Goal: Task Accomplishment & Management: Manage account settings

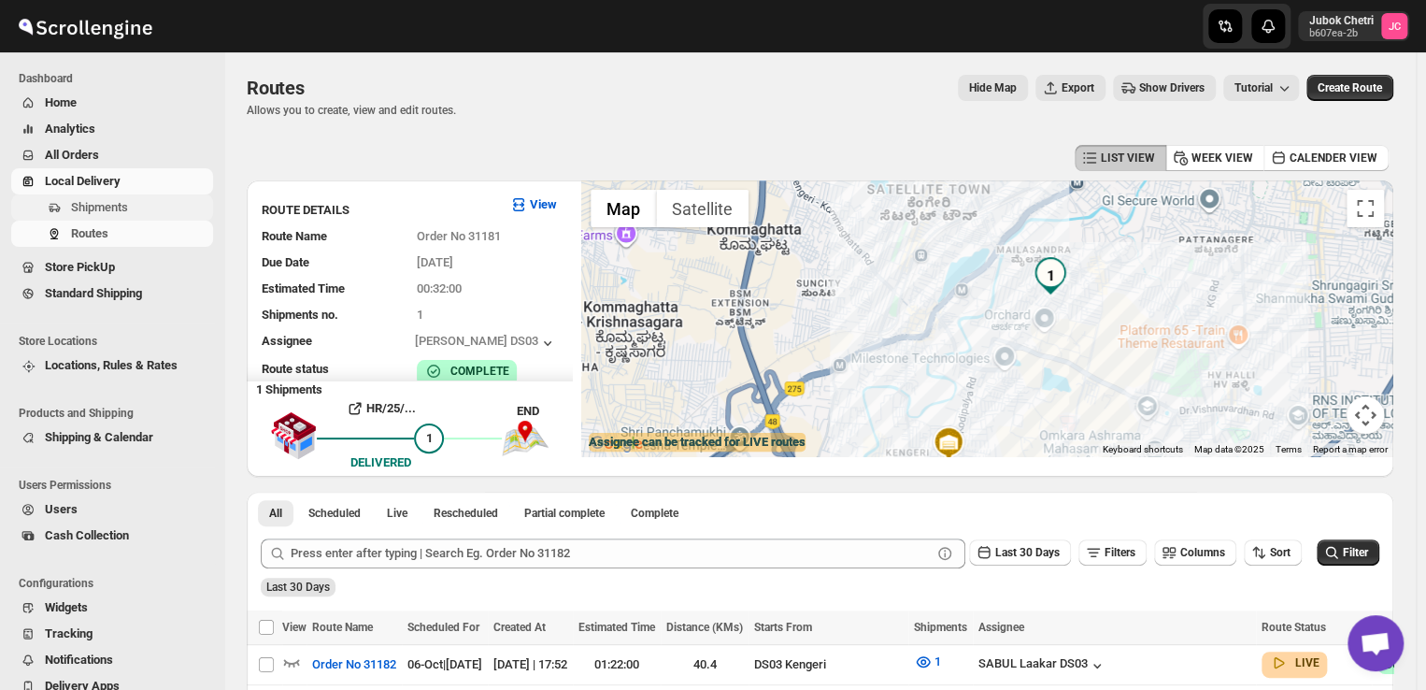
click at [117, 206] on span "Shipments" at bounding box center [99, 207] width 57 height 14
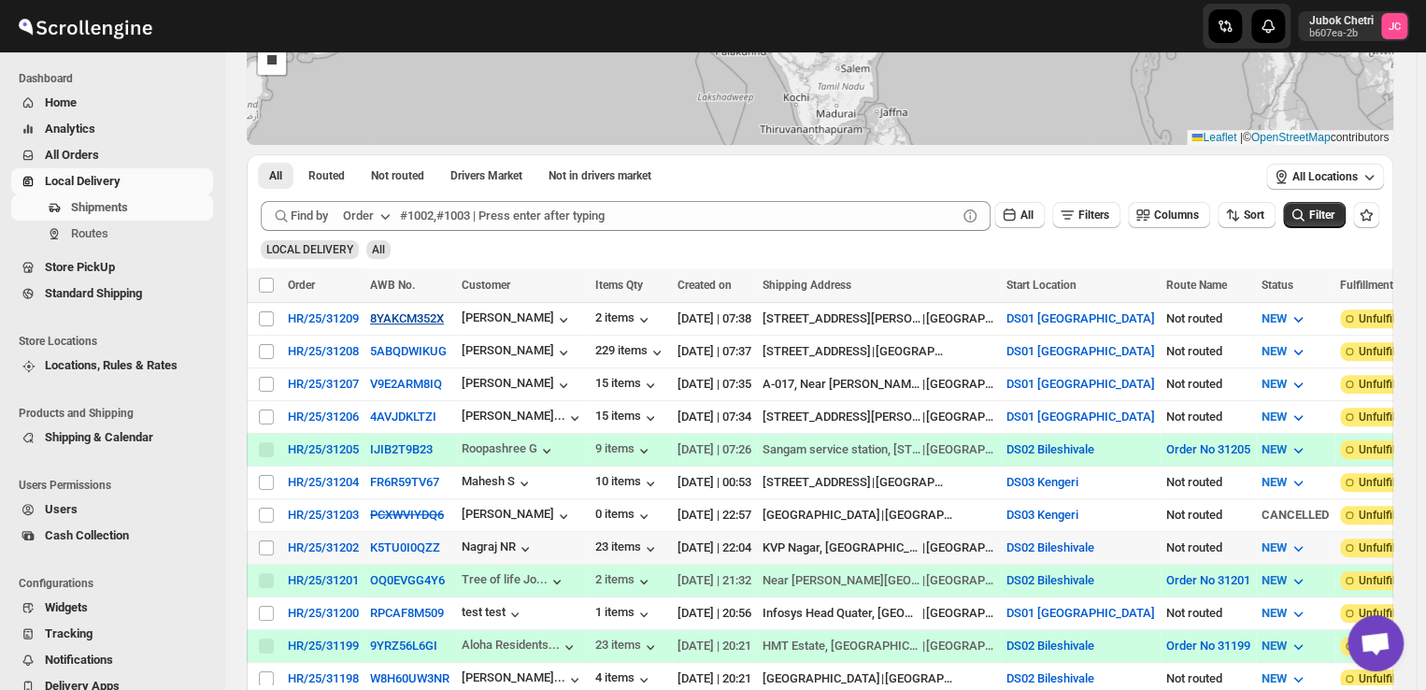
scroll to position [220, 0]
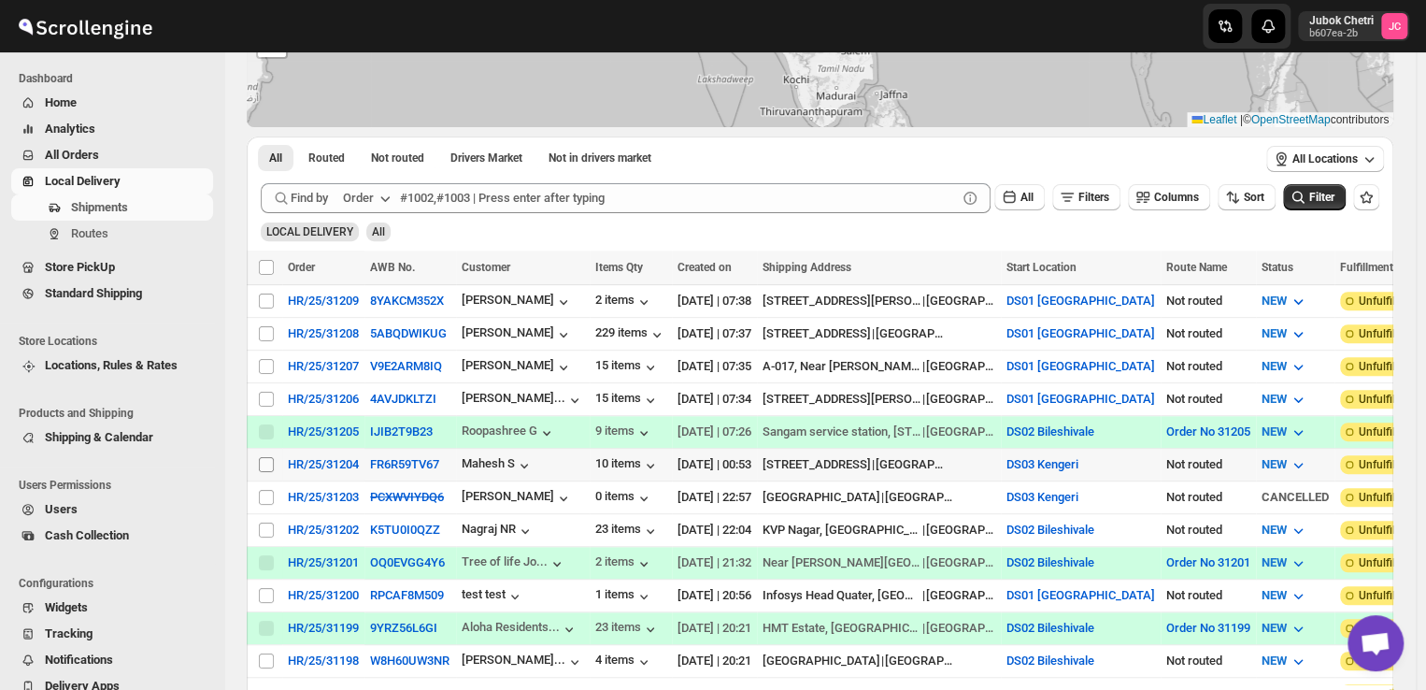
click at [265, 457] on input "Select shipment" at bounding box center [266, 464] width 15 height 15
checkbox input "true"
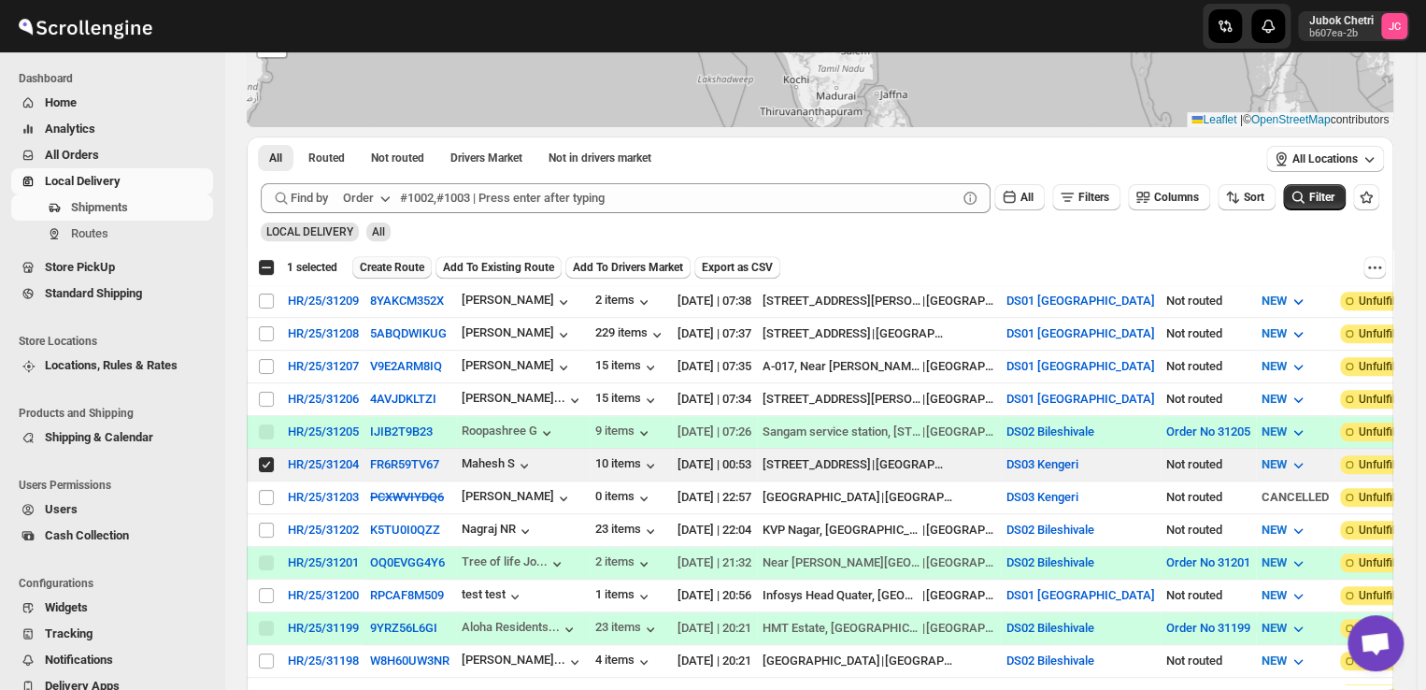
click at [400, 267] on span "Create Route" at bounding box center [392, 267] width 64 height 15
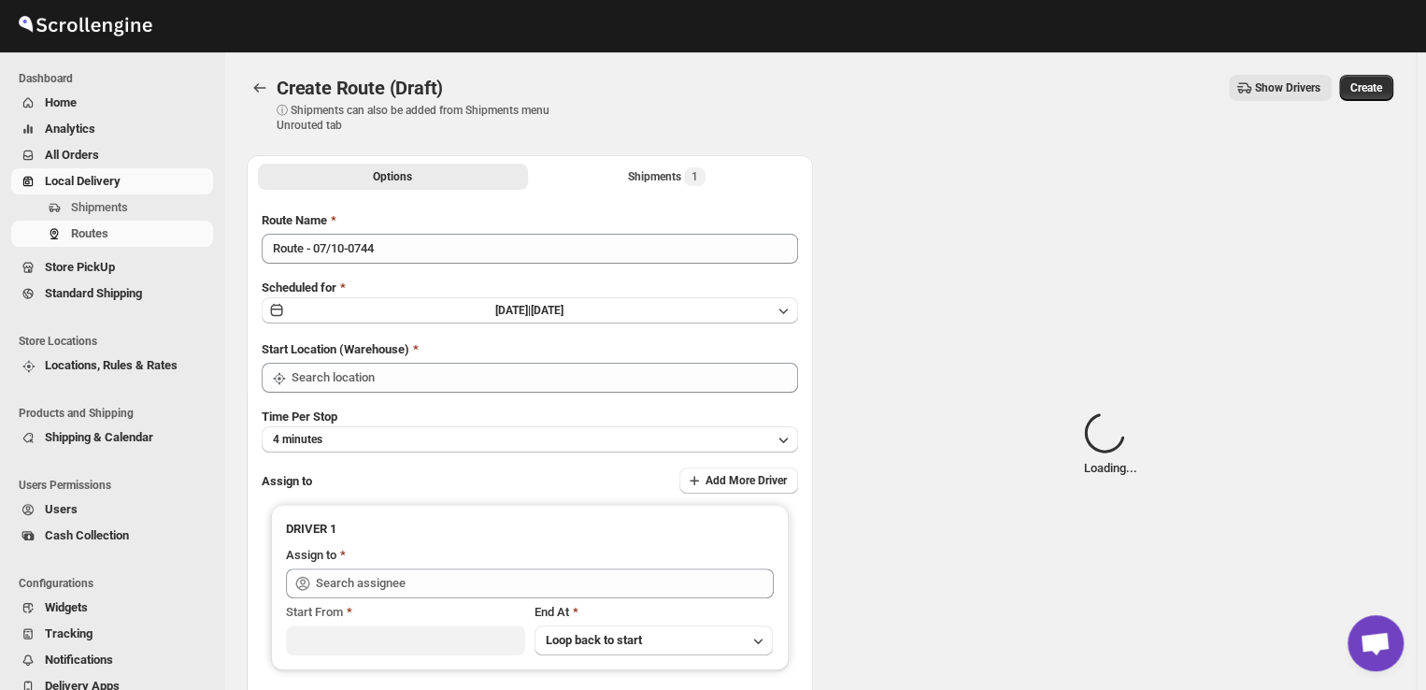
type input "DS03 Kengeri"
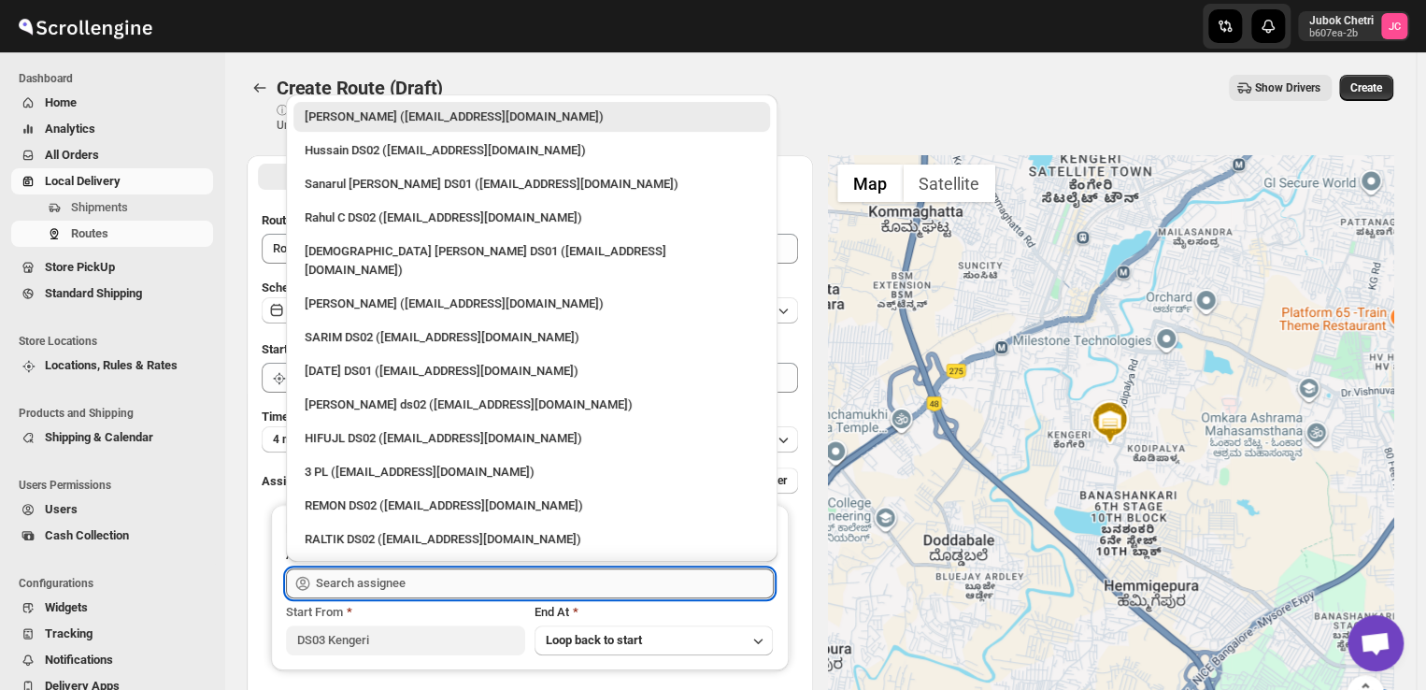
click at [454, 580] on input "text" at bounding box center [545, 583] width 458 height 30
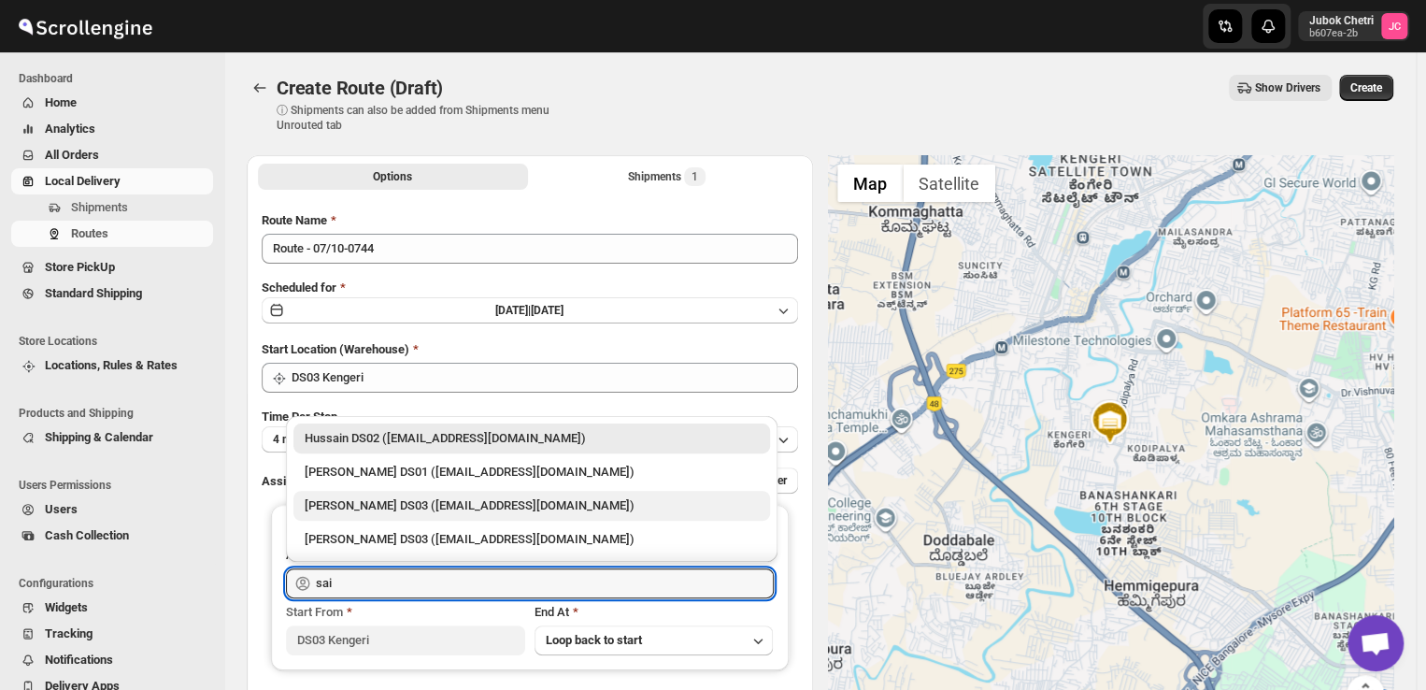
click at [446, 509] on div "[PERSON_NAME] DS03 ([EMAIL_ADDRESS][DOMAIN_NAME])" at bounding box center [532, 505] width 454 height 19
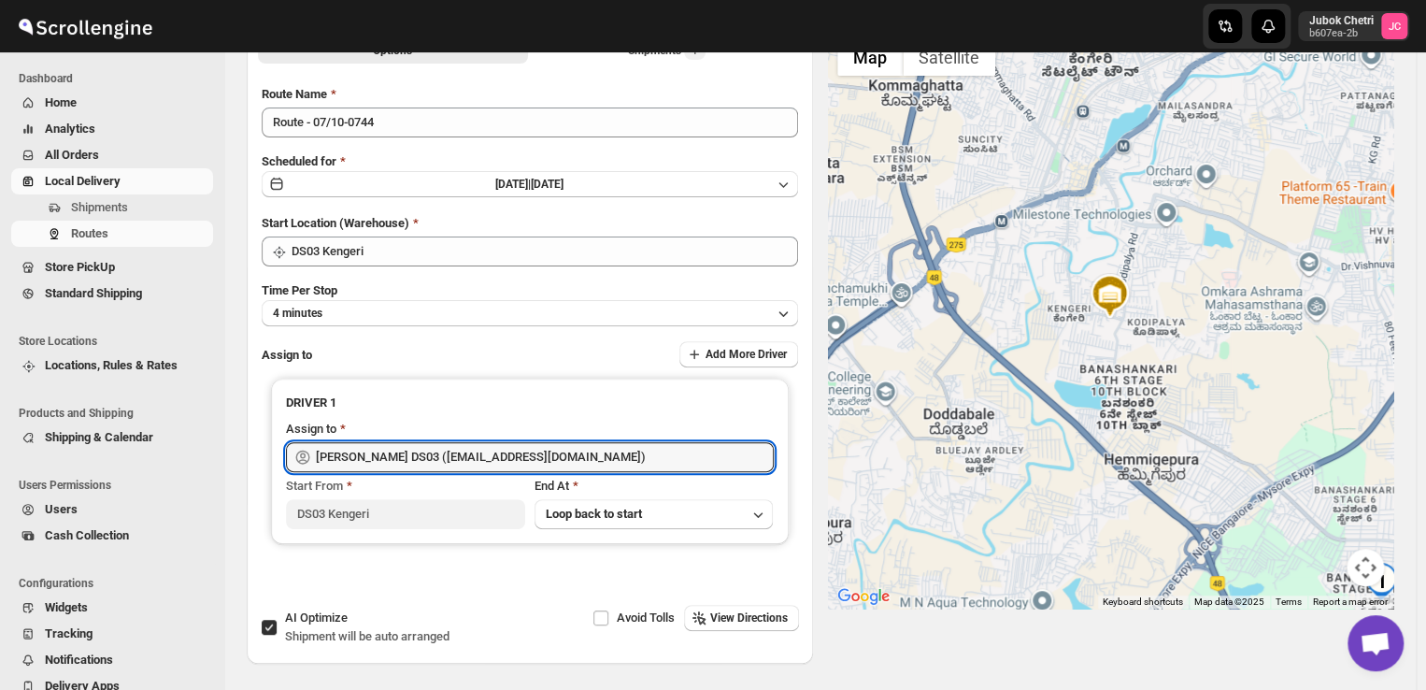
scroll to position [9, 0]
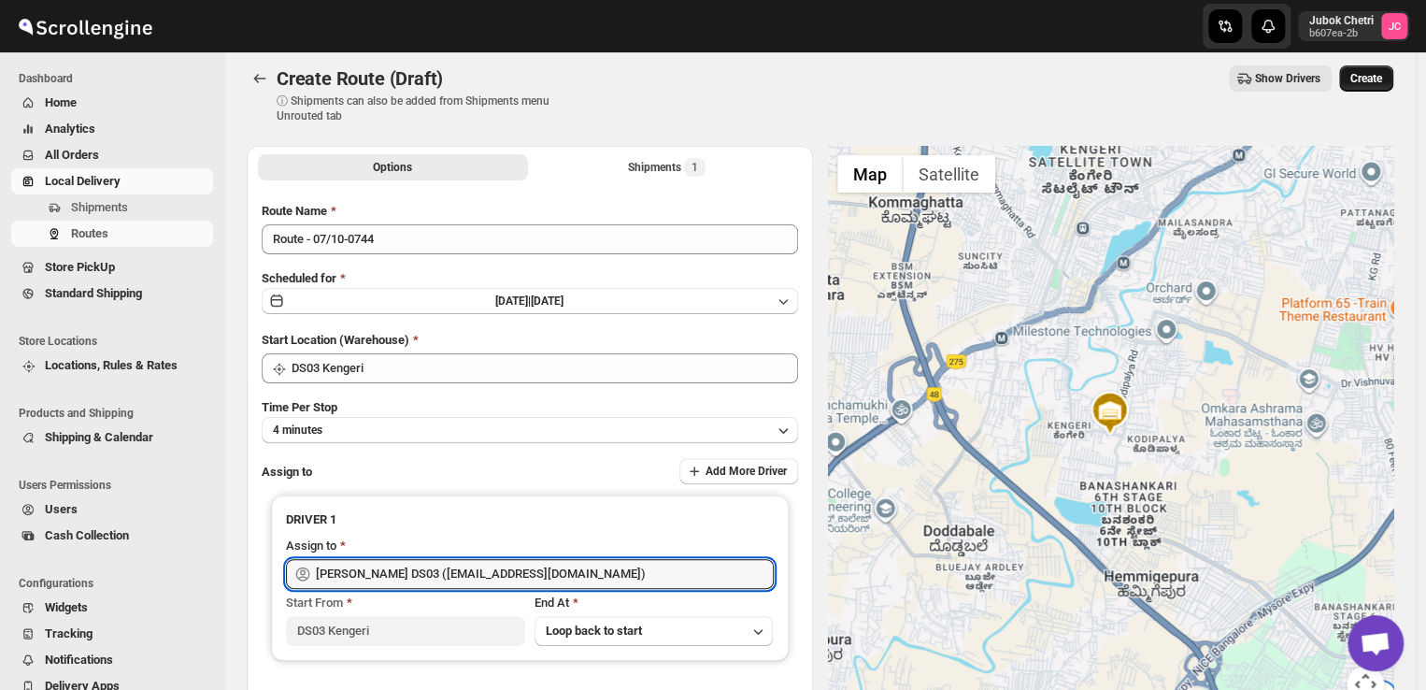
type input "[PERSON_NAME] DS03 ([EMAIL_ADDRESS][DOMAIN_NAME])"
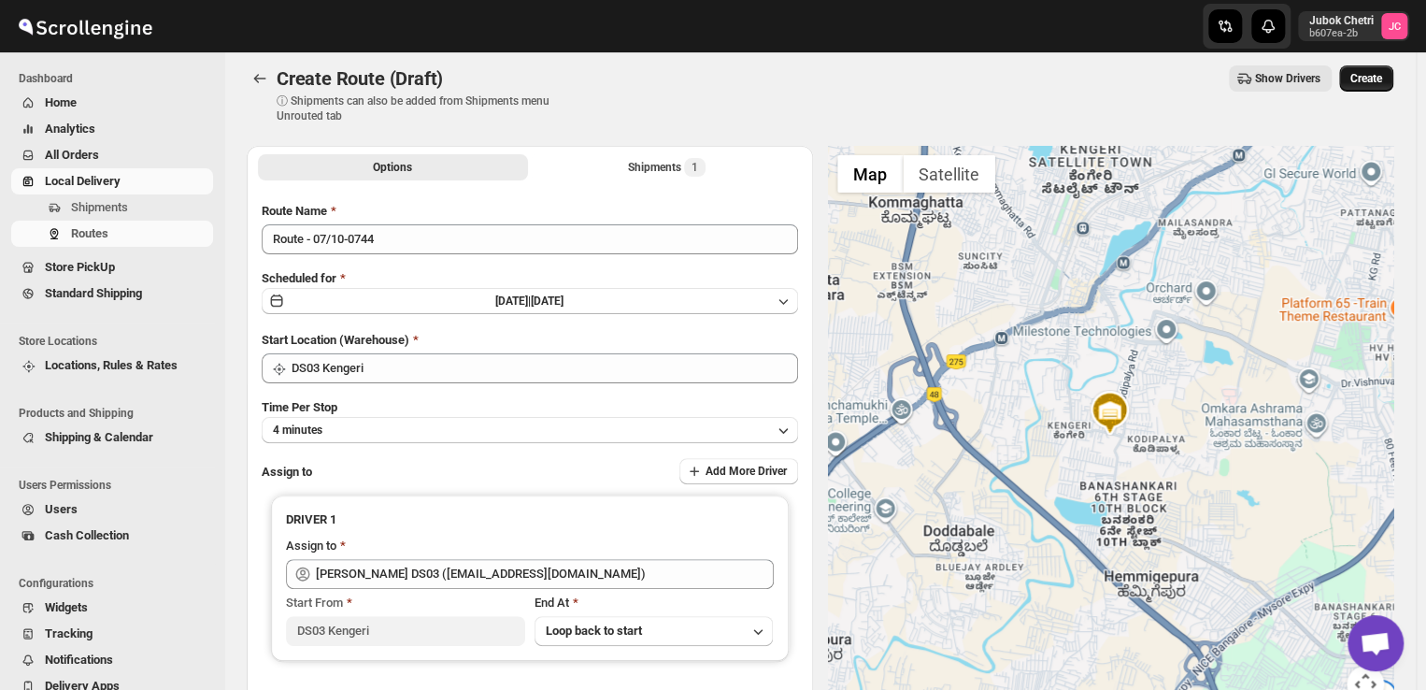
click at [1372, 75] on span "Create" at bounding box center [1366, 78] width 32 height 15
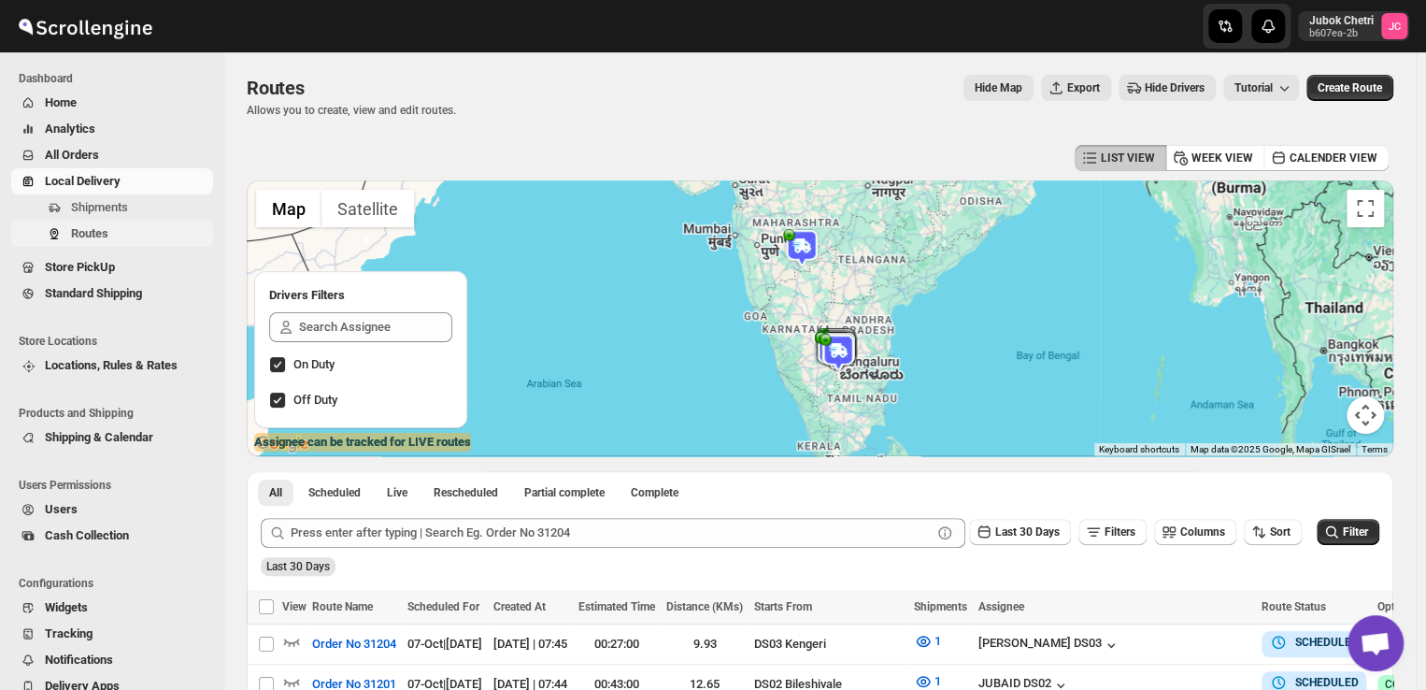
click at [93, 238] on span "Routes" at bounding box center [89, 233] width 37 height 14
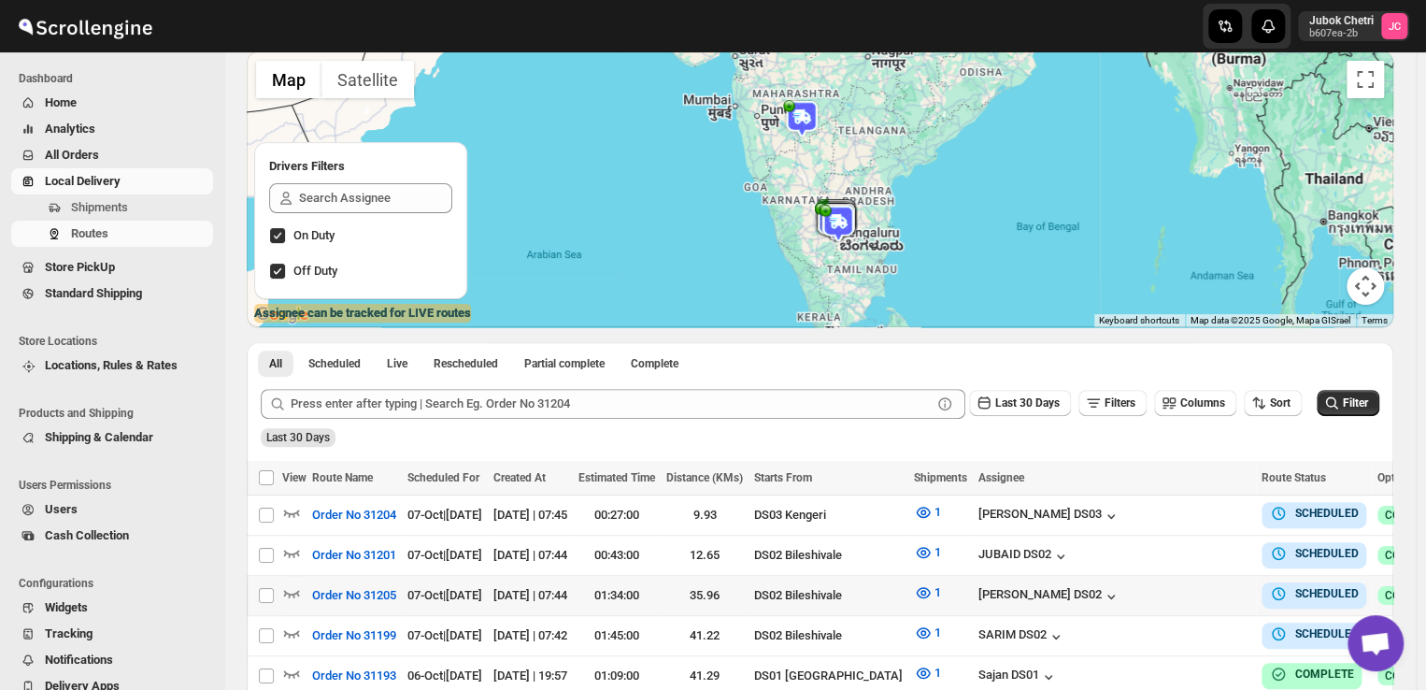
scroll to position [130, 0]
click at [289, 505] on icon "button" at bounding box center [291, 511] width 19 height 19
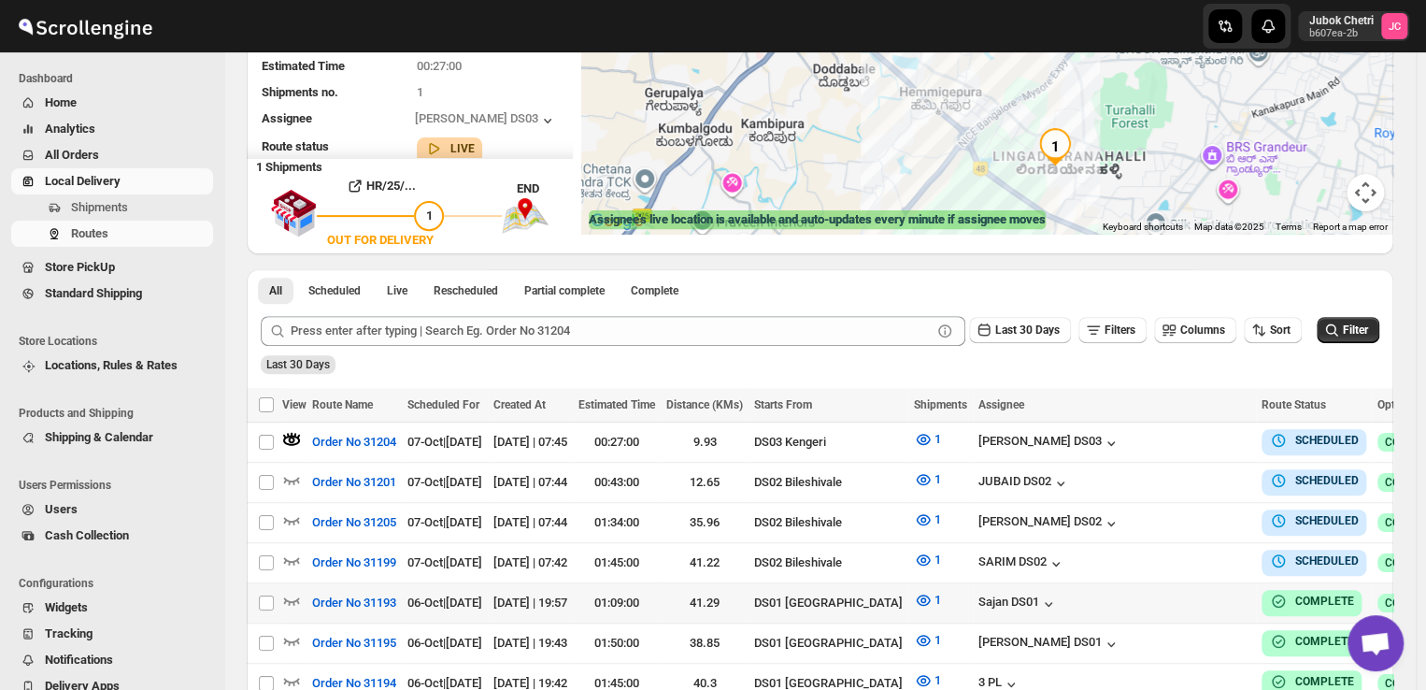
scroll to position [202, 0]
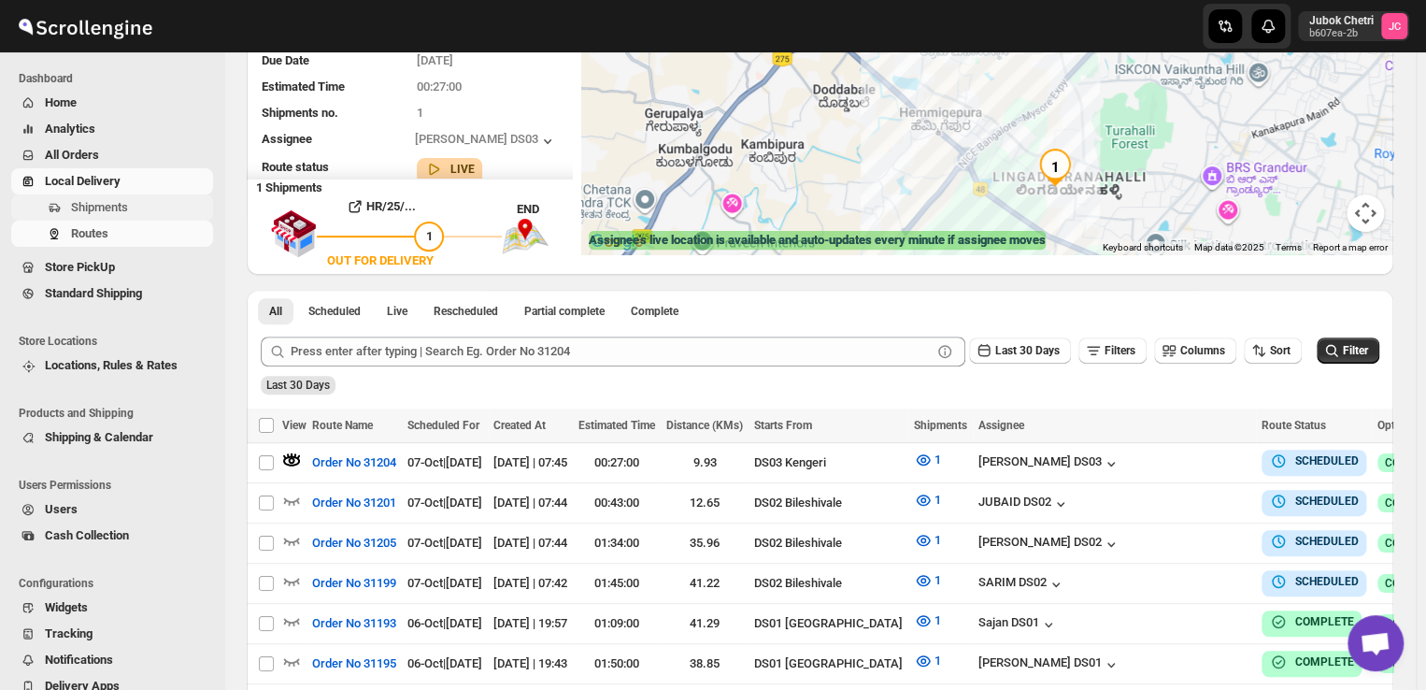
click at [94, 207] on span "Shipments" at bounding box center [99, 207] width 57 height 14
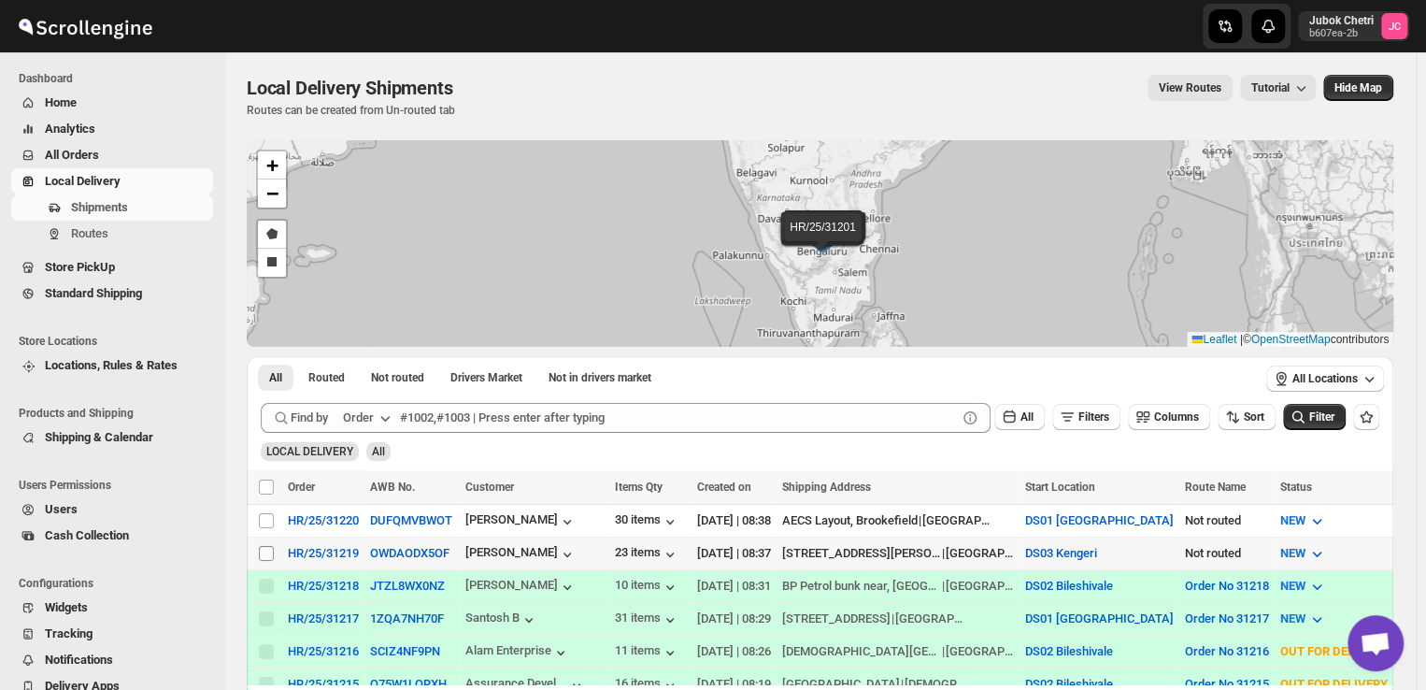
click at [263, 546] on input "Select shipment" at bounding box center [266, 553] width 15 height 15
checkbox input "true"
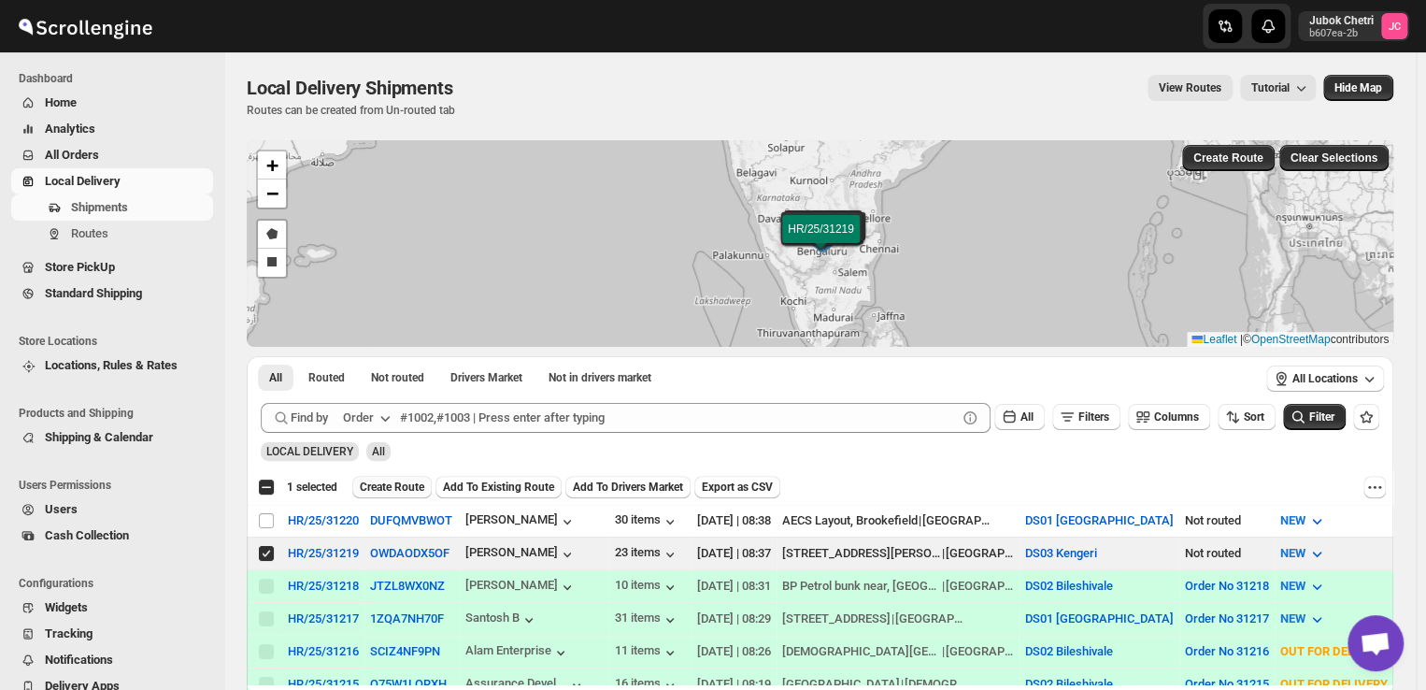
click at [393, 486] on span "Create Route" at bounding box center [392, 486] width 64 height 15
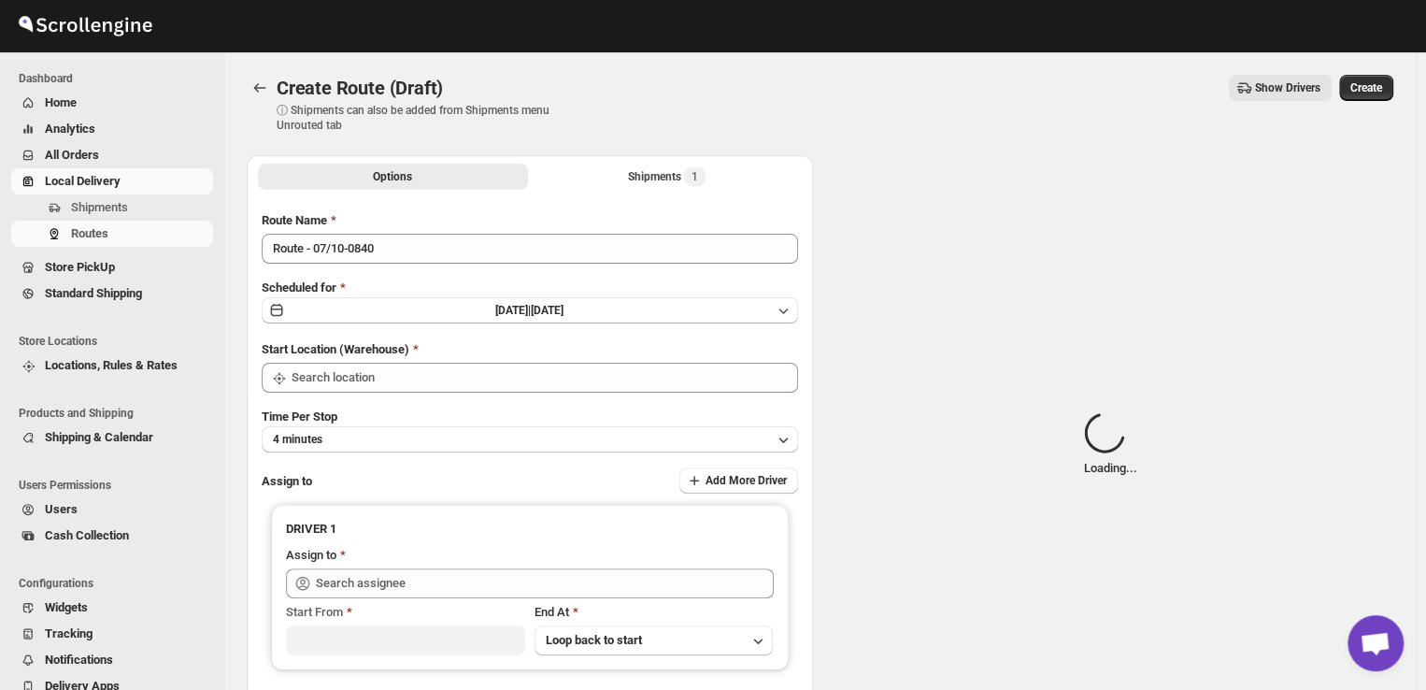
type input "DS03 Kengeri"
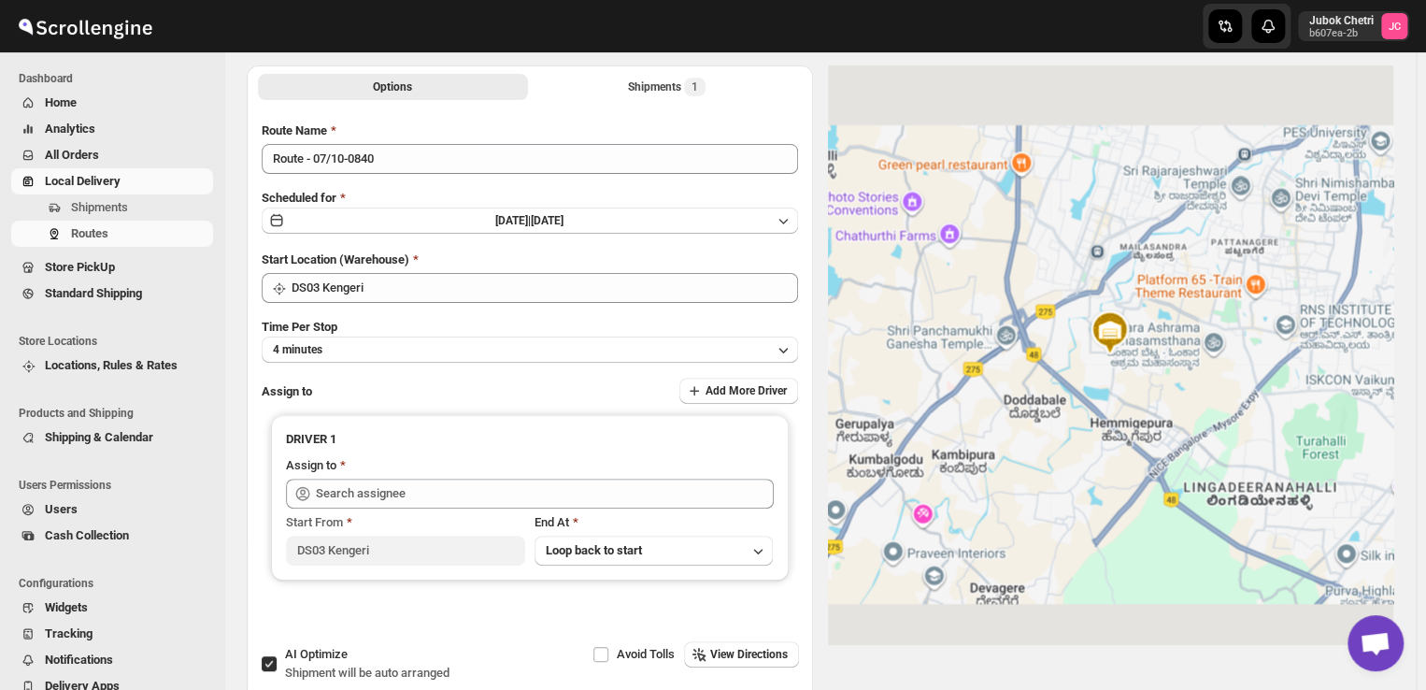
scroll to position [92, 0]
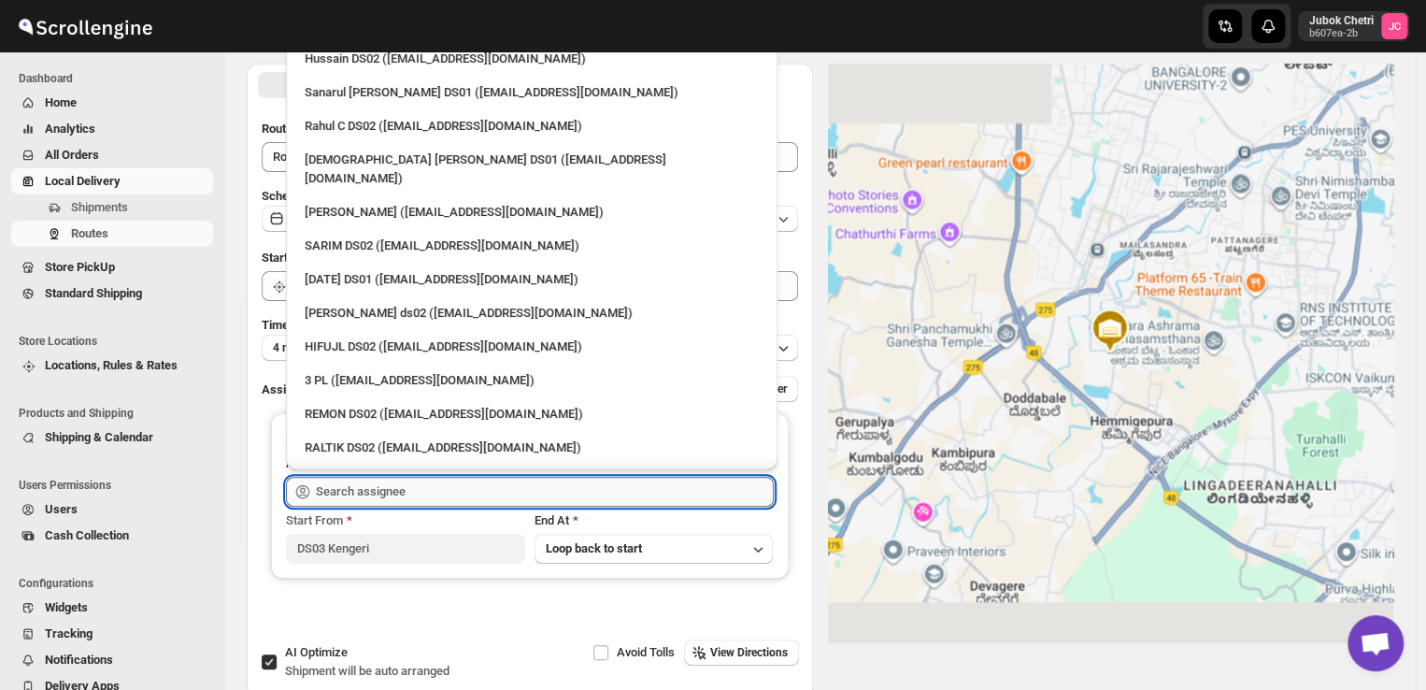
click at [486, 488] on input "text" at bounding box center [545, 492] width 458 height 30
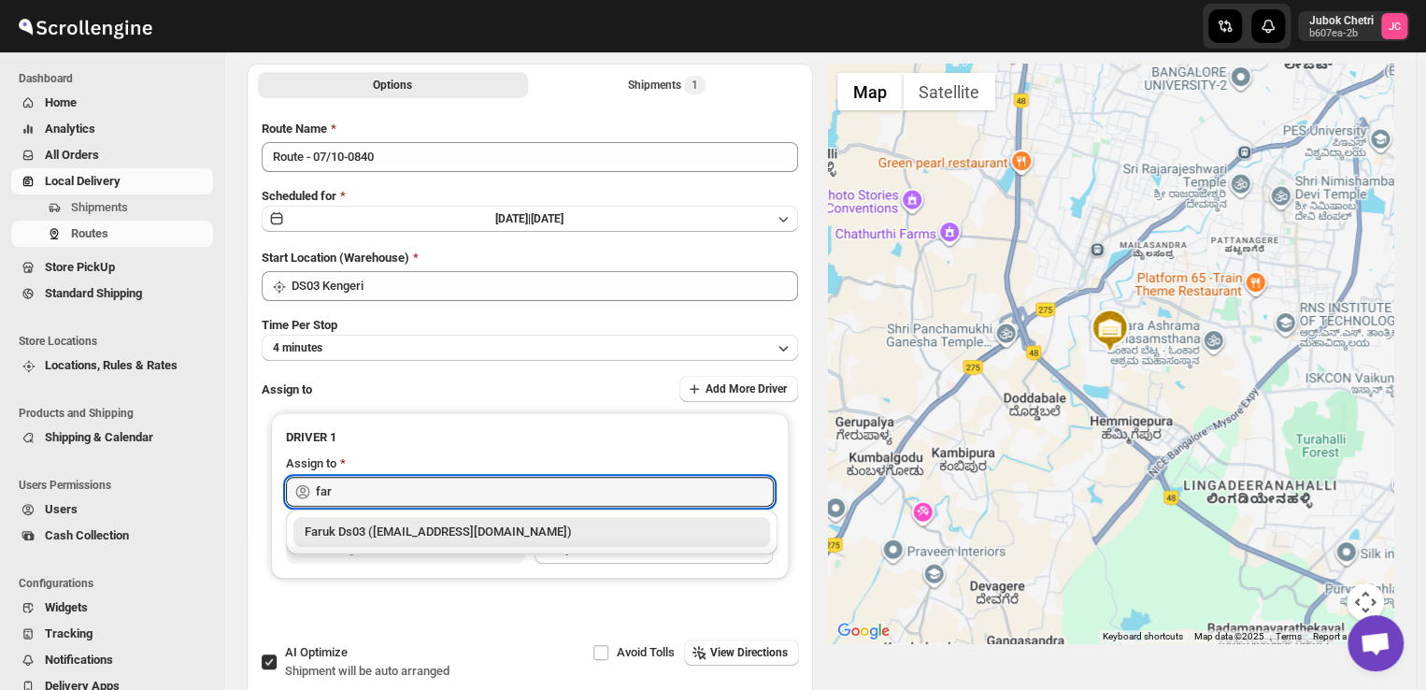
click at [457, 532] on div "Faruk Ds03 ([EMAIL_ADDRESS][DOMAIN_NAME])" at bounding box center [532, 531] width 454 height 19
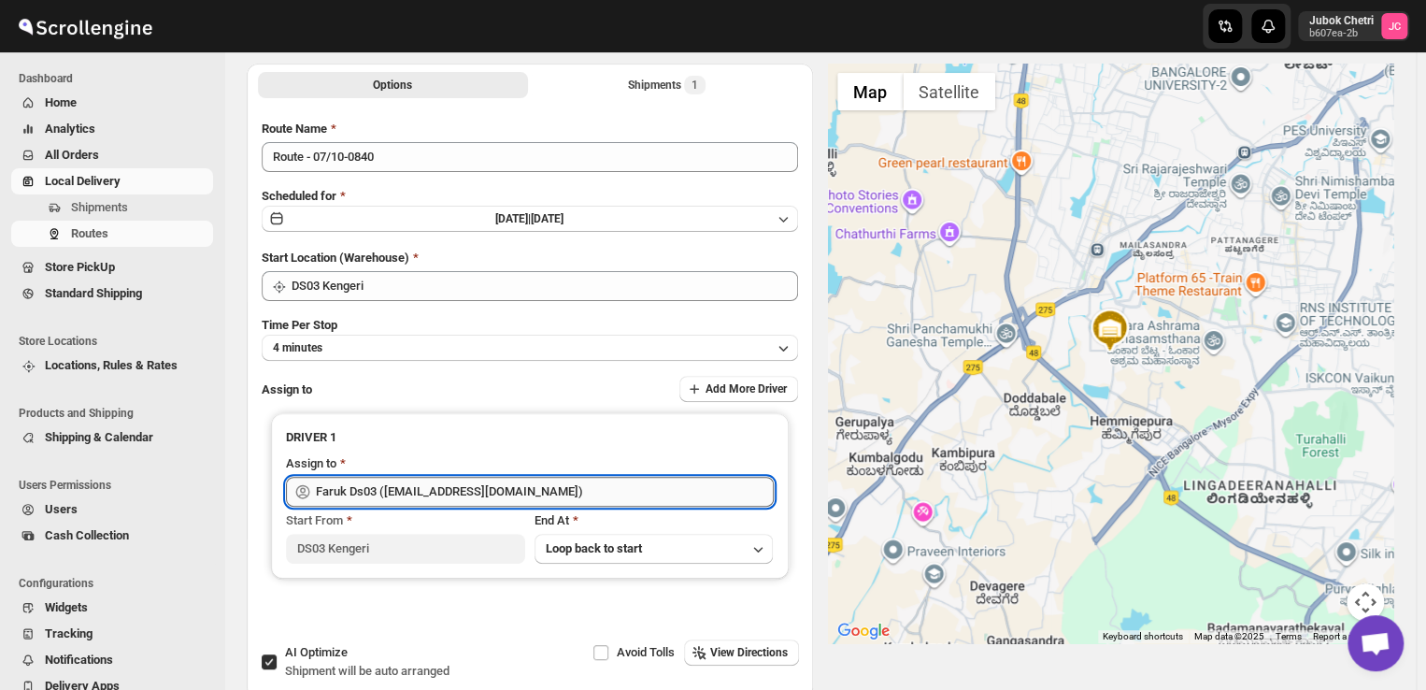
click at [548, 494] on input "Faruk Ds03 ([EMAIL_ADDRESS][DOMAIN_NAME])" at bounding box center [545, 492] width 458 height 30
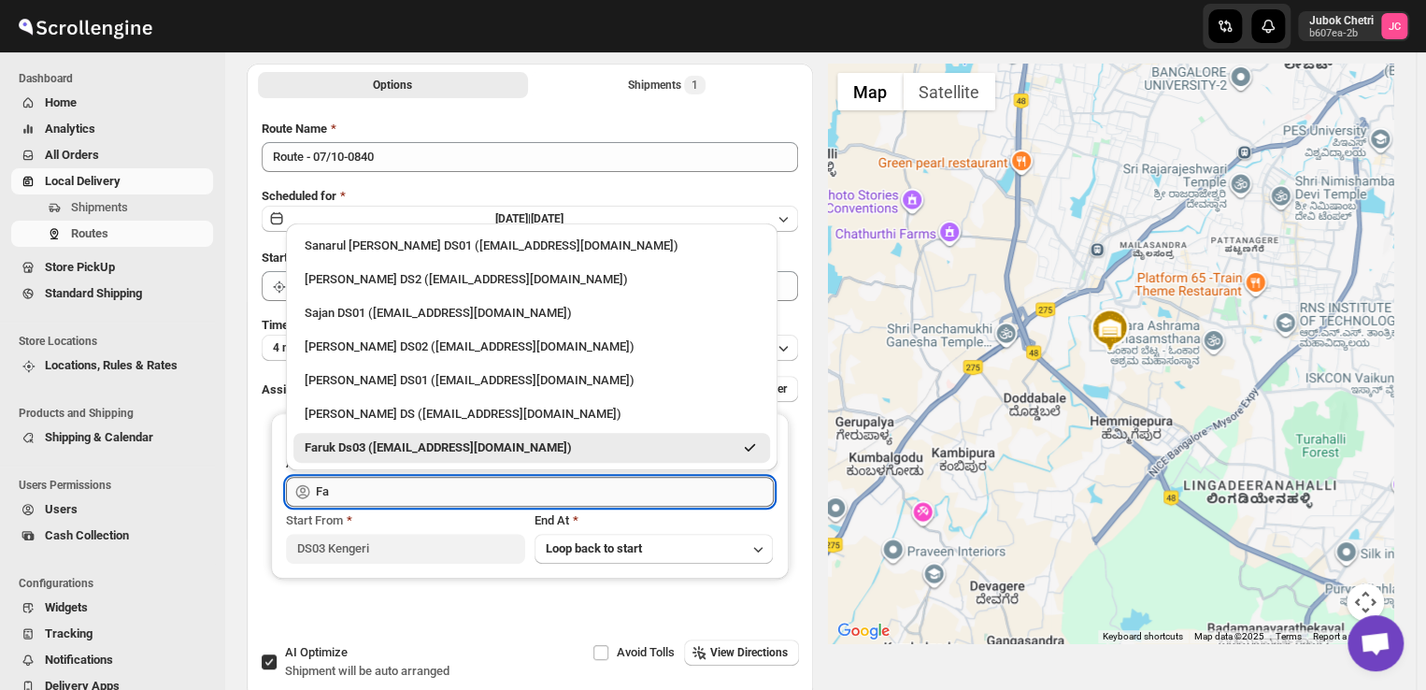
type input "F"
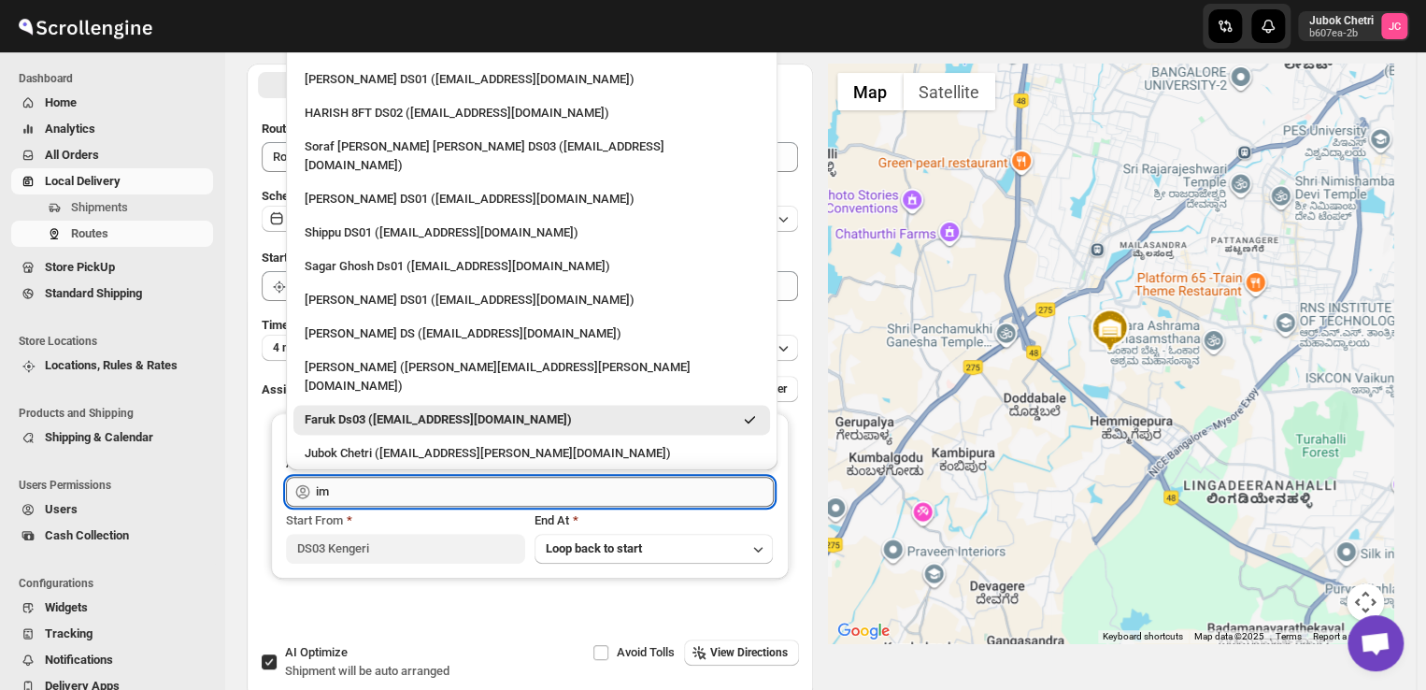
scroll to position [0, 0]
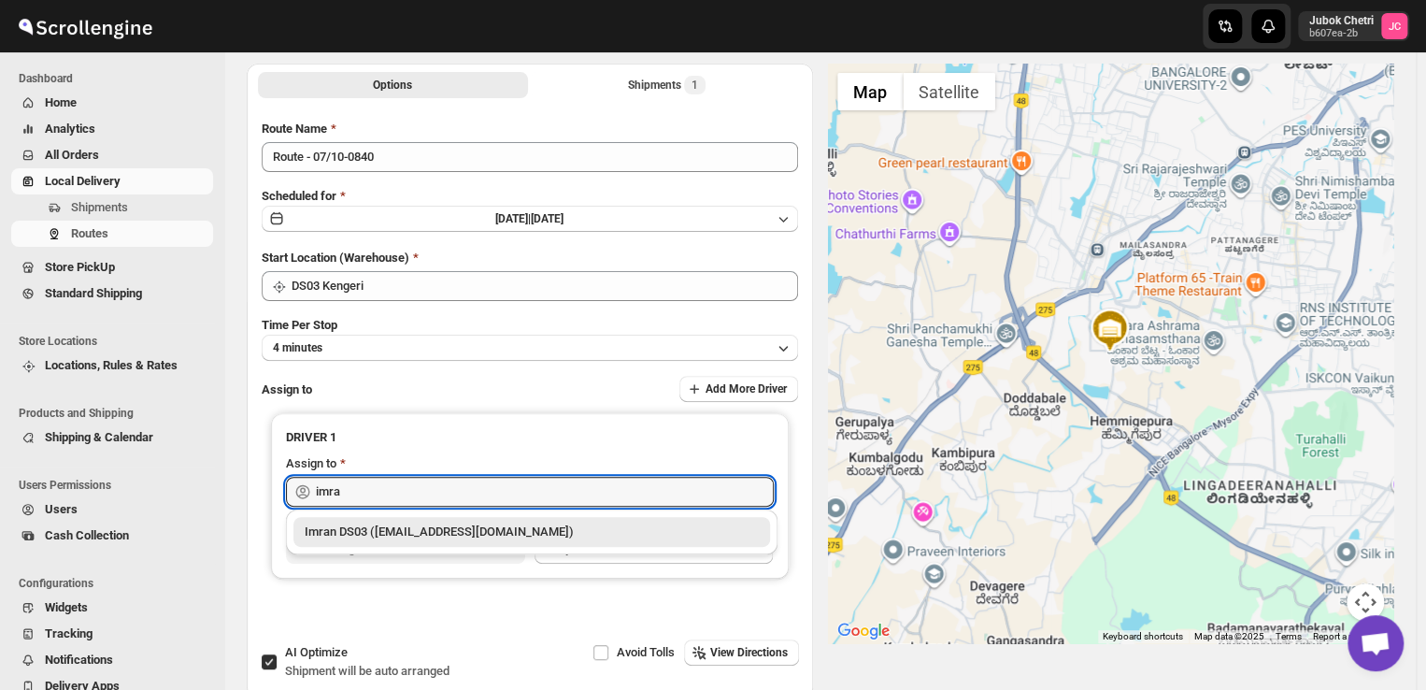
click at [510, 534] on div "Imran DS03 ([EMAIL_ADDRESS][DOMAIN_NAME])" at bounding box center [532, 531] width 454 height 19
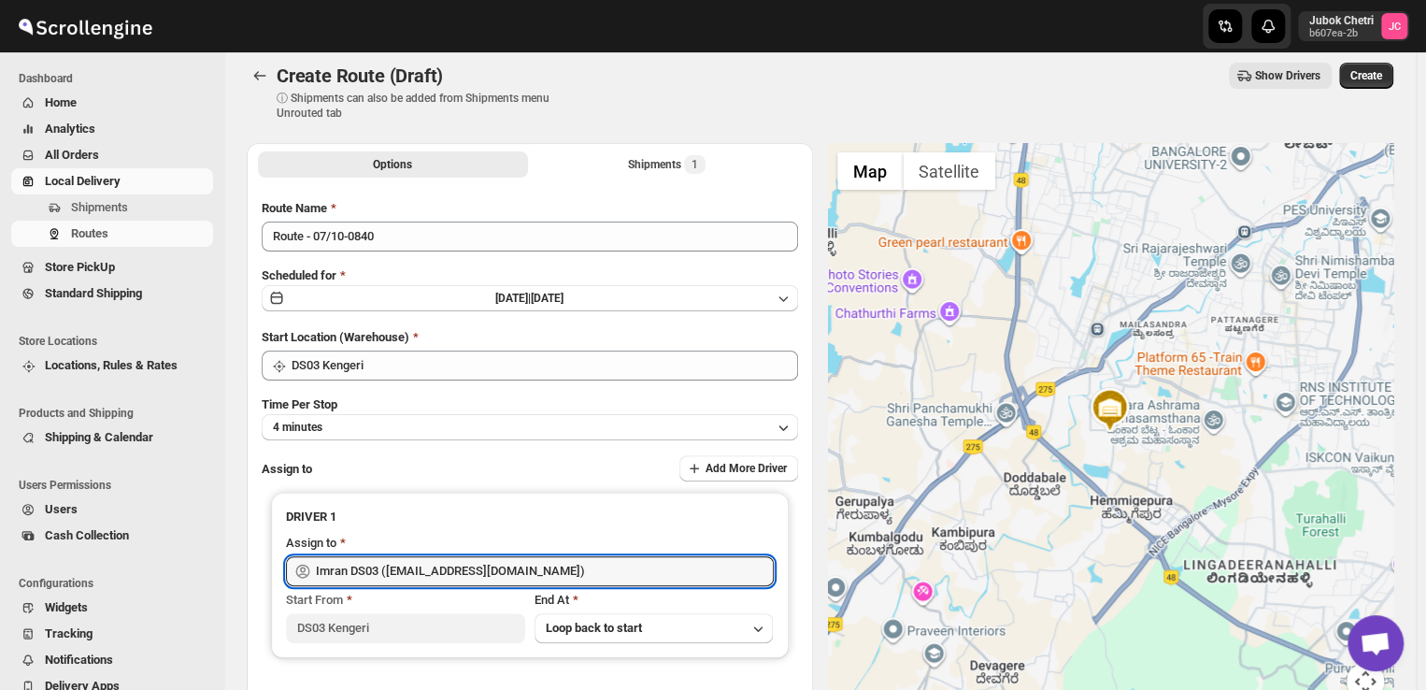
scroll to position [8, 0]
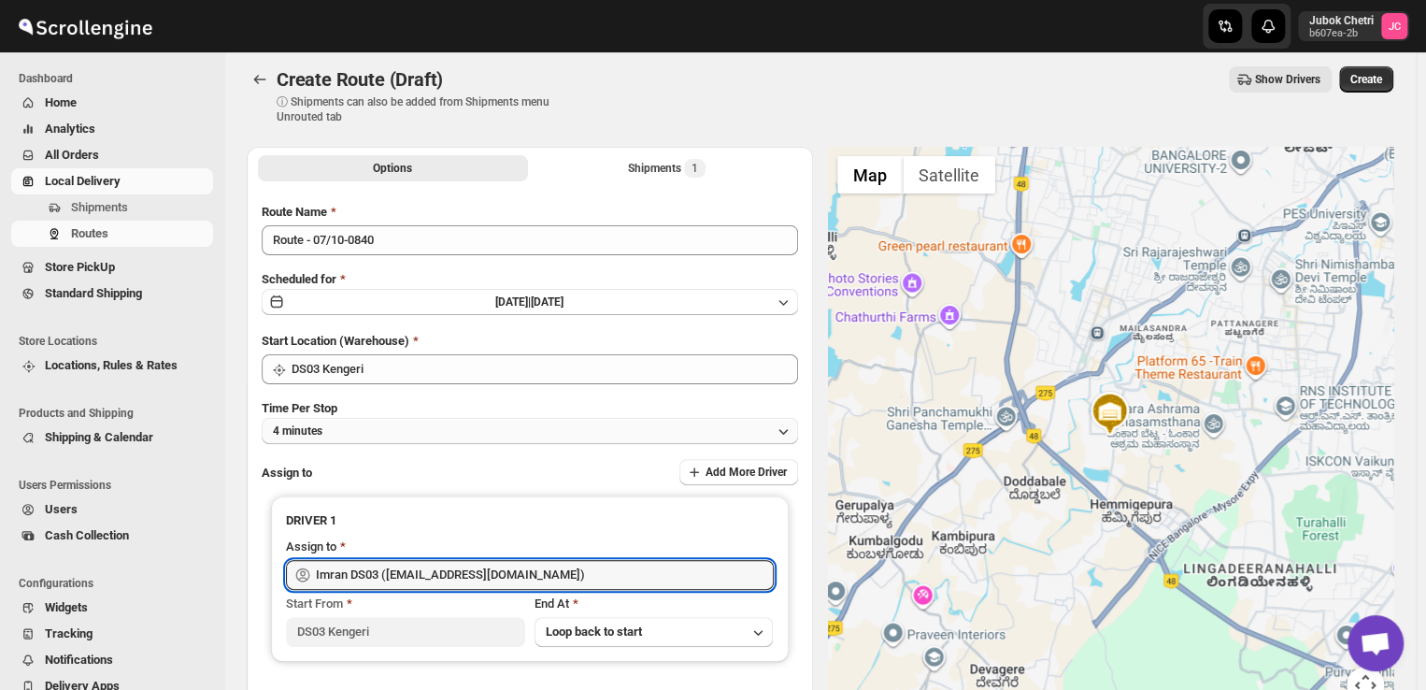
type input "Imran DS03 ([EMAIL_ADDRESS][DOMAIN_NAME])"
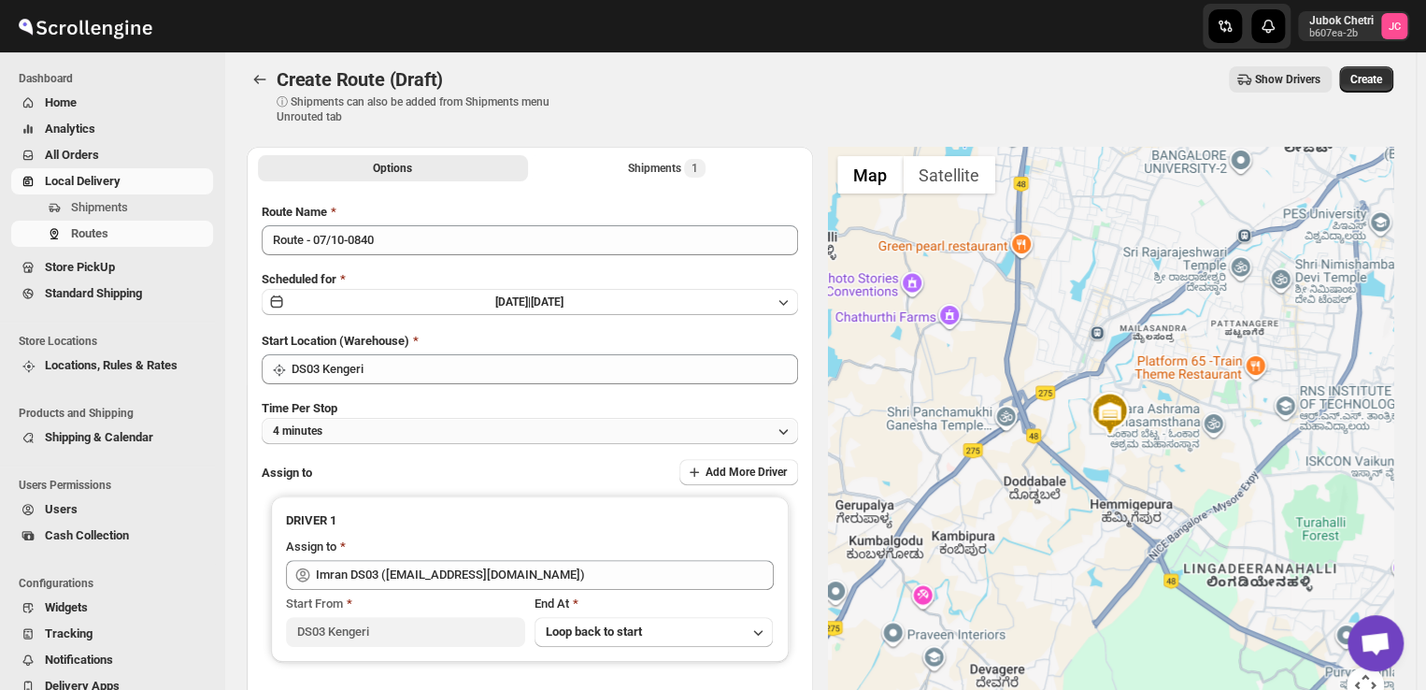
click at [714, 434] on button "4 minutes" at bounding box center [530, 431] width 536 height 26
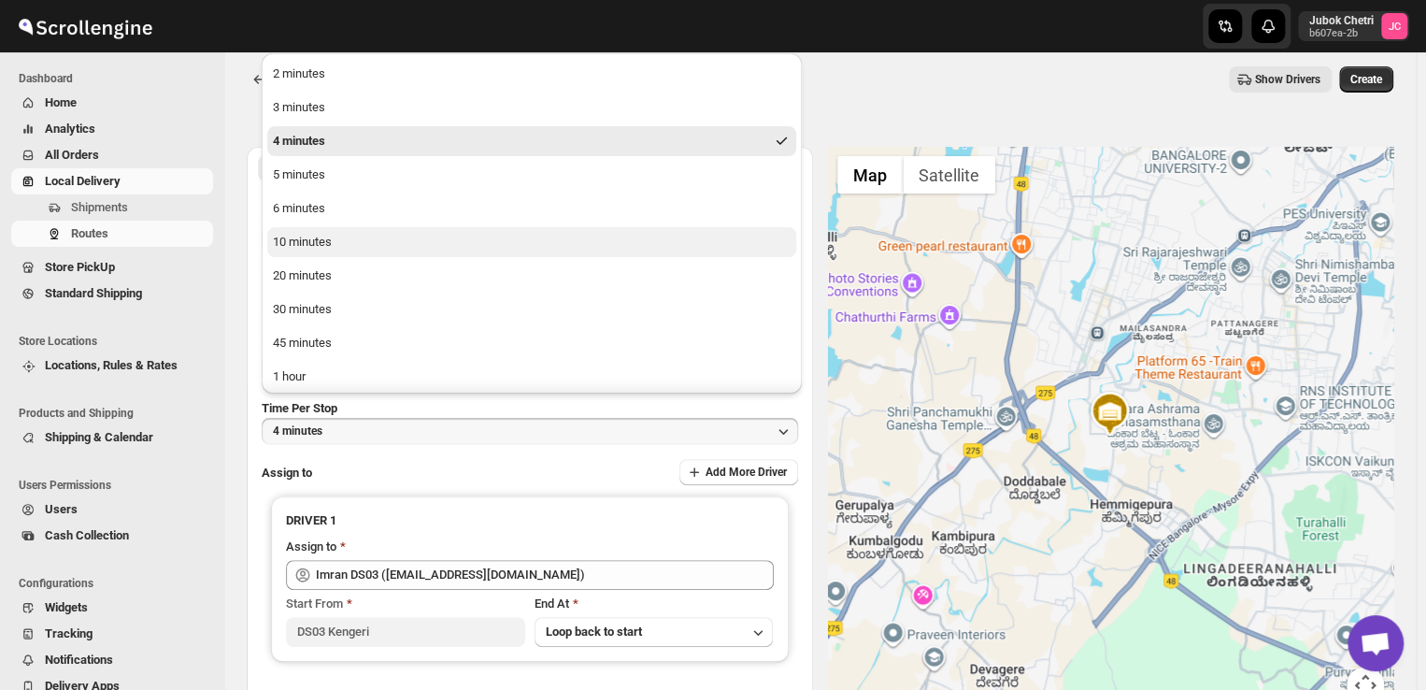
click at [329, 249] on div "10 minutes" at bounding box center [302, 242] width 59 height 19
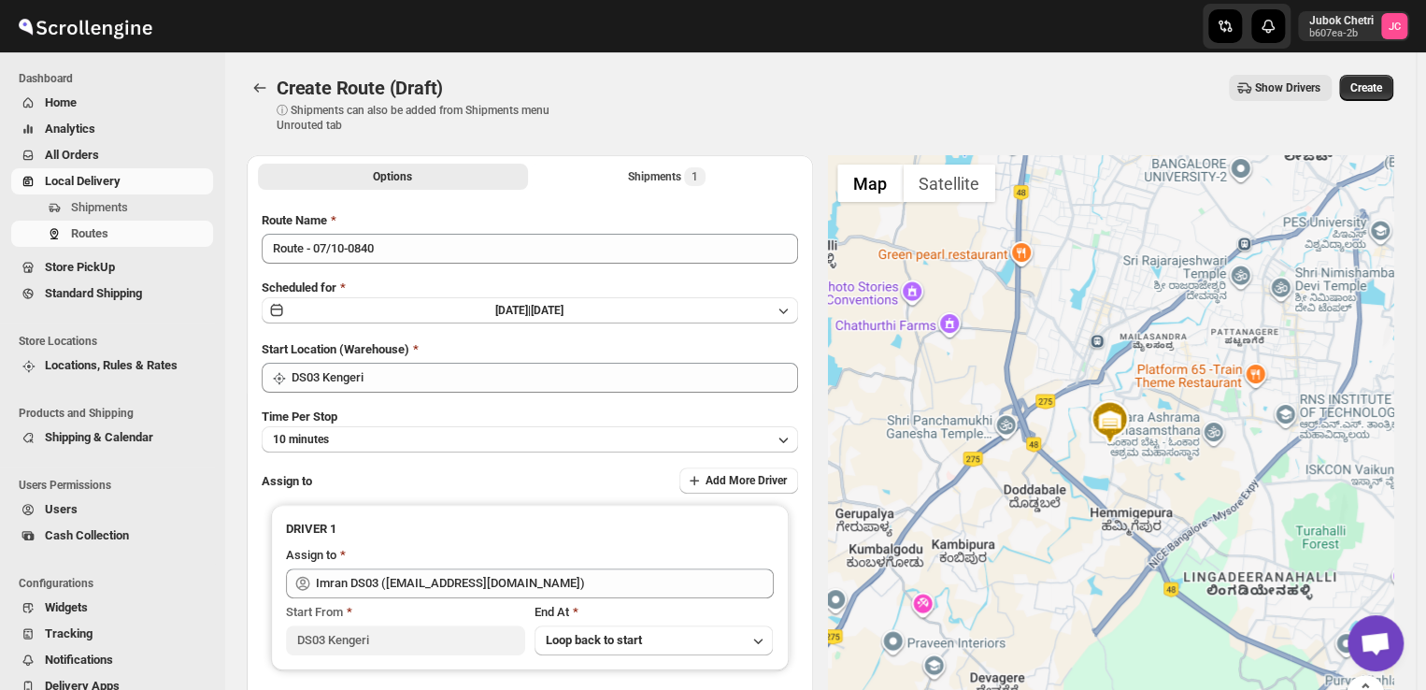
scroll to position [0, 0]
click at [1382, 86] on span "Create" at bounding box center [1366, 87] width 32 height 15
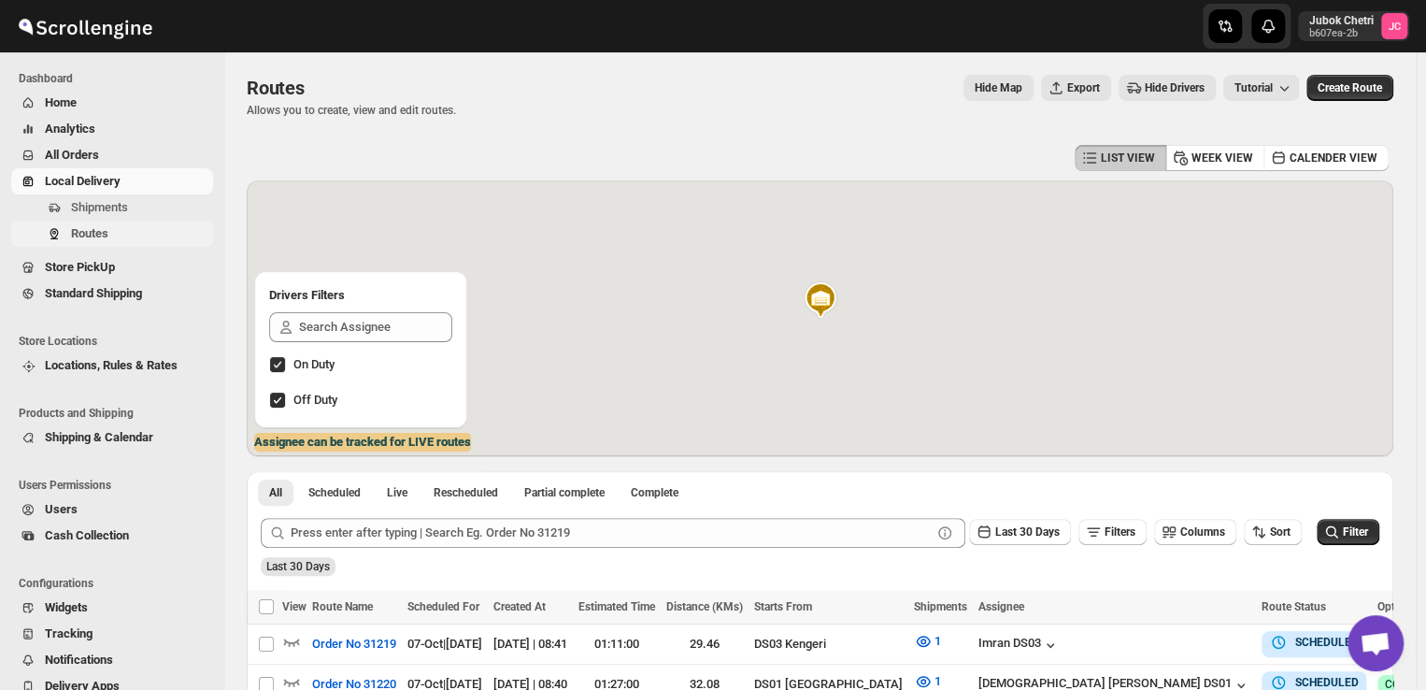
click at [101, 233] on span "Routes" at bounding box center [89, 233] width 37 height 14
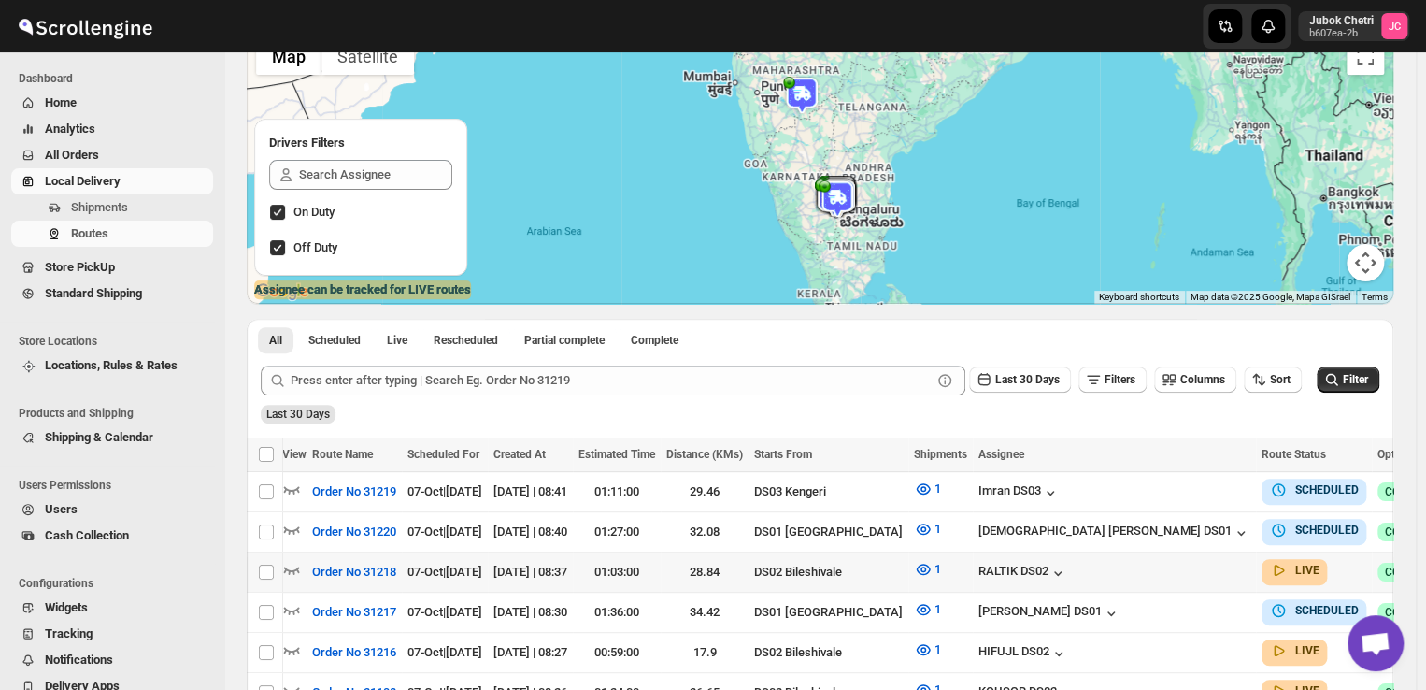
scroll to position [151, 0]
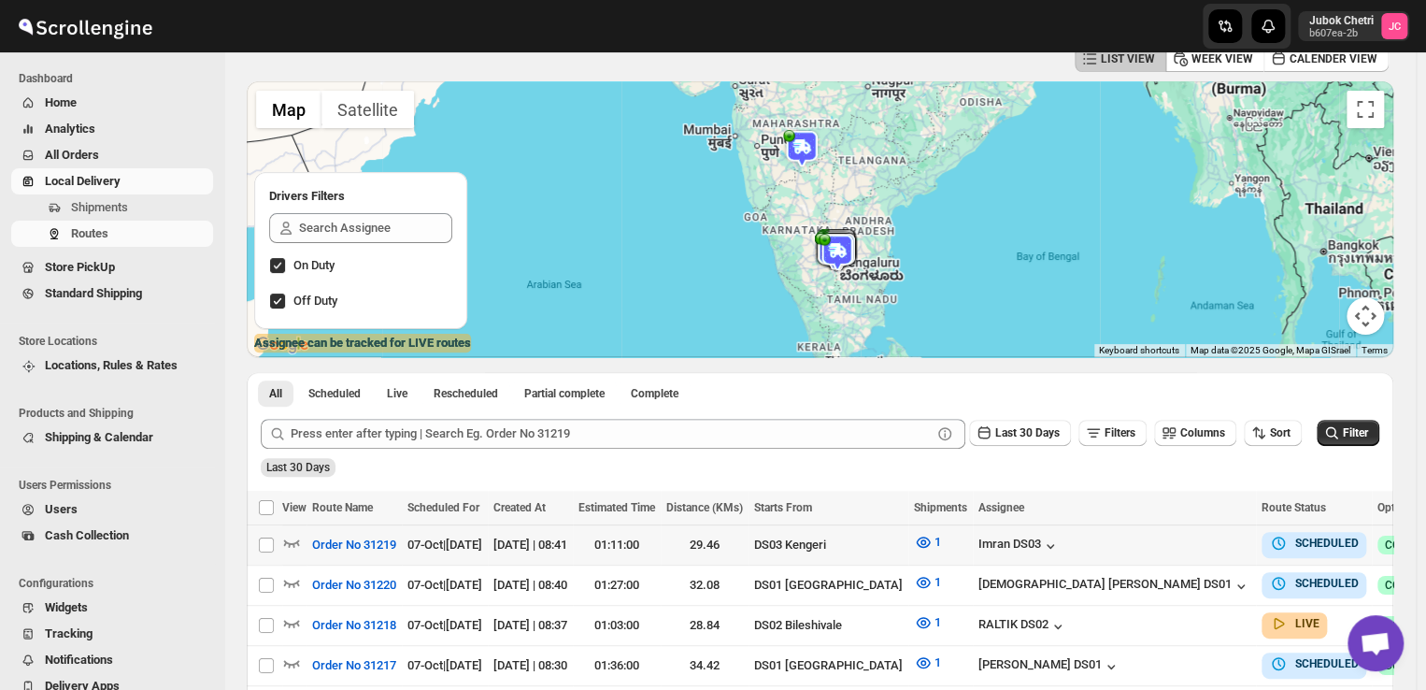
scroll to position [92, 0]
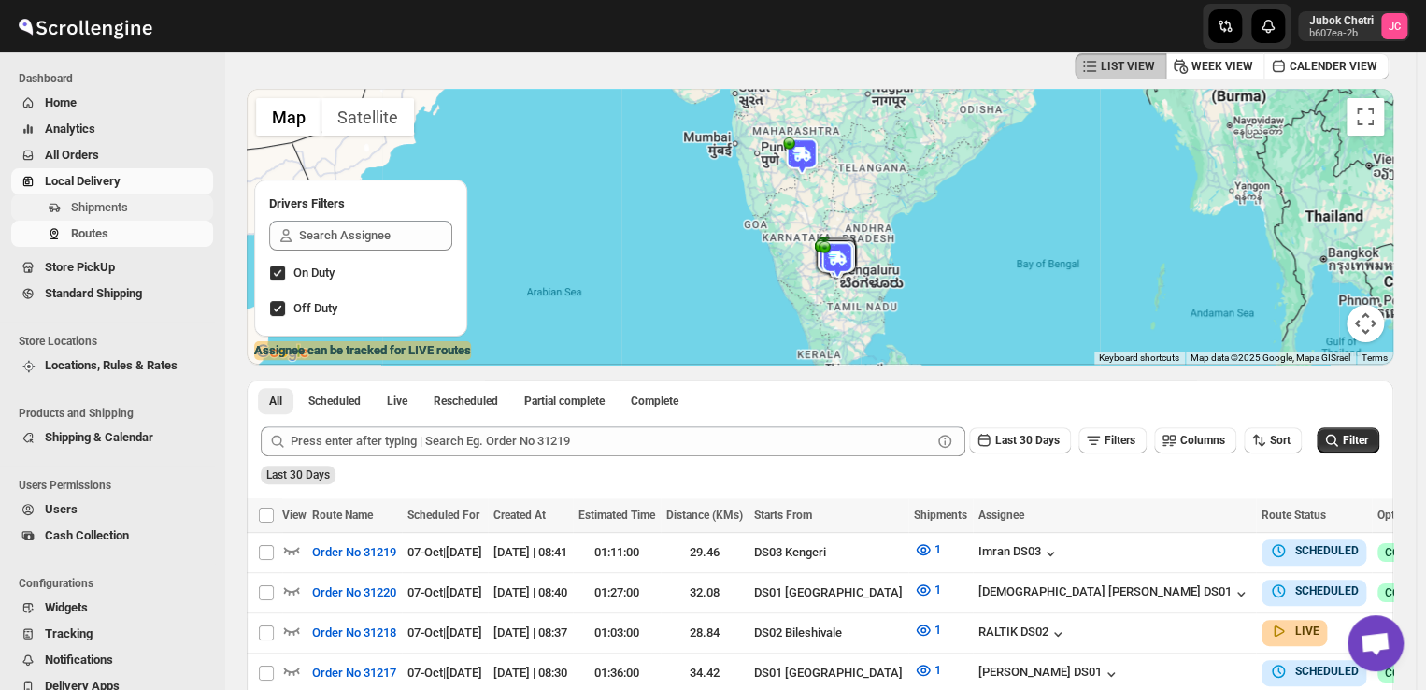
click at [107, 203] on span "Shipments" at bounding box center [99, 207] width 57 height 14
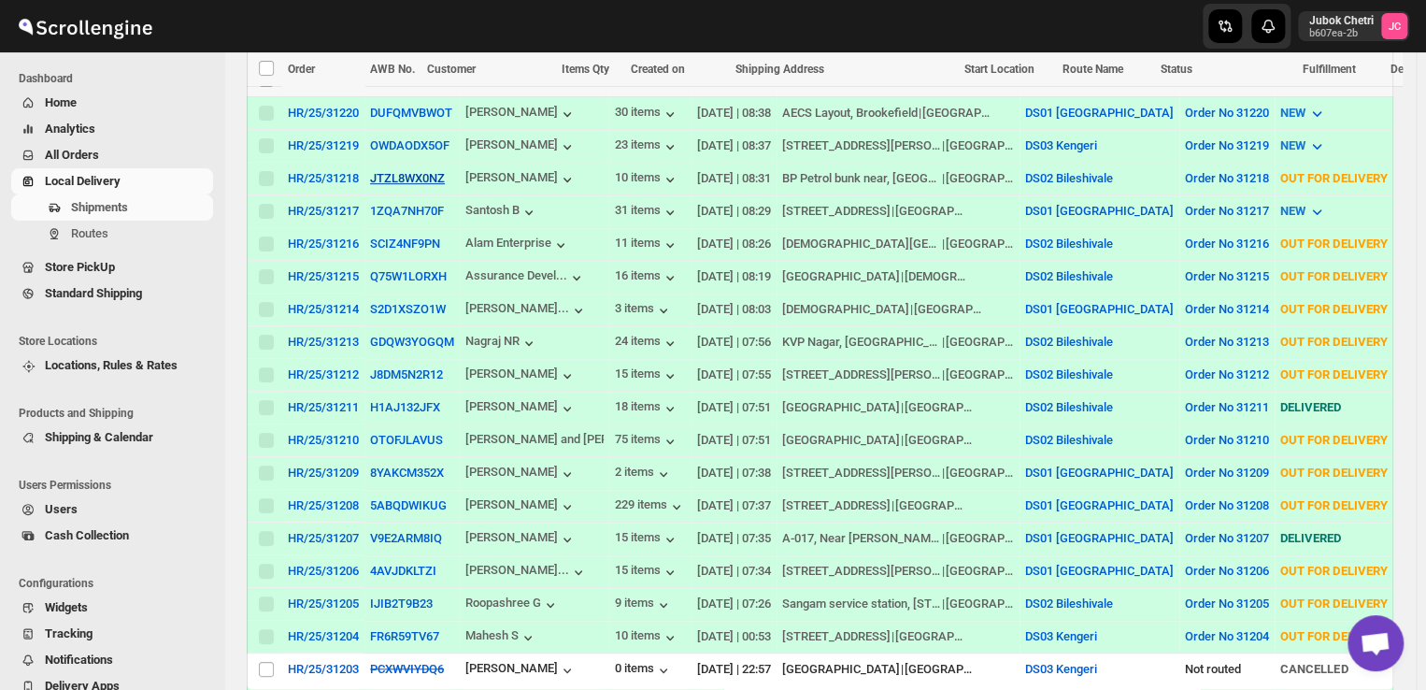
scroll to position [448, 0]
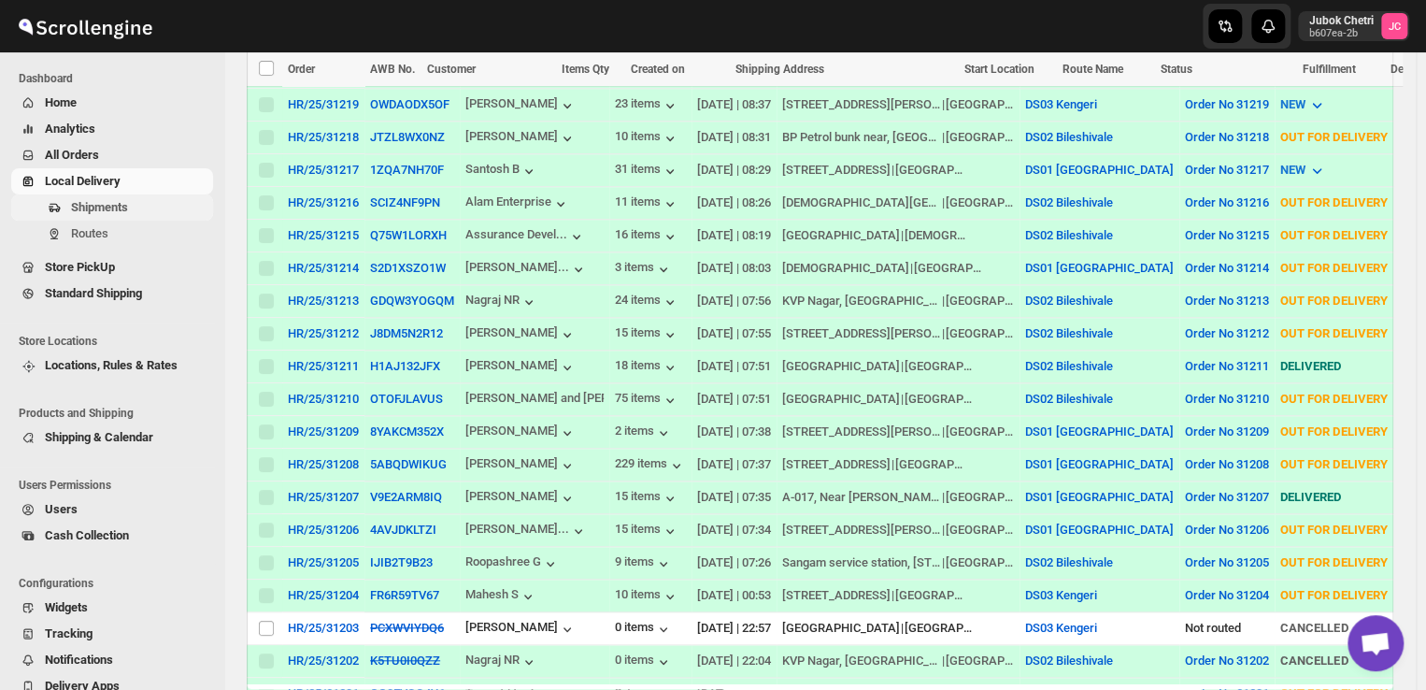
click at [110, 206] on span "Shipments" at bounding box center [99, 207] width 57 height 14
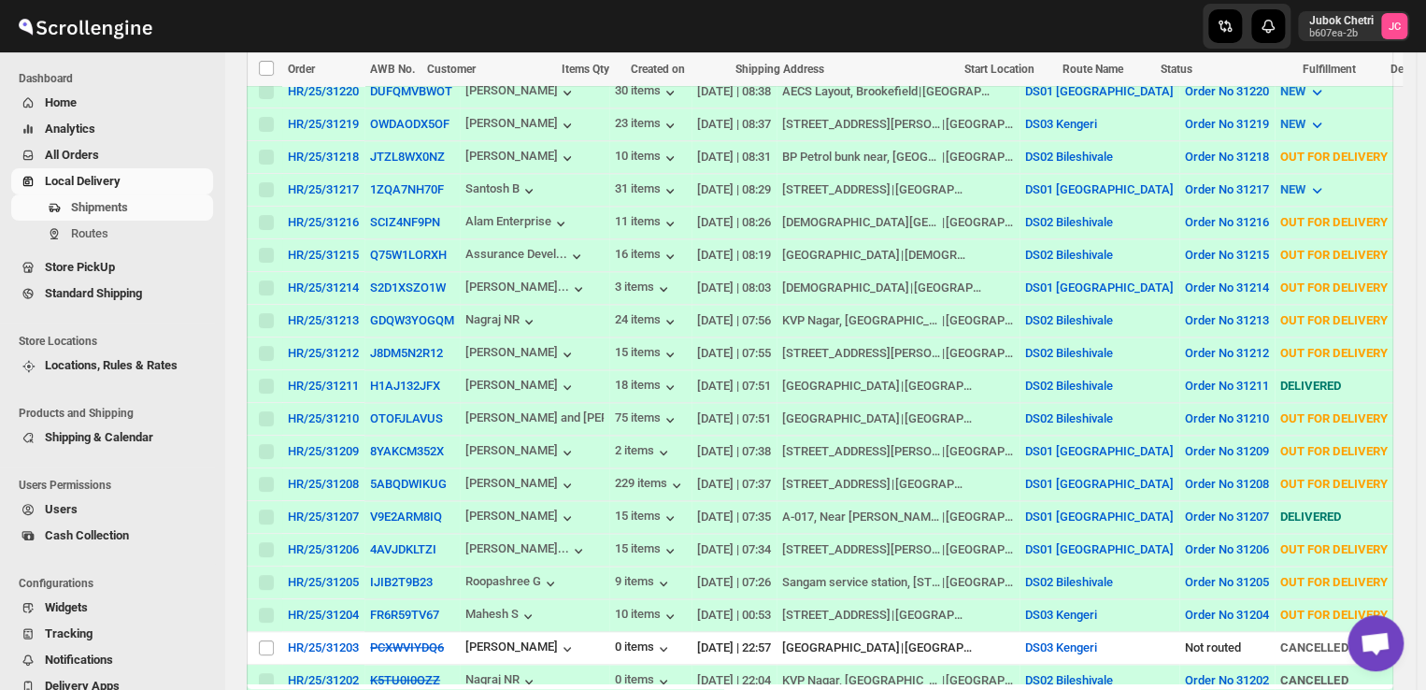
scroll to position [432, 0]
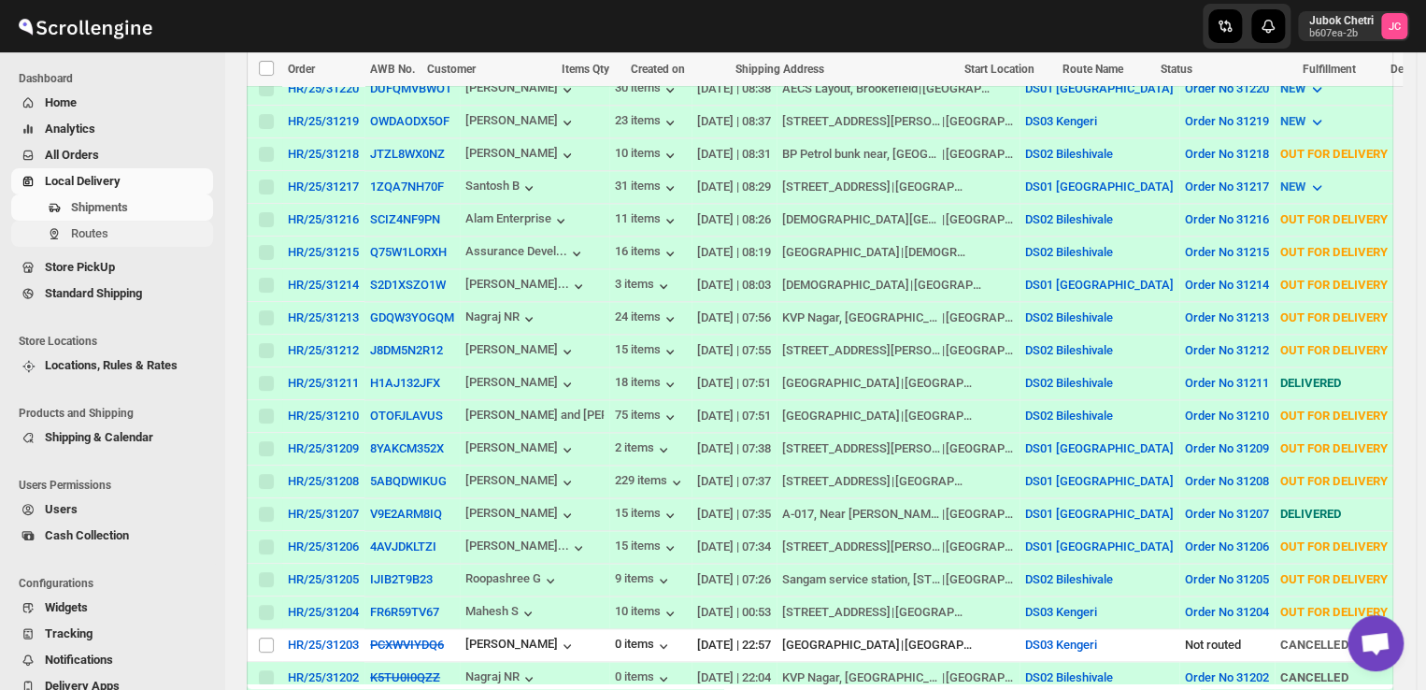
click at [106, 233] on span "Routes" at bounding box center [89, 233] width 37 height 14
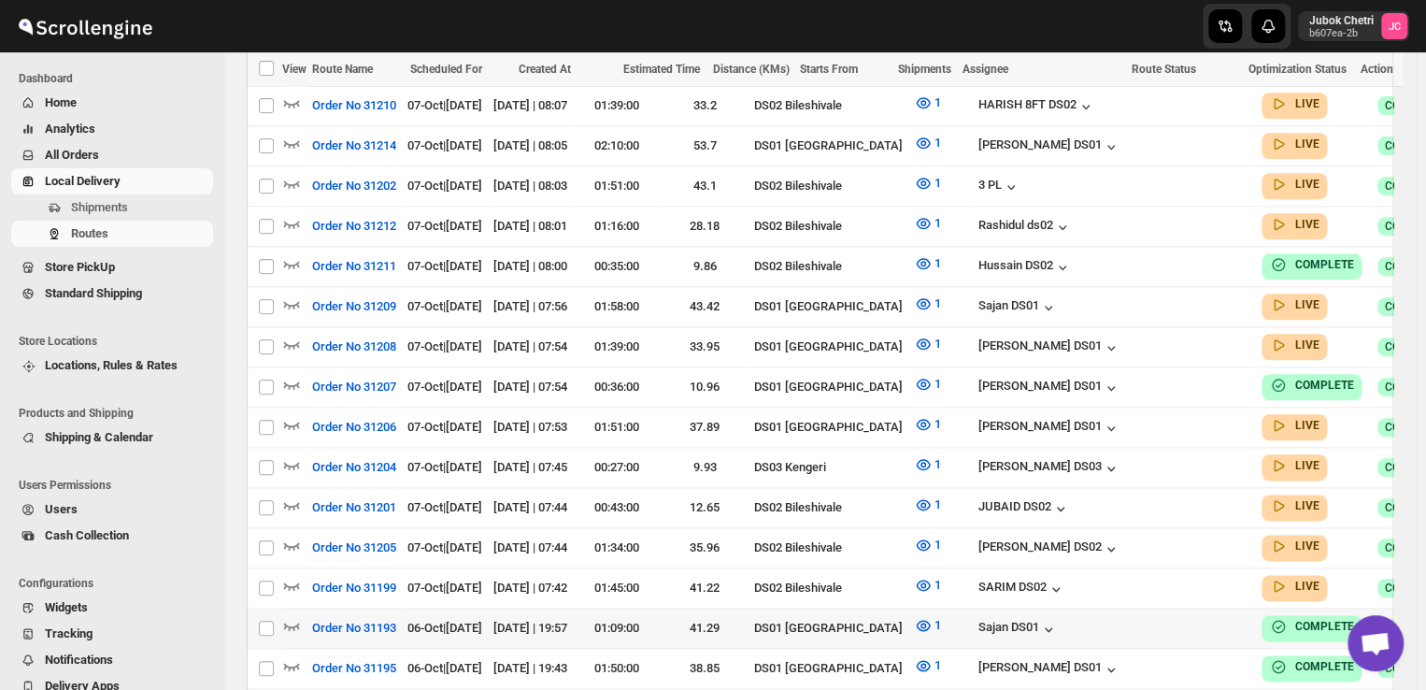
scroll to position [859, 0]
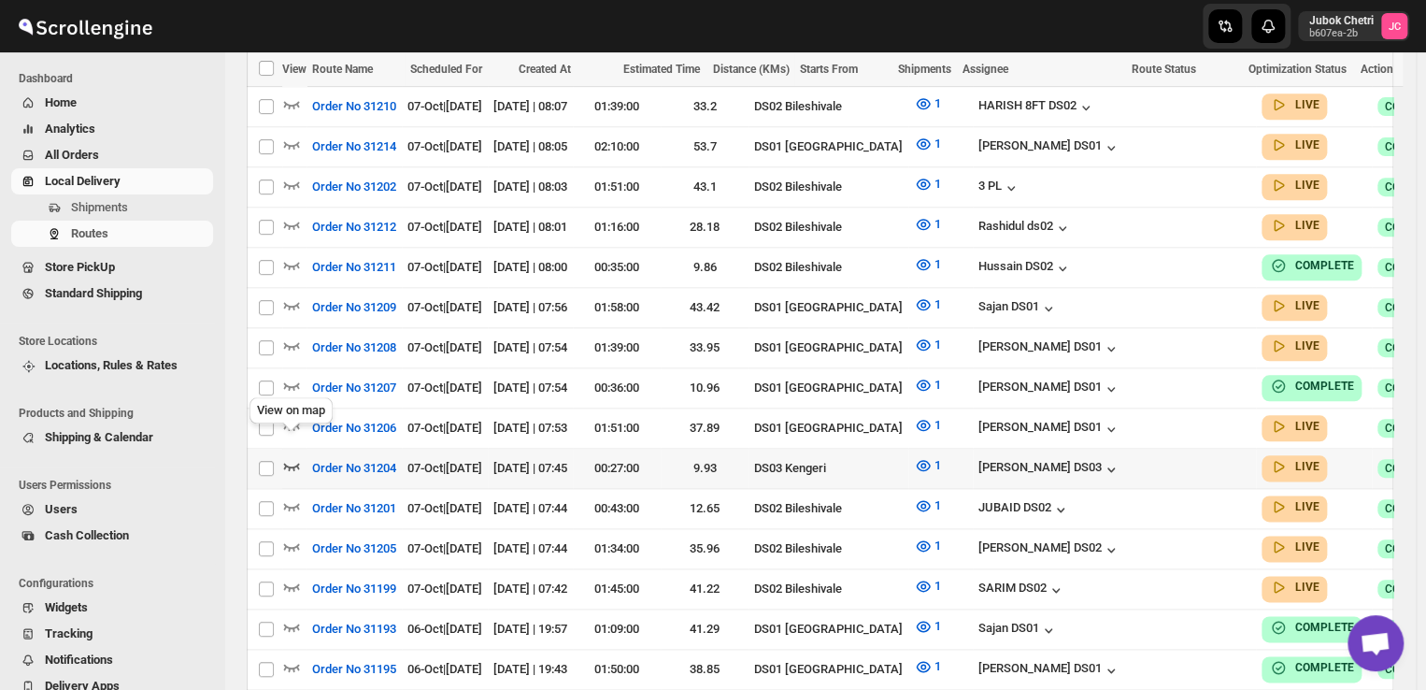
click at [288, 456] on icon "button" at bounding box center [291, 465] width 19 height 19
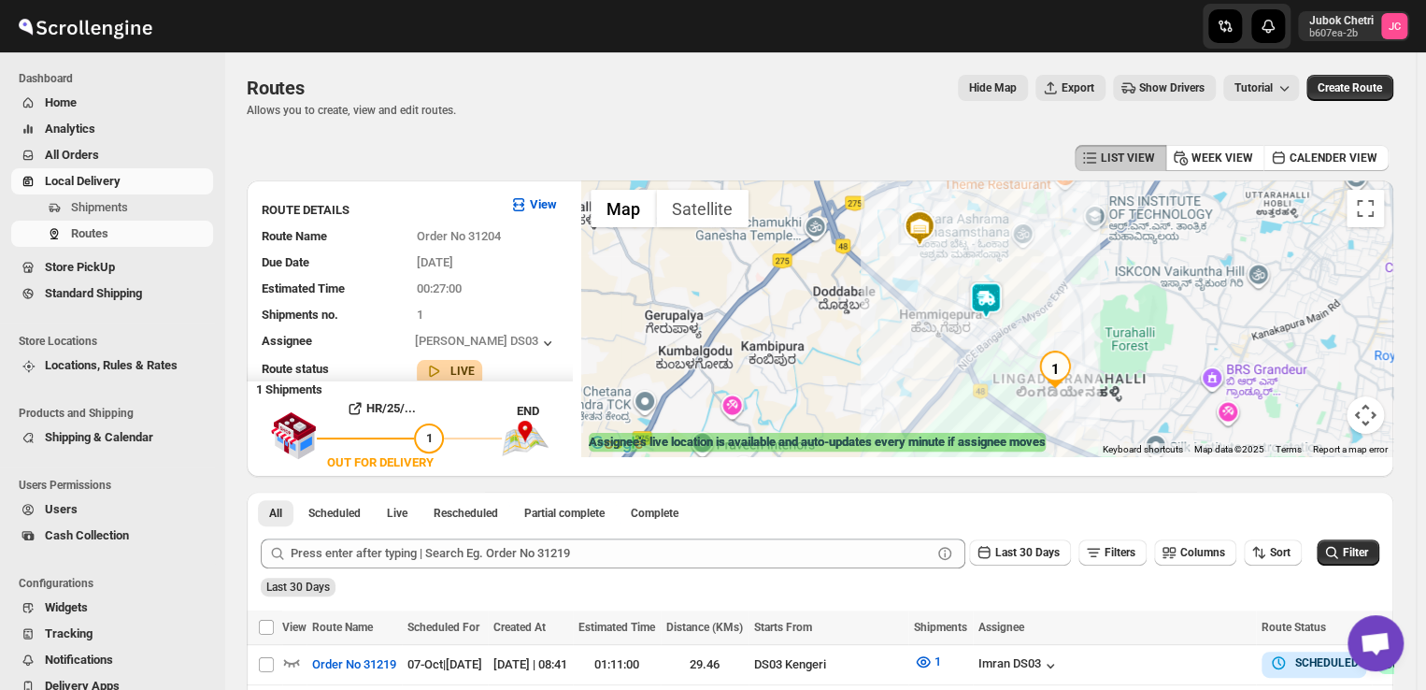
click at [979, 298] on img at bounding box center [985, 299] width 37 height 37
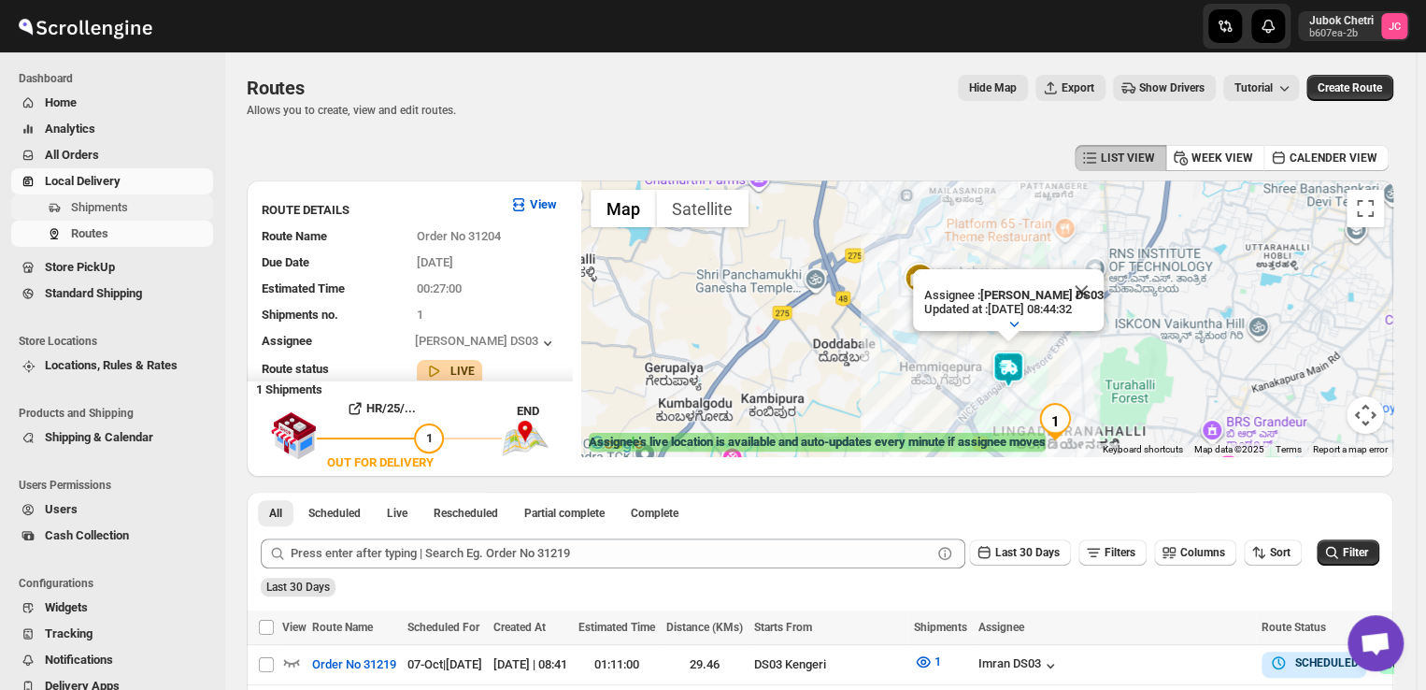
click at [98, 203] on span "Shipments" at bounding box center [99, 207] width 57 height 14
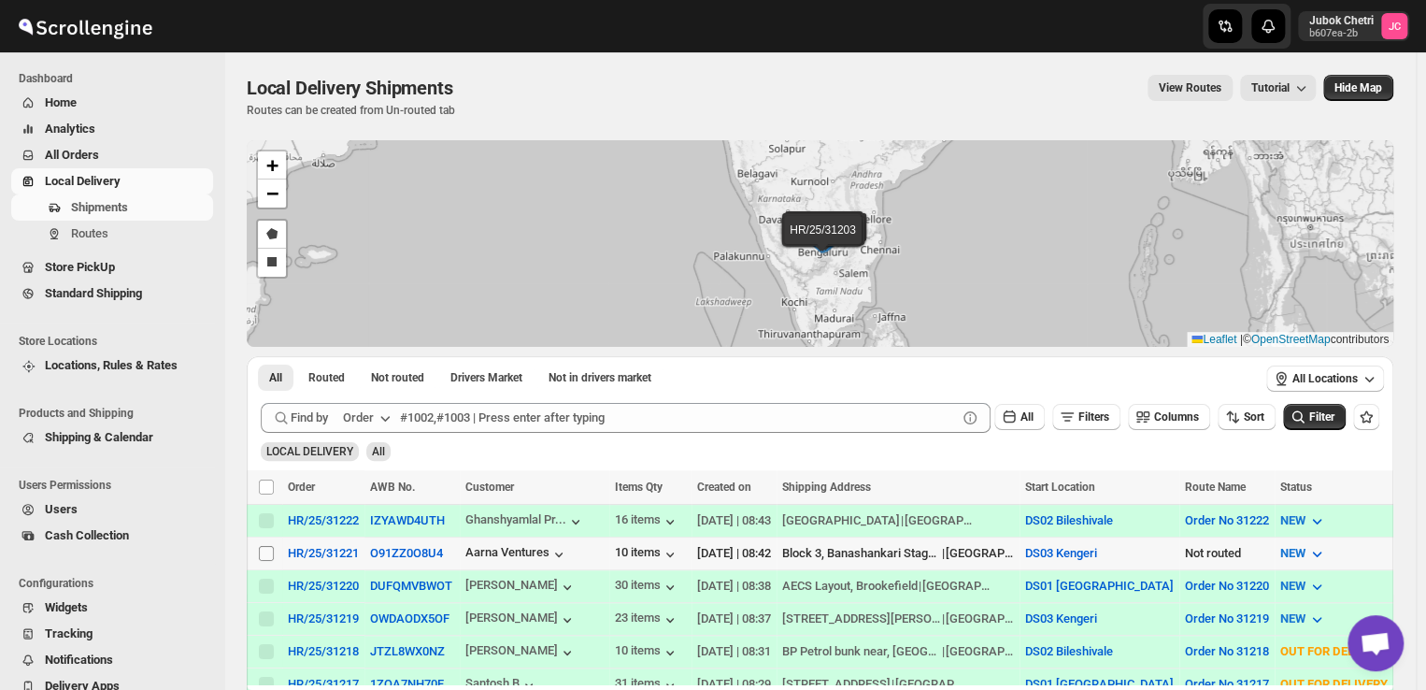
click at [266, 551] on input "Select shipment" at bounding box center [266, 553] width 15 height 15
checkbox input "true"
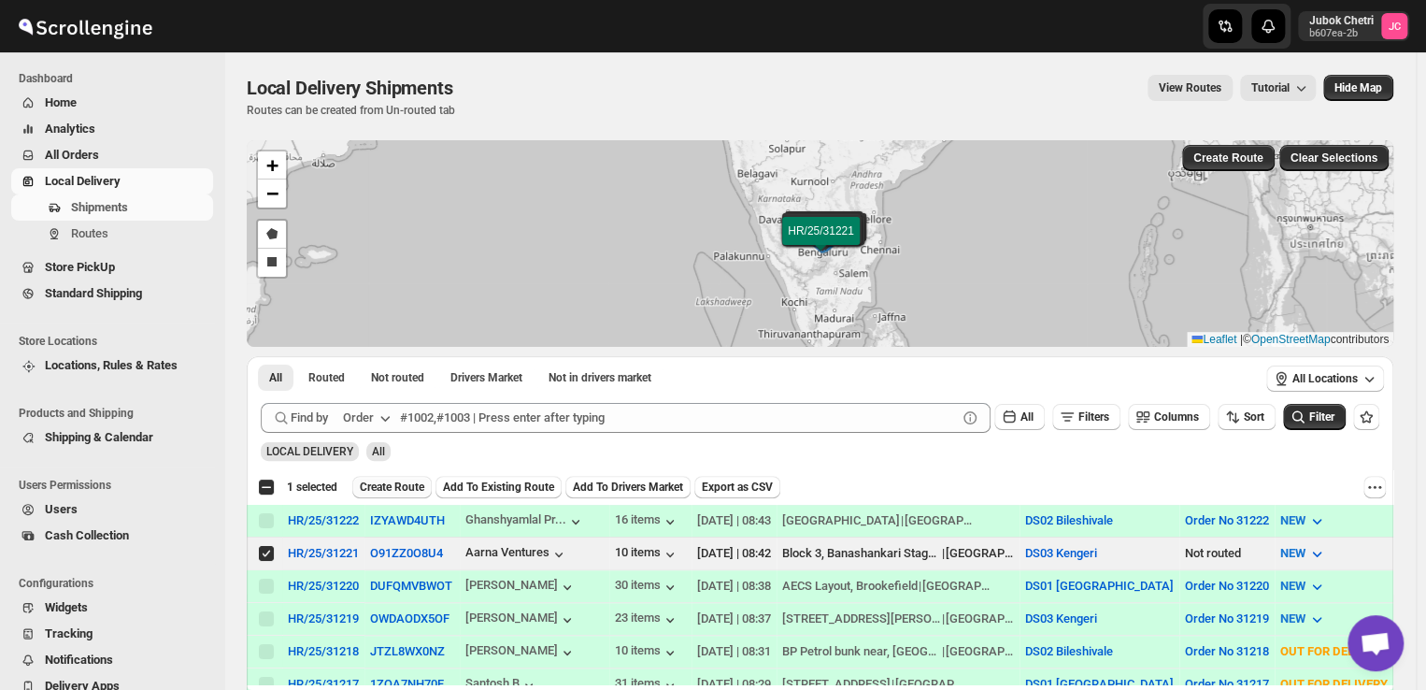
click at [389, 487] on span "Create Route" at bounding box center [392, 486] width 64 height 15
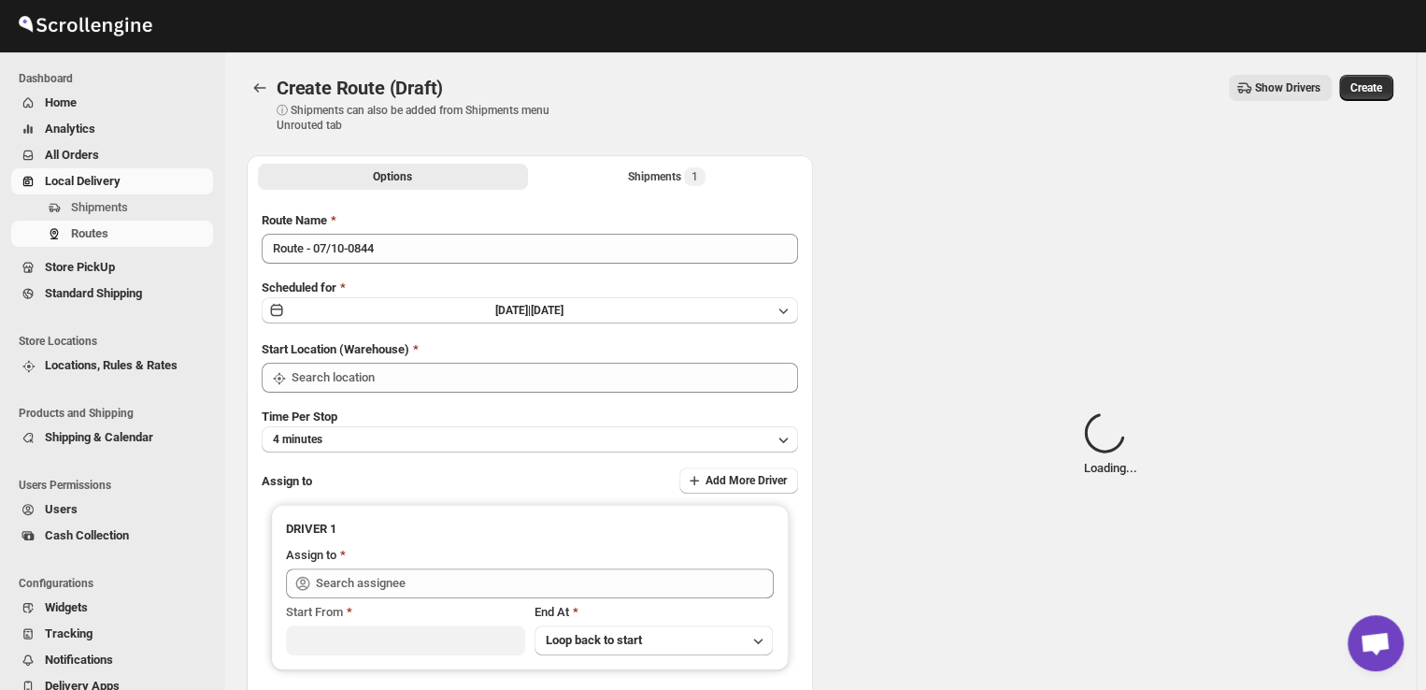
type input "DS03 Kengeri"
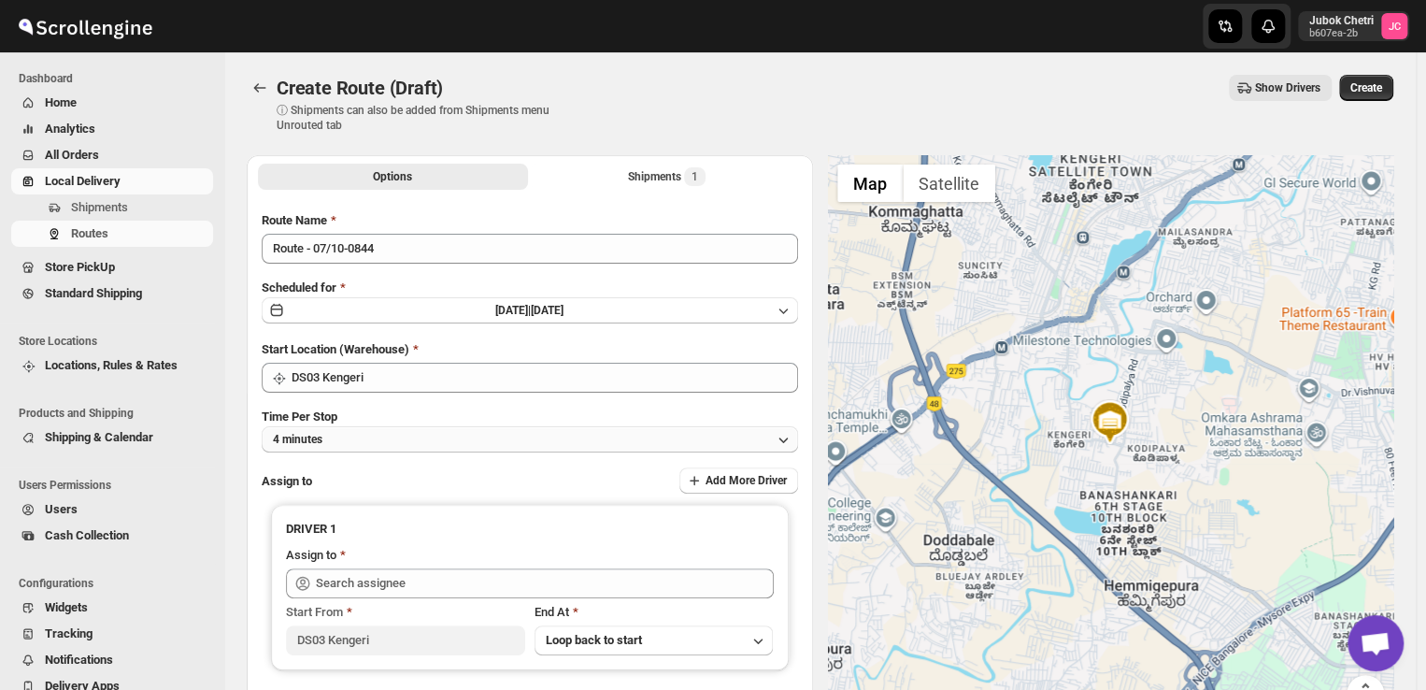
click at [565, 436] on button "4 minutes" at bounding box center [530, 439] width 536 height 26
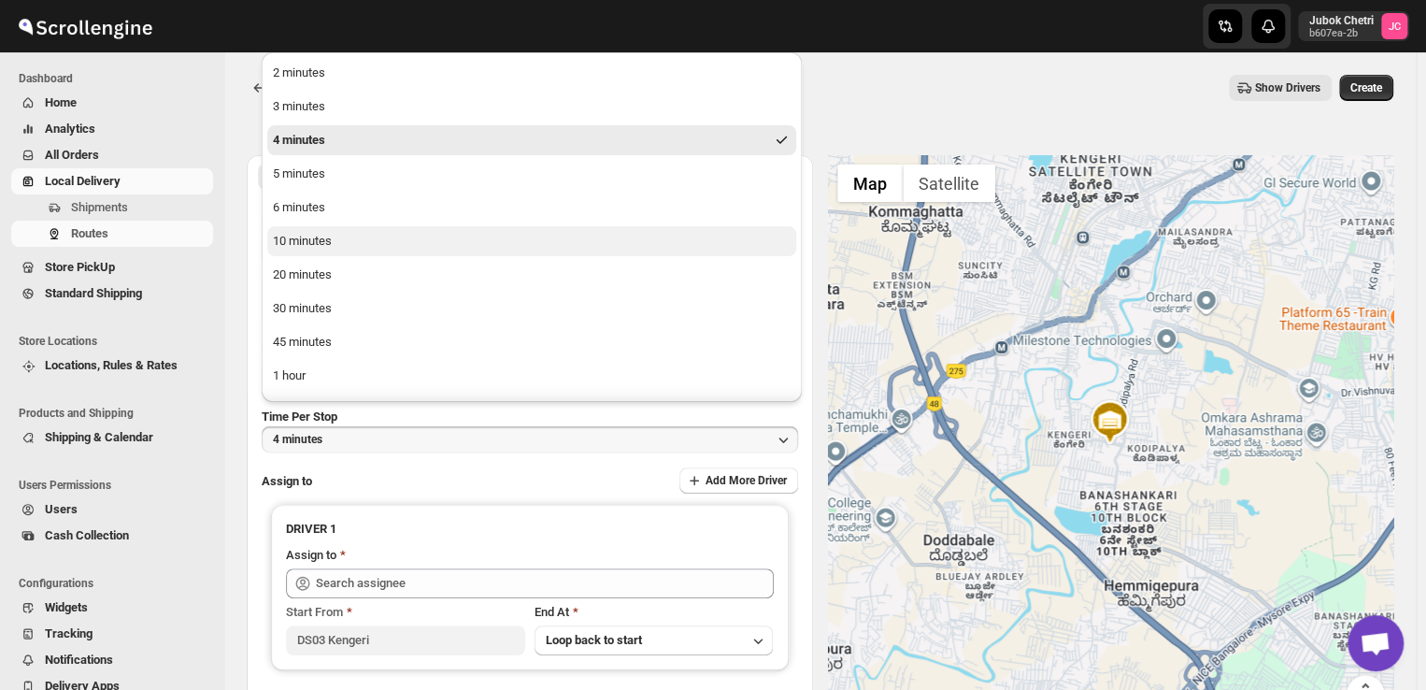
click at [376, 246] on button "10 minutes" at bounding box center [531, 241] width 529 height 30
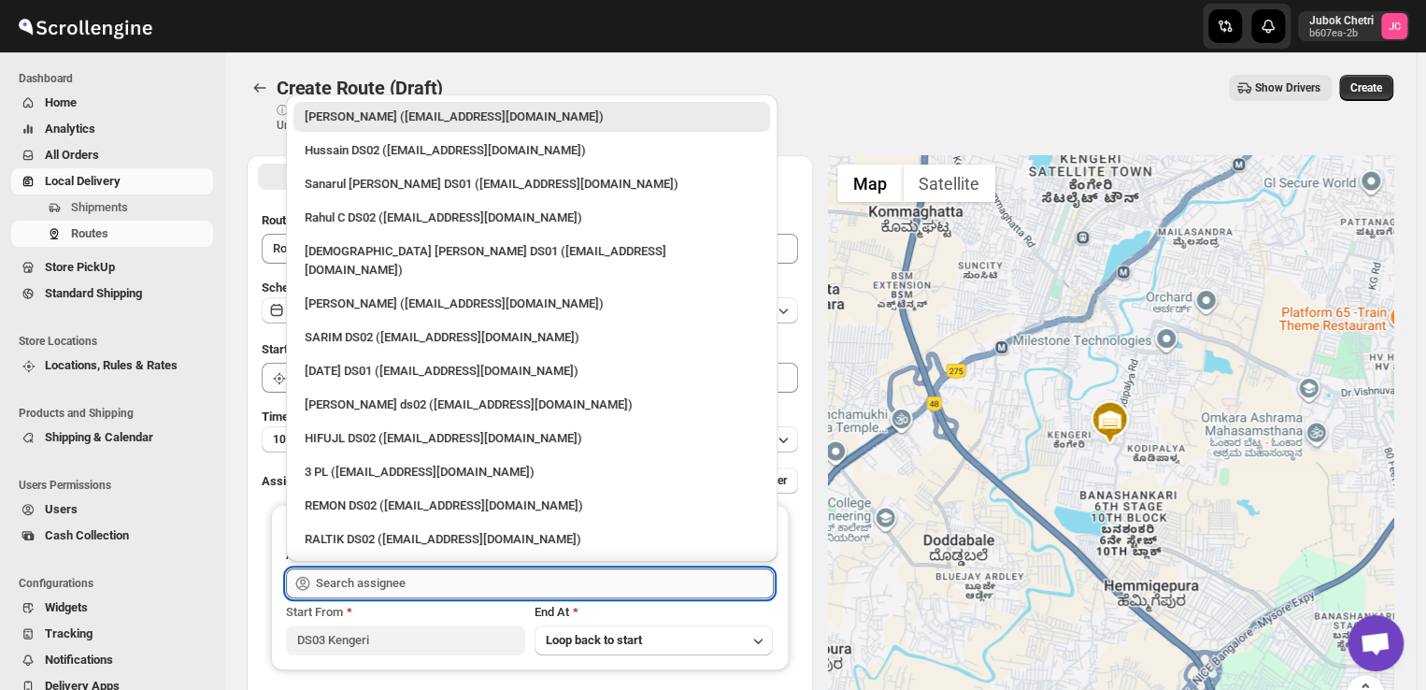
click at [517, 580] on input "text" at bounding box center [545, 583] width 458 height 30
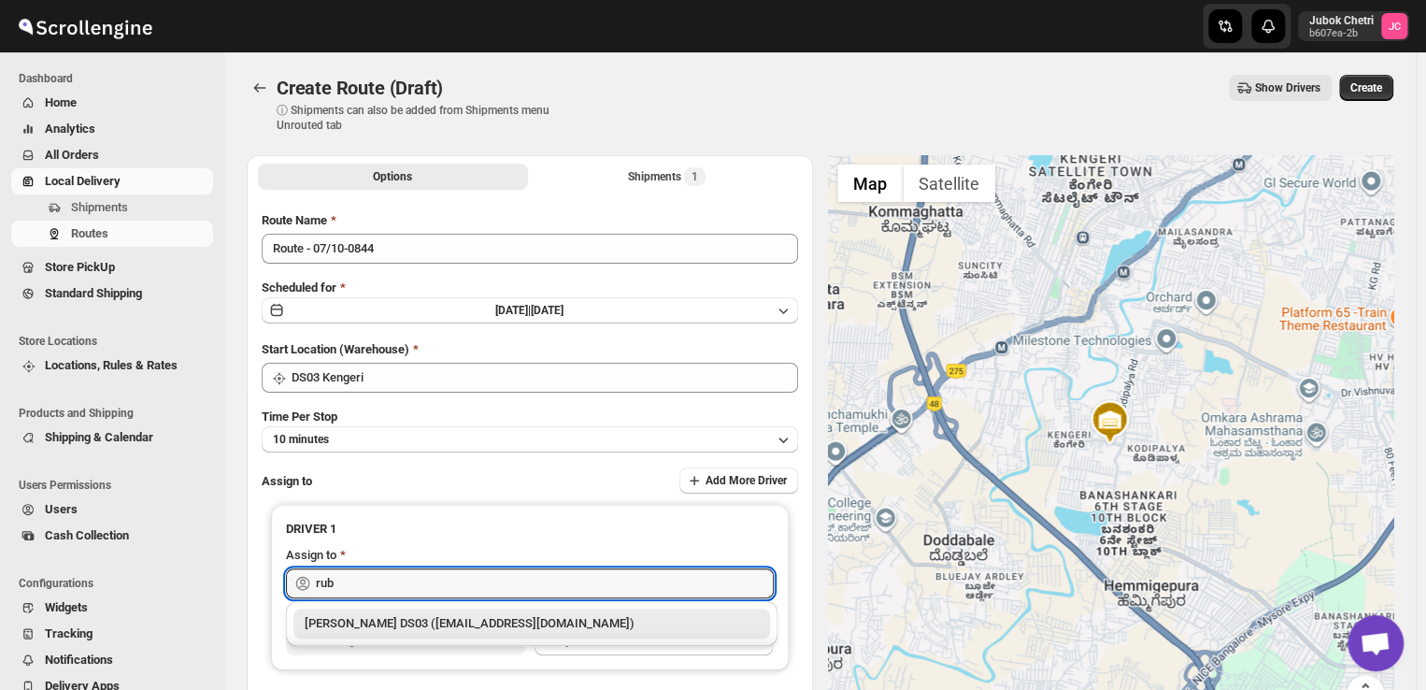
click at [447, 632] on div "[PERSON_NAME] DS03 ([EMAIL_ADDRESS][DOMAIN_NAME])" at bounding box center [532, 623] width 454 height 19
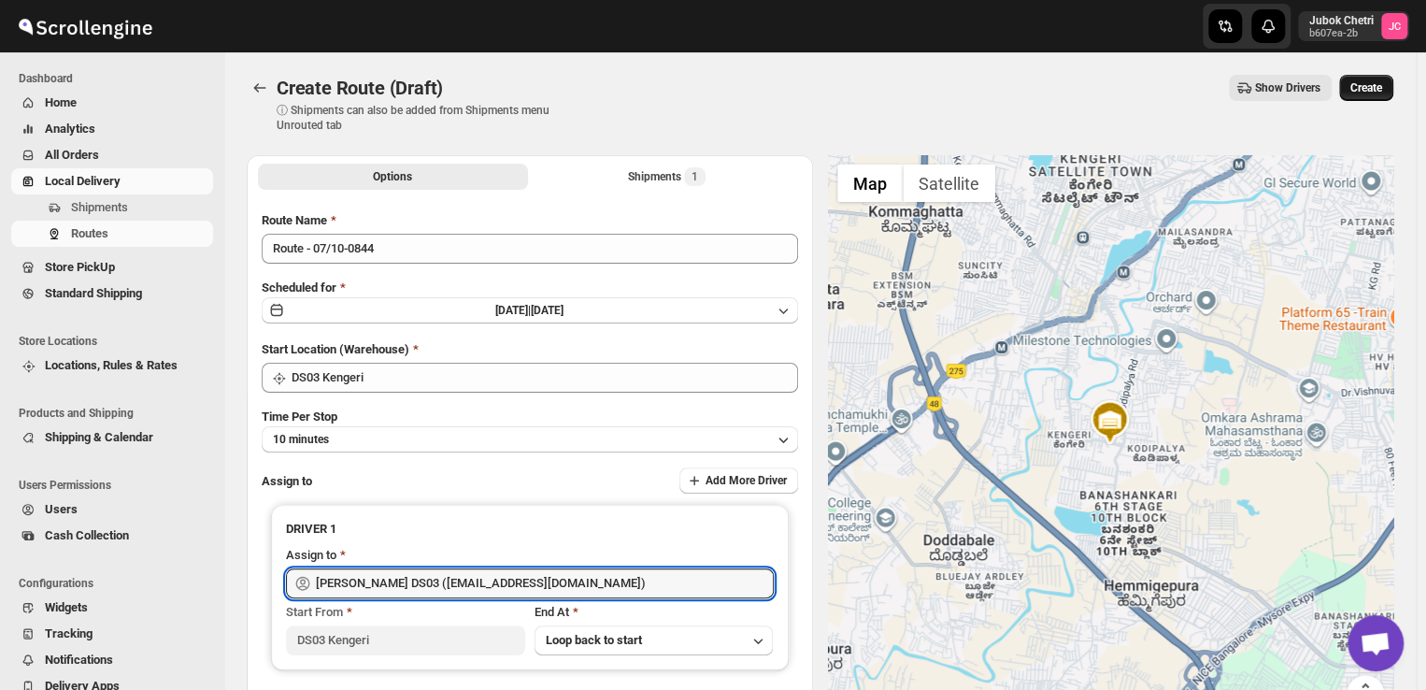
type input "[PERSON_NAME] DS03 ([EMAIL_ADDRESS][DOMAIN_NAME])"
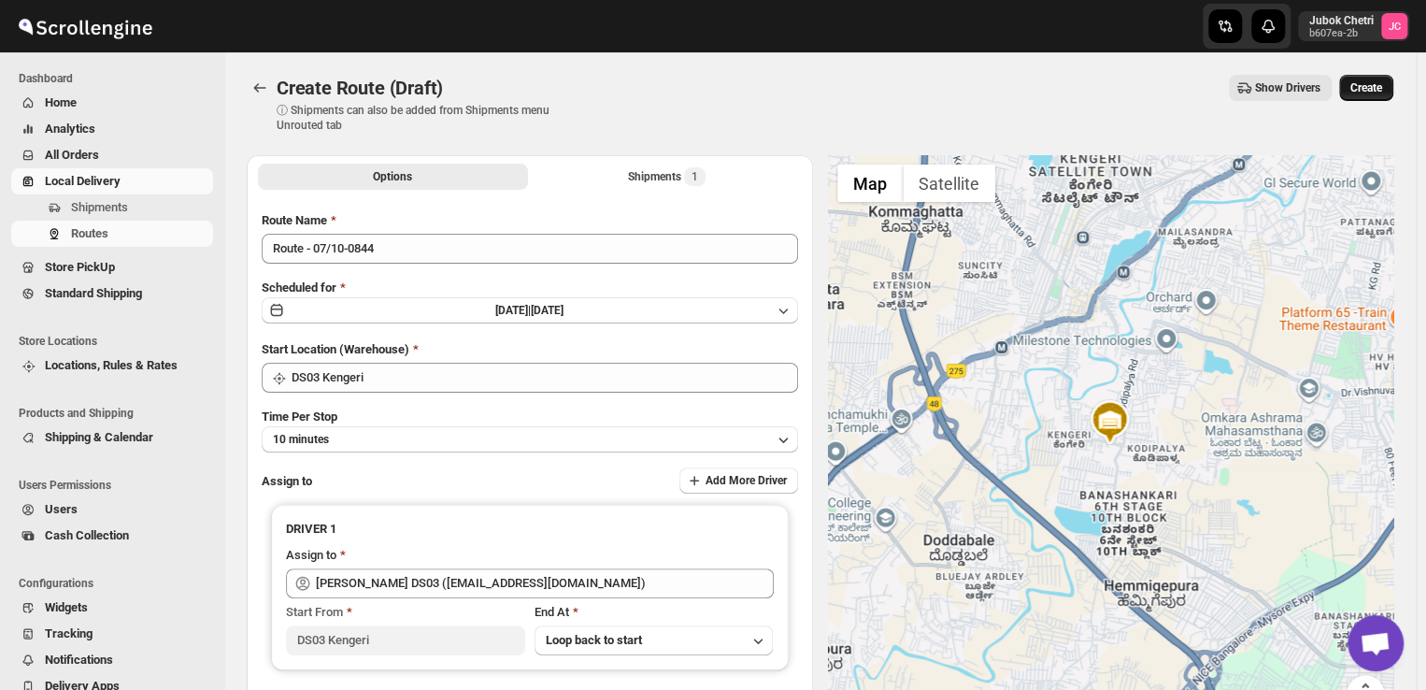
click at [1374, 85] on span "Create" at bounding box center [1366, 87] width 32 height 15
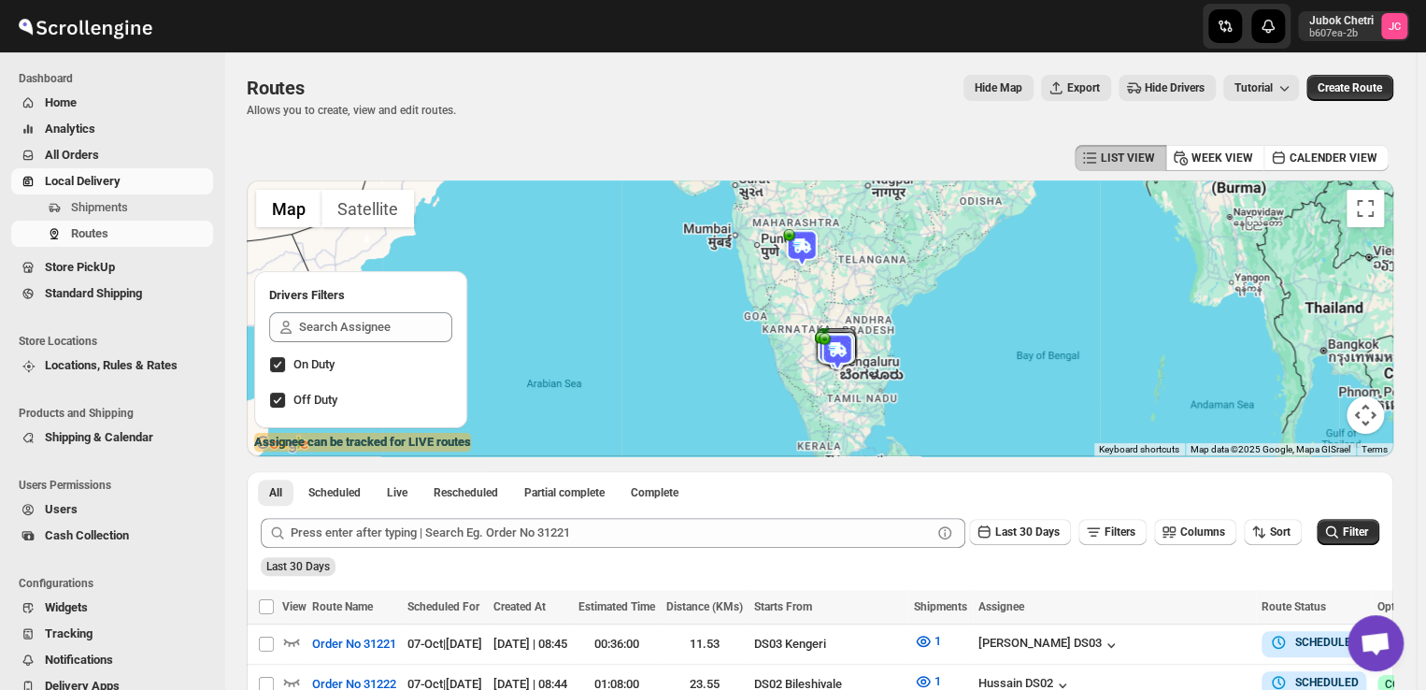
scroll to position [194, 0]
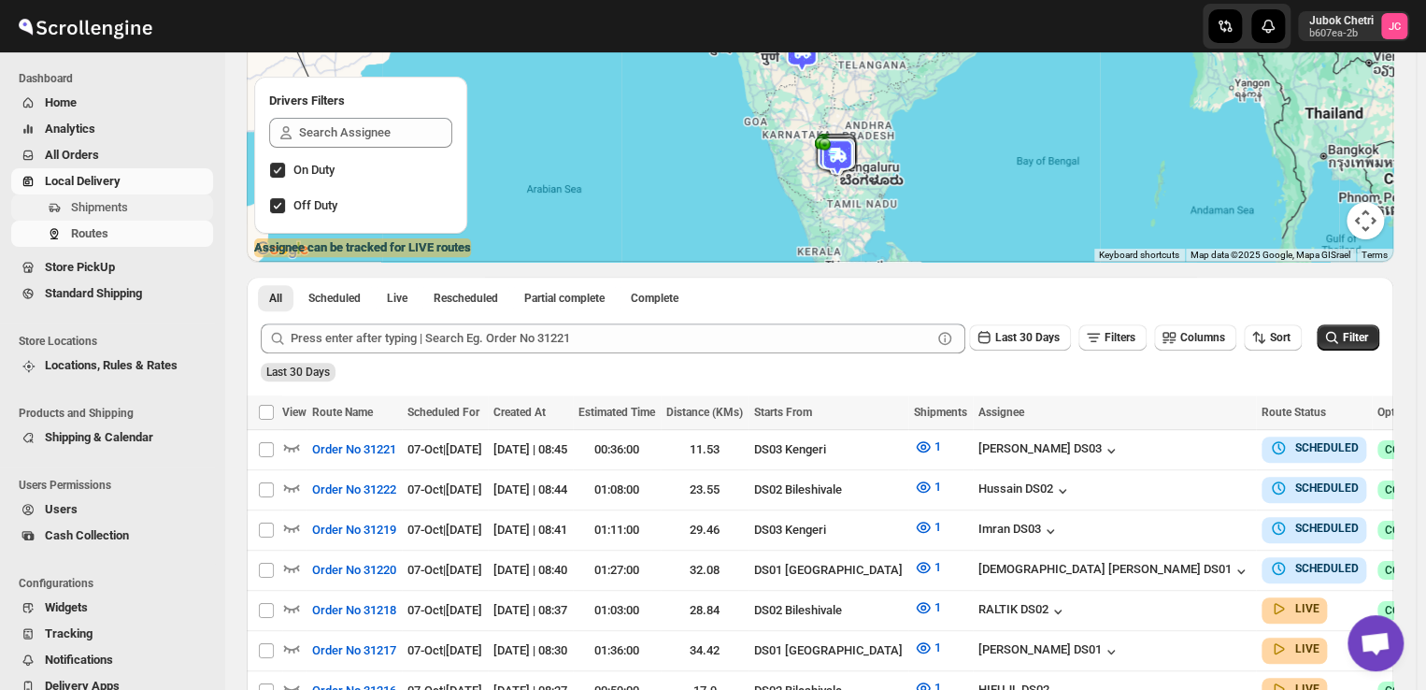
click at [90, 206] on span "Shipments" at bounding box center [99, 207] width 57 height 14
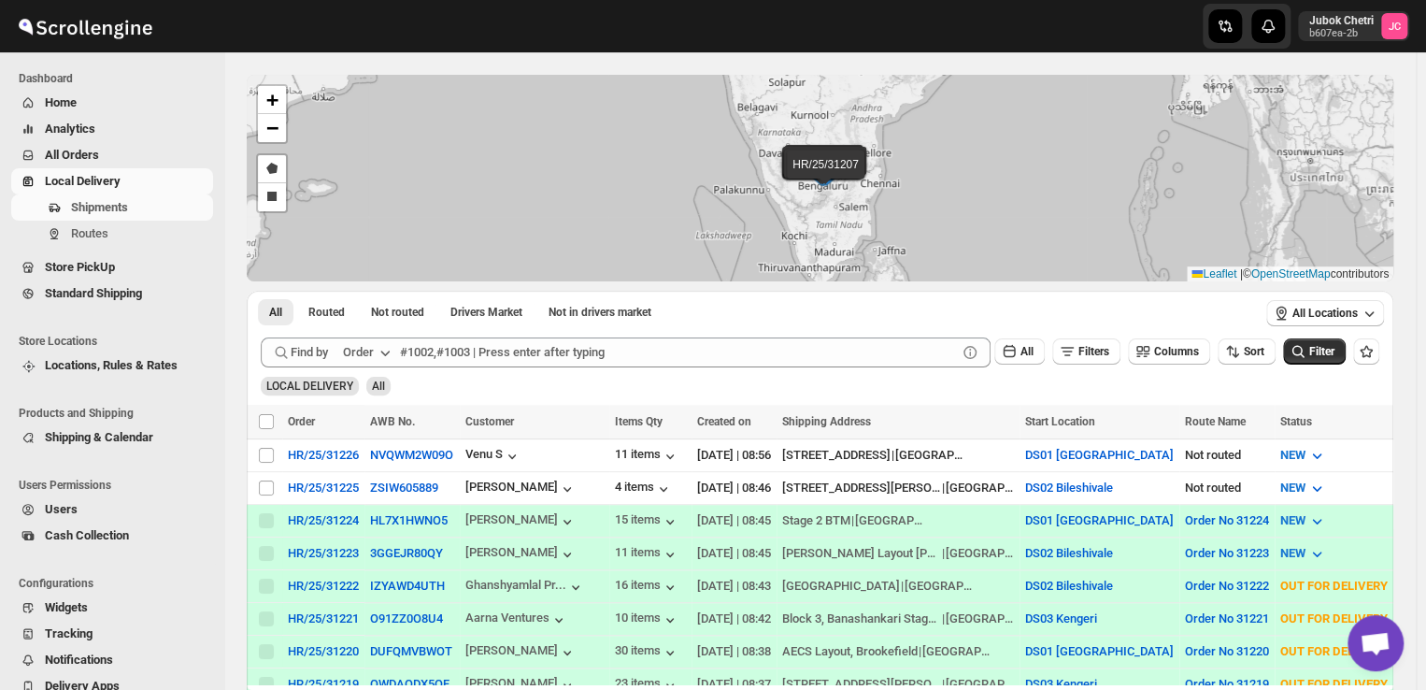
scroll to position [66, 0]
click at [107, 234] on span "Routes" at bounding box center [140, 233] width 138 height 19
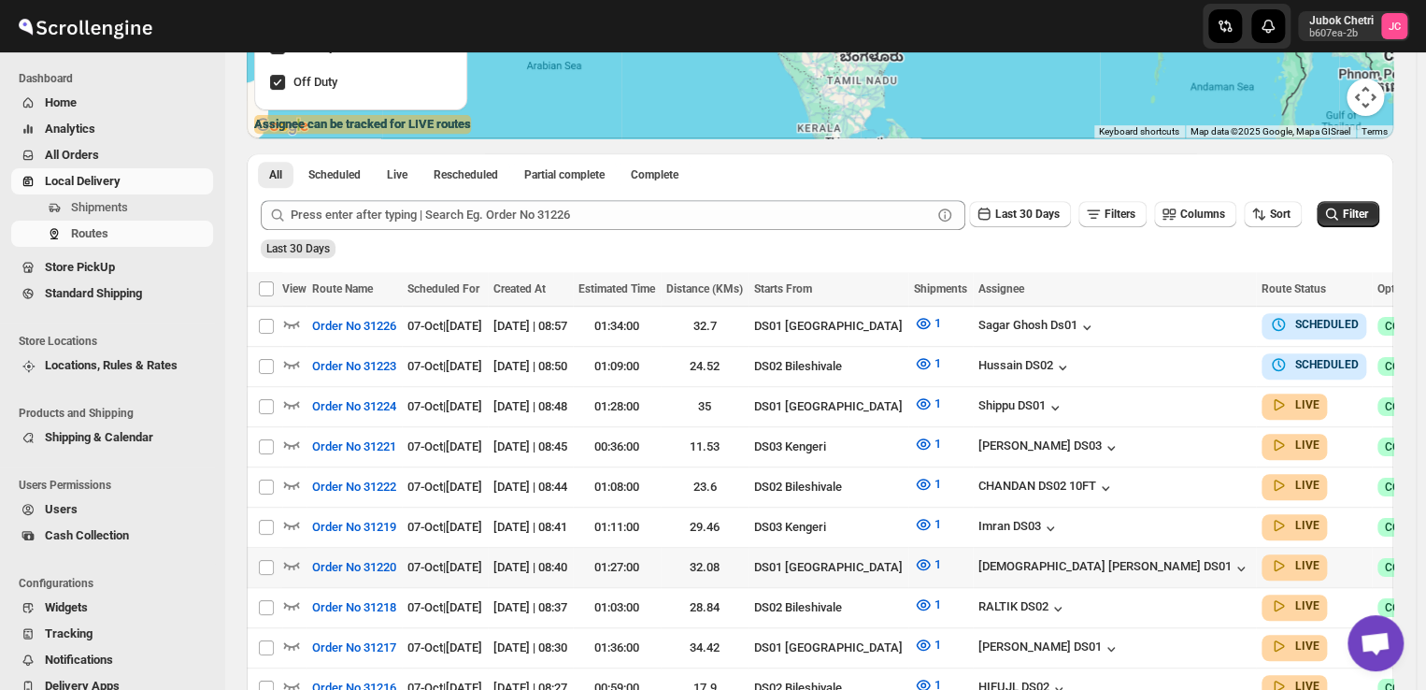
scroll to position [275, 0]
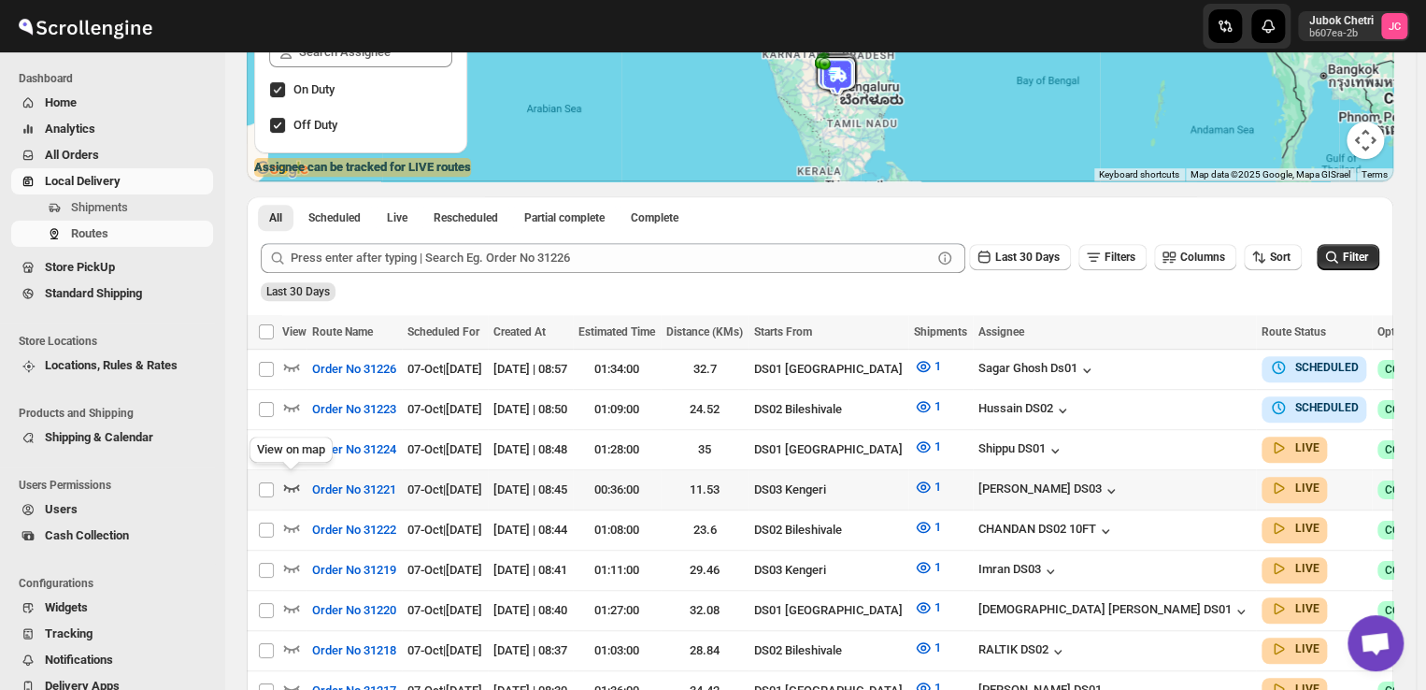
click at [293, 484] on icon "button" at bounding box center [292, 487] width 16 height 7
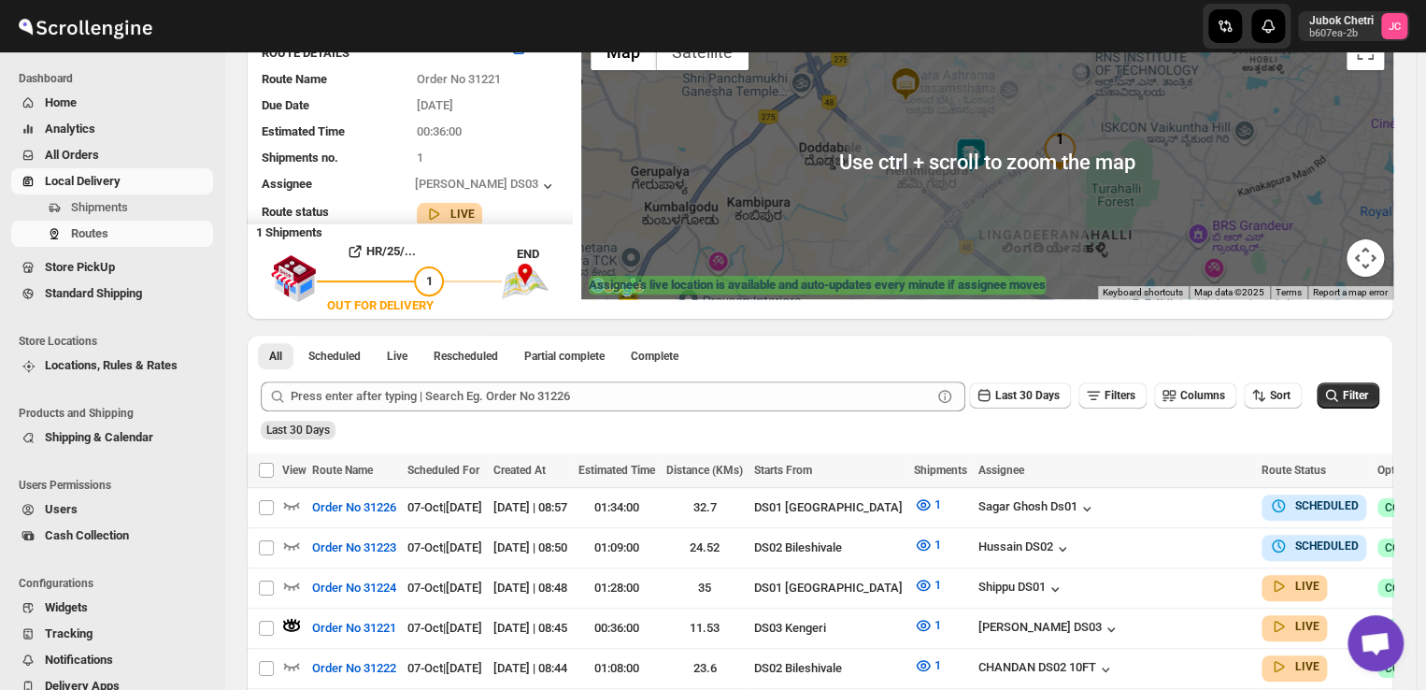
scroll to position [41, 0]
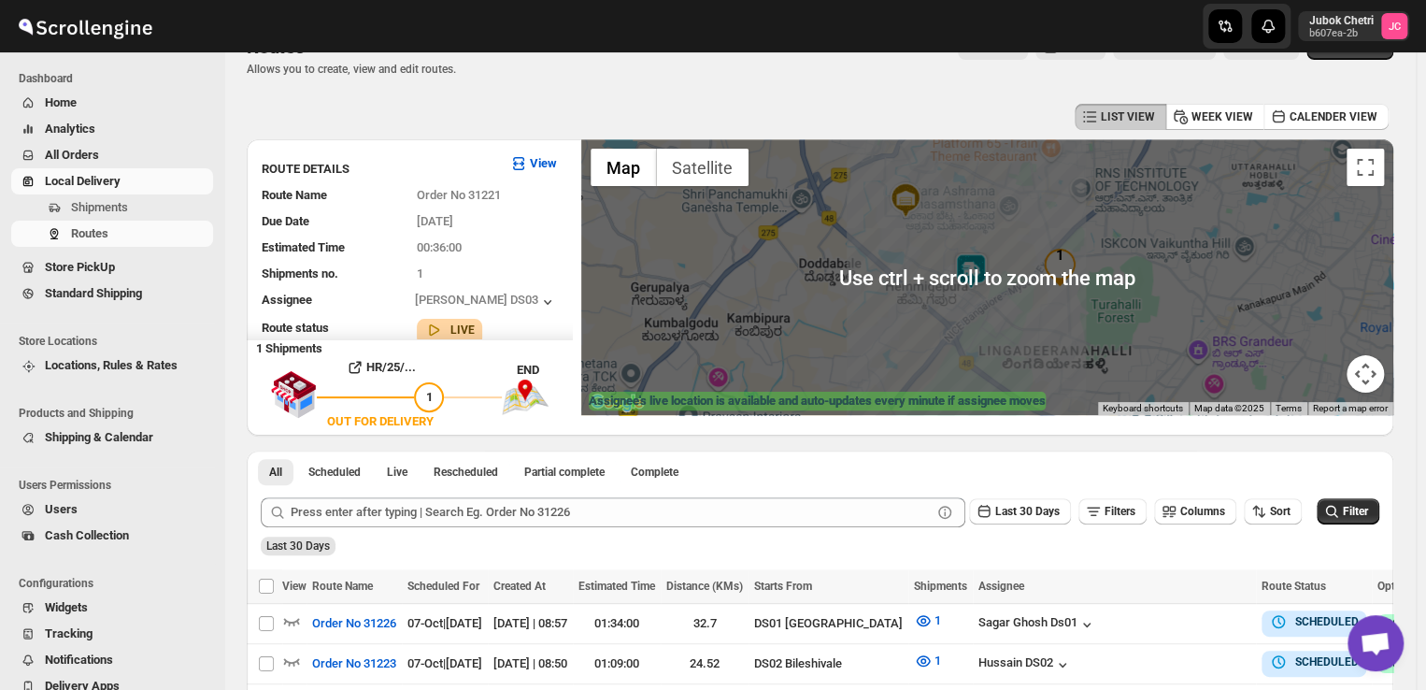
click at [882, 251] on div at bounding box center [987, 277] width 812 height 276
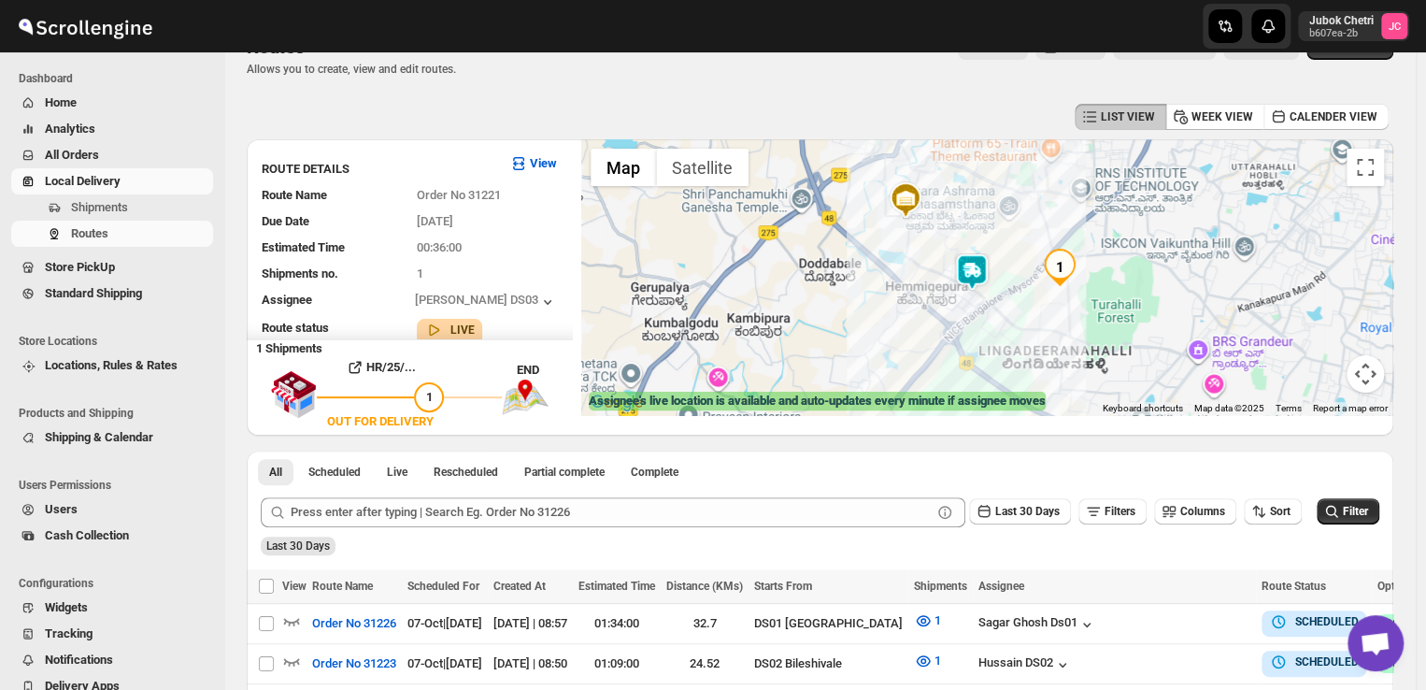
click at [882, 251] on div at bounding box center [987, 277] width 812 height 276
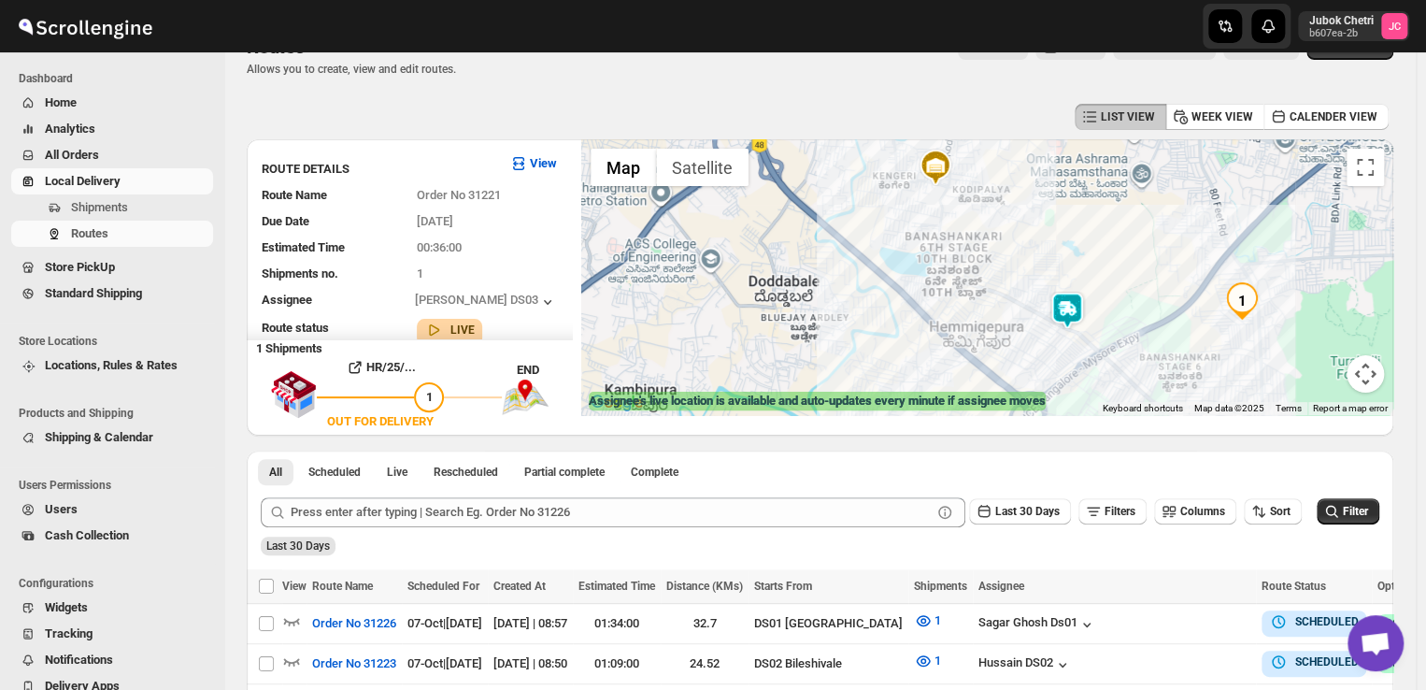
click at [1076, 320] on img at bounding box center [1066, 310] width 37 height 37
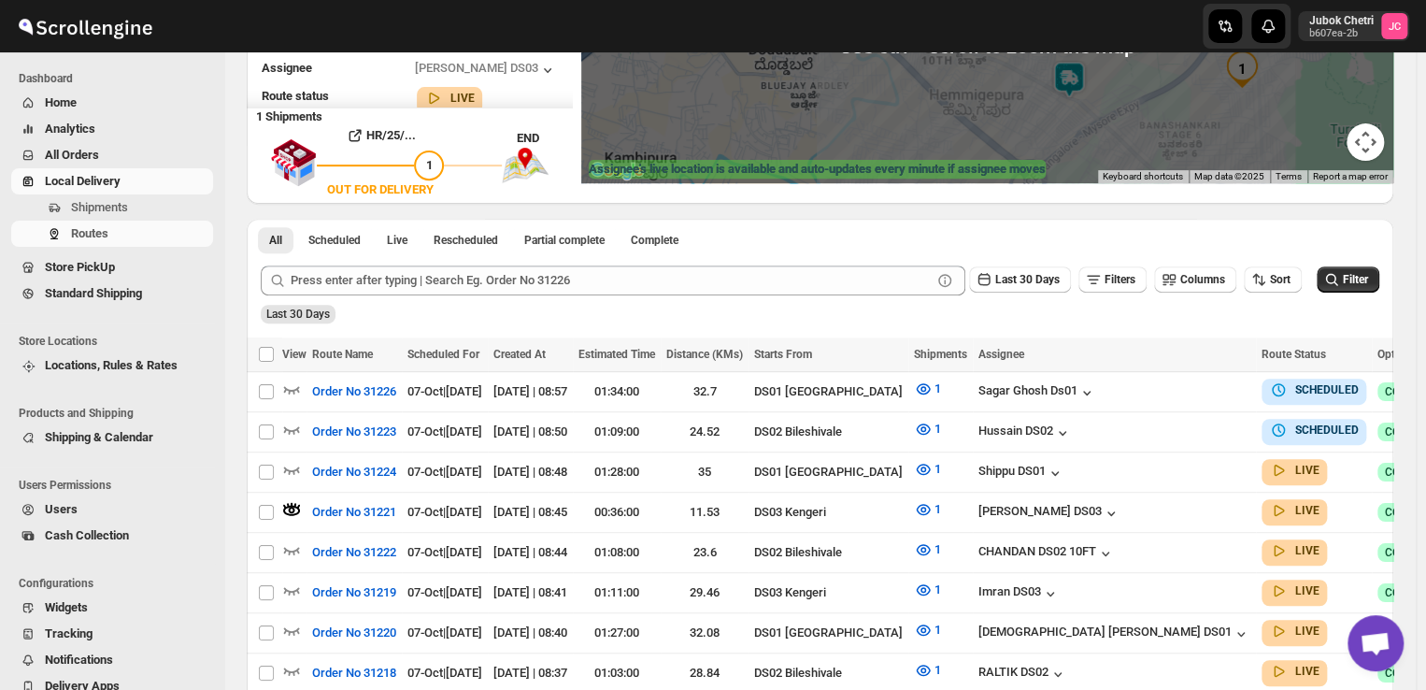
scroll to position [273, 0]
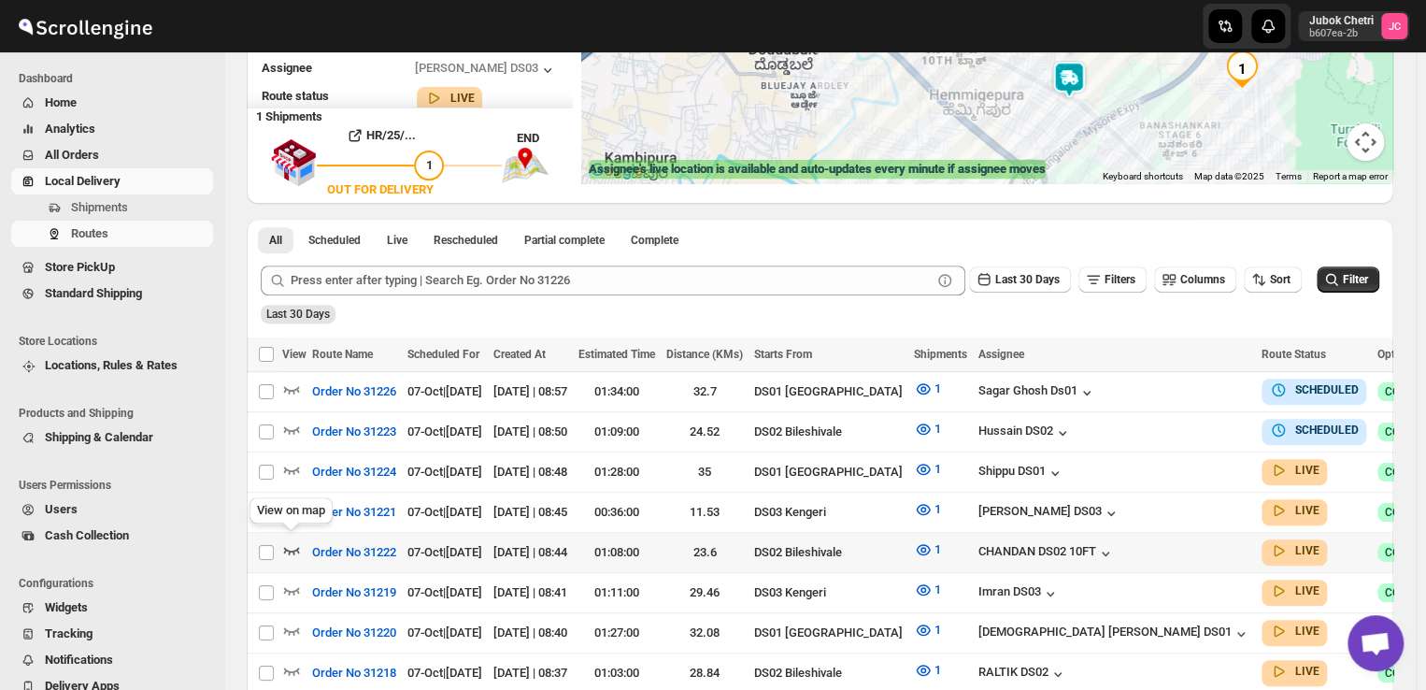
click at [294, 547] on icon "button" at bounding box center [292, 550] width 16 height 7
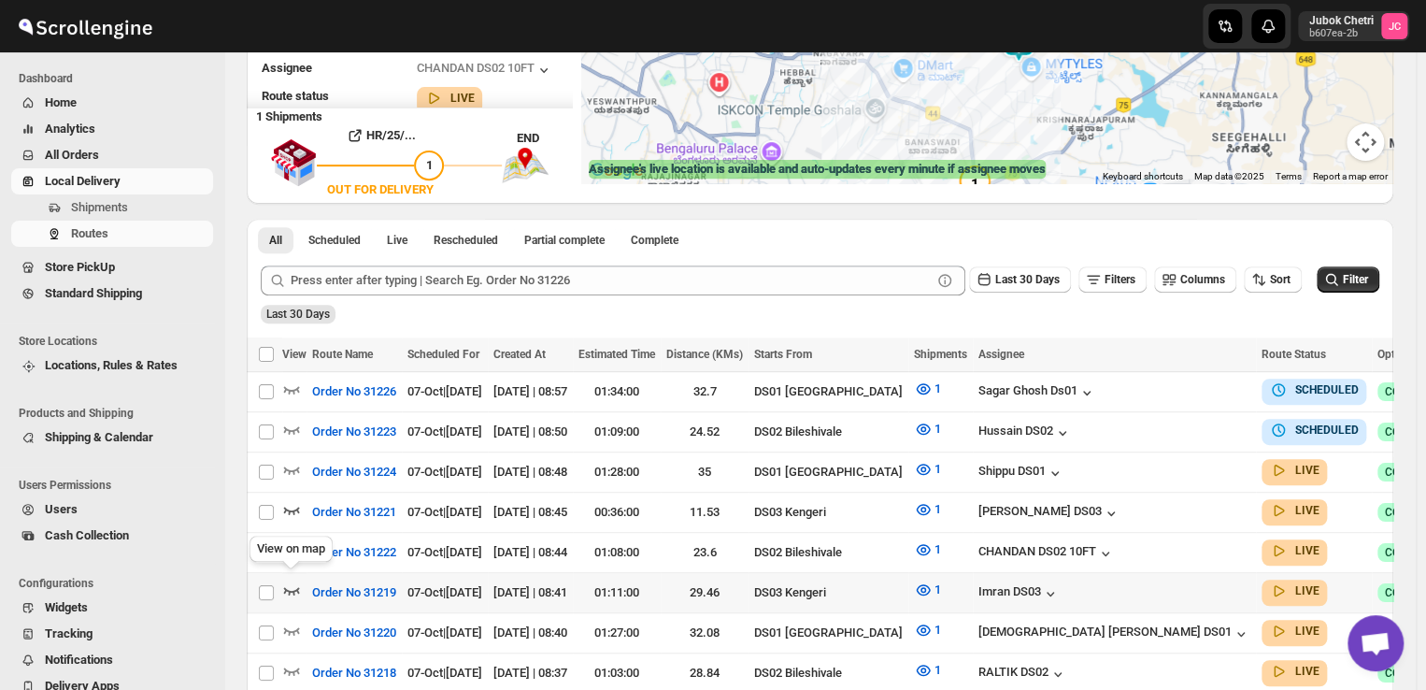
click at [291, 580] on icon "button" at bounding box center [291, 589] width 19 height 19
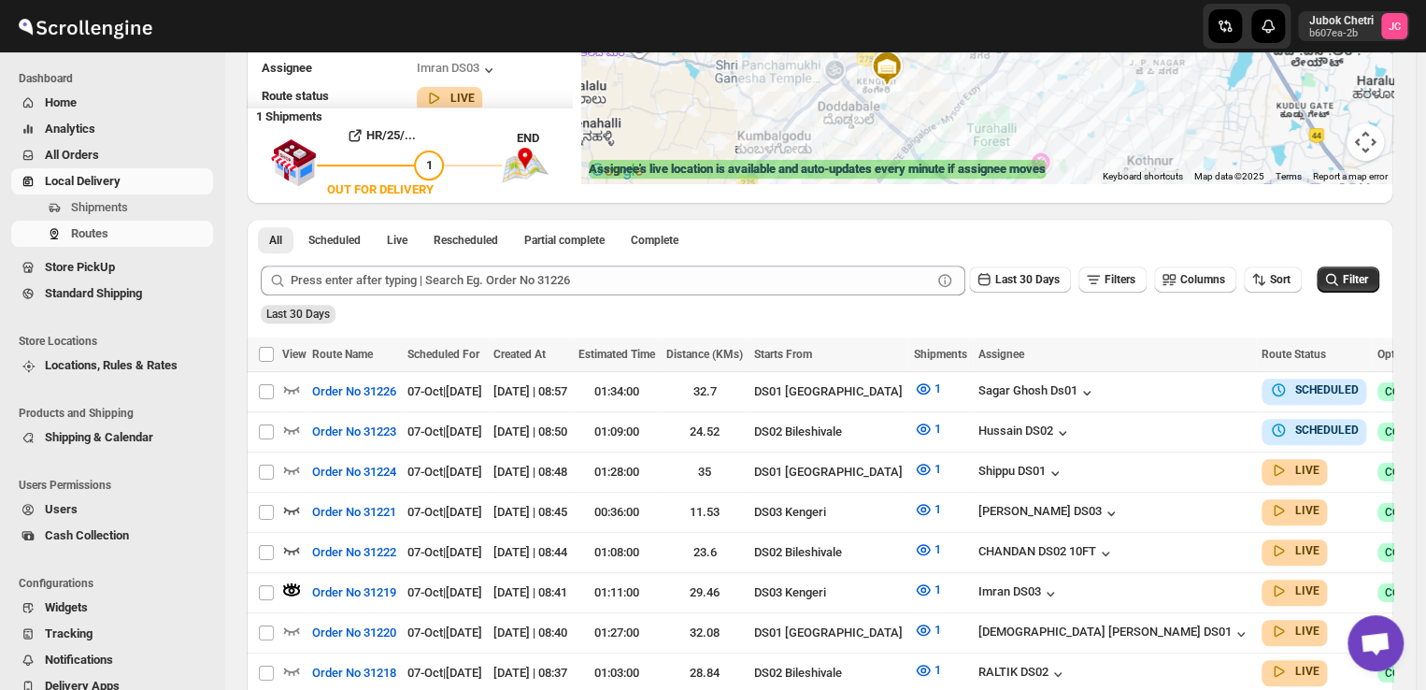
click at [980, 90] on div "Assignee : Imran DS03 Updated at : 07/10/2025, 08:56:36 Duty mode Enabled Batte…" at bounding box center [987, 45] width 812 height 276
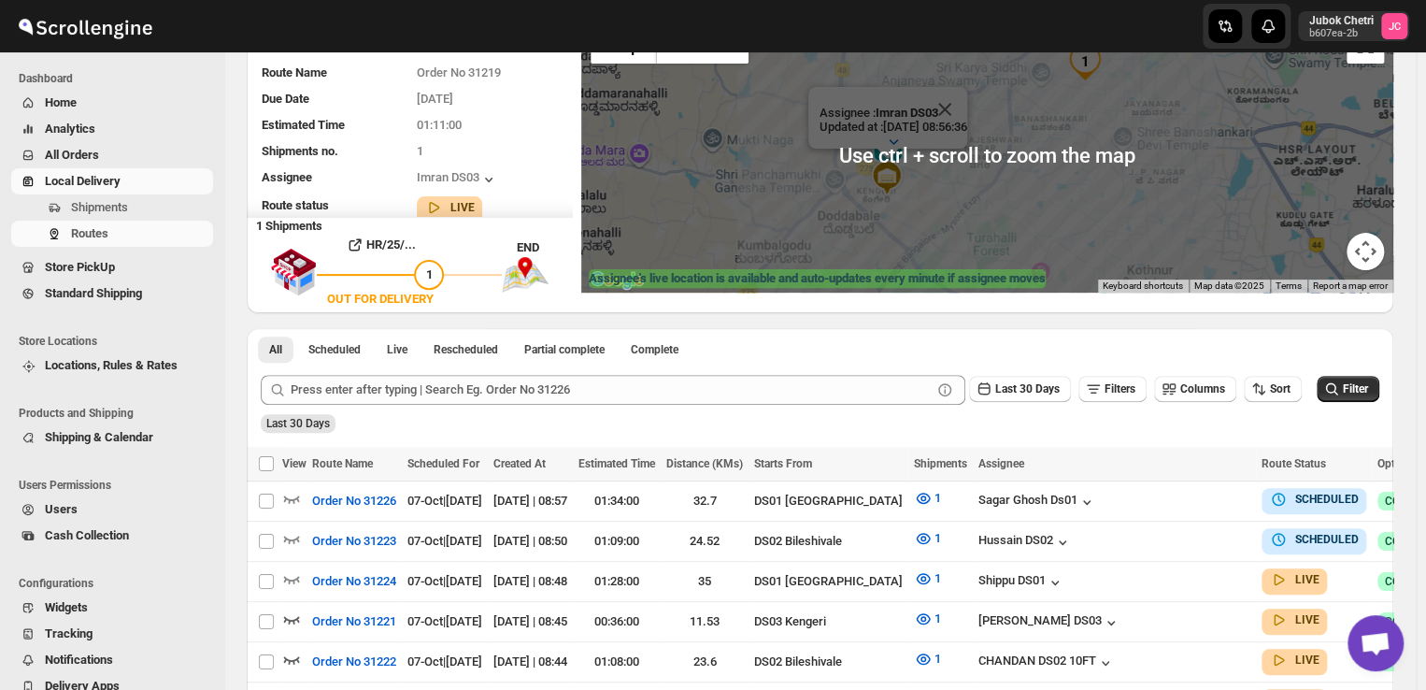
scroll to position [7, 0]
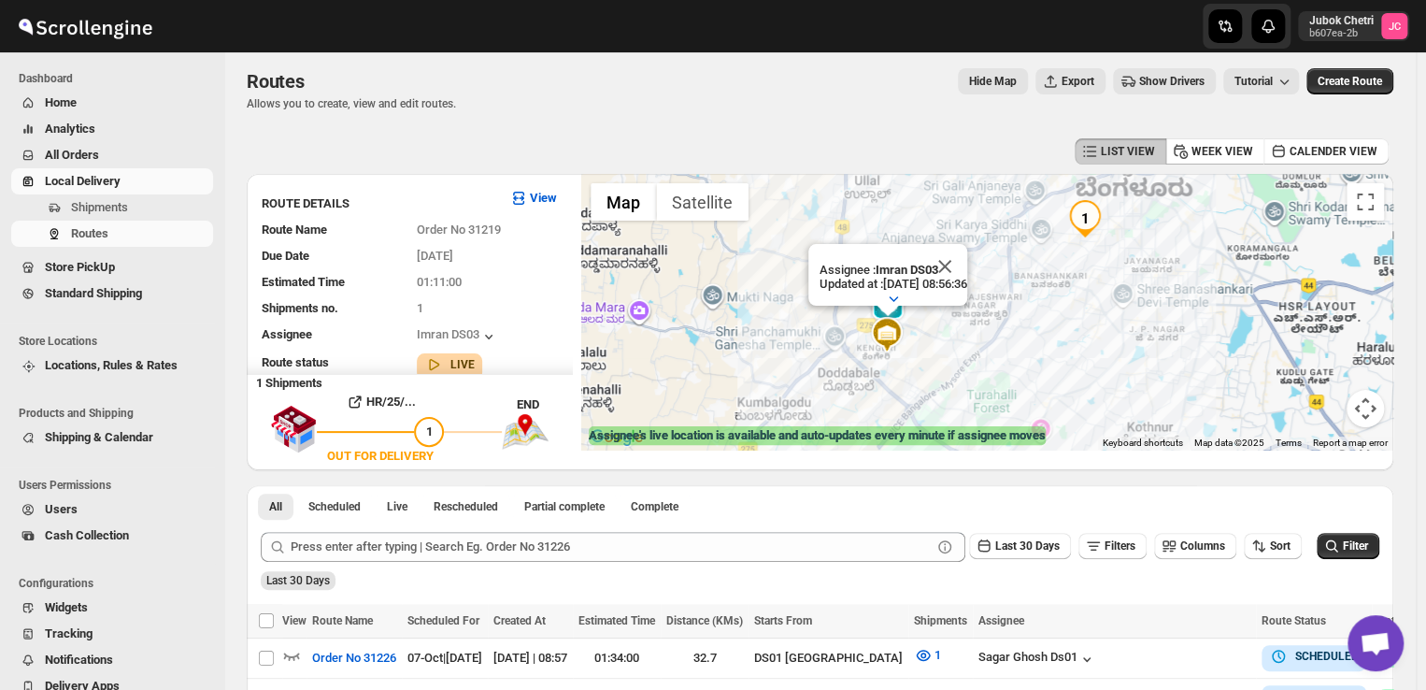
click at [967, 291] on div at bounding box center [893, 298] width 148 height 15
click at [1089, 312] on div "Assignee : Imran DS03 Updated at : 07/10/2025, 08:56:36 Duty mode Enabled Batte…" at bounding box center [987, 312] width 812 height 276
click at [972, 178] on button "Close" at bounding box center [949, 184] width 45 height 45
click at [892, 307] on img at bounding box center [887, 306] width 37 height 37
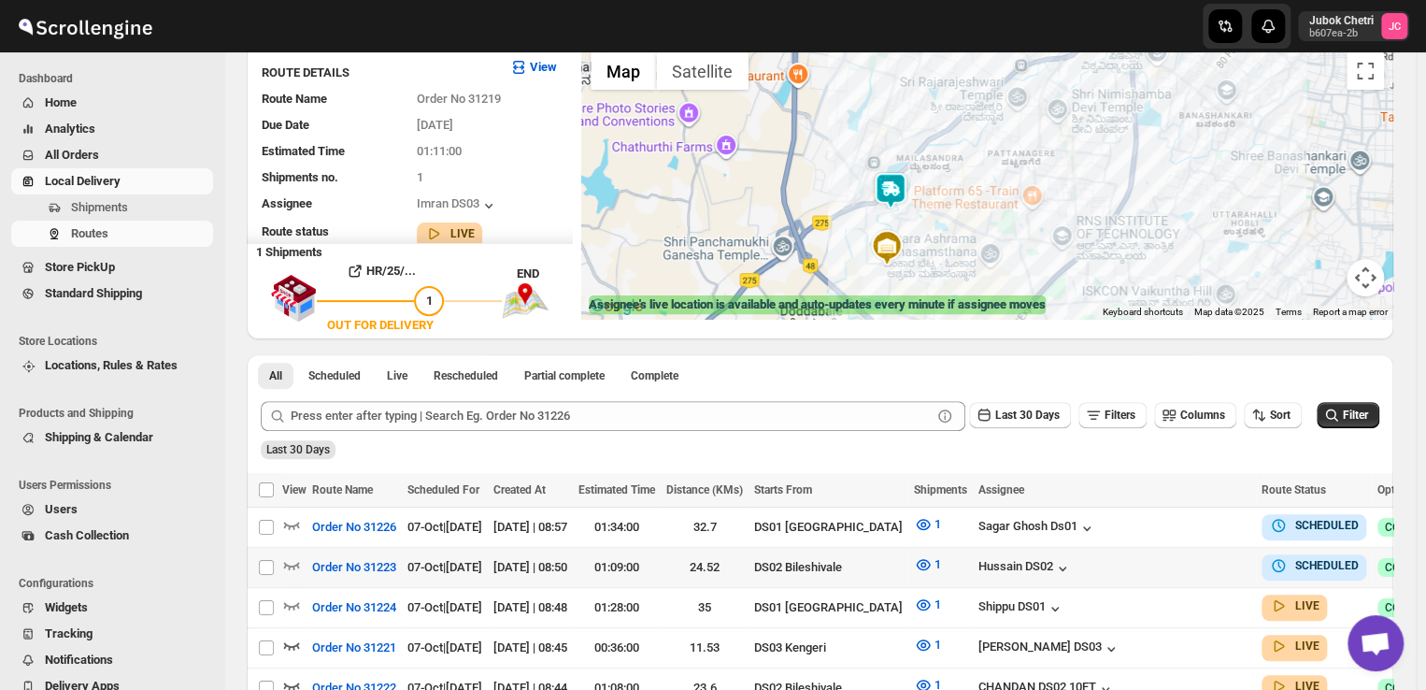
scroll to position [0, 0]
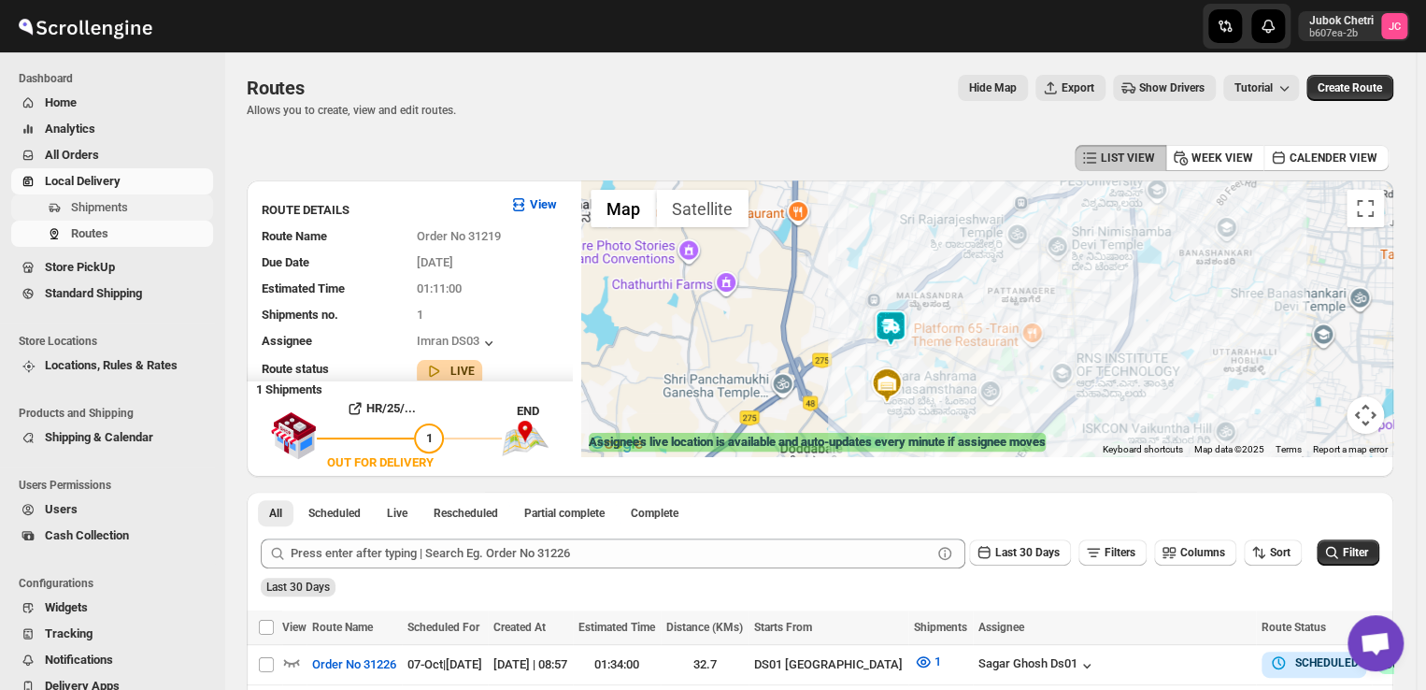
click at [104, 210] on span "Shipments" at bounding box center [99, 207] width 57 height 14
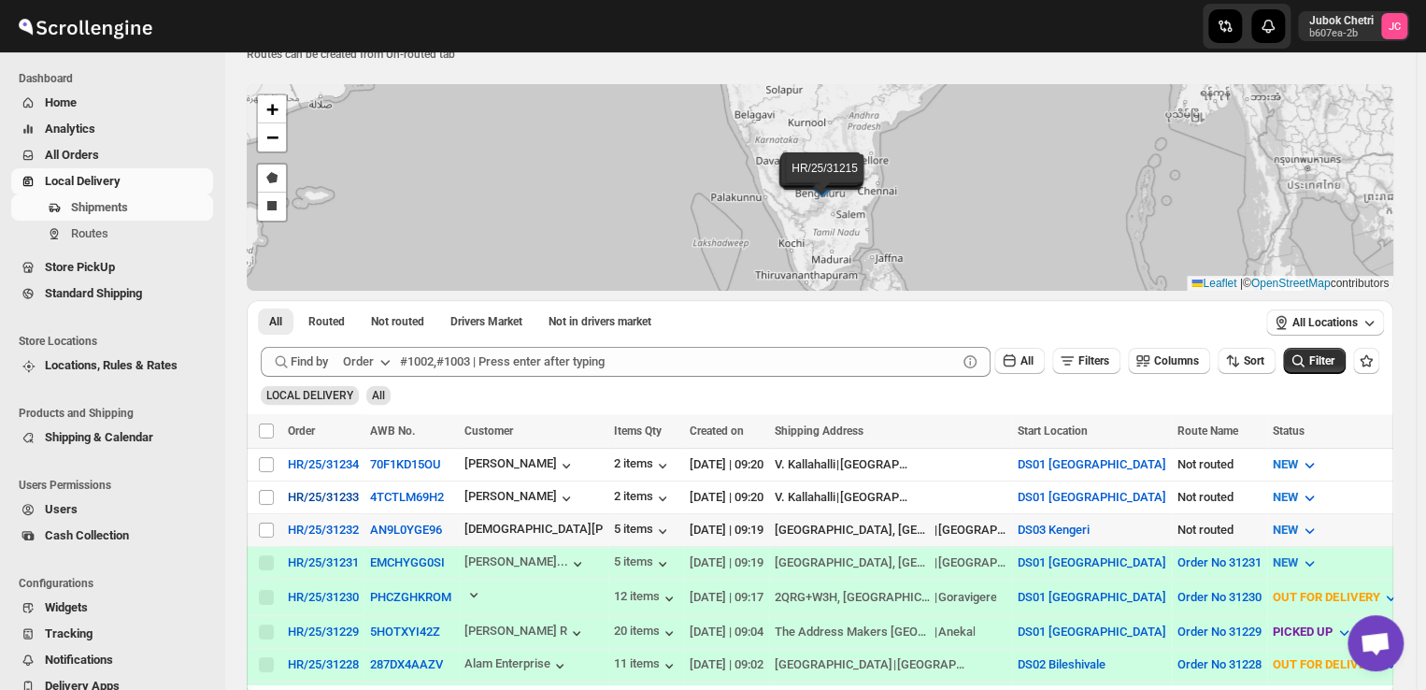
scroll to position [65, 0]
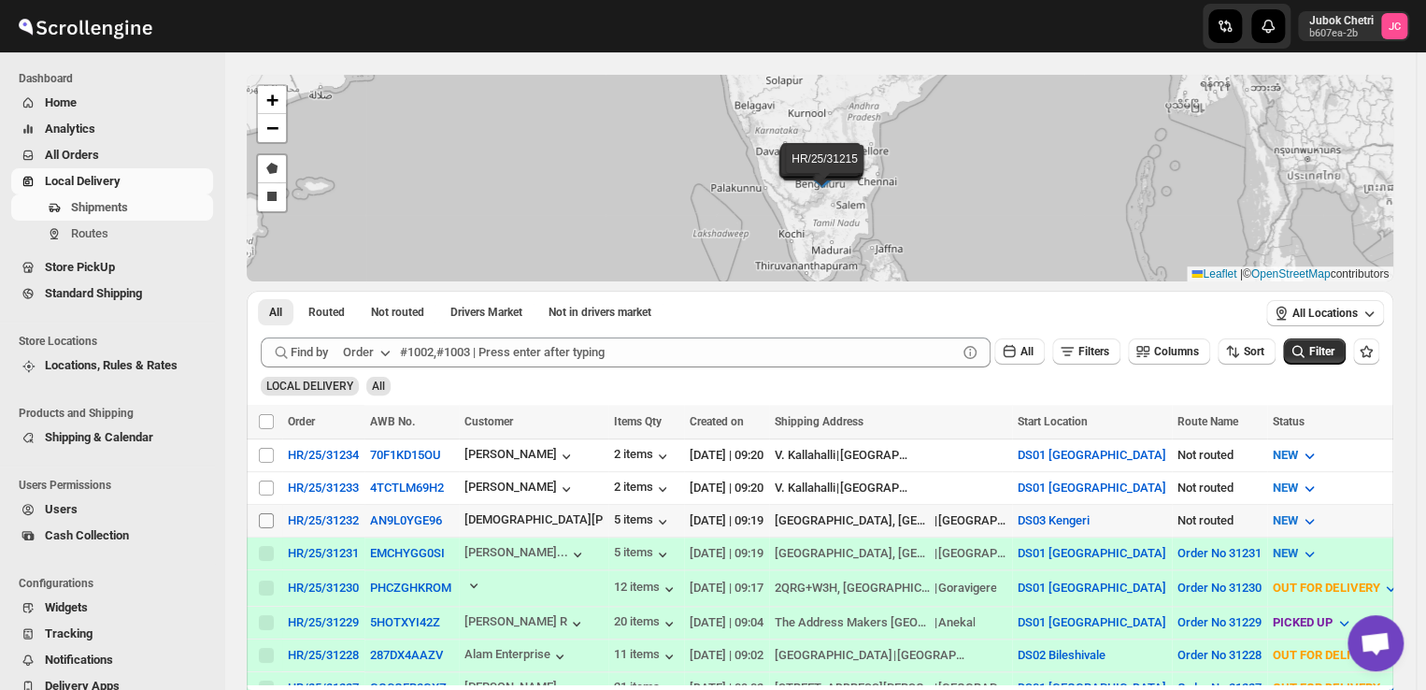
click at [268, 519] on input "Select shipment" at bounding box center [266, 520] width 15 height 15
checkbox input "true"
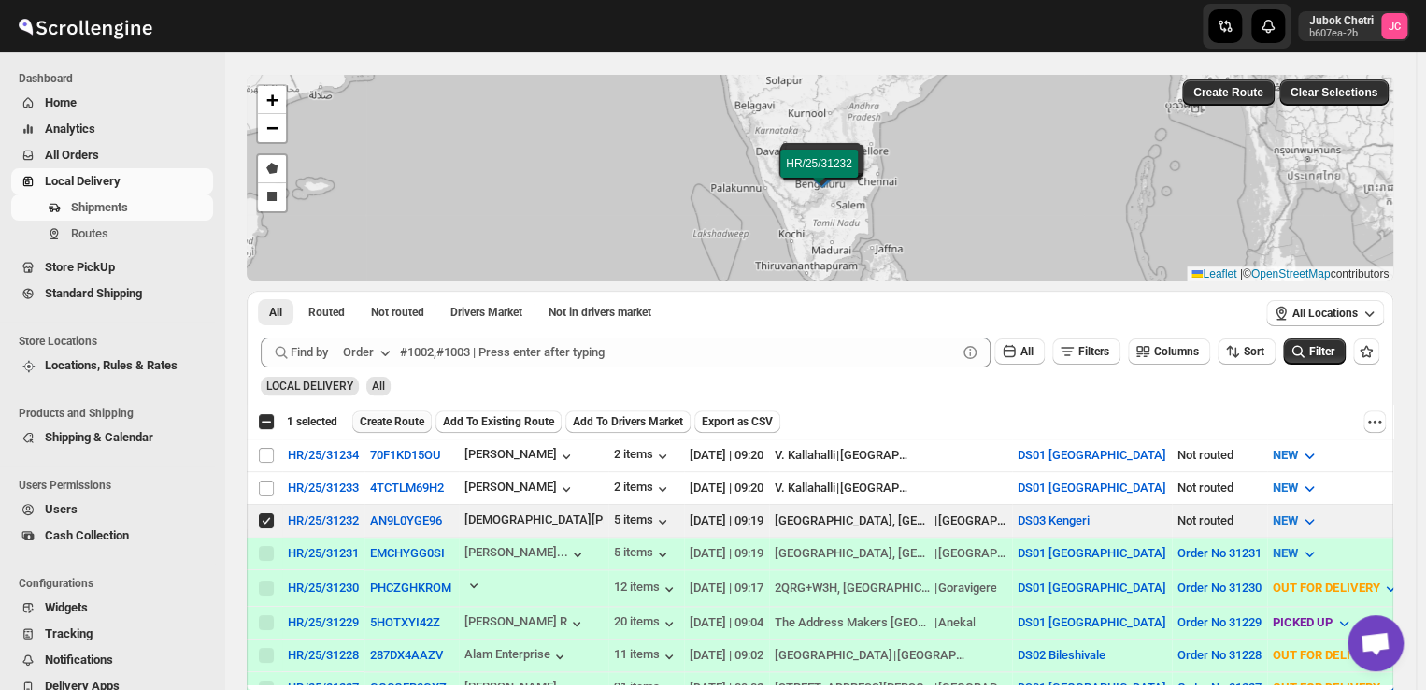
click at [388, 427] on span "Create Route" at bounding box center [392, 421] width 64 height 15
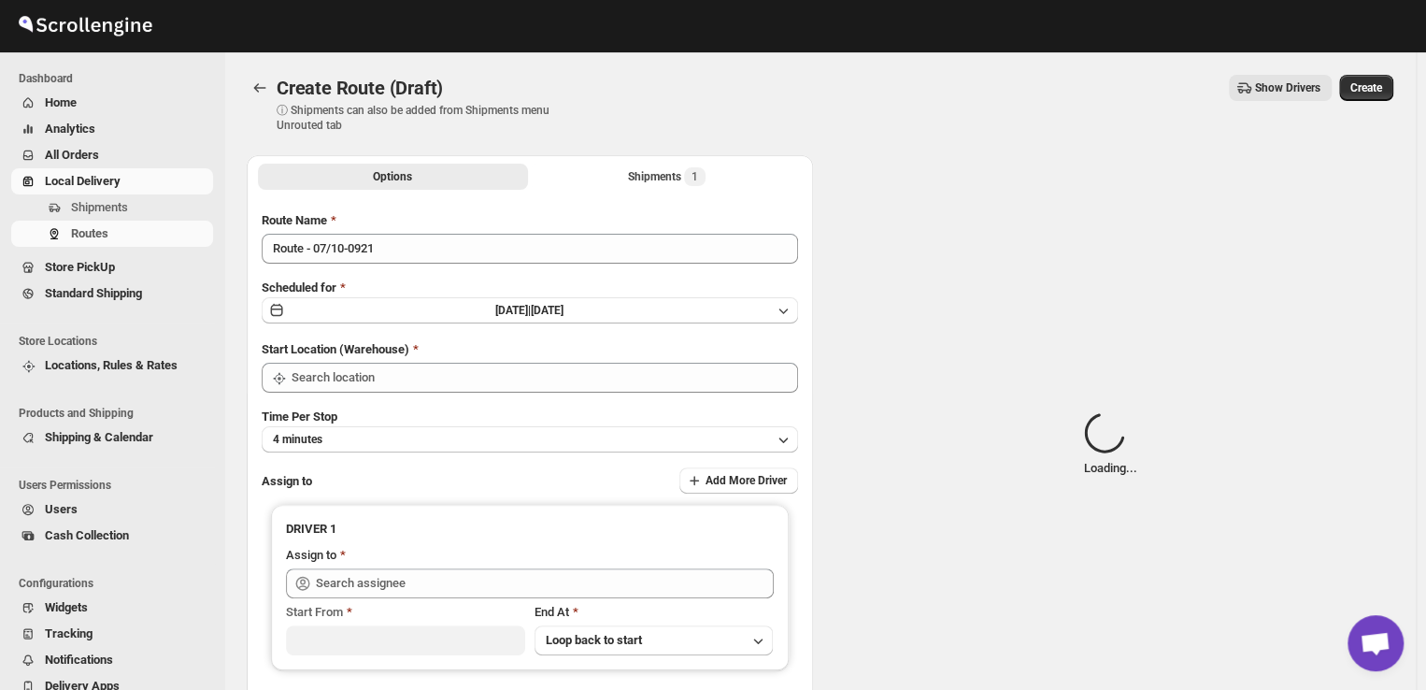
type input "DS03 Kengeri"
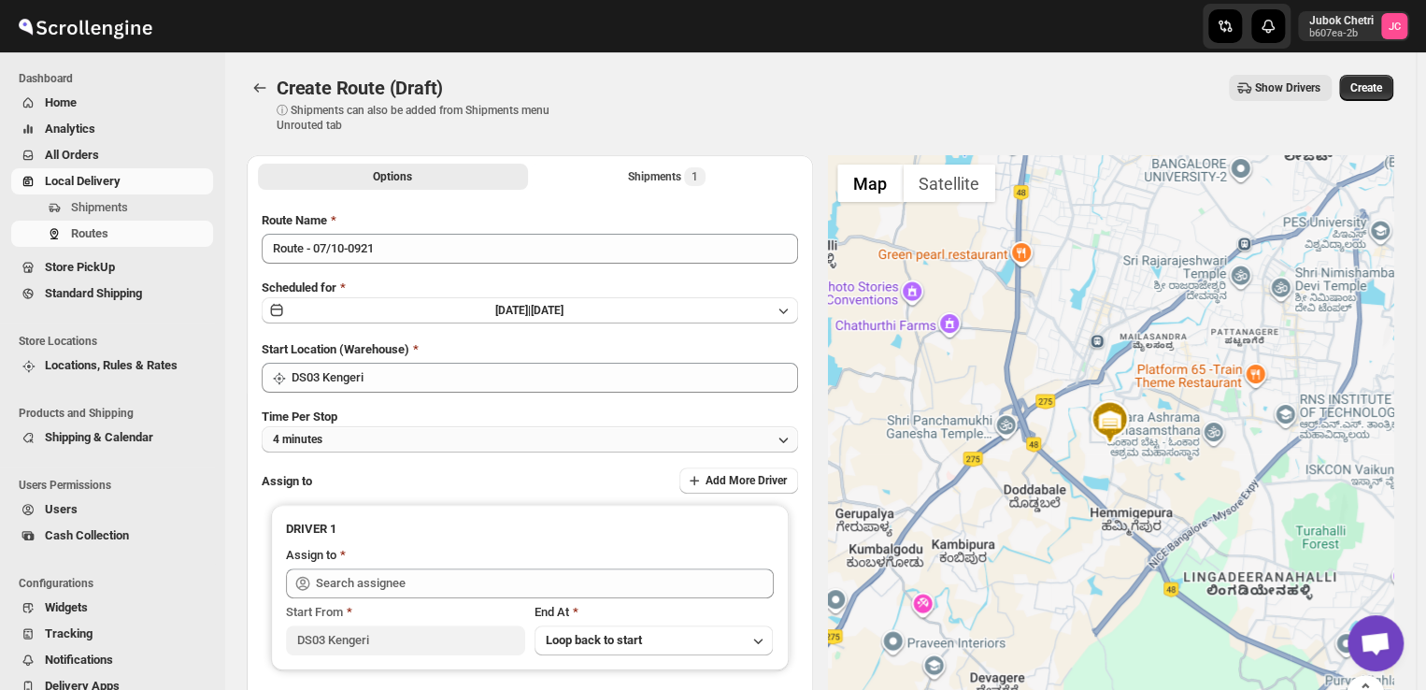
click at [400, 438] on button "4 minutes" at bounding box center [530, 439] width 536 height 26
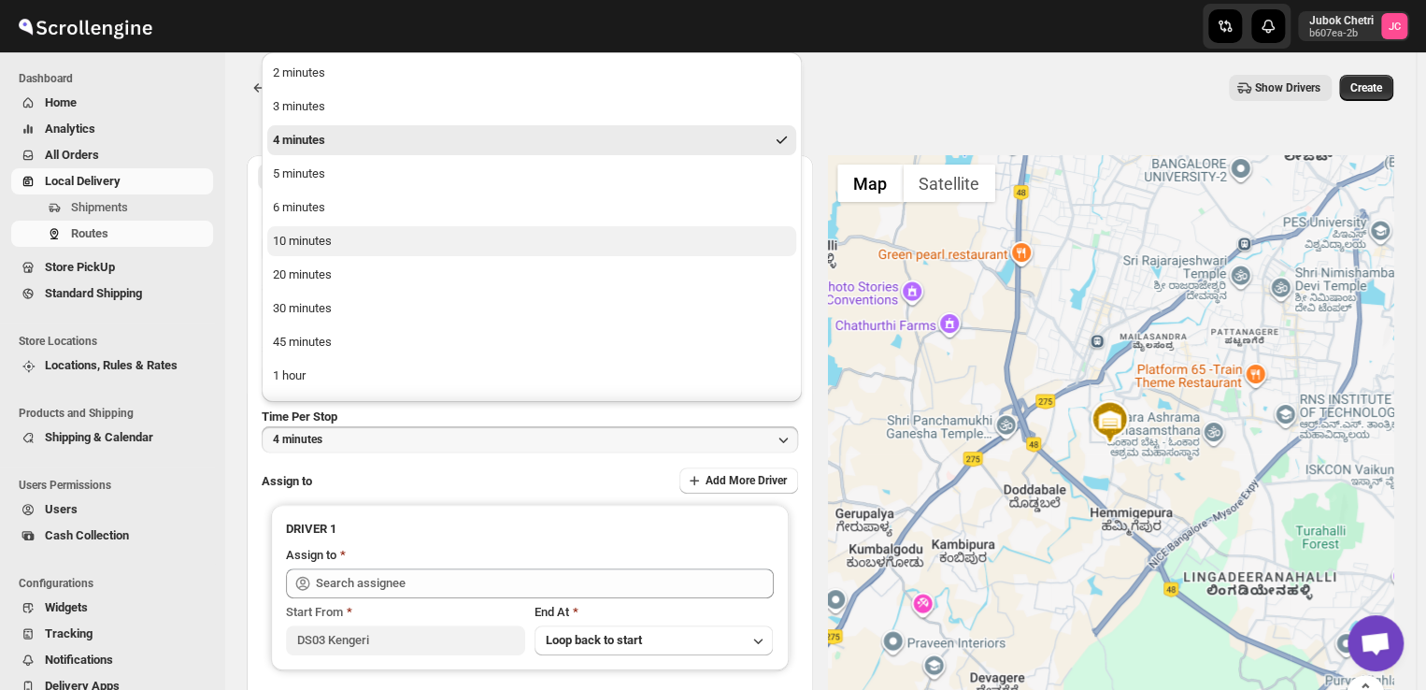
click at [306, 243] on div "10 minutes" at bounding box center [302, 241] width 59 height 19
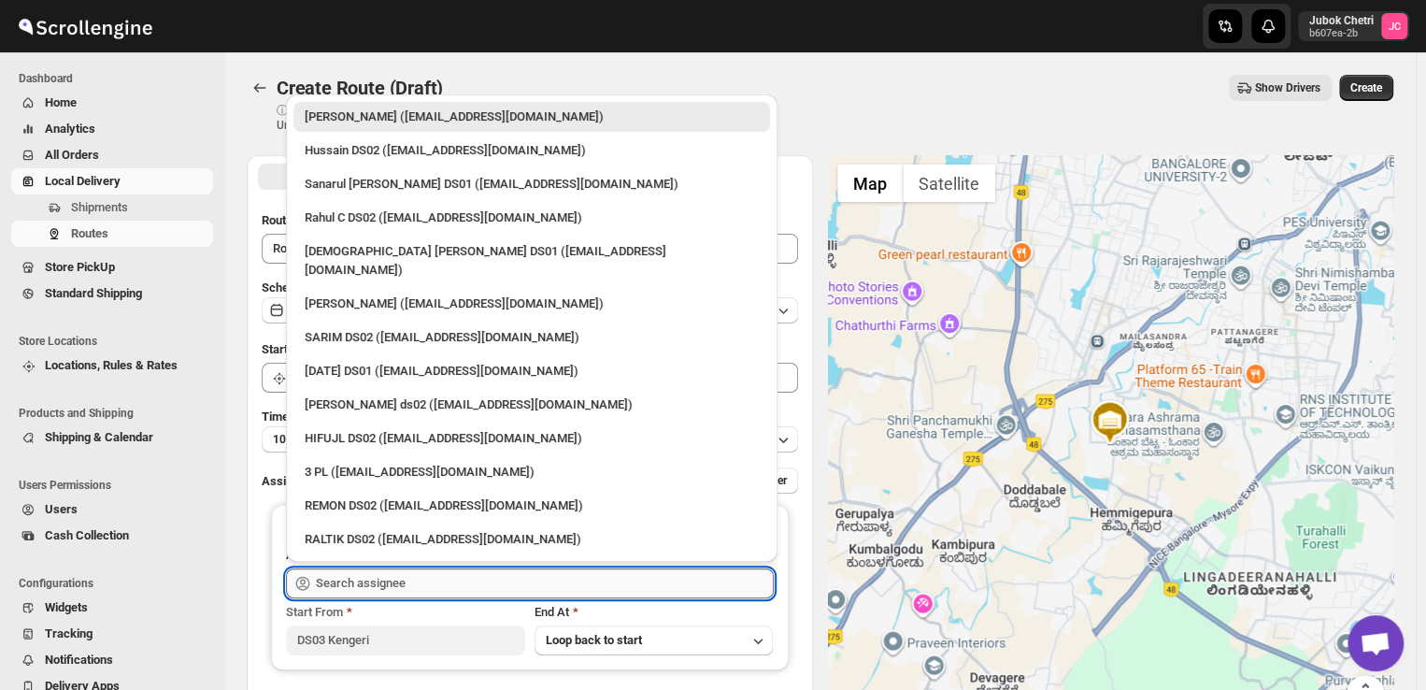
click at [371, 582] on input "text" at bounding box center [545, 583] width 458 height 30
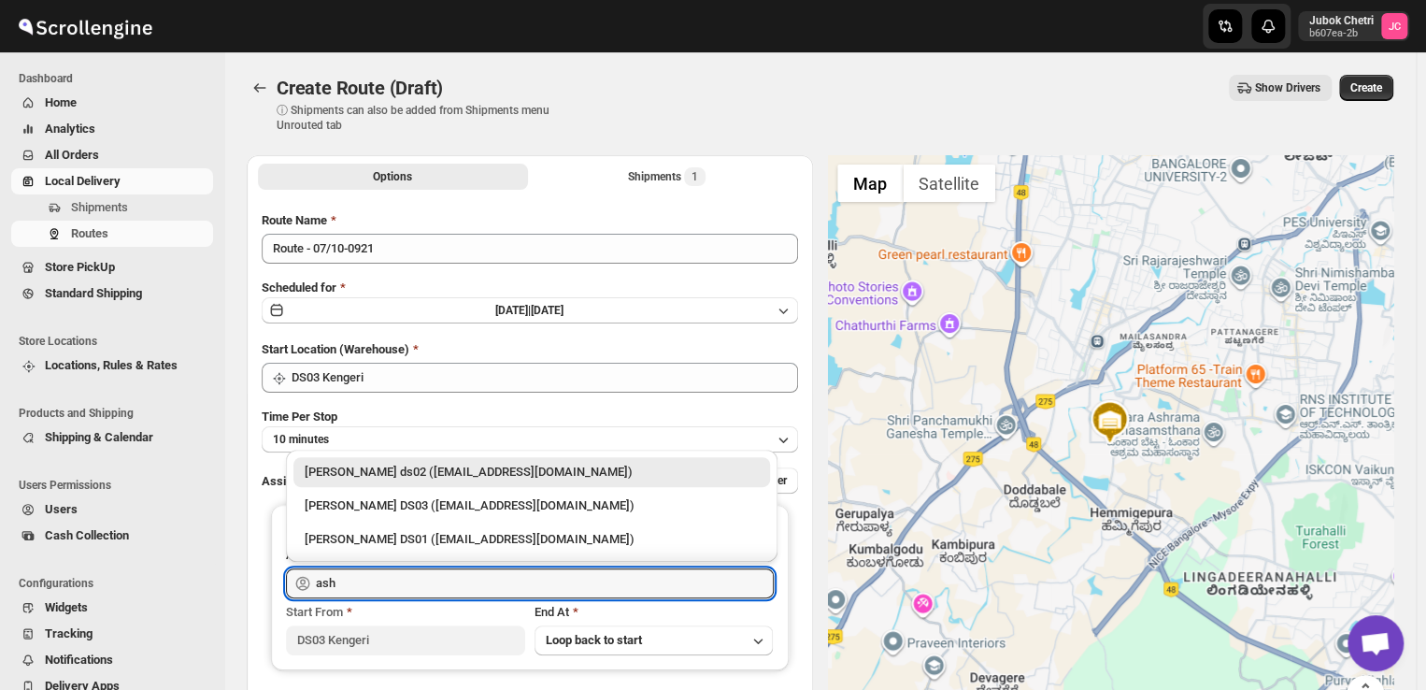
drag, startPoint x: 371, startPoint y: 582, endPoint x: 366, endPoint y: 406, distance: 175.7
click at [366, 406] on div "Route Name Route - 07/10-0921 Scheduled for Tue Oct 07 2025 | Today Start Locat…" at bounding box center [530, 467] width 536 height 512
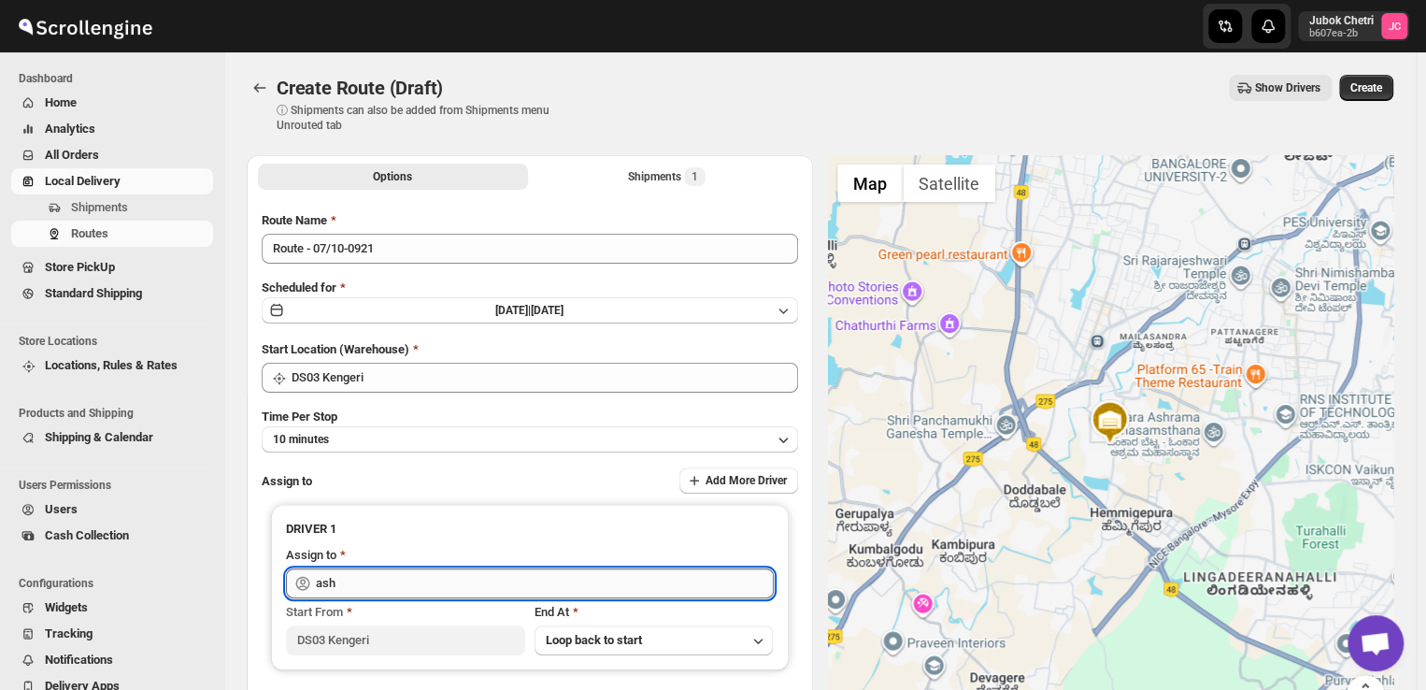
click at [372, 587] on input "ash" at bounding box center [545, 583] width 458 height 30
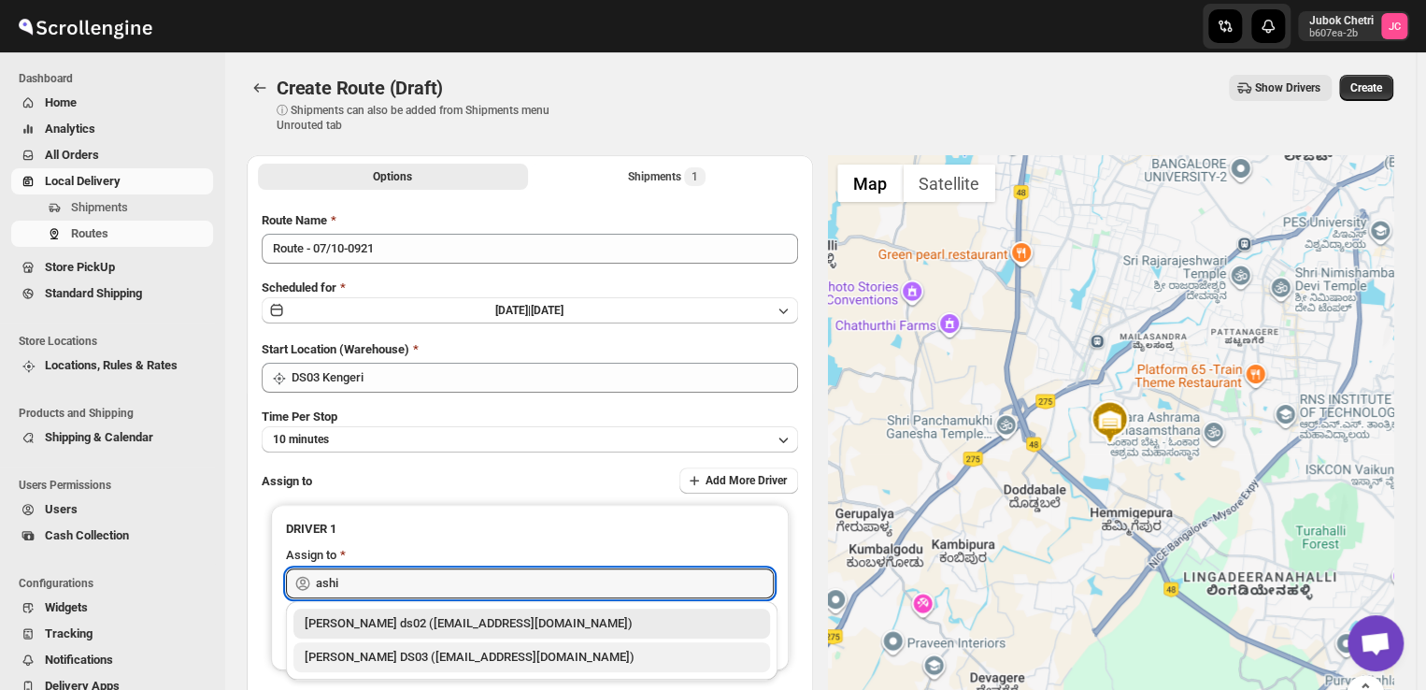
click at [377, 650] on div "[PERSON_NAME] DS03 ([EMAIL_ADDRESS][DOMAIN_NAME])" at bounding box center [532, 657] width 454 height 19
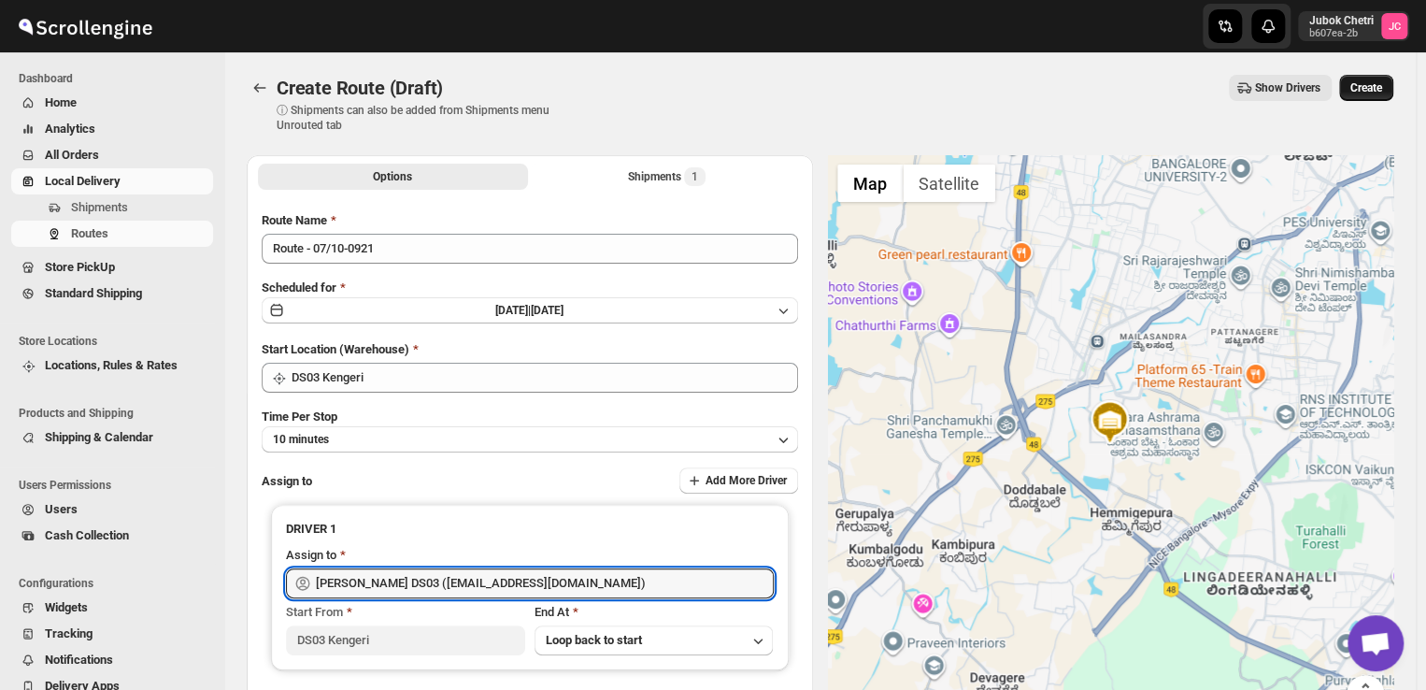
type input "[PERSON_NAME] DS03 ([EMAIL_ADDRESS][DOMAIN_NAME])"
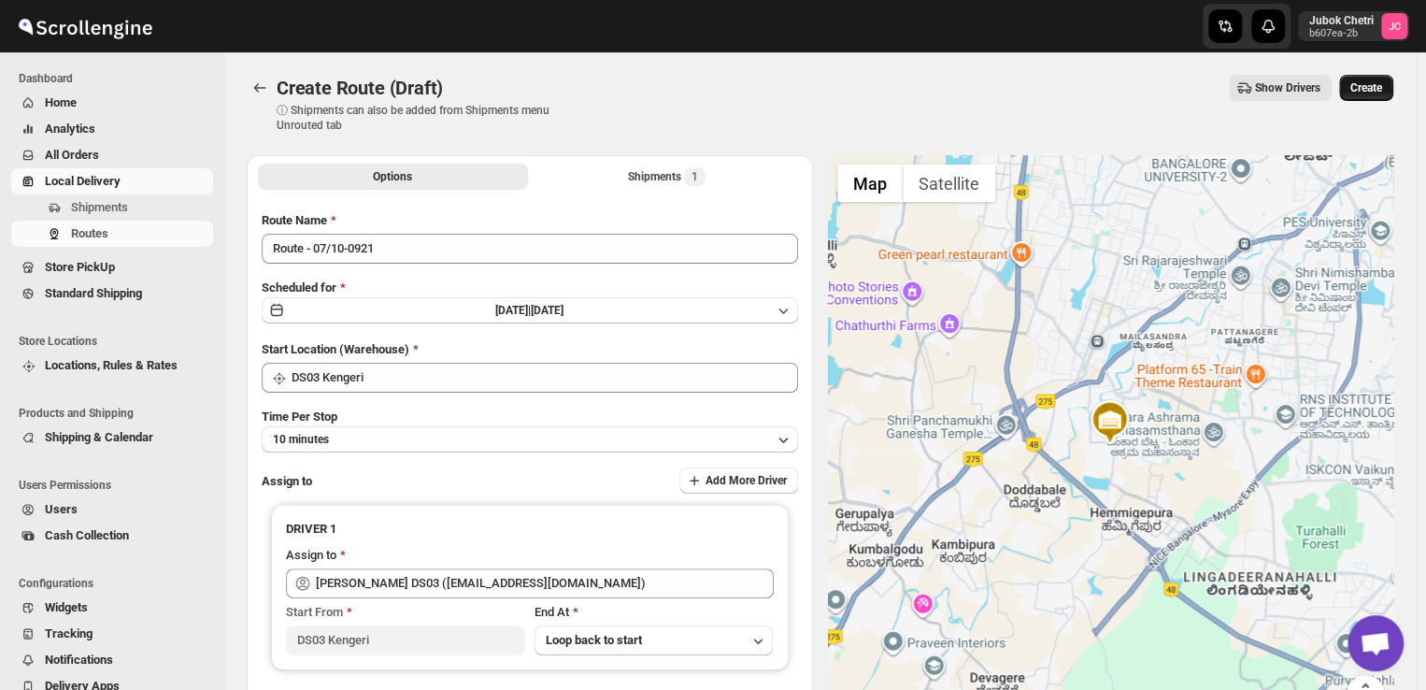
click at [1382, 89] on span "Create" at bounding box center [1366, 87] width 32 height 15
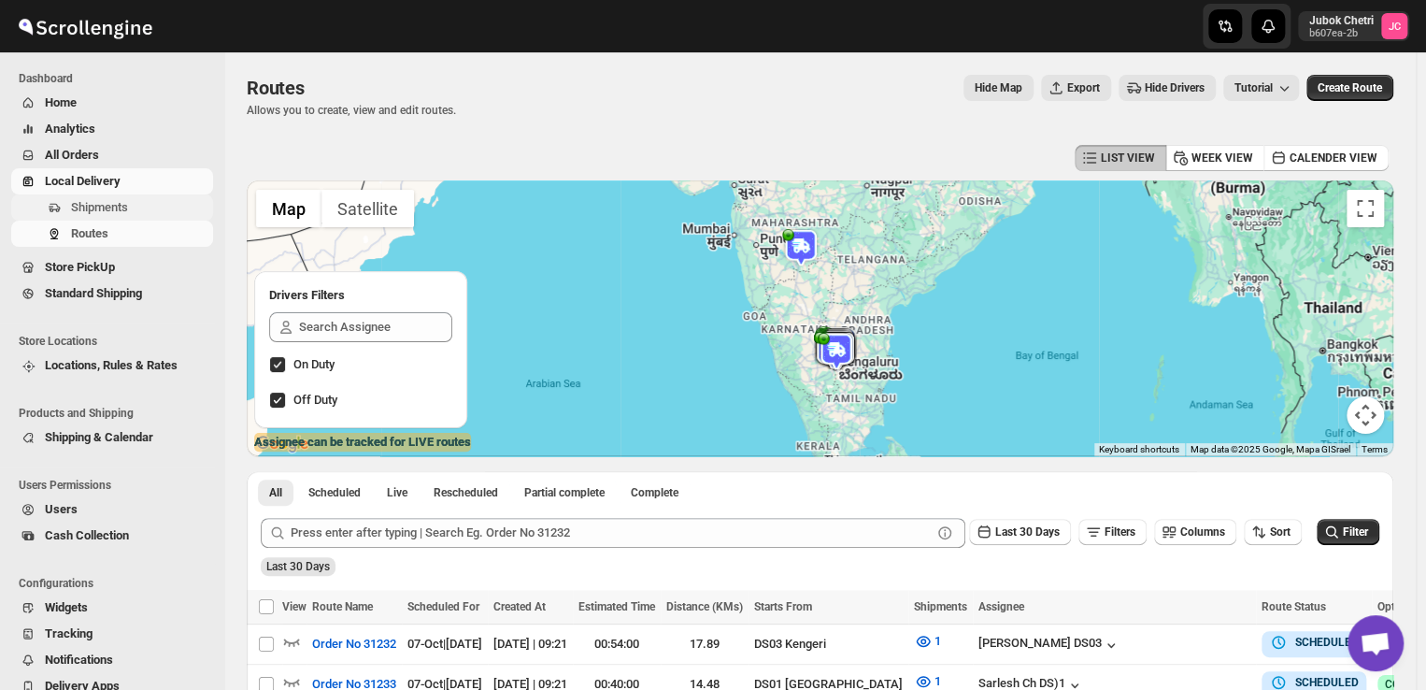
click at [108, 206] on span "Shipments" at bounding box center [99, 207] width 57 height 14
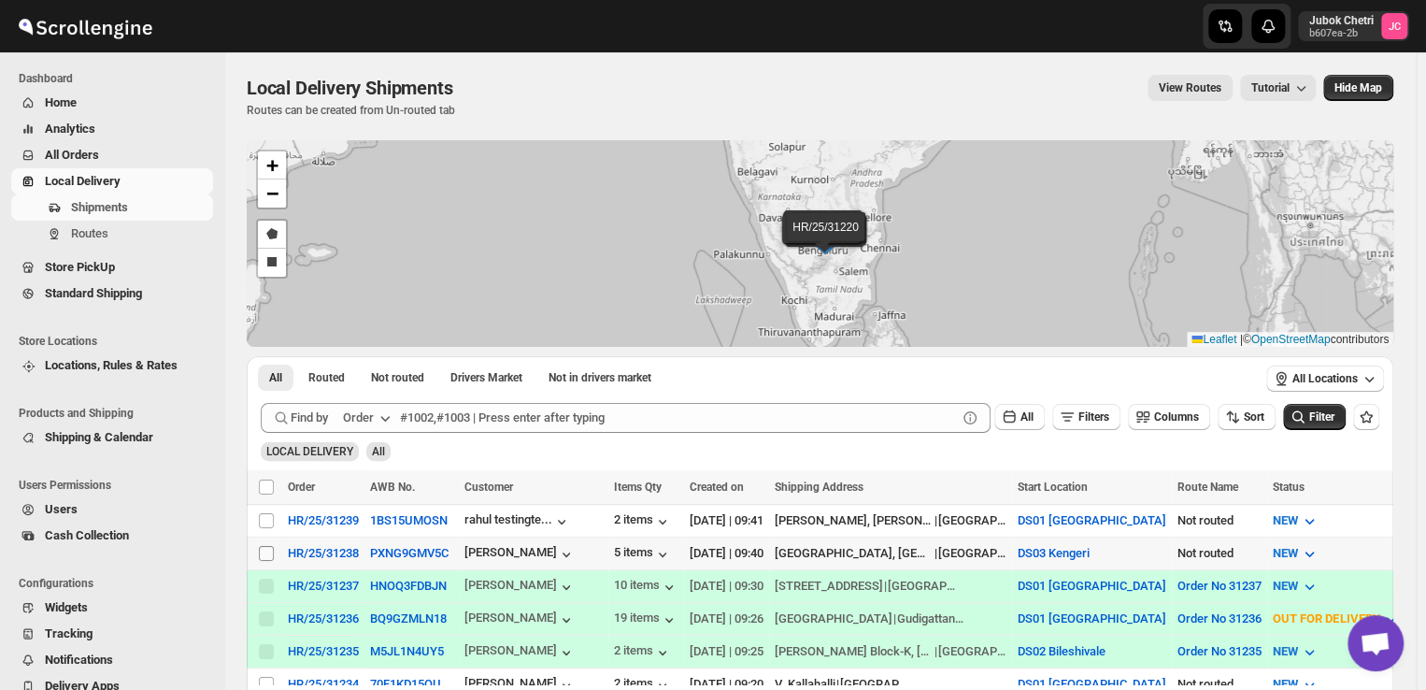
click at [270, 548] on input "Select shipment" at bounding box center [266, 553] width 15 height 15
checkbox input "true"
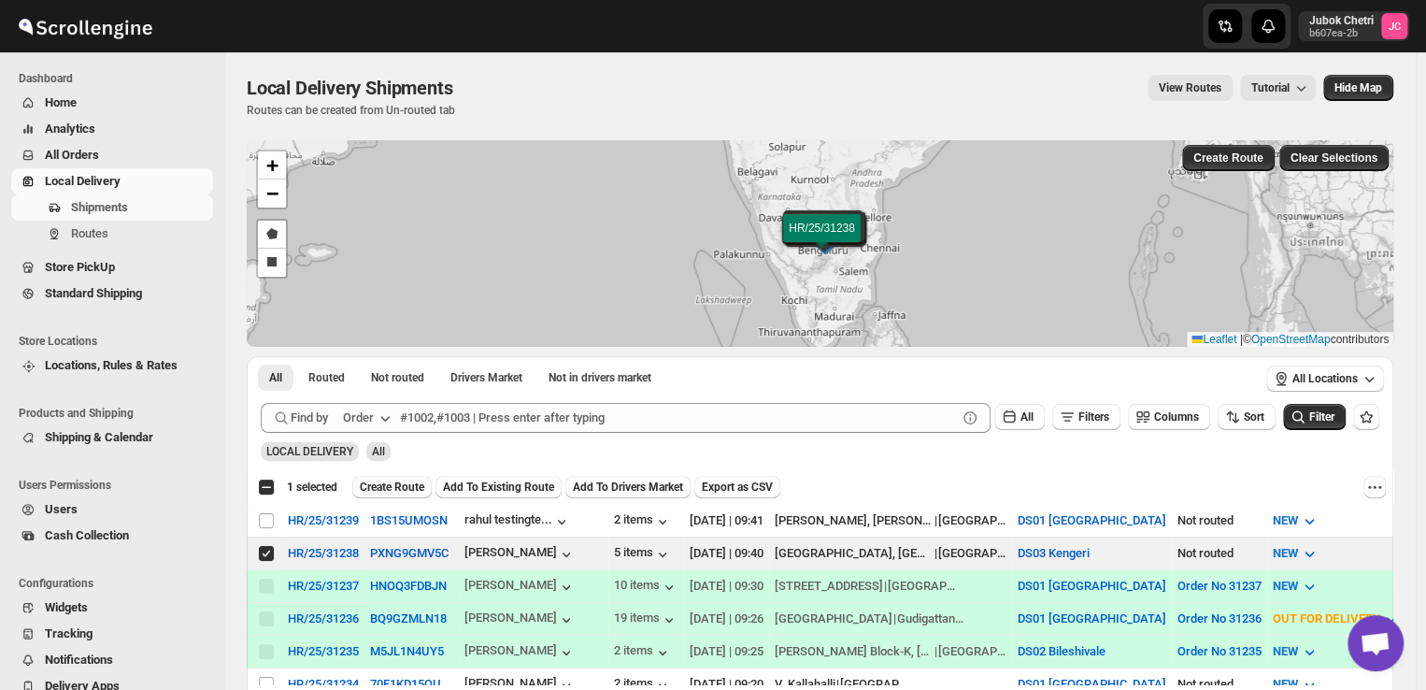
click at [401, 487] on span "Create Route" at bounding box center [392, 486] width 64 height 15
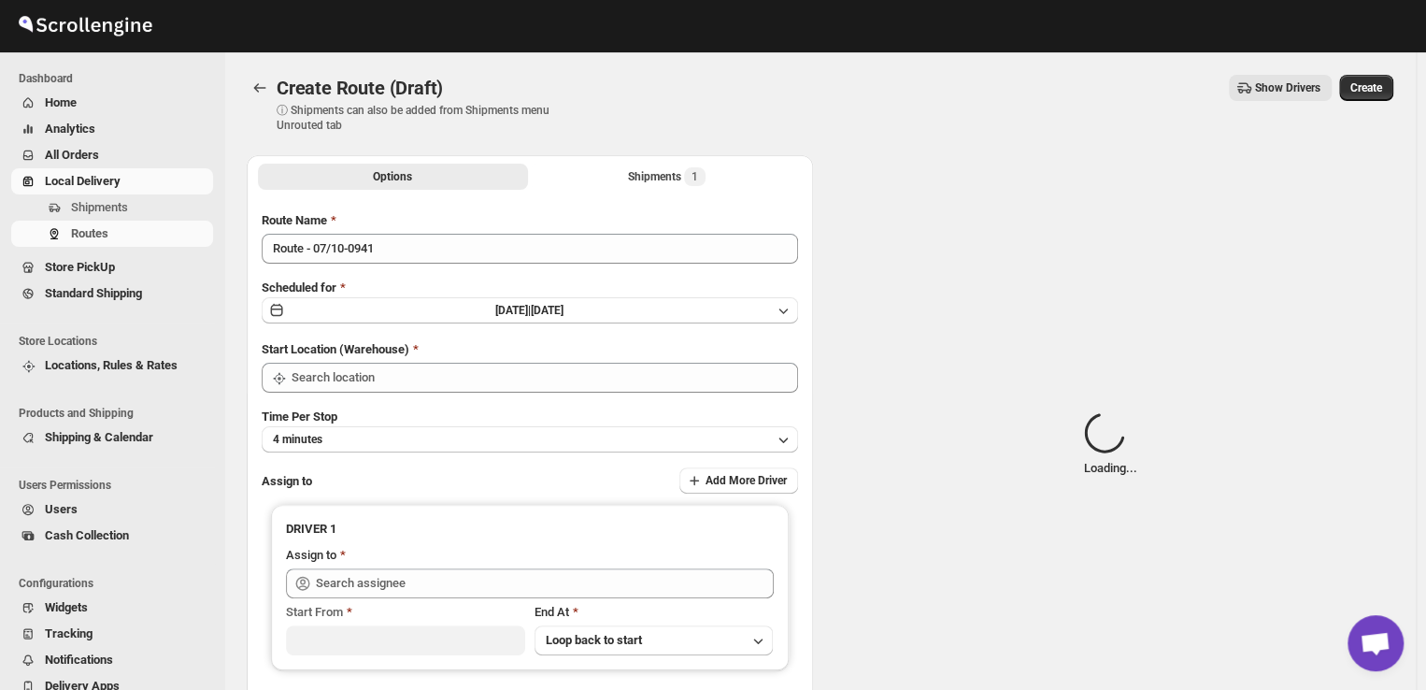
type input "DS03 Kengeri"
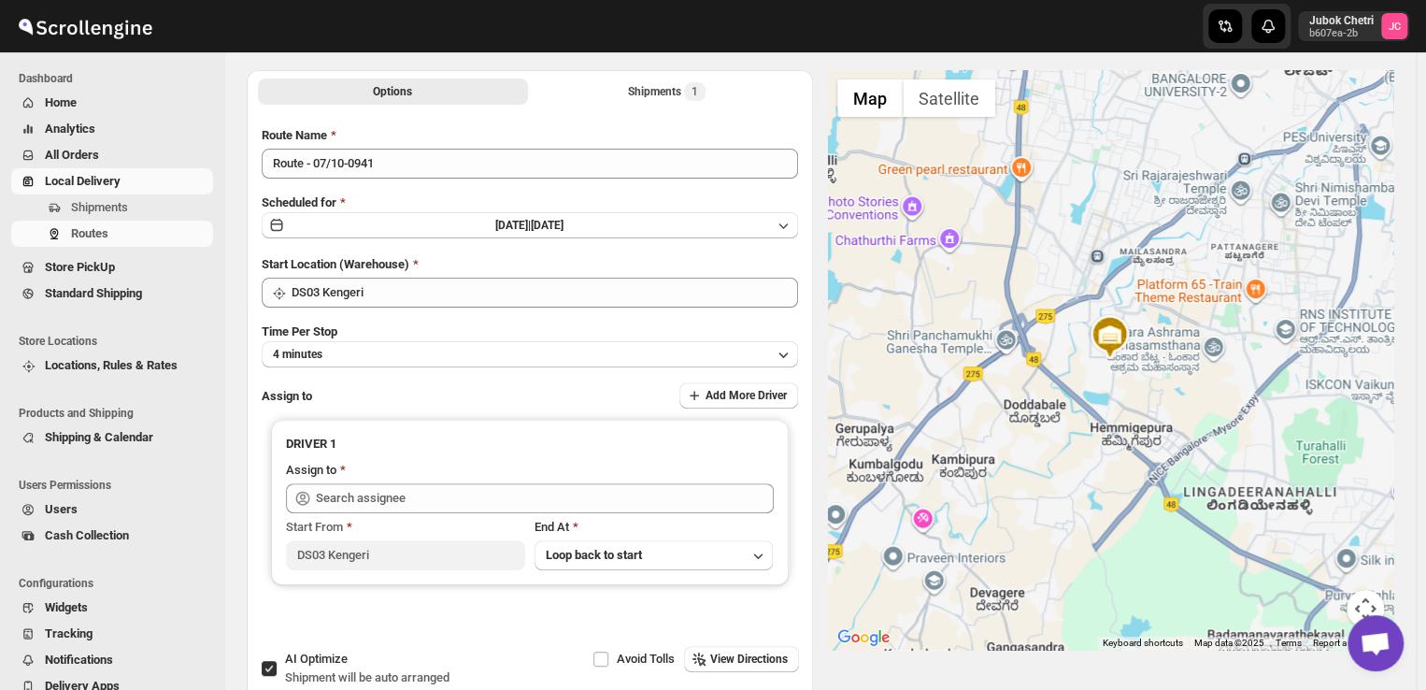
scroll to position [86, 0]
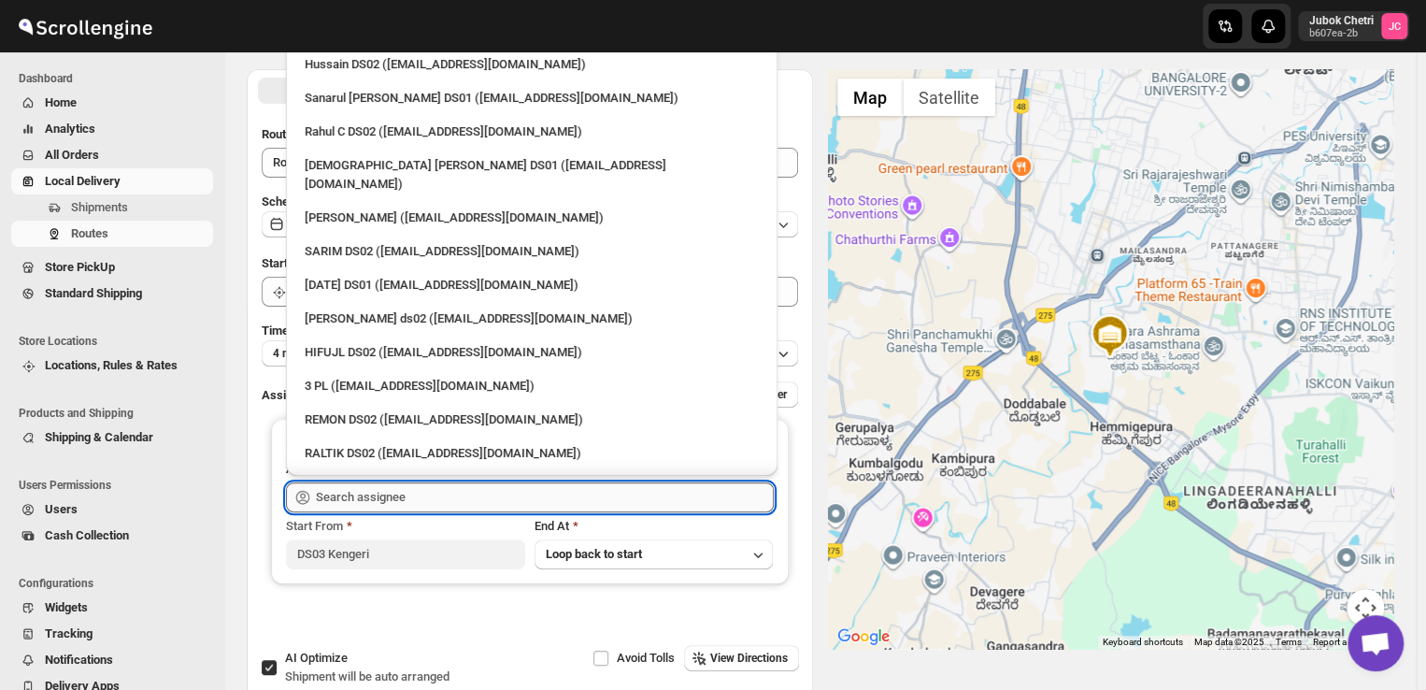
click at [469, 494] on input "text" at bounding box center [545, 497] width 458 height 30
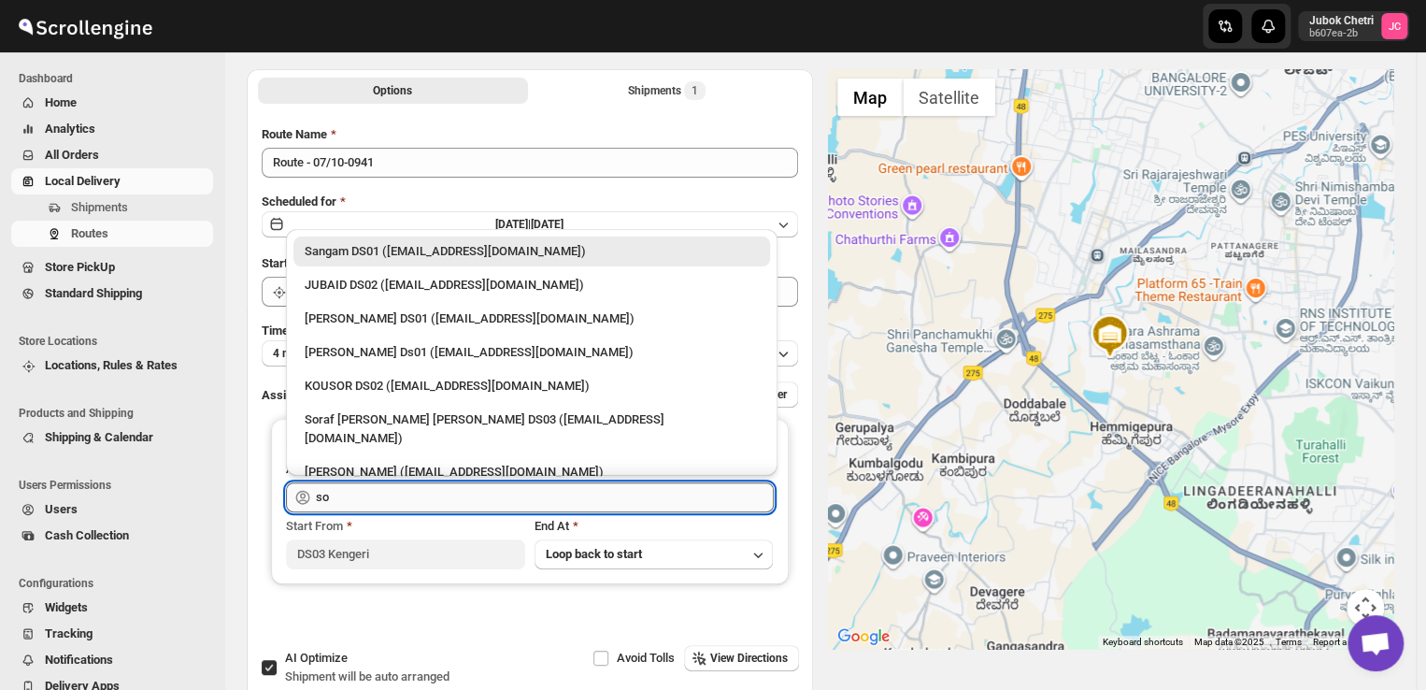
click at [469, 494] on input "so" at bounding box center [545, 497] width 458 height 30
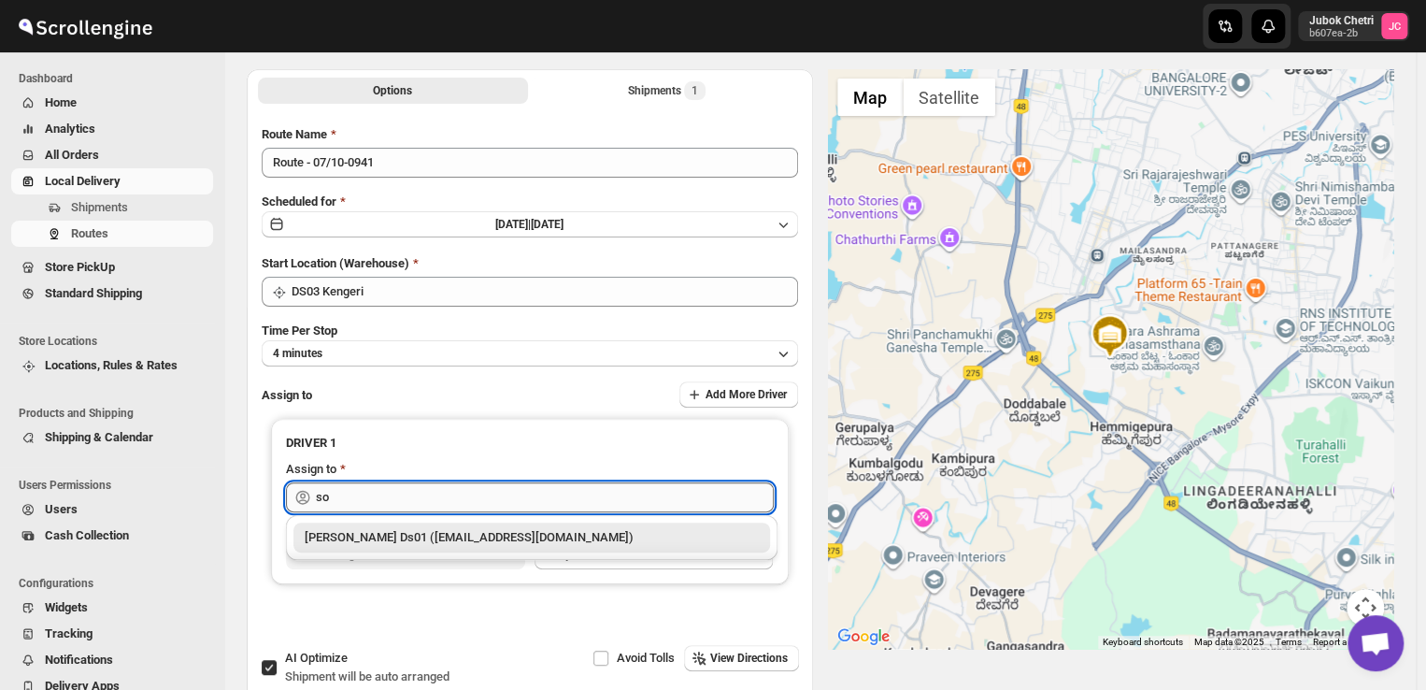
type input "s"
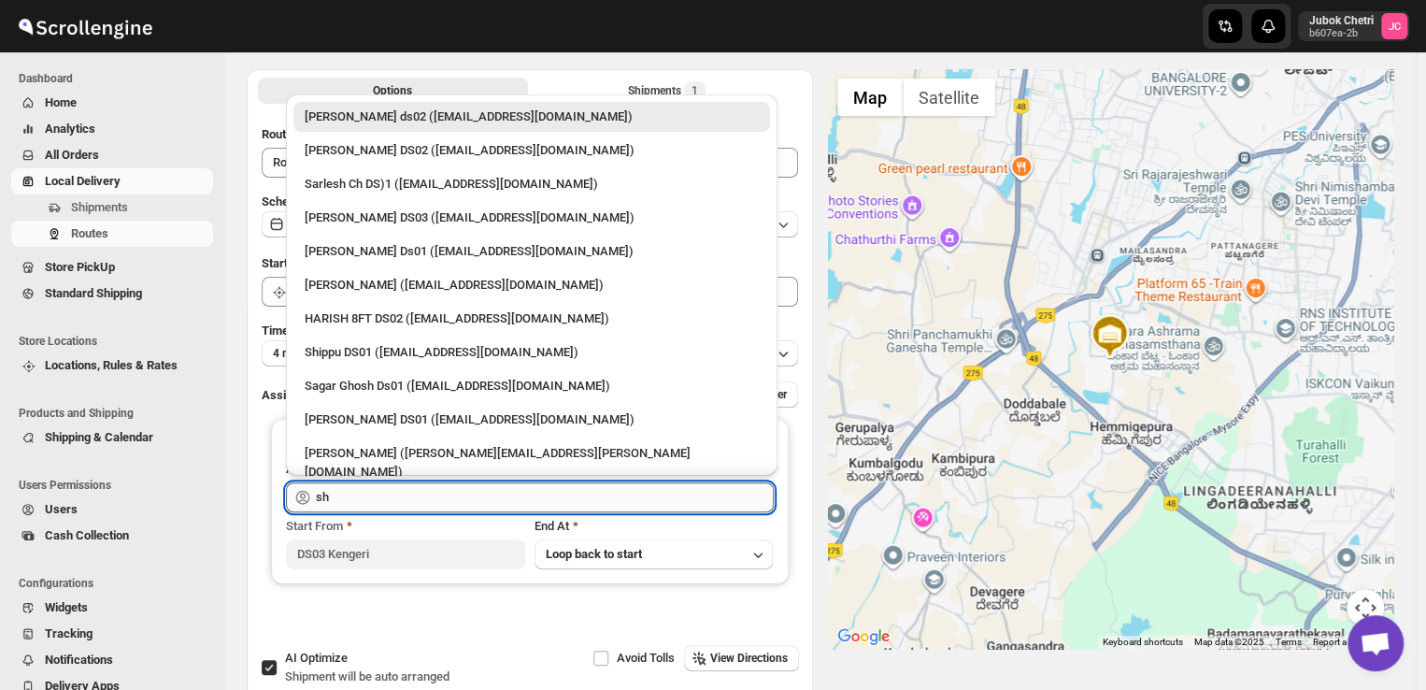
type input "s"
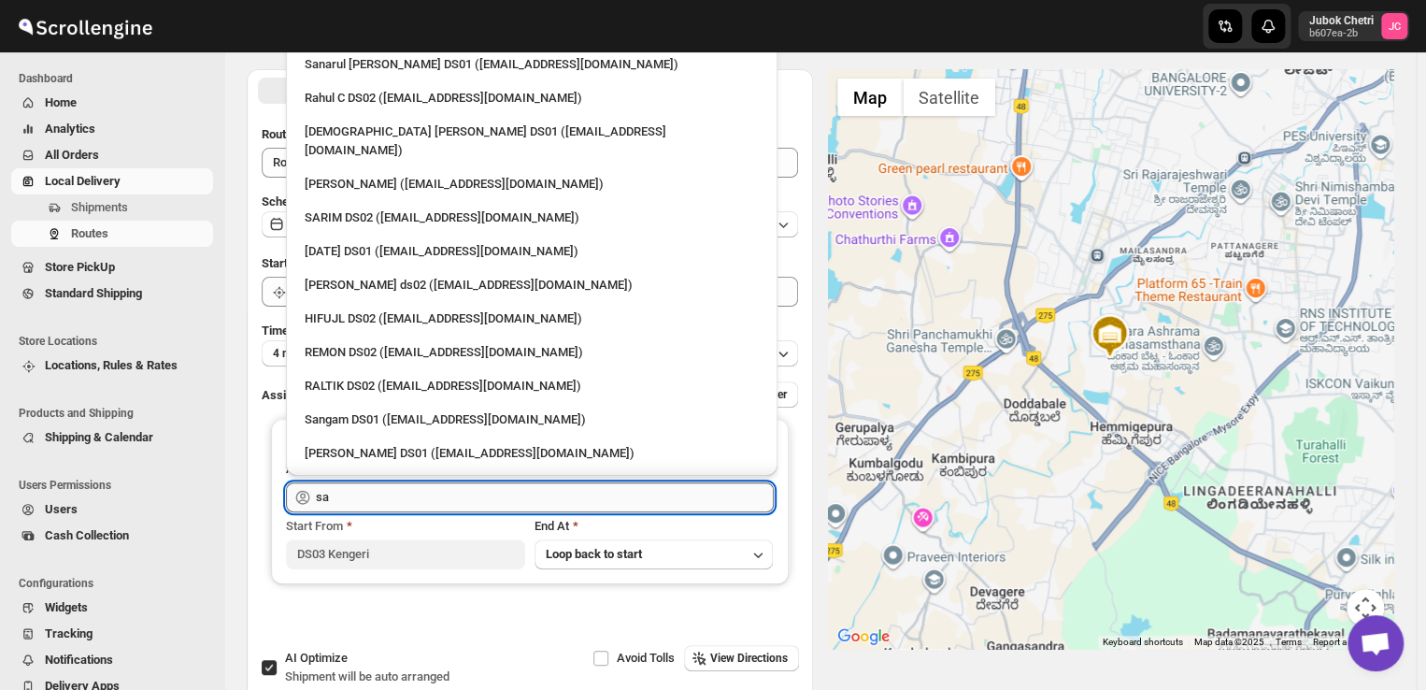
type input "s"
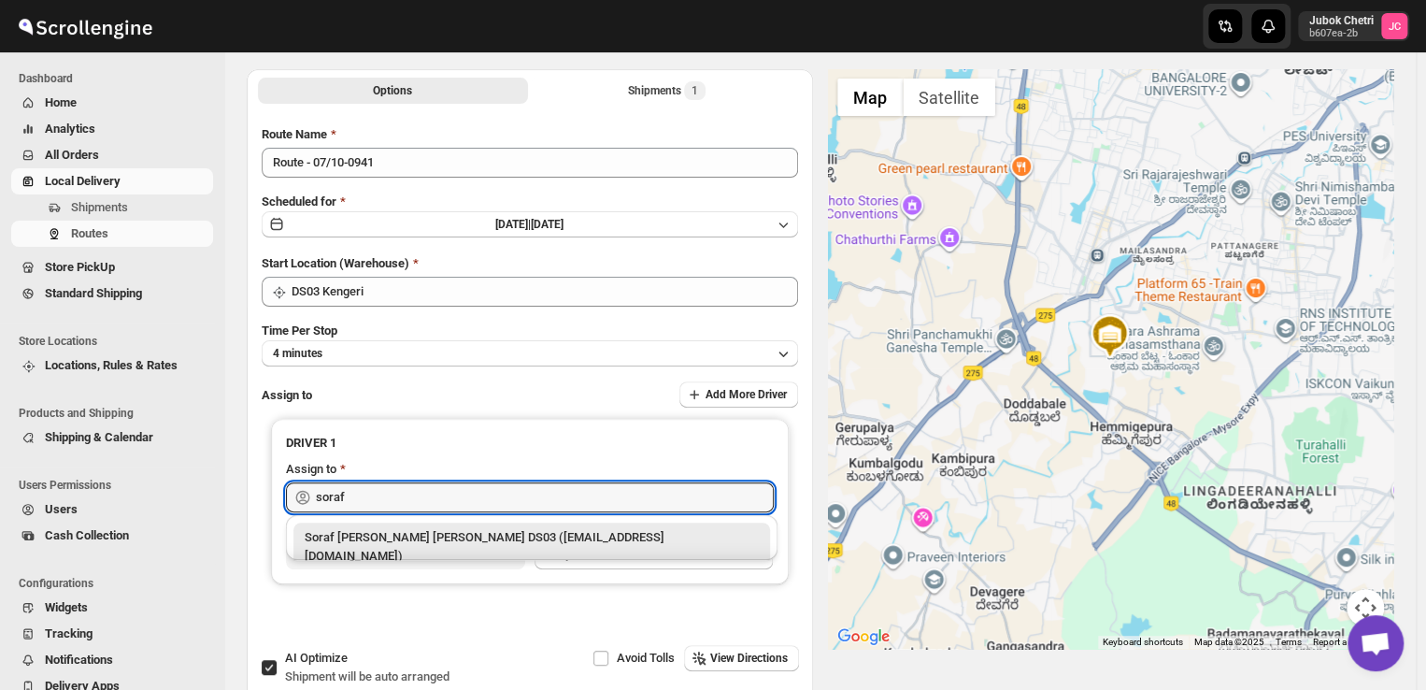
click at [406, 540] on div "Soraf uddin lasker DS03 (pofir49959@dextrago.com)" at bounding box center [532, 546] width 454 height 37
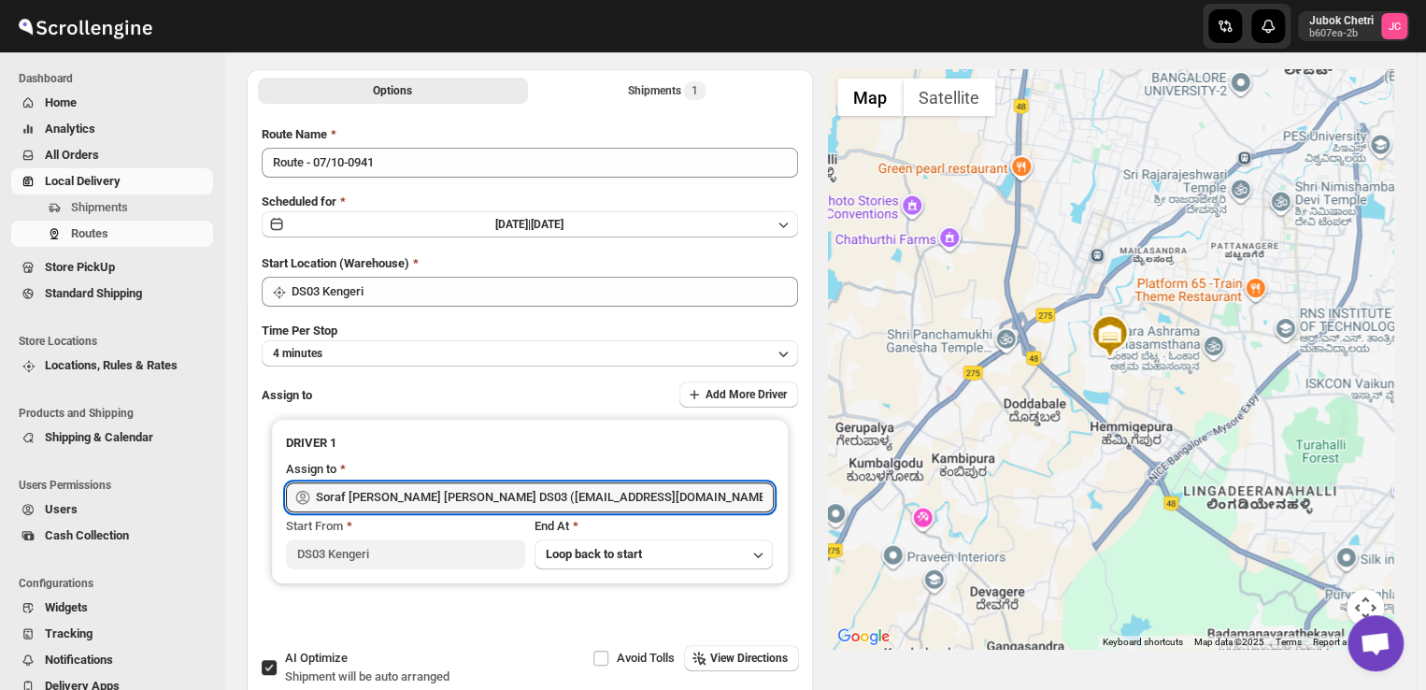
scroll to position [0, 0]
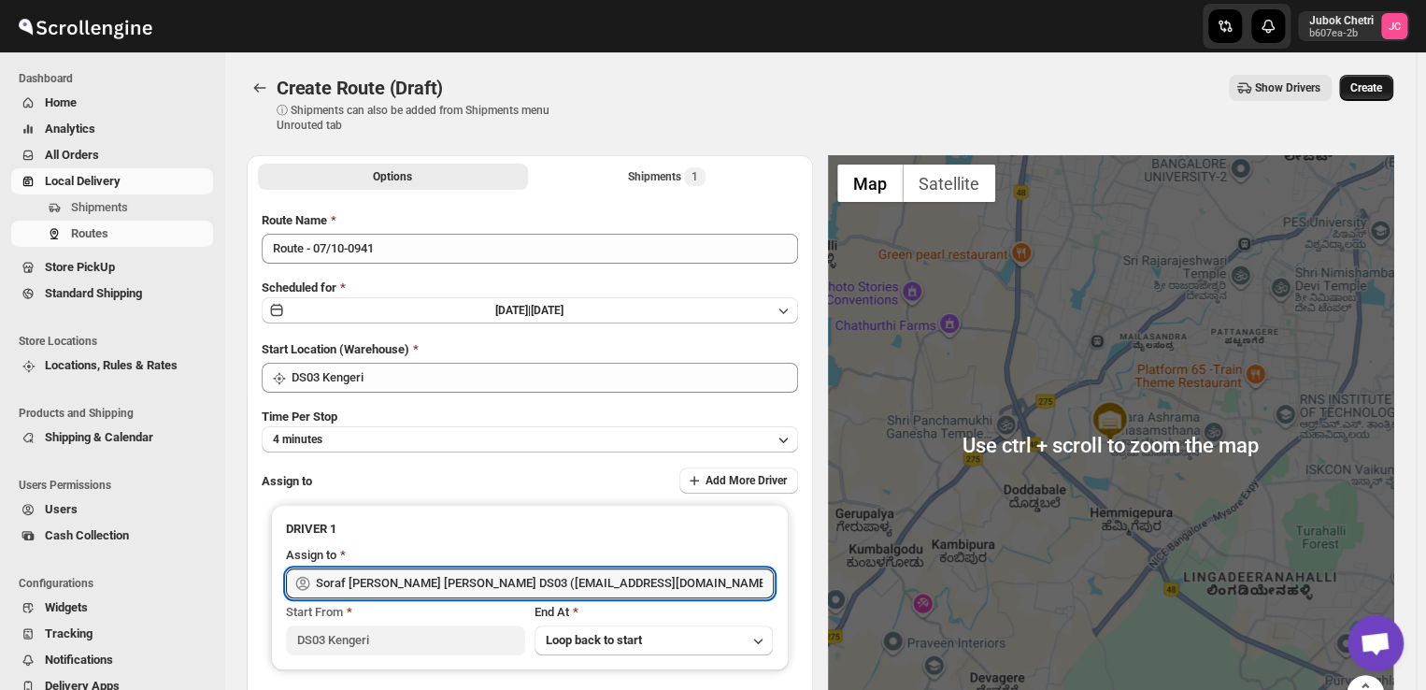
type input "Soraf [PERSON_NAME] [PERSON_NAME] DS03 ([EMAIL_ADDRESS][DOMAIN_NAME])"
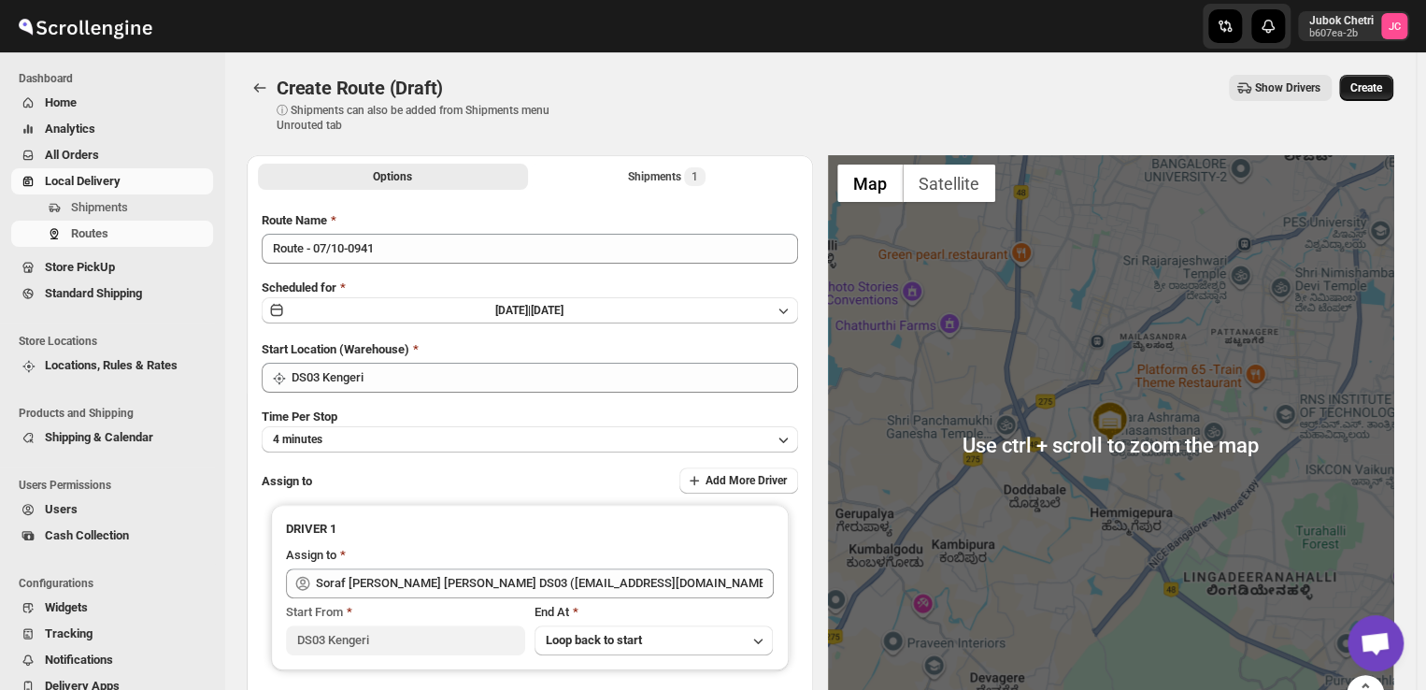
click at [1375, 79] on button "Create" at bounding box center [1366, 88] width 54 height 26
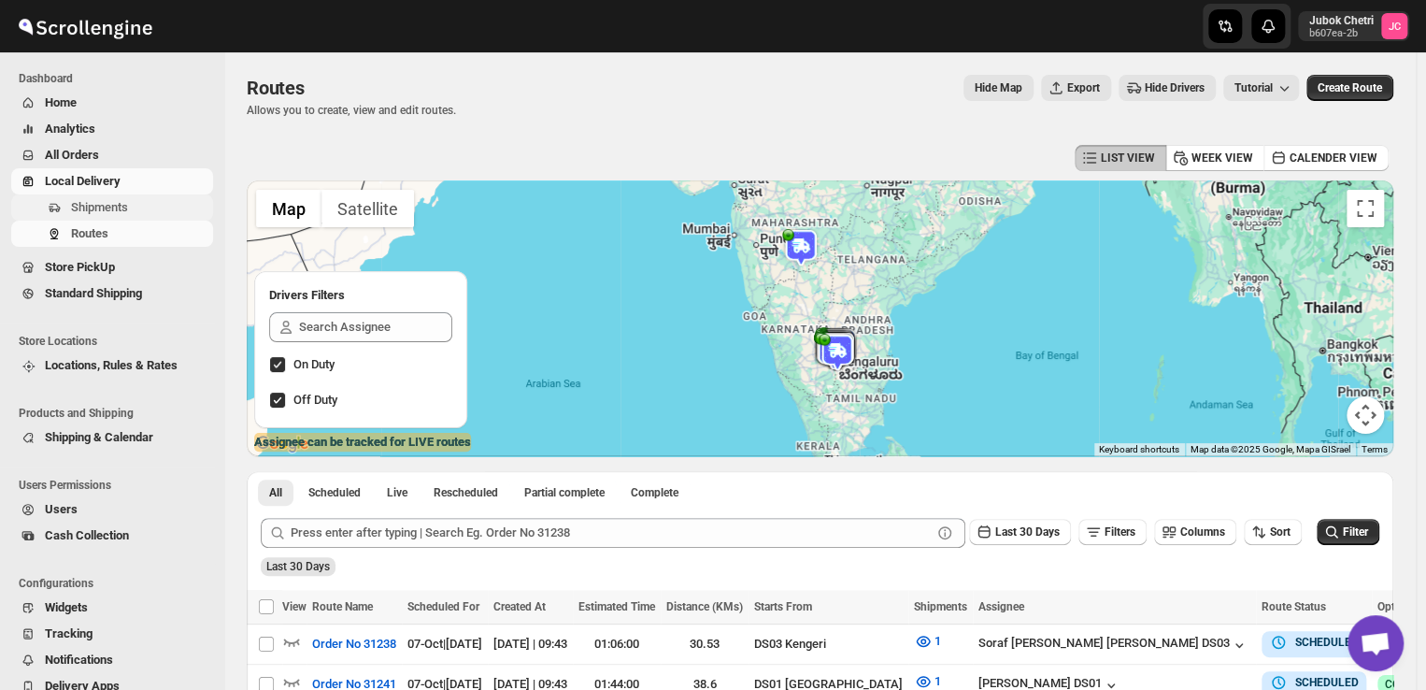
click at [135, 201] on span "Shipments" at bounding box center [140, 207] width 138 height 19
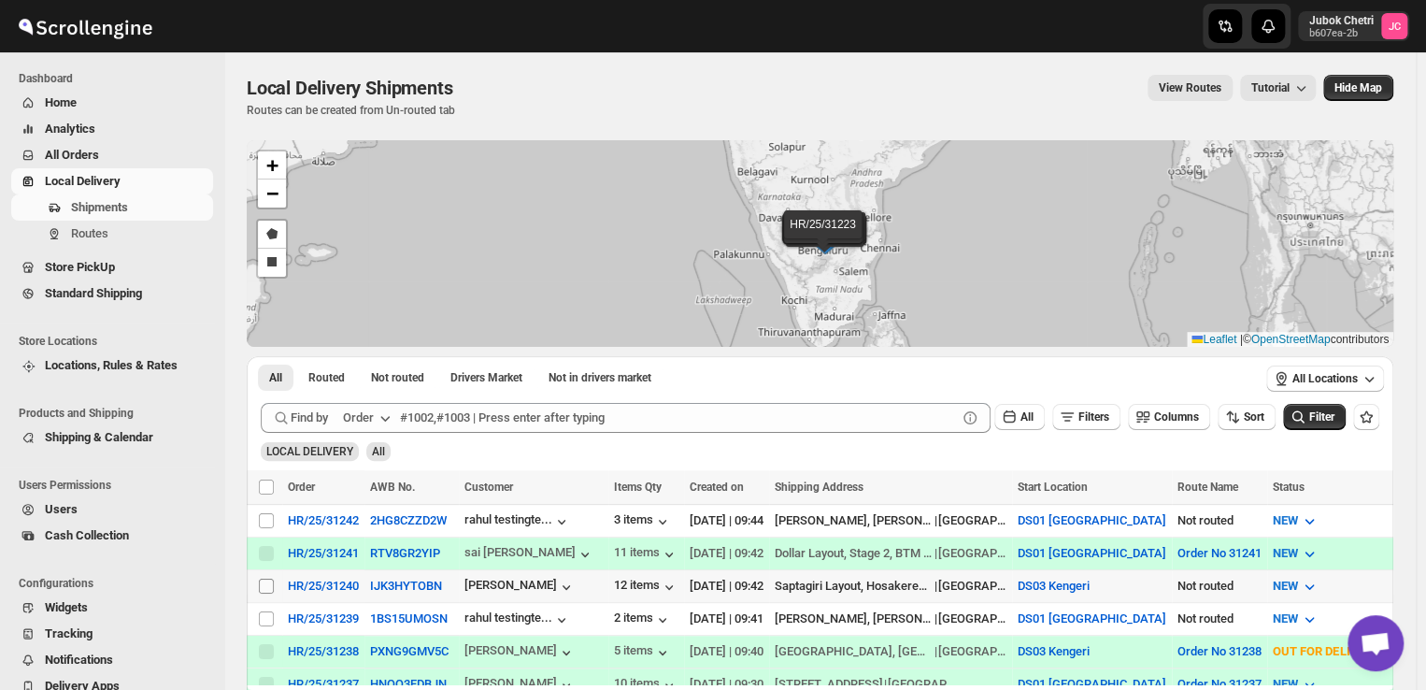
click at [268, 584] on input "Select shipment" at bounding box center [266, 585] width 15 height 15
checkbox input "true"
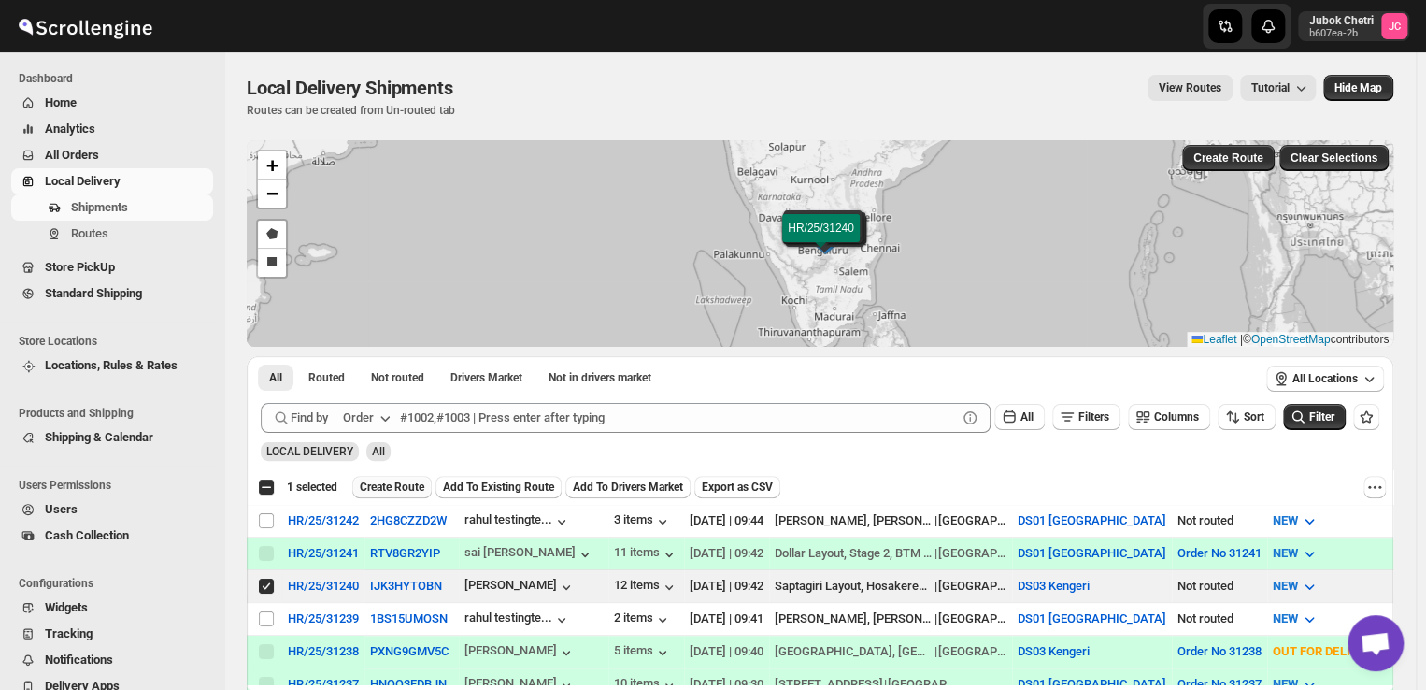
click at [409, 489] on span "Create Route" at bounding box center [392, 486] width 64 height 15
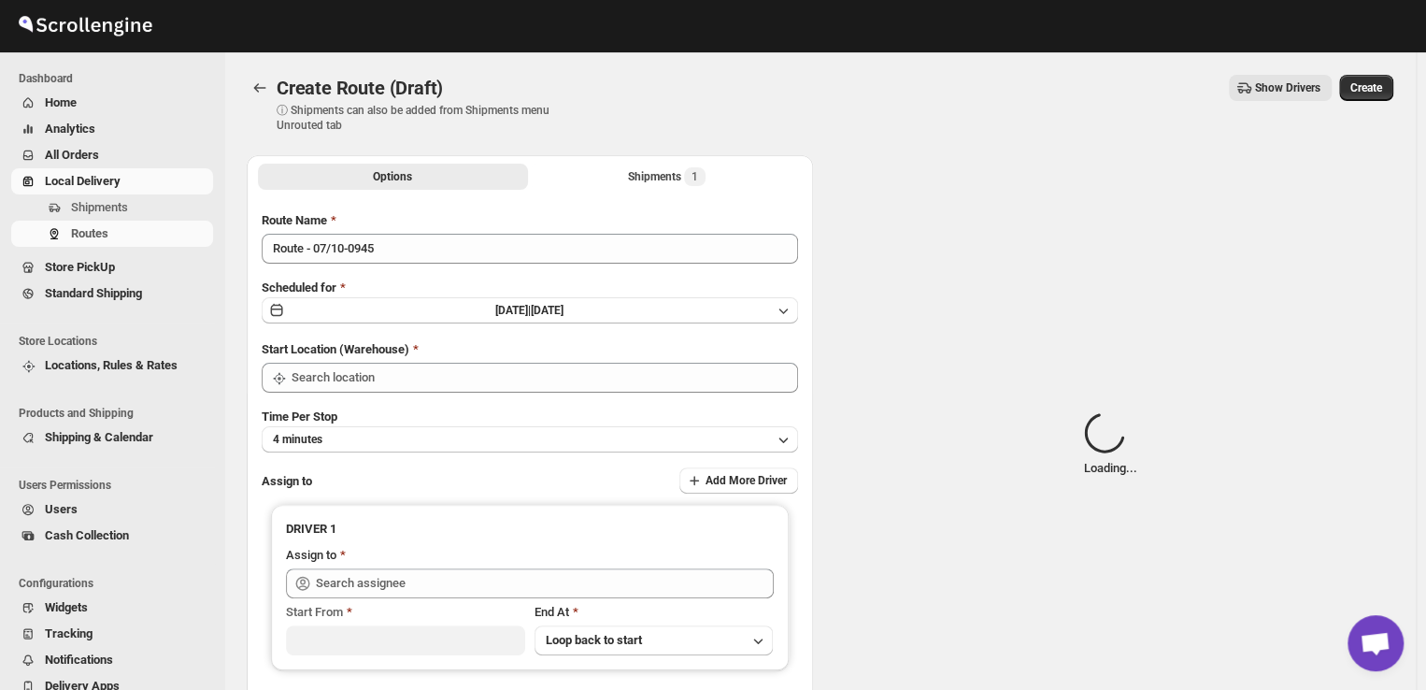
type input "DS03 Kengeri"
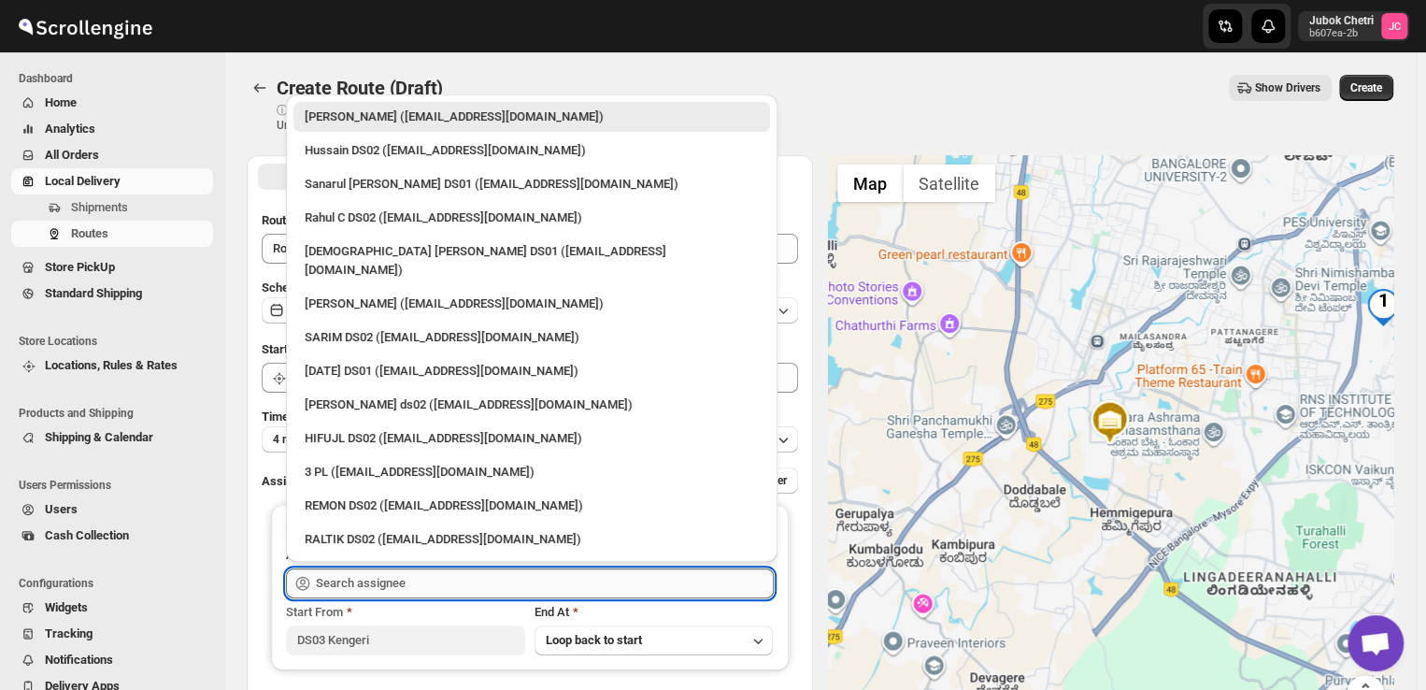
click at [444, 583] on input "text" at bounding box center [545, 583] width 458 height 30
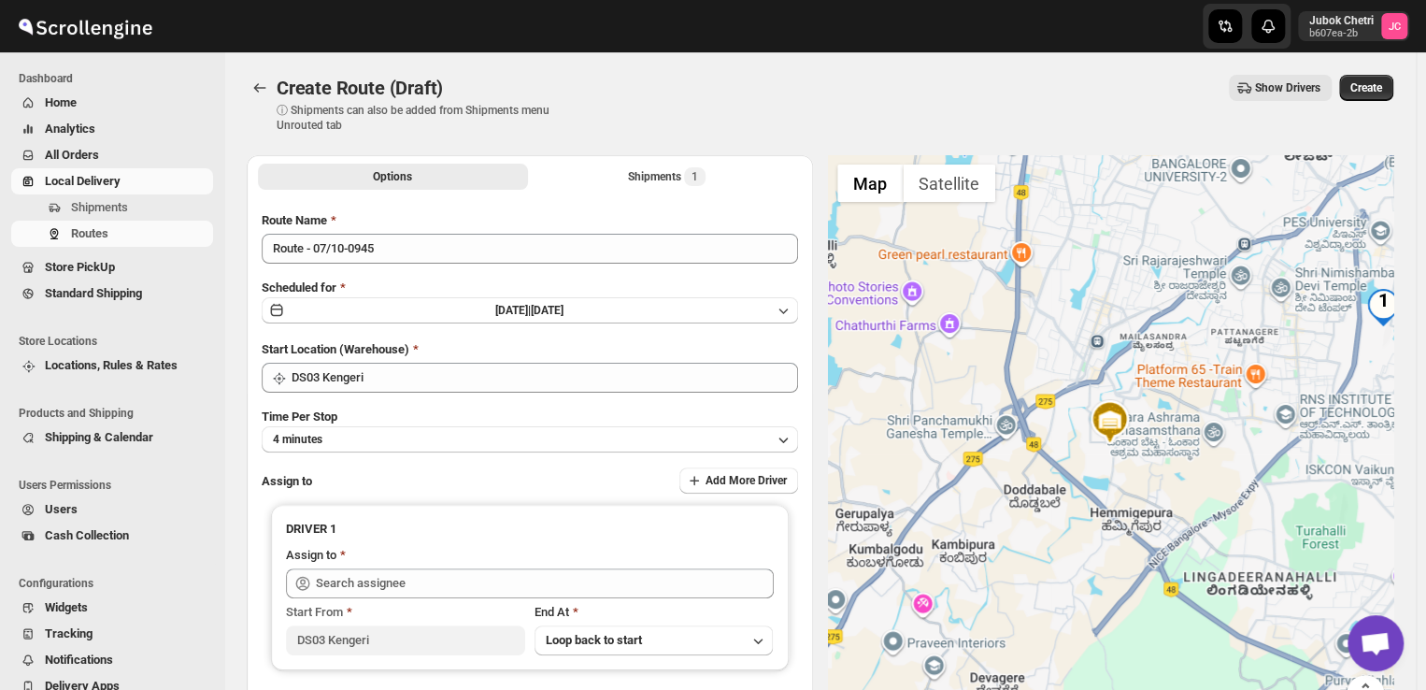
click at [253, 567] on div "Route Name Route - 07/10-0945 Scheduled for Tue Oct 07 2025 | Today Start Locat…" at bounding box center [530, 463] width 566 height 534
click at [347, 434] on button "4 minutes" at bounding box center [530, 439] width 536 height 26
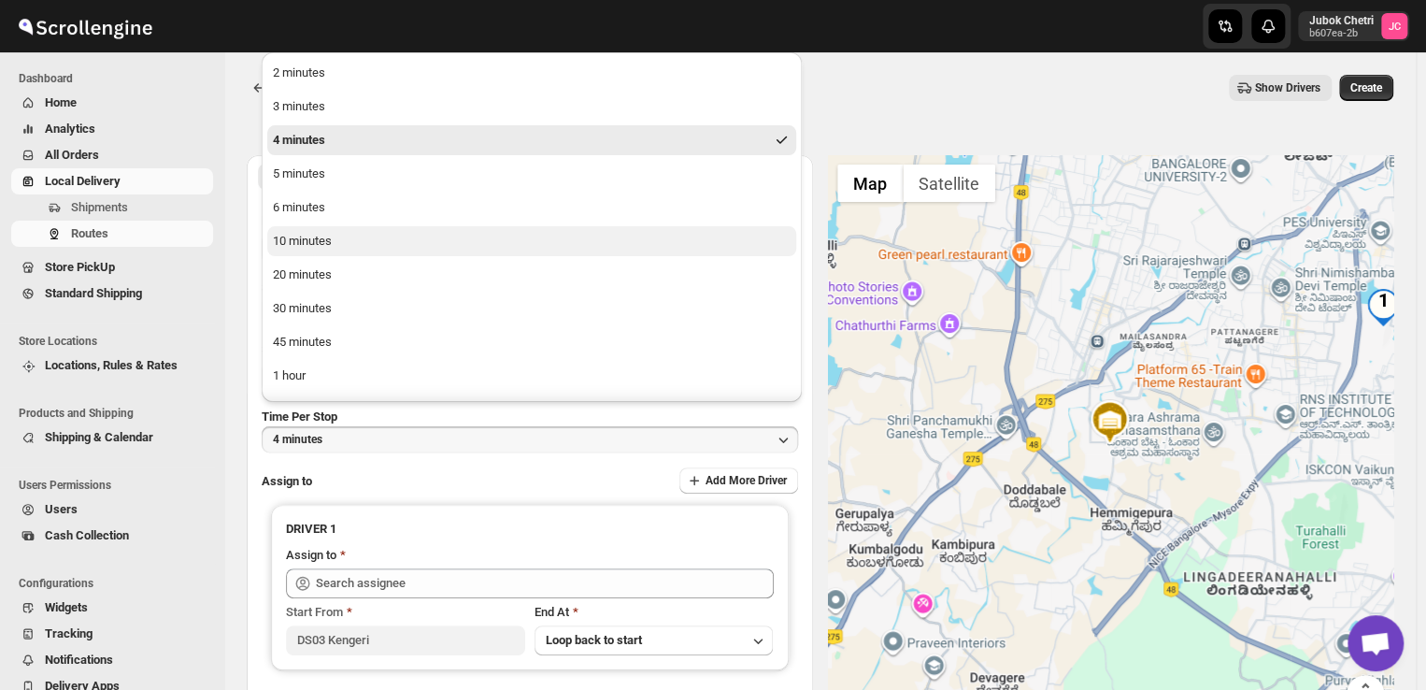
click at [302, 244] on div "10 minutes" at bounding box center [302, 241] width 59 height 19
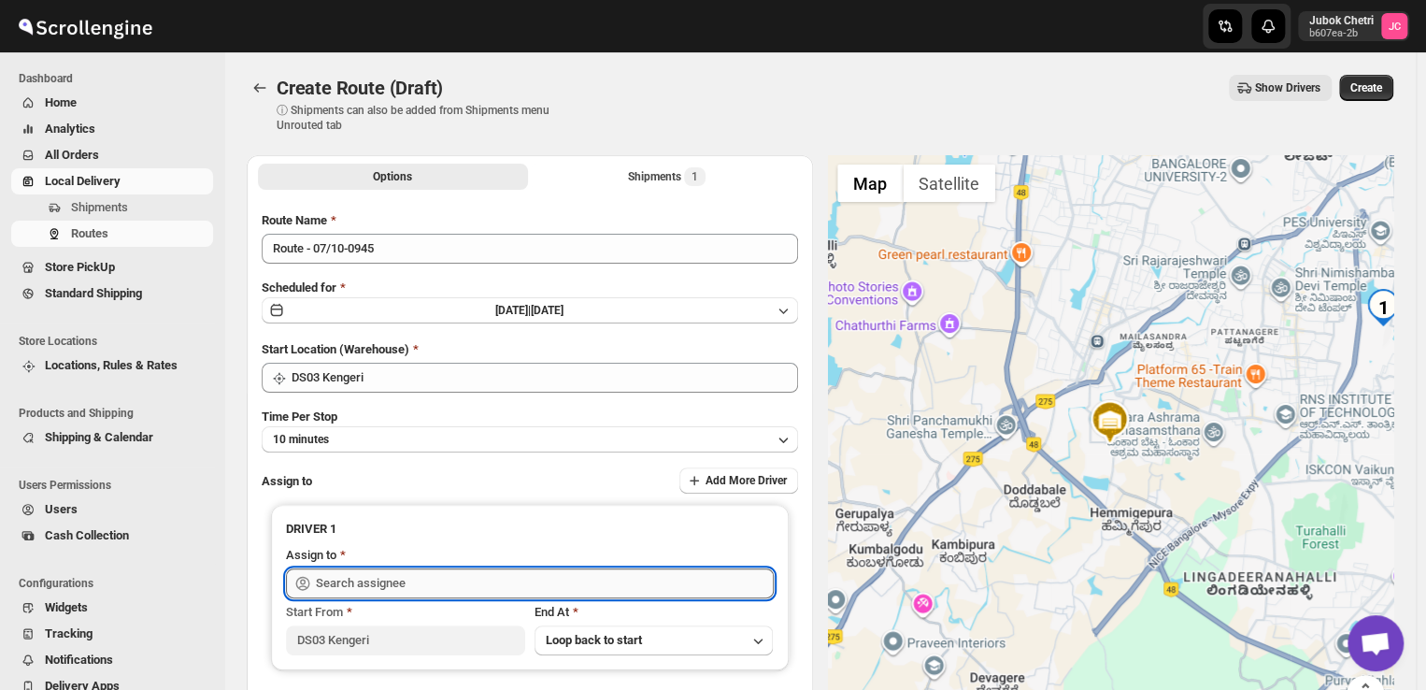
click at [391, 574] on input "text" at bounding box center [545, 583] width 458 height 30
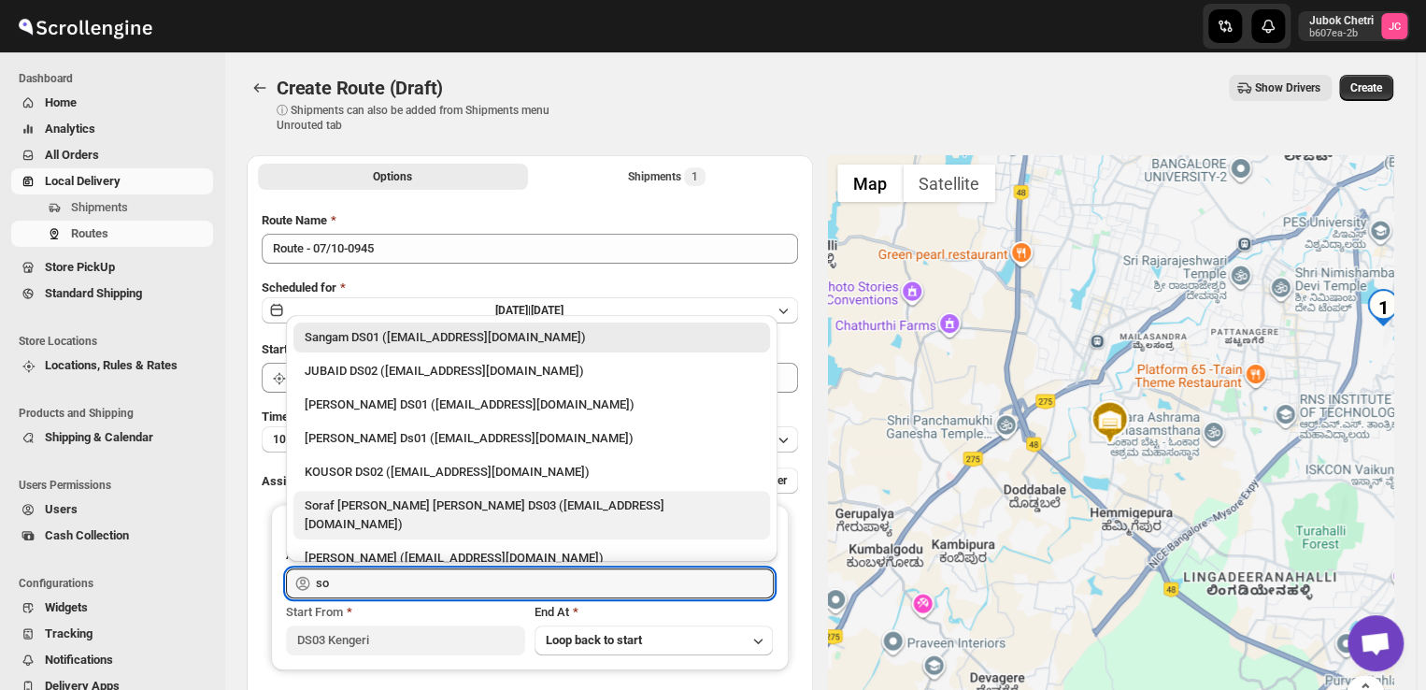
click at [375, 497] on div "Soraf [PERSON_NAME] [PERSON_NAME] DS03 ([EMAIL_ADDRESS][DOMAIN_NAME])" at bounding box center [532, 514] width 454 height 37
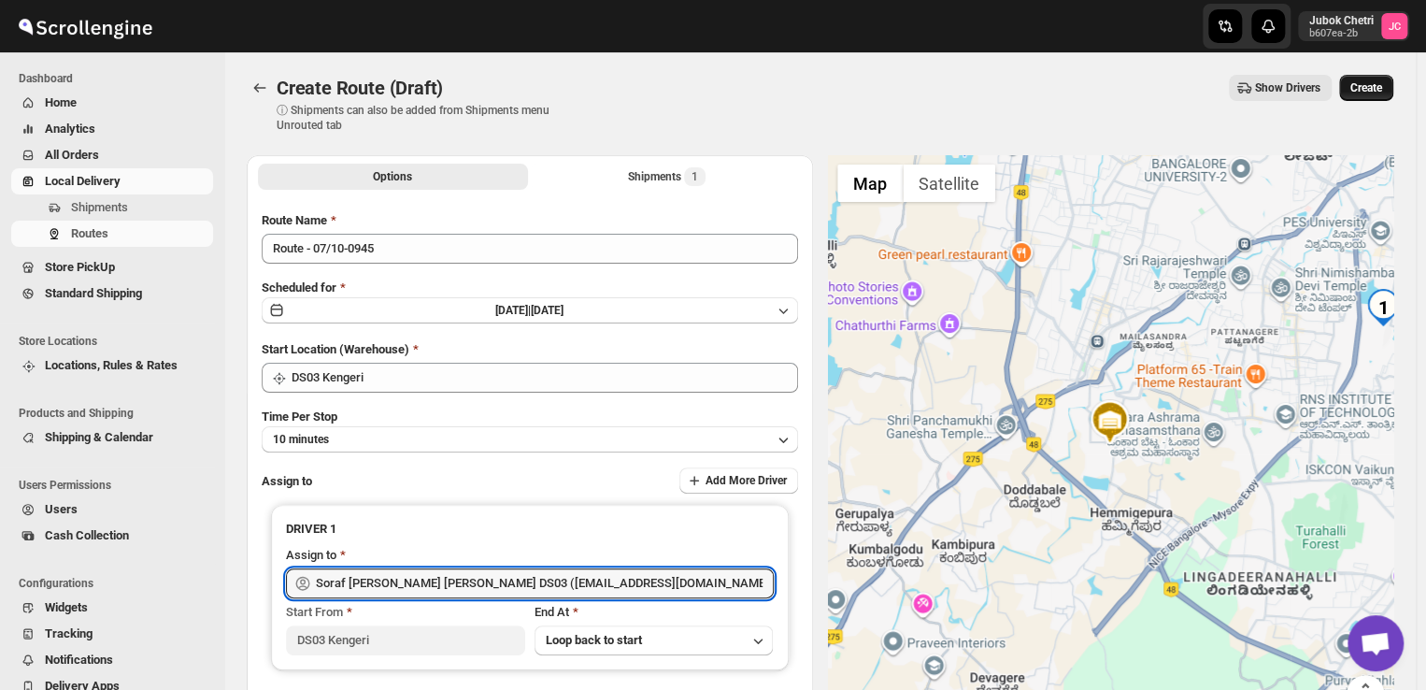
type input "Soraf [PERSON_NAME] [PERSON_NAME] DS03 ([EMAIL_ADDRESS][DOMAIN_NAME])"
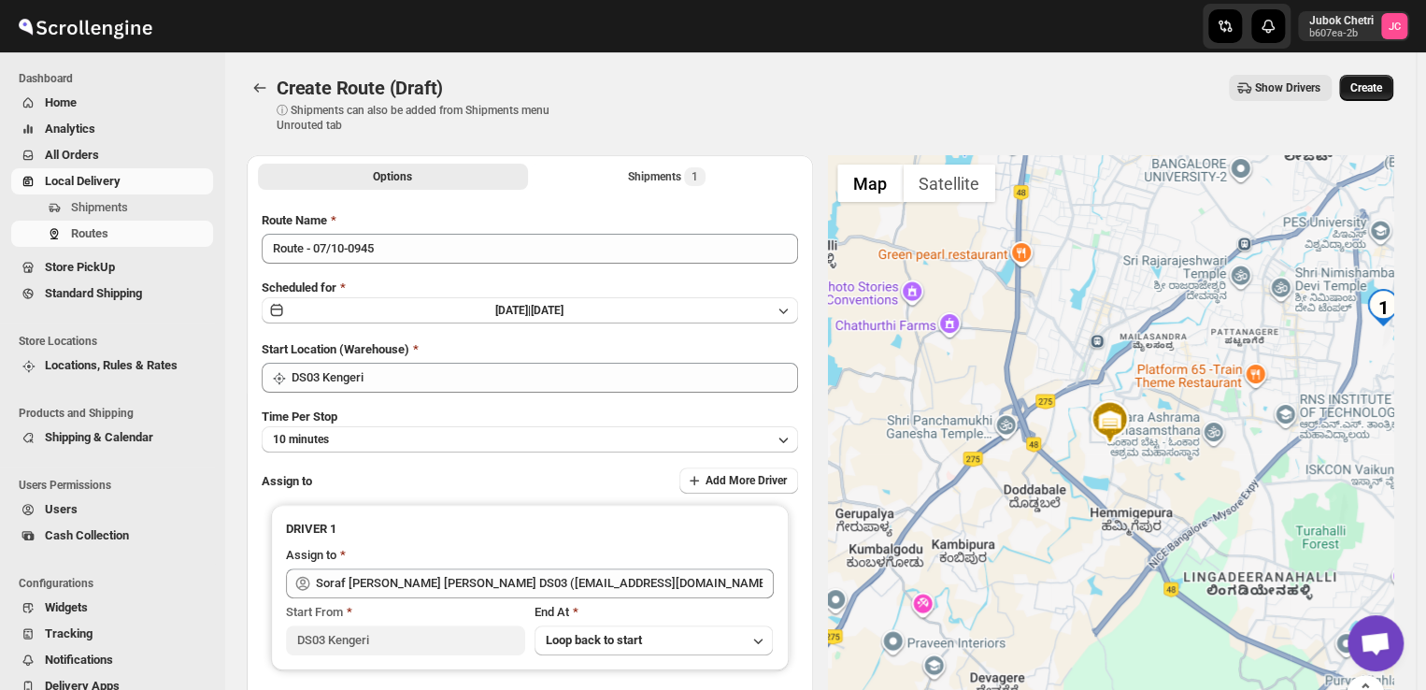
click at [1375, 85] on span "Create" at bounding box center [1366, 87] width 32 height 15
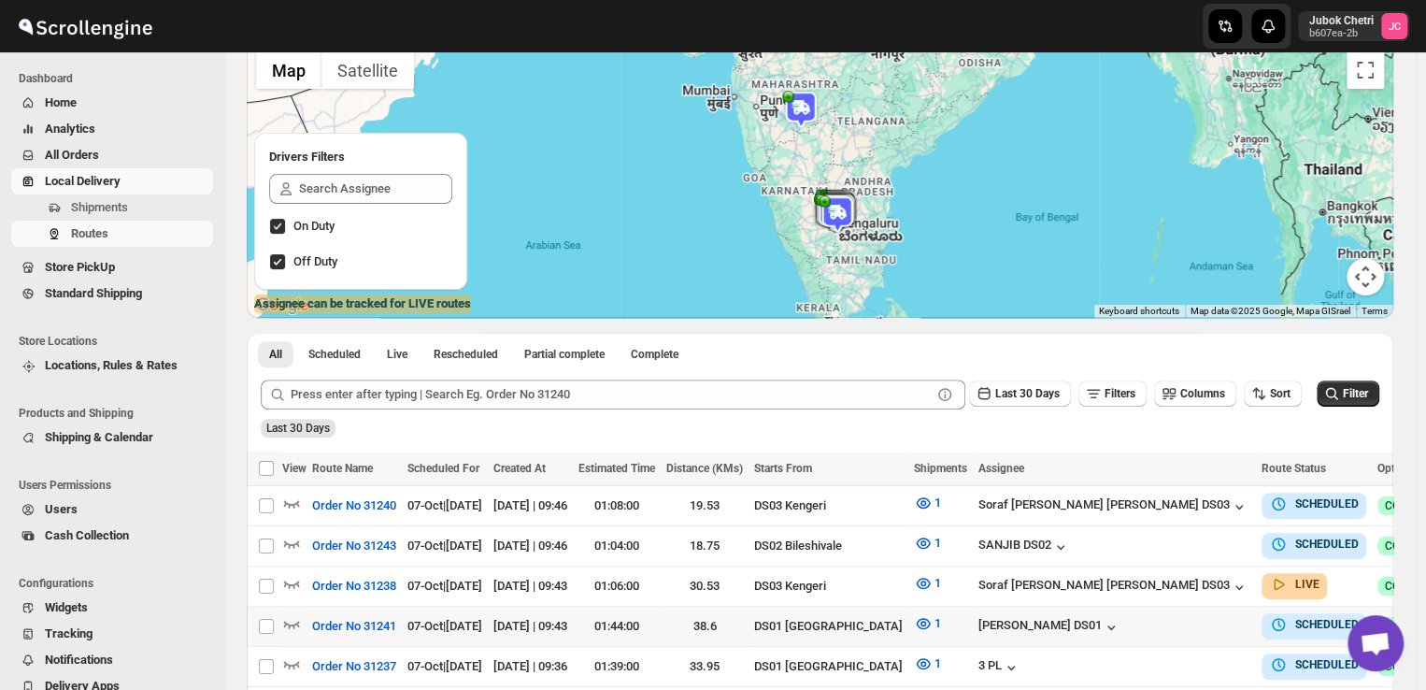
scroll to position [157, 0]
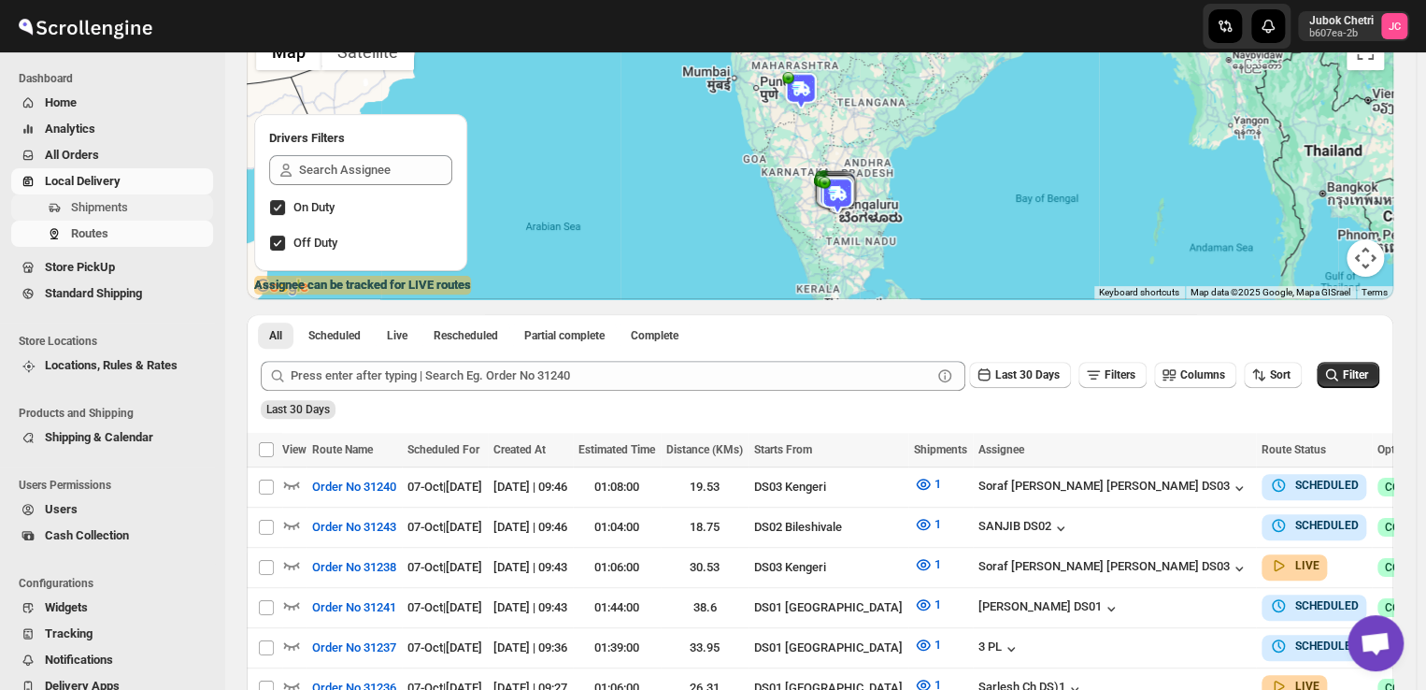
click at [120, 202] on span "Shipments" at bounding box center [99, 207] width 57 height 14
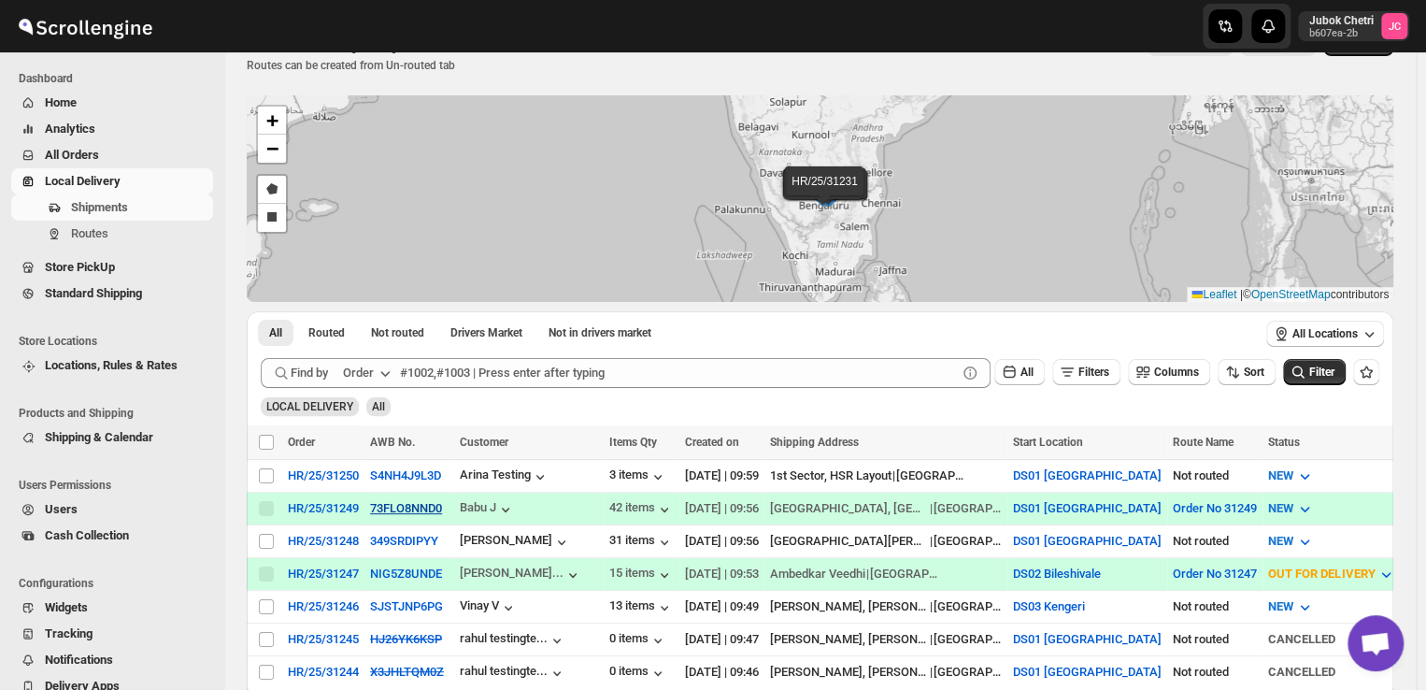
scroll to position [67, 0]
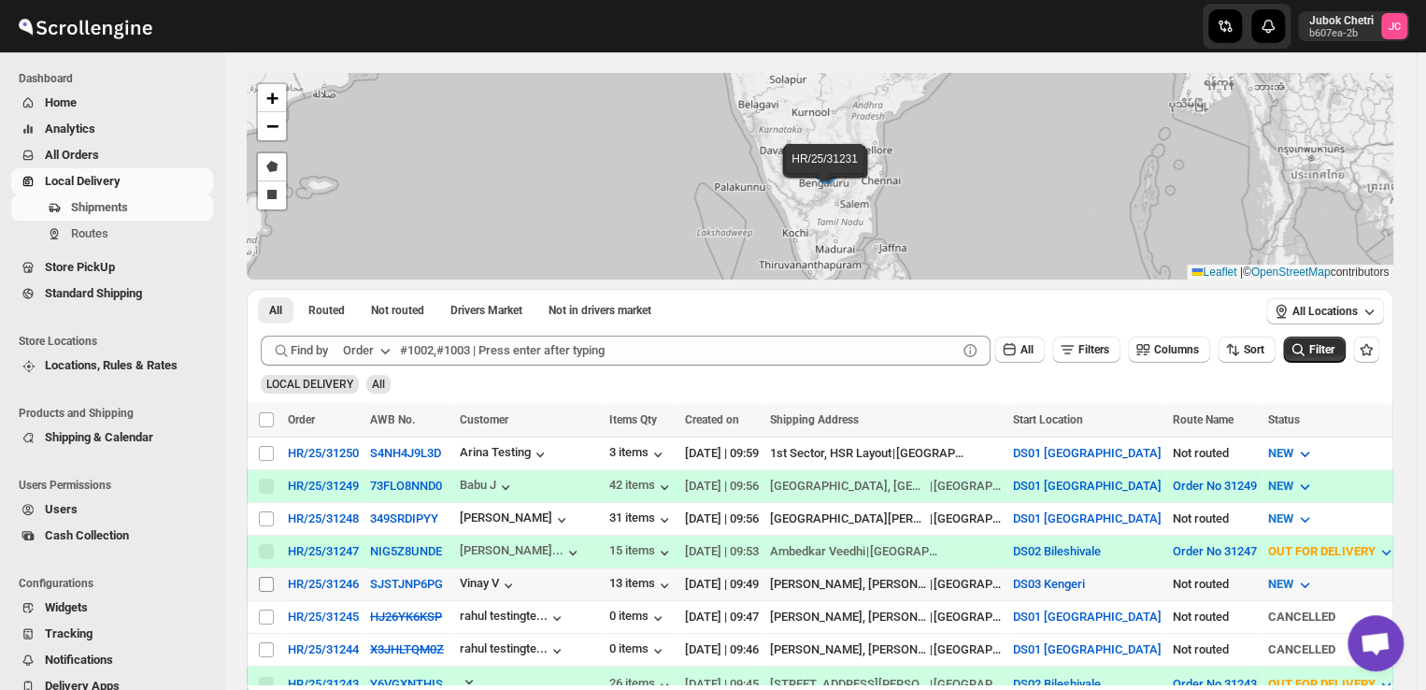
click at [268, 576] on input "Select shipment" at bounding box center [266, 583] width 15 height 15
checkbox input "true"
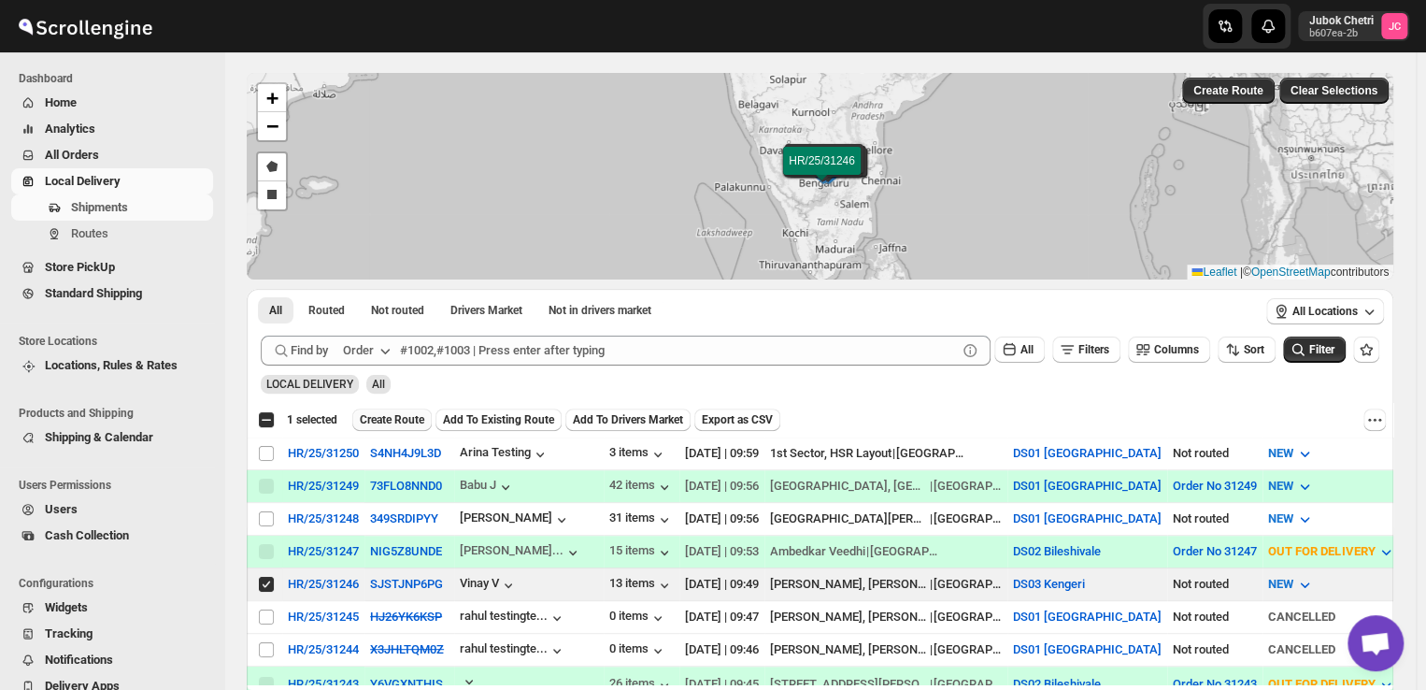
click at [392, 421] on span "Create Route" at bounding box center [392, 419] width 64 height 15
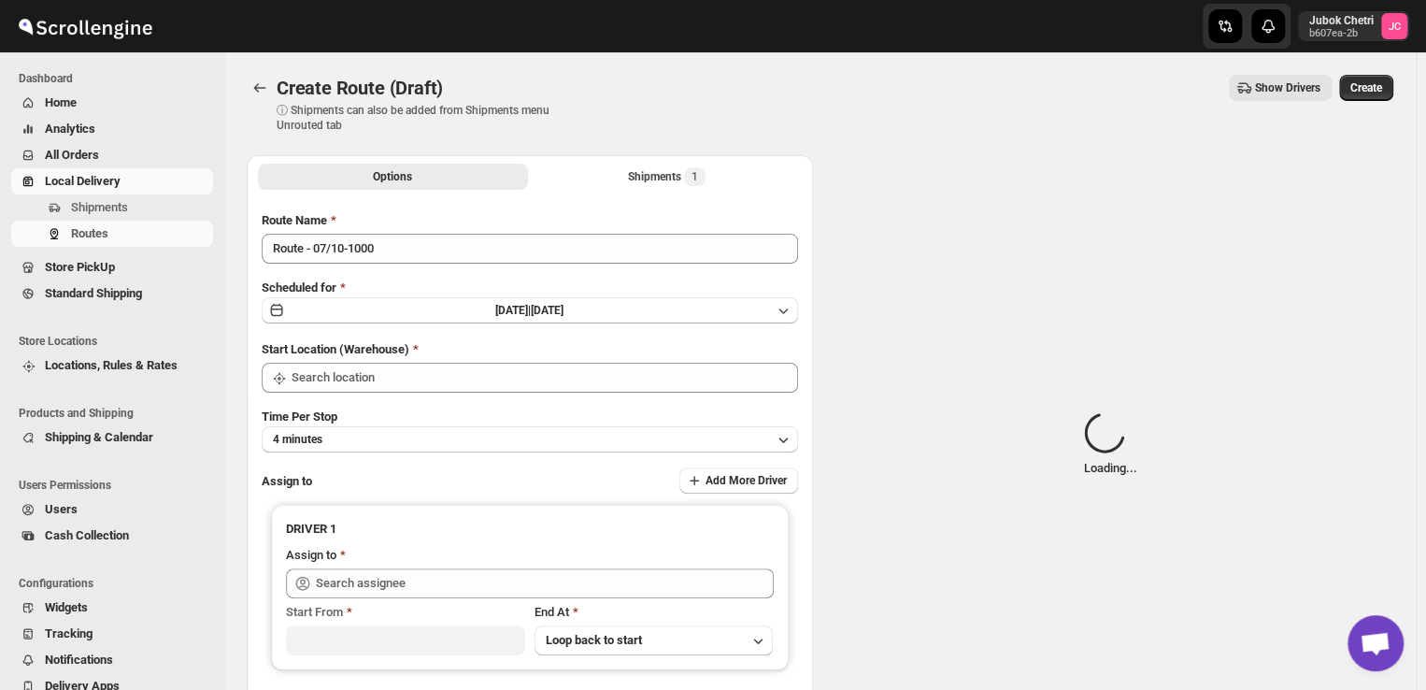
type input "DS03 Kengeri"
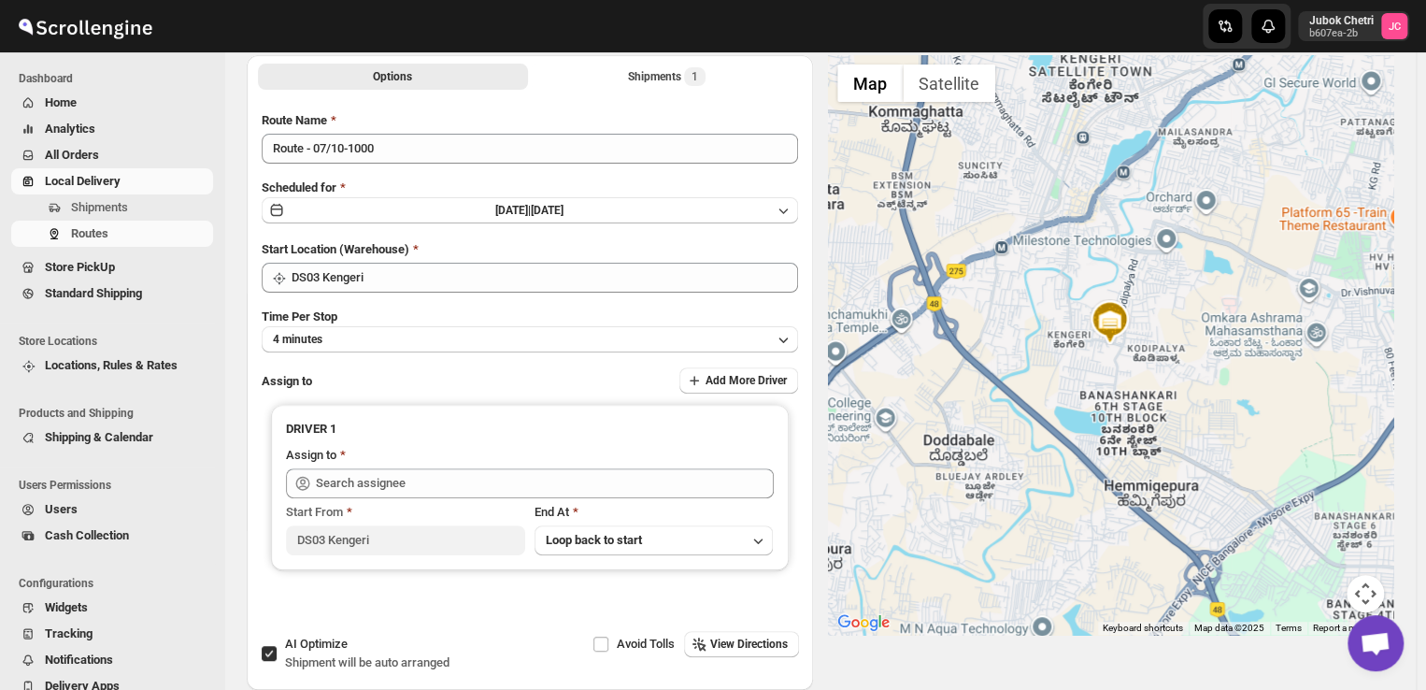
scroll to position [105, 0]
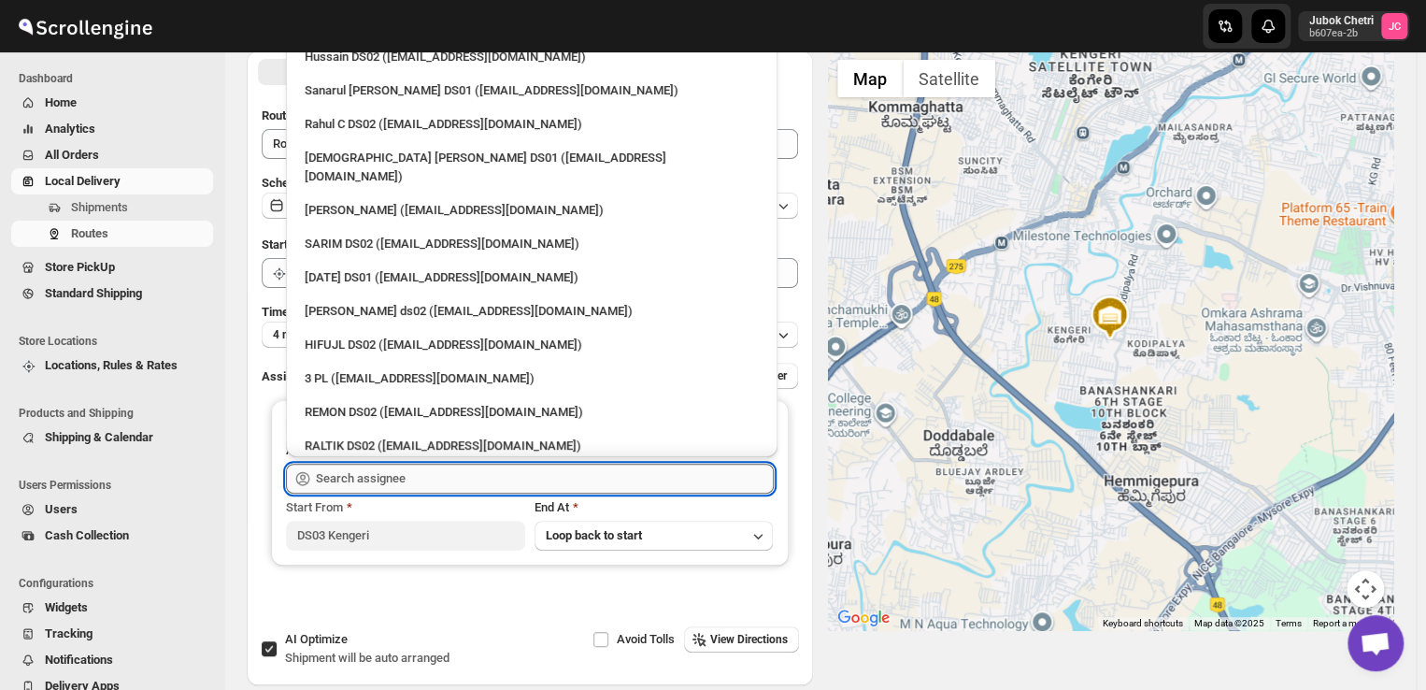
click at [406, 468] on input "text" at bounding box center [545, 478] width 458 height 30
type input "u"
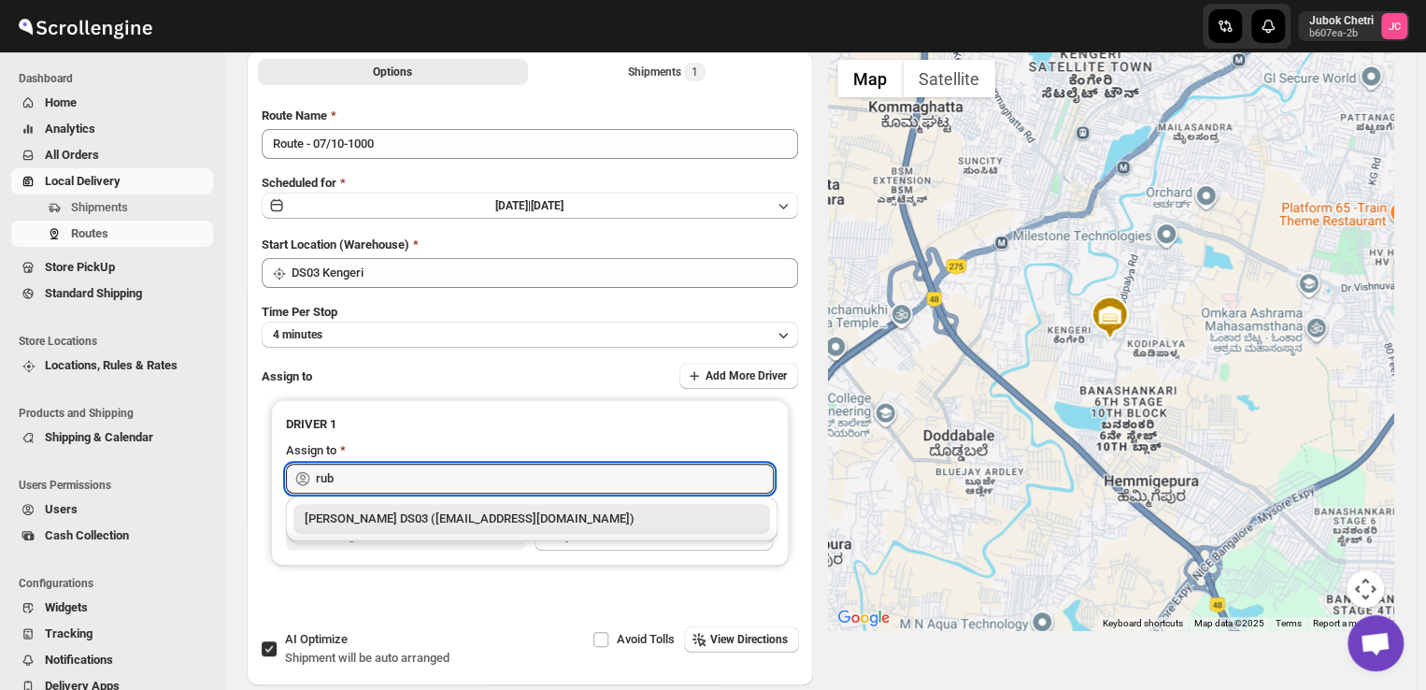
click at [409, 523] on div "[PERSON_NAME] DS03 ([EMAIL_ADDRESS][DOMAIN_NAME])" at bounding box center [532, 518] width 454 height 19
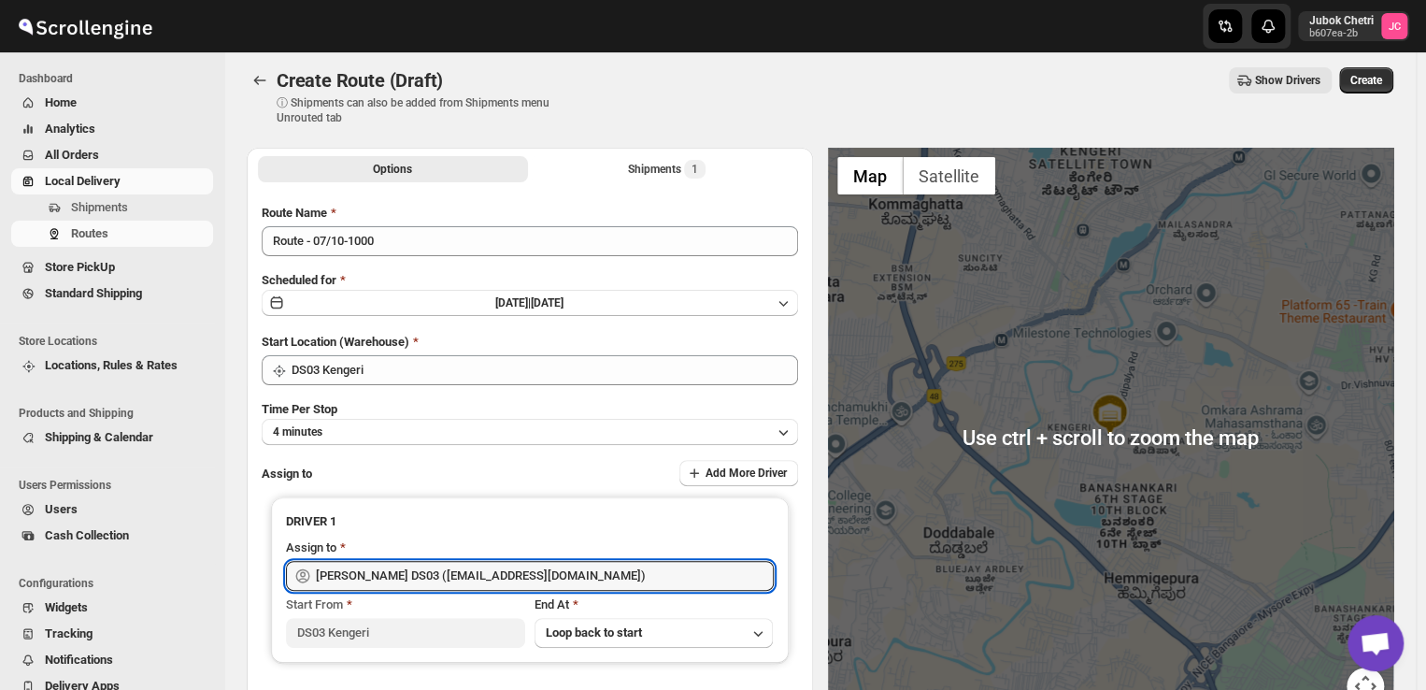
scroll to position [6, 0]
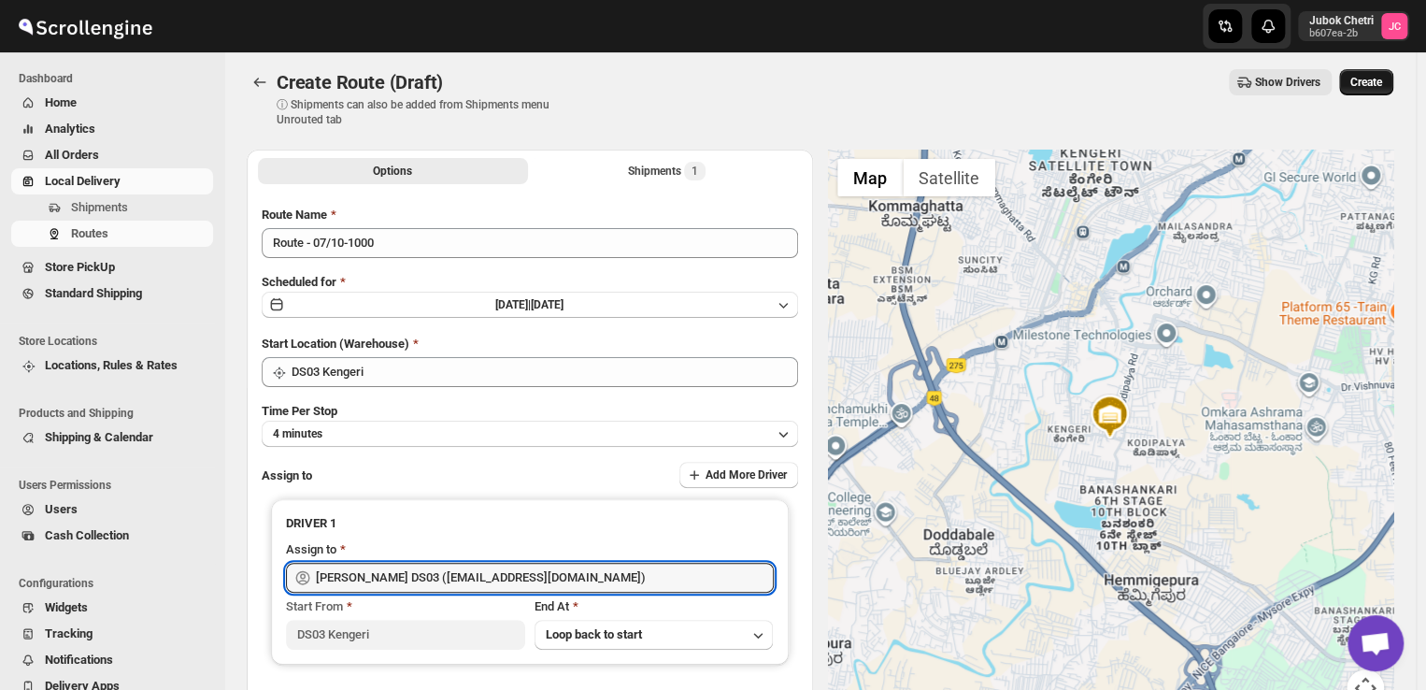
type input "[PERSON_NAME] DS03 ([EMAIL_ADDRESS][DOMAIN_NAME])"
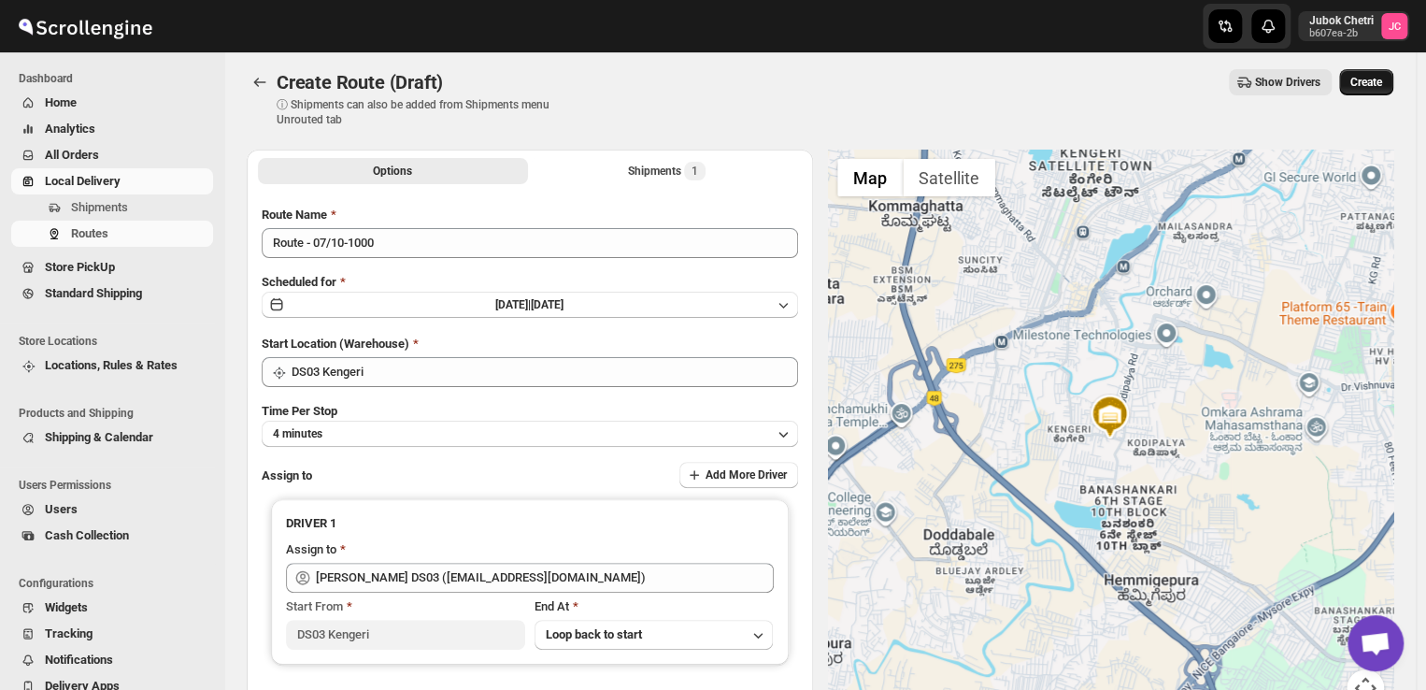
click at [1382, 78] on span "Create" at bounding box center [1366, 82] width 32 height 15
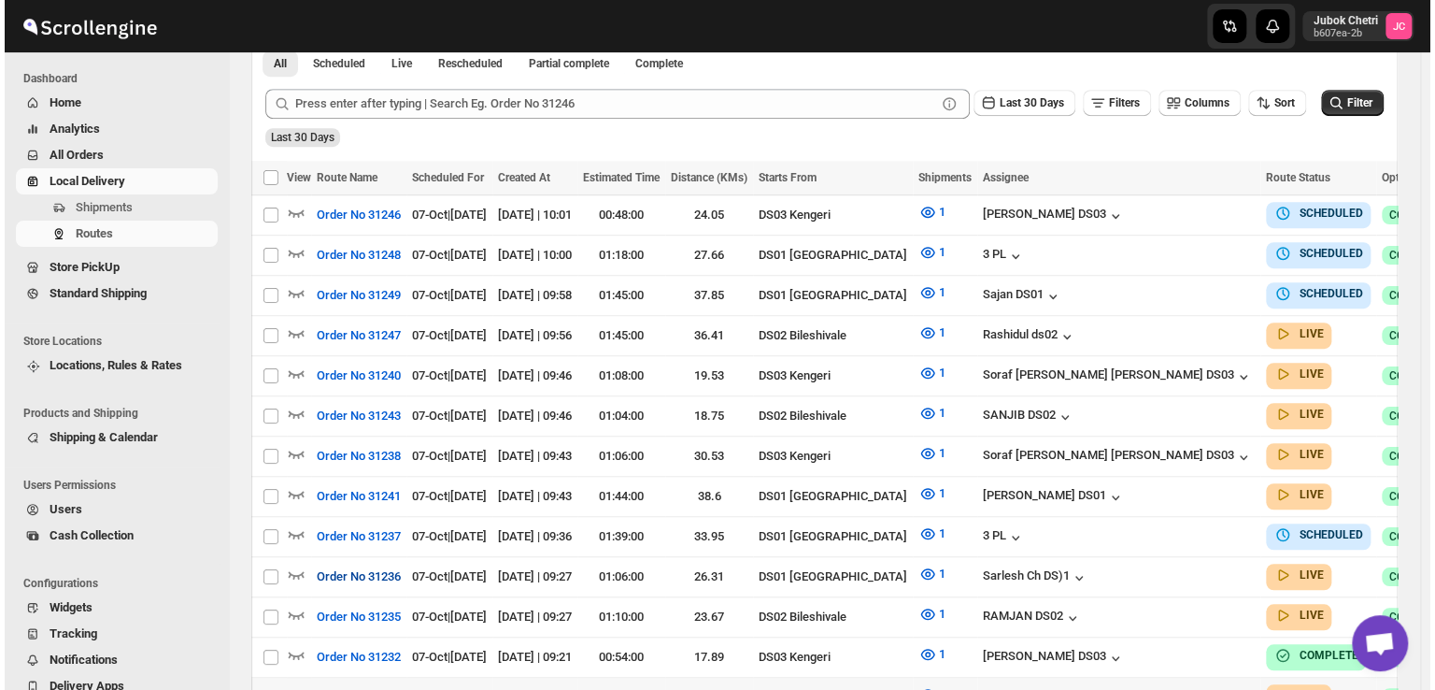
scroll to position [471, 0]
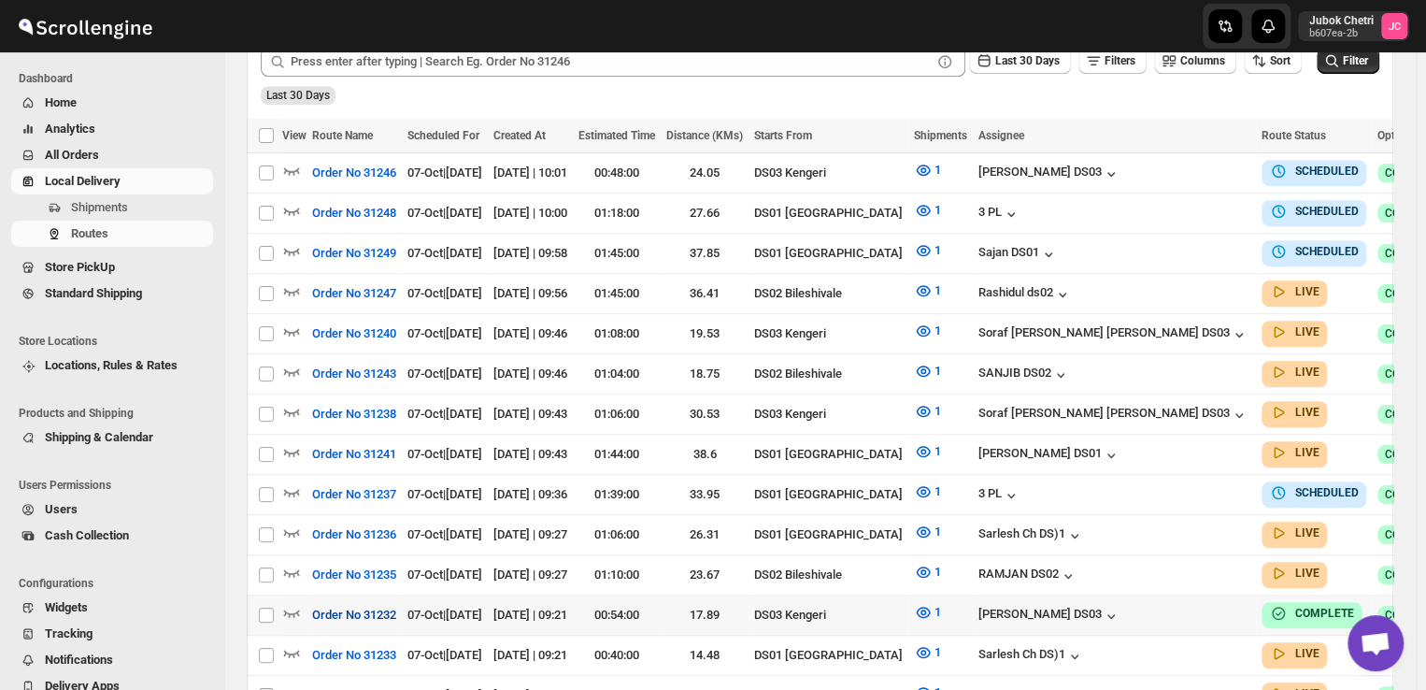
click at [351, 605] on span "Order No 31232" at bounding box center [354, 614] width 84 height 19
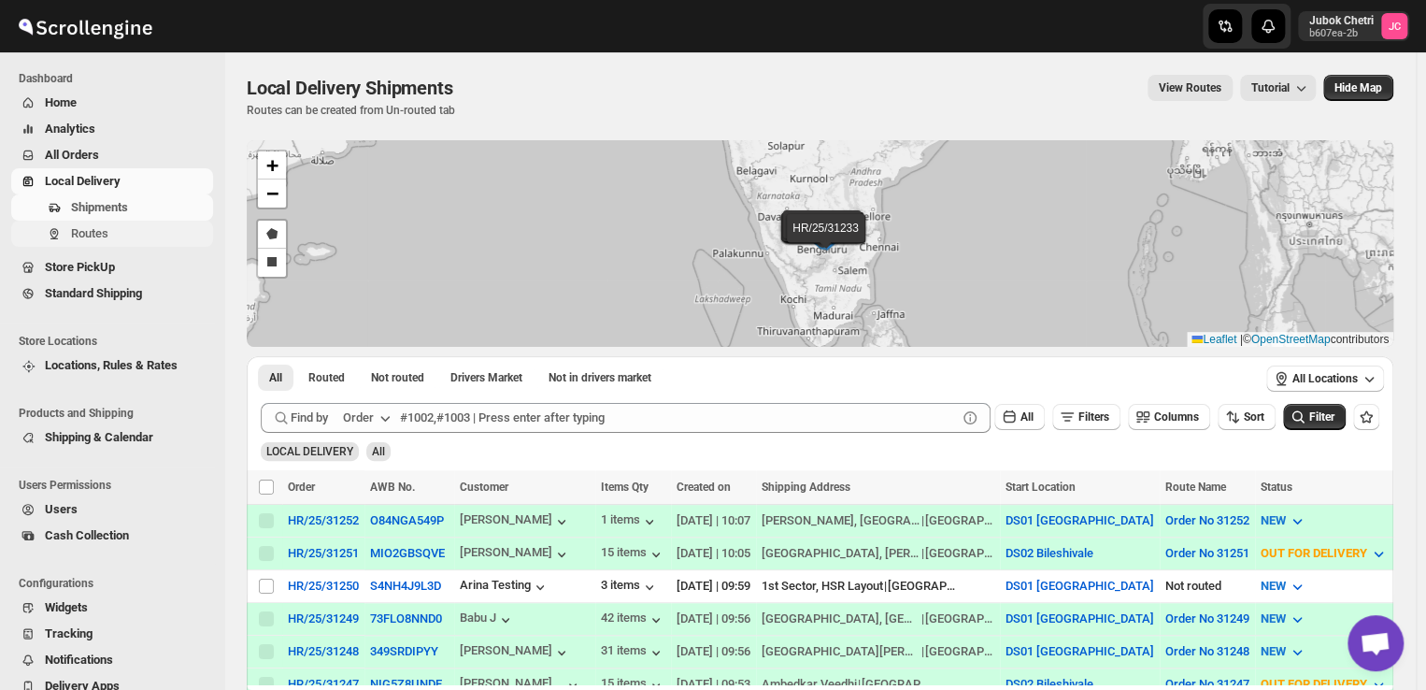
click at [91, 237] on span "Routes" at bounding box center [89, 233] width 37 height 14
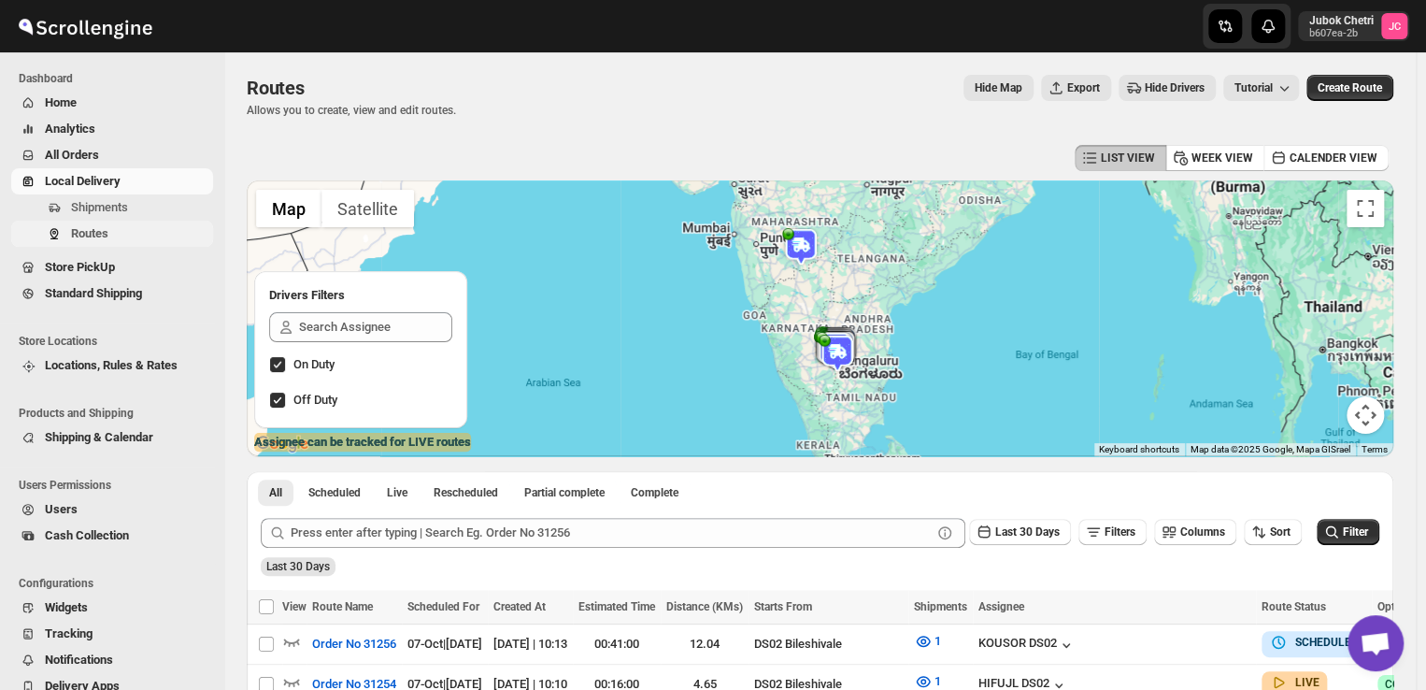
click at [104, 230] on span "Routes" at bounding box center [89, 233] width 37 height 14
click at [123, 234] on span "Routes" at bounding box center [140, 233] width 138 height 19
click at [103, 230] on span "Routes" at bounding box center [89, 233] width 37 height 14
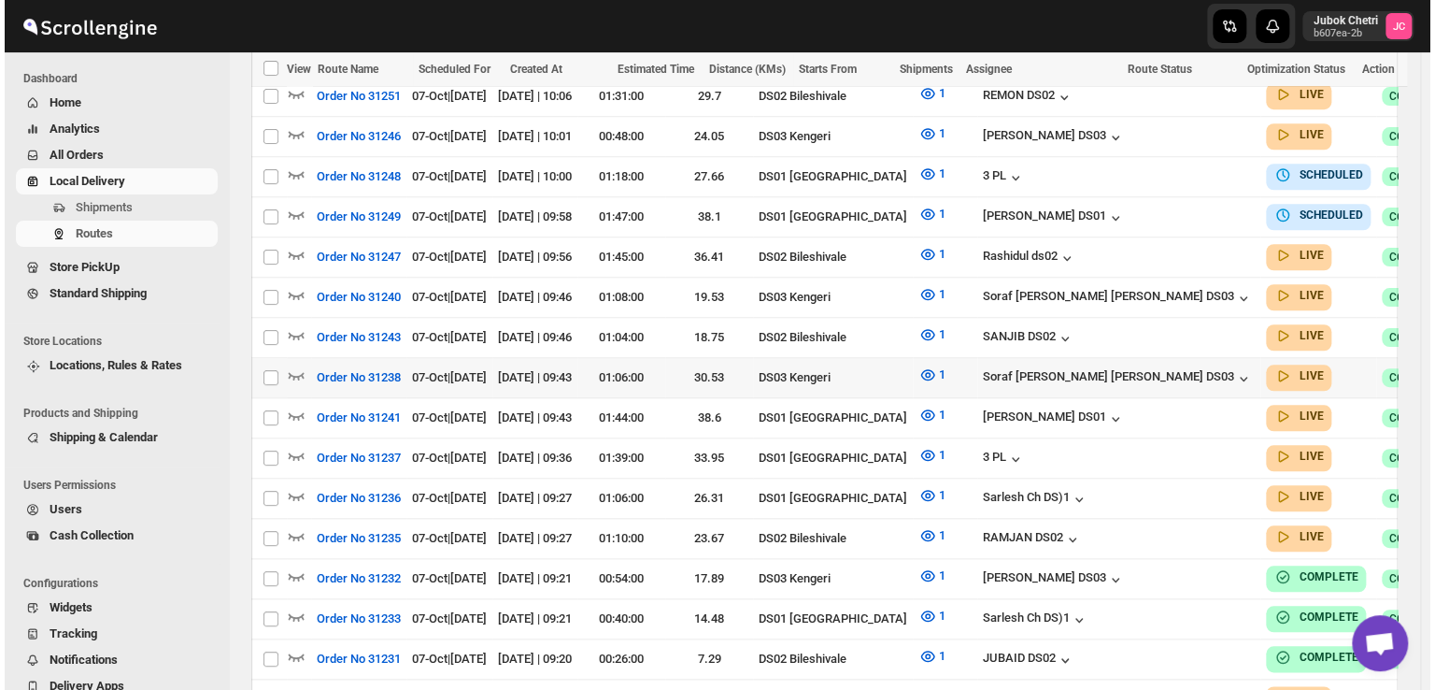
scroll to position [672, 0]
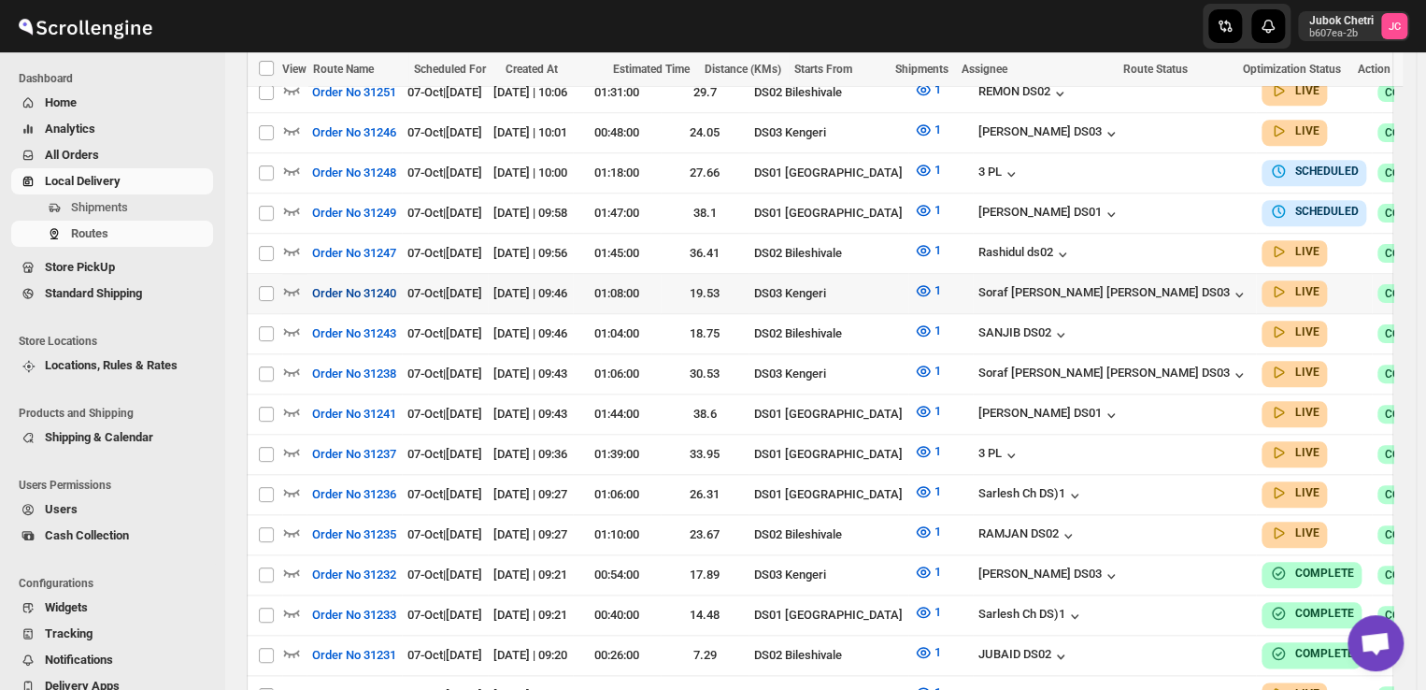
click at [359, 284] on span "Order No 31240" at bounding box center [354, 293] width 84 height 19
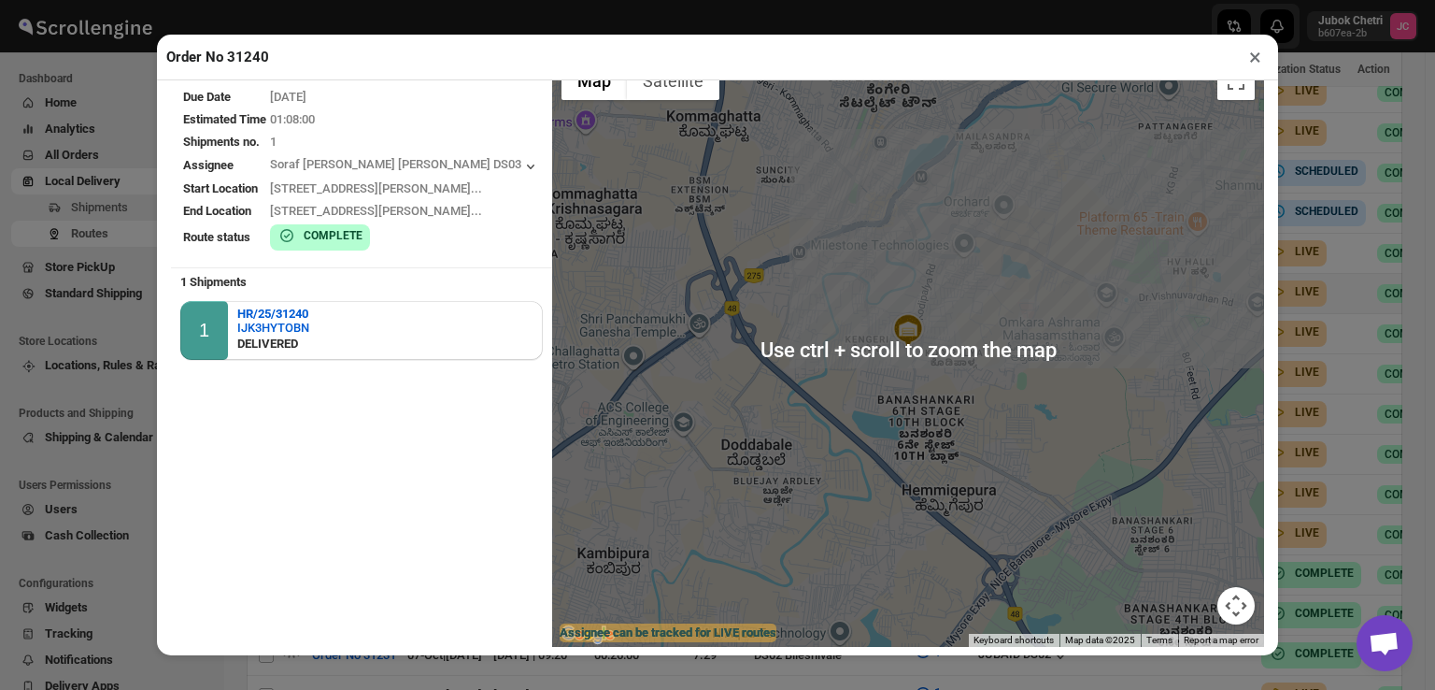
scroll to position [16, 0]
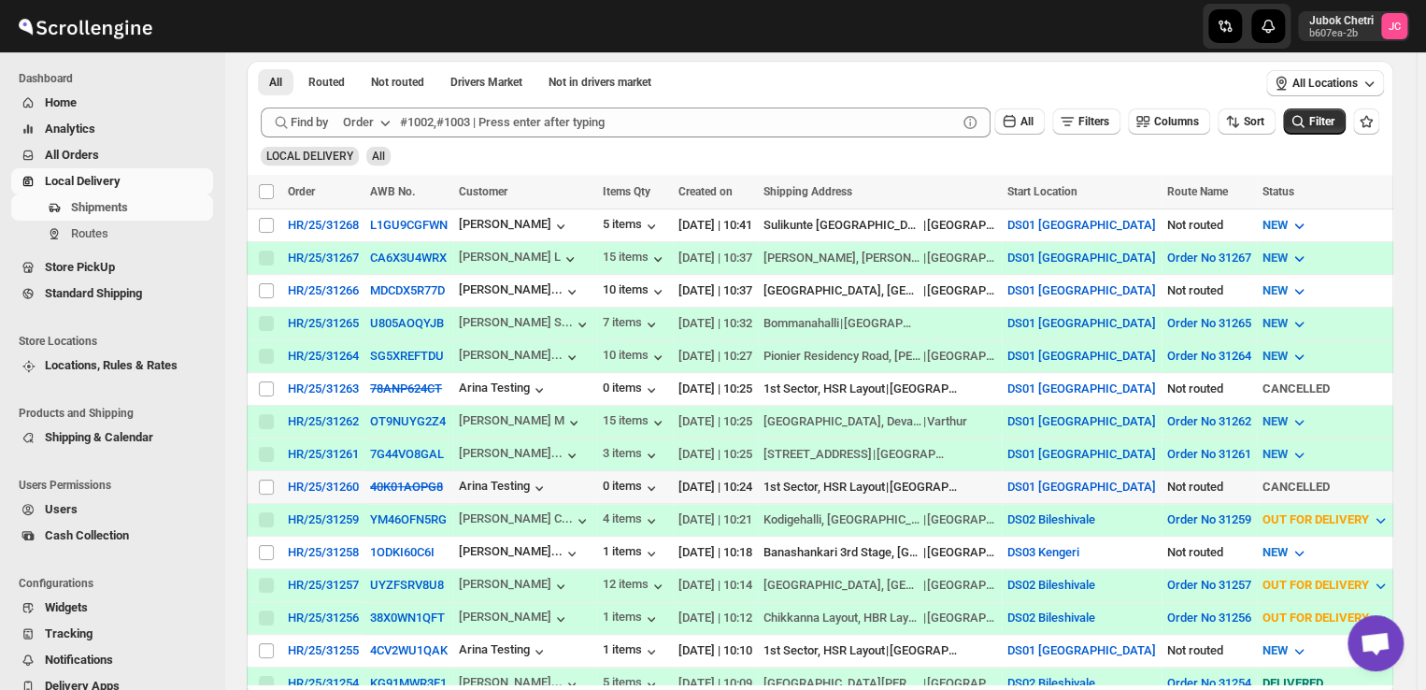
scroll to position [324, 0]
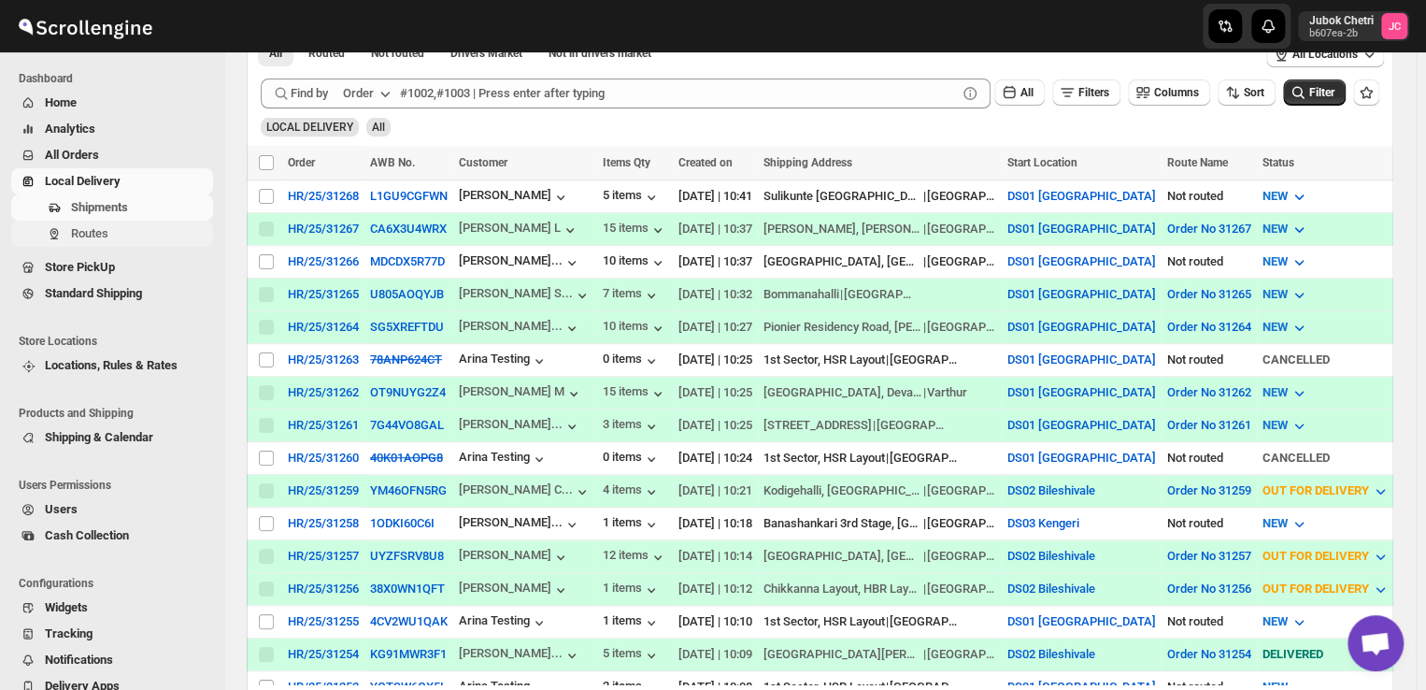
click at [97, 233] on span "Routes" at bounding box center [89, 233] width 37 height 14
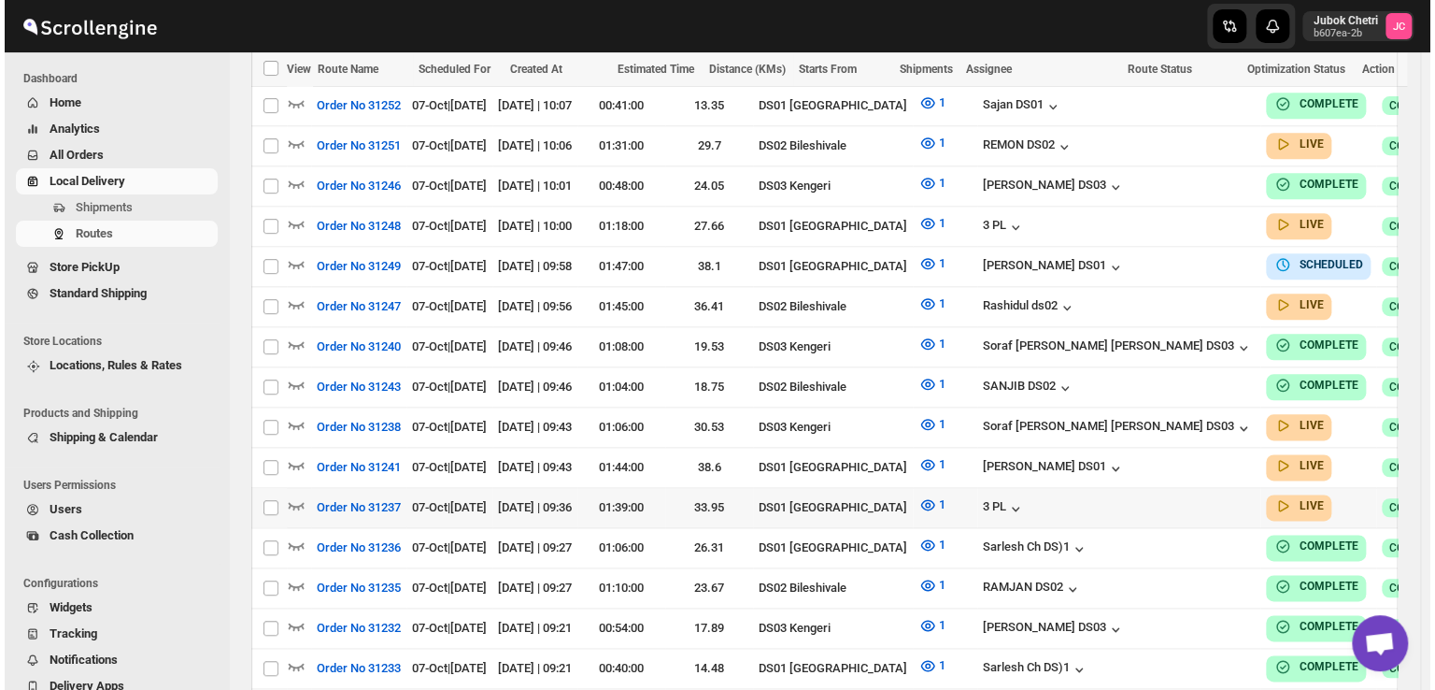
scroll to position [882, 0]
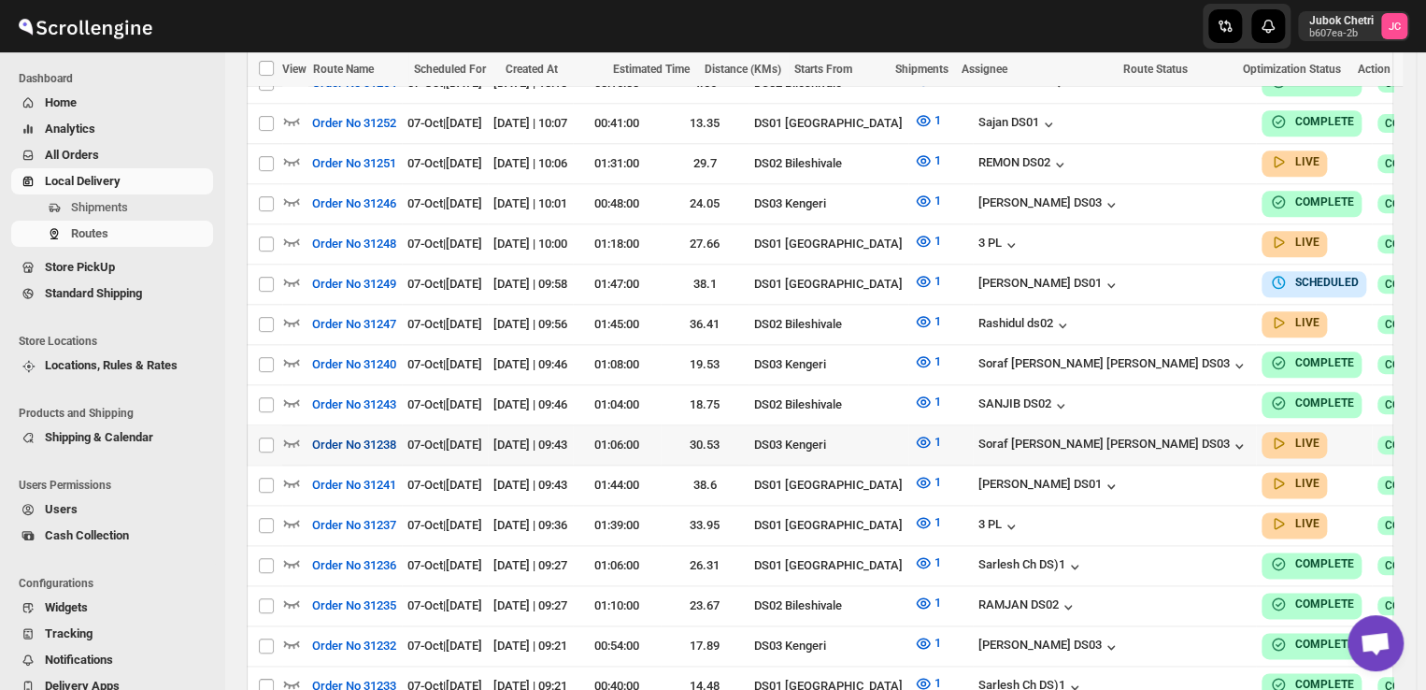
click at [381, 435] on span "Order No 31238" at bounding box center [354, 444] width 84 height 19
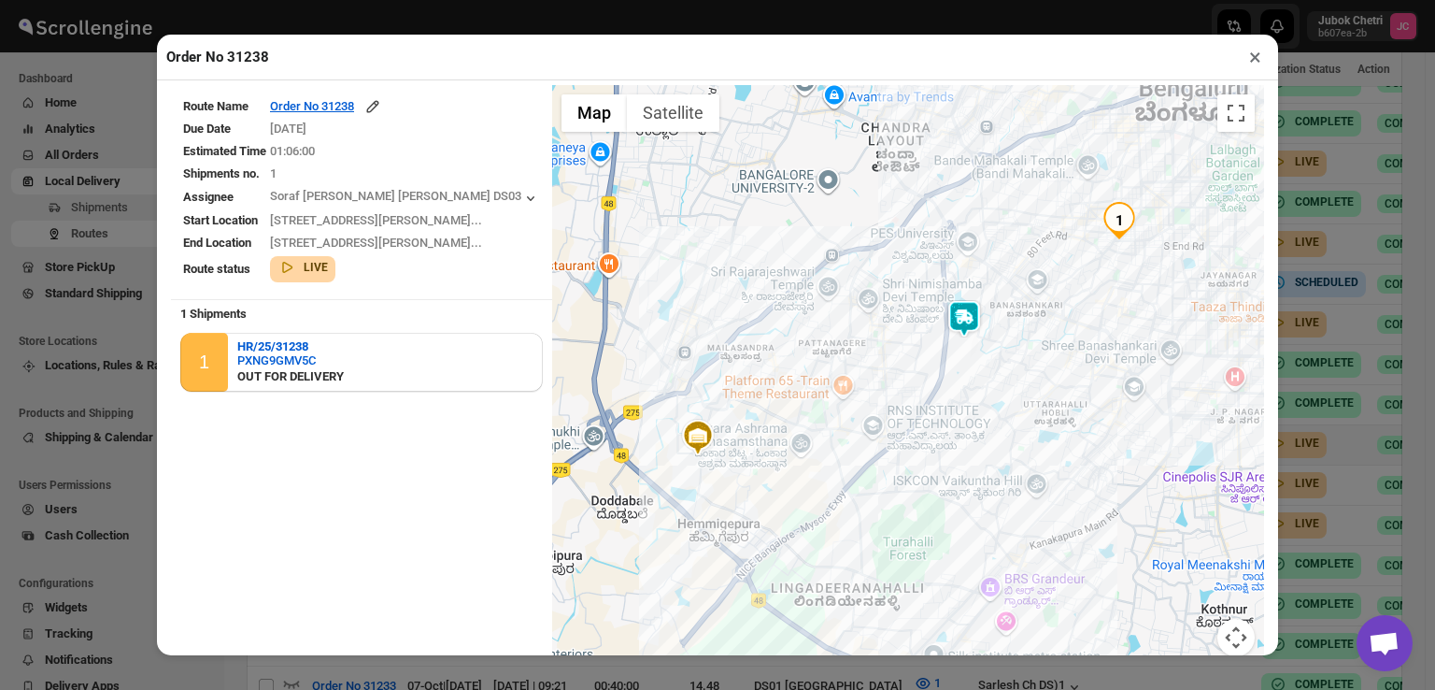
click at [946, 321] on img at bounding box center [964, 318] width 37 height 37
click at [946, 317] on img at bounding box center [964, 318] width 37 height 37
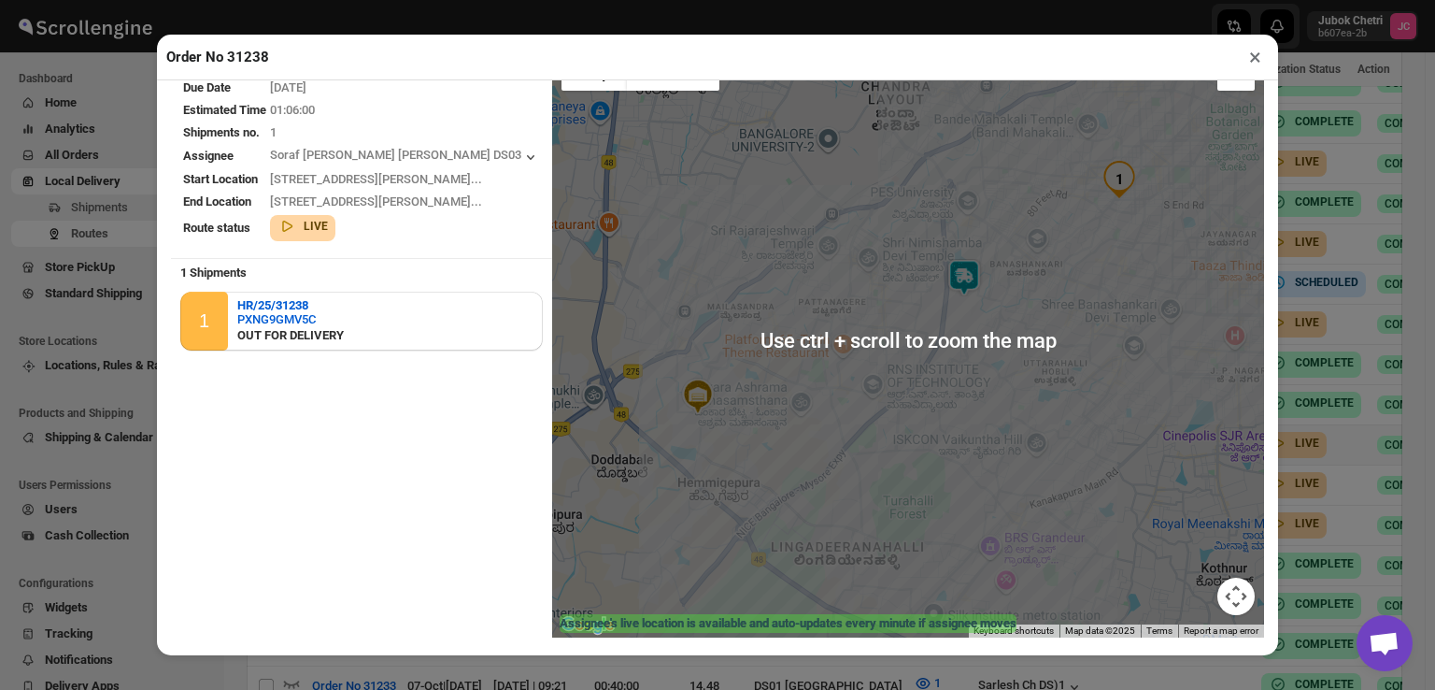
scroll to position [45, 0]
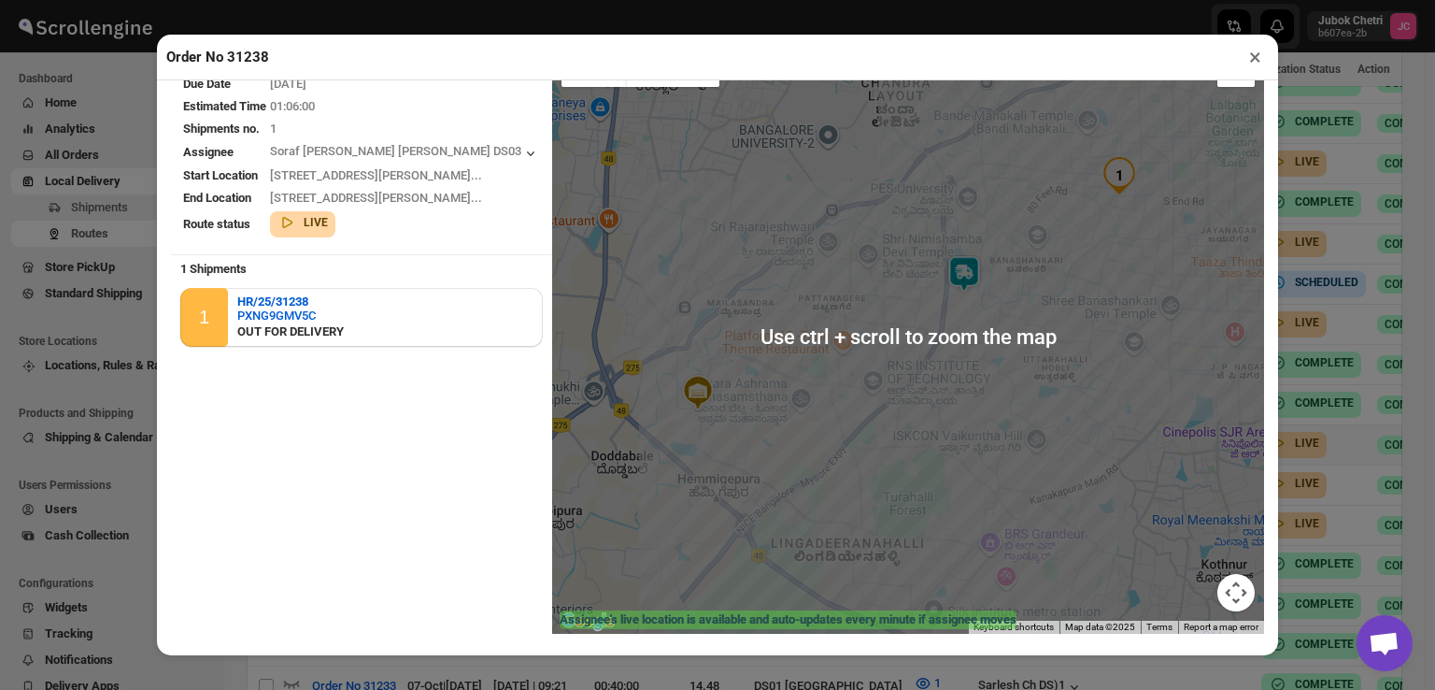
click at [946, 274] on img at bounding box center [964, 273] width 37 height 37
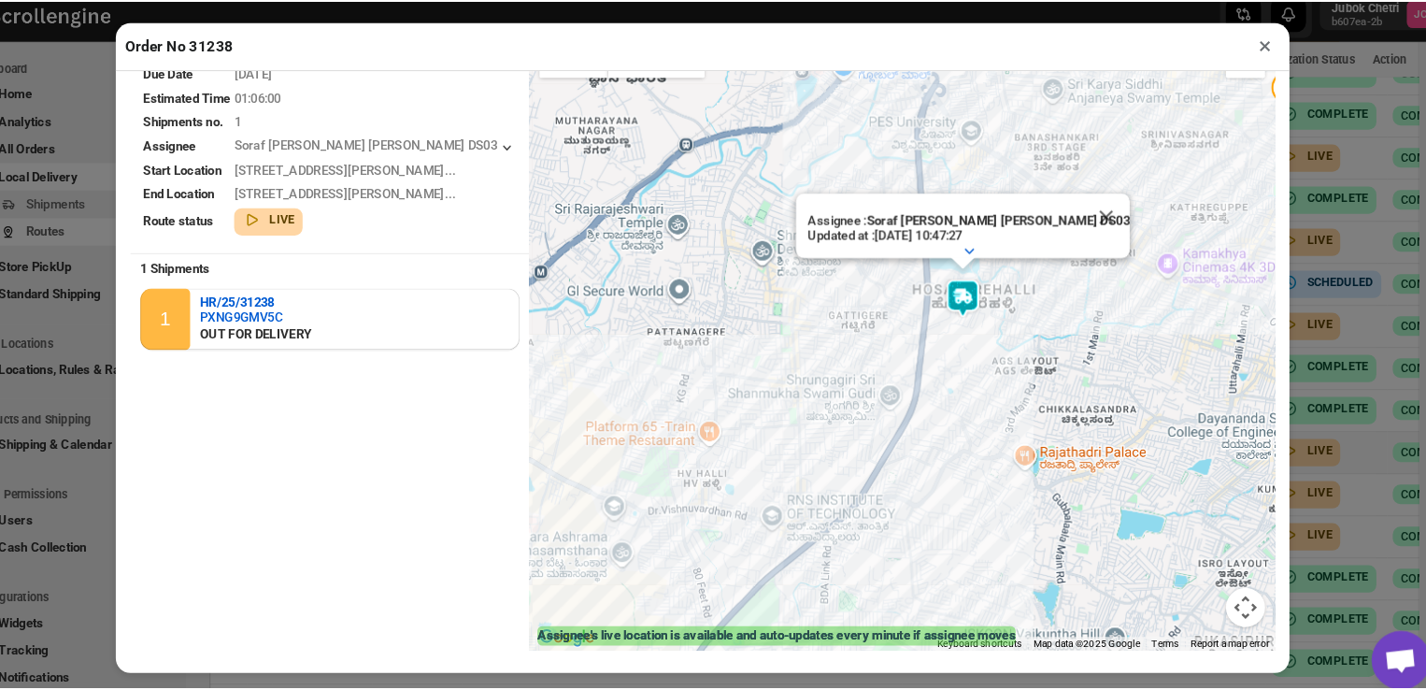
scroll to position [881, 0]
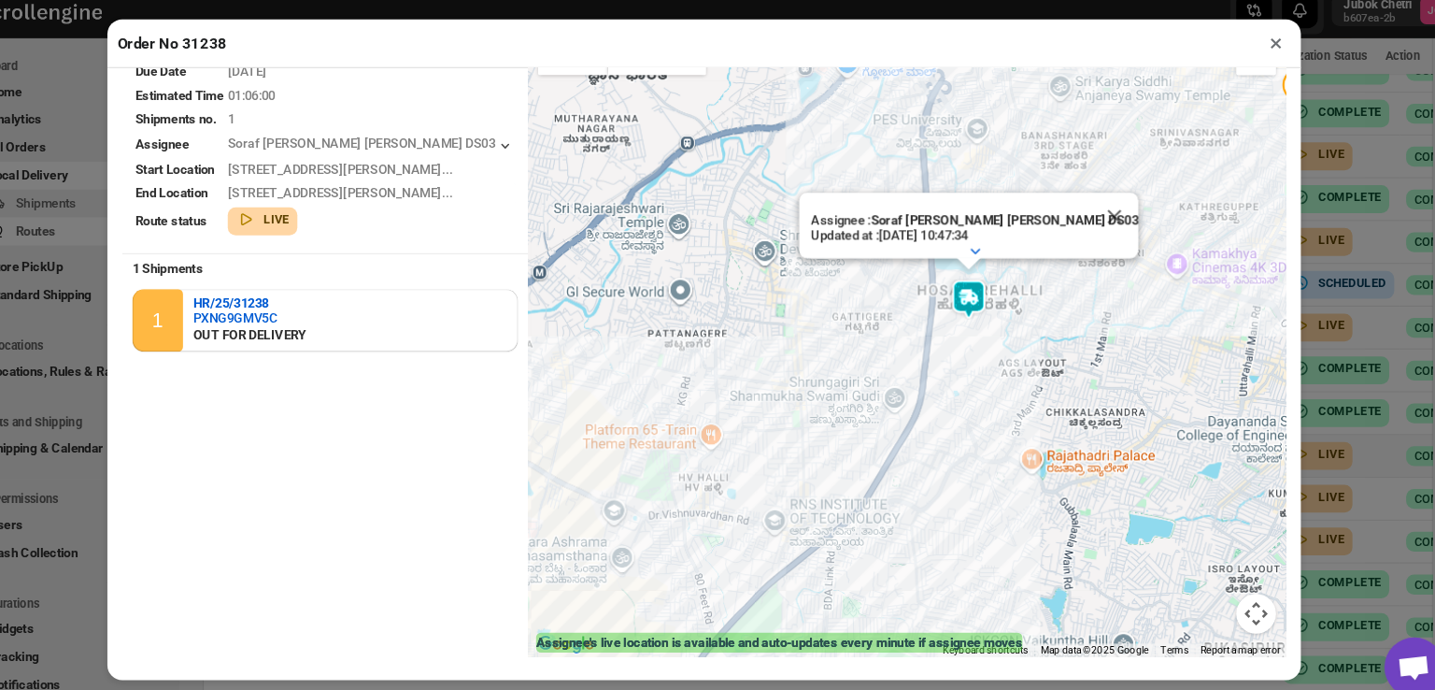
click at [947, 301] on img at bounding box center [965, 296] width 37 height 37
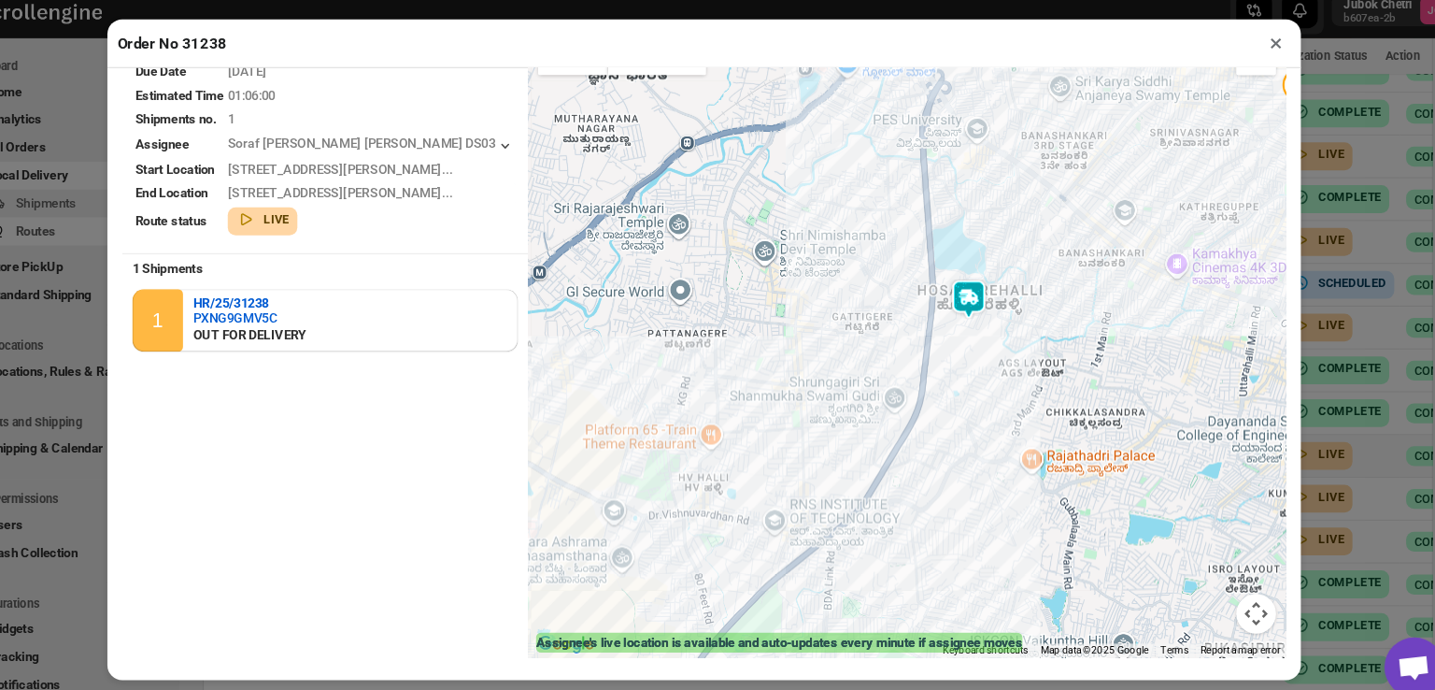
click at [1254, 61] on button "×" at bounding box center [1255, 57] width 27 height 26
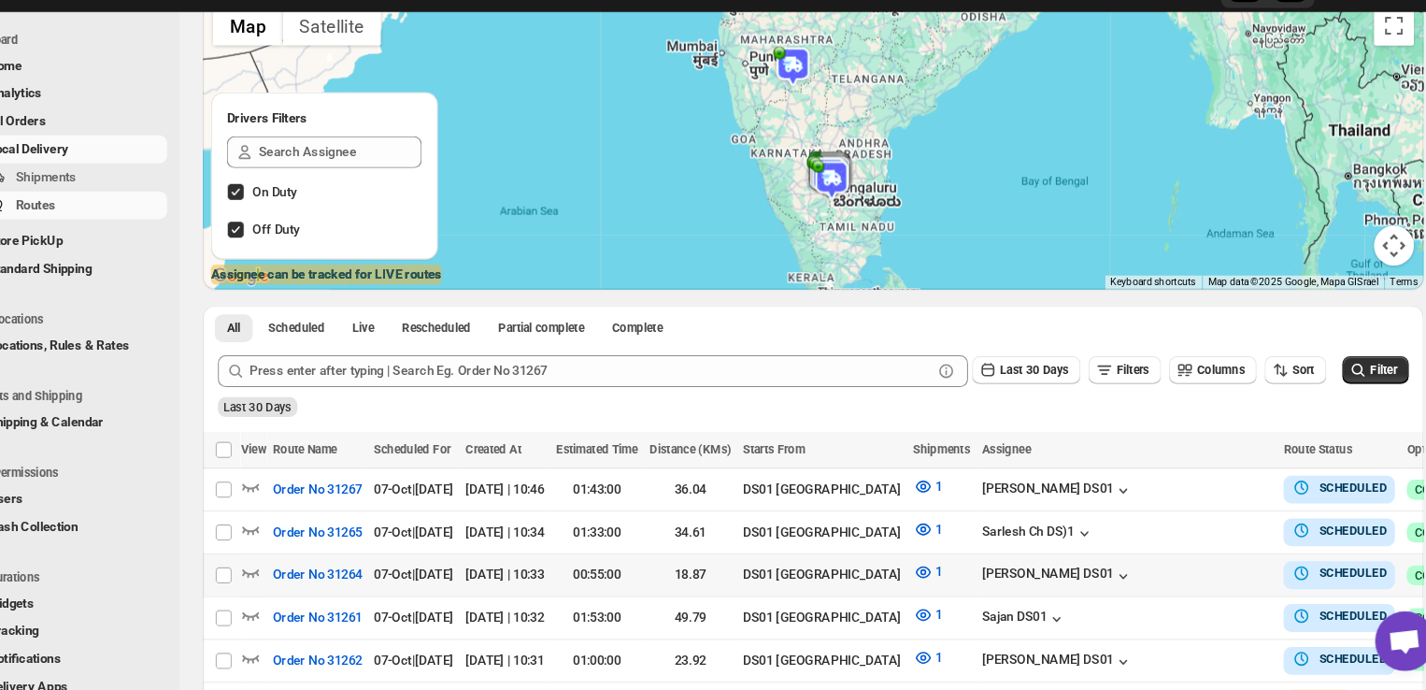
scroll to position [145, 0]
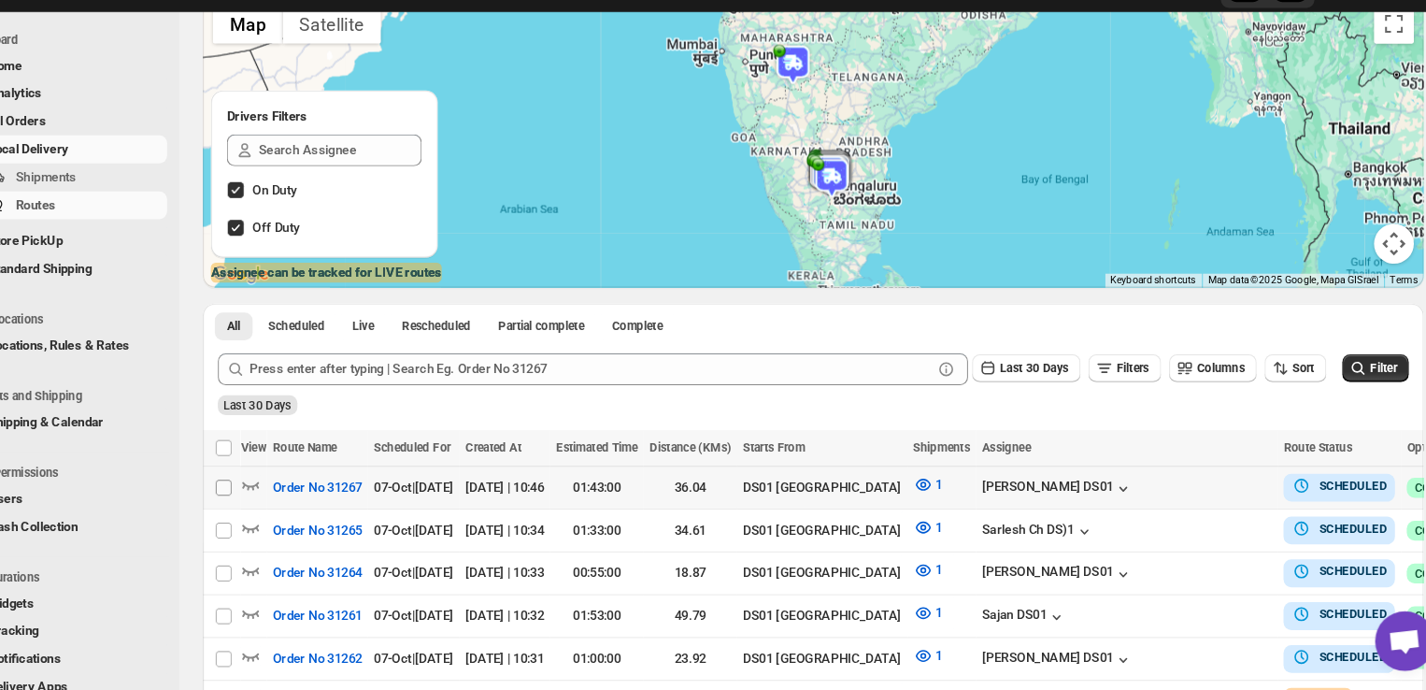
click at [264, 500] on input "Select route" at bounding box center [266, 498] width 15 height 15
checkbox input "true"
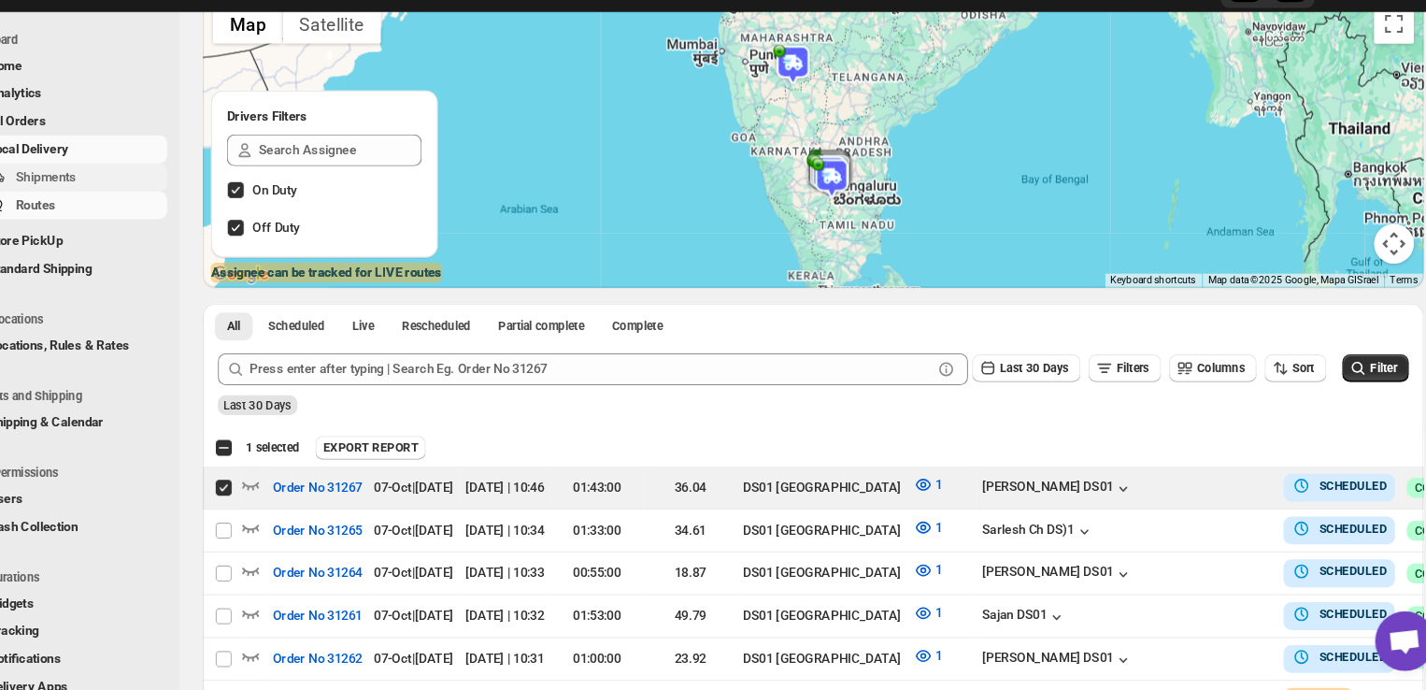
click at [147, 205] on span "Shipments" at bounding box center [140, 207] width 138 height 19
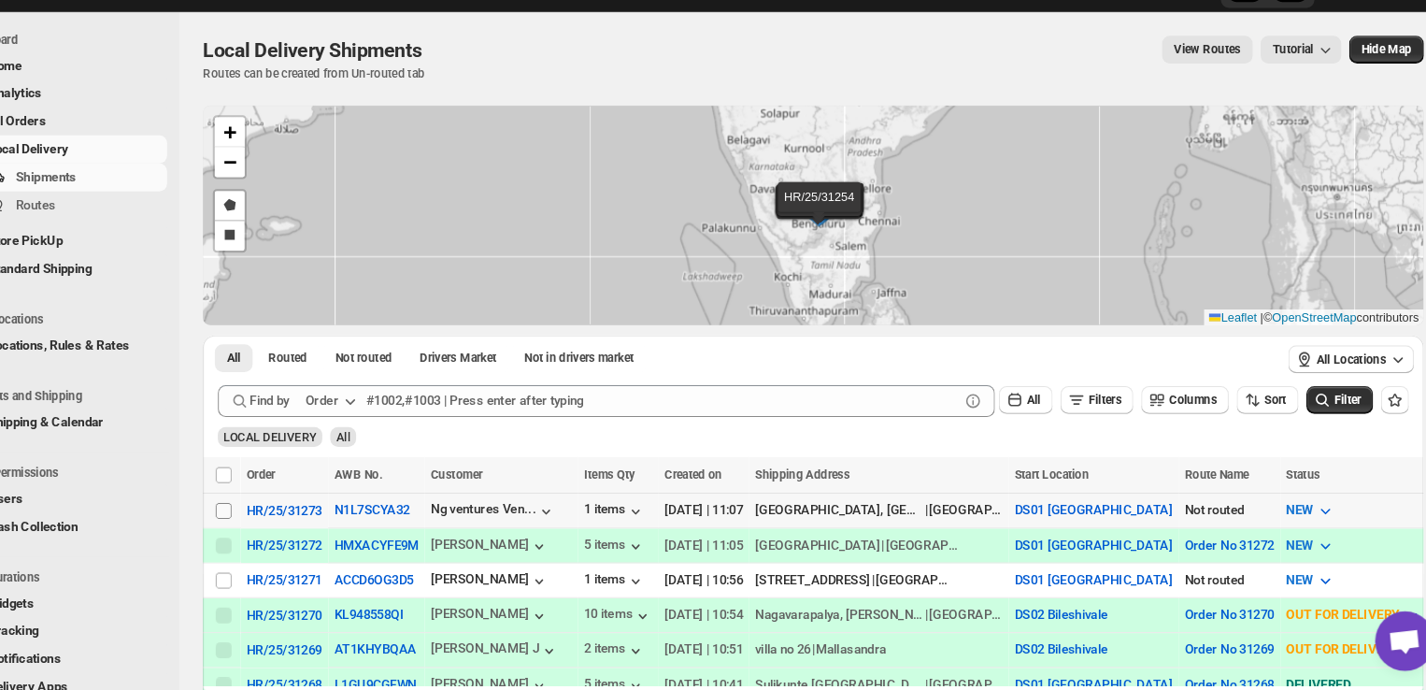
click at [261, 517] on input "Select shipment" at bounding box center [266, 520] width 15 height 15
checkbox input "true"
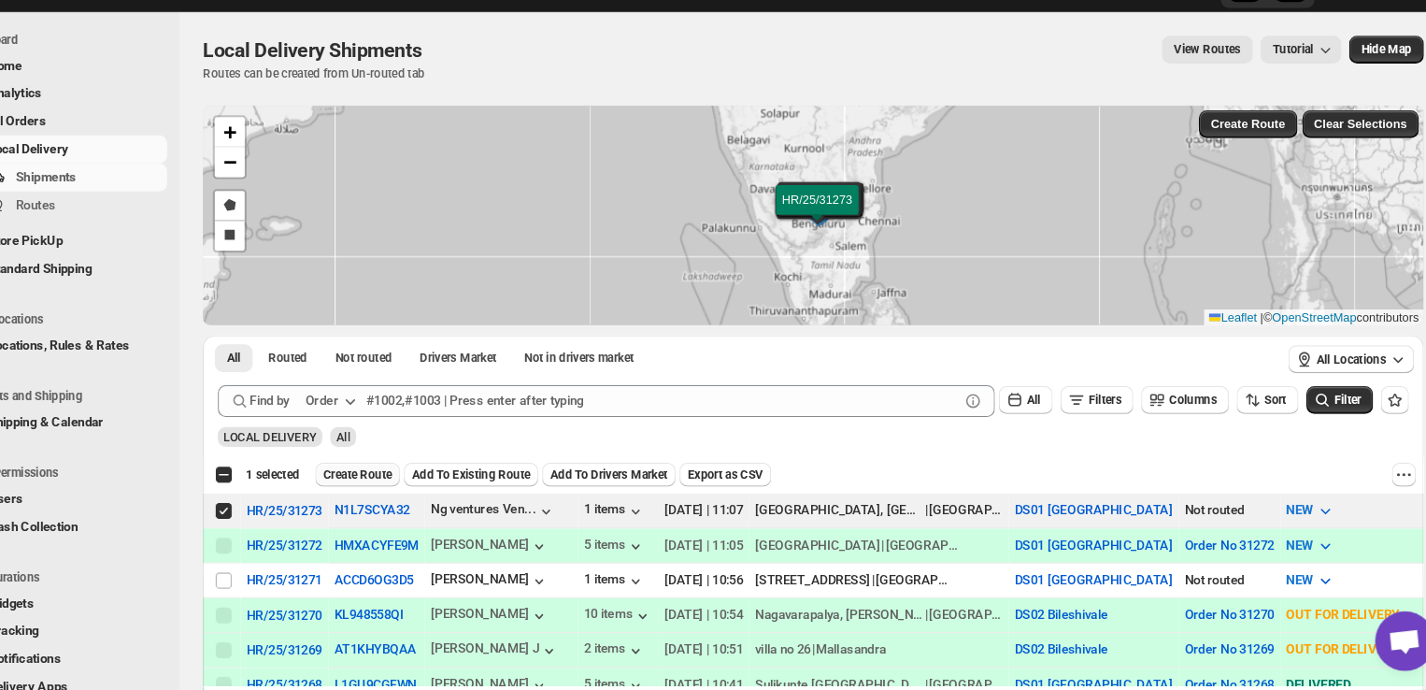
click at [399, 483] on span "Create Route" at bounding box center [392, 486] width 64 height 15
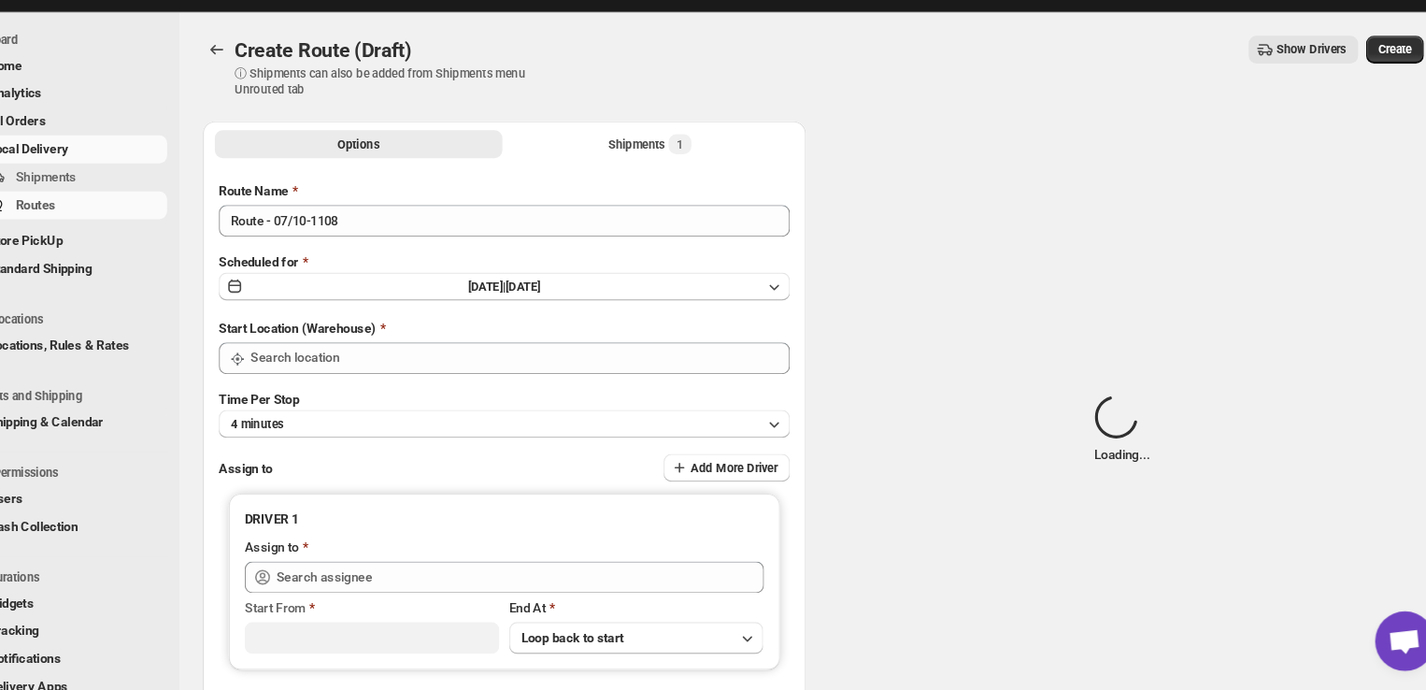
type input "DS01 [GEOGRAPHIC_DATA]"
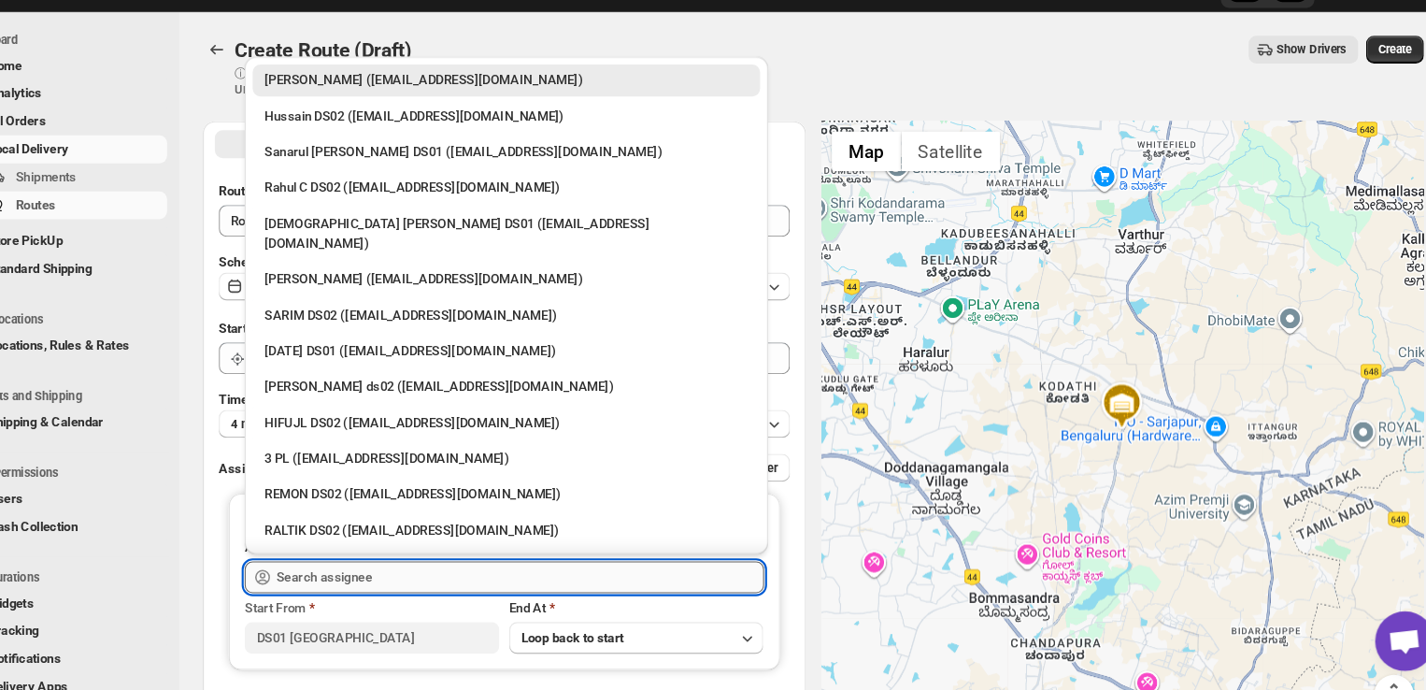
click at [471, 580] on input "text" at bounding box center [545, 583] width 458 height 30
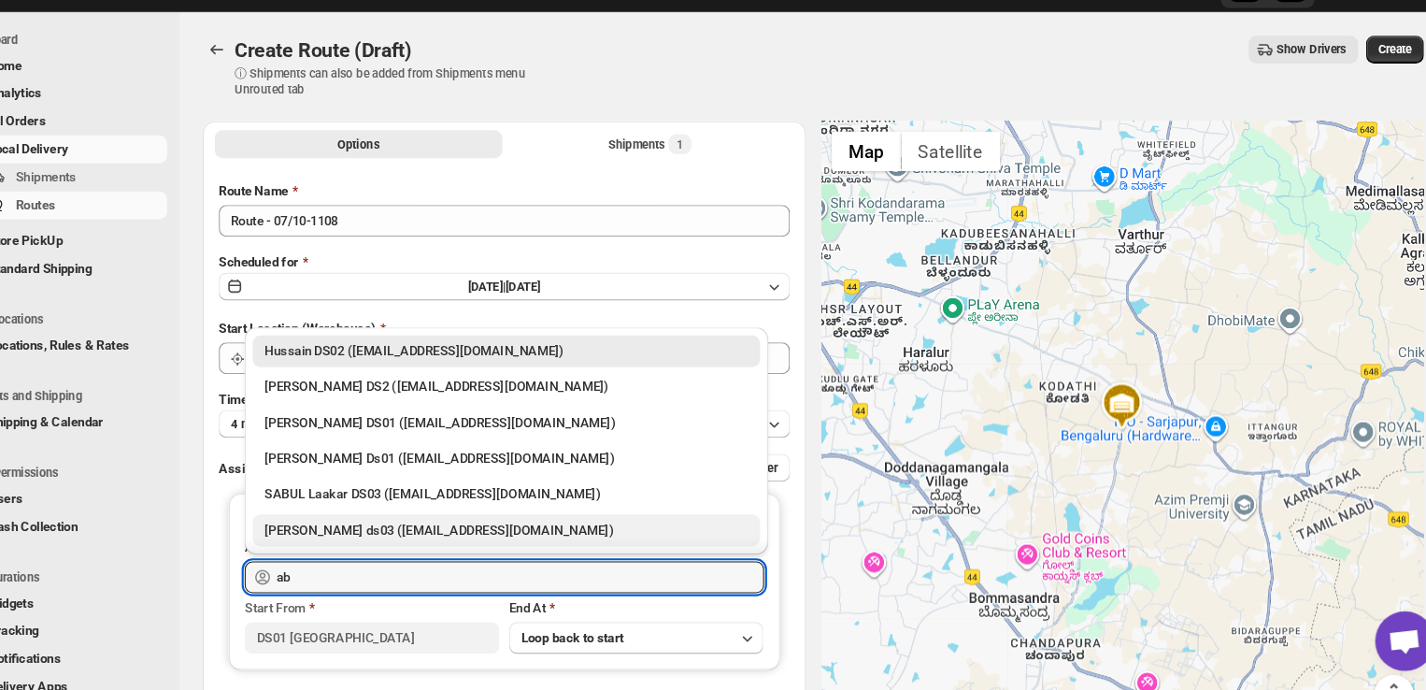
click at [447, 545] on div "[PERSON_NAME] ds03 ([EMAIL_ADDRESS][DOMAIN_NAME])" at bounding box center [532, 539] width 454 height 19
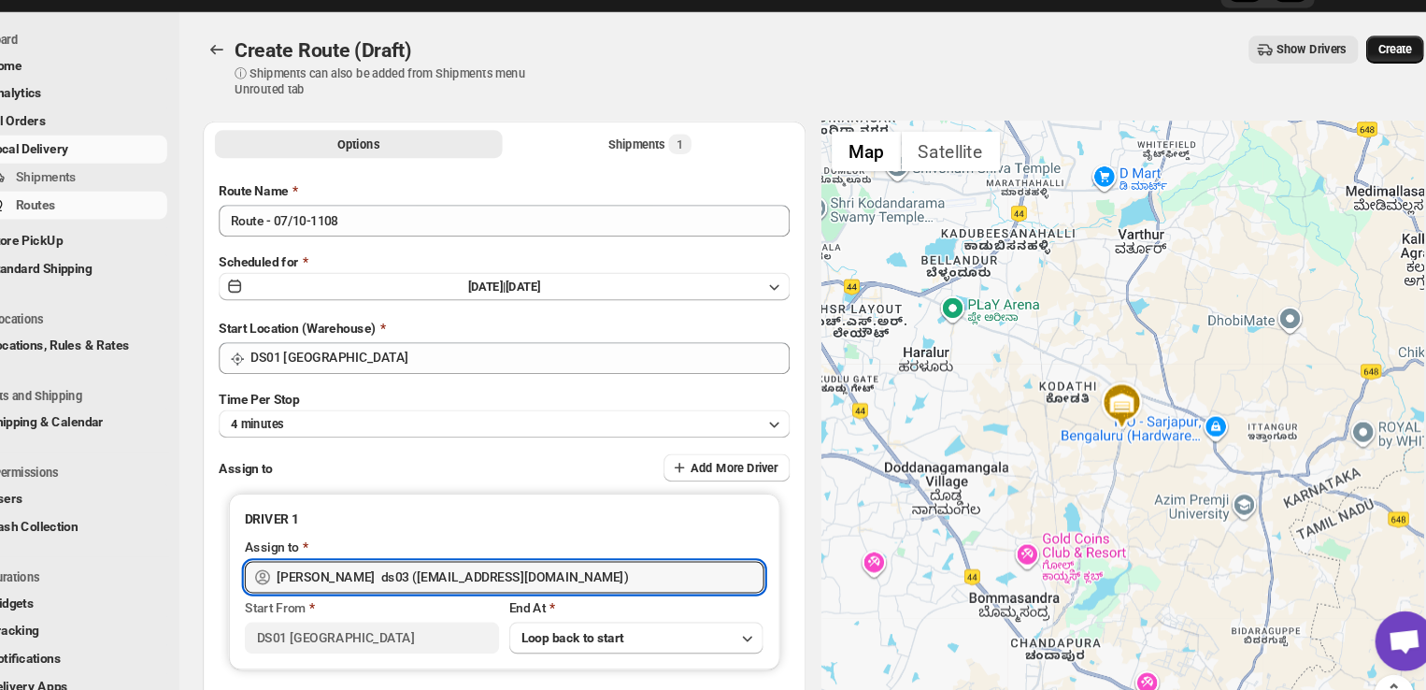
type input "[PERSON_NAME] ds03 ([EMAIL_ADDRESS][DOMAIN_NAME])"
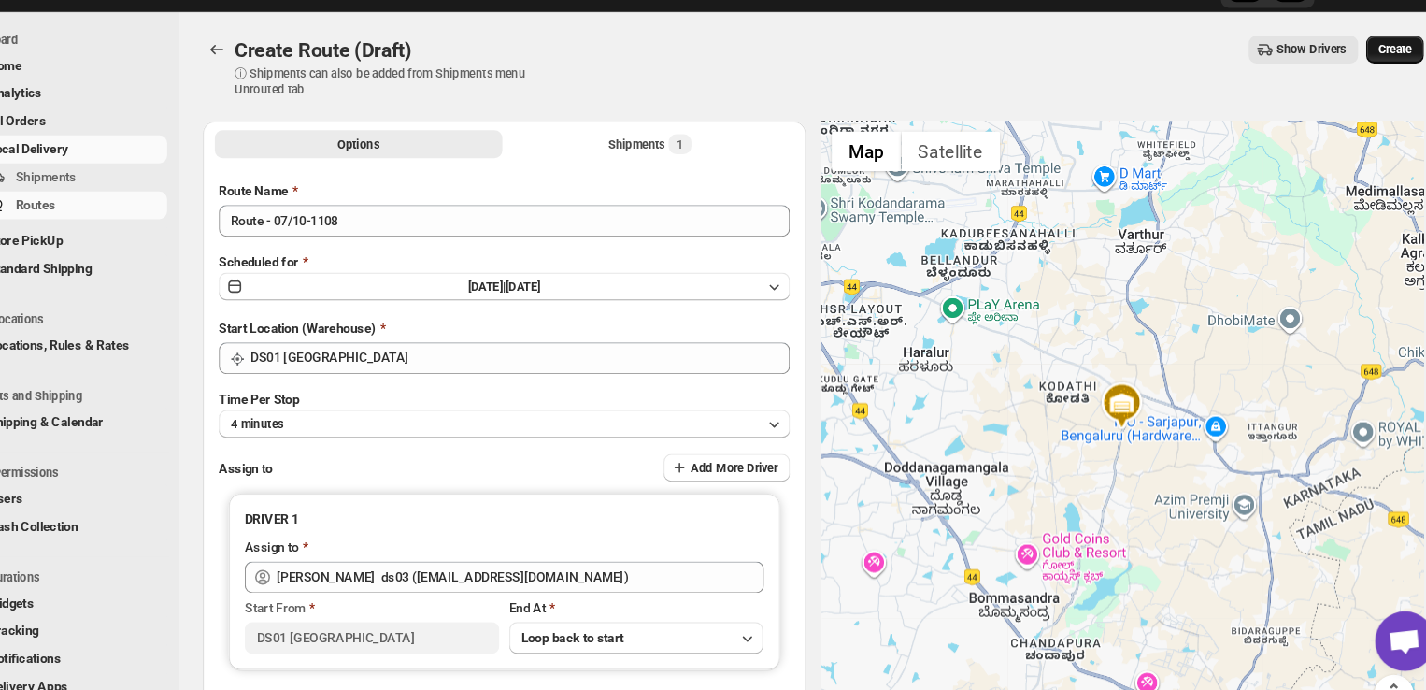
click at [1368, 82] on span "Create" at bounding box center [1366, 87] width 32 height 15
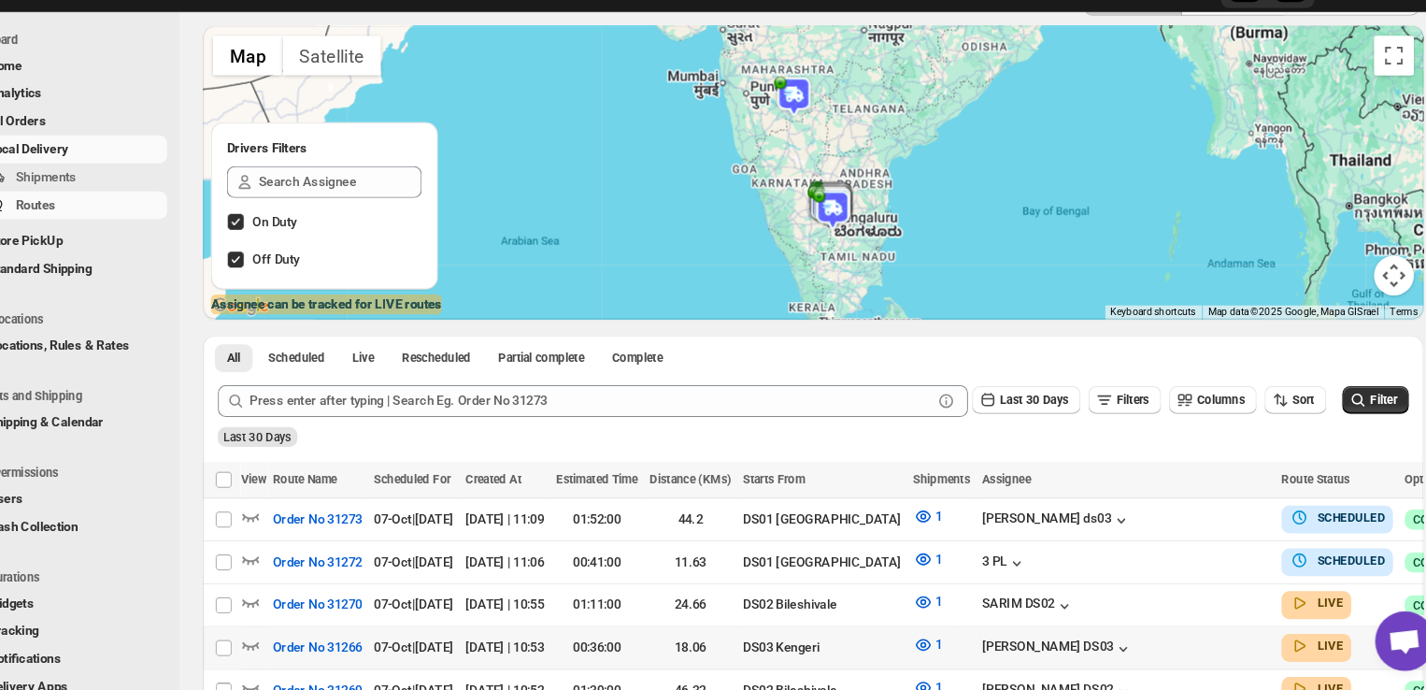
scroll to position [116, 0]
click at [362, 522] on span "Order No 31273" at bounding box center [354, 528] width 84 height 19
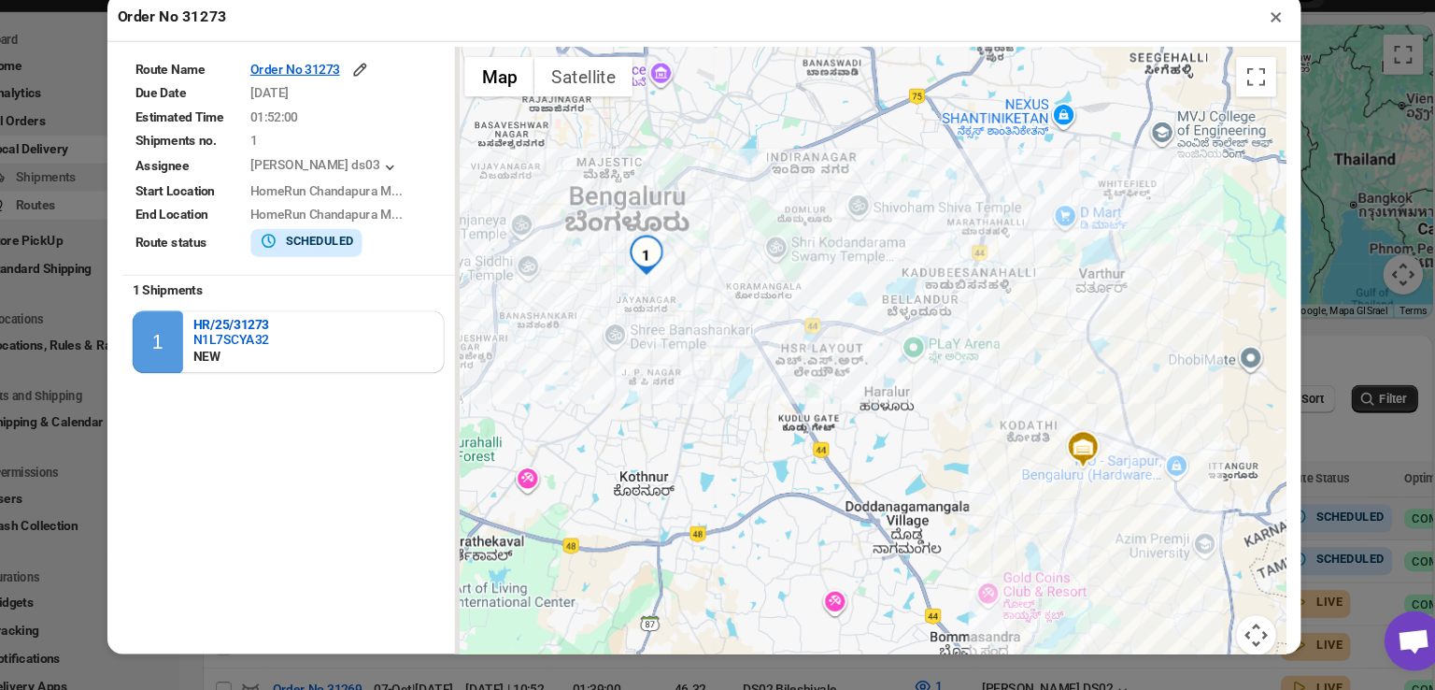
click at [1253, 57] on button "×" at bounding box center [1255, 57] width 27 height 26
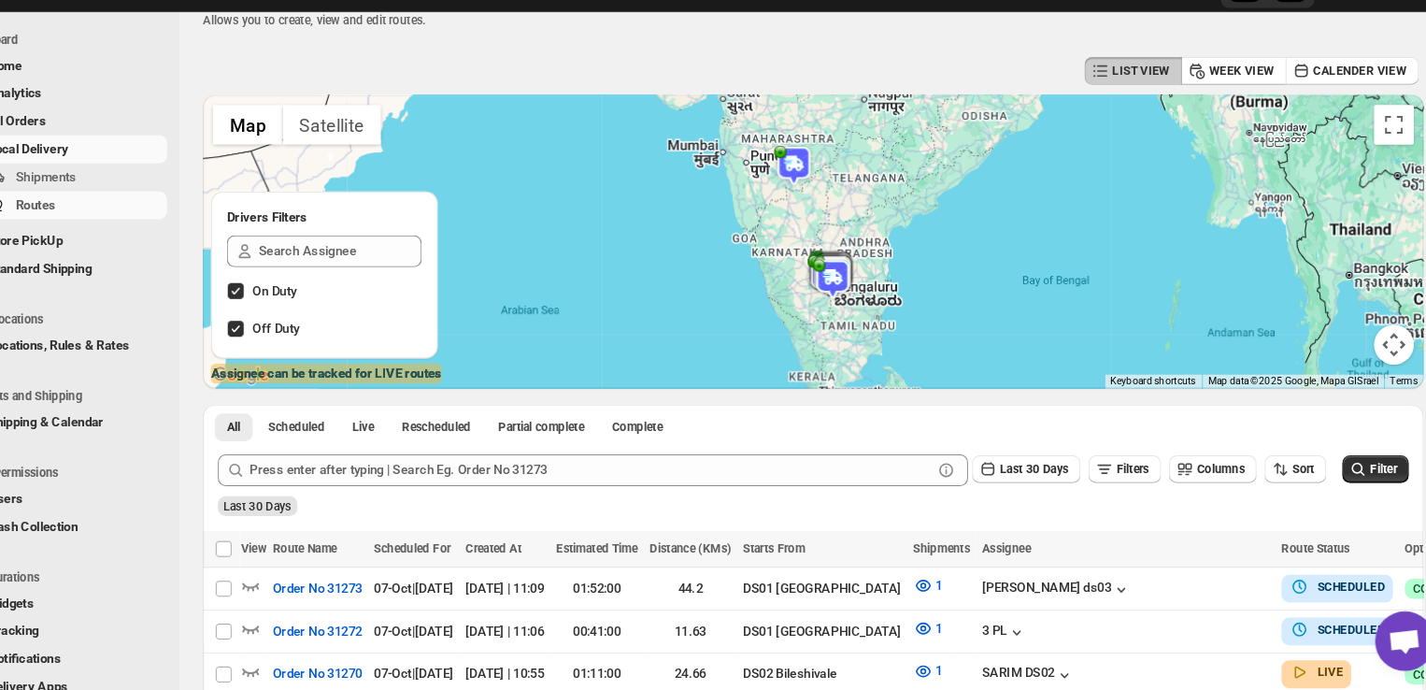
scroll to position [52, 0]
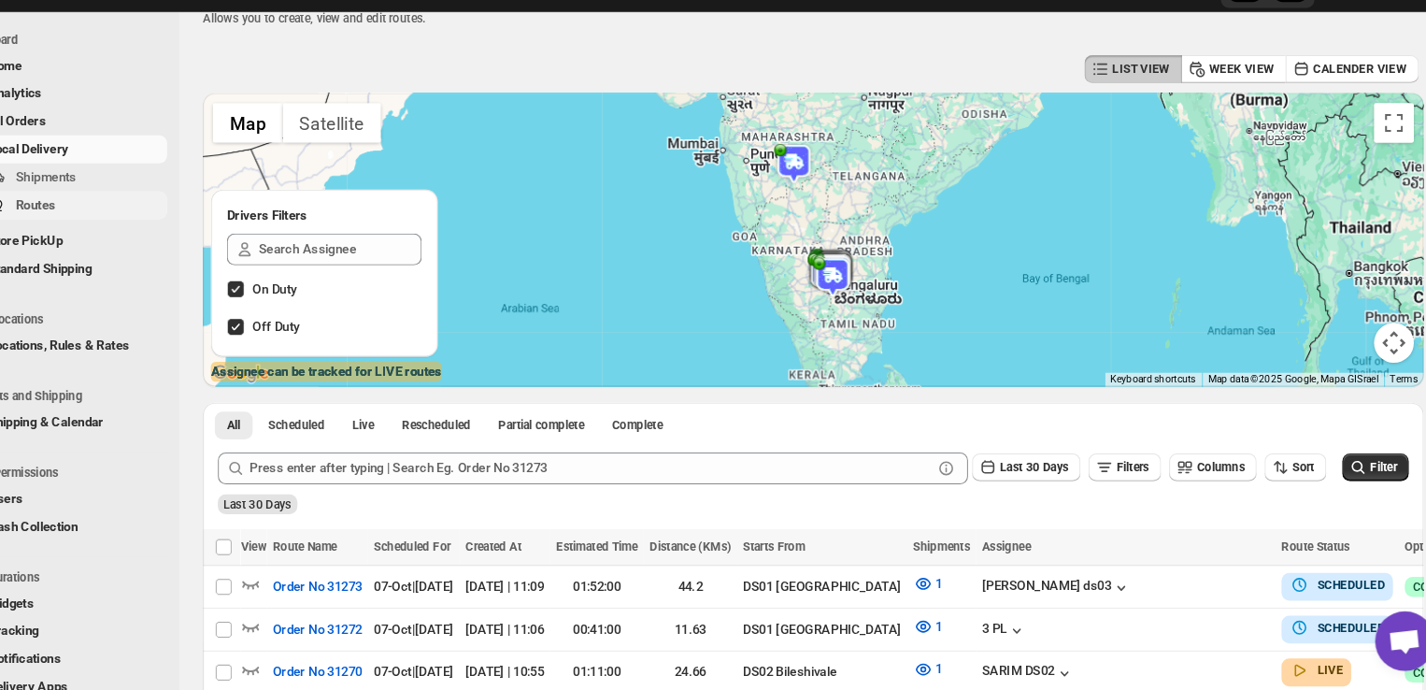
click at [122, 229] on span "Routes" at bounding box center [140, 233] width 138 height 19
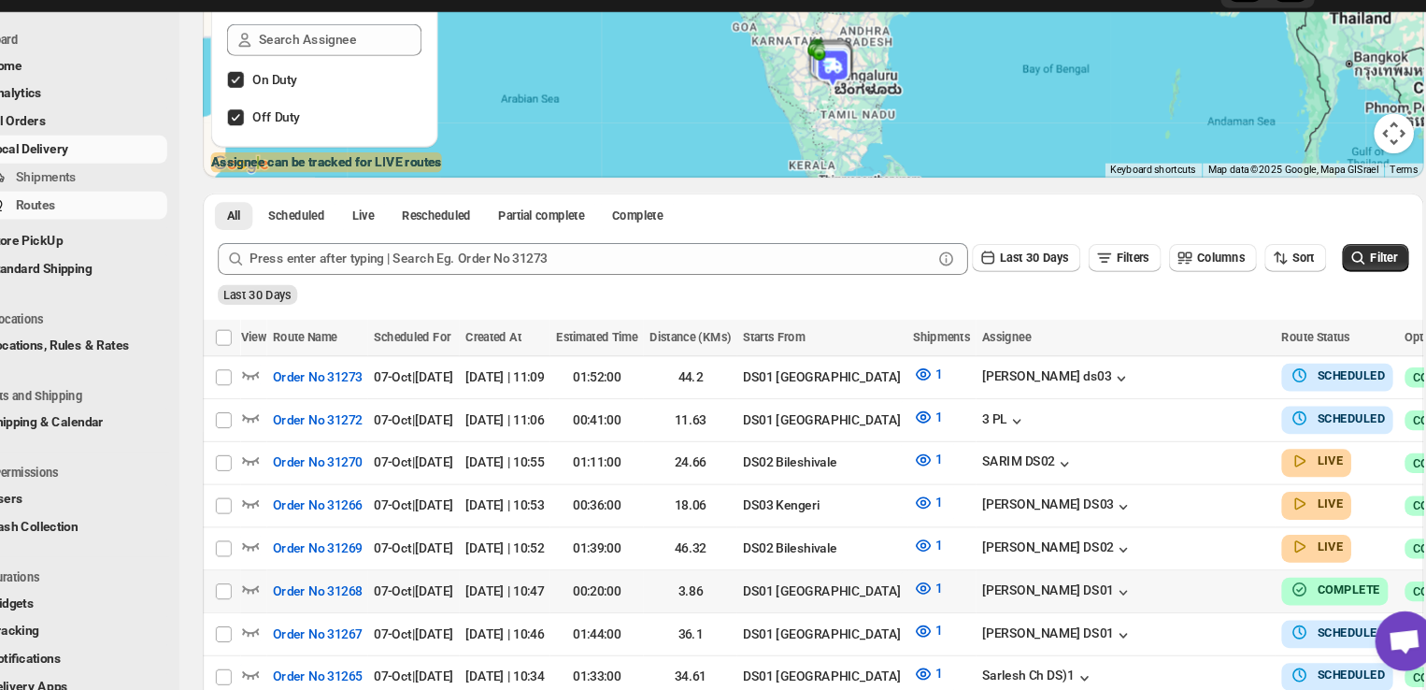
scroll to position [254, 0]
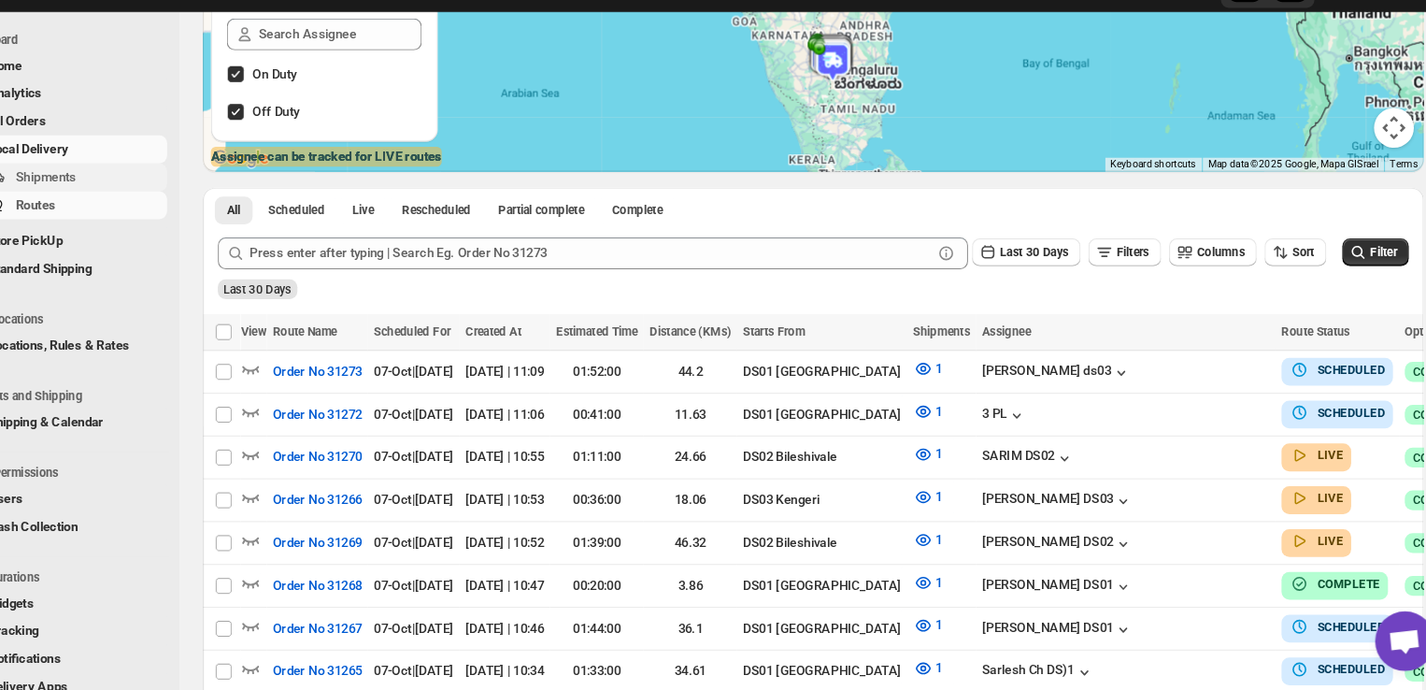
click at [132, 206] on span "Shipments" at bounding box center [140, 207] width 138 height 19
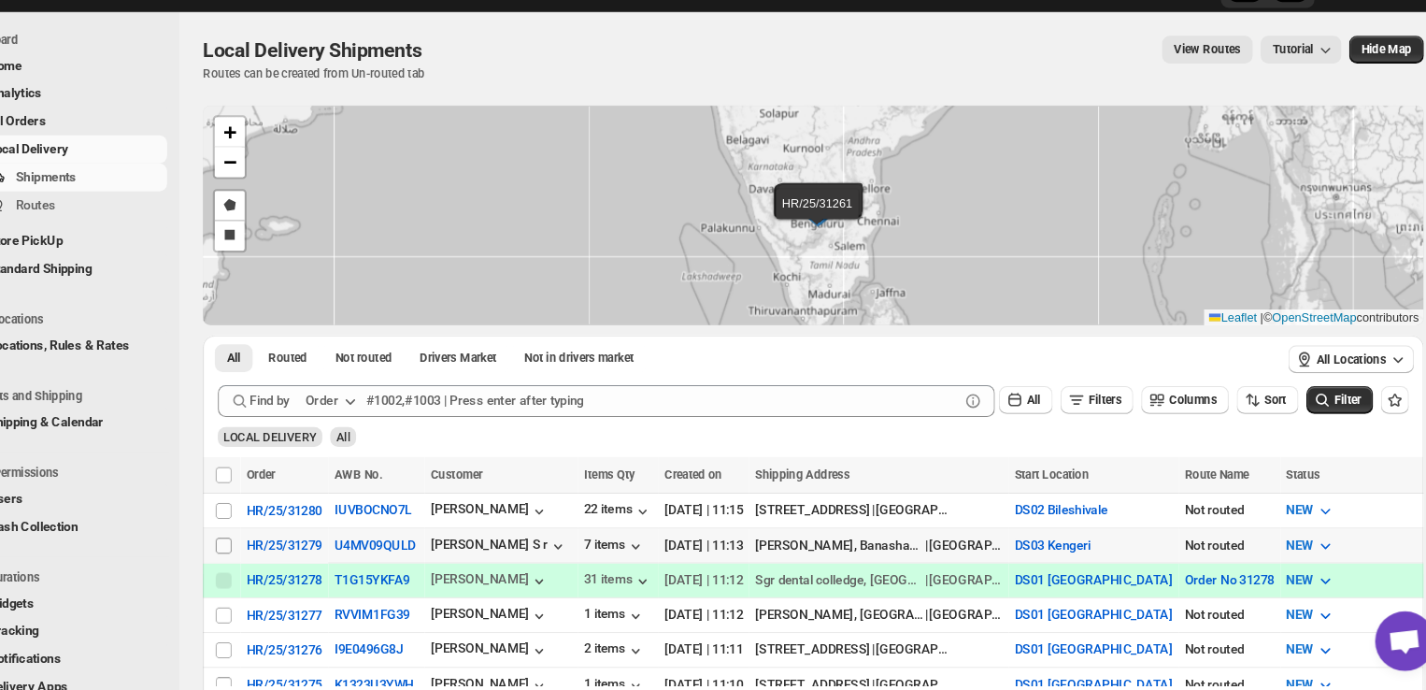
click at [268, 550] on input "Select shipment" at bounding box center [266, 553] width 15 height 15
checkbox input "true"
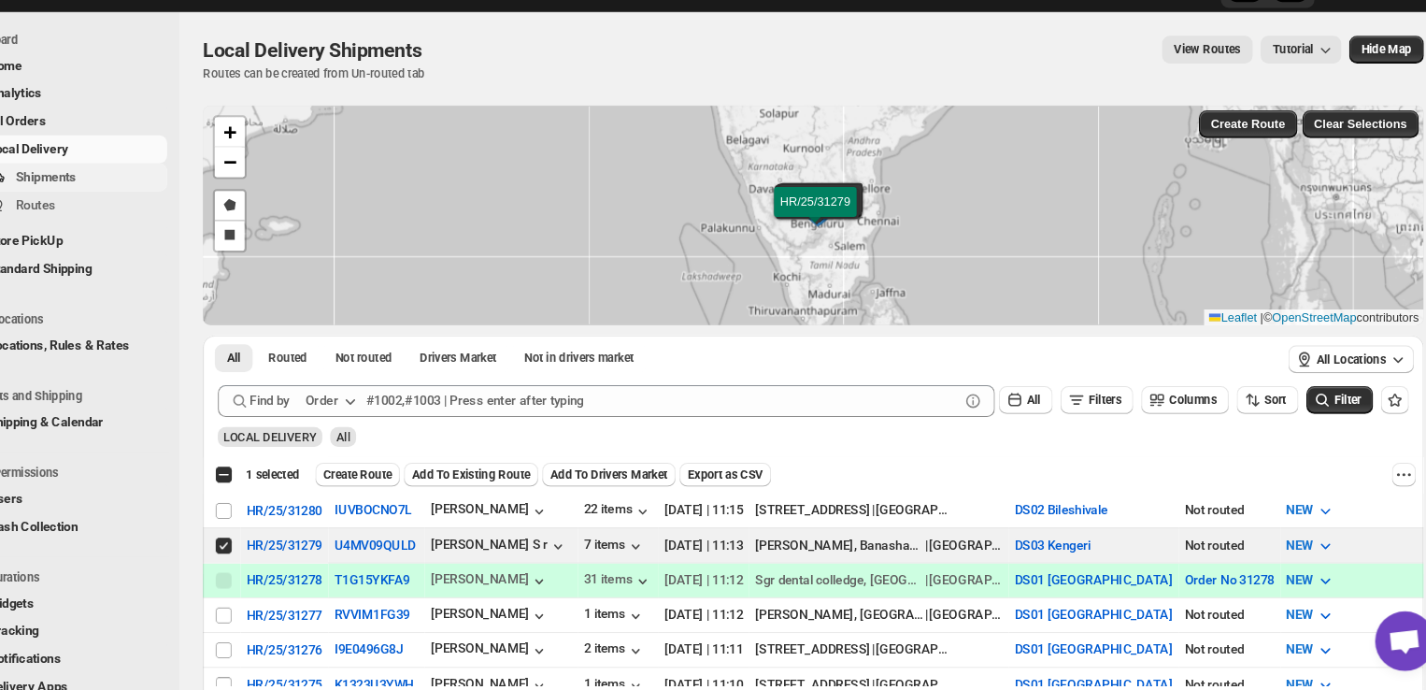
click at [113, 209] on span "Shipments" at bounding box center [99, 207] width 57 height 14
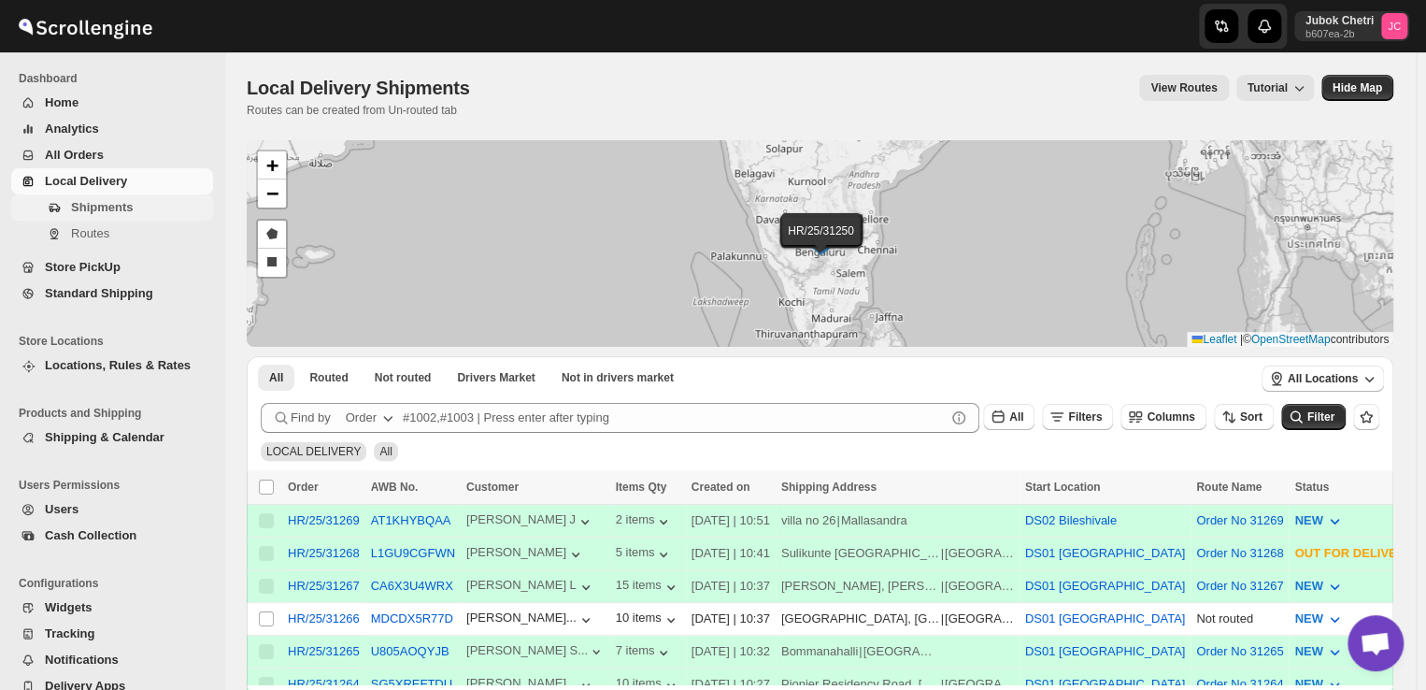
click at [137, 201] on span "Shipments" at bounding box center [140, 207] width 138 height 19
click at [264, 611] on input "Select shipment" at bounding box center [266, 618] width 15 height 15
checkbox input "true"
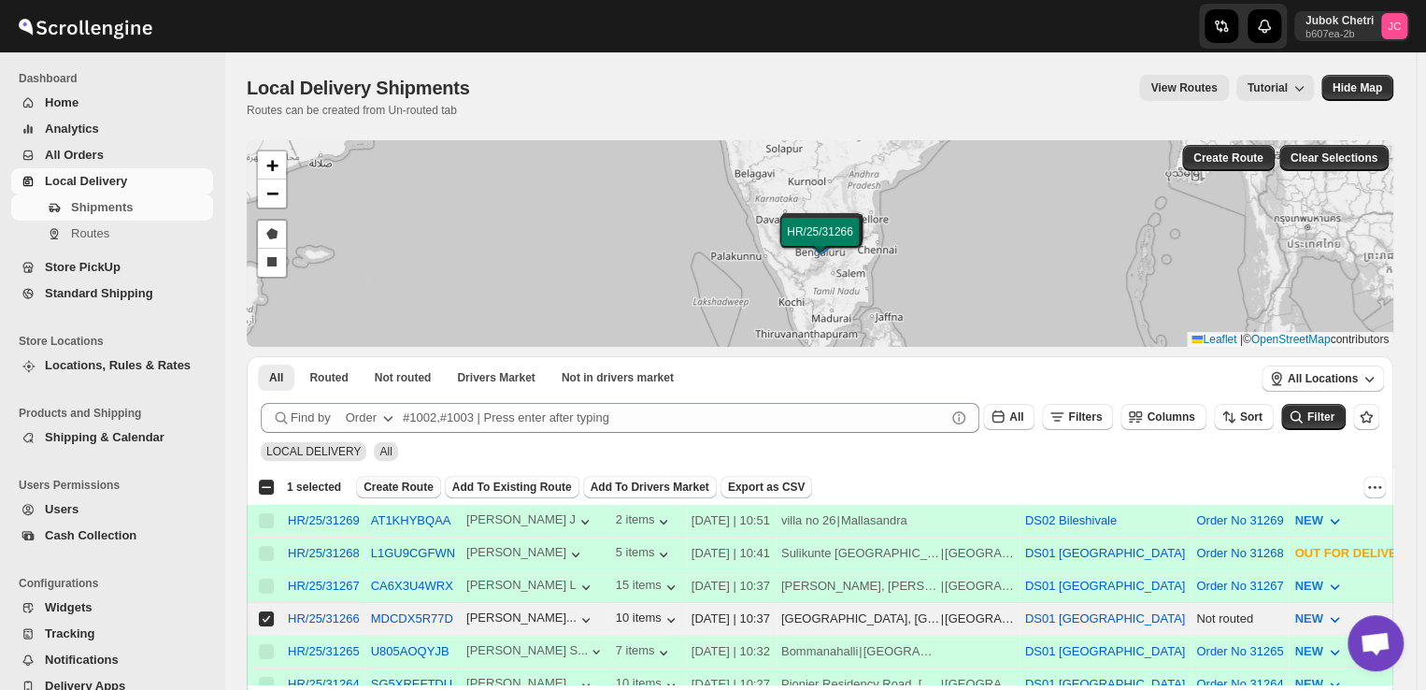
click at [379, 483] on span "Create Route" at bounding box center [398, 486] width 70 height 15
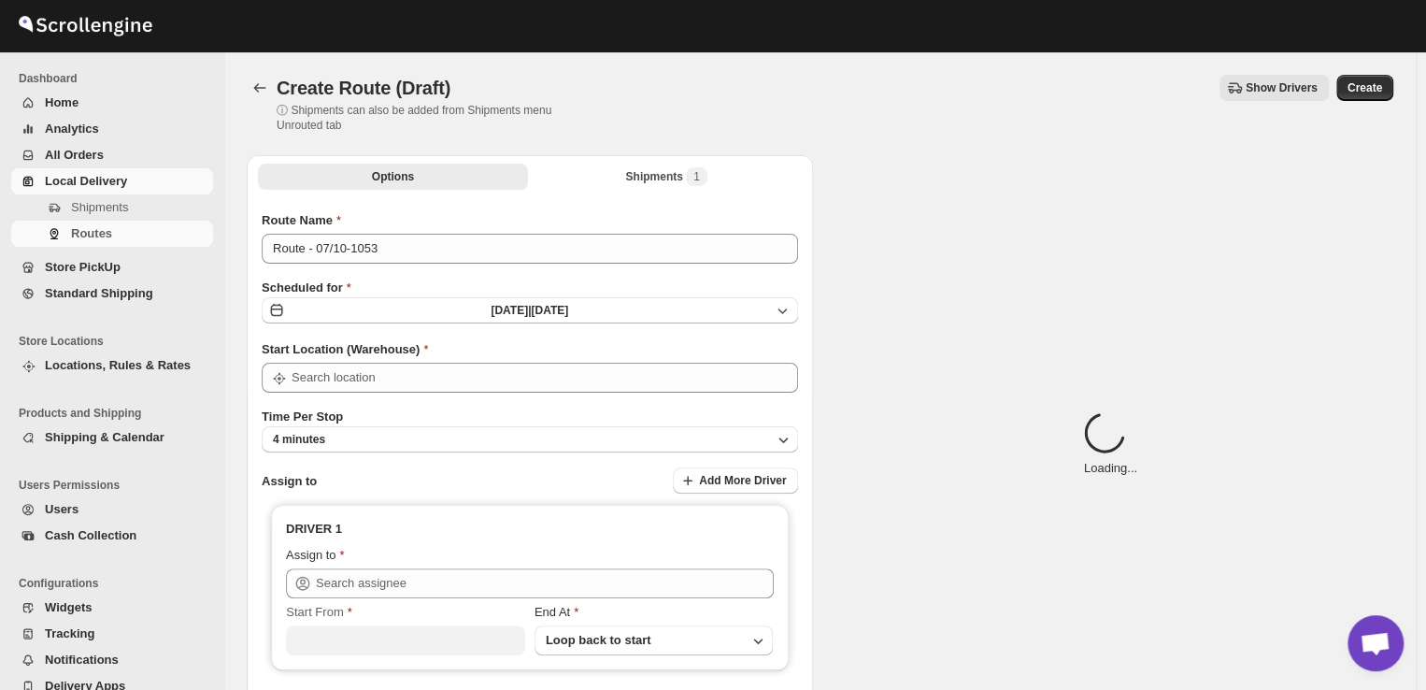
type input "DS01 [GEOGRAPHIC_DATA]"
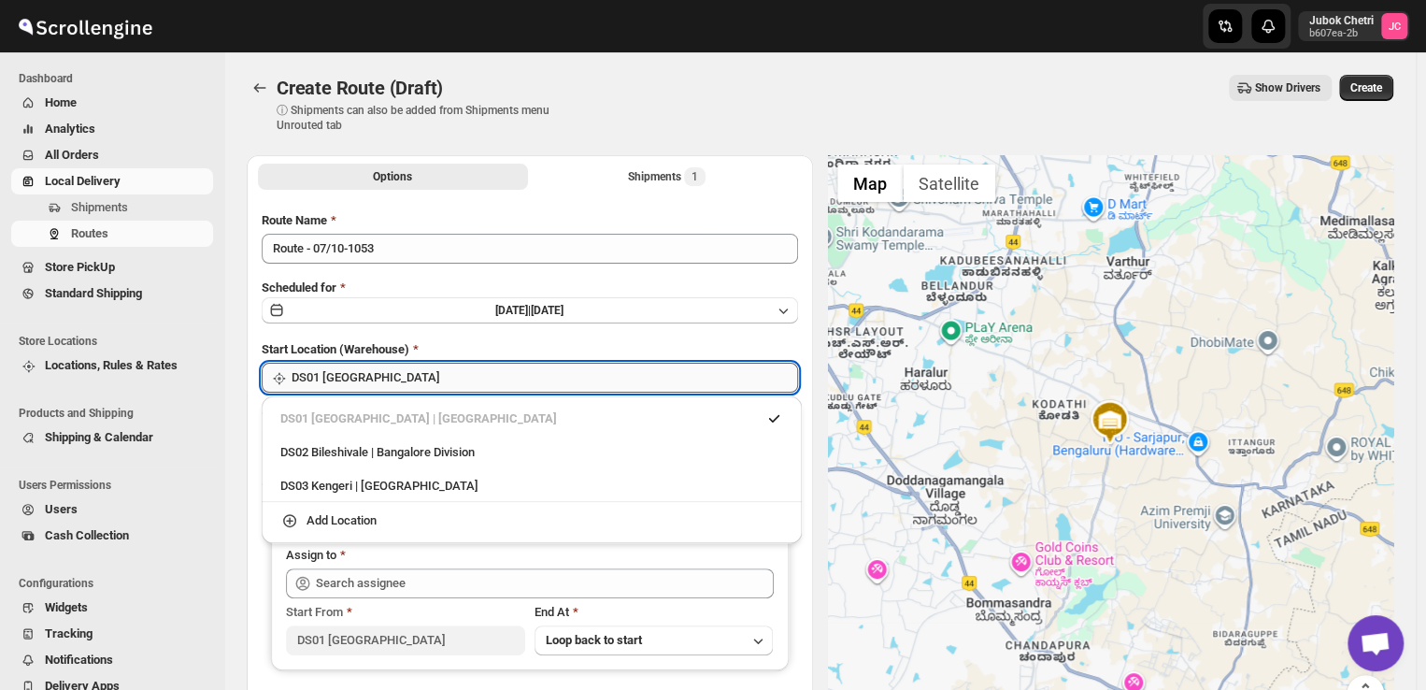
click at [403, 381] on input "DS01 [GEOGRAPHIC_DATA]" at bounding box center [545, 378] width 506 height 30
click at [385, 487] on div "DS03 Kengeri | [GEOGRAPHIC_DATA]" at bounding box center [531, 486] width 503 height 19
type input "DS03 Kengeri"
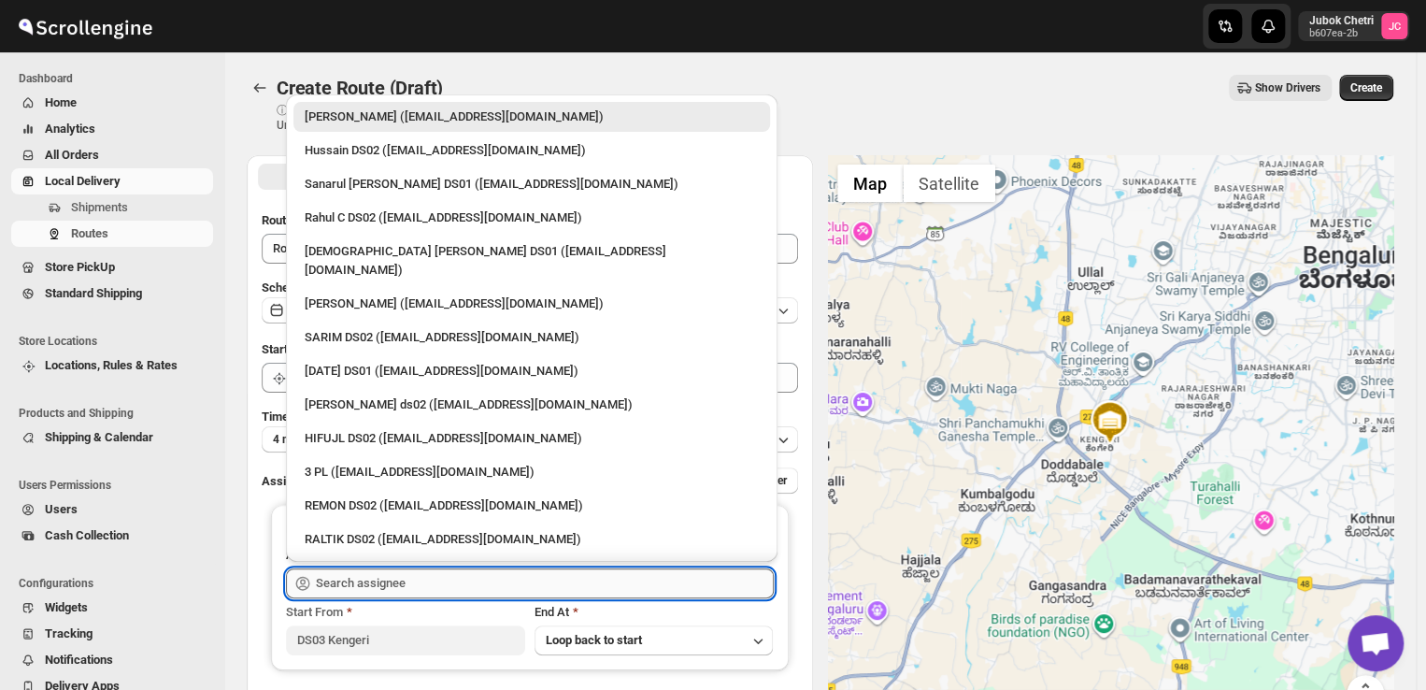
click at [407, 588] on input "text" at bounding box center [545, 583] width 458 height 30
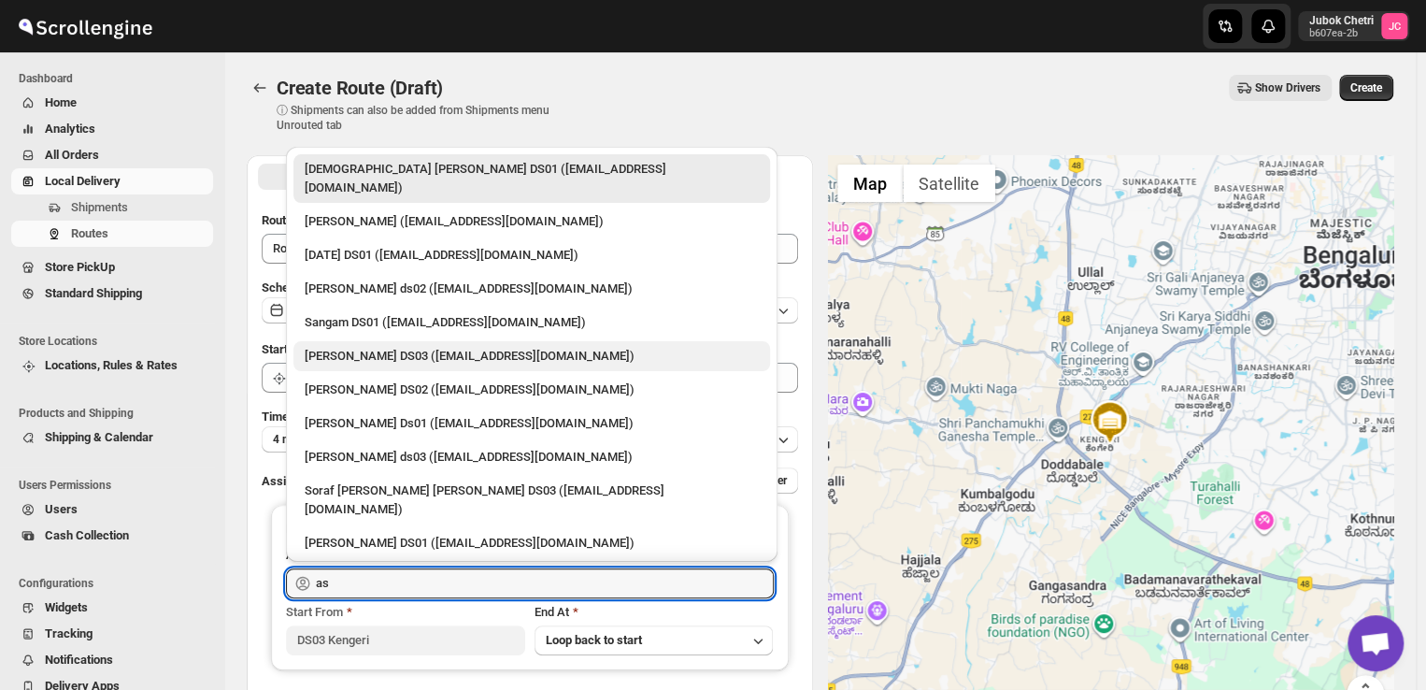
click at [393, 347] on div "[PERSON_NAME] DS03 ([EMAIL_ADDRESS][DOMAIN_NAME])" at bounding box center [532, 356] width 454 height 19
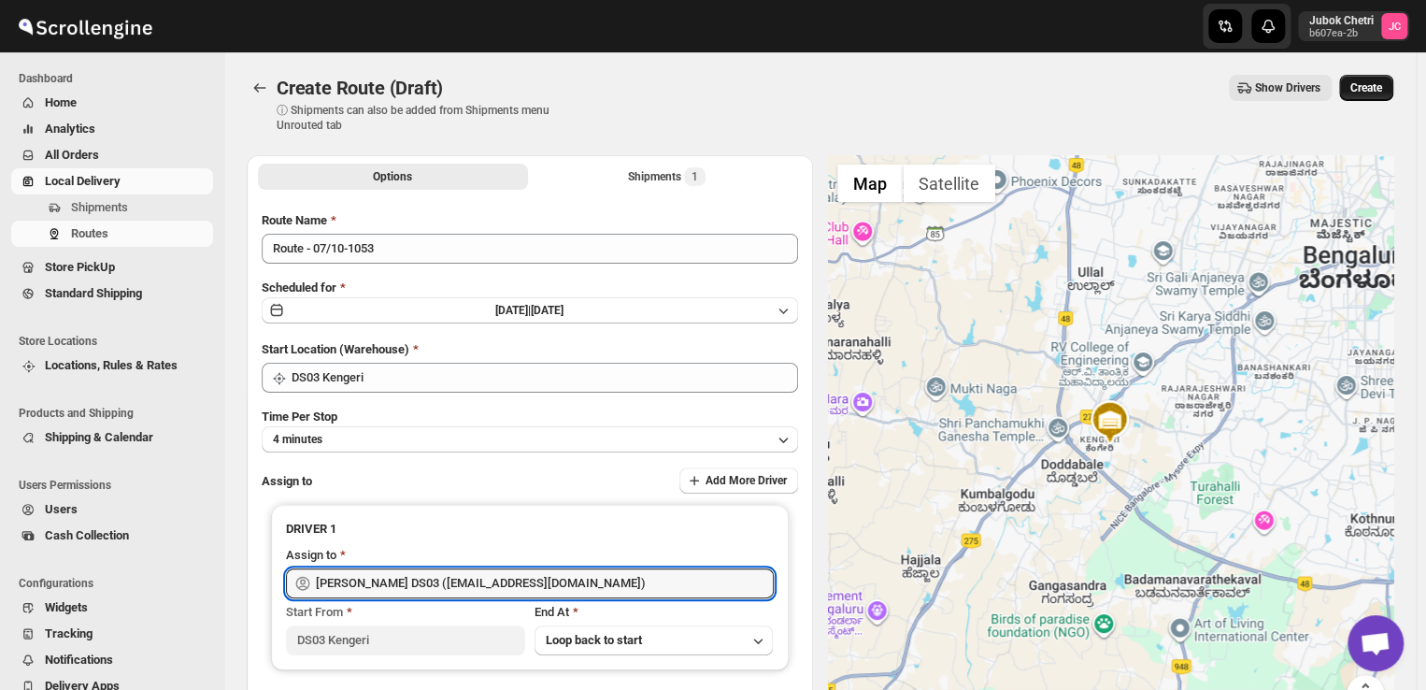
type input "[PERSON_NAME] DS03 ([EMAIL_ADDRESS][DOMAIN_NAME])"
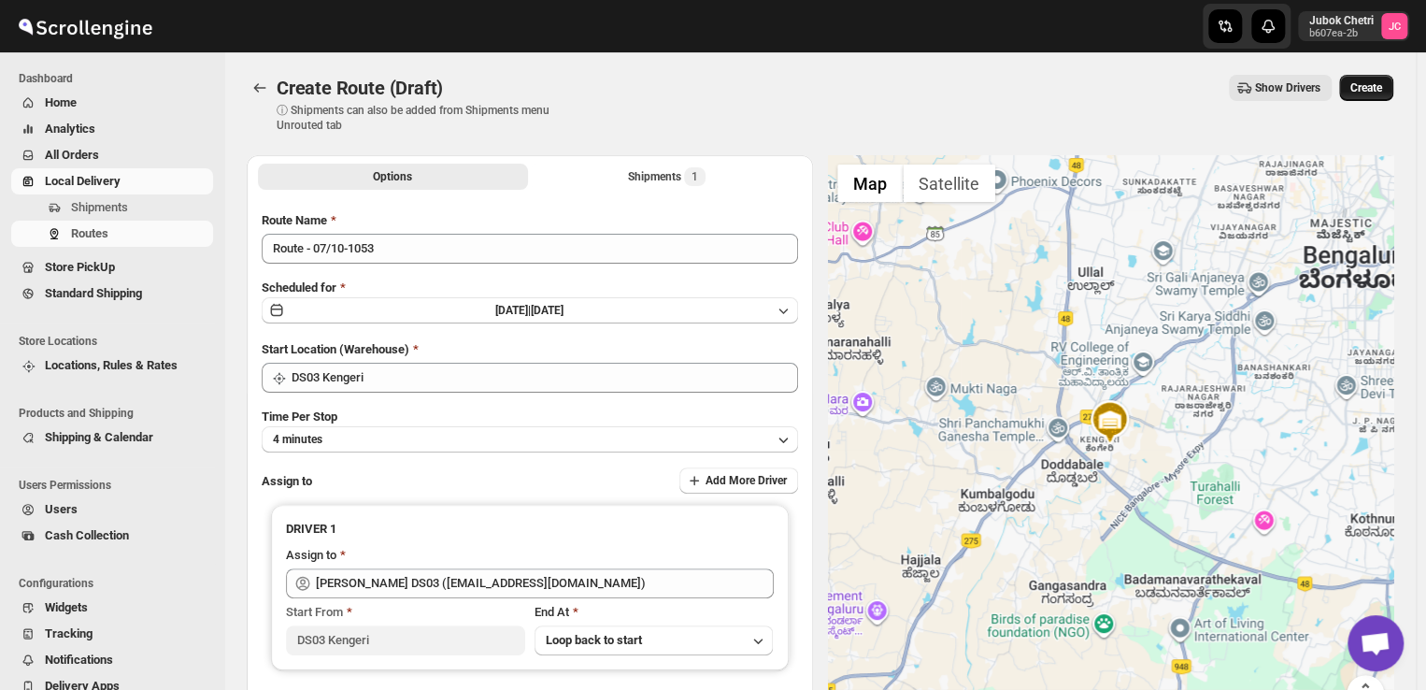
click at [1382, 85] on span "Create" at bounding box center [1366, 87] width 32 height 15
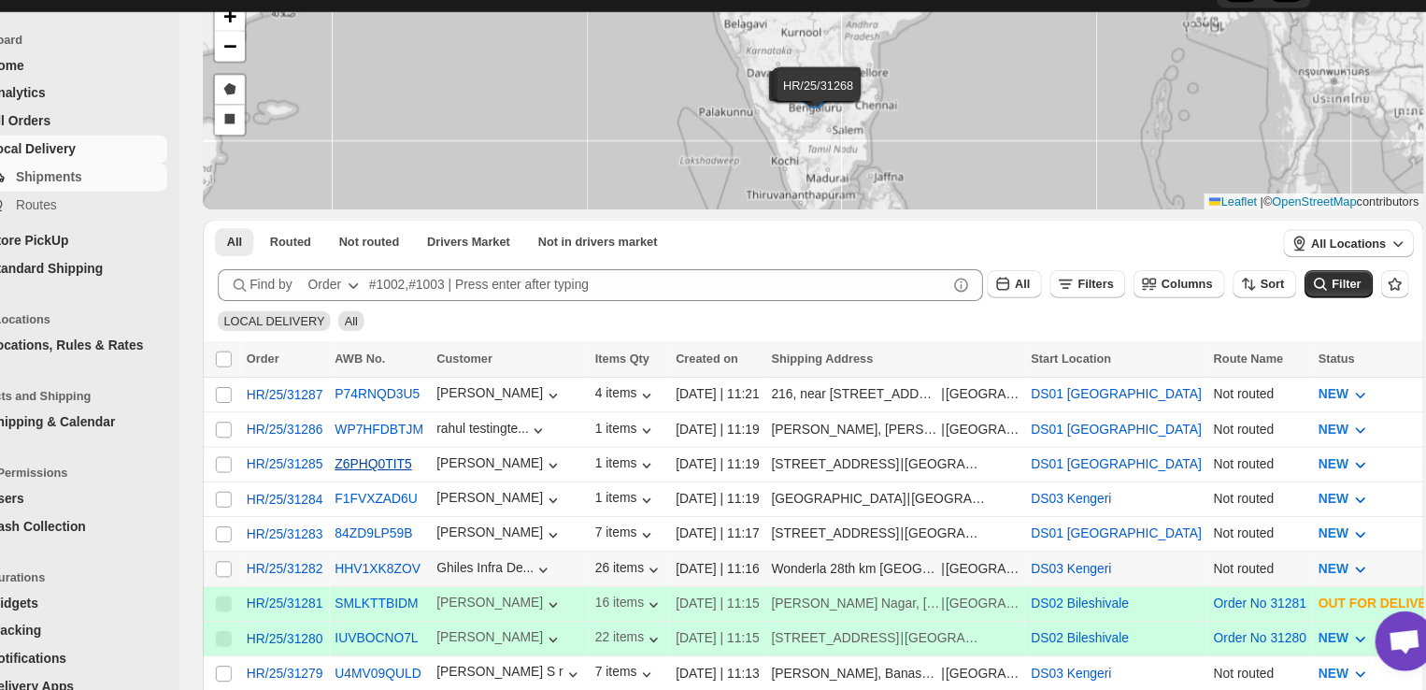
scroll to position [114, 0]
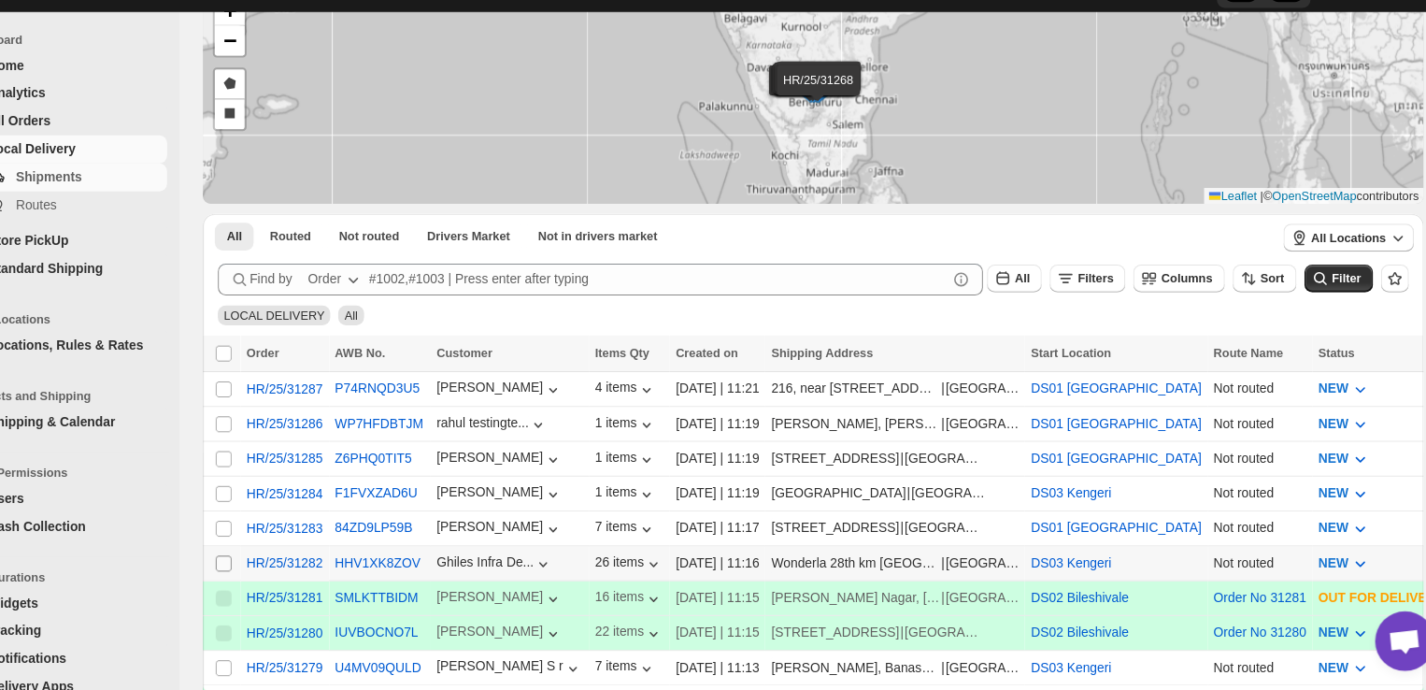
click at [262, 562] on input "Select shipment" at bounding box center [266, 569] width 15 height 15
checkbox input "true"
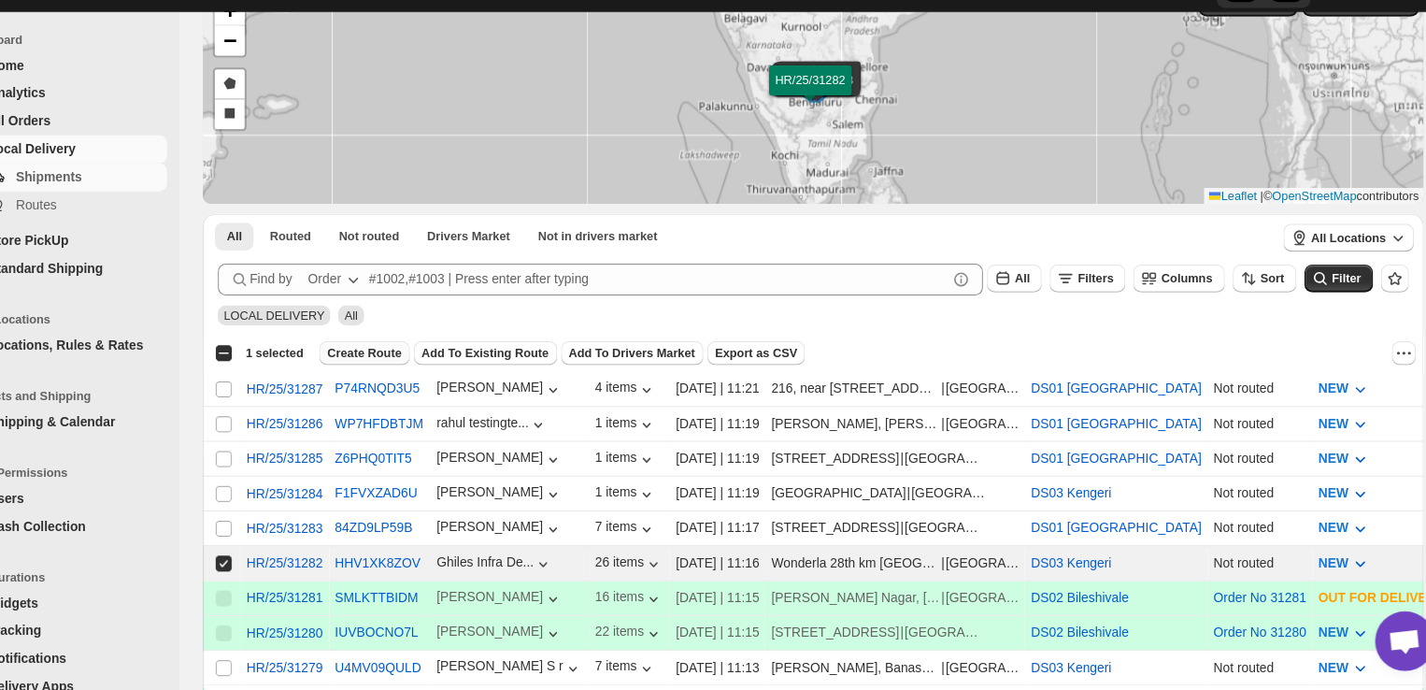
click at [391, 366] on span "Create Route" at bounding box center [398, 372] width 70 height 15
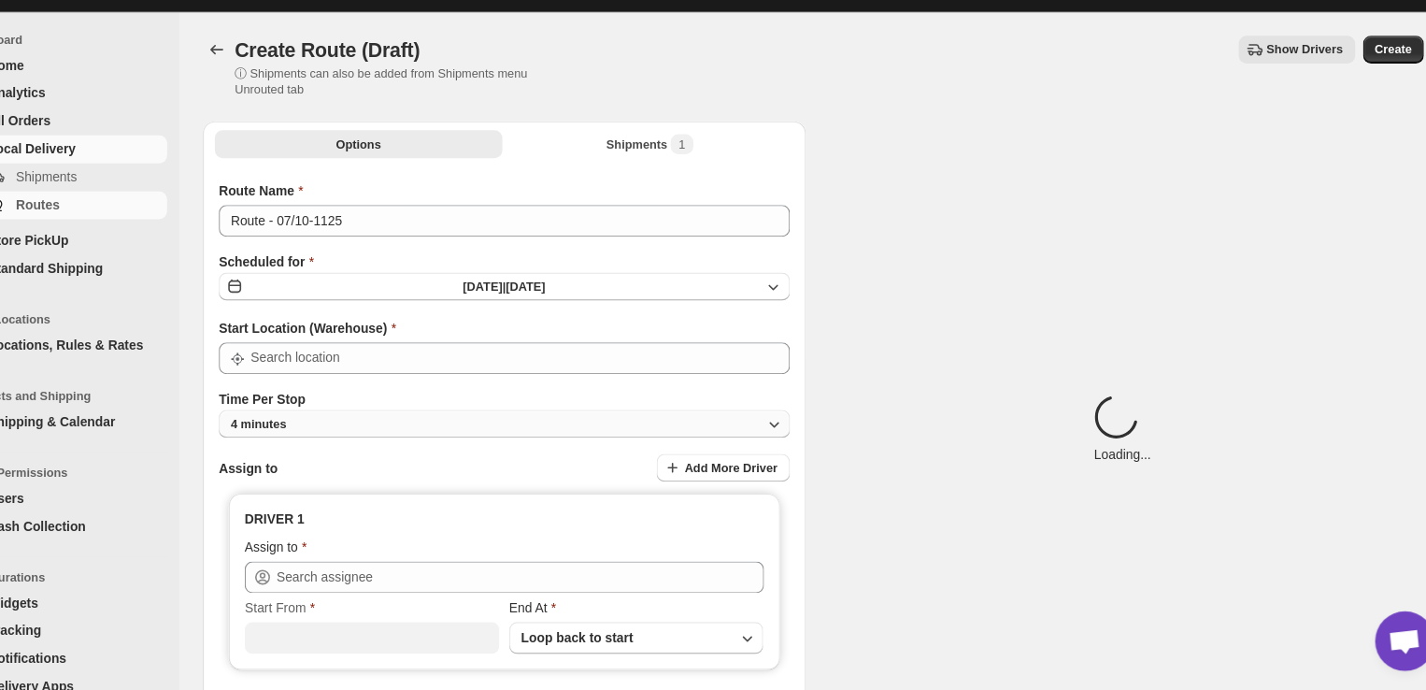
type input "DS03 Kengeri"
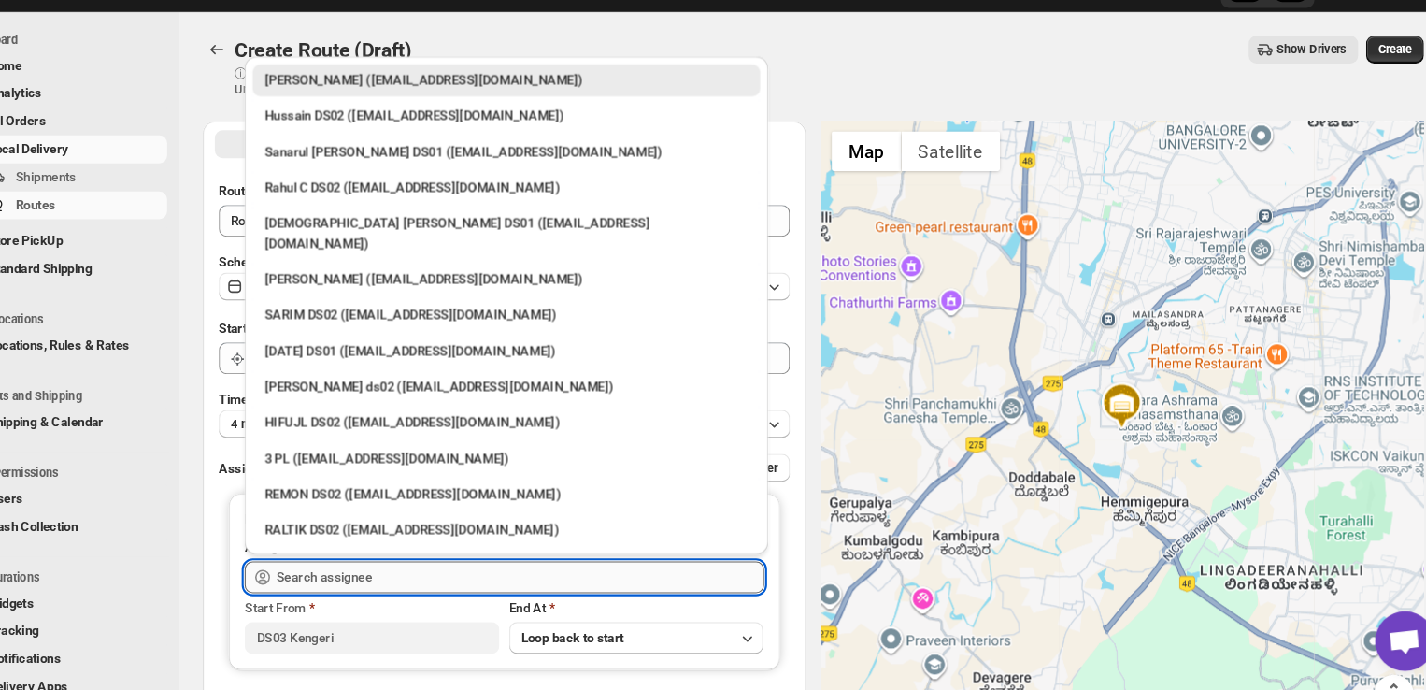
click at [415, 580] on input "text" at bounding box center [545, 583] width 458 height 30
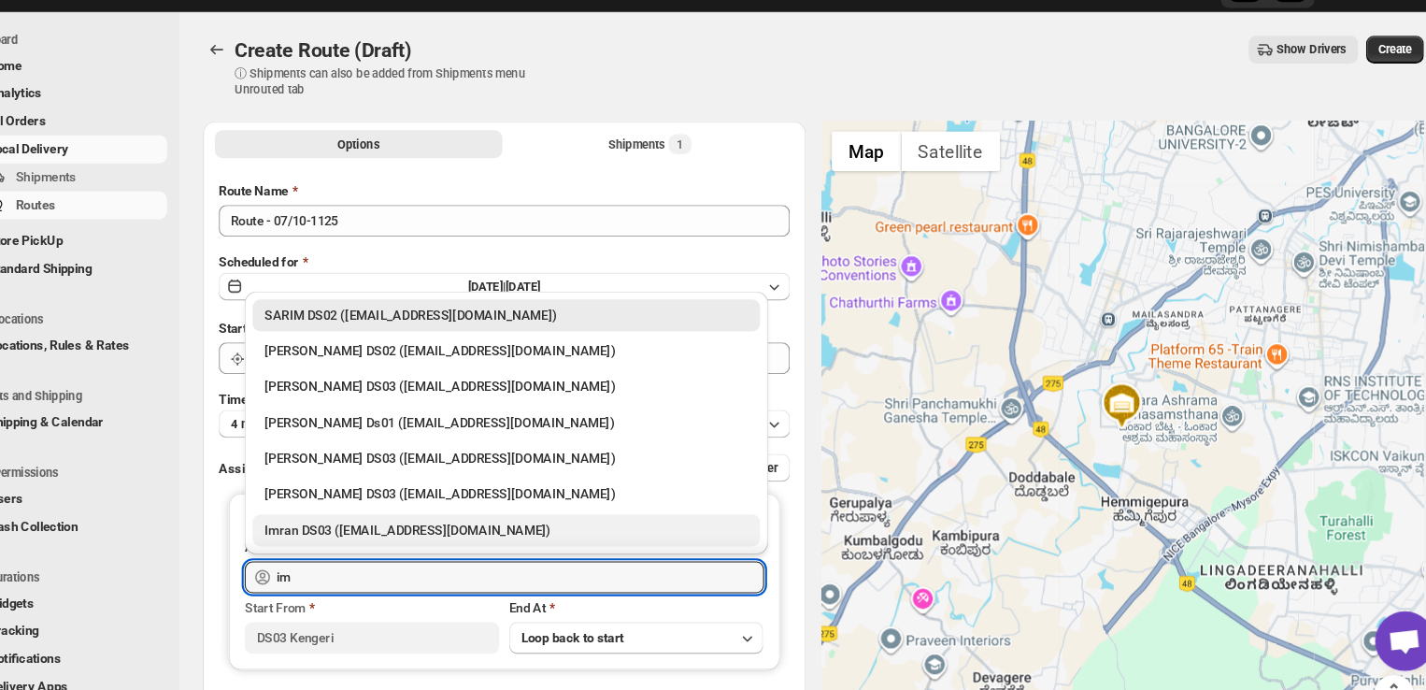
click at [412, 542] on div "Imran DS03 ([EMAIL_ADDRESS][DOMAIN_NAME])" at bounding box center [532, 539] width 454 height 19
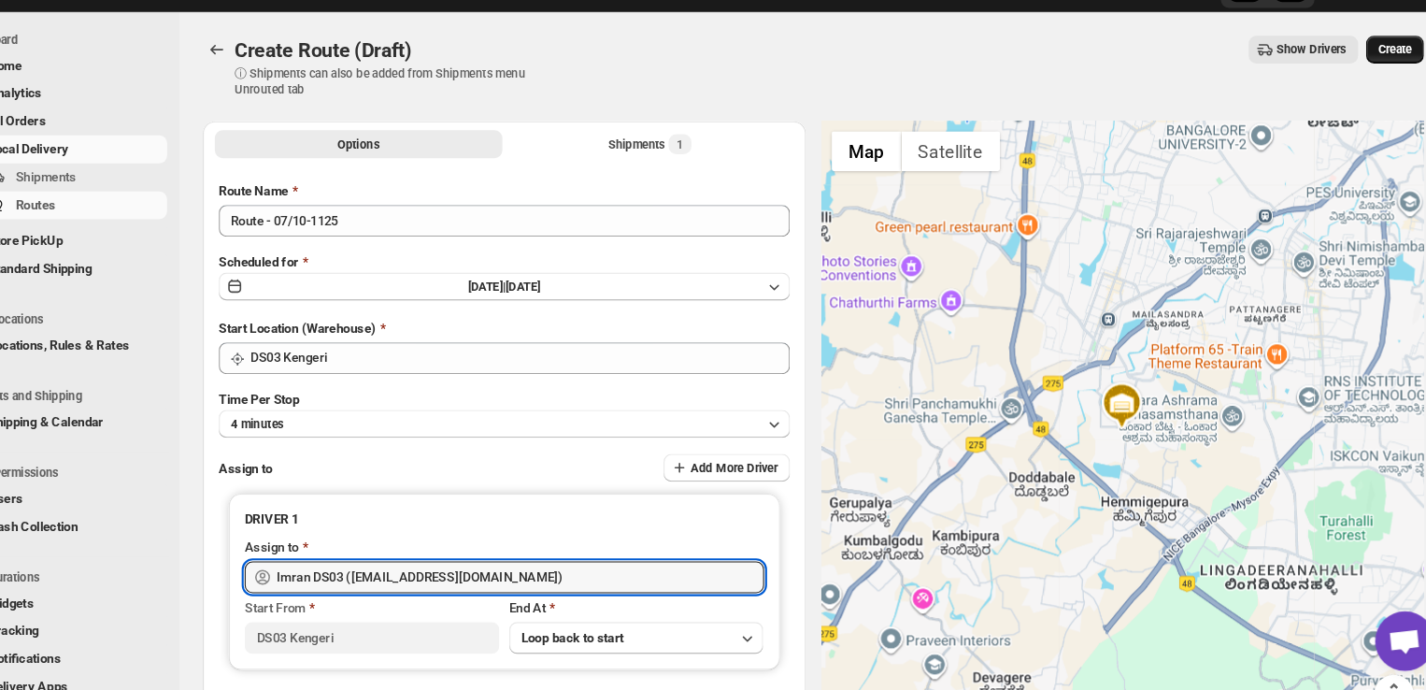
type input "Imran DS03 ([EMAIL_ADDRESS][DOMAIN_NAME])"
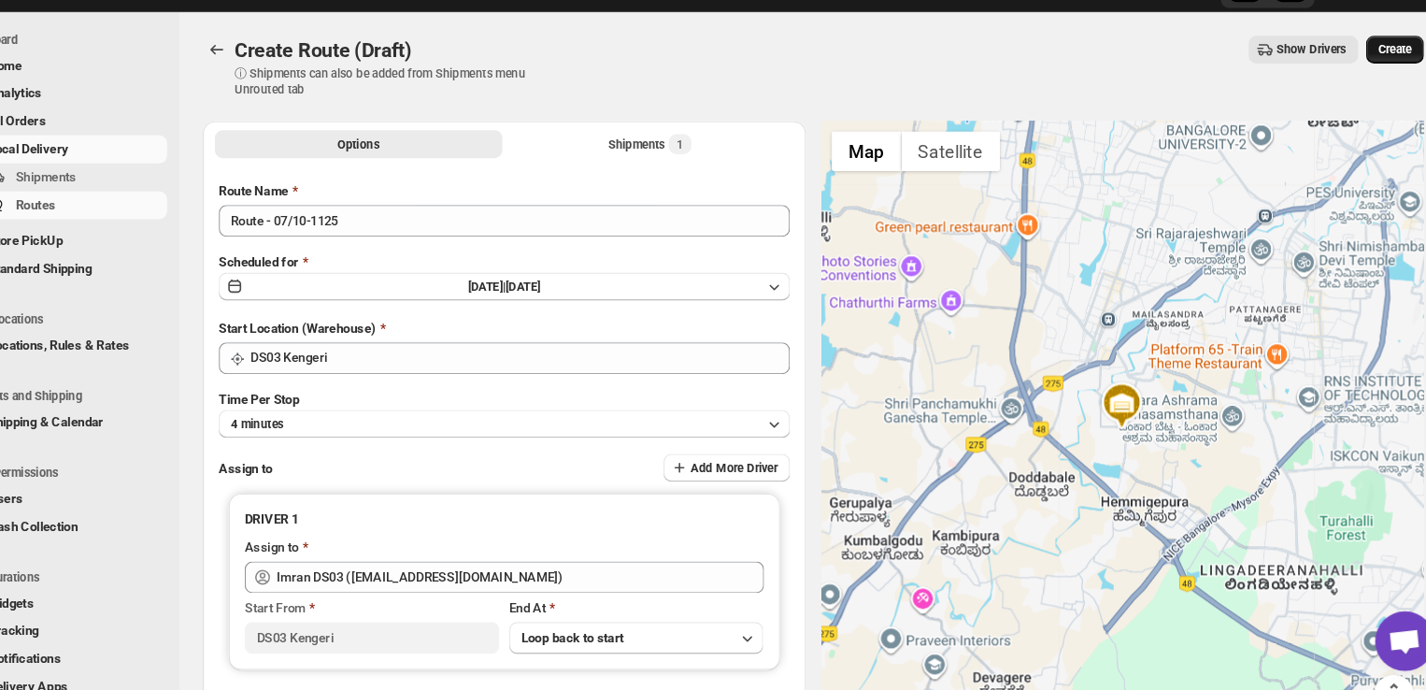
click at [1373, 91] on span "Create" at bounding box center [1366, 87] width 32 height 15
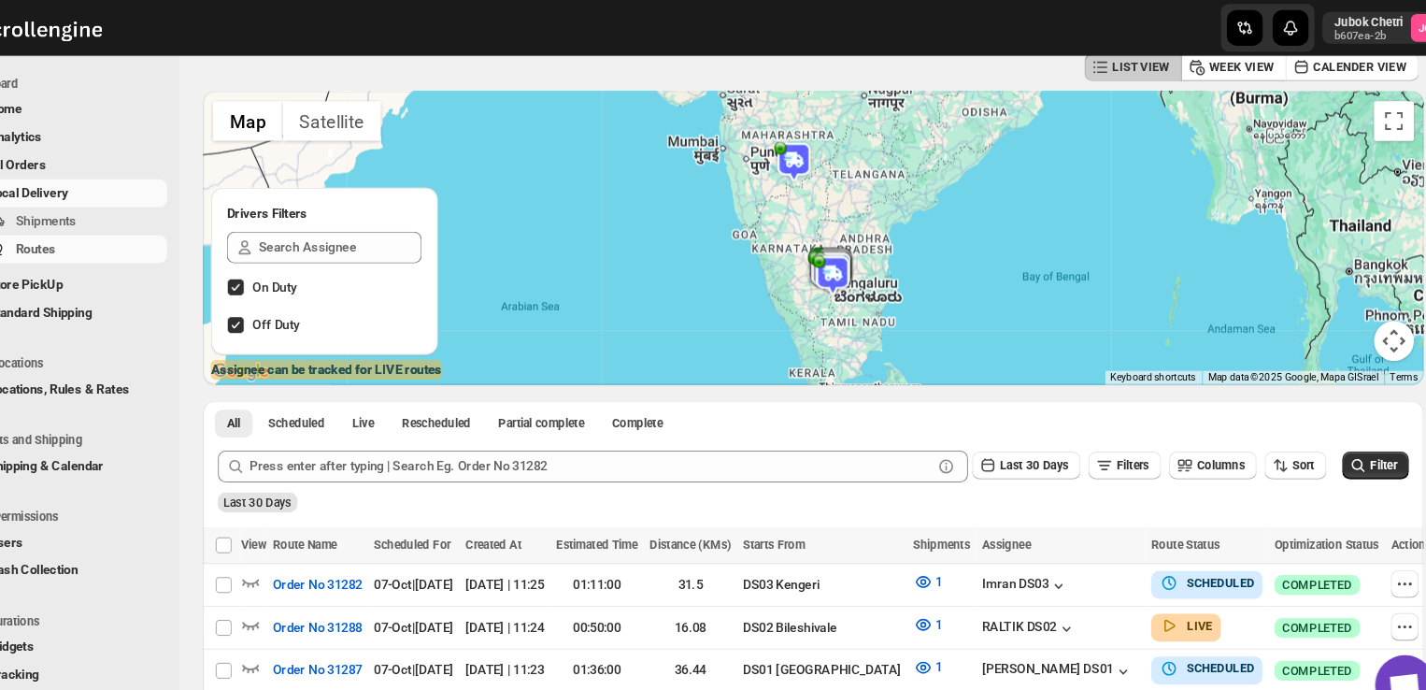
scroll to position [93, 0]
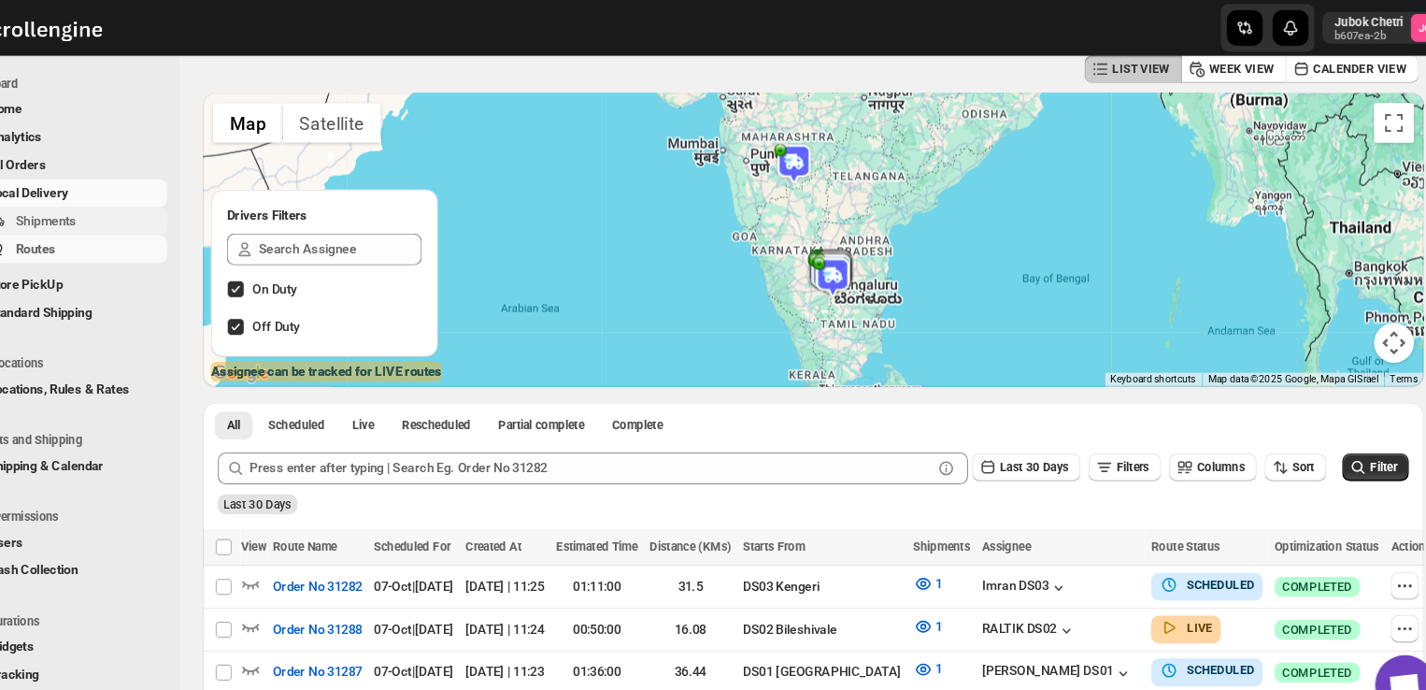
click at [144, 207] on span "Shipments" at bounding box center [140, 207] width 138 height 19
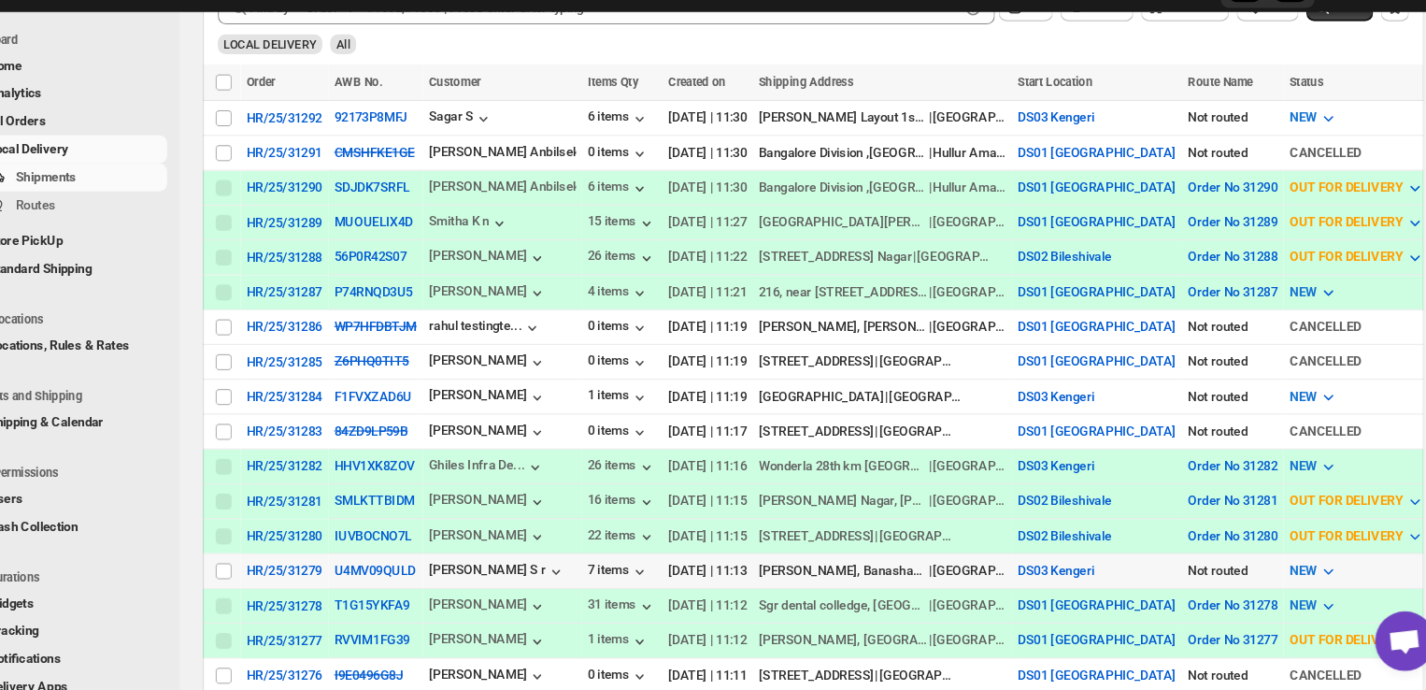
scroll to position [382, 0]
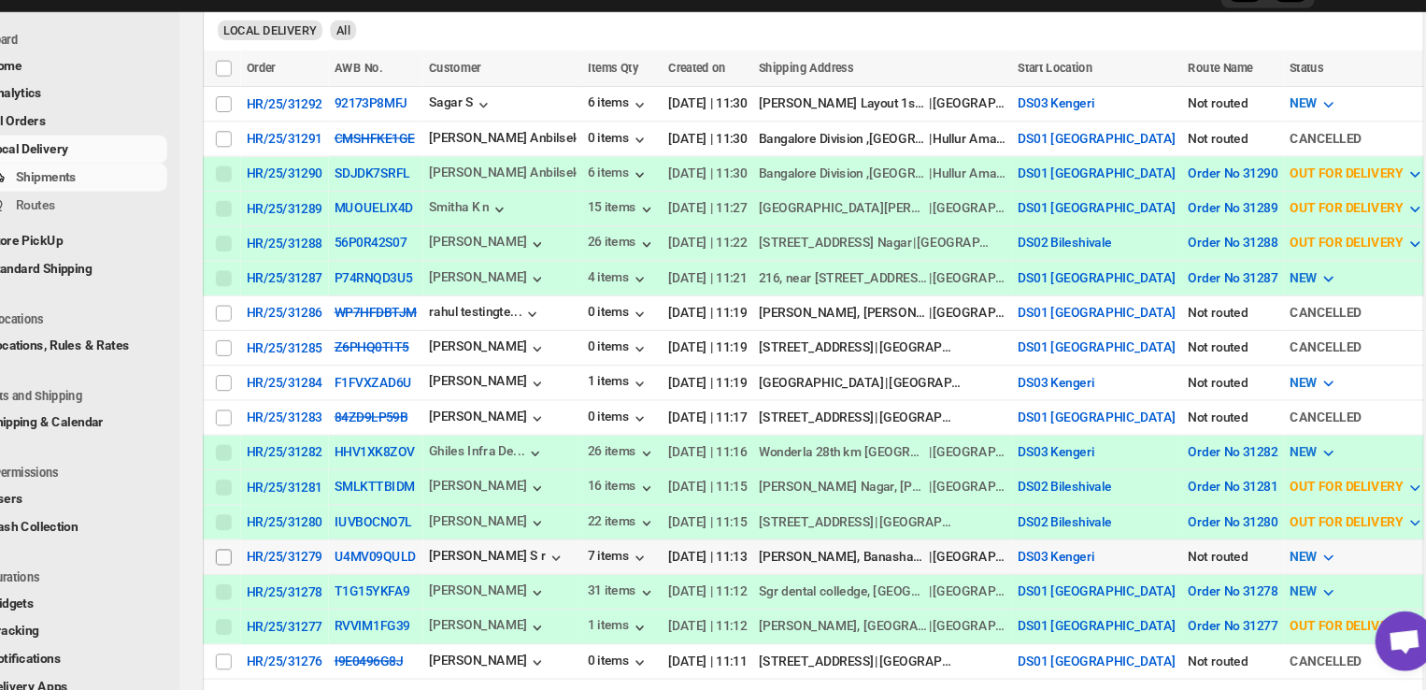
click at [262, 556] on input "Select shipment" at bounding box center [266, 563] width 15 height 15
checkbox input "true"
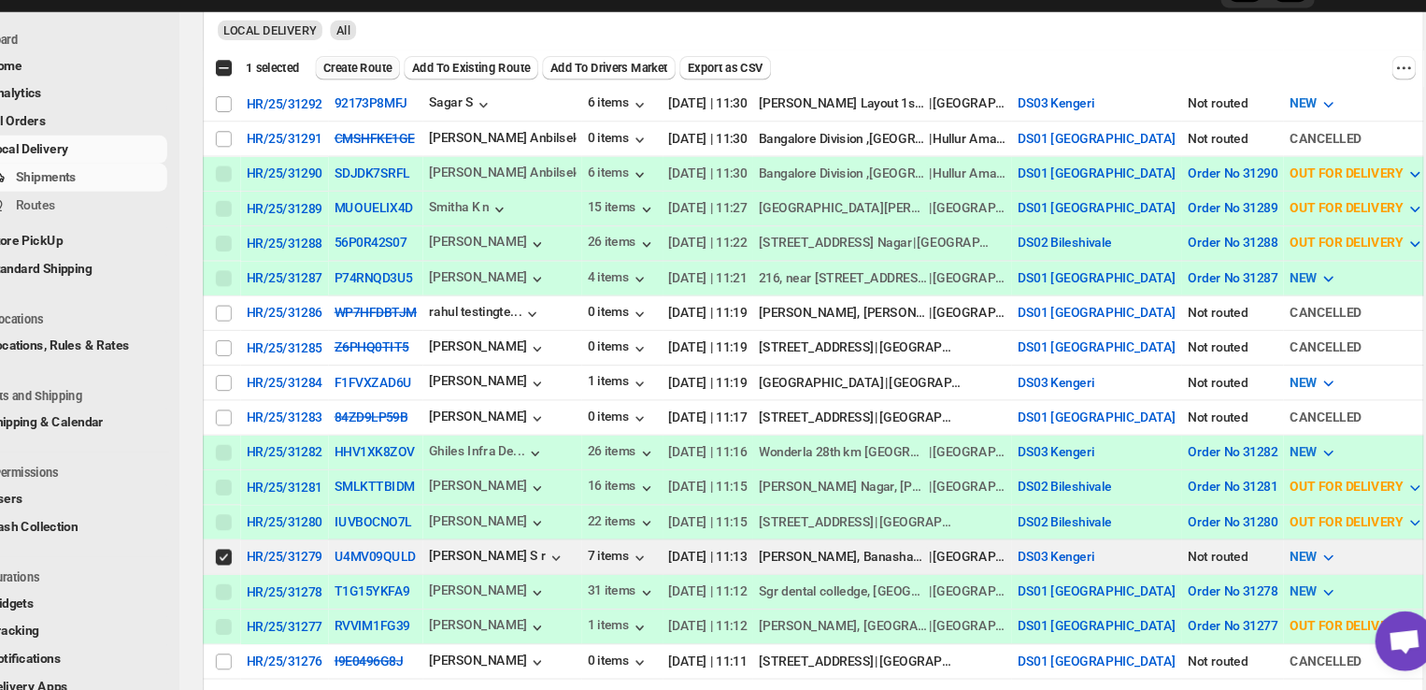
click at [417, 101] on span "Create Route" at bounding box center [392, 104] width 64 height 15
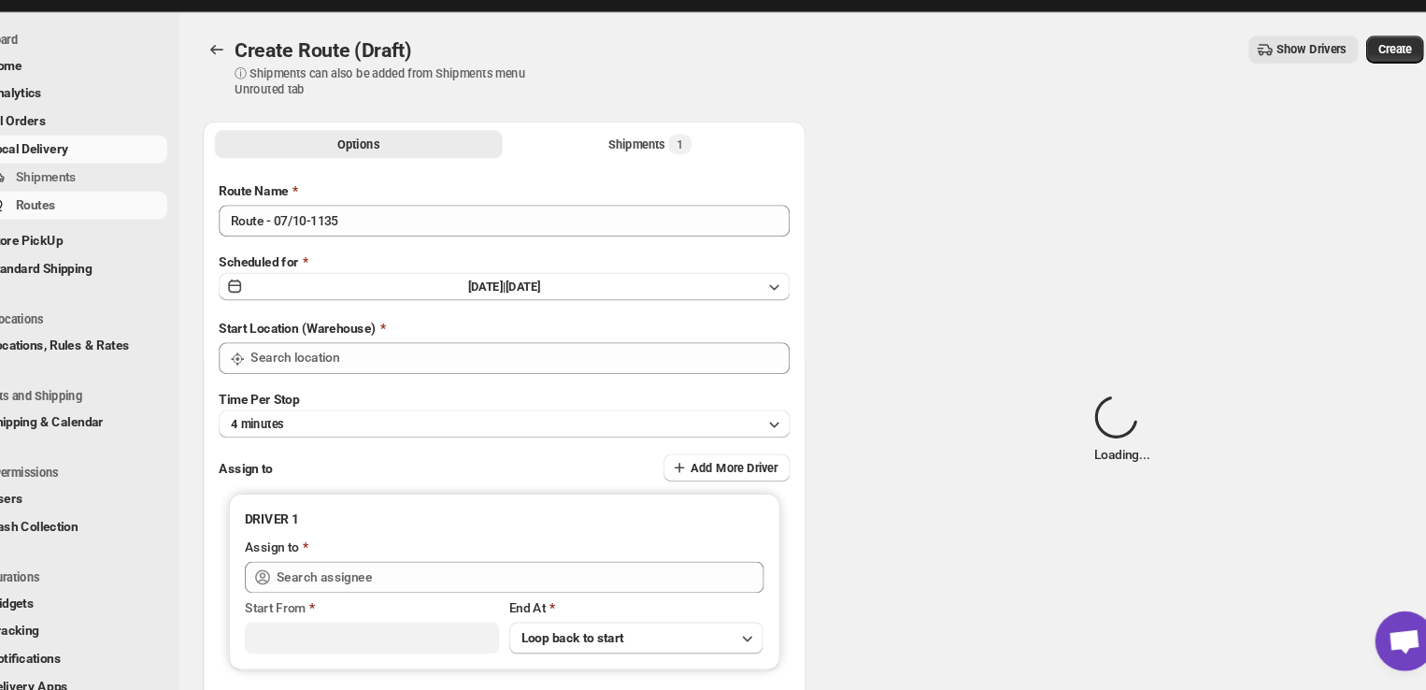
type input "DS03 Kengeri"
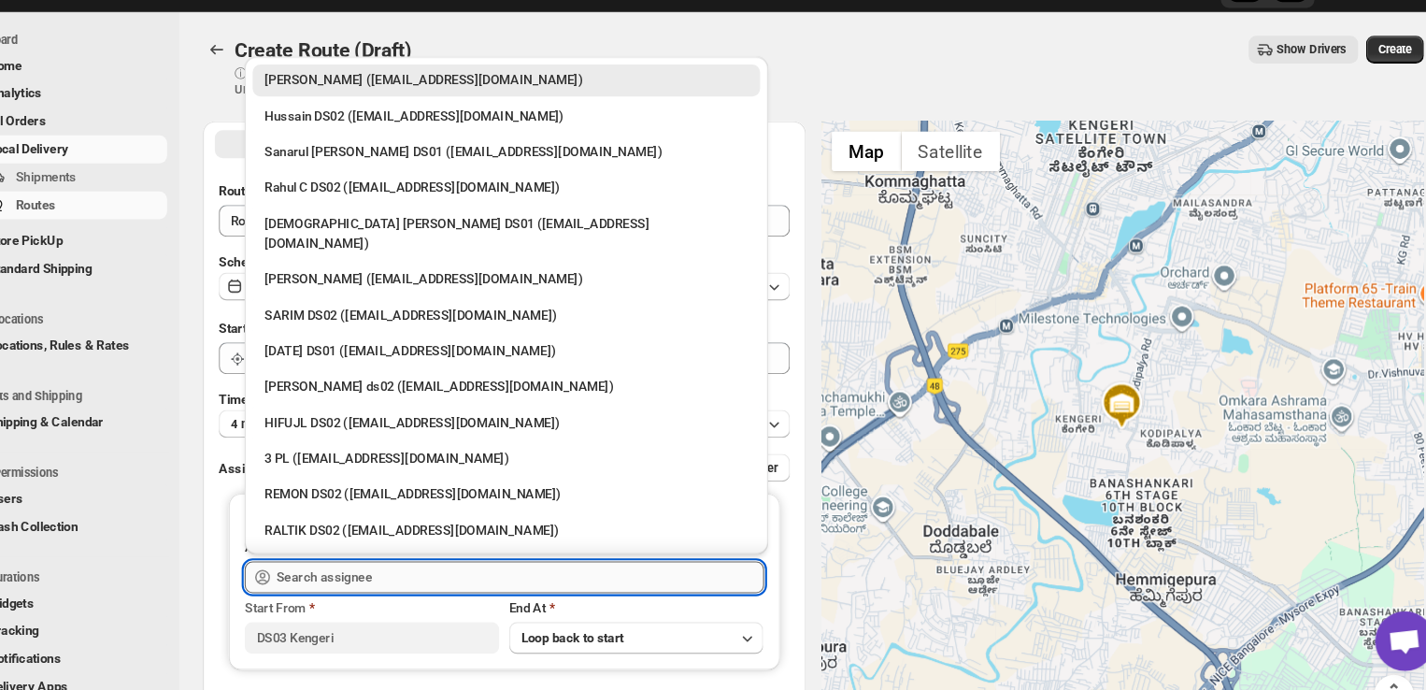
click at [443, 584] on input "text" at bounding box center [545, 583] width 458 height 30
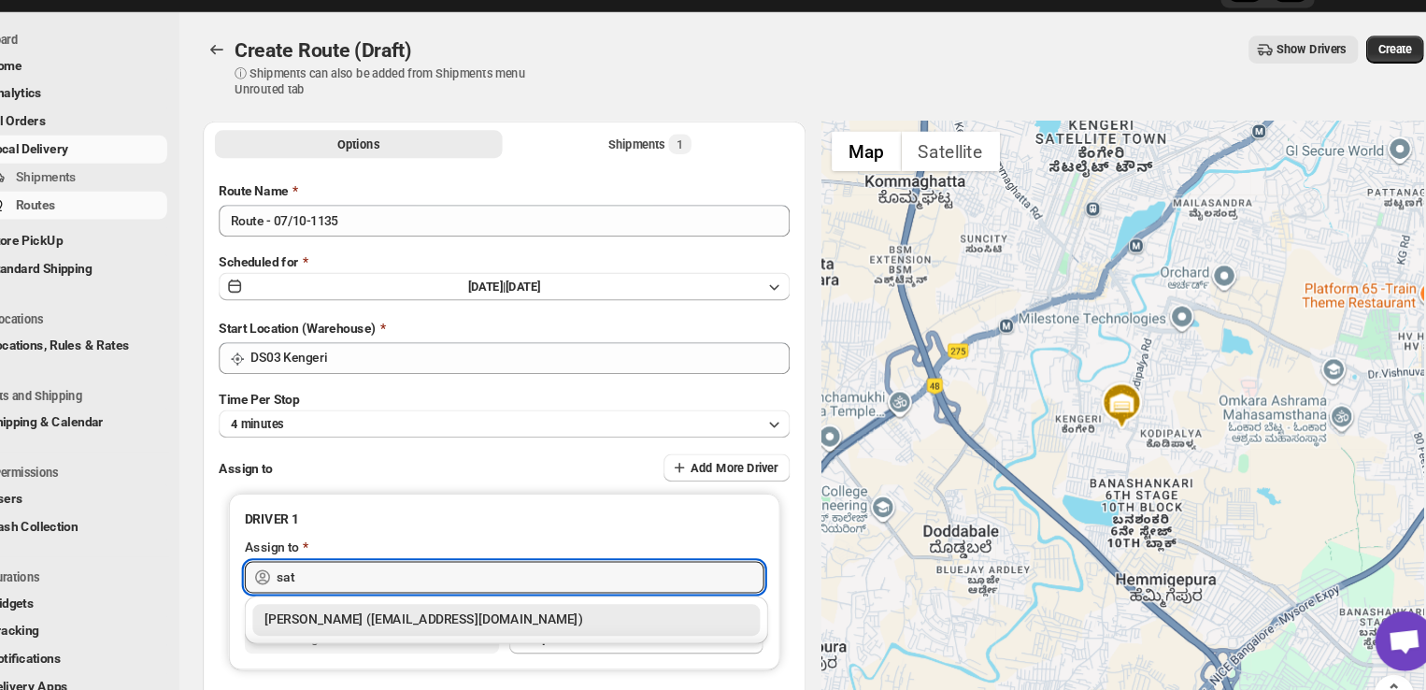
click at [455, 618] on div "[PERSON_NAME] ([EMAIL_ADDRESS][DOMAIN_NAME])" at bounding box center [532, 623] width 454 height 19
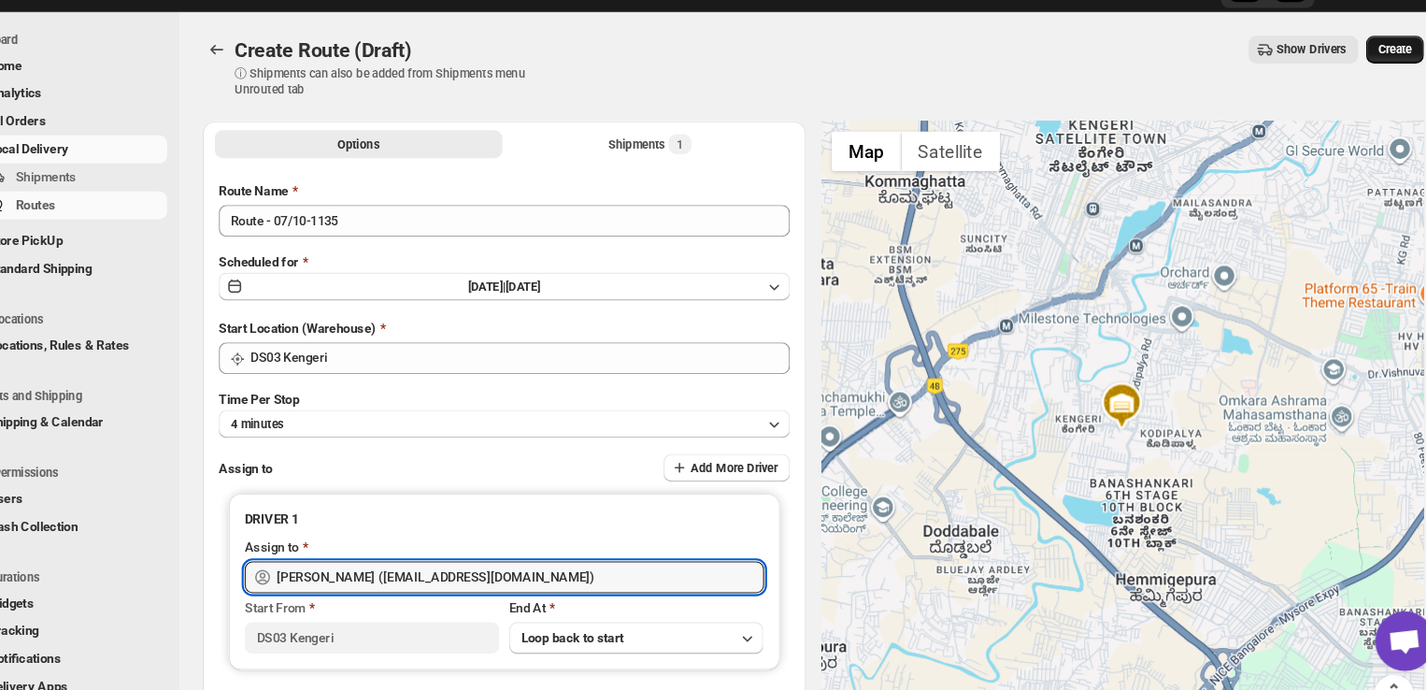
type input "[PERSON_NAME] ([EMAIL_ADDRESS][DOMAIN_NAME])"
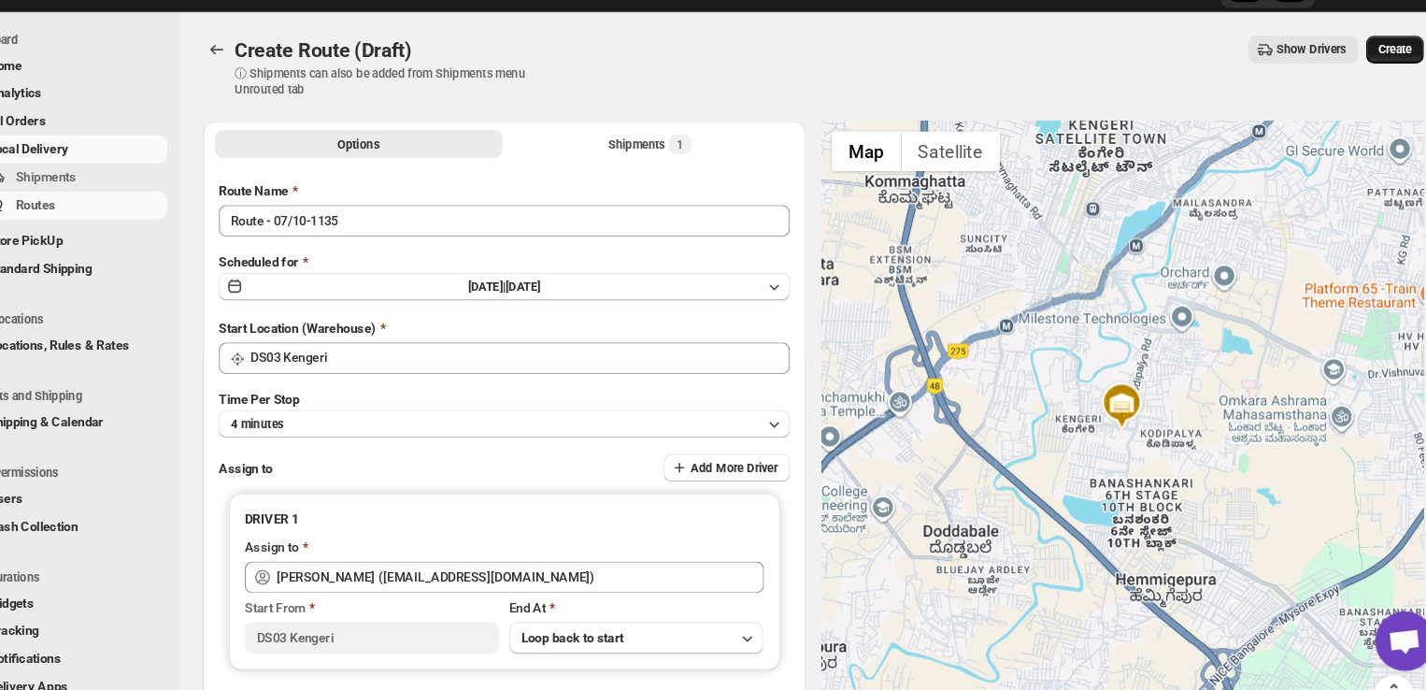
click at [1365, 88] on span "Create" at bounding box center [1366, 87] width 32 height 15
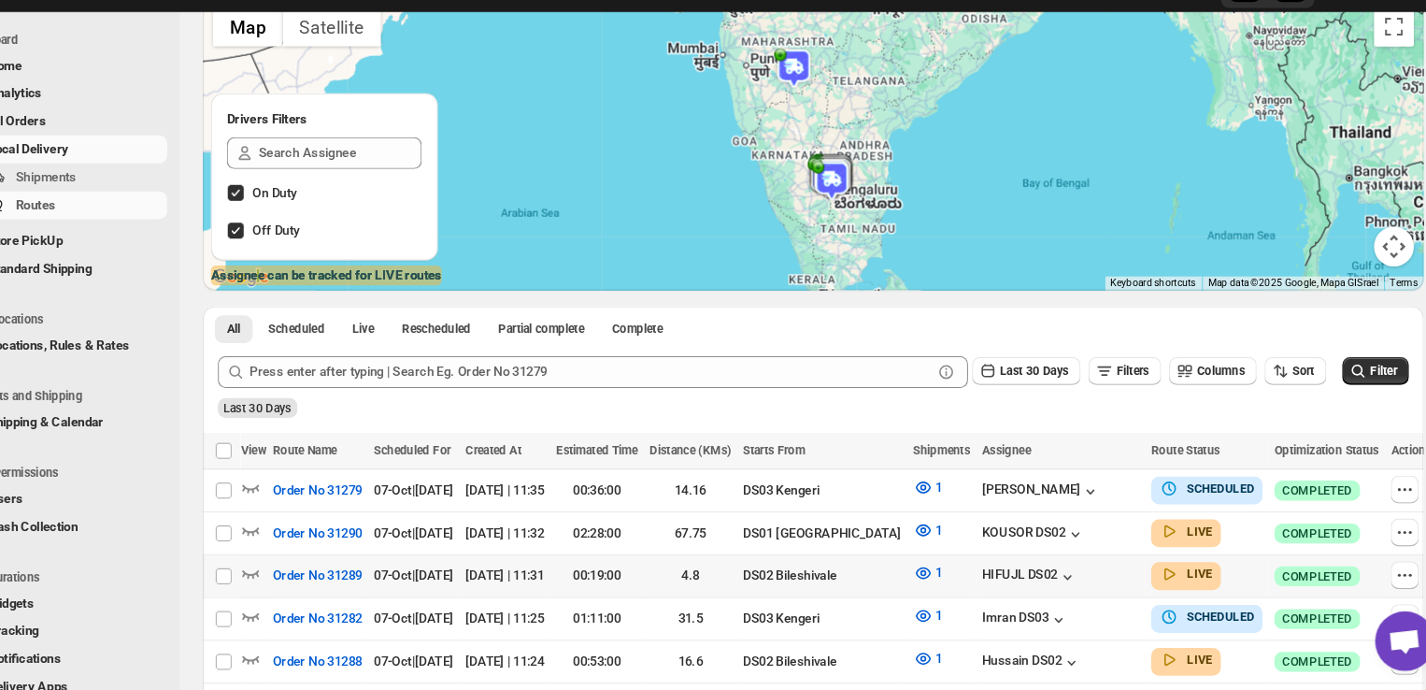
scroll to position [175, 0]
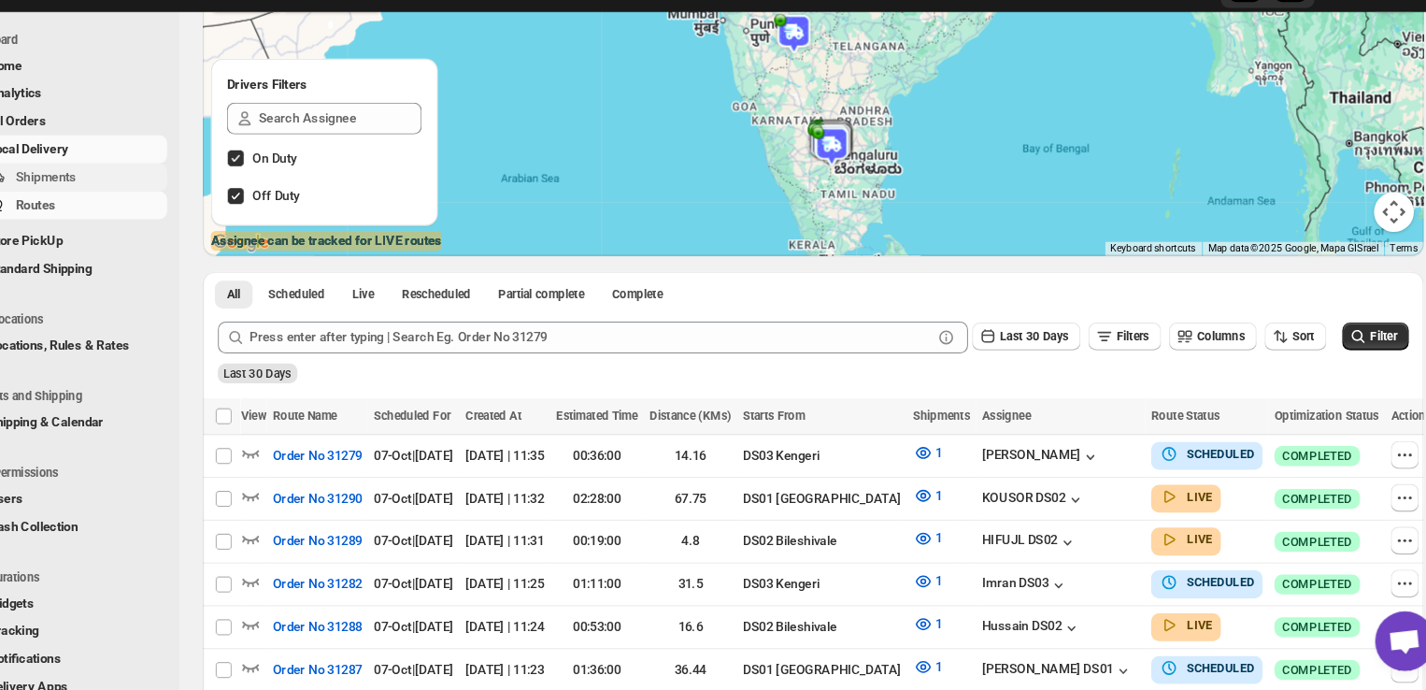
click at [121, 206] on span "Shipments" at bounding box center [99, 207] width 57 height 14
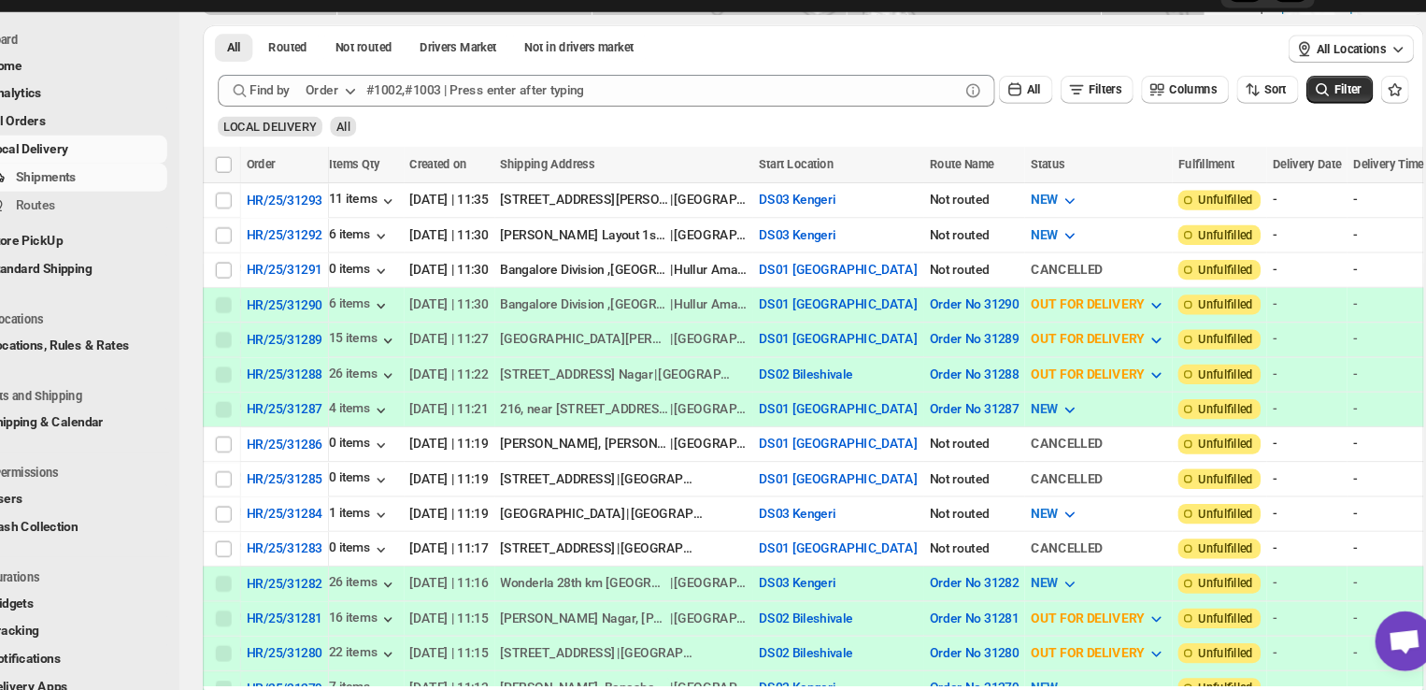
scroll to position [0, 292]
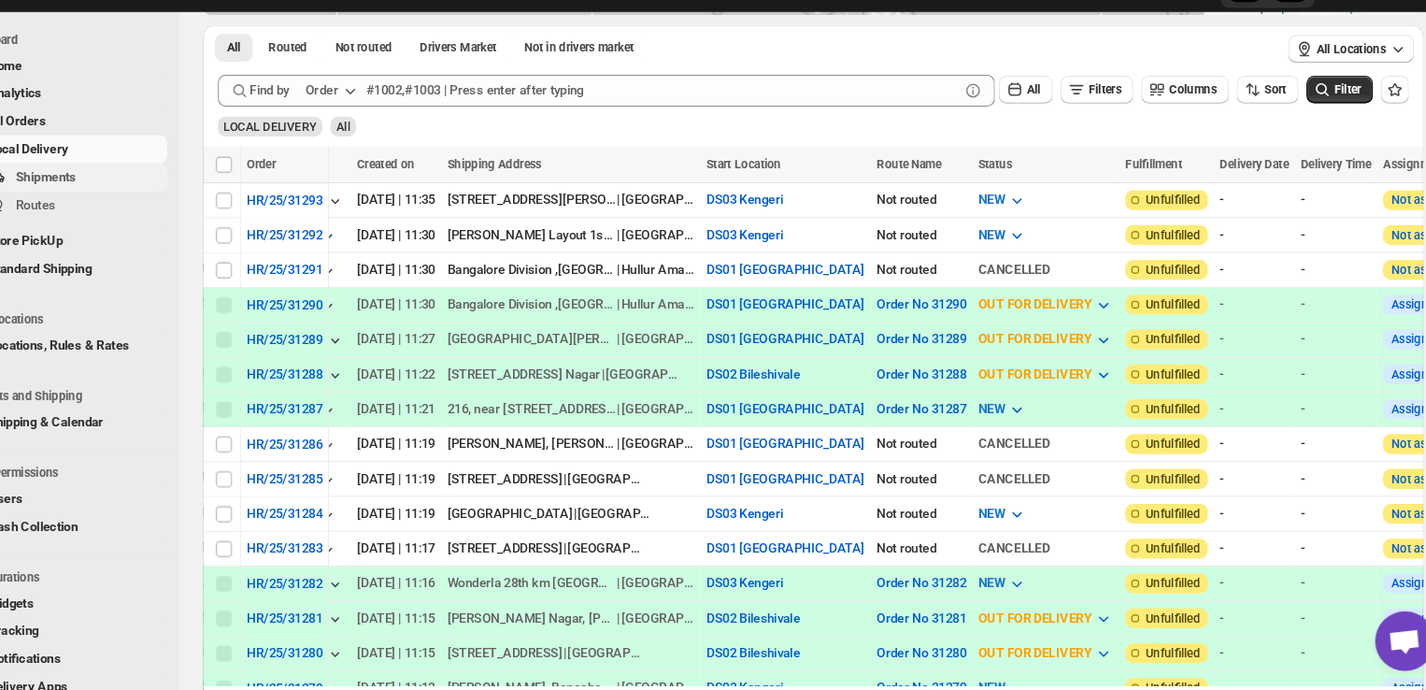
click at [117, 207] on span "Shipments" at bounding box center [99, 207] width 57 height 14
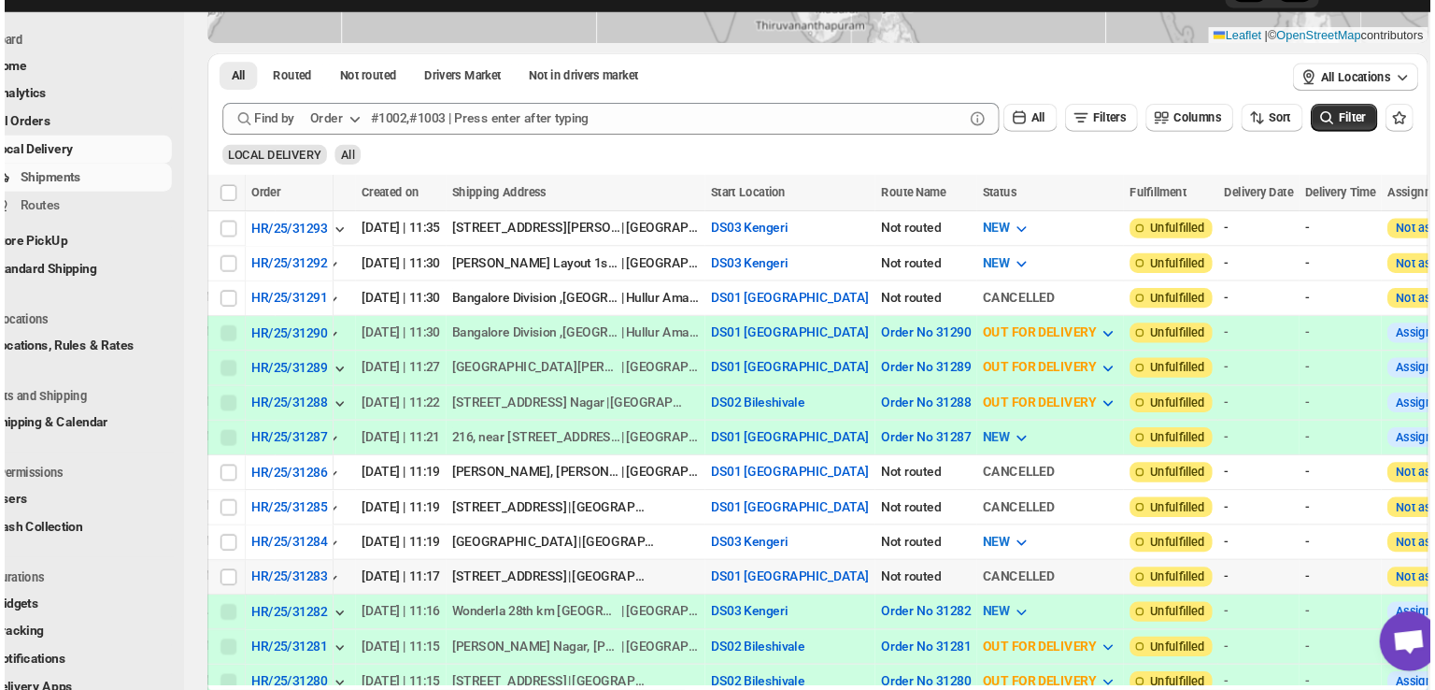
scroll to position [269, 0]
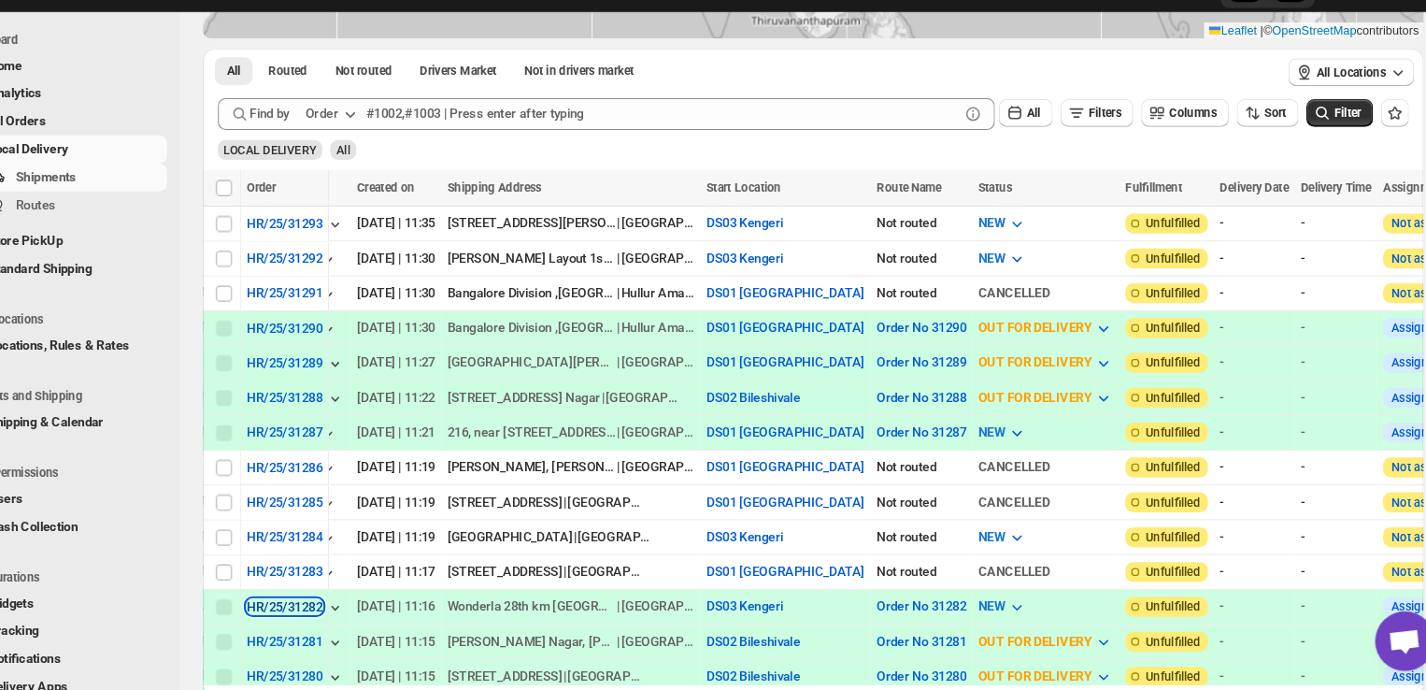
click at [327, 604] on div "HR/25/31282" at bounding box center [323, 611] width 71 height 14
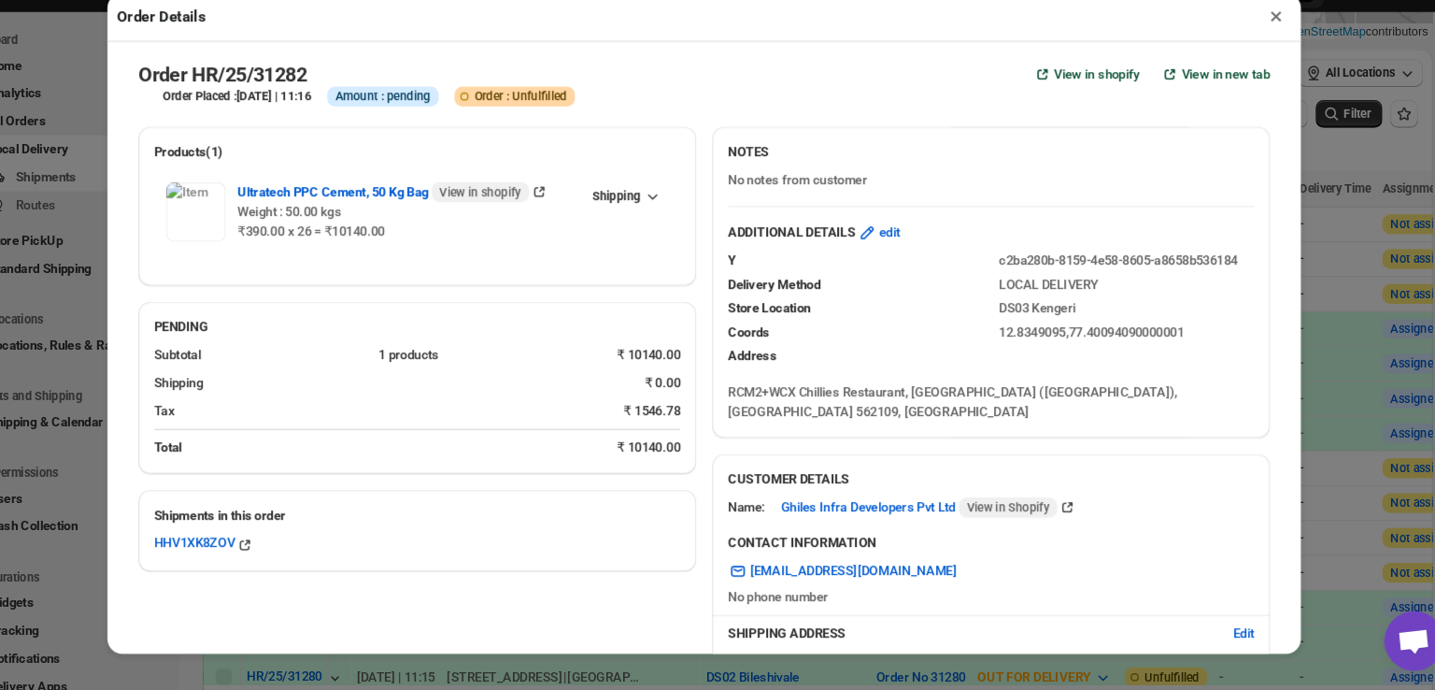
click at [327, 597] on div "Products(1) Ultratech PPC Cement, 50 Kg Bag View in shopify Weight : 50.00 kgs …" at bounding box center [710, 660] width 1078 height 1031
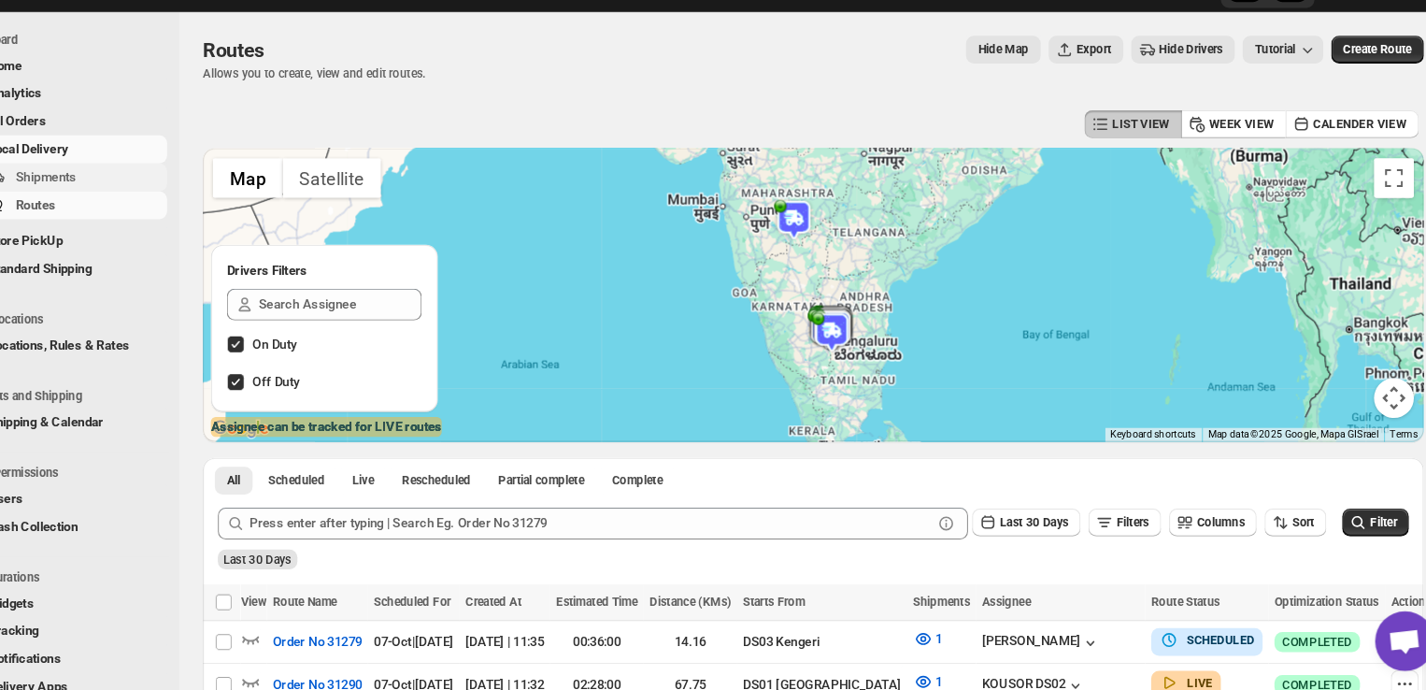
click at [112, 203] on span "Shipments" at bounding box center [99, 207] width 57 height 14
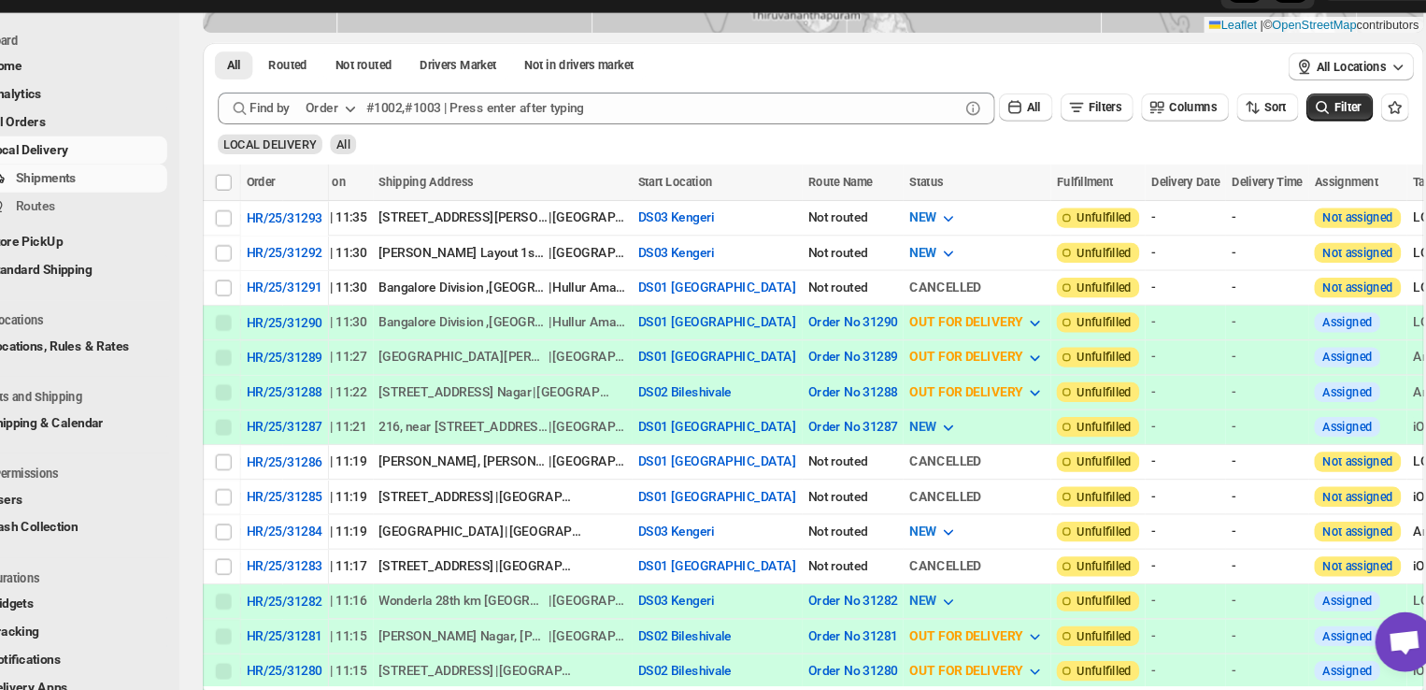
scroll to position [0, 369]
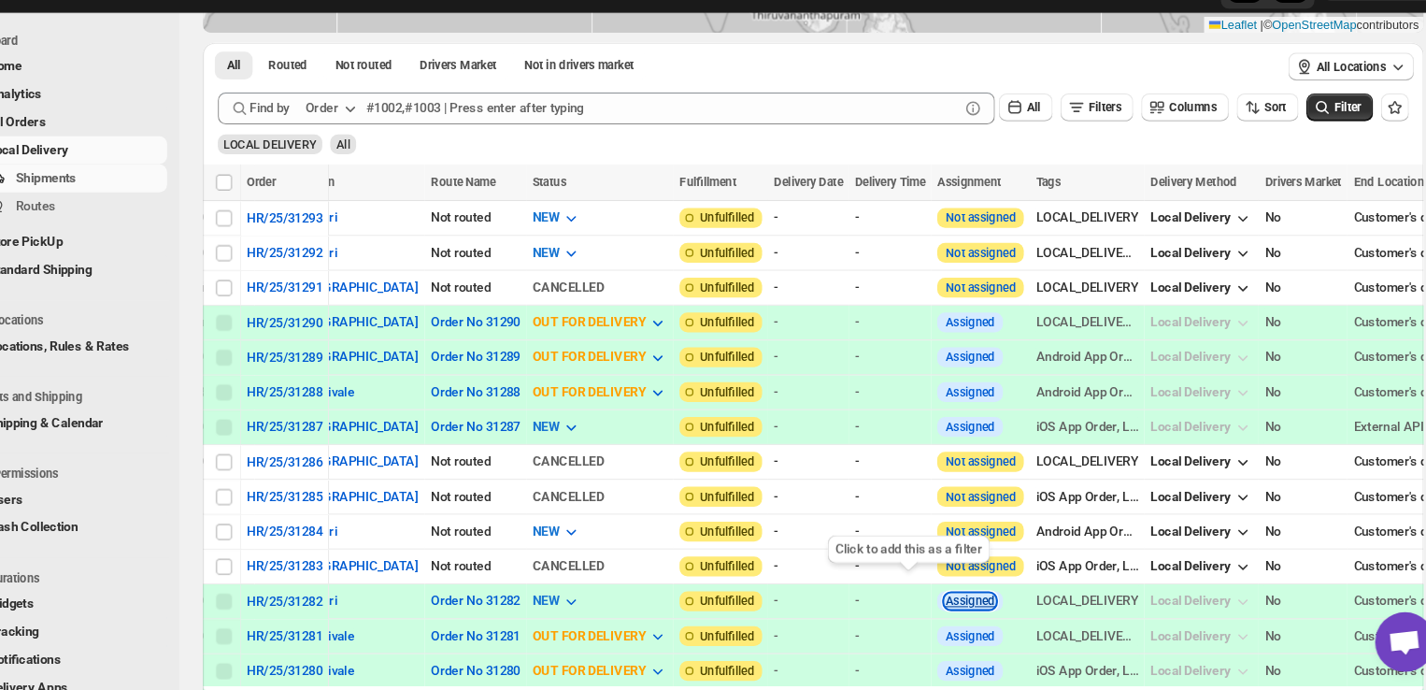
click at [944, 598] on button "Assigned" at bounding box center [967, 604] width 47 height 13
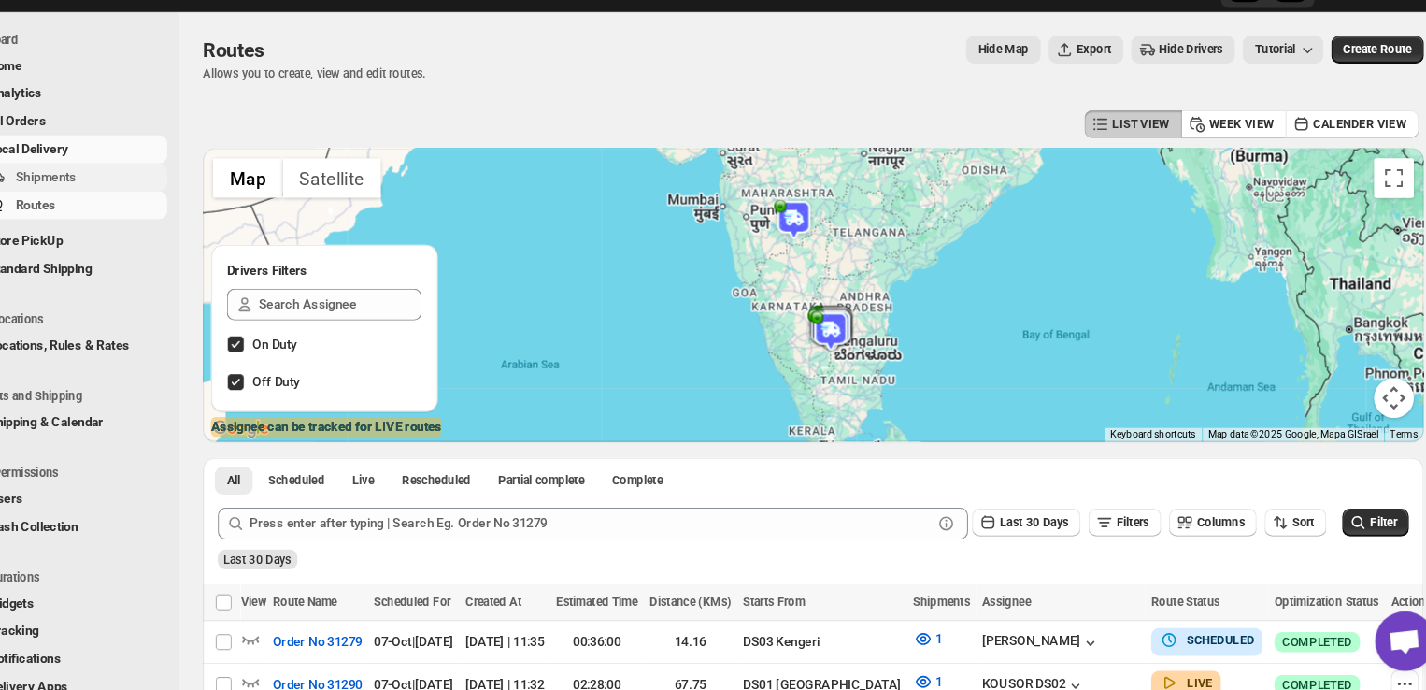
click at [121, 208] on span "Shipments" at bounding box center [99, 207] width 57 height 14
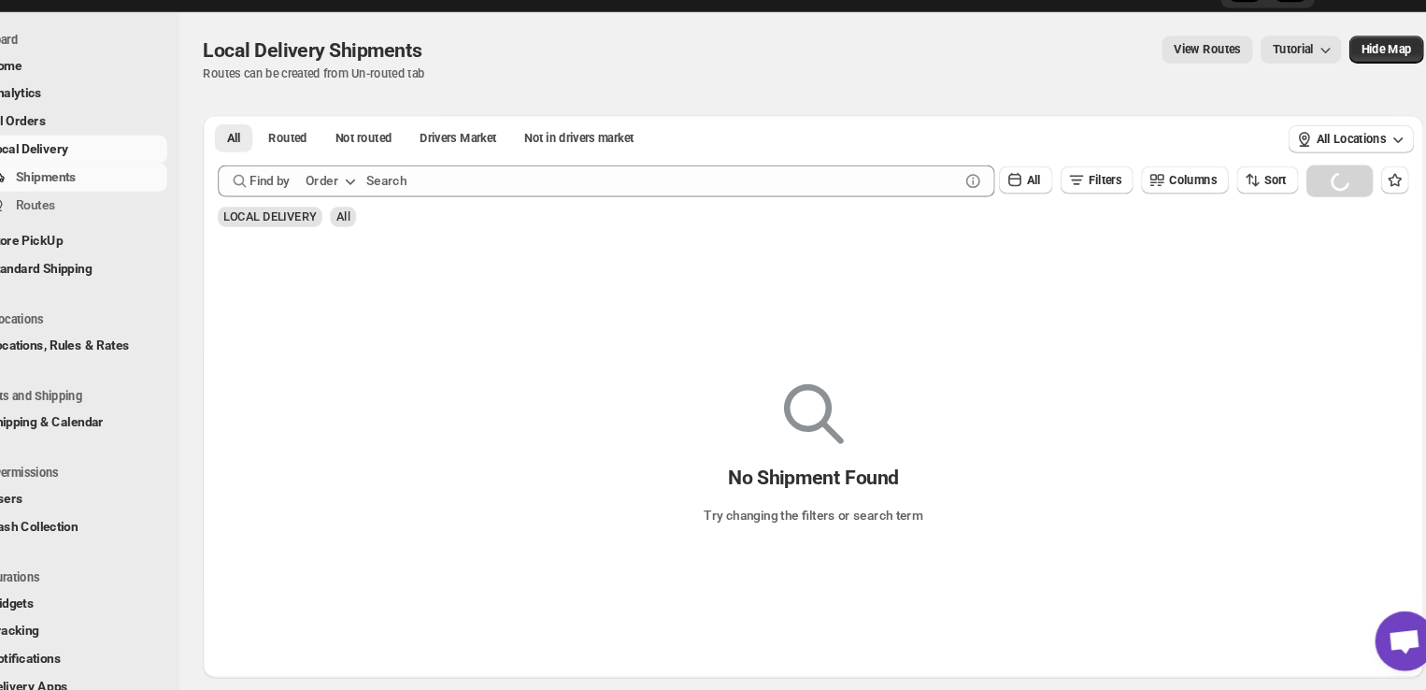
click at [463, 297] on div "No Shipment Found Try changing the filters or search term" at bounding box center [820, 470] width 1146 height 414
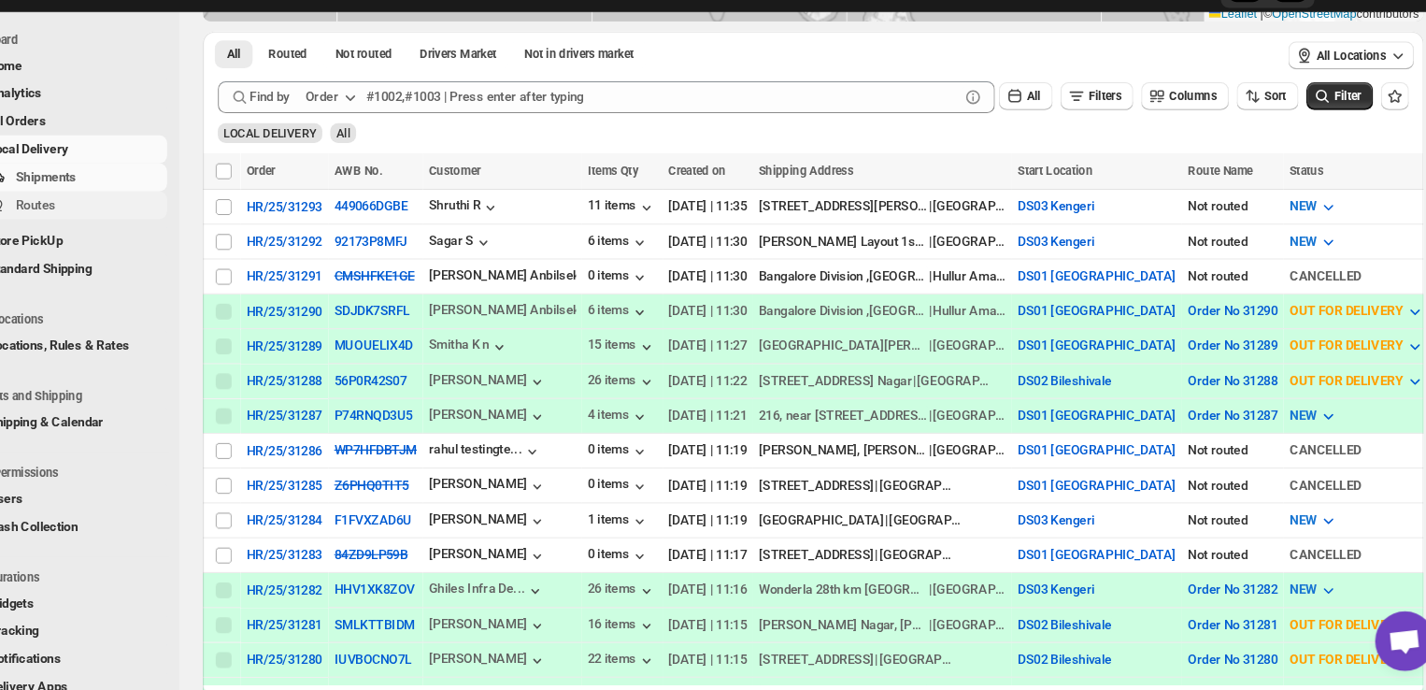
click at [105, 235] on span "Routes" at bounding box center [89, 233] width 37 height 14
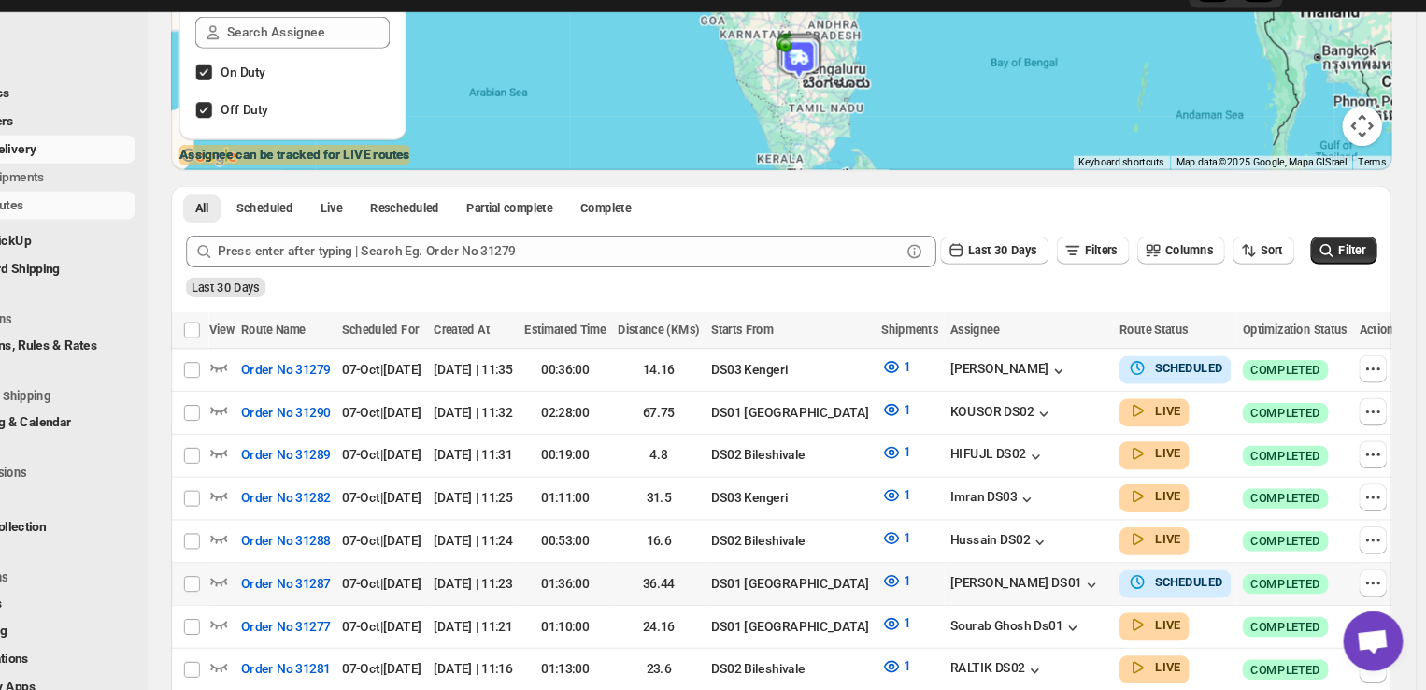
scroll to position [255, 0]
drag, startPoint x: 502, startPoint y: 595, endPoint x: 1367, endPoint y: 505, distance: 869.9
click at [1367, 505] on icon "button" at bounding box center [1375, 508] width 19 height 19
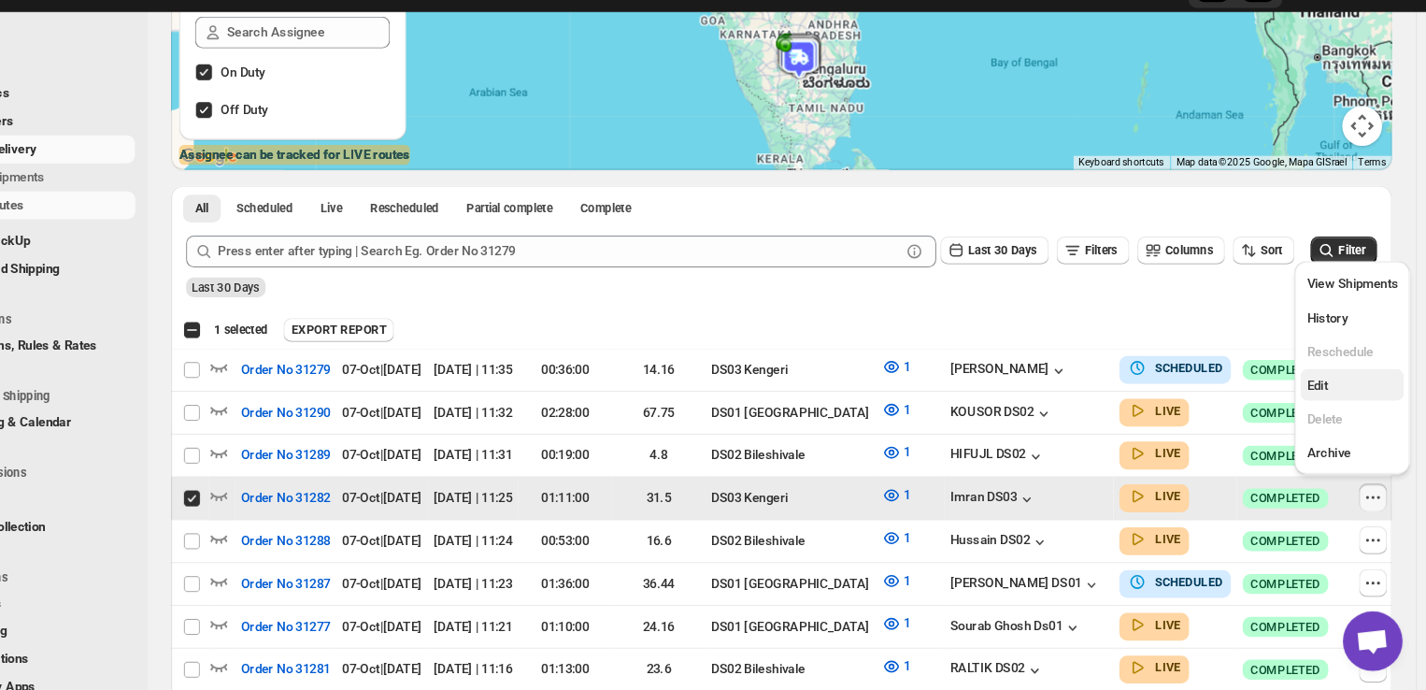
click at [1351, 406] on span "Edit" at bounding box center [1356, 403] width 86 height 19
checkbox input "false"
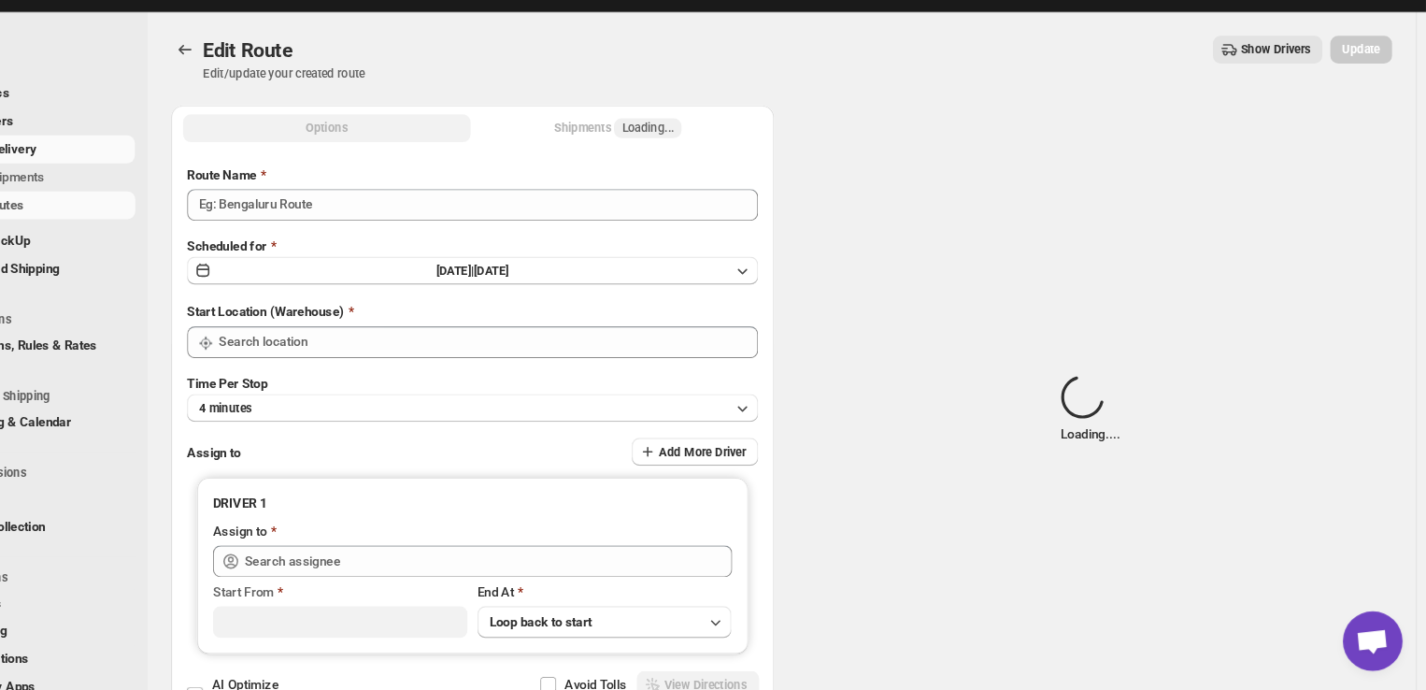
type input "Order No 31282"
type input "DS03 Kengeri"
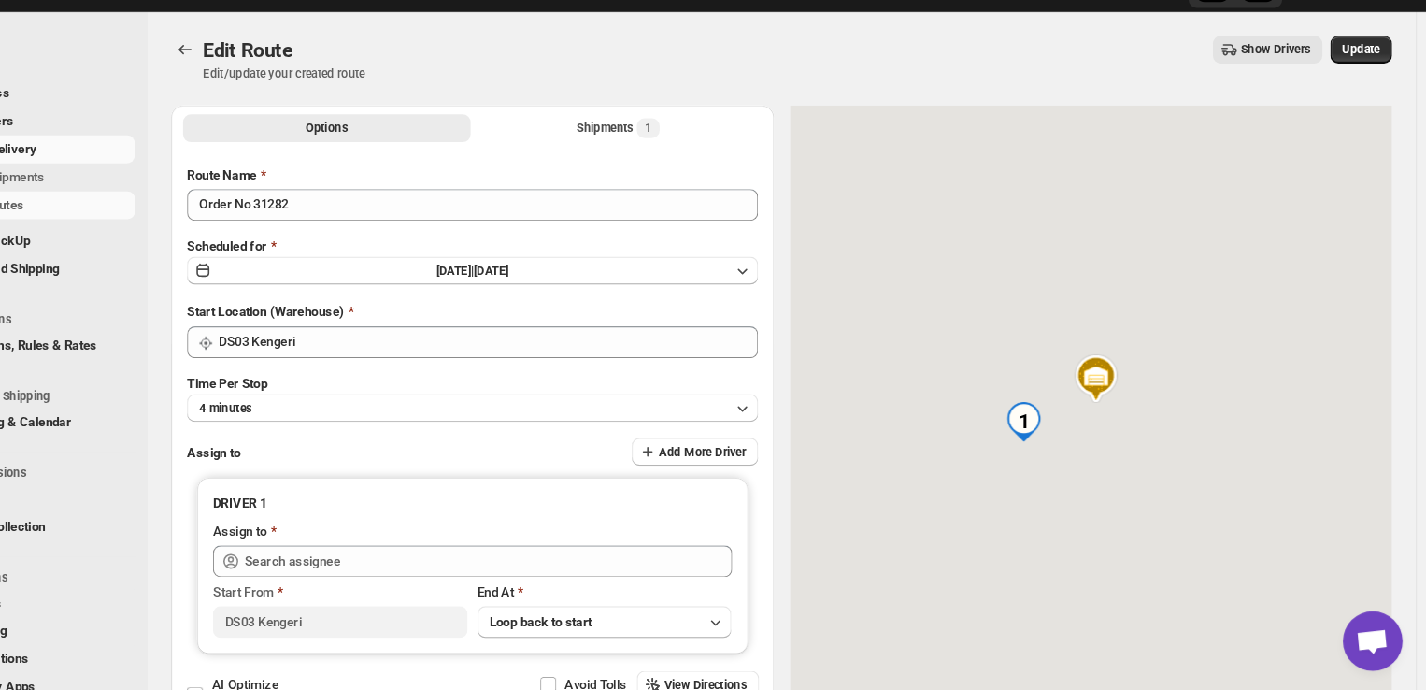
type input "Imran DS03 ([EMAIL_ADDRESS][DOMAIN_NAME])"
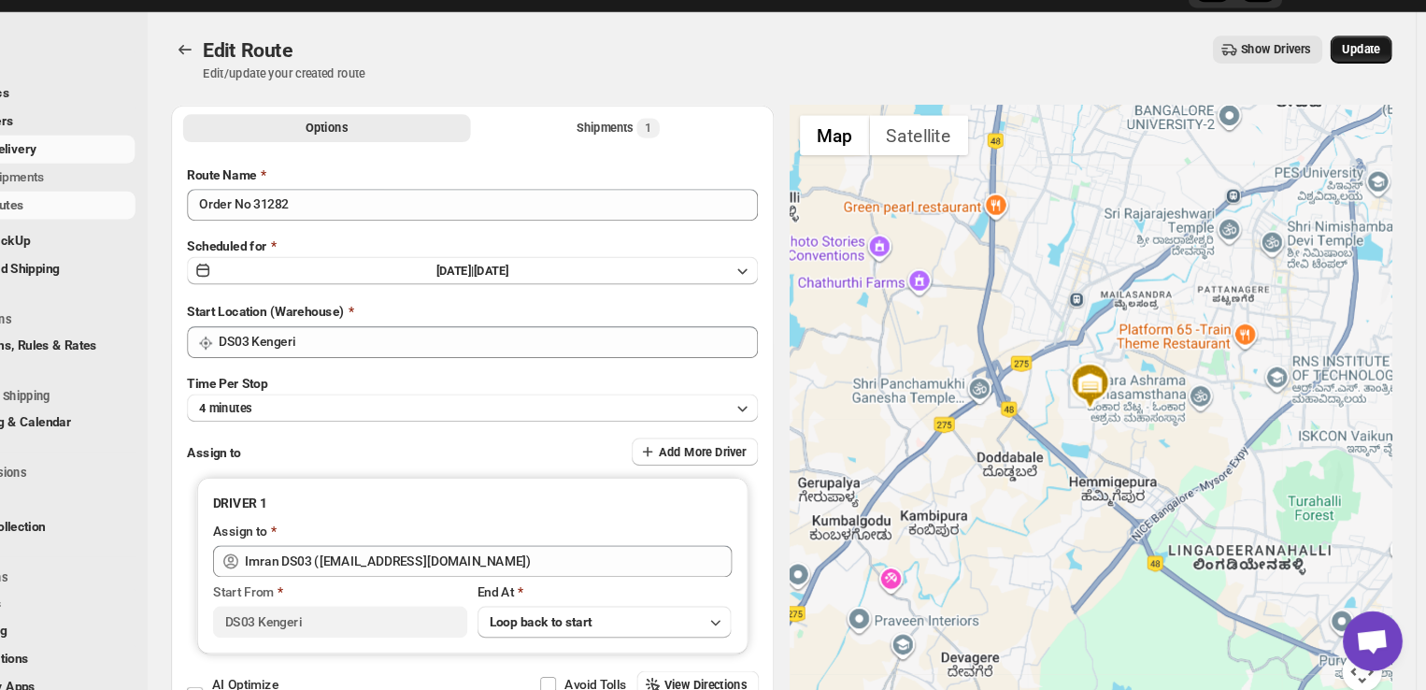
click at [1381, 79] on button "Update" at bounding box center [1364, 88] width 58 height 26
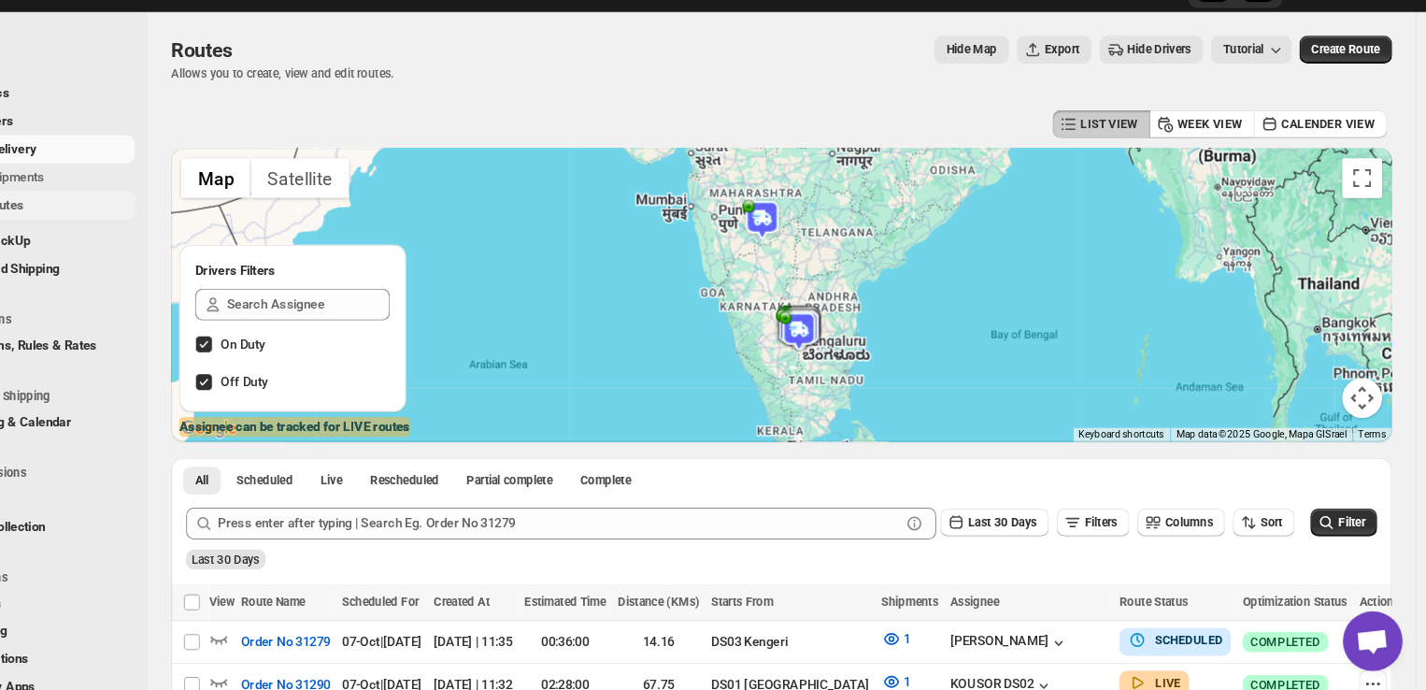
click at [117, 235] on span "Routes" at bounding box center [140, 233] width 138 height 19
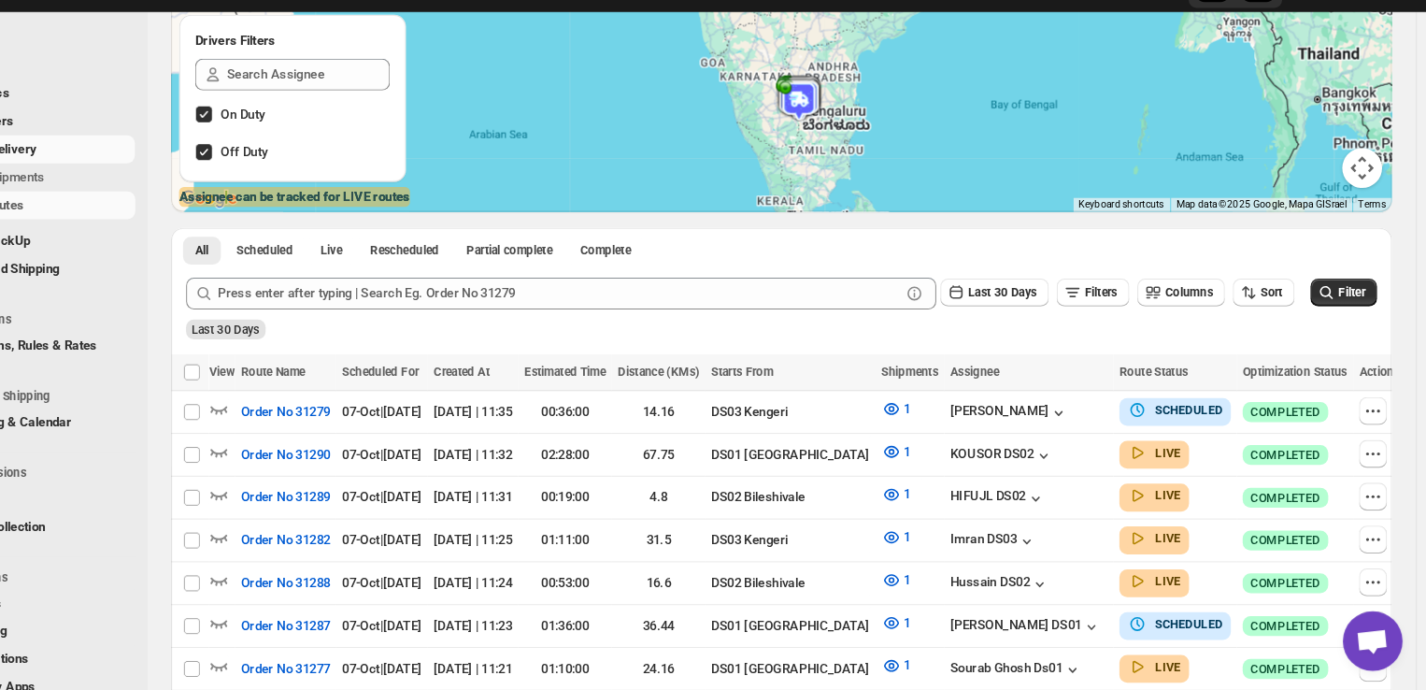
scroll to position [247, 0]
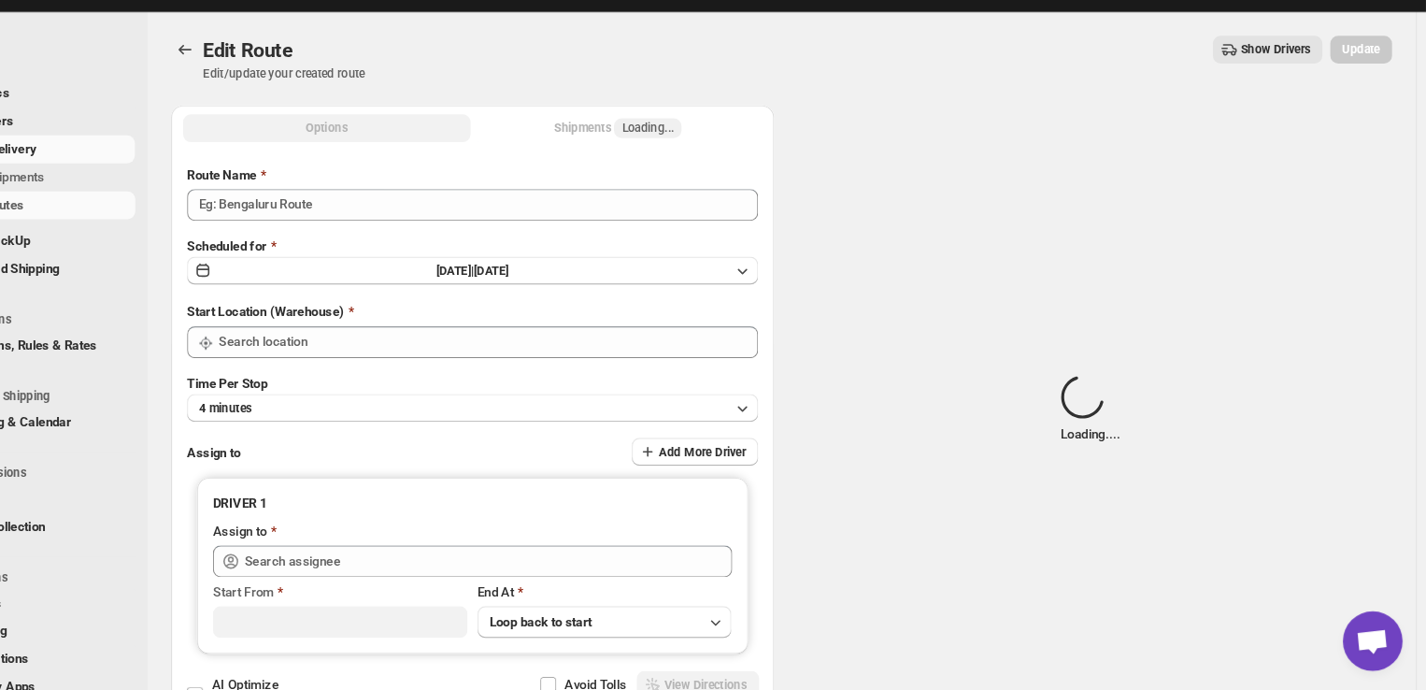
type input "Order No 31282"
type input "DS03 Kengeri"
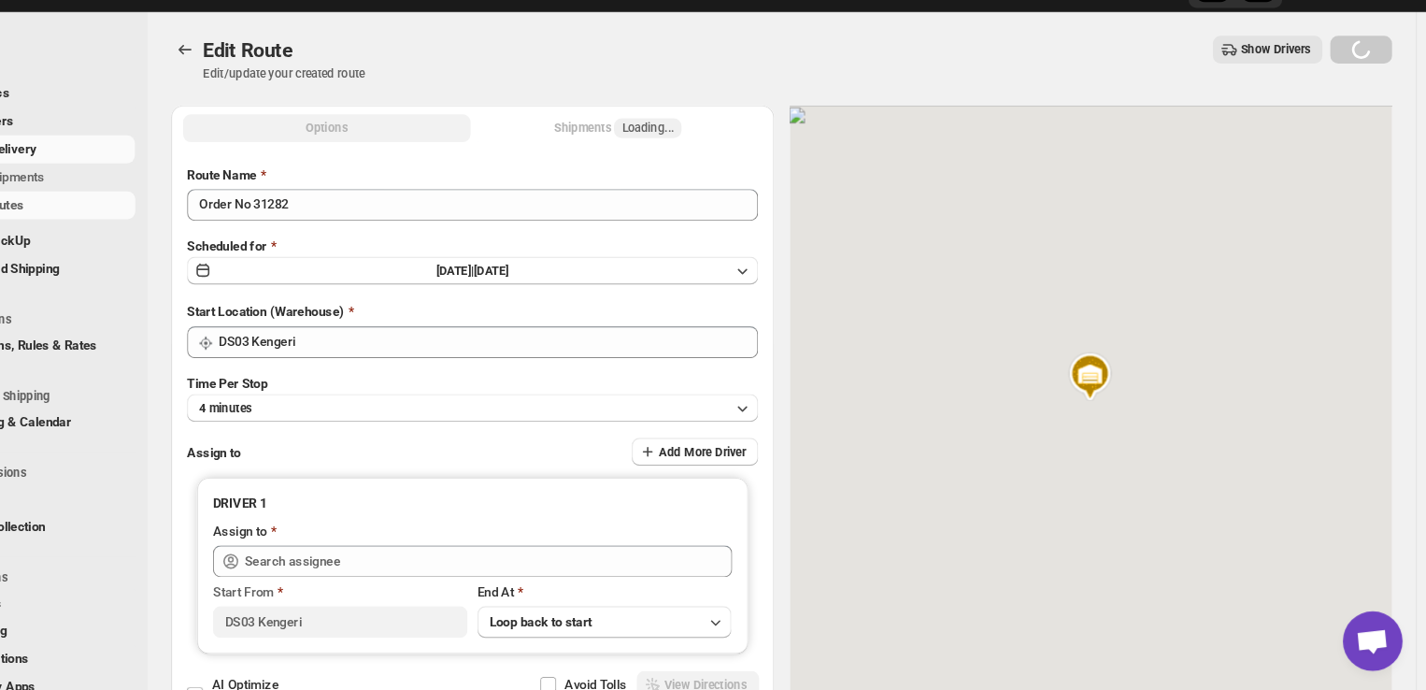
type input "Imran DS03 ([EMAIL_ADDRESS][DOMAIN_NAME])"
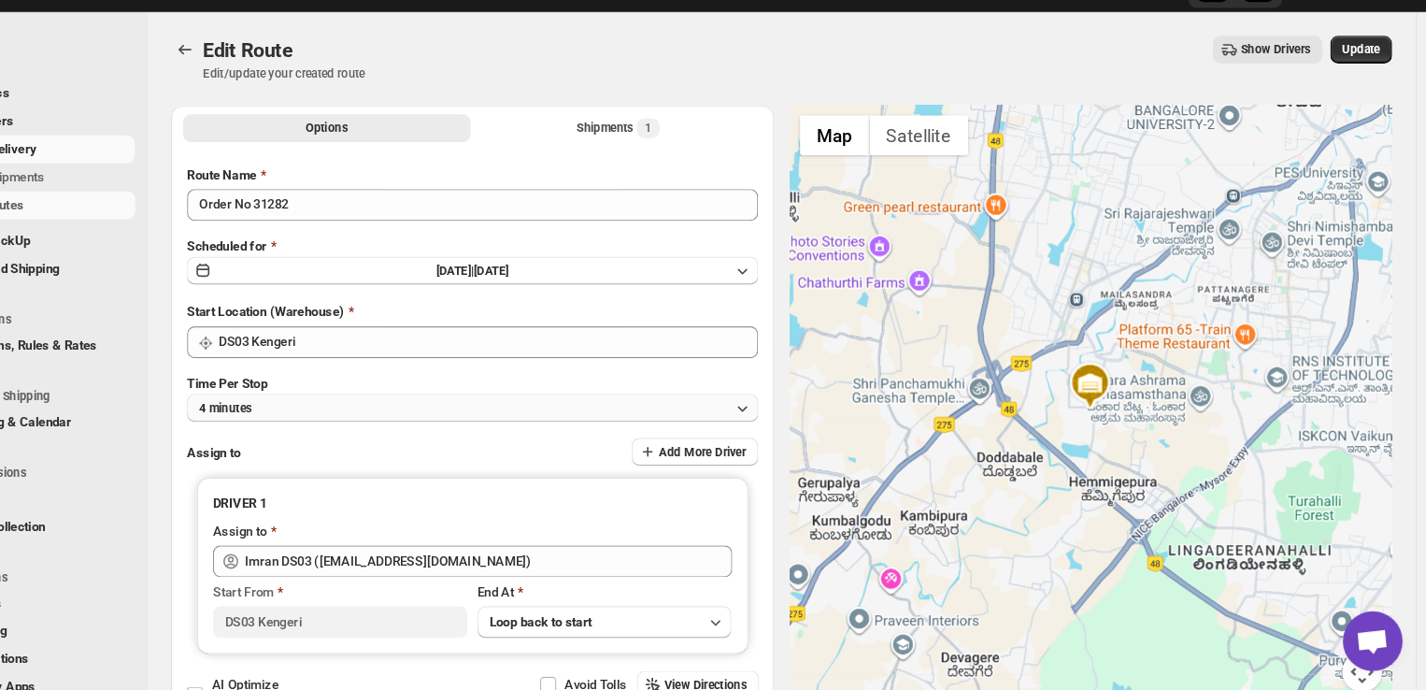
click at [369, 417] on button "4 minutes" at bounding box center [530, 424] width 536 height 26
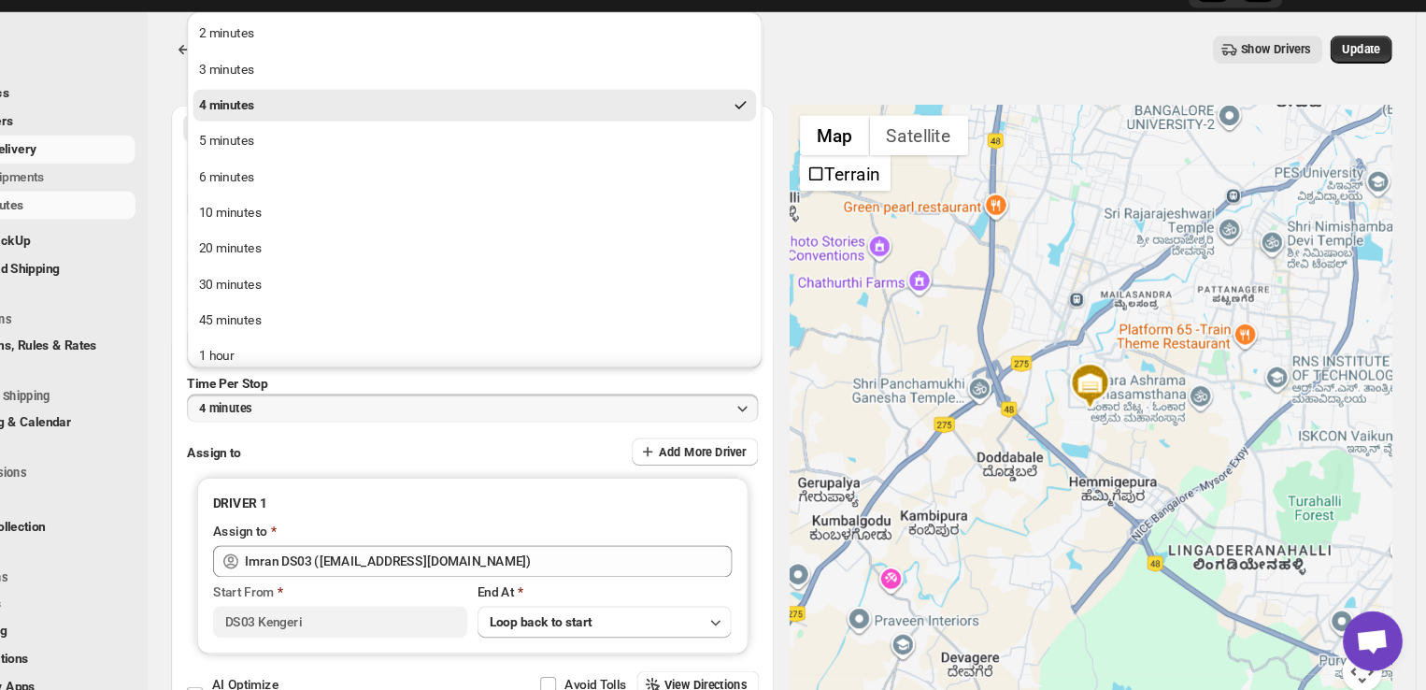
click at [980, 116] on div "Edit Route Edit/update your created route Show Drivers More actions Show Driver…" at bounding box center [820, 96] width 1146 height 43
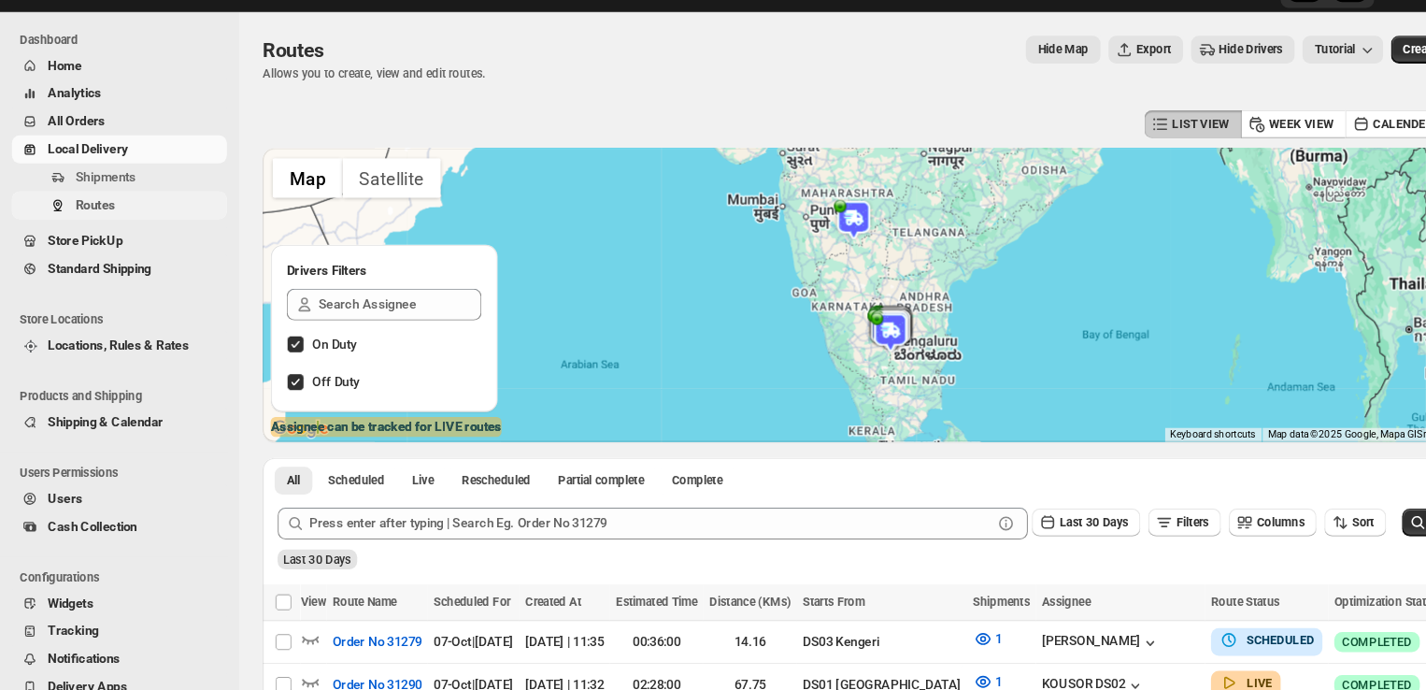
click at [100, 236] on span "Routes" at bounding box center [89, 233] width 37 height 14
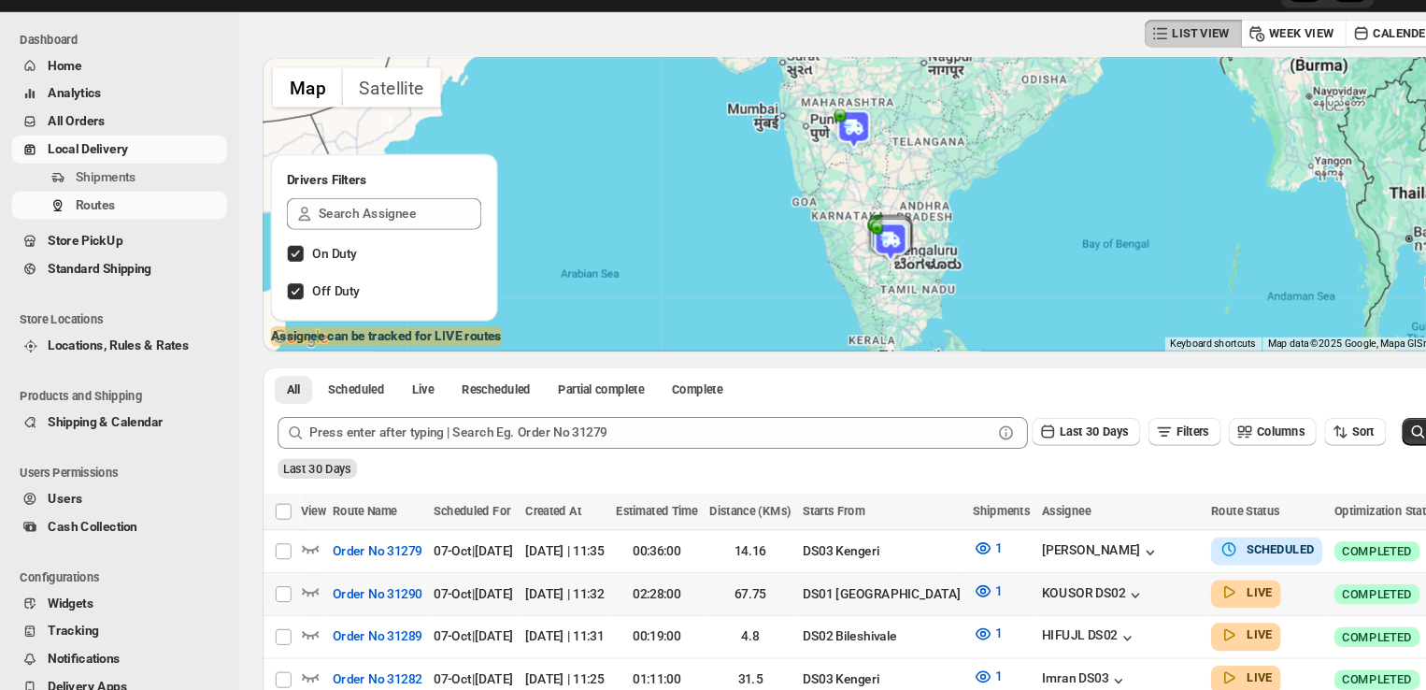
scroll to position [85, 0]
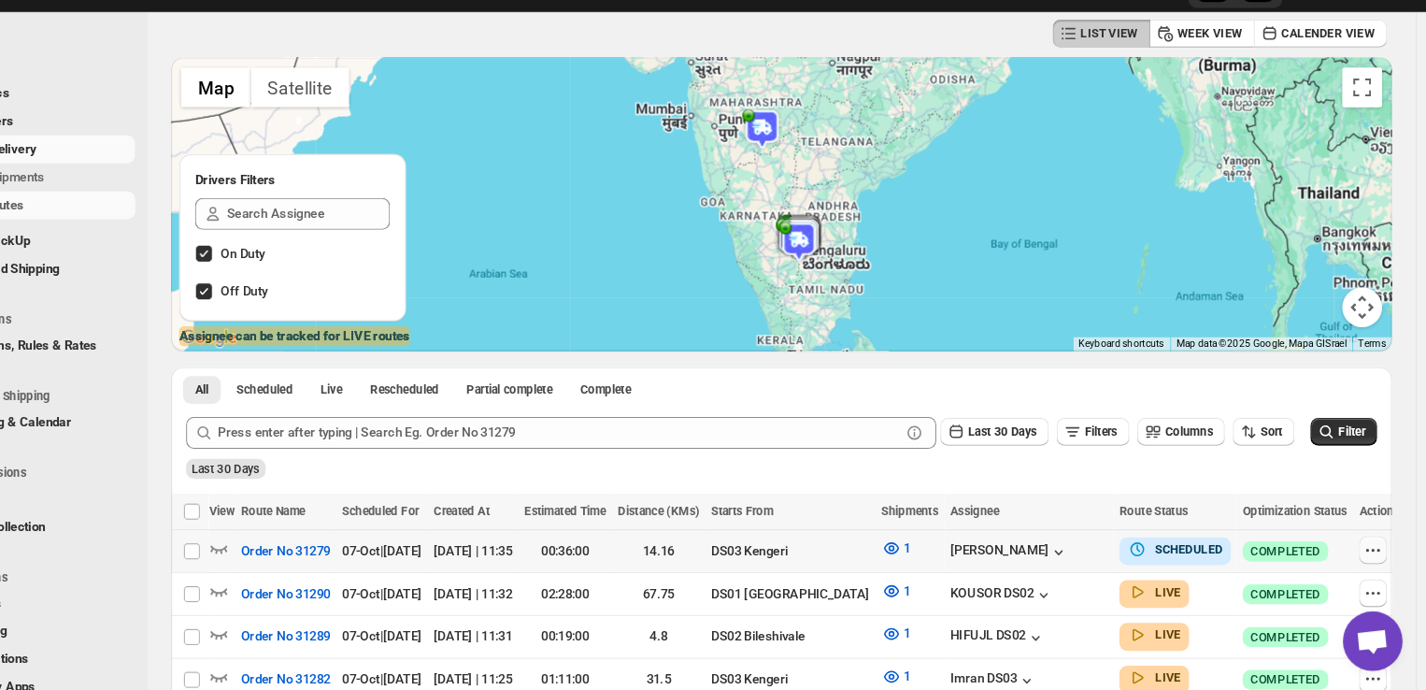
click at [1375, 552] on icon "button" at bounding box center [1375, 557] width 19 height 19
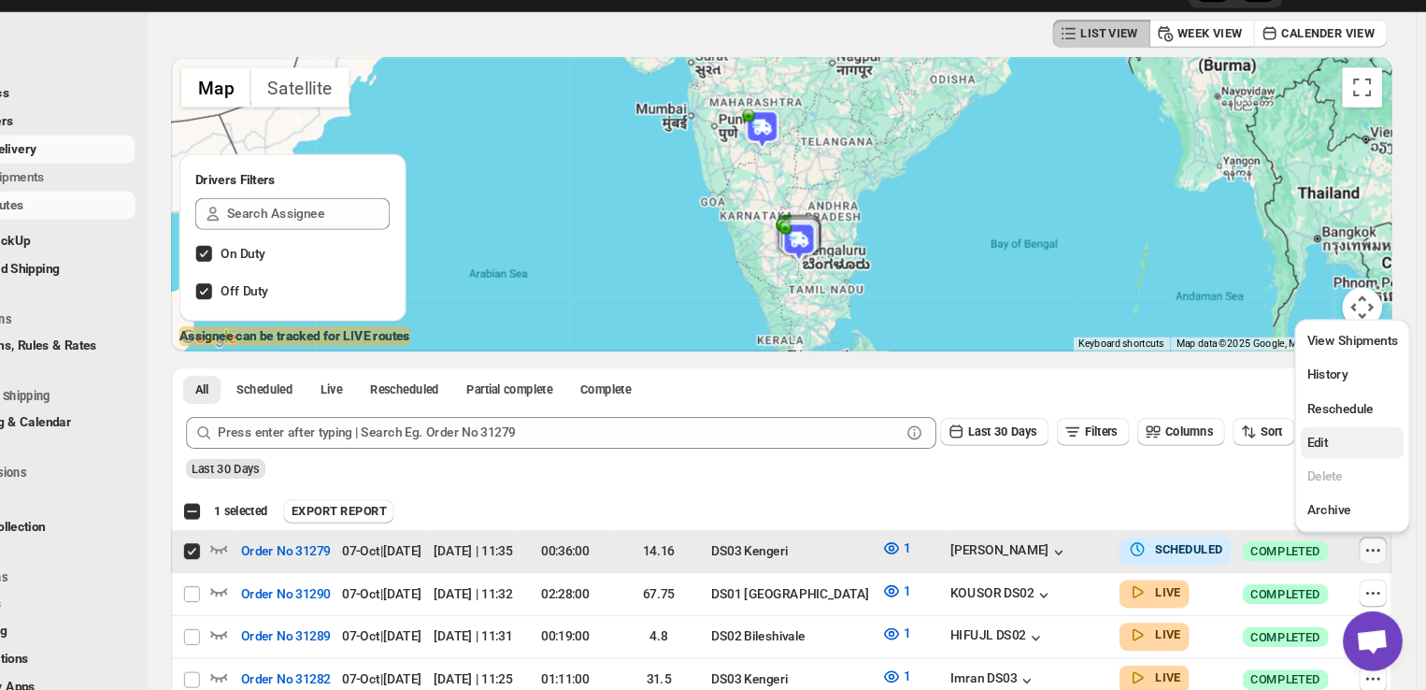
click at [1353, 451] on span "Edit" at bounding box center [1356, 457] width 86 height 19
checkbox input "false"
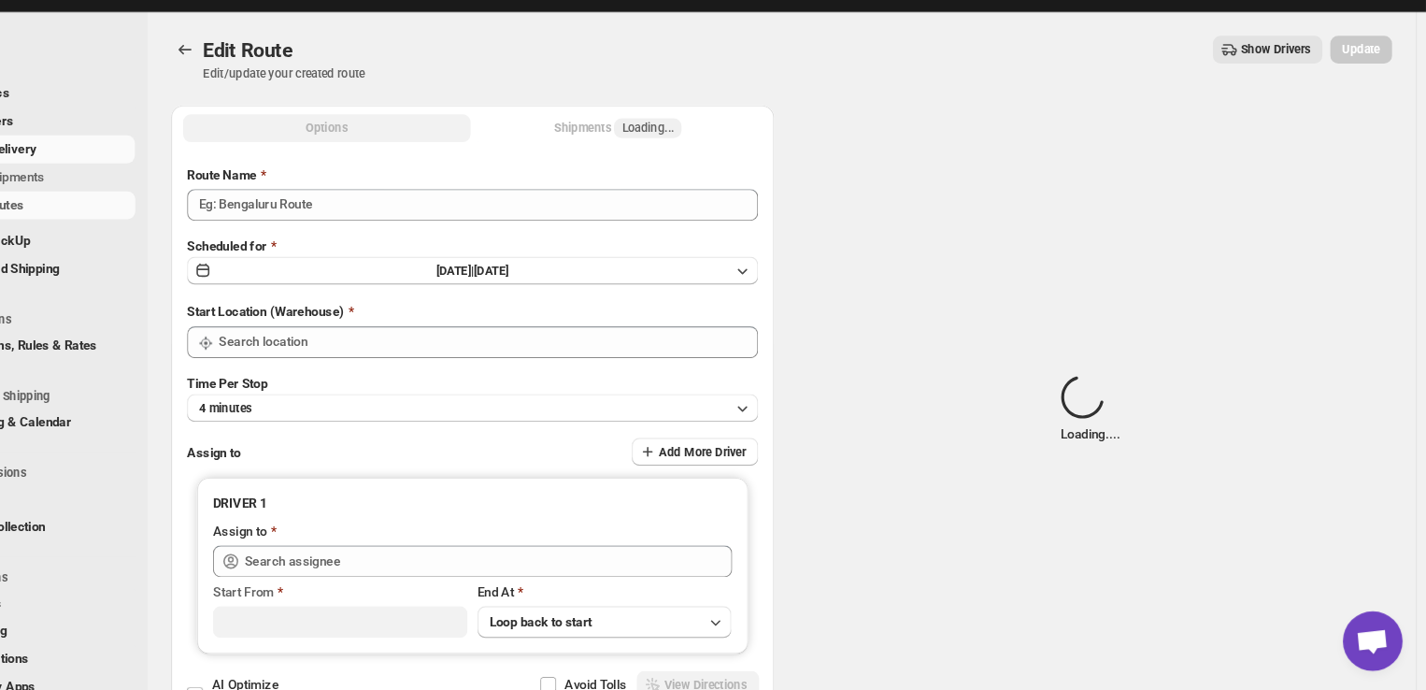
type input "Order No 31279"
type input "DS03 Kengeri"
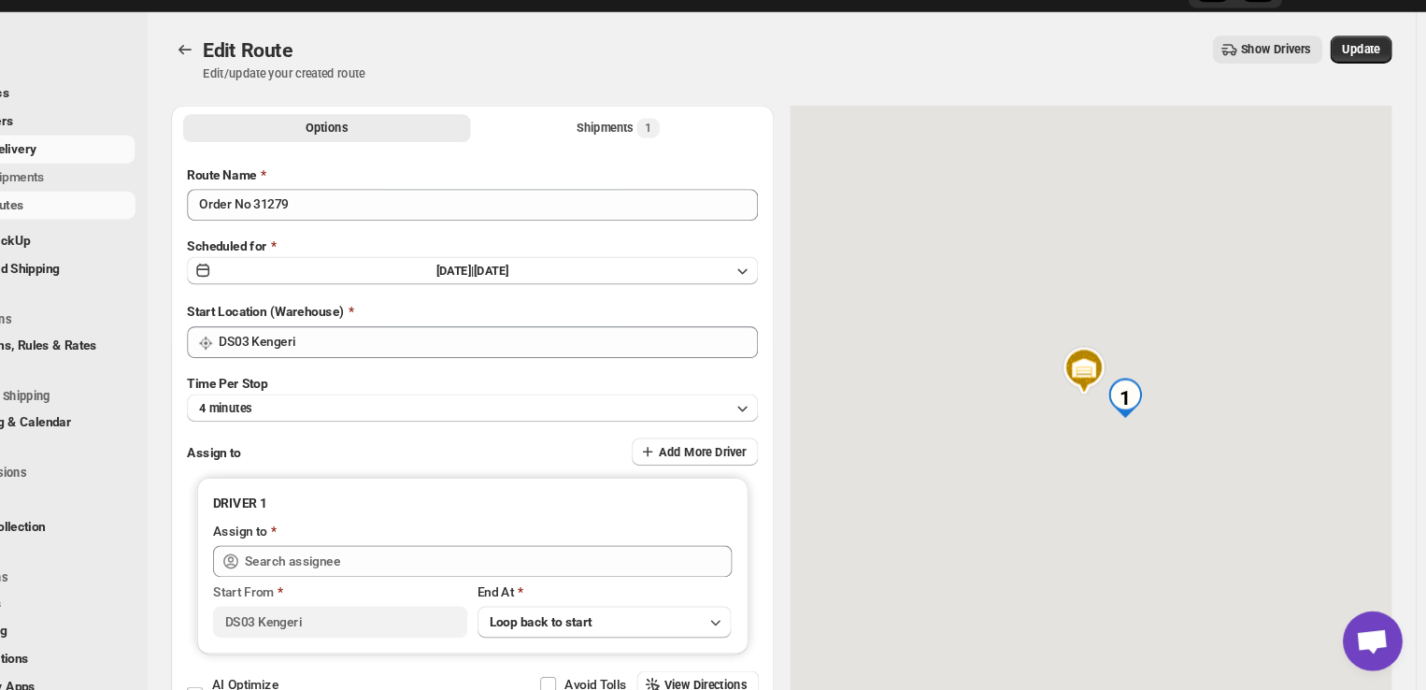
type input "[PERSON_NAME] ([EMAIL_ADDRESS][DOMAIN_NAME])"
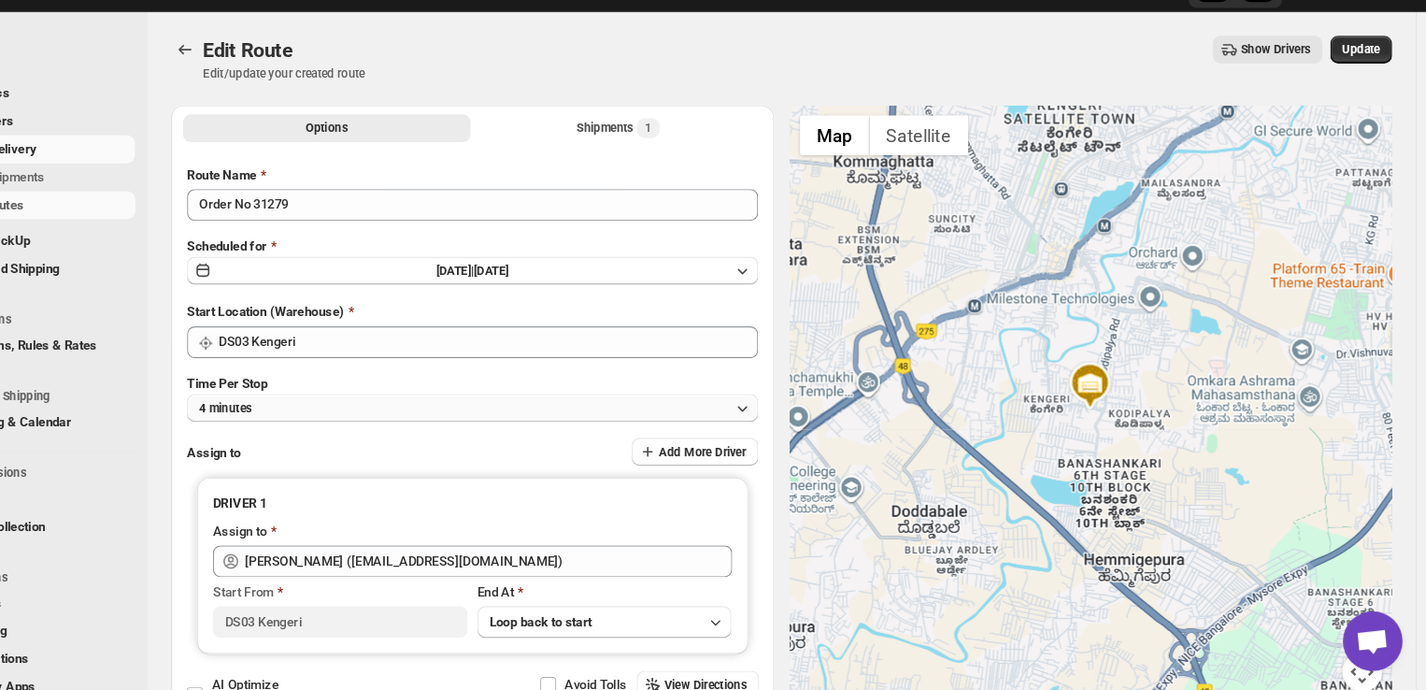
click at [622, 419] on button "4 minutes" at bounding box center [530, 424] width 536 height 26
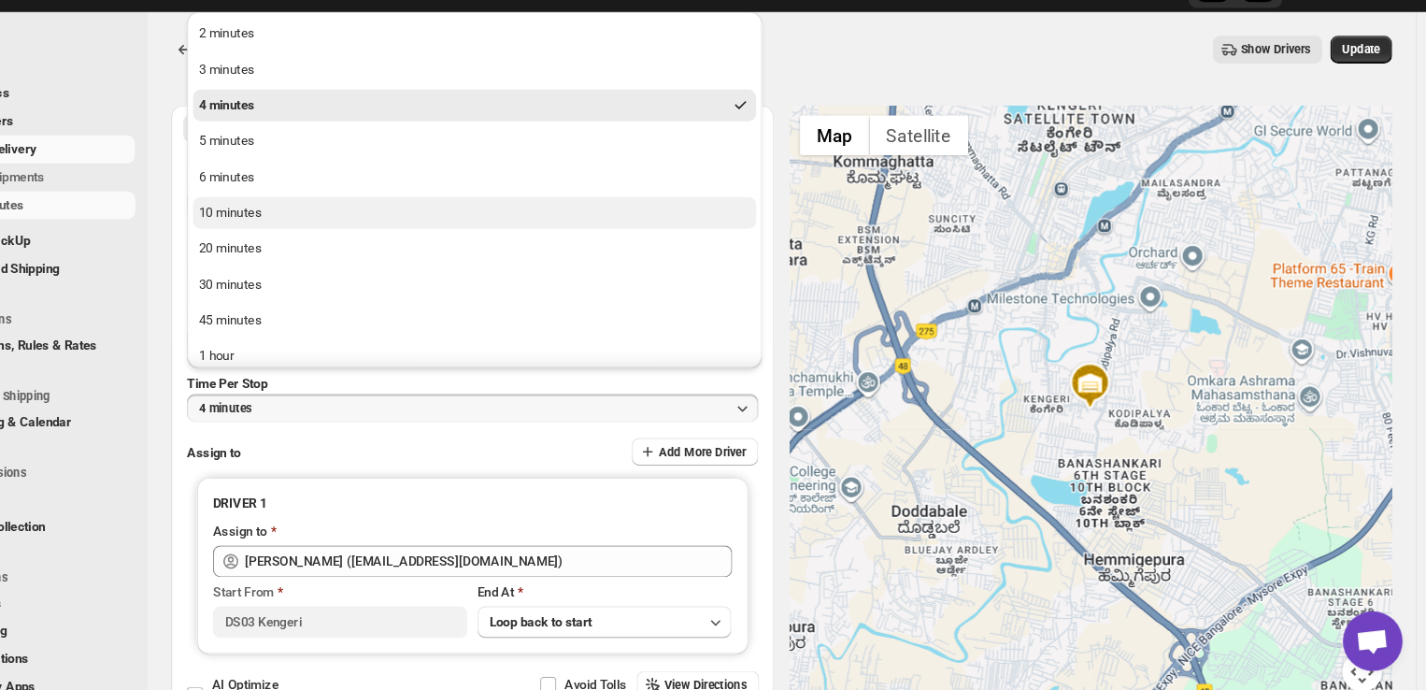
click at [307, 242] on div "10 minutes" at bounding box center [302, 241] width 59 height 19
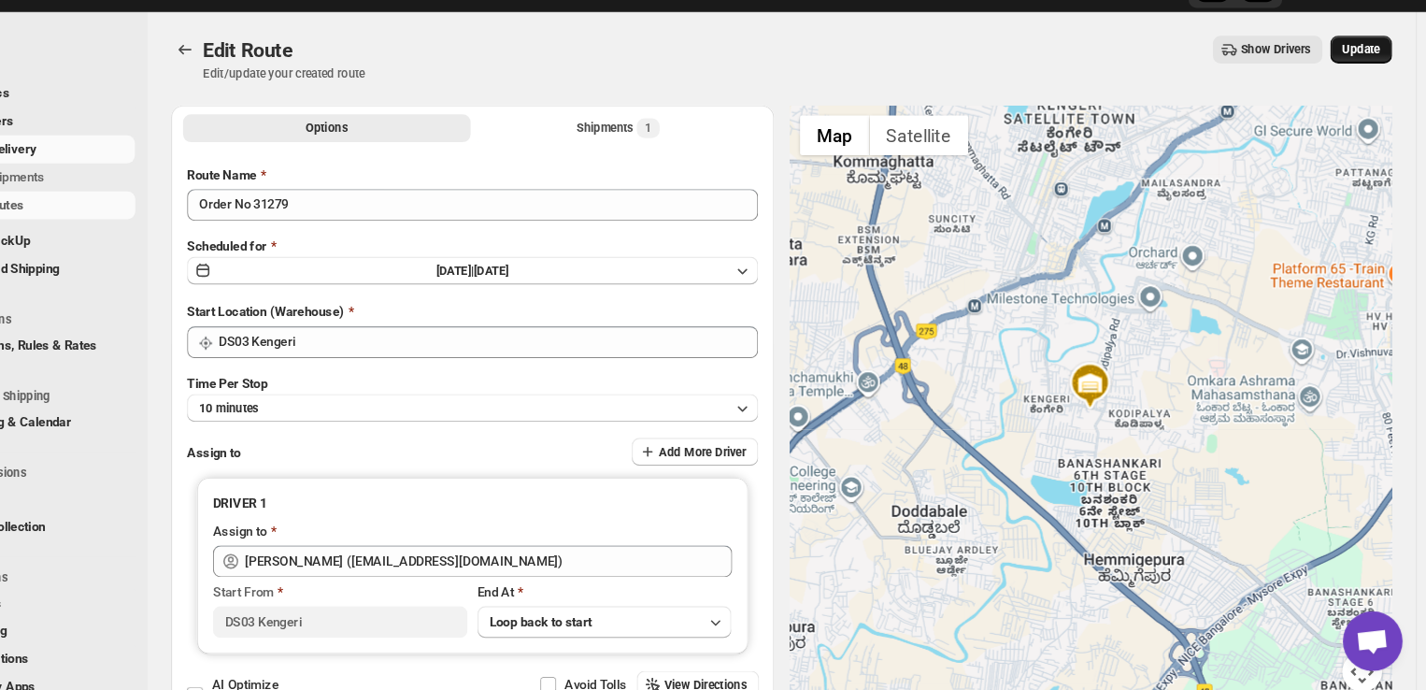
click at [1376, 87] on span "Update" at bounding box center [1364, 87] width 36 height 15
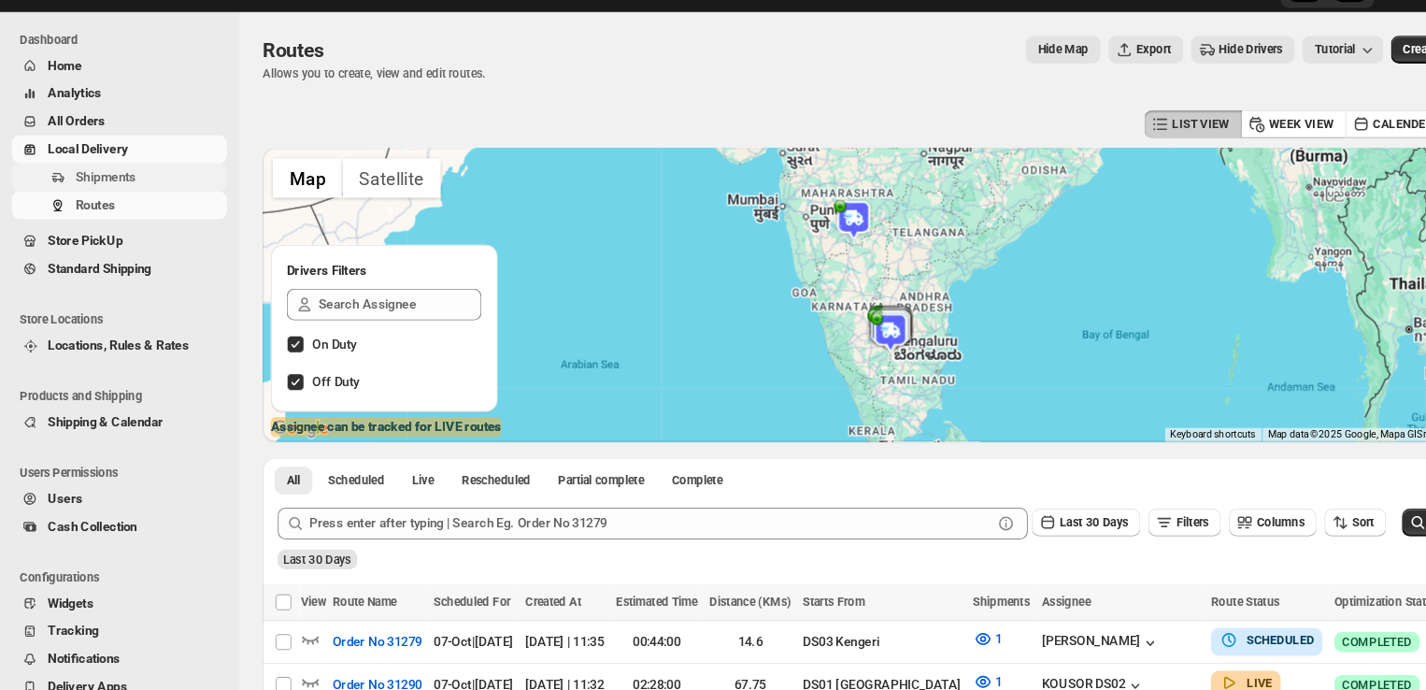
click at [107, 200] on span "Shipments" at bounding box center [99, 207] width 57 height 14
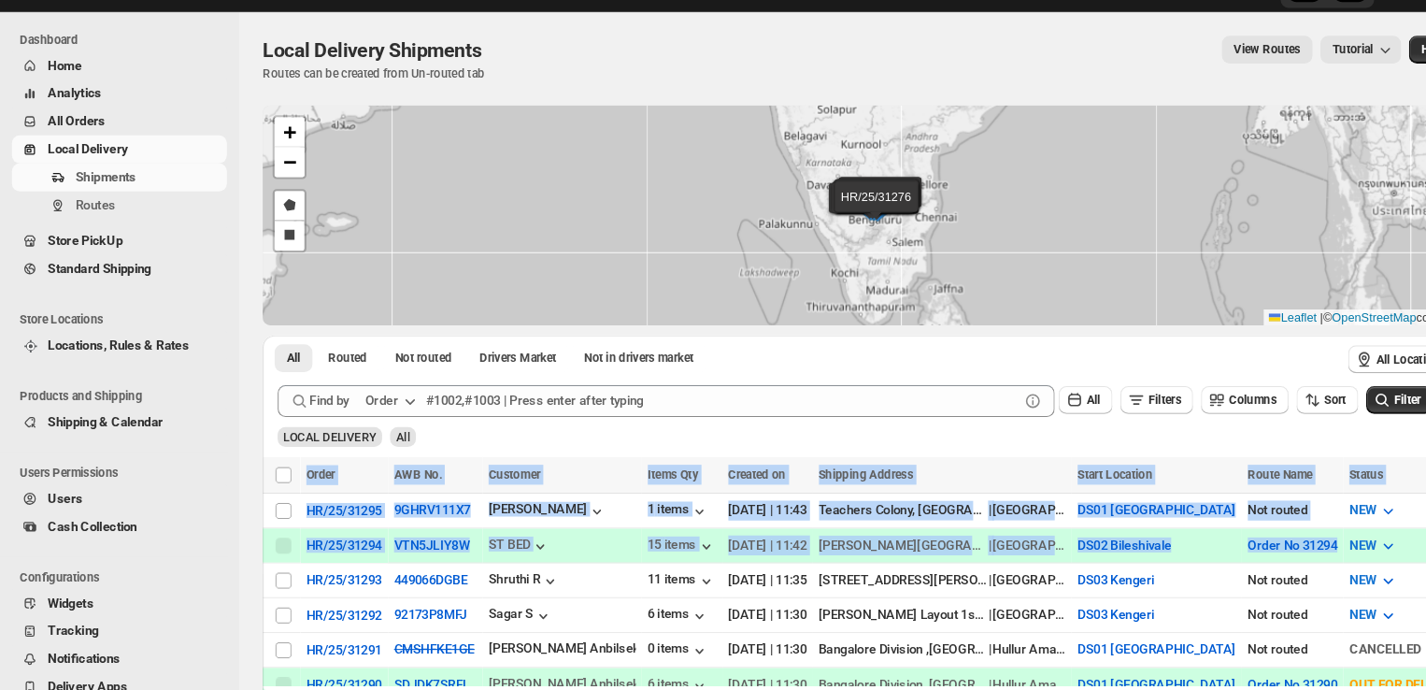
drag, startPoint x: 327, startPoint y: 567, endPoint x: 253, endPoint y: 477, distance: 116.9
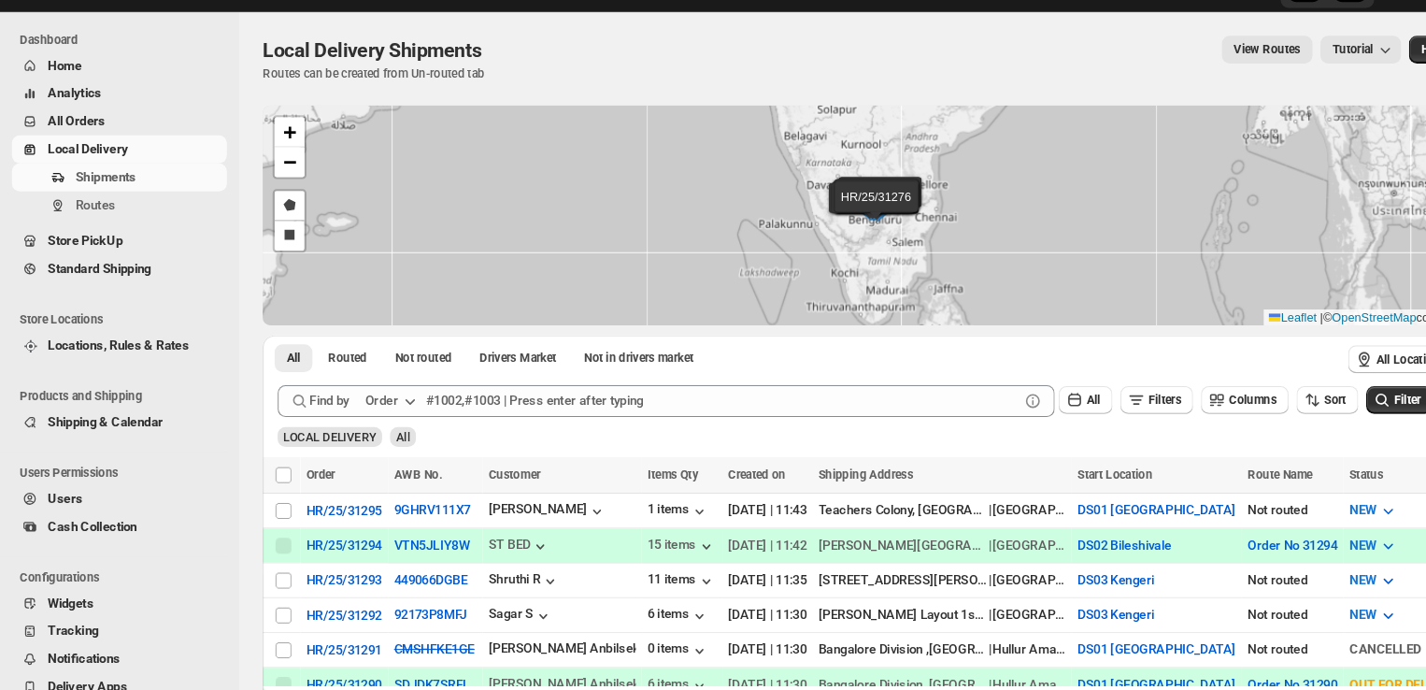
click at [233, 477] on div "Local Delivery Shipments. This page is ready Local Delivery Shipments Routes ca…" at bounding box center [819, 631] width 1191 height 1159
click at [116, 203] on span "Shipments" at bounding box center [99, 207] width 57 height 14
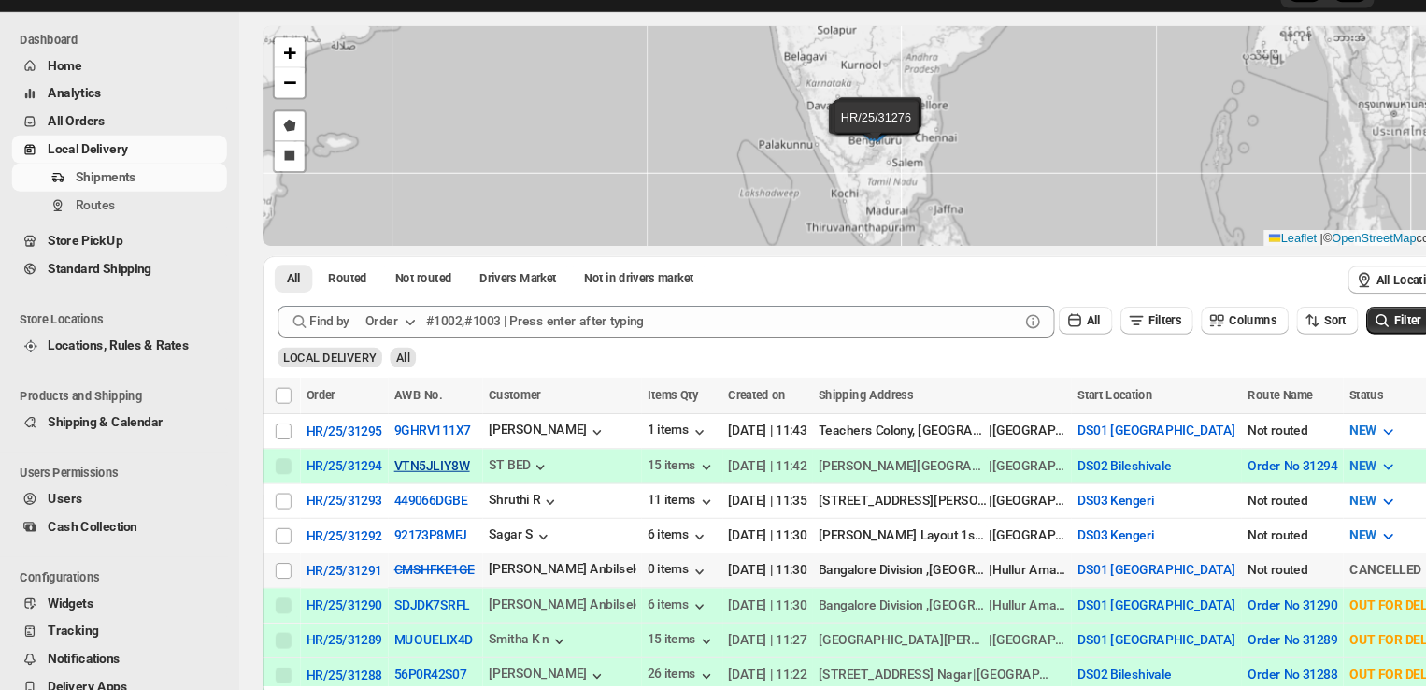
scroll to position [126, 0]
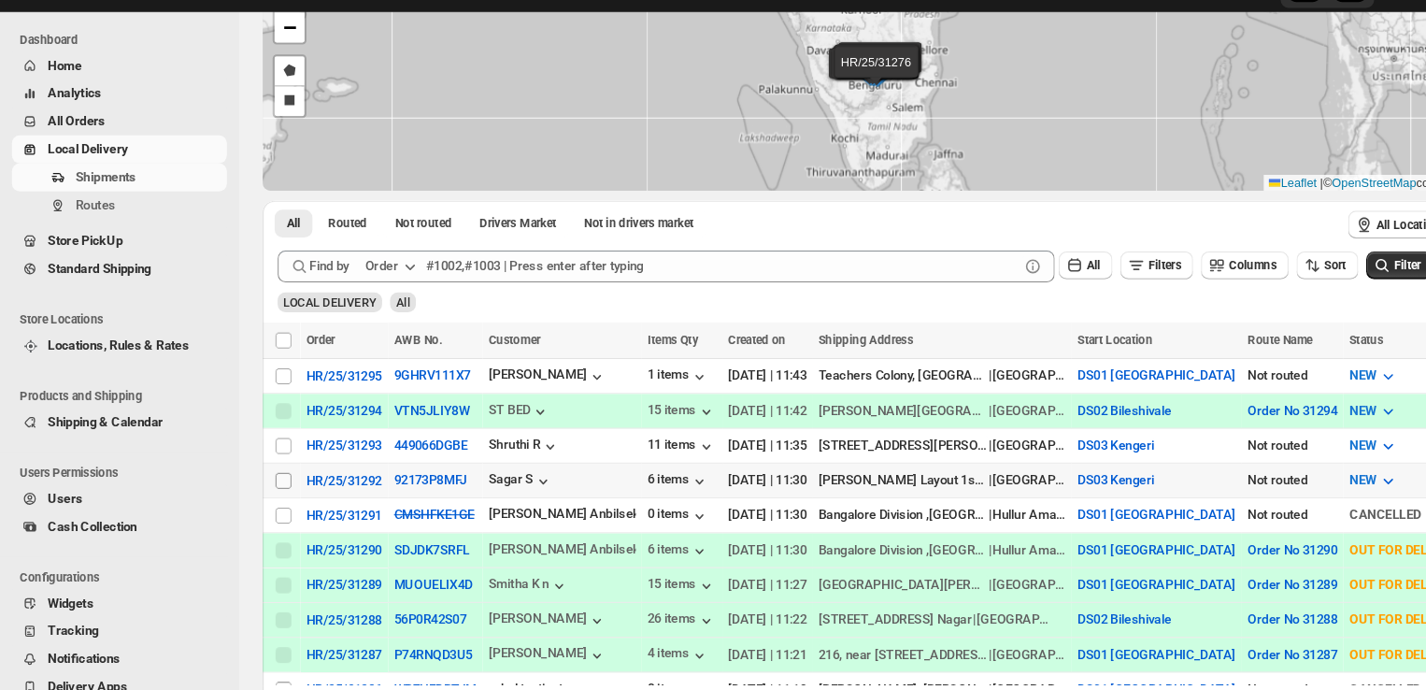
click at [263, 491] on input "Select shipment" at bounding box center [266, 492] width 15 height 15
checkbox input "true"
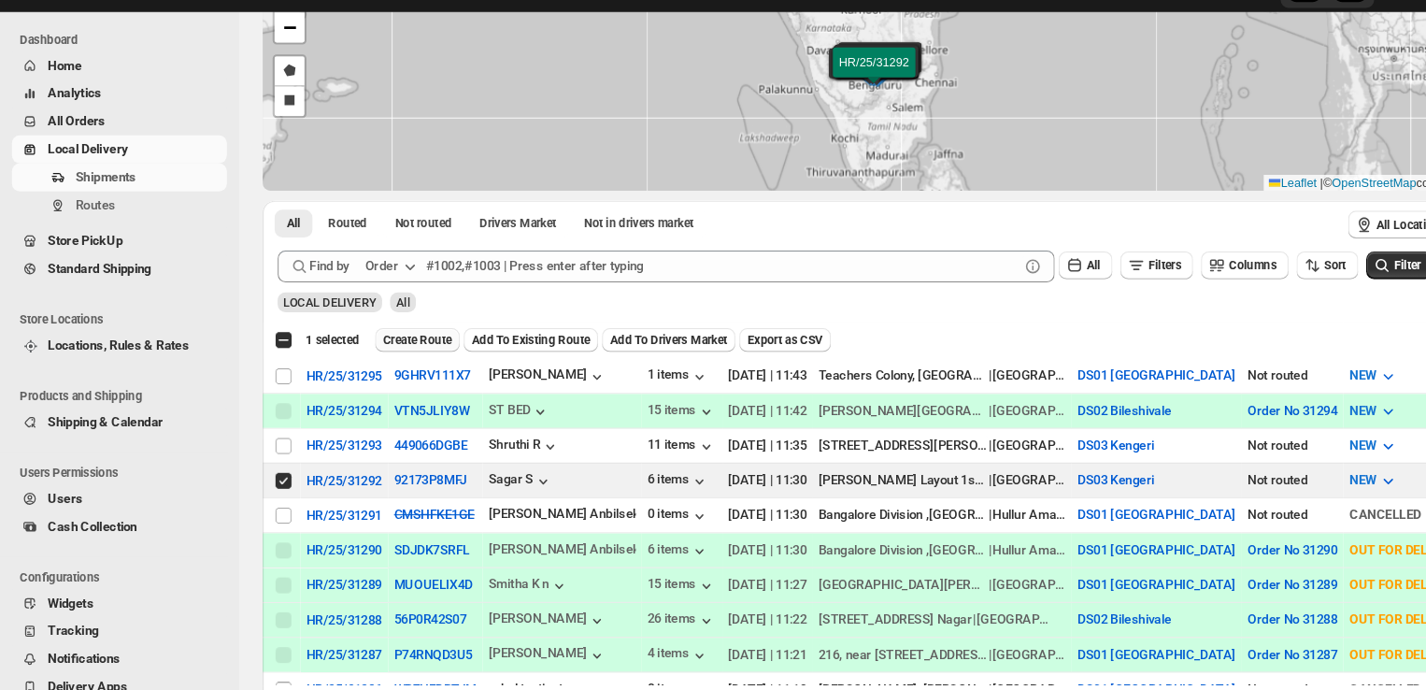
click at [391, 352] on button "Create Route" at bounding box center [391, 360] width 79 height 22
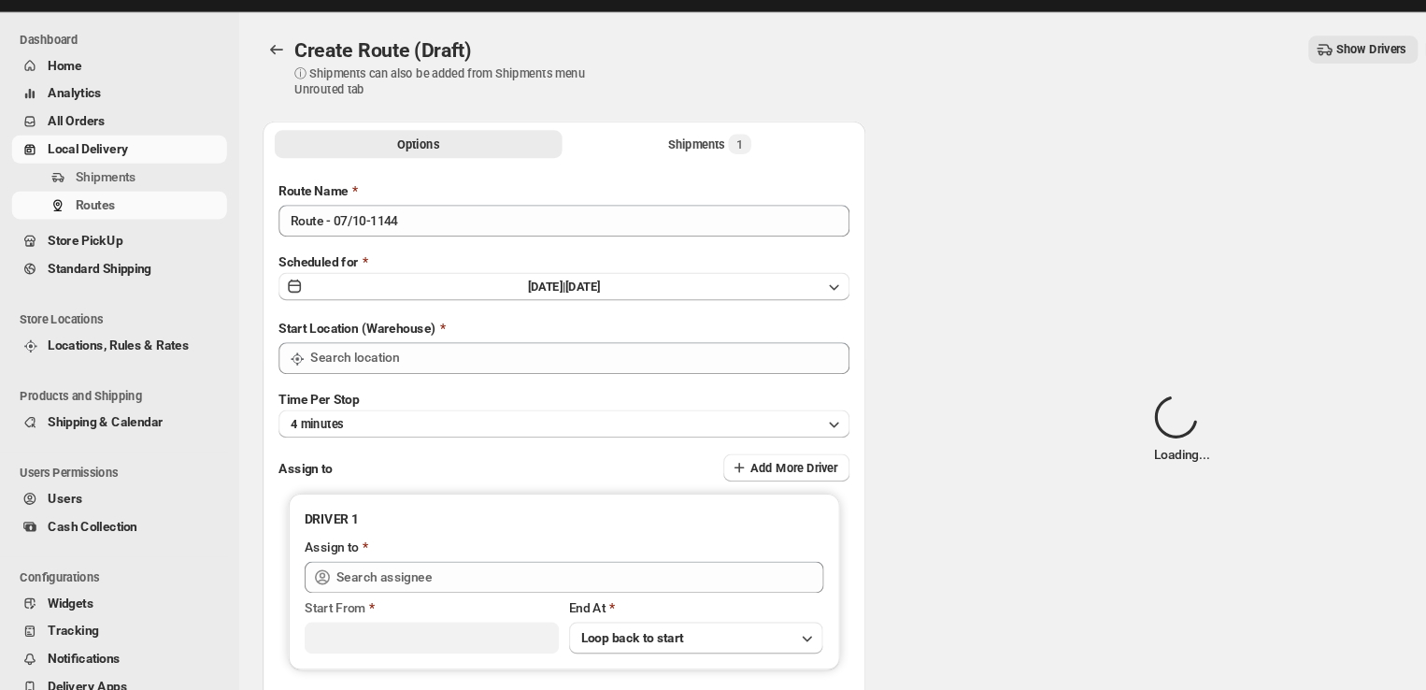
type input "DS03 Kengeri"
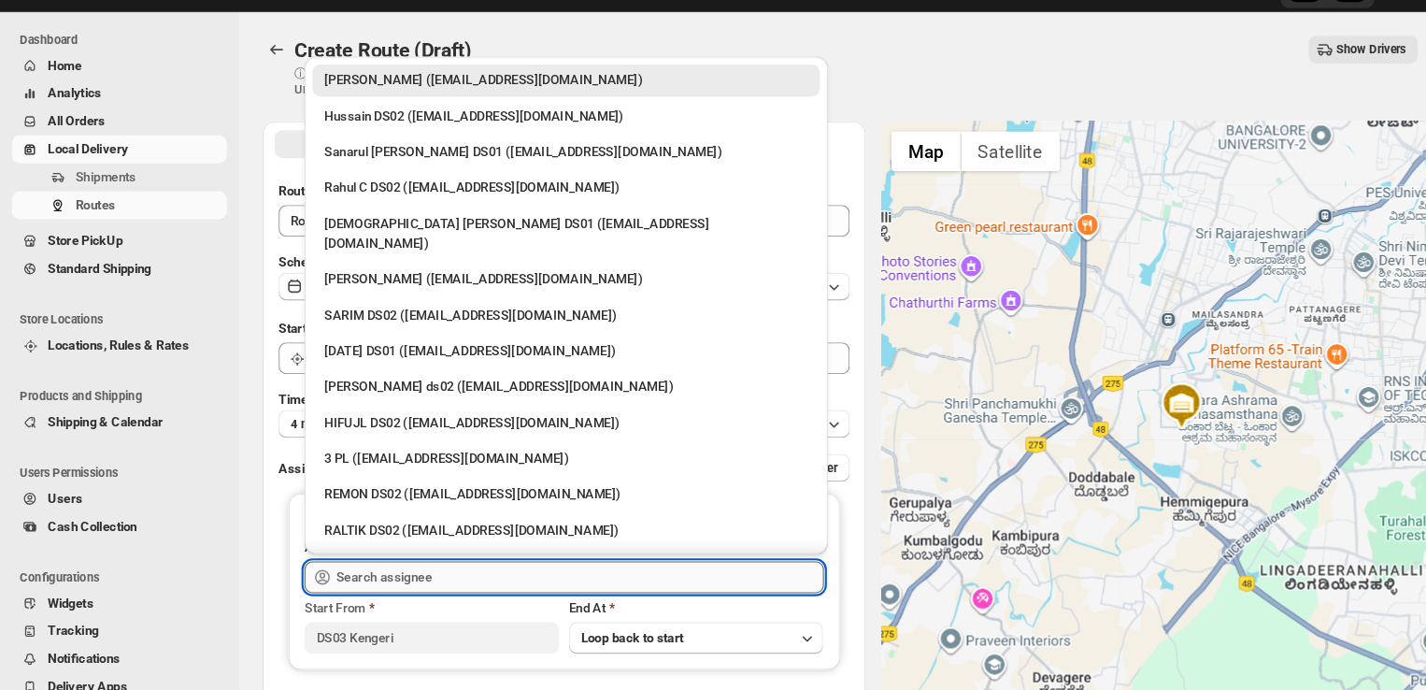
click at [475, 579] on input "text" at bounding box center [545, 583] width 458 height 30
type input "r"
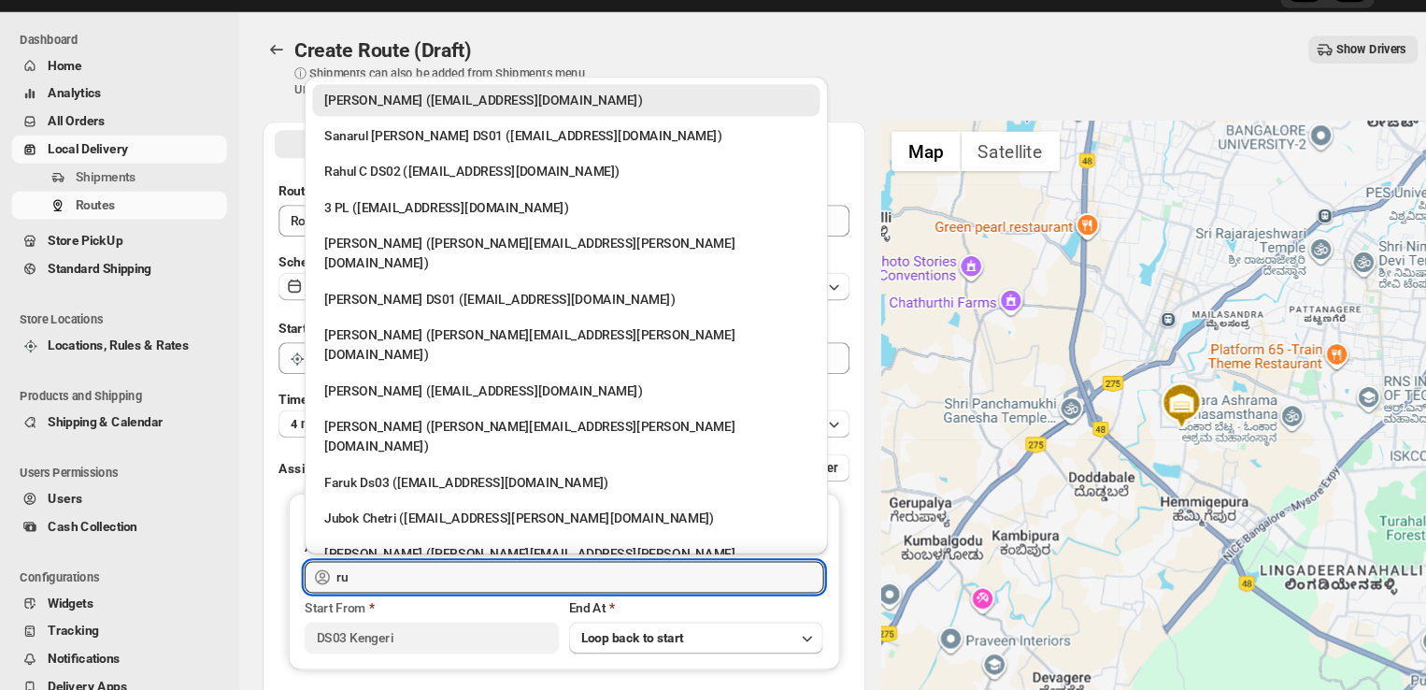
click at [415, 605] on div "[PERSON_NAME] DS03 ([EMAIL_ADDRESS][DOMAIN_NAME])" at bounding box center [532, 614] width 454 height 19
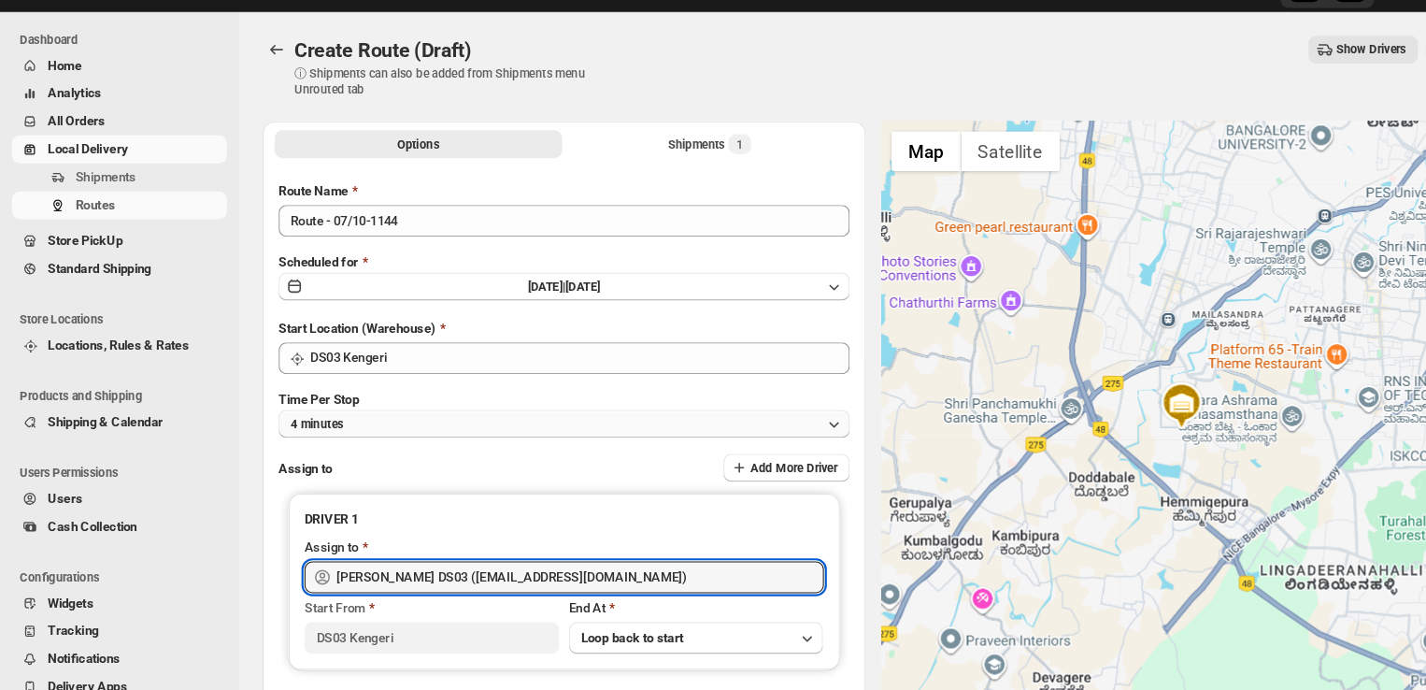
type input "[PERSON_NAME] DS03 ([EMAIL_ADDRESS][DOMAIN_NAME])"
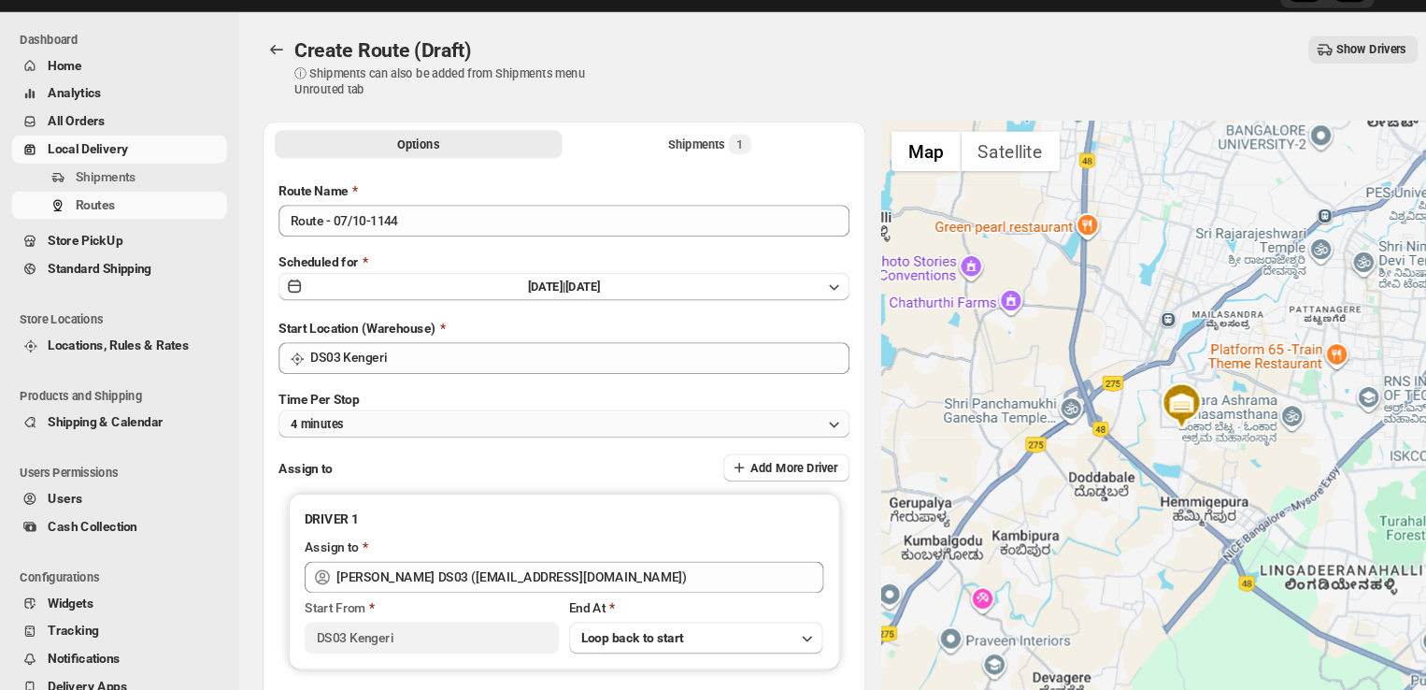
click at [504, 434] on button "4 minutes" at bounding box center [530, 439] width 536 height 26
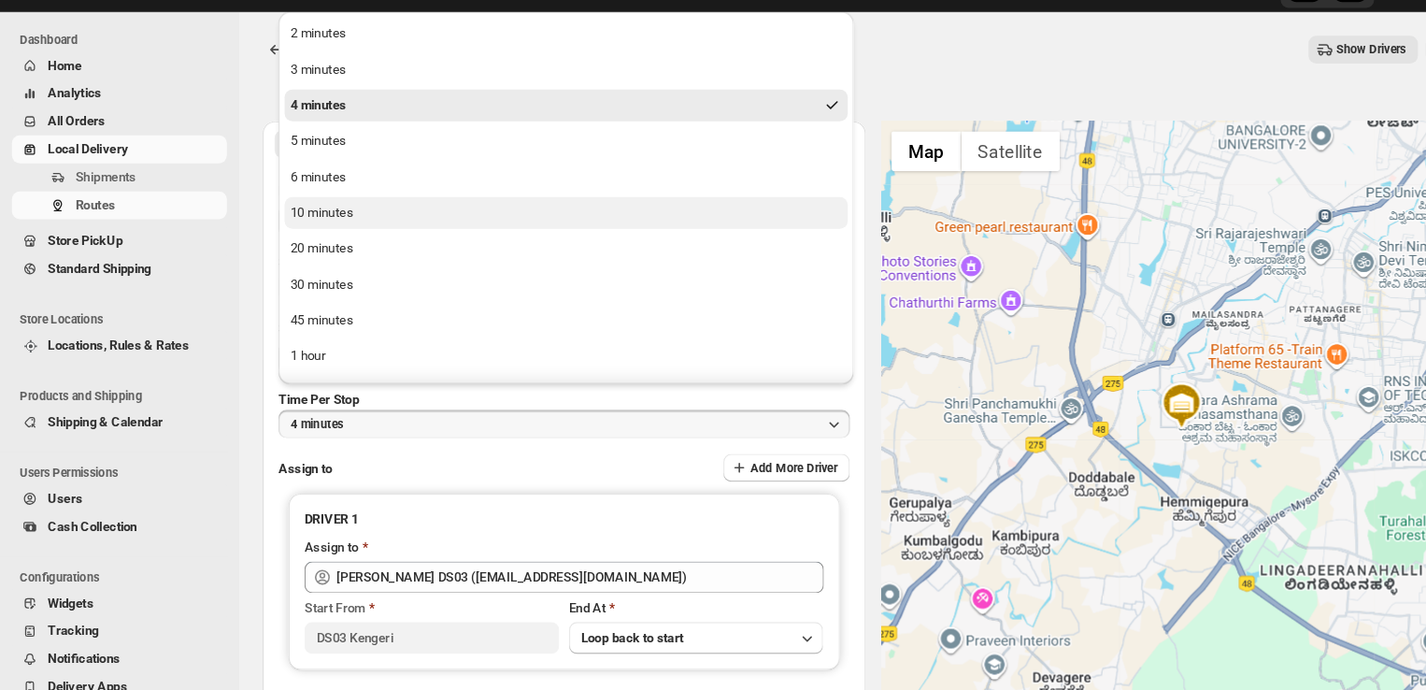
click at [300, 241] on div "10 minutes" at bounding box center [302, 241] width 59 height 19
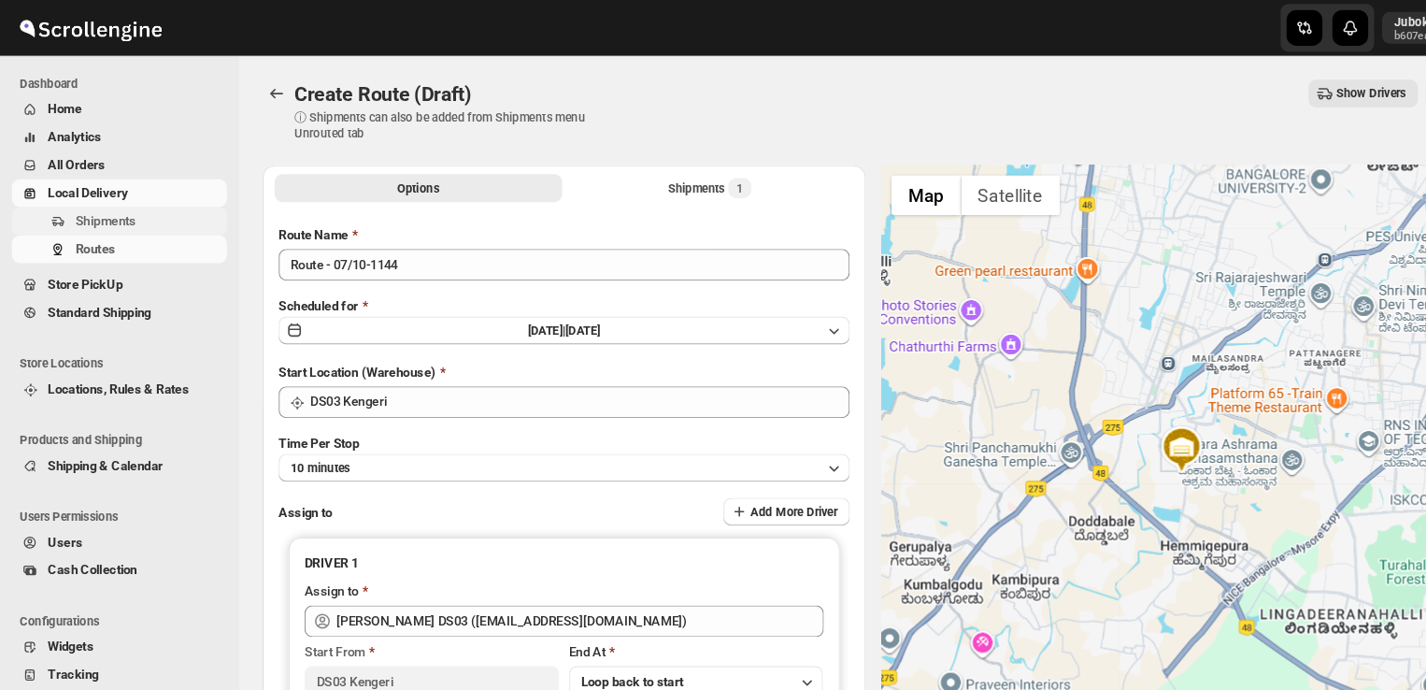
click at [135, 205] on span "Shipments" at bounding box center [140, 207] width 138 height 19
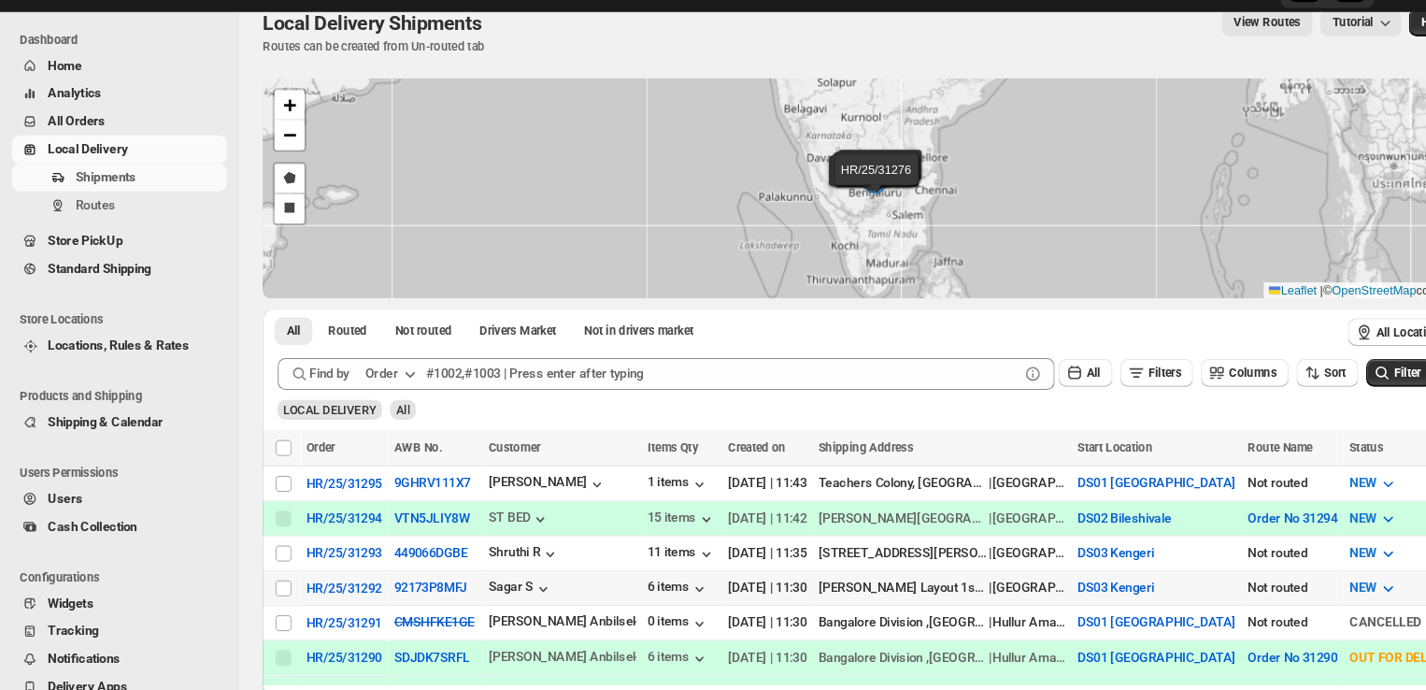
scroll to position [83, 0]
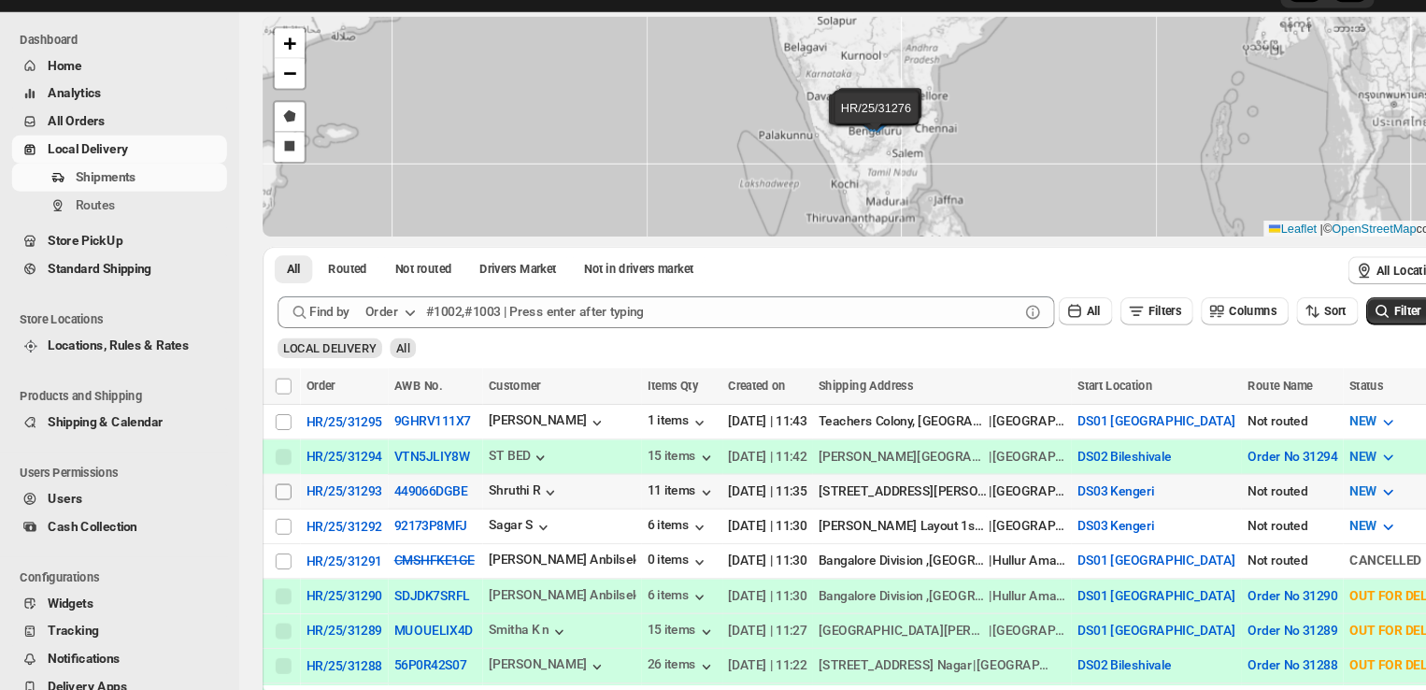
click at [268, 495] on input "Select shipment" at bounding box center [266, 502] width 15 height 15
checkbox input "true"
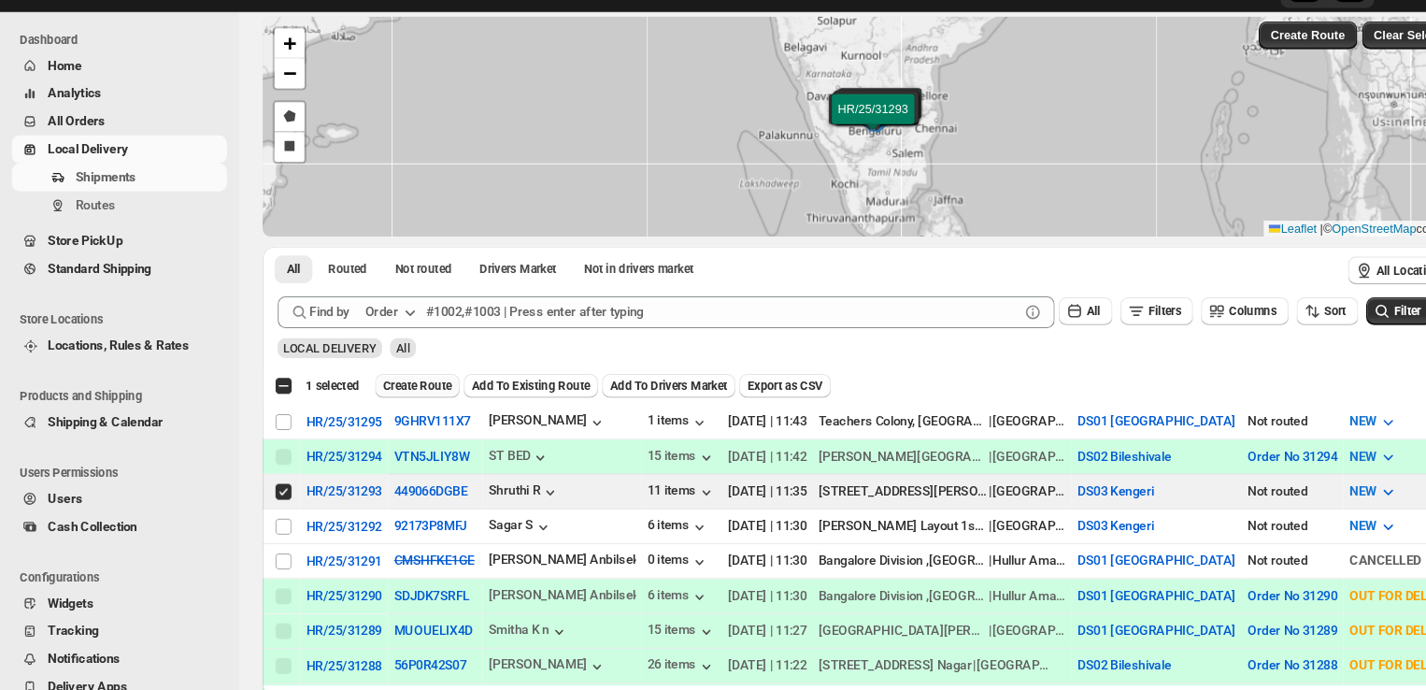
click at [398, 404] on span "Create Route" at bounding box center [392, 403] width 64 height 15
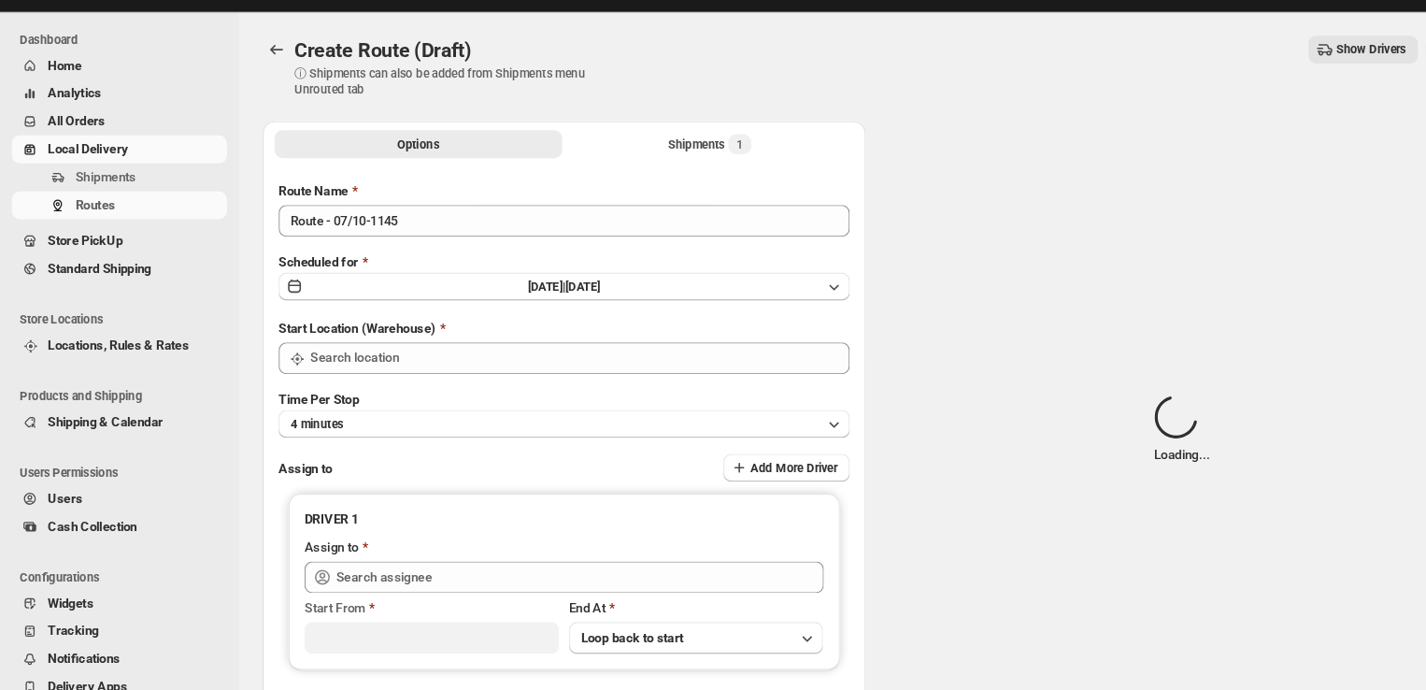
type input "DS03 Kengeri"
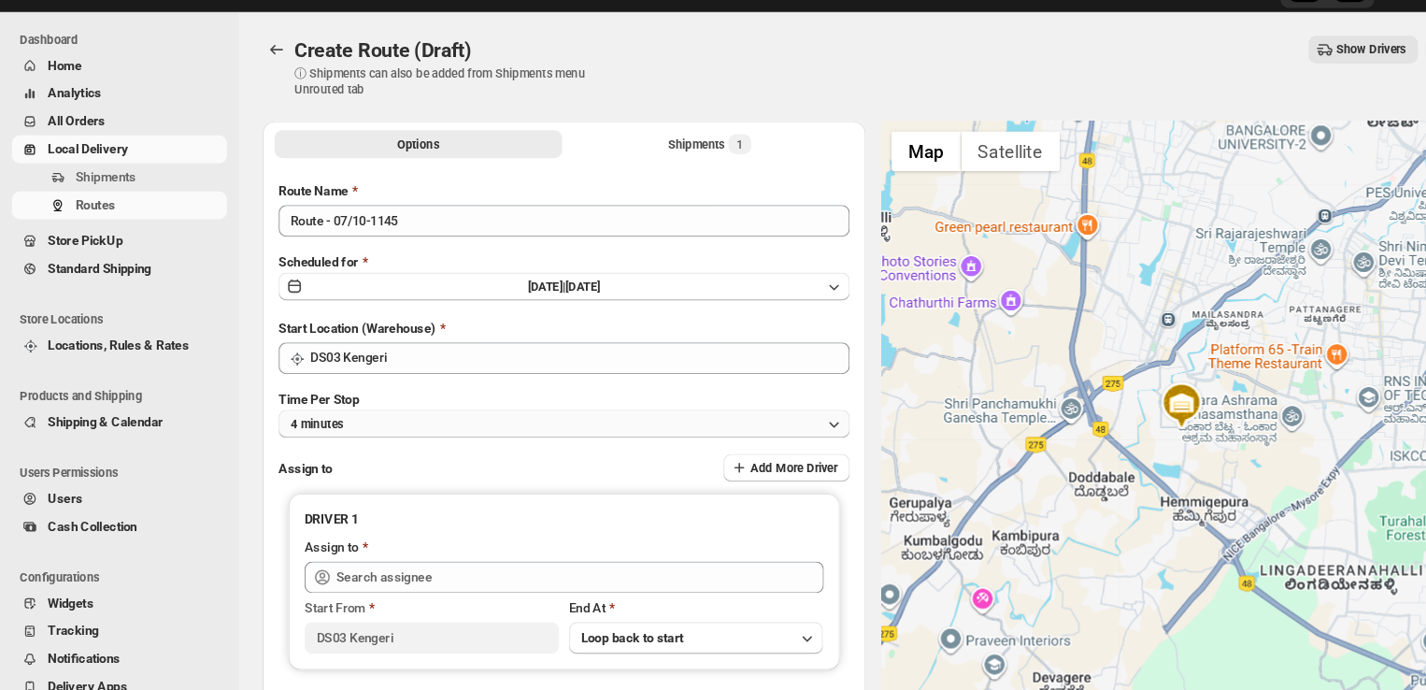
click at [395, 441] on button "4 minutes" at bounding box center [530, 439] width 536 height 26
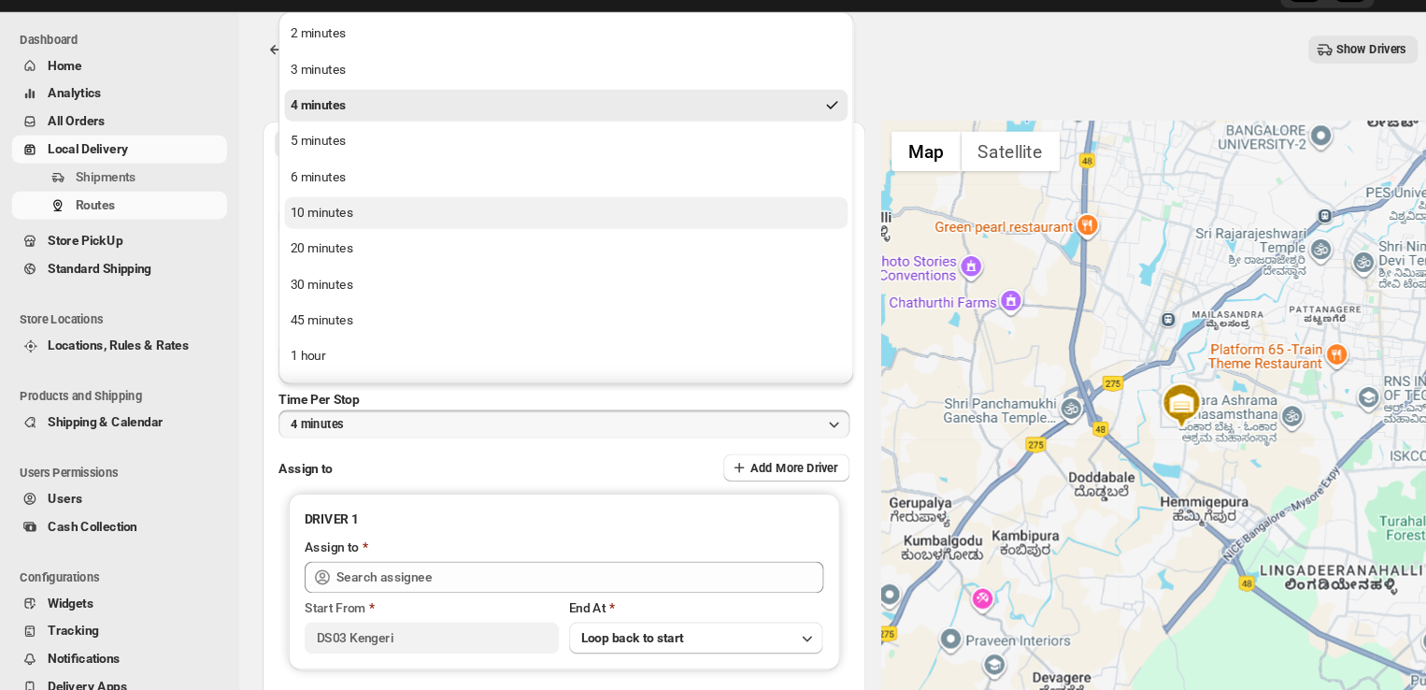
click at [307, 245] on div "10 minutes" at bounding box center [302, 241] width 59 height 19
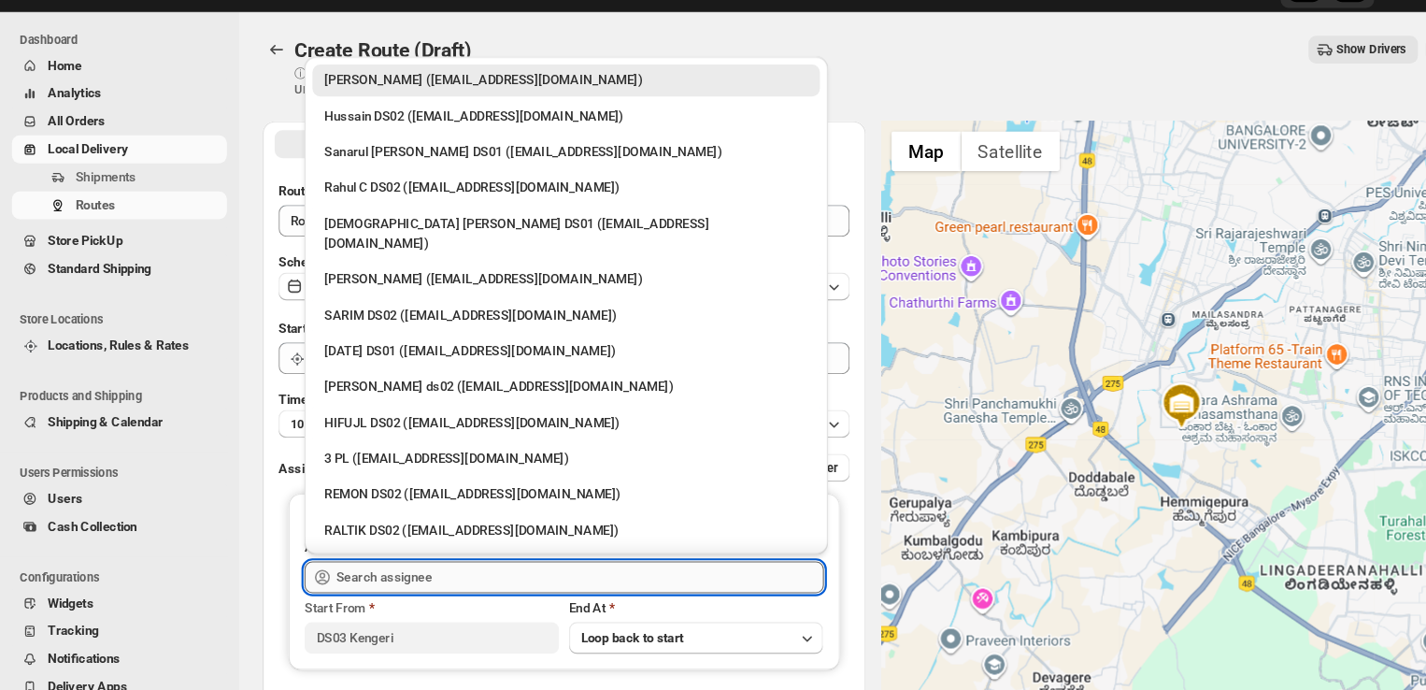
click at [412, 576] on input "text" at bounding box center [545, 583] width 458 height 30
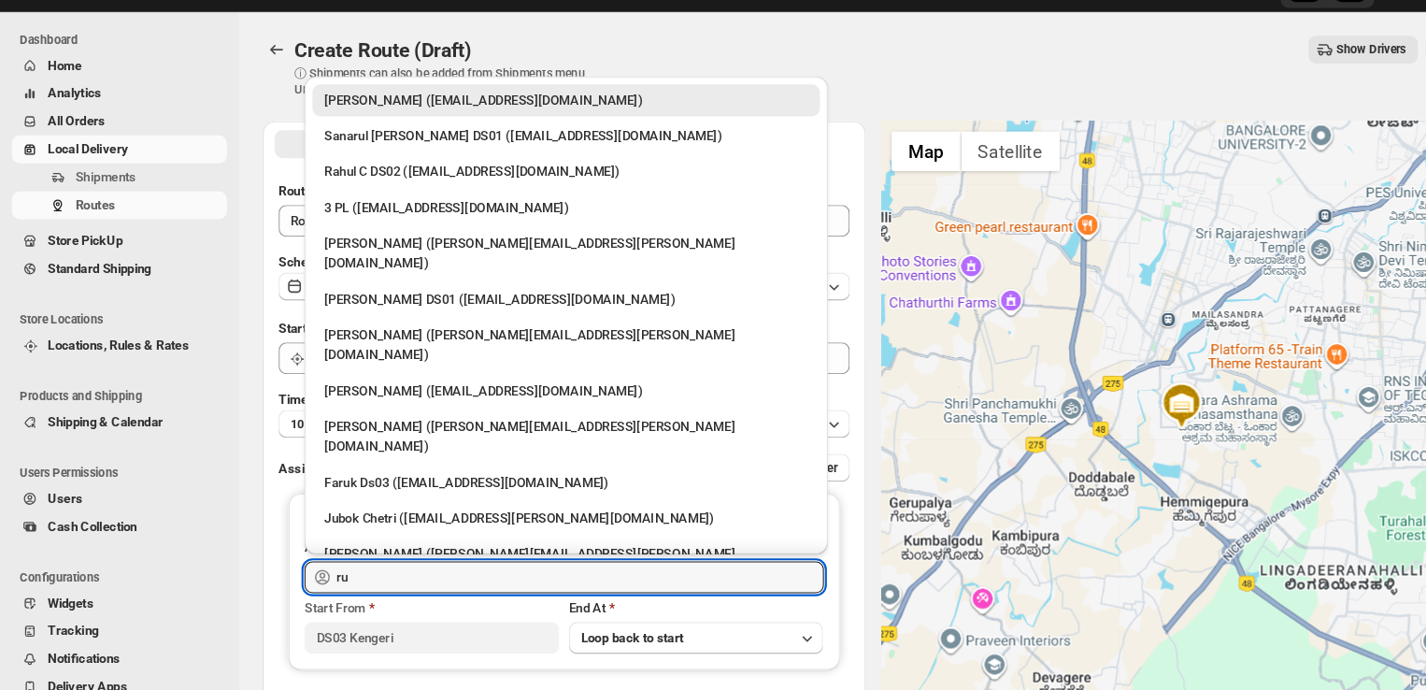
click at [388, 605] on div "[PERSON_NAME] DS03 ([EMAIL_ADDRESS][DOMAIN_NAME])" at bounding box center [532, 614] width 454 height 19
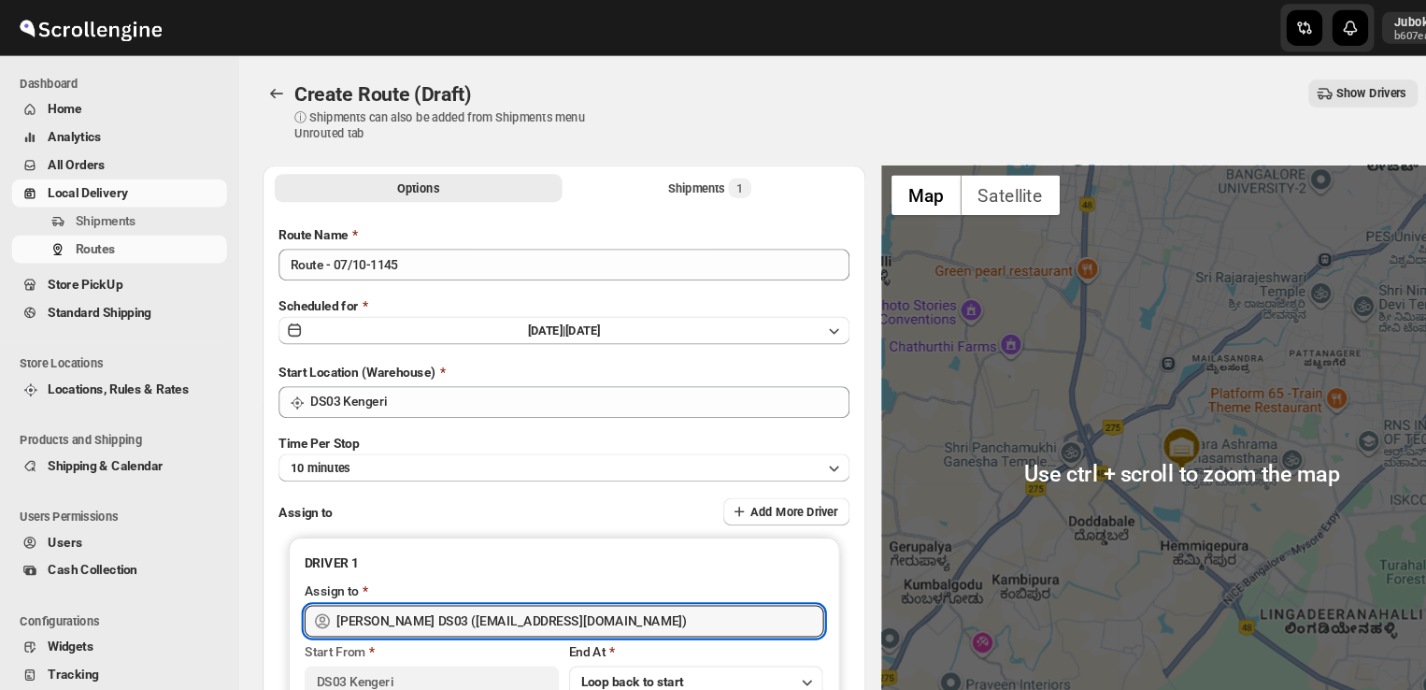
type input "[PERSON_NAME] DS03 ([EMAIL_ADDRESS][DOMAIN_NAME])"
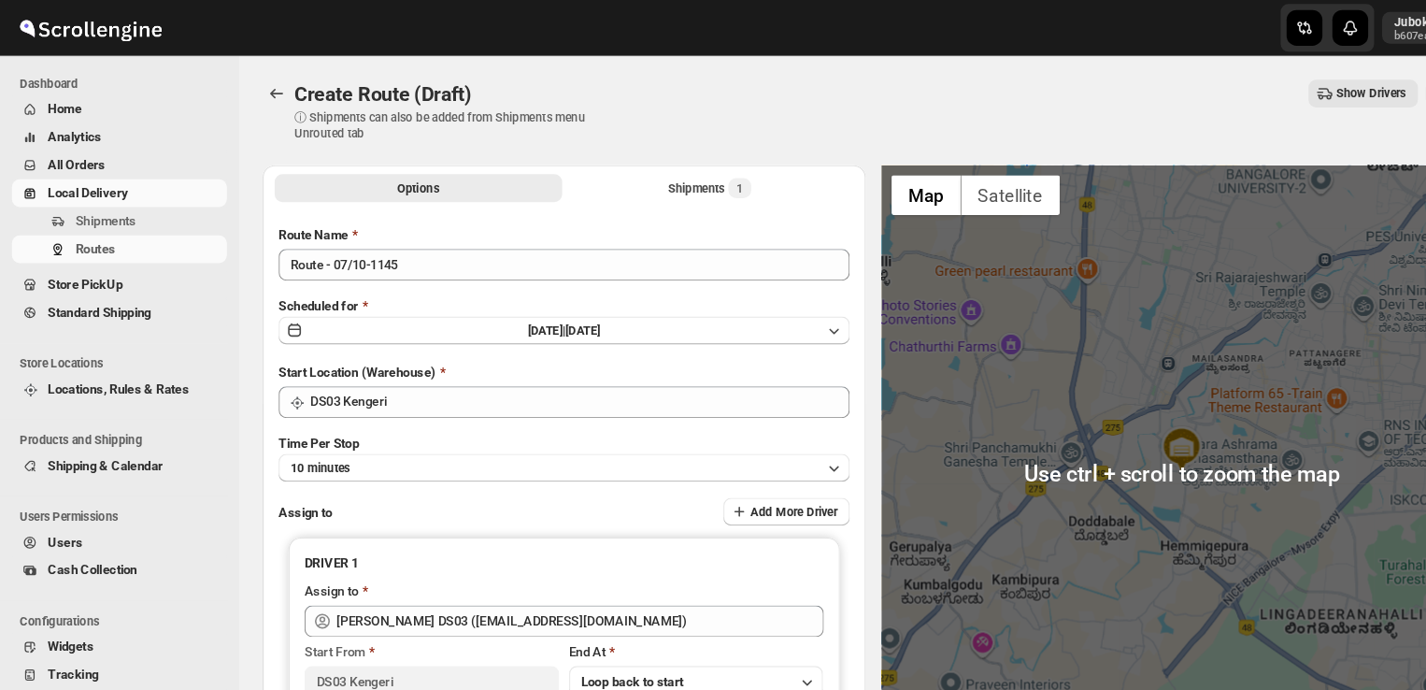
click at [1302, 85] on span "Show Drivers" at bounding box center [1287, 87] width 65 height 15
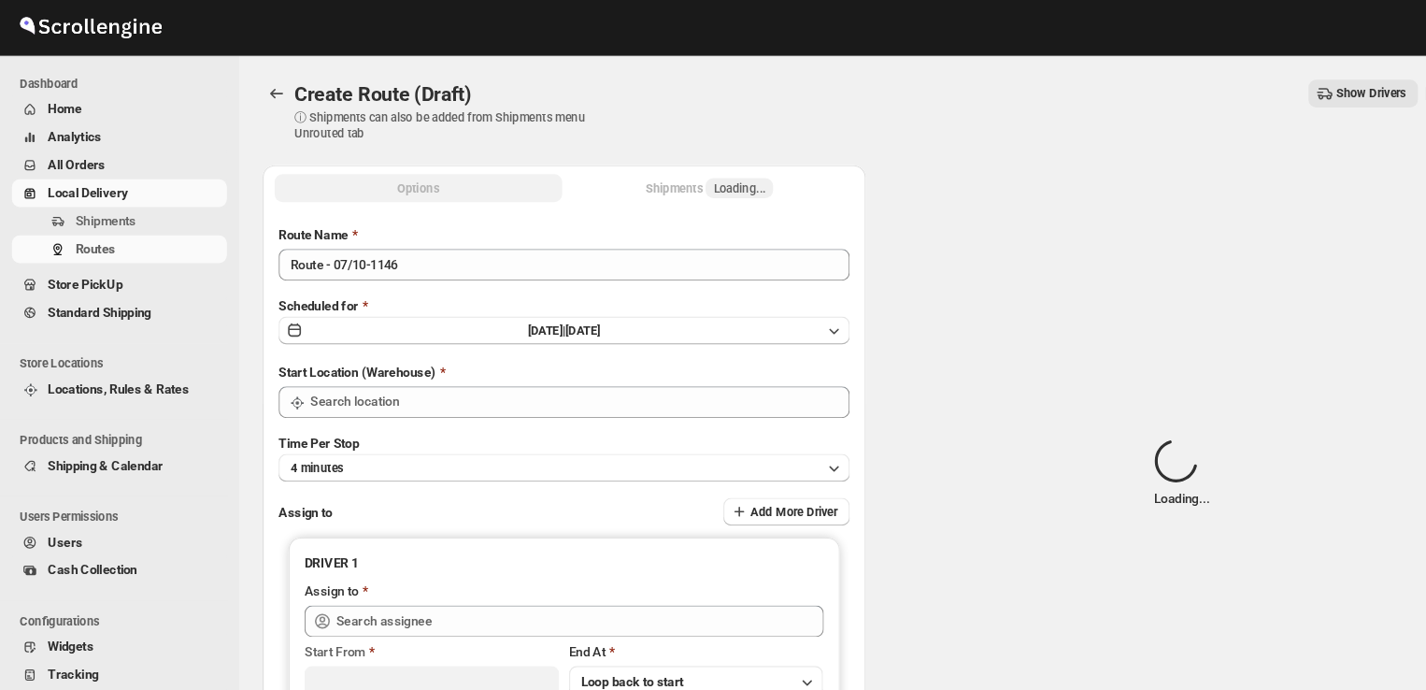
type input "DS03 Kengeri"
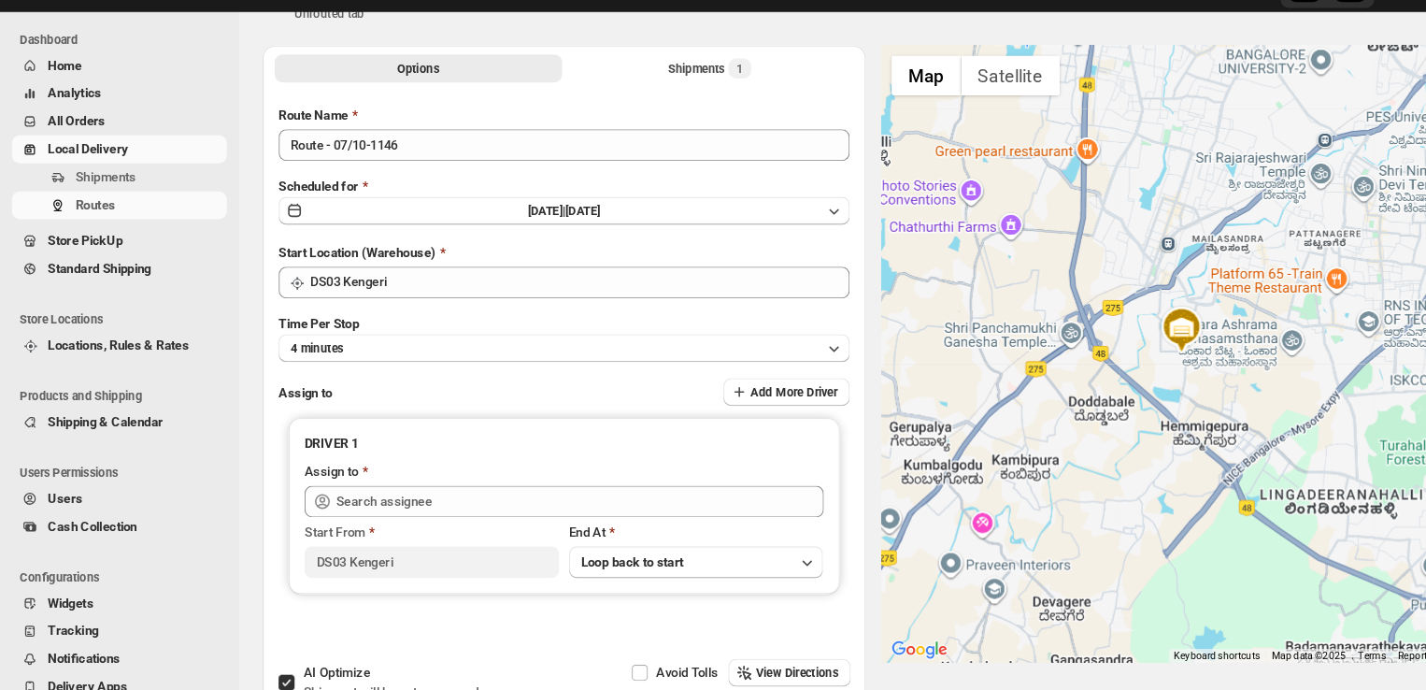
scroll to position [93, 0]
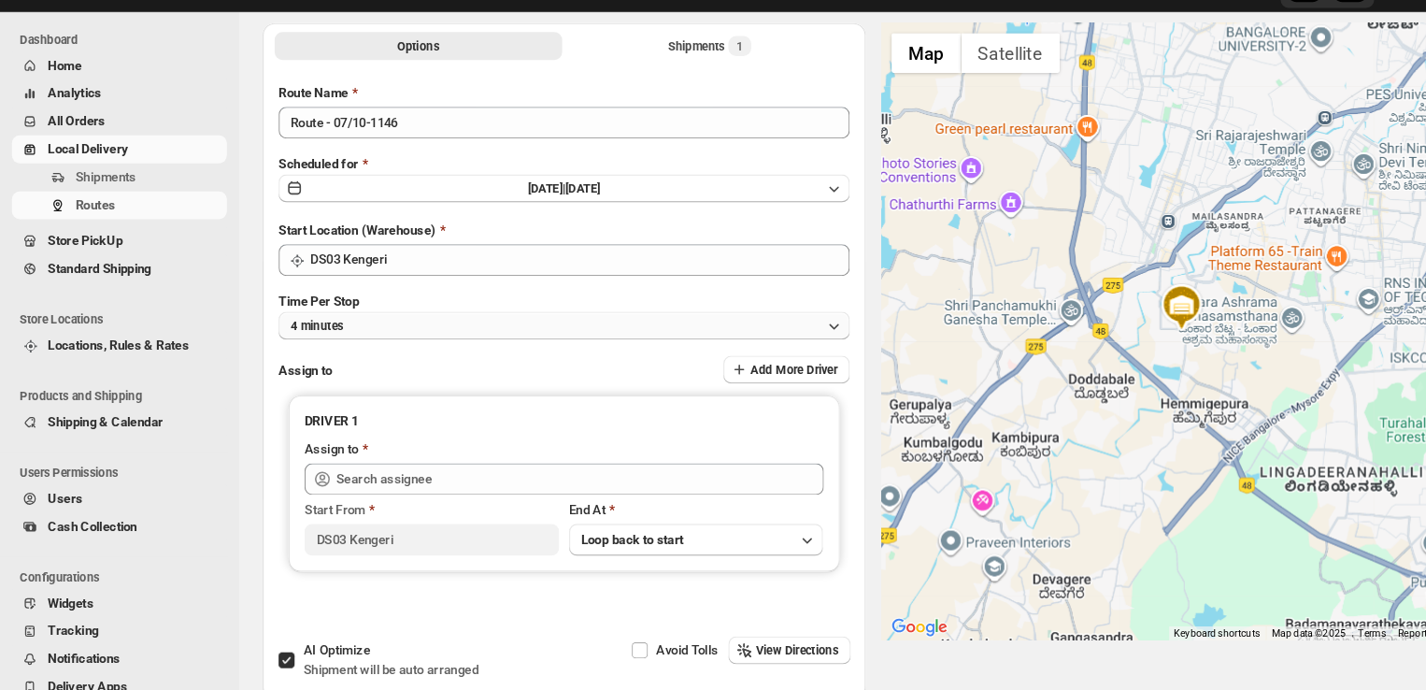
click at [404, 347] on button "4 minutes" at bounding box center [530, 347] width 536 height 26
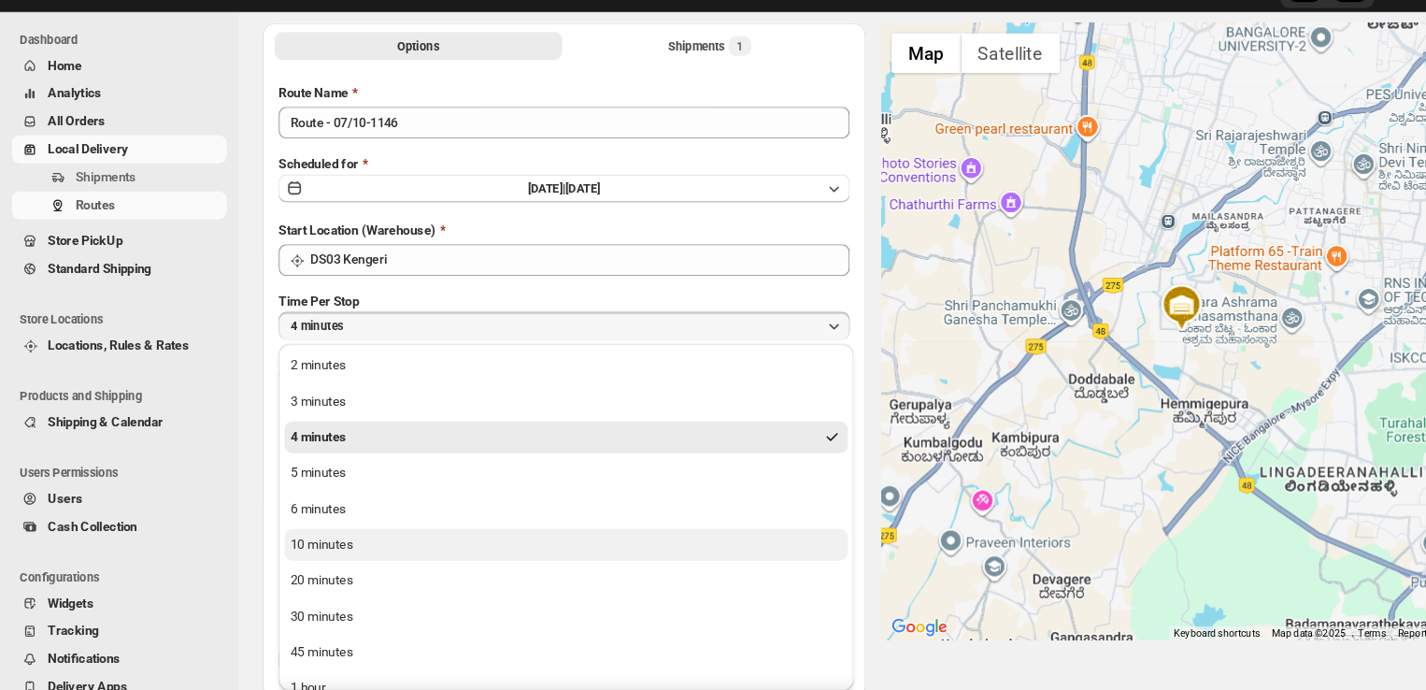
click at [354, 545] on button "10 minutes" at bounding box center [531, 552] width 529 height 30
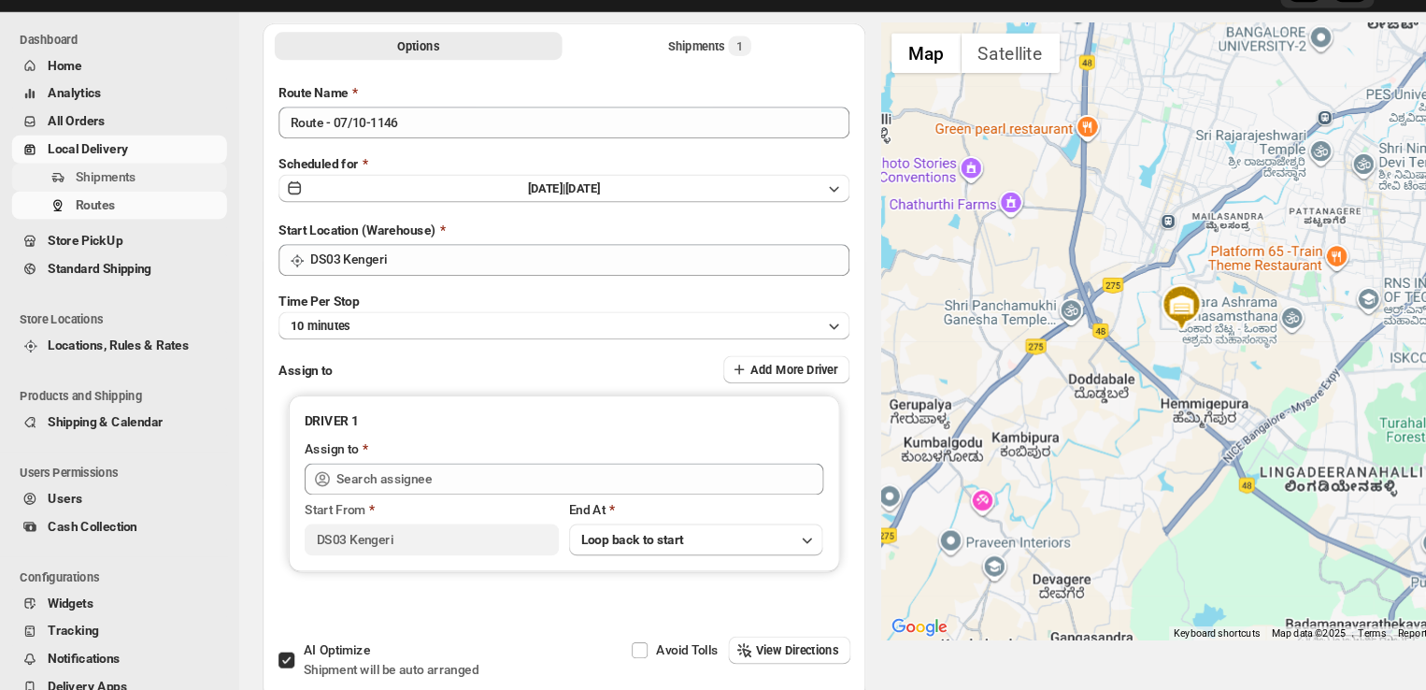
click at [138, 211] on span "Shipments" at bounding box center [140, 207] width 138 height 19
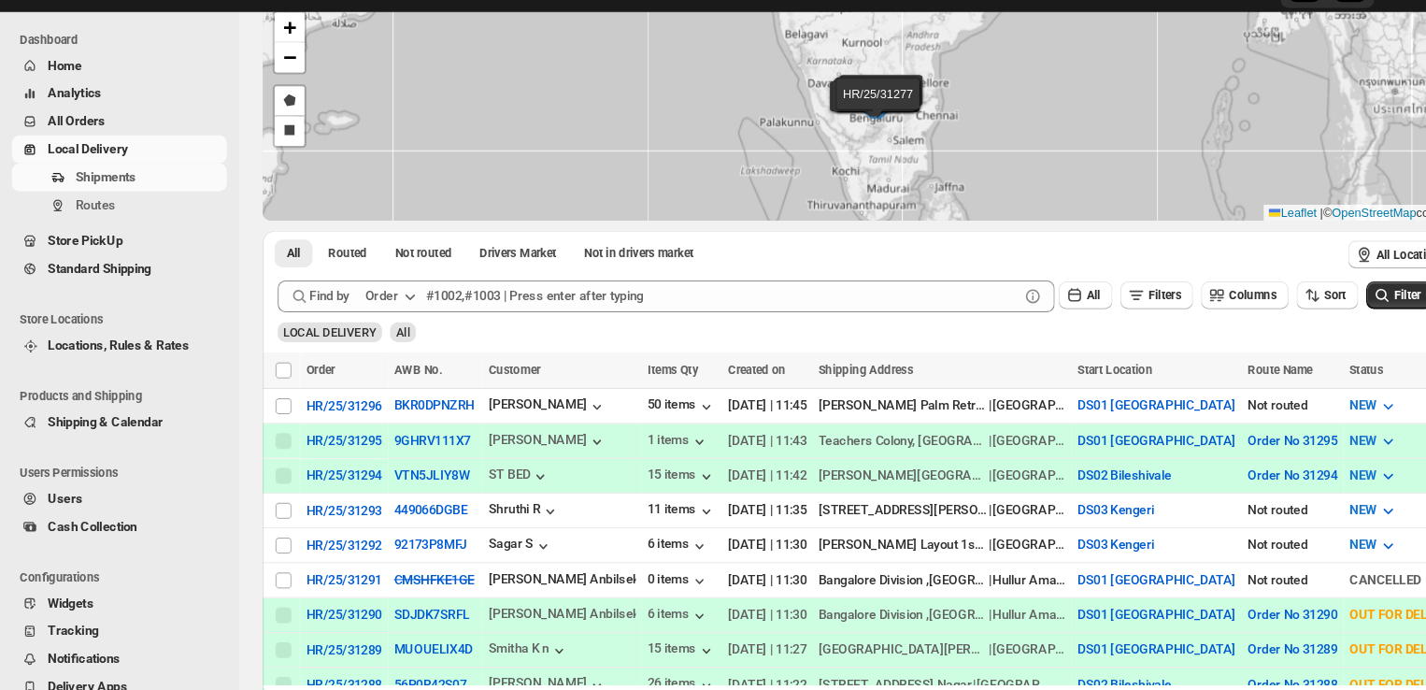
scroll to position [101, 0]
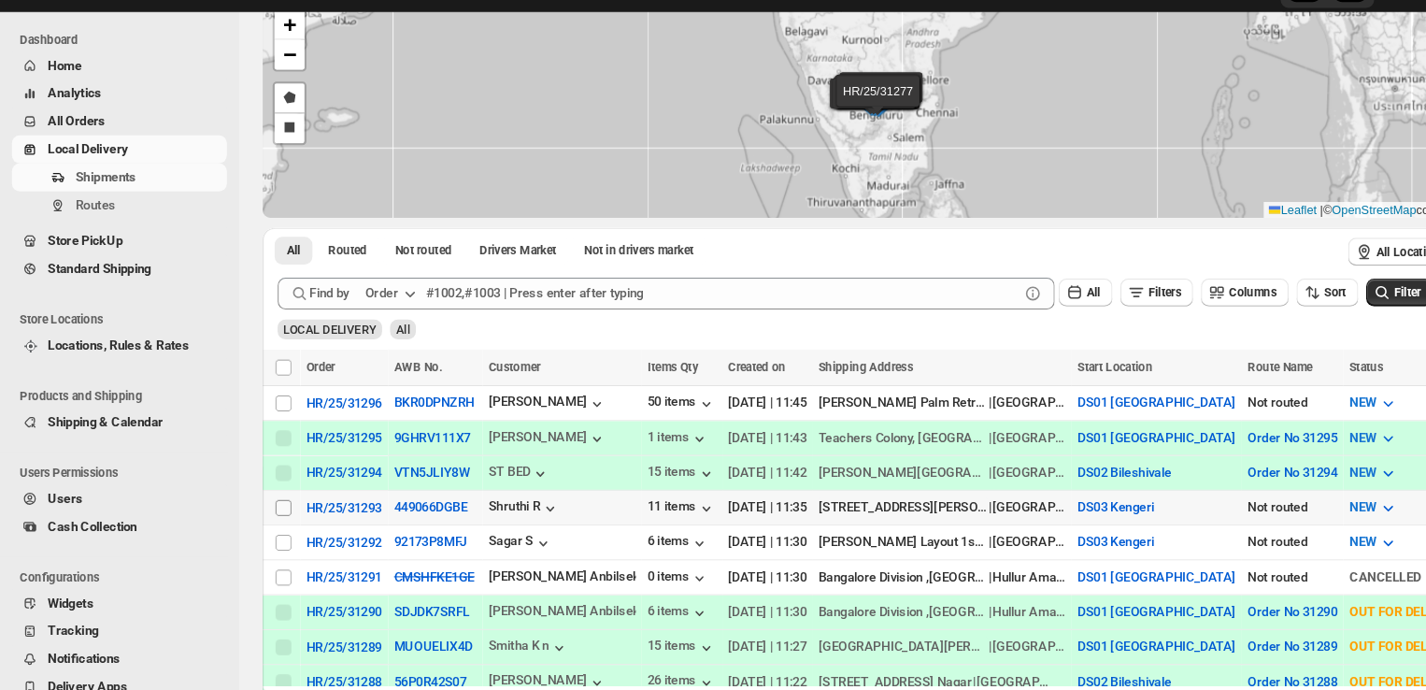
click at [267, 510] on input "Select shipment" at bounding box center [266, 517] width 15 height 15
checkbox input "true"
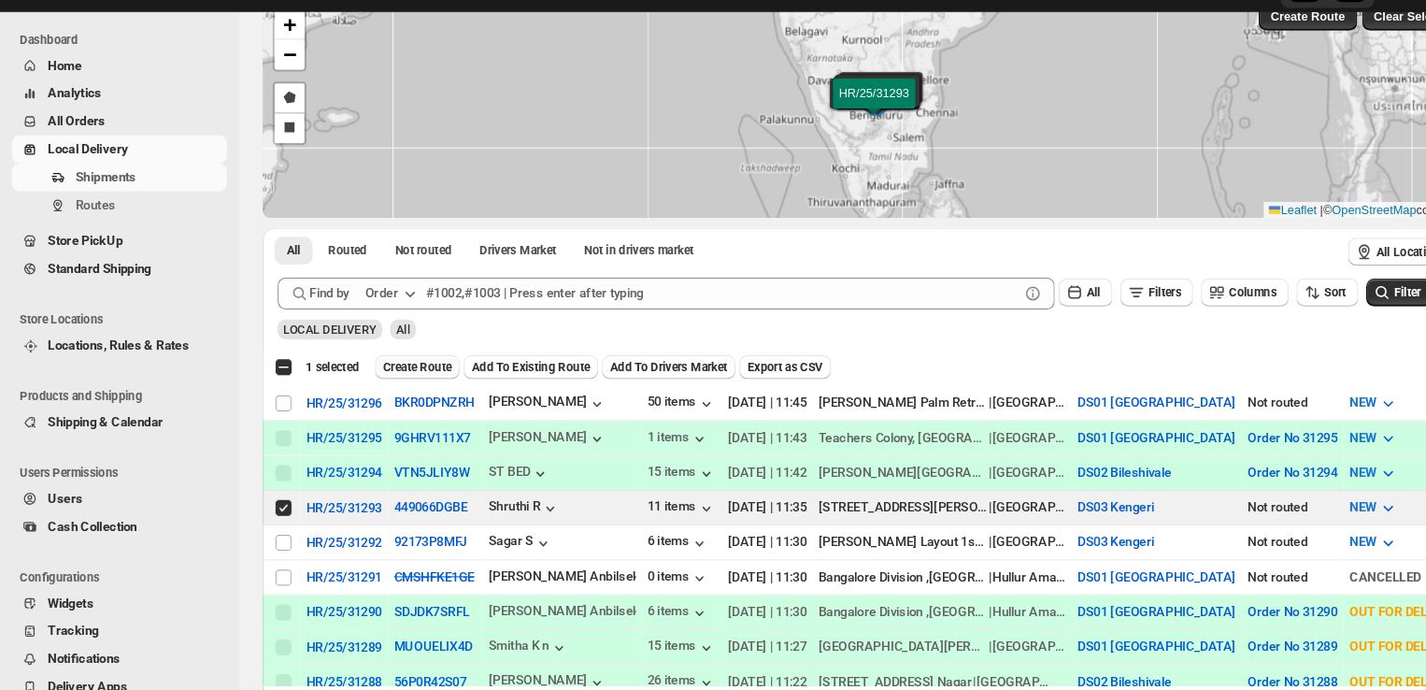
click at [404, 381] on span "Create Route" at bounding box center [392, 385] width 64 height 15
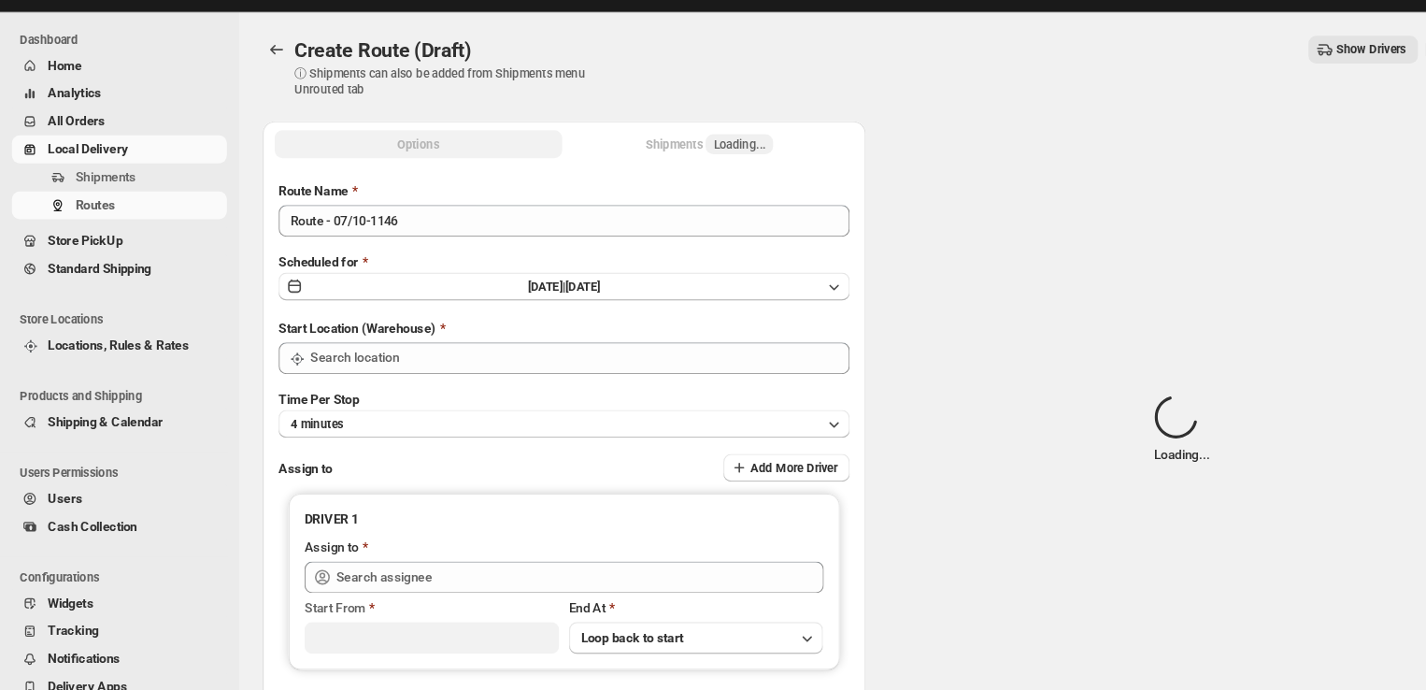
type input "DS03 Kengeri"
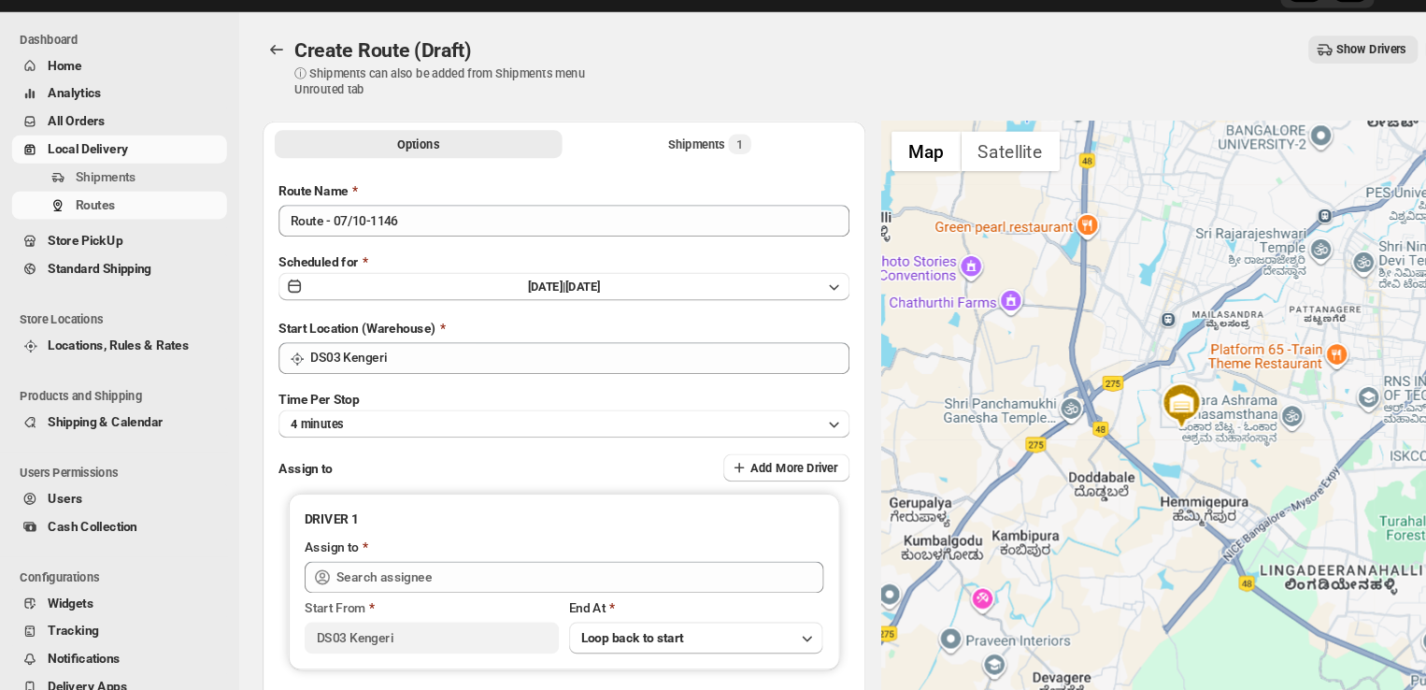
click at [77, 107] on span "Home" at bounding box center [61, 102] width 32 height 14
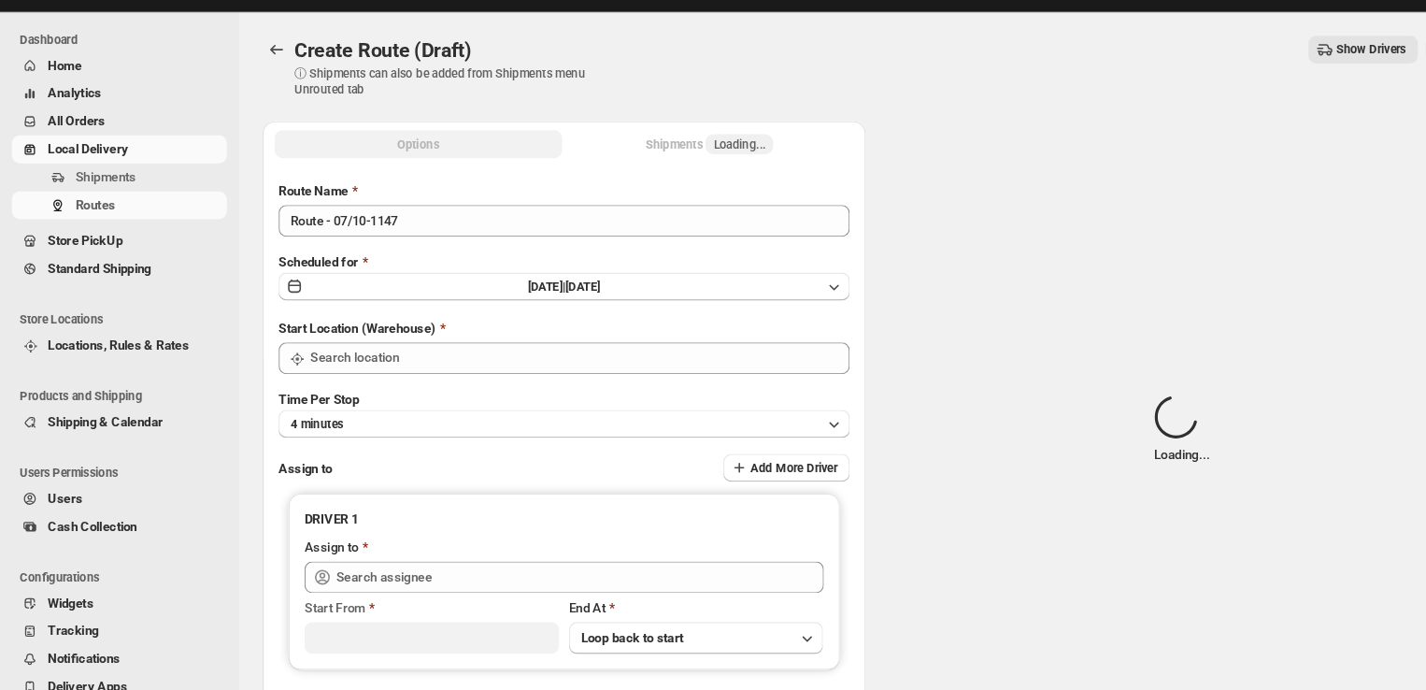
type input "DS03 Kengeri"
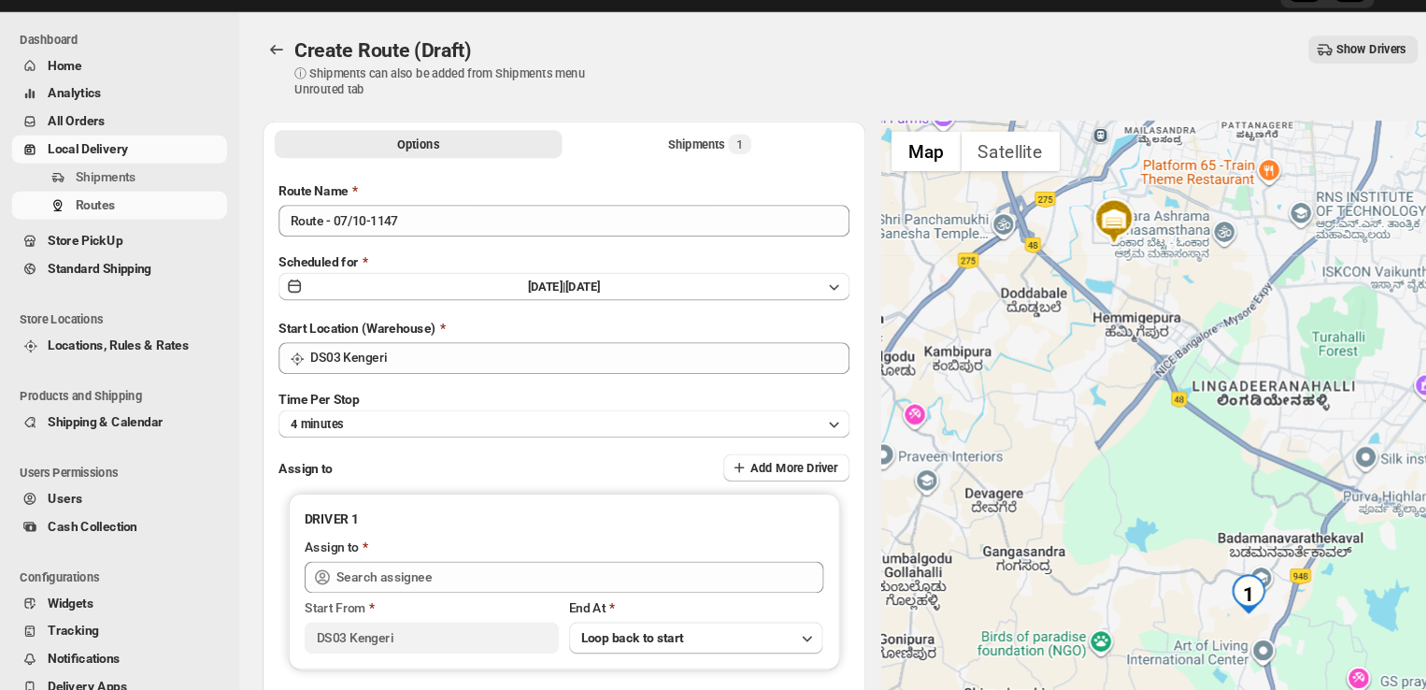
click at [103, 157] on span "All Orders" at bounding box center [127, 155] width 164 height 19
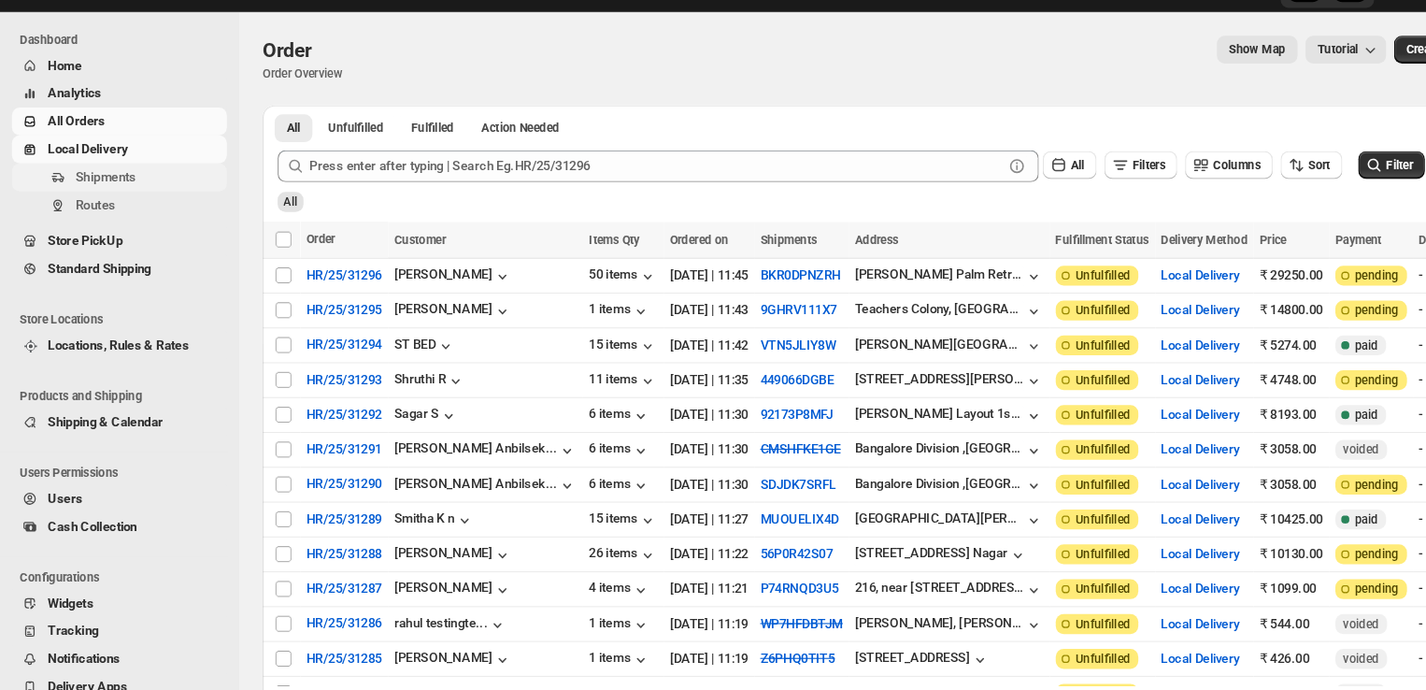
click at [140, 207] on span "Shipments" at bounding box center [140, 207] width 138 height 19
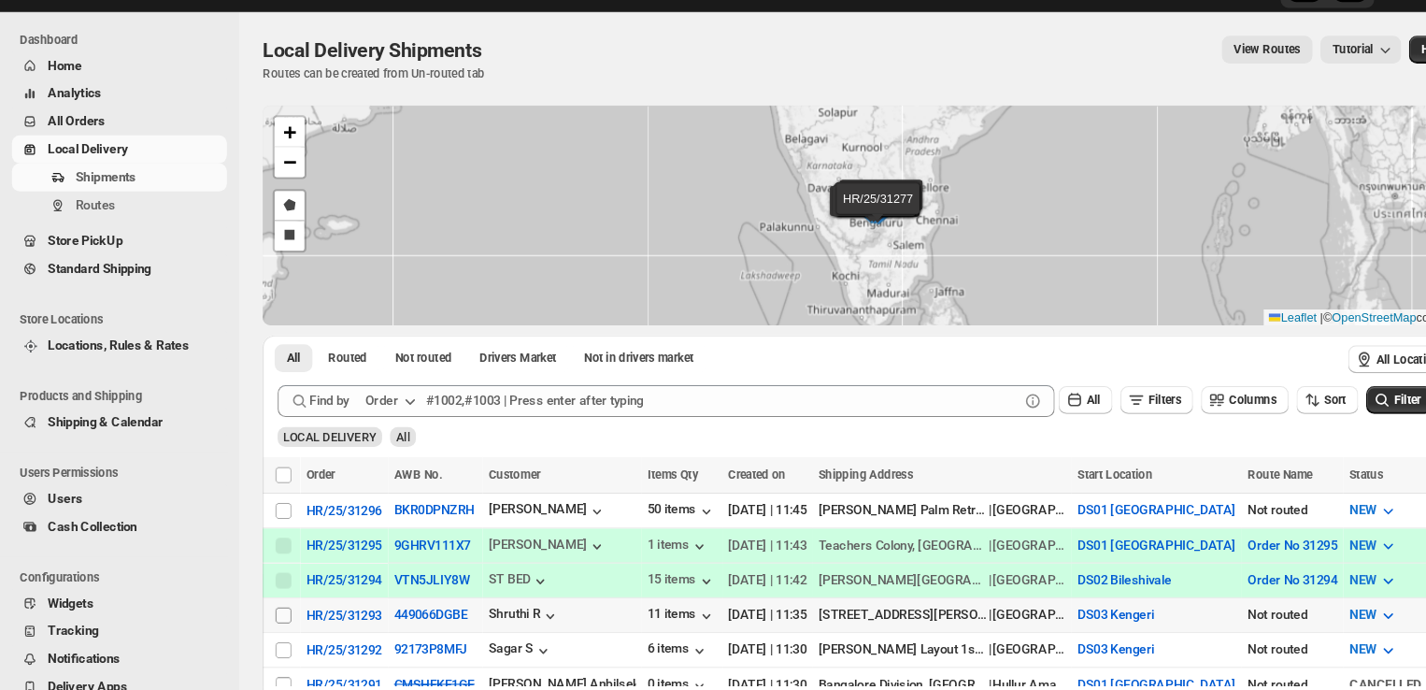
click at [268, 611] on input "Select shipment" at bounding box center [266, 618] width 15 height 15
checkbox input "true"
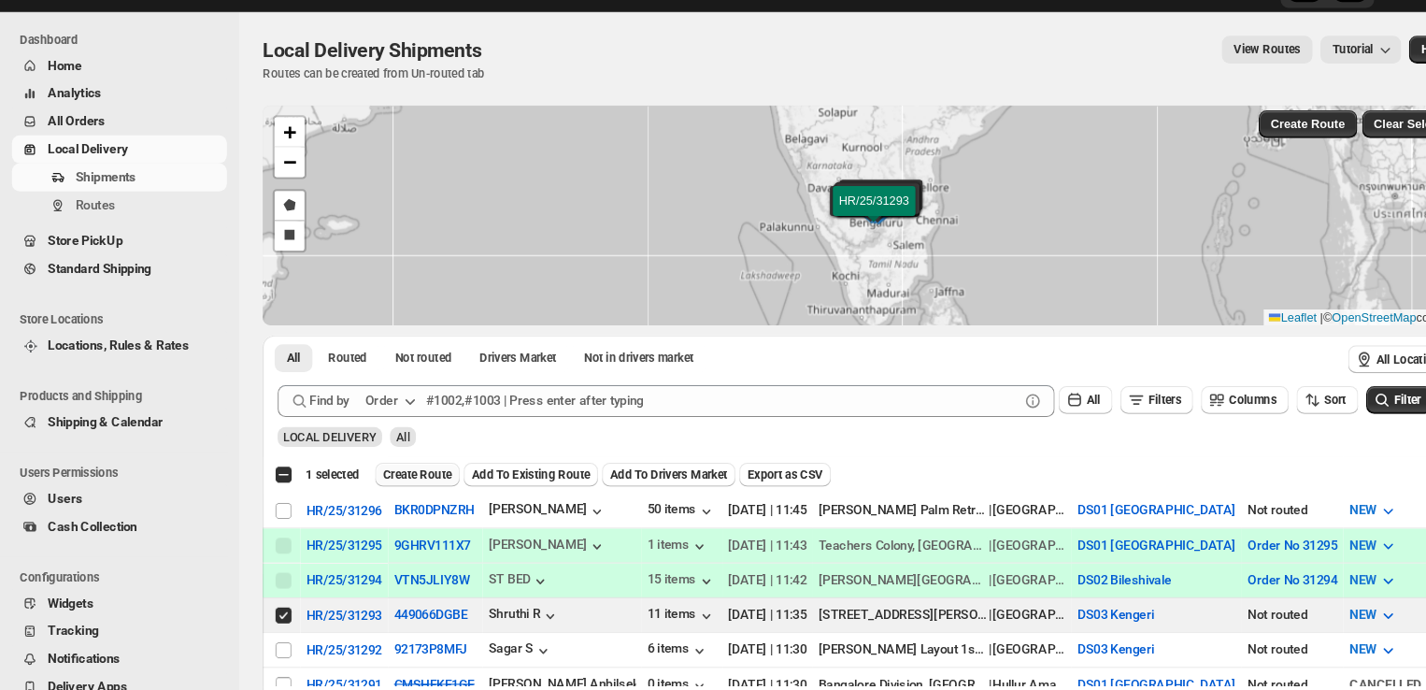
click at [389, 488] on span "Create Route" at bounding box center [392, 486] width 64 height 15
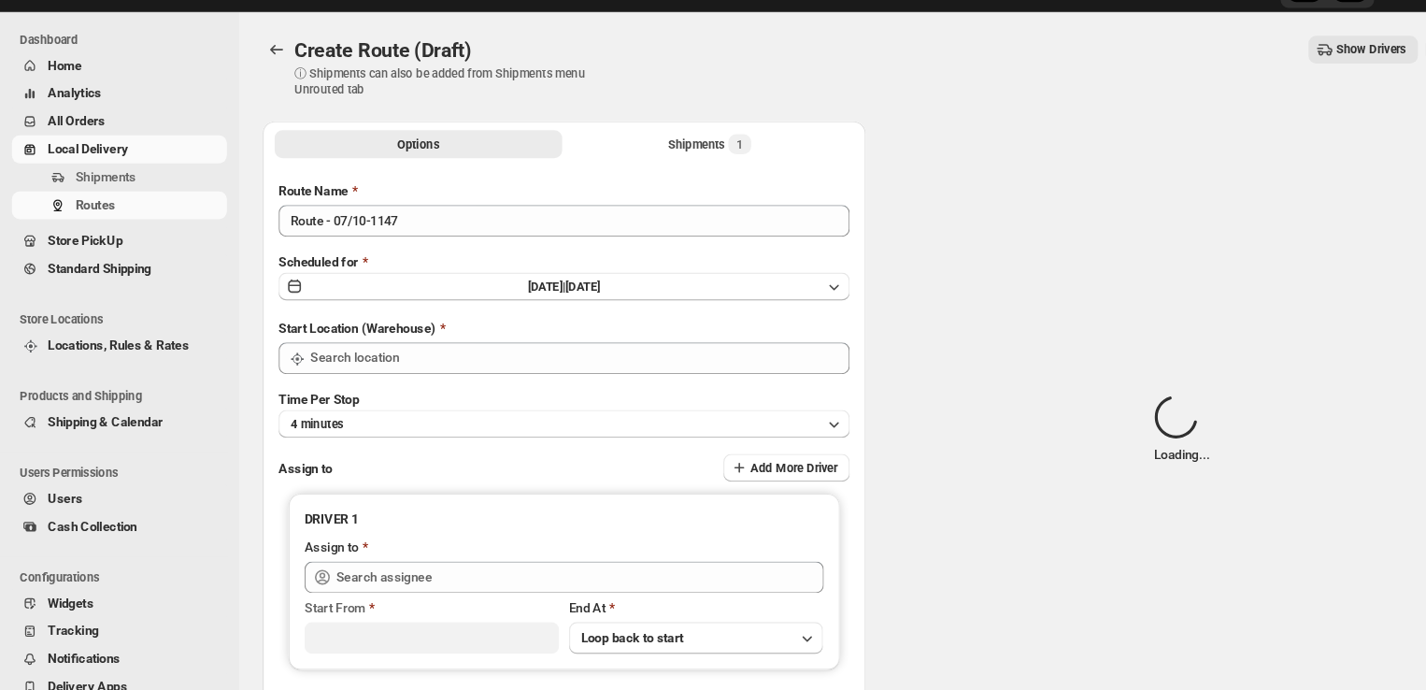
type input "DS03 Kengeri"
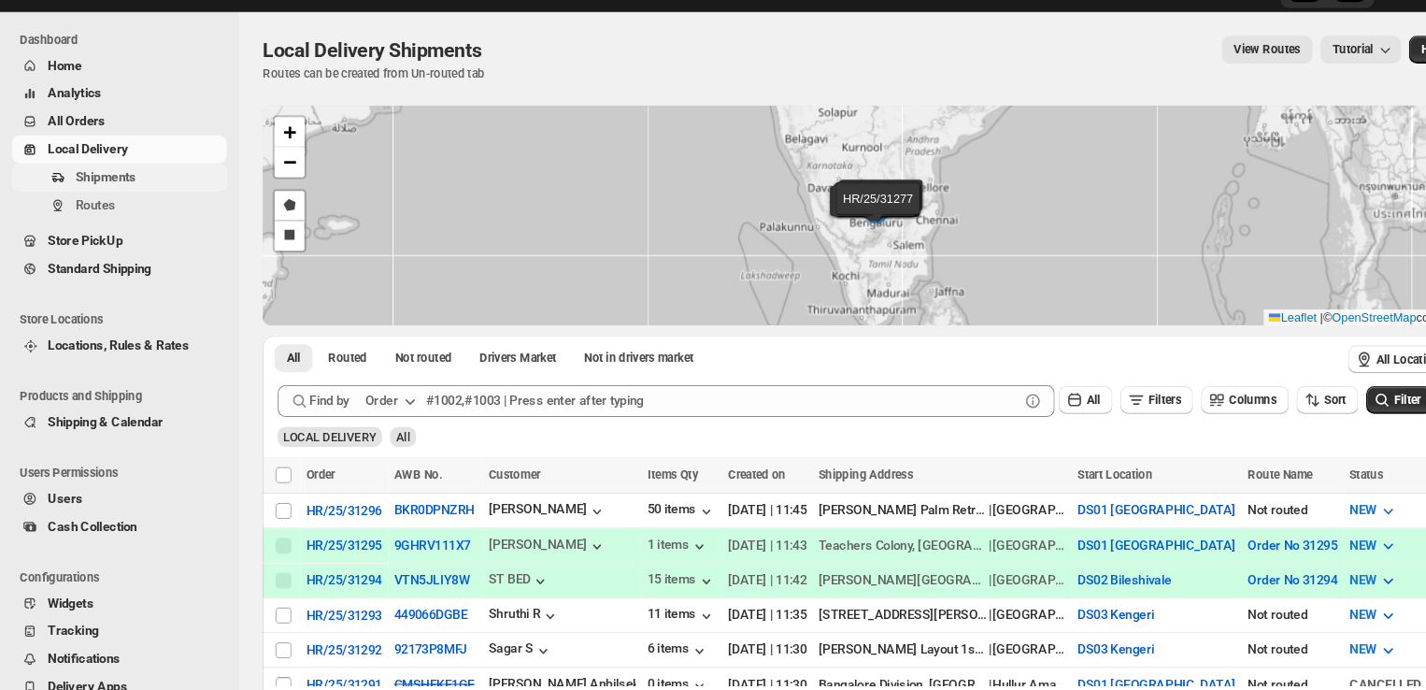
click at [121, 203] on span "Shipments" at bounding box center [99, 207] width 57 height 14
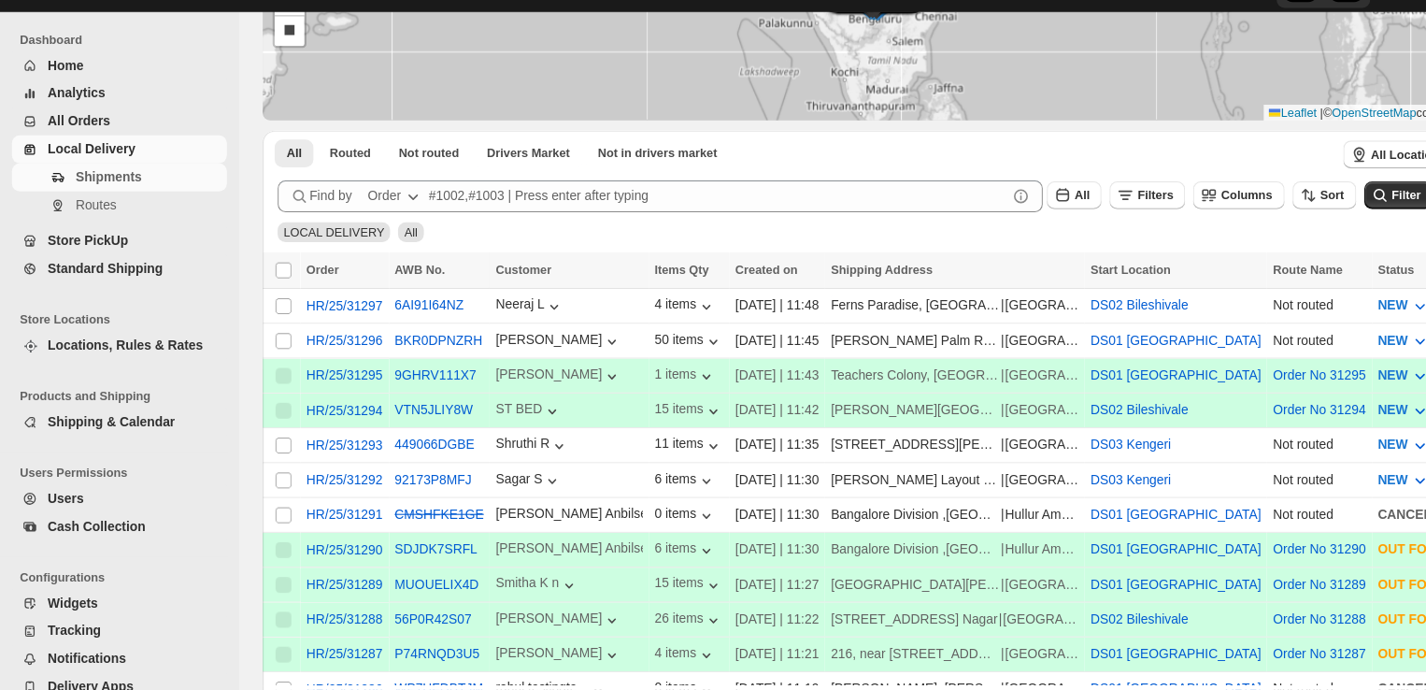
scroll to position [192, 0]
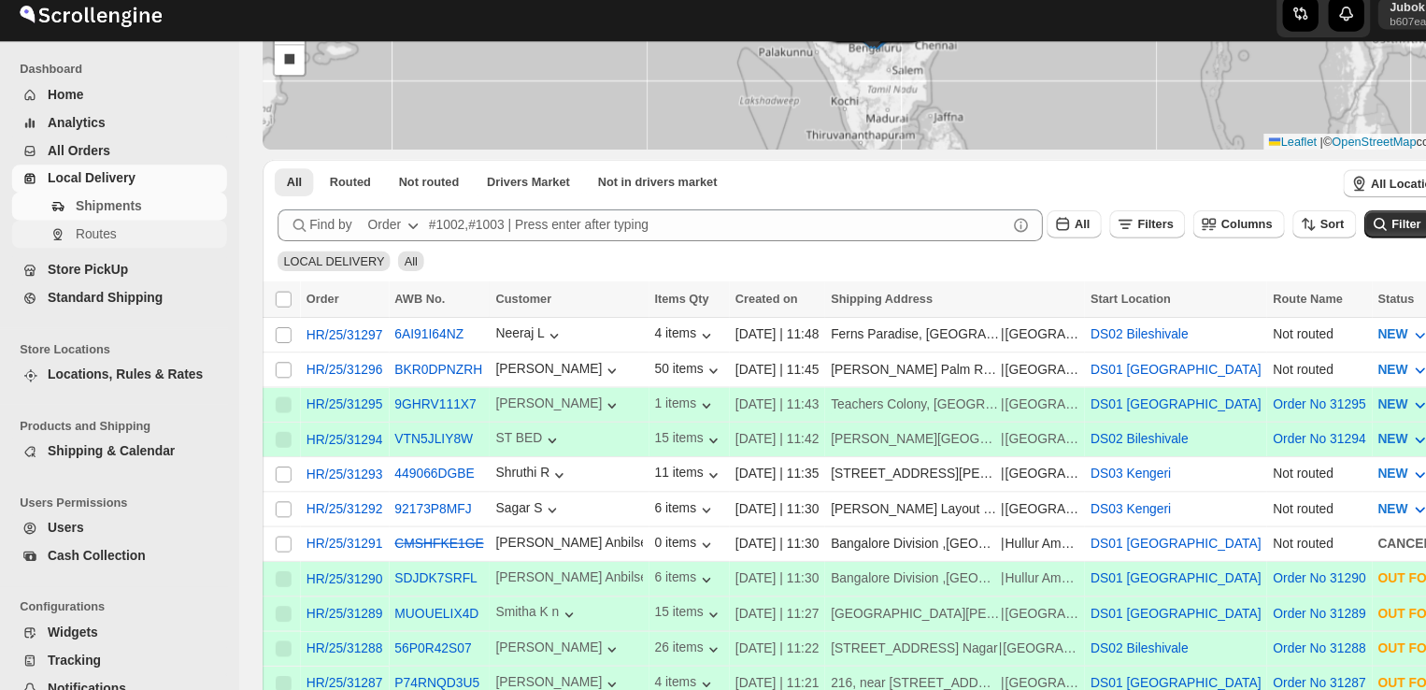
click at [98, 233] on span "Routes" at bounding box center [90, 233] width 38 height 14
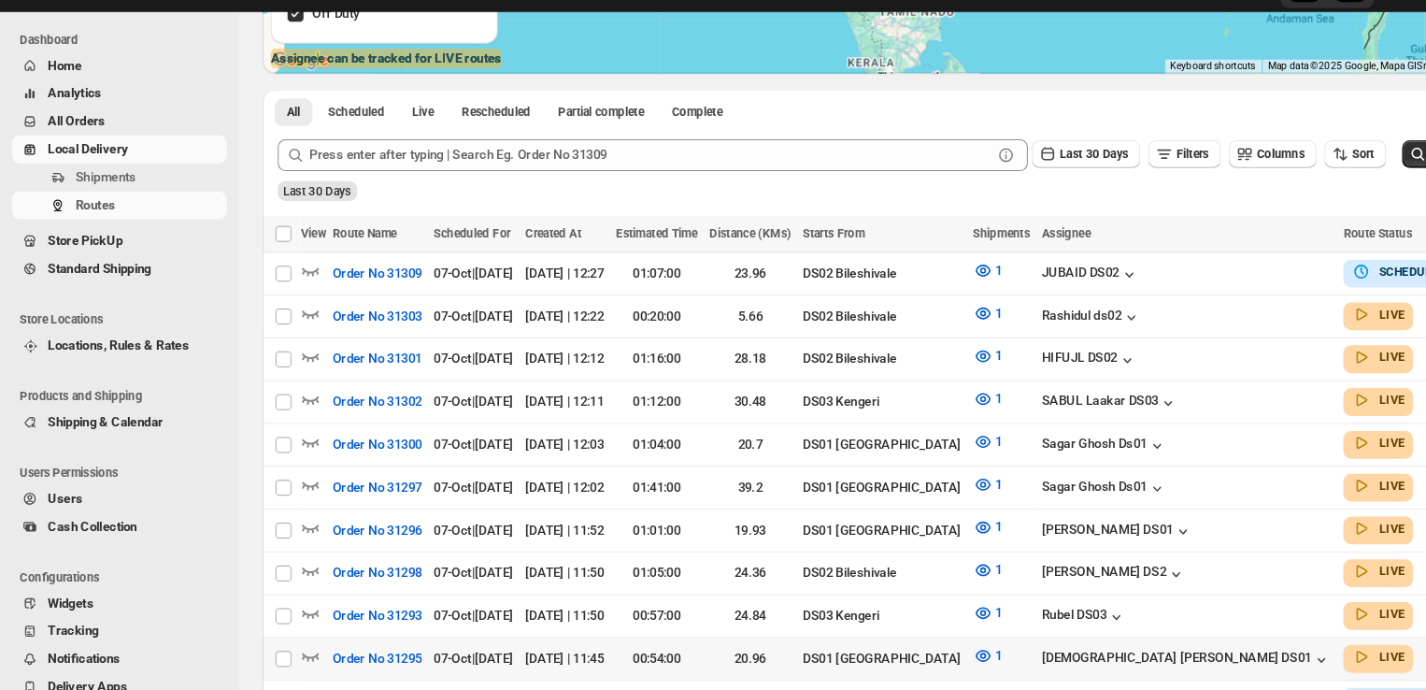
scroll to position [389, 0]
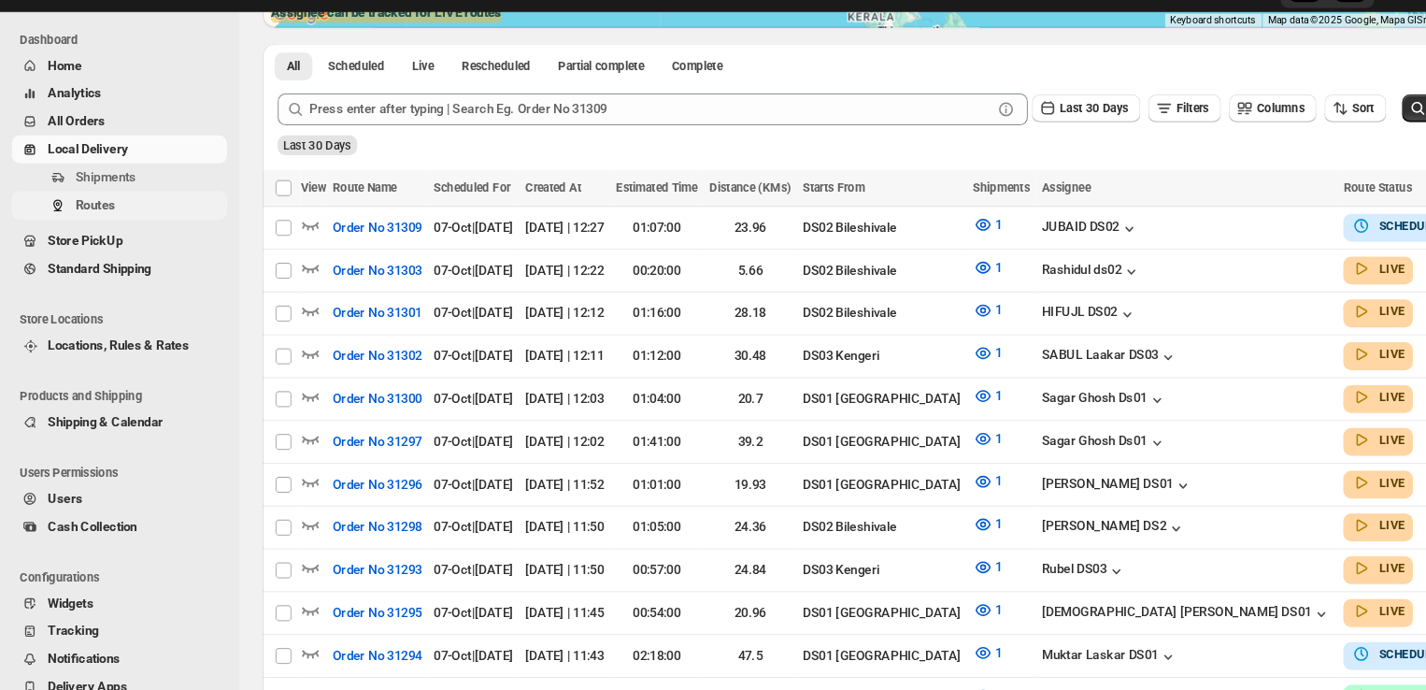
click at [108, 236] on span "Routes" at bounding box center [89, 233] width 37 height 14
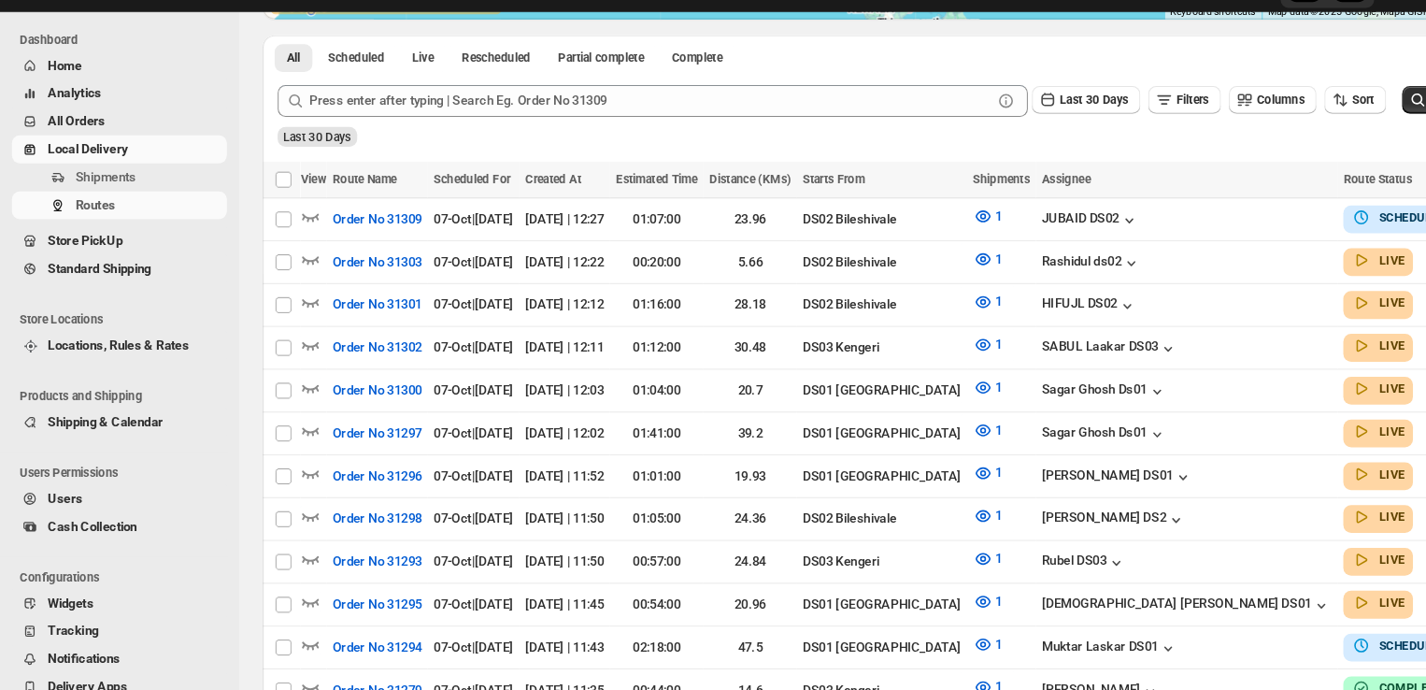
scroll to position [0, 0]
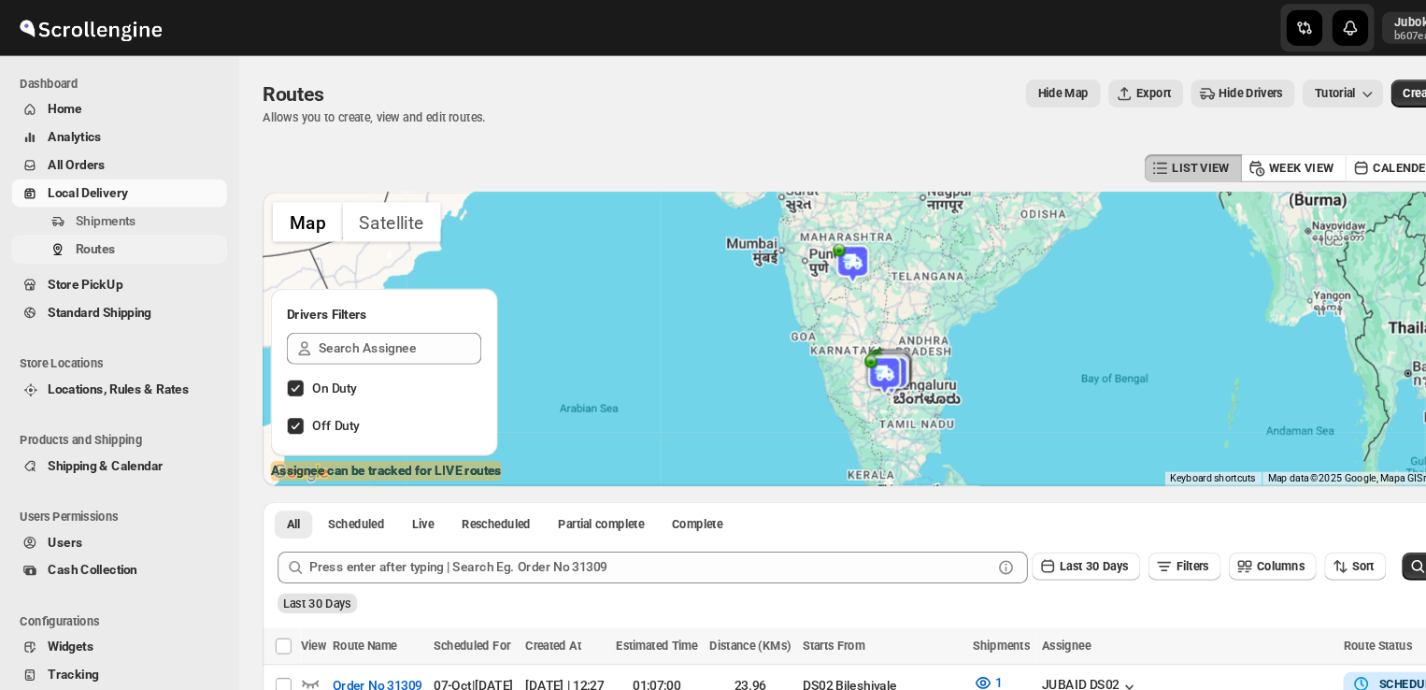
click at [115, 241] on span "Routes" at bounding box center [140, 233] width 138 height 19
click at [124, 212] on span "Shipments" at bounding box center [99, 207] width 57 height 14
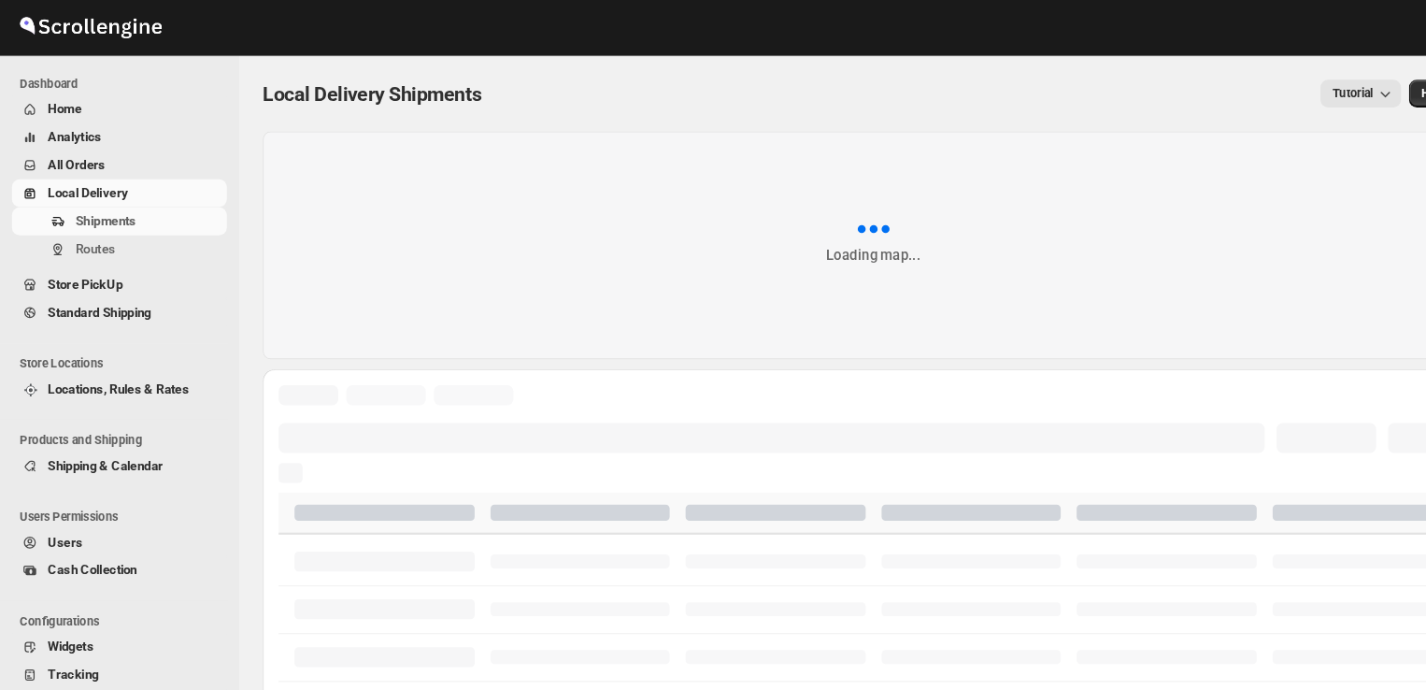
click at [124, 212] on span "Shipments" at bounding box center [99, 207] width 57 height 14
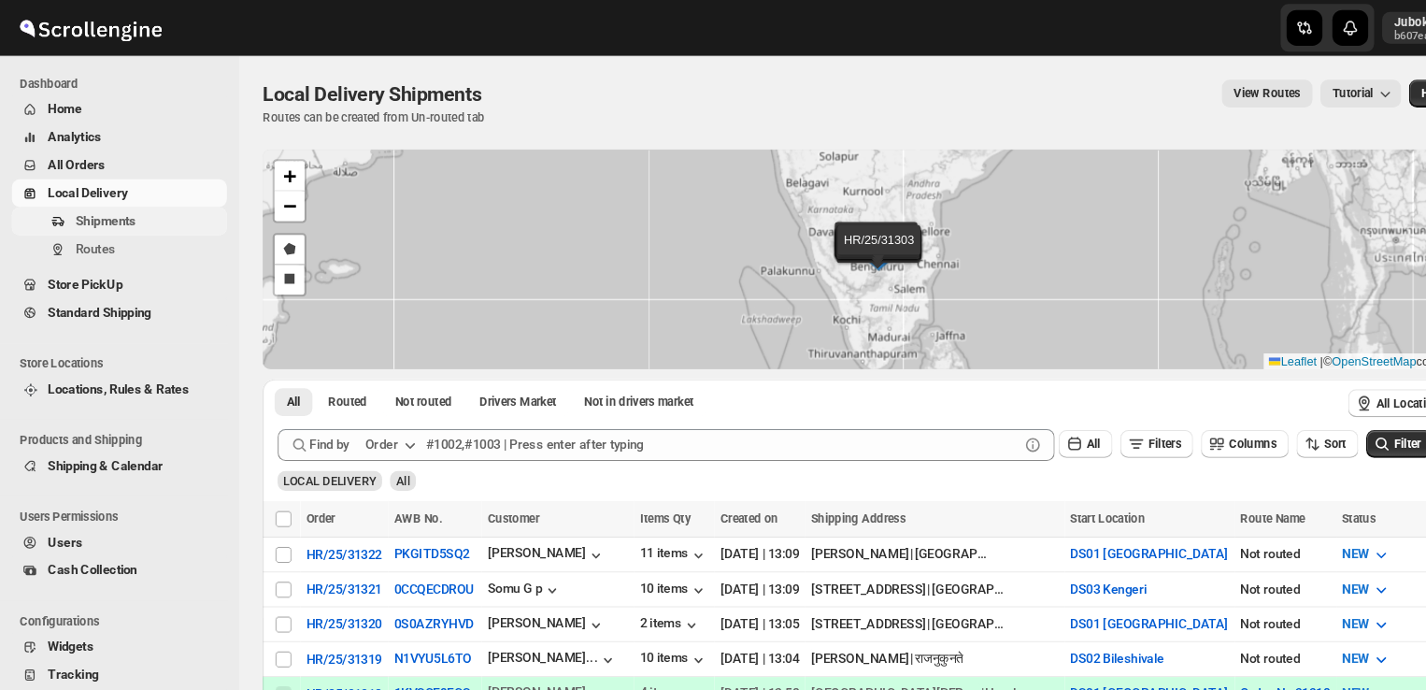
click at [121, 202] on span "Shipments" at bounding box center [99, 207] width 57 height 14
click at [268, 553] on input "Select shipment" at bounding box center [266, 553] width 15 height 15
checkbox input "true"
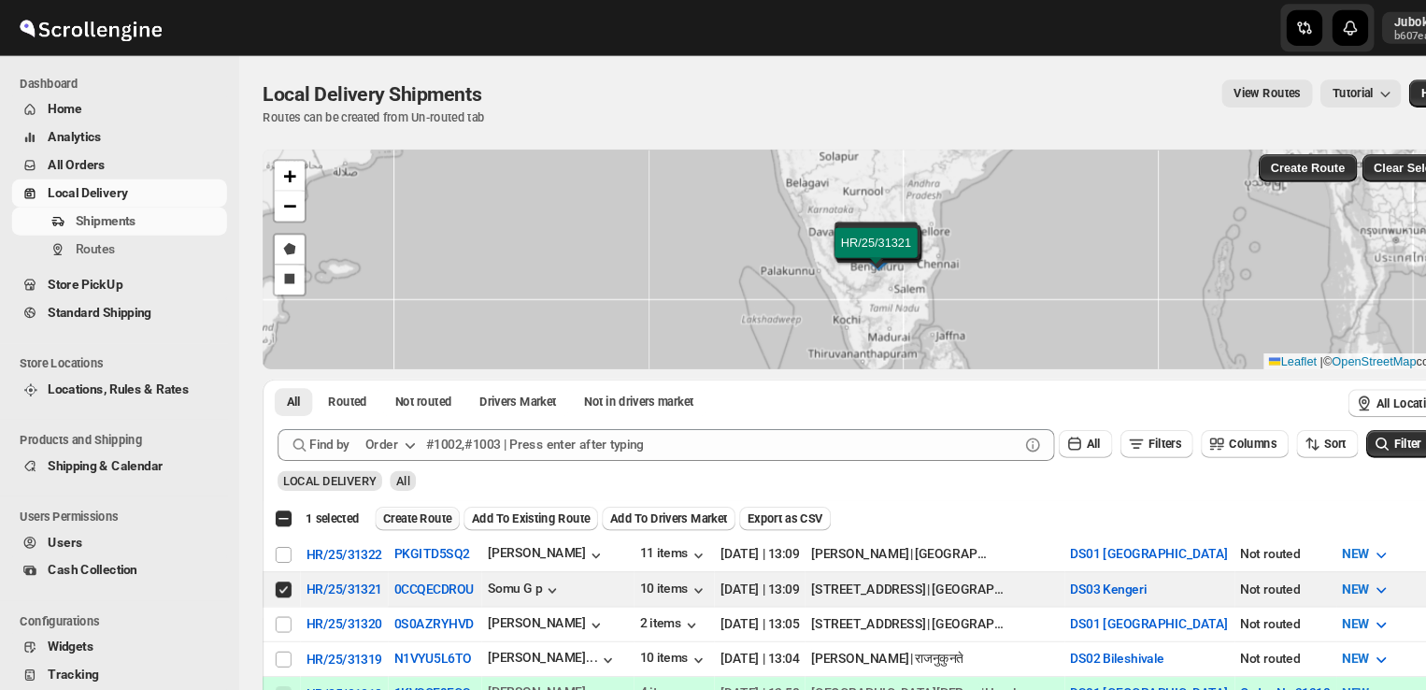
click at [393, 481] on span "Create Route" at bounding box center [392, 486] width 64 height 15
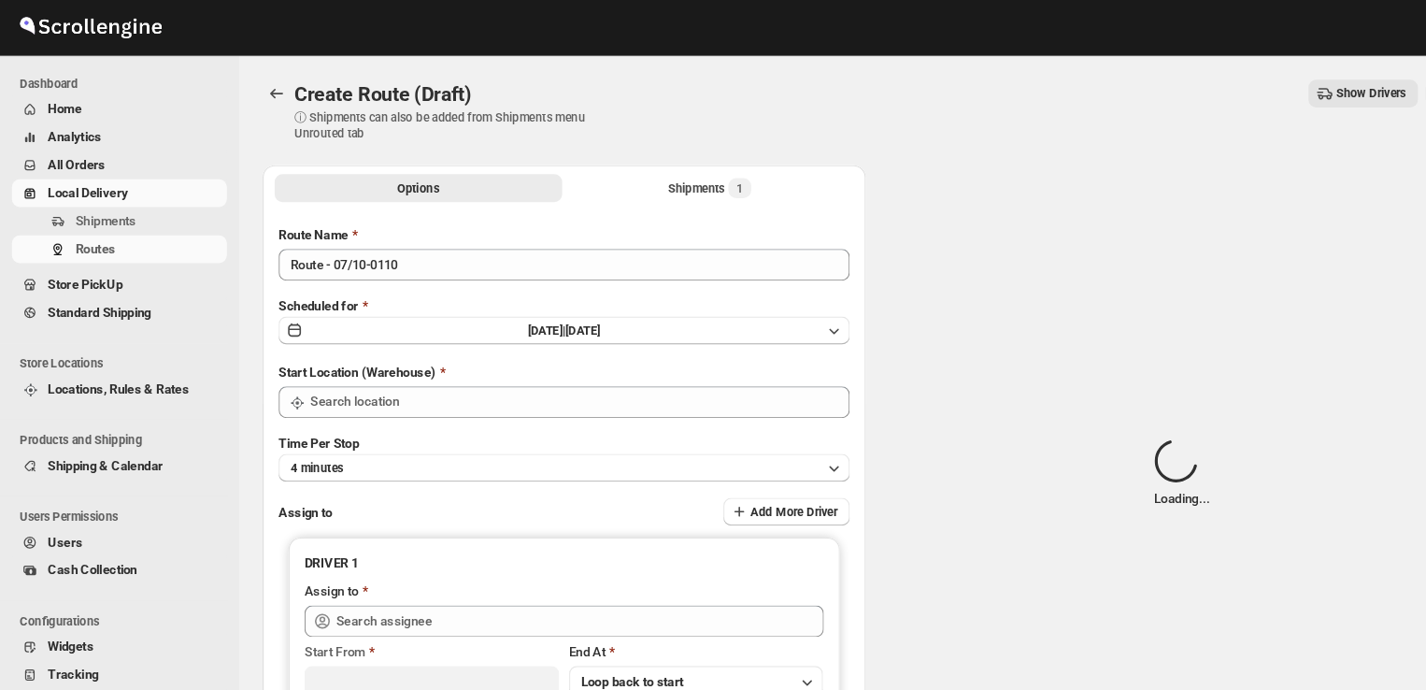
type input "DS03 Kengeri"
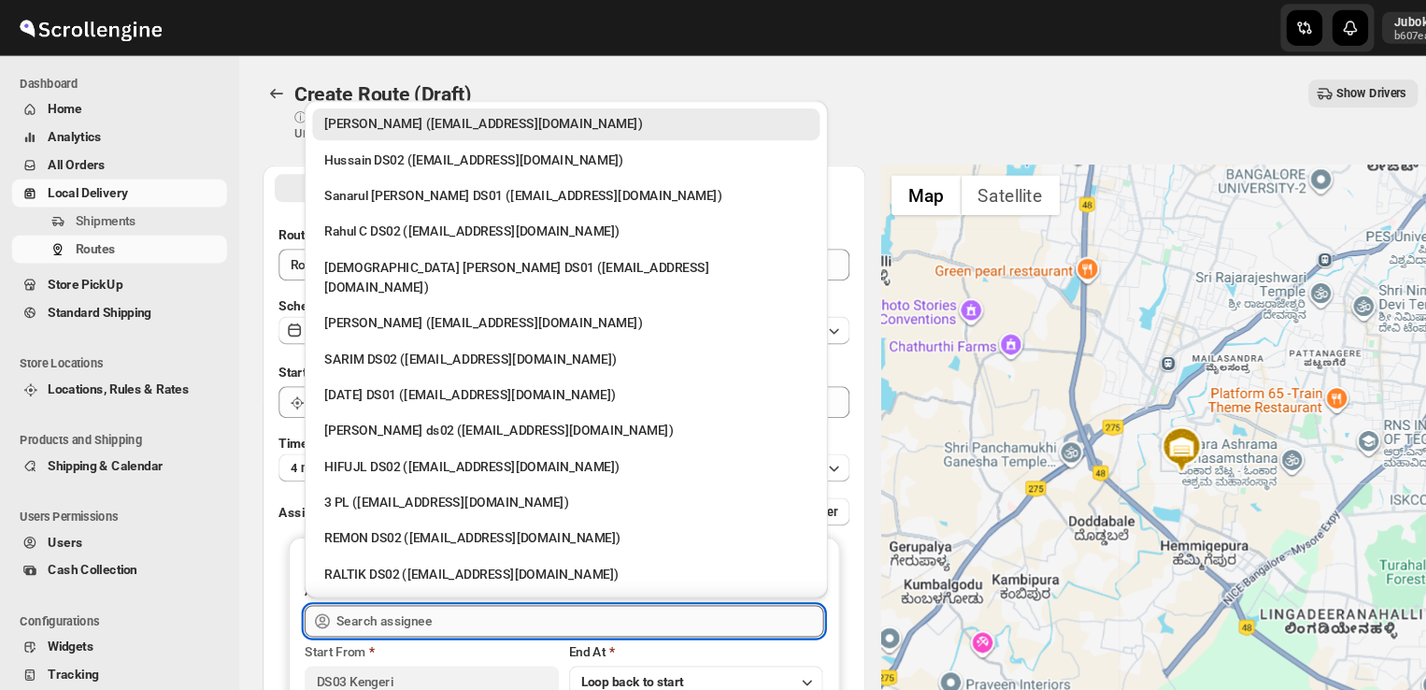
click at [418, 586] on input "text" at bounding box center [545, 583] width 458 height 30
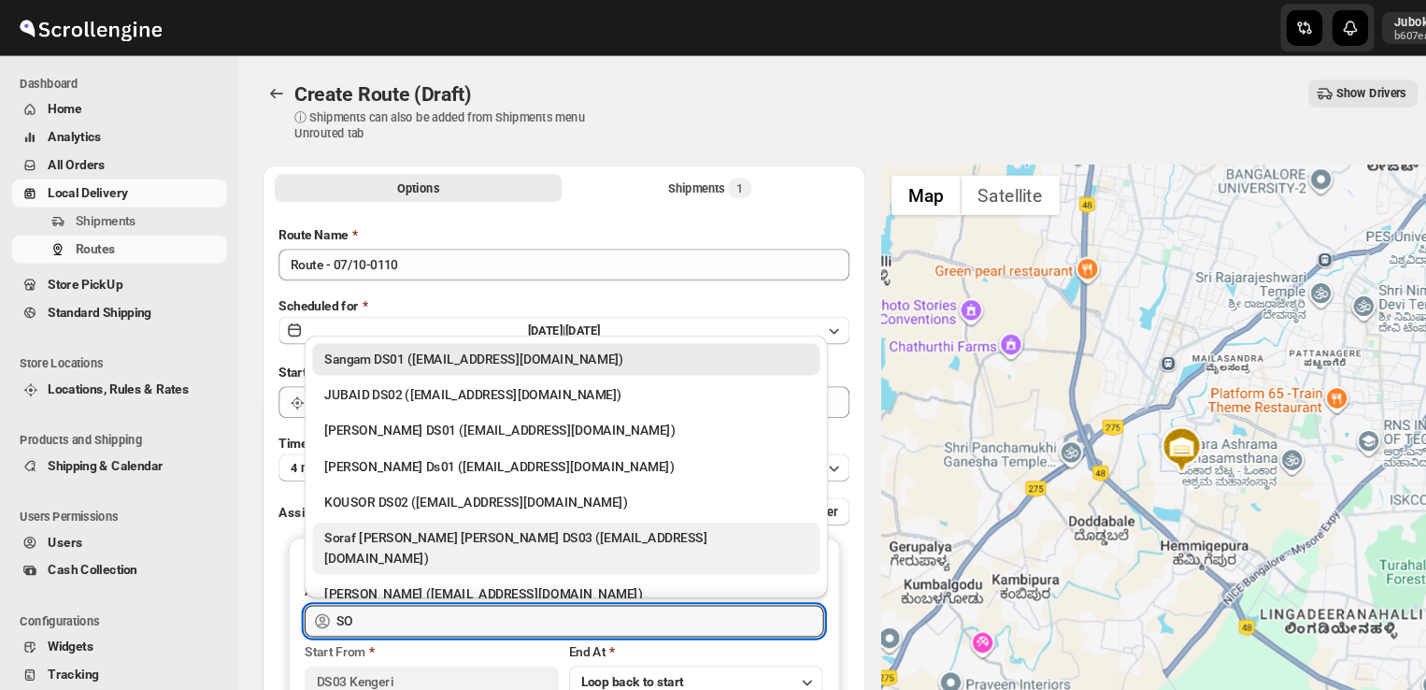
click at [406, 504] on div "Soraf [PERSON_NAME] [PERSON_NAME] DS03 ([EMAIL_ADDRESS][DOMAIN_NAME])" at bounding box center [532, 514] width 454 height 37
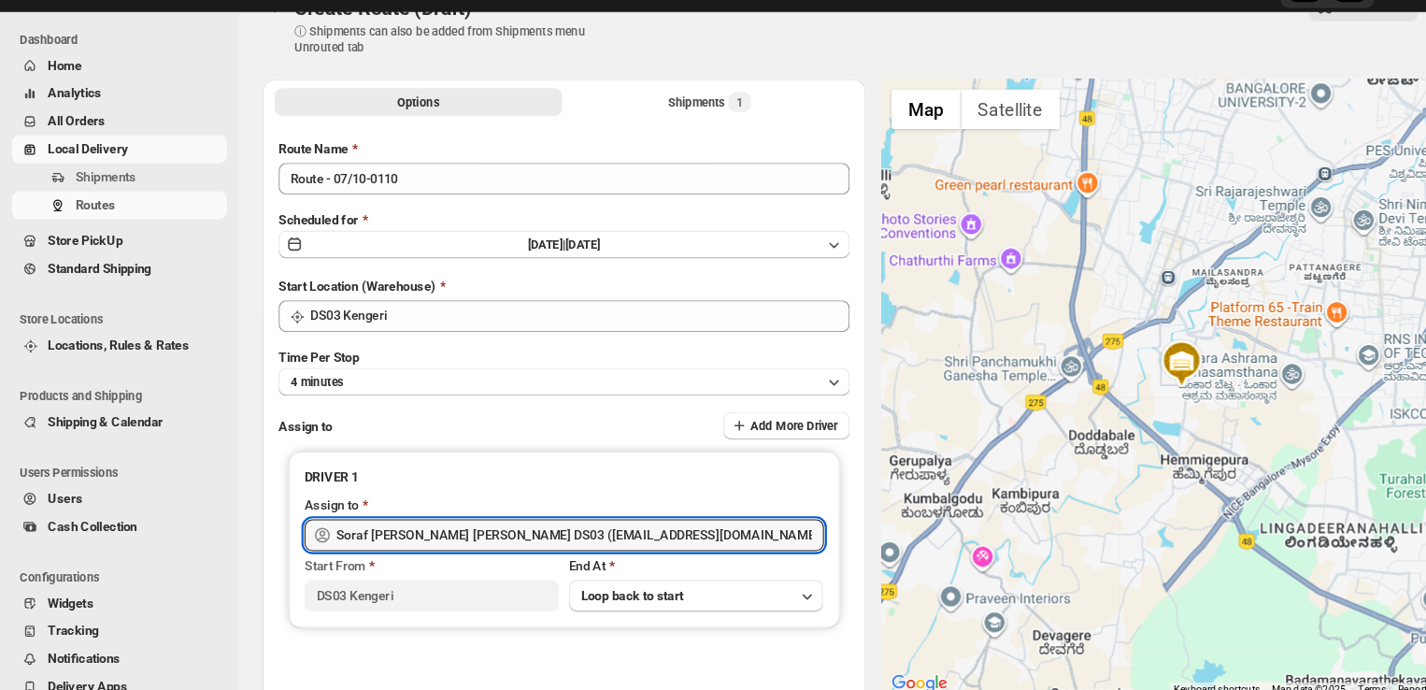
scroll to position [41, 0]
type input "Soraf [PERSON_NAME] [PERSON_NAME] DS03 ([EMAIL_ADDRESS][DOMAIN_NAME])"
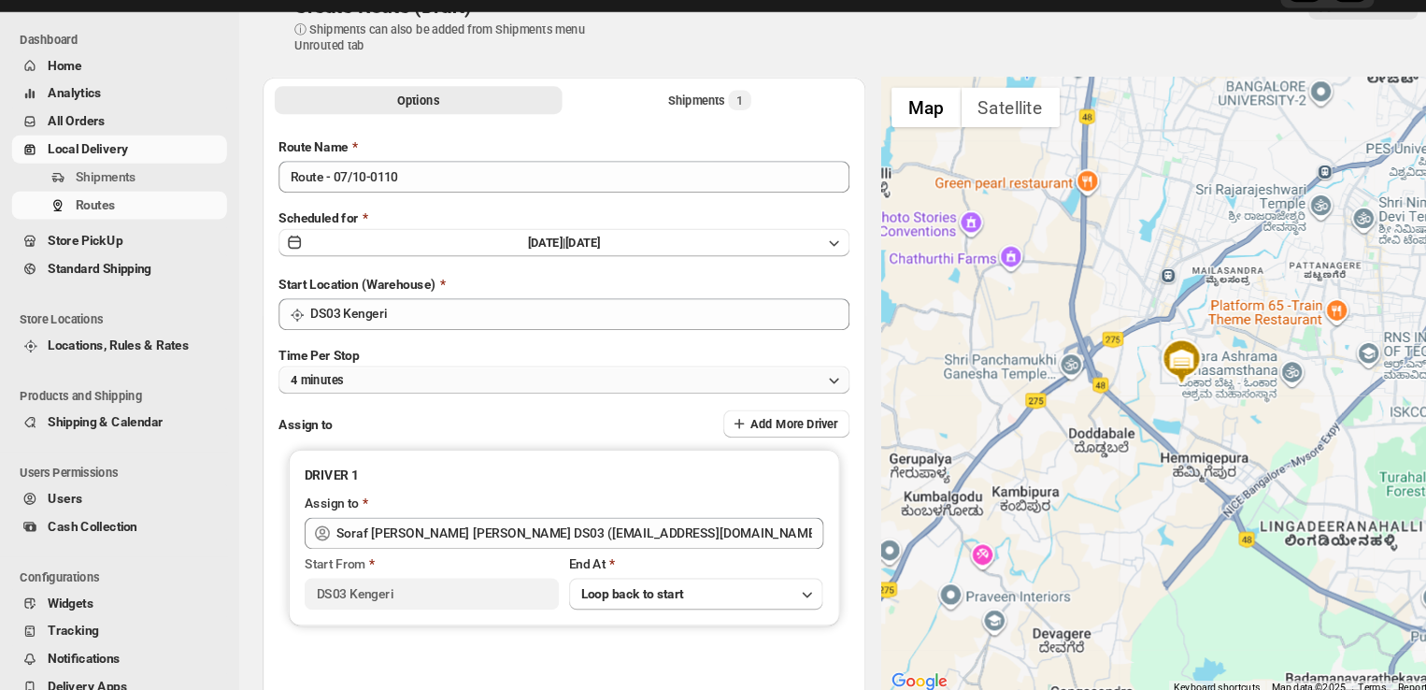
click at [548, 397] on button "4 minutes" at bounding box center [530, 398] width 536 height 26
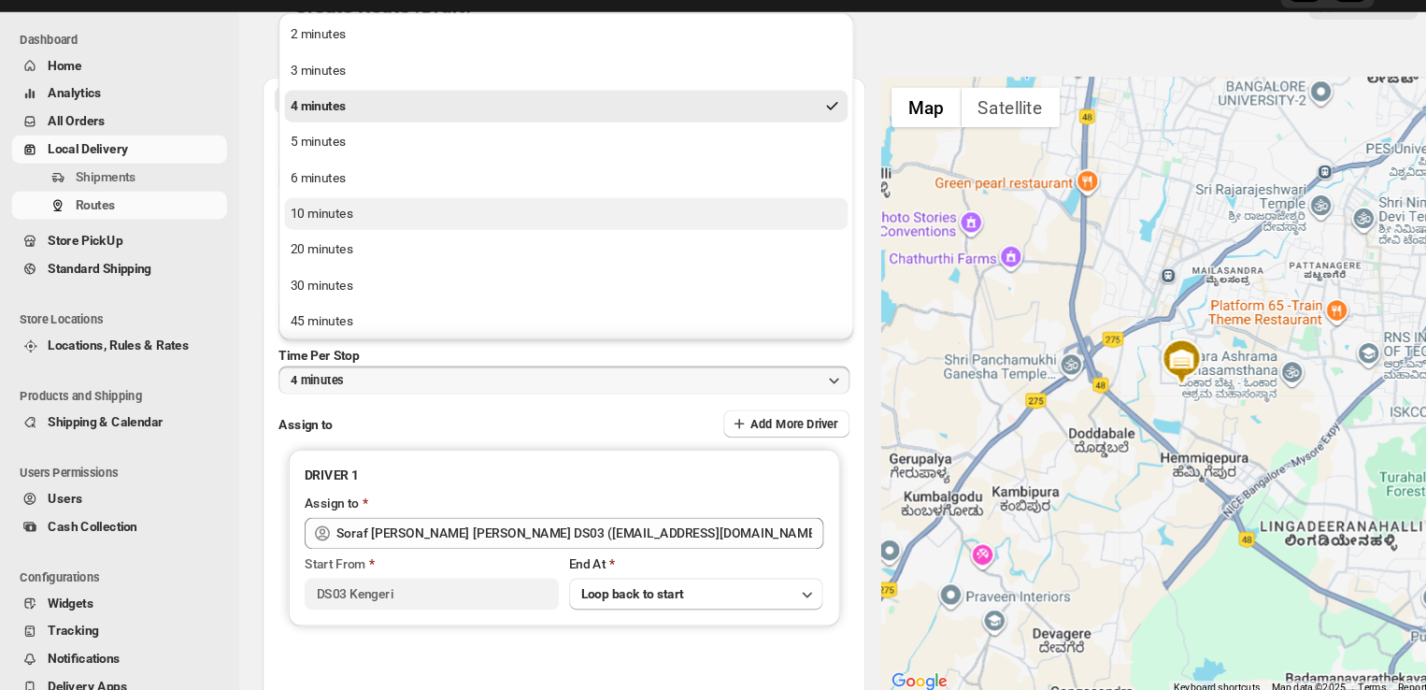
click at [307, 245] on div "10 minutes" at bounding box center [302, 242] width 59 height 19
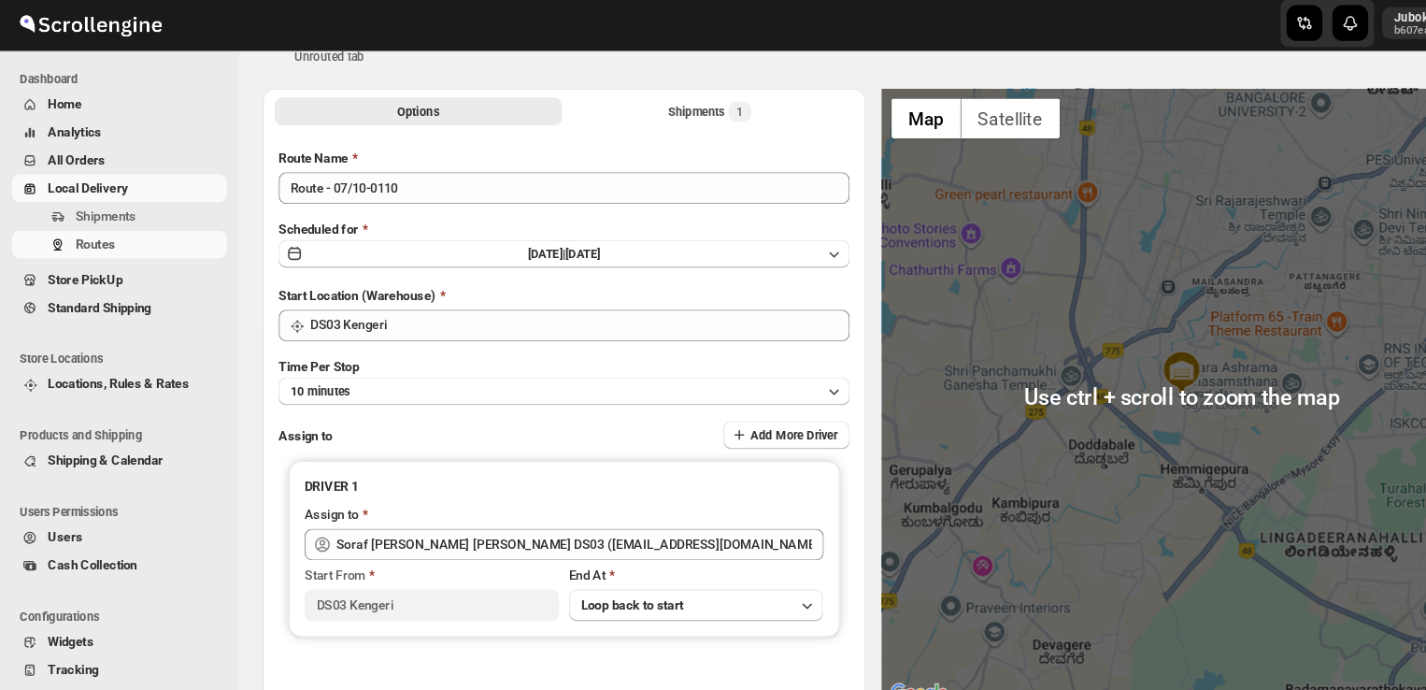
scroll to position [67, 0]
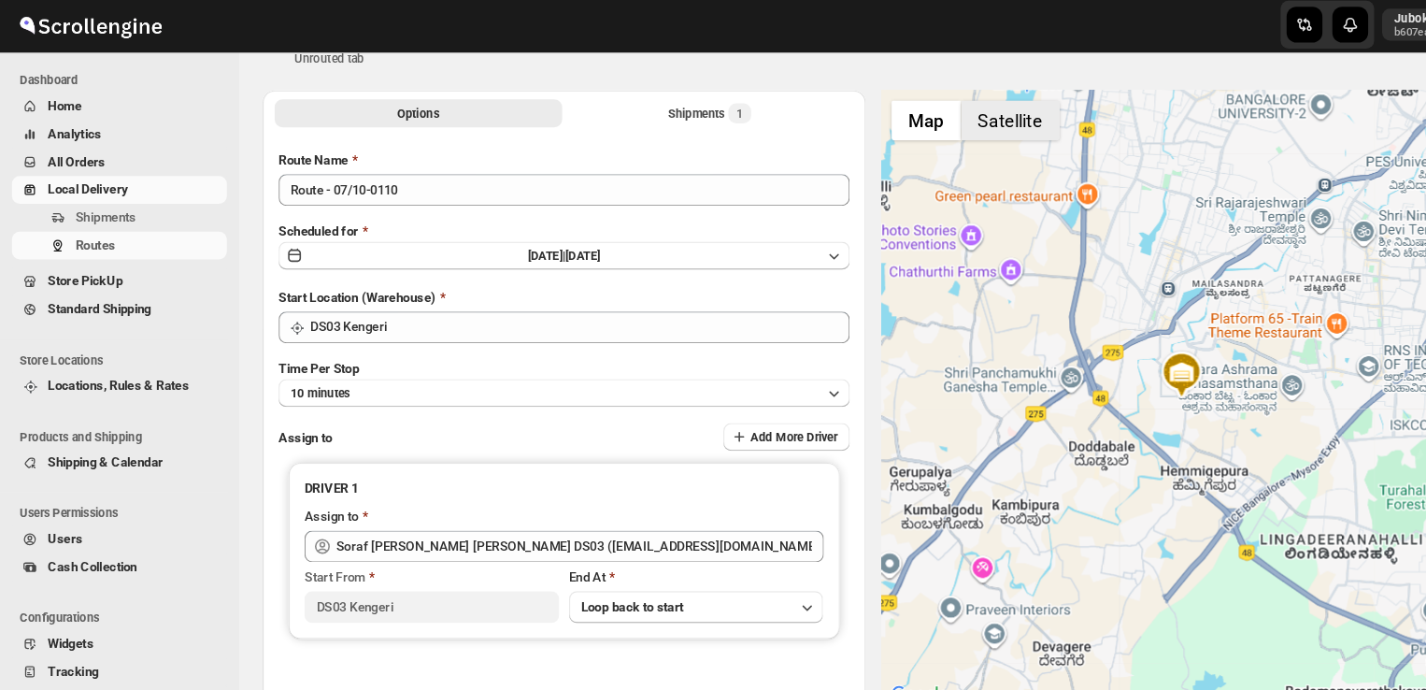
click at [947, 122] on button "Satellite" at bounding box center [949, 115] width 93 height 37
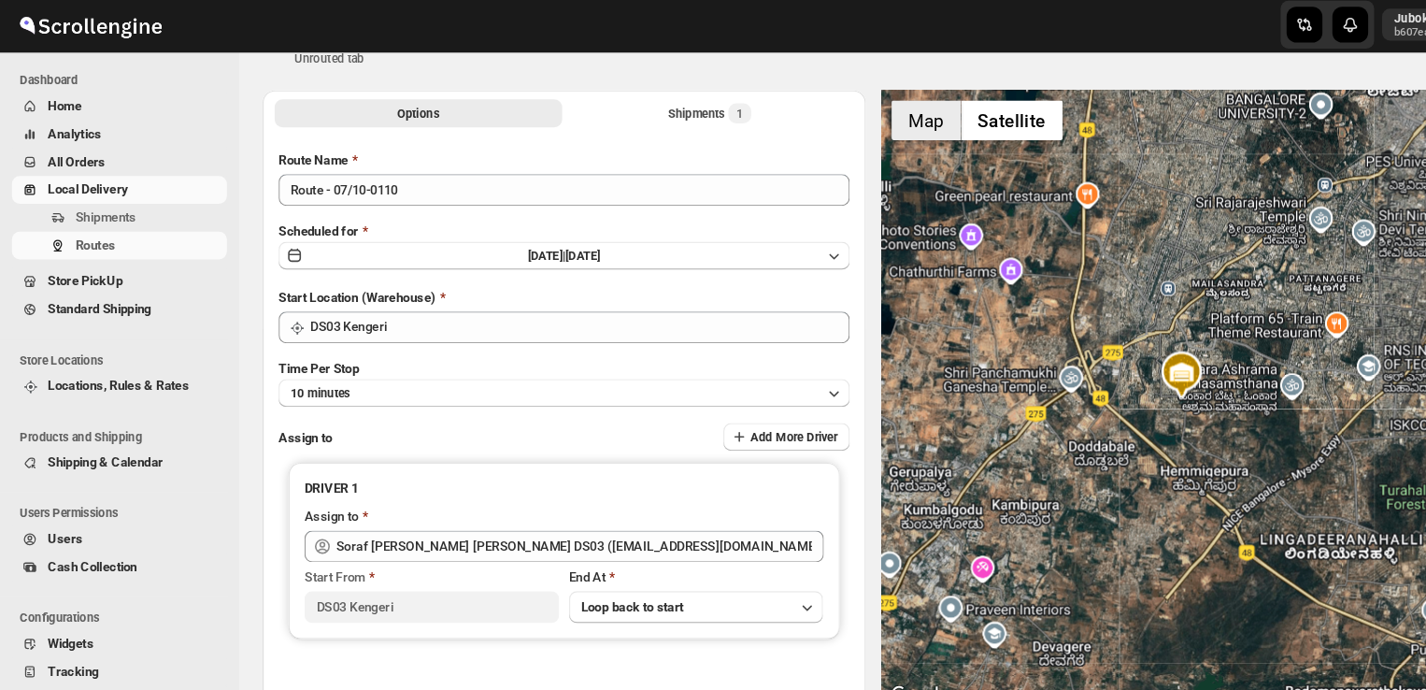
click at [873, 119] on button "Map" at bounding box center [869, 115] width 65 height 37
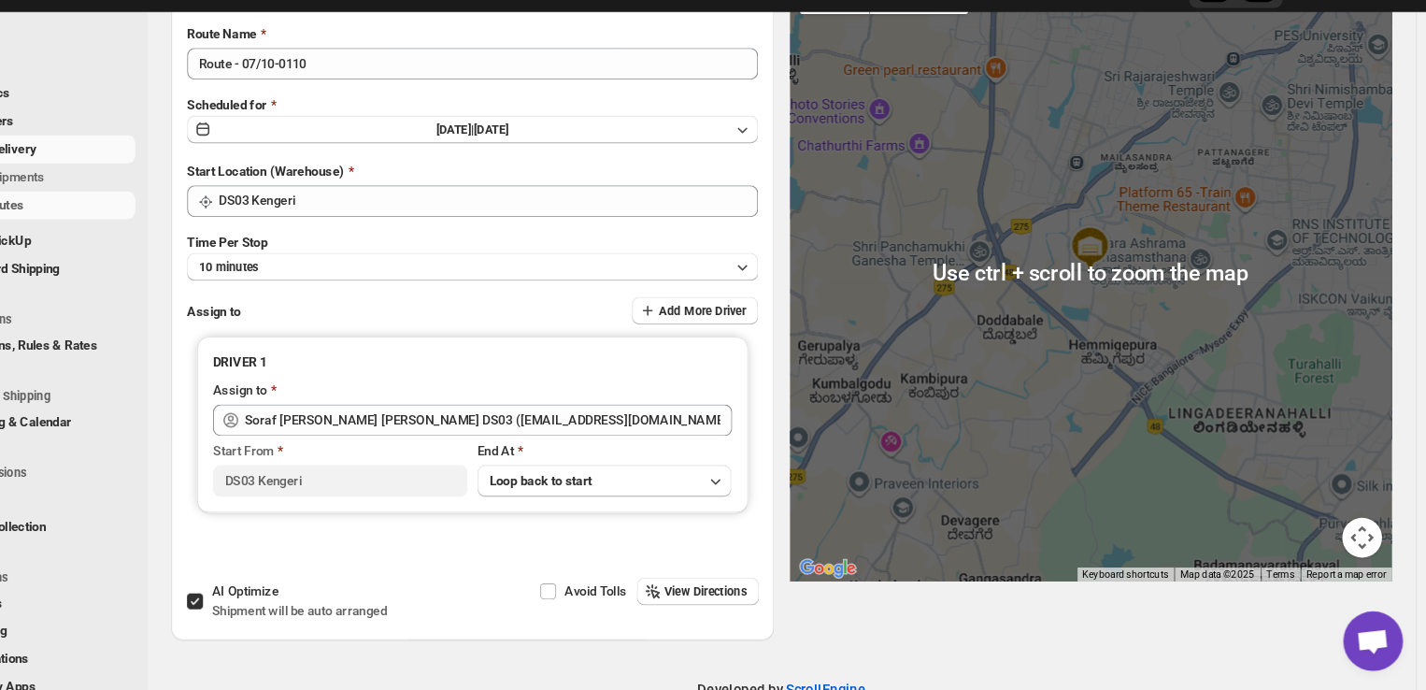
scroll to position [0, 0]
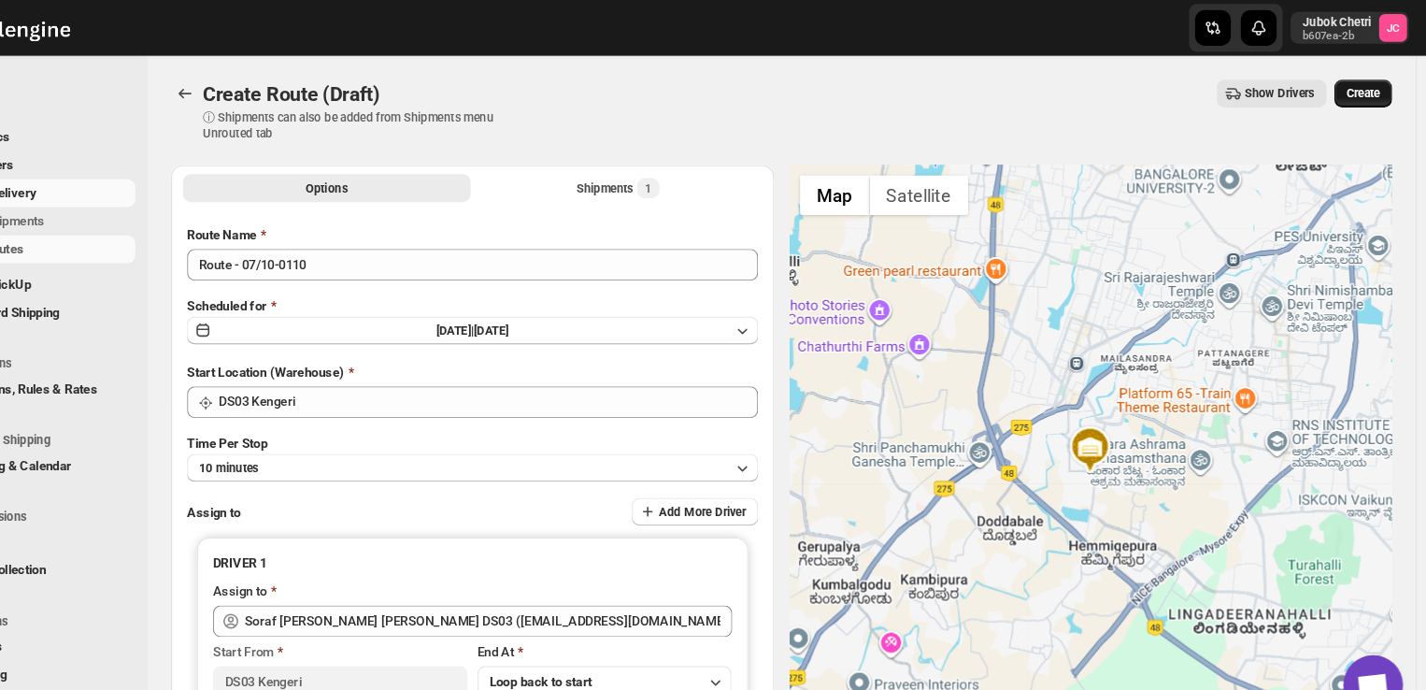
click at [1379, 82] on span "Create" at bounding box center [1366, 87] width 32 height 15
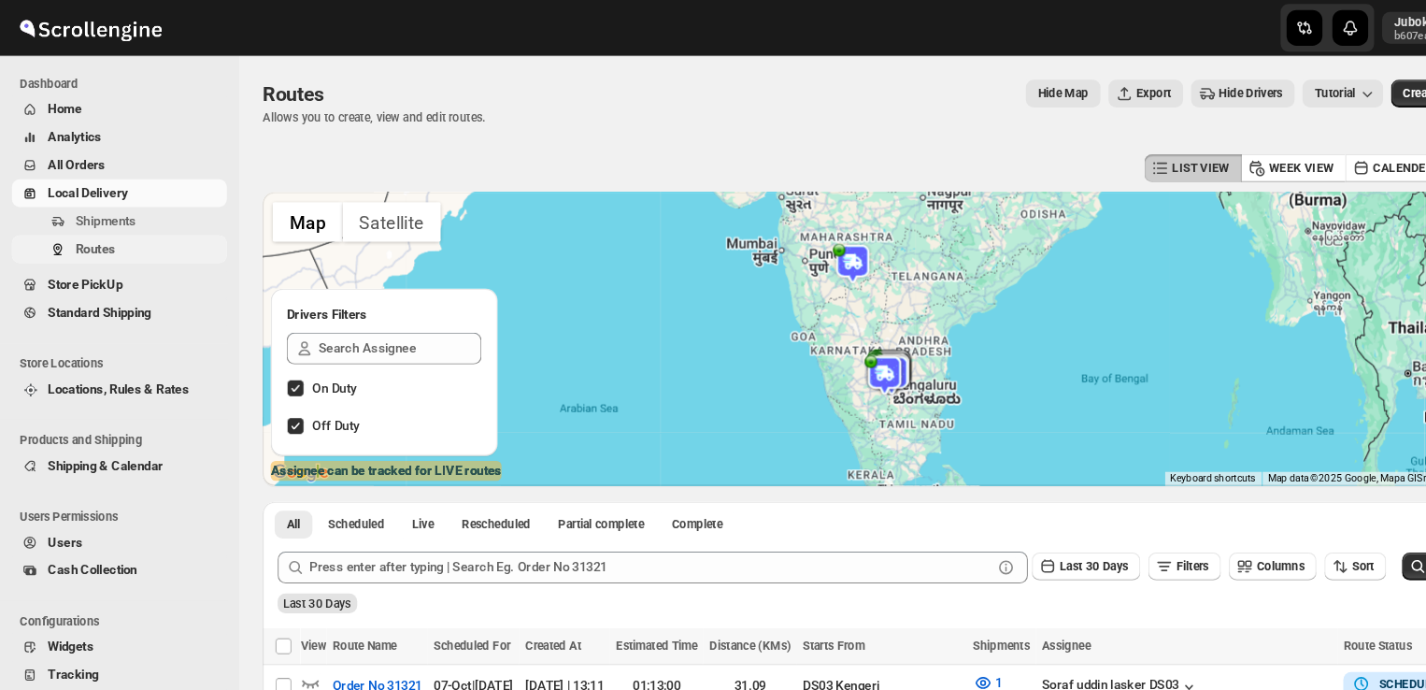
click at [91, 232] on span "Routes" at bounding box center [89, 233] width 37 height 14
click at [118, 238] on span "Routes" at bounding box center [140, 233] width 138 height 19
click at [148, 203] on span "Shipments" at bounding box center [140, 207] width 138 height 19
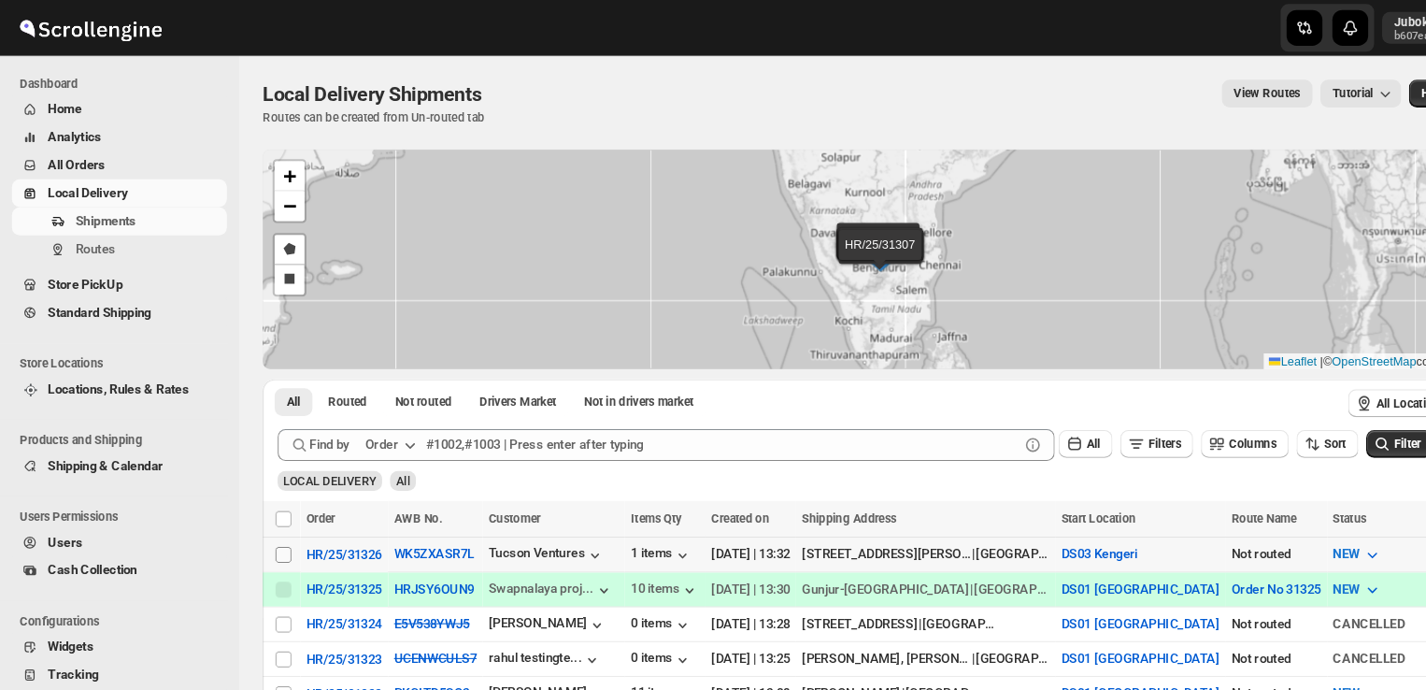
click at [268, 520] on input "Select shipment" at bounding box center [266, 520] width 15 height 15
checkbox input "true"
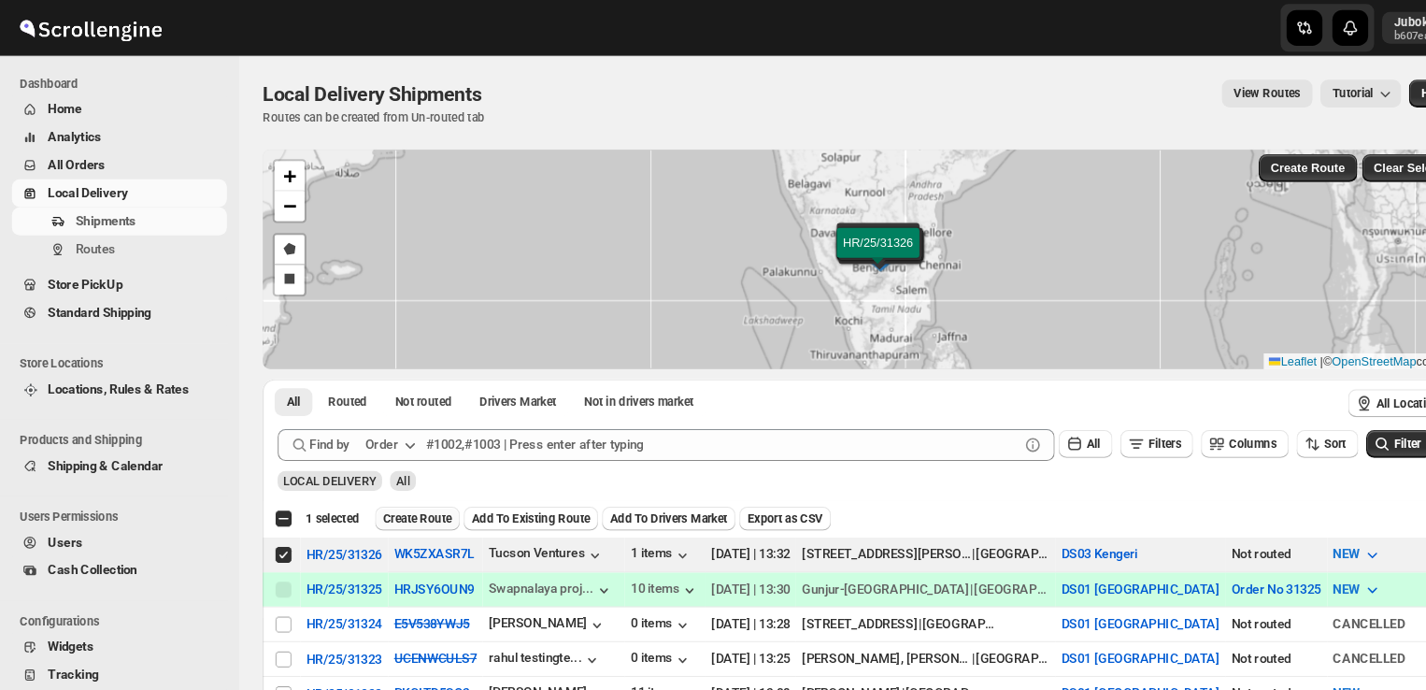
click at [390, 489] on span "Create Route" at bounding box center [392, 486] width 64 height 15
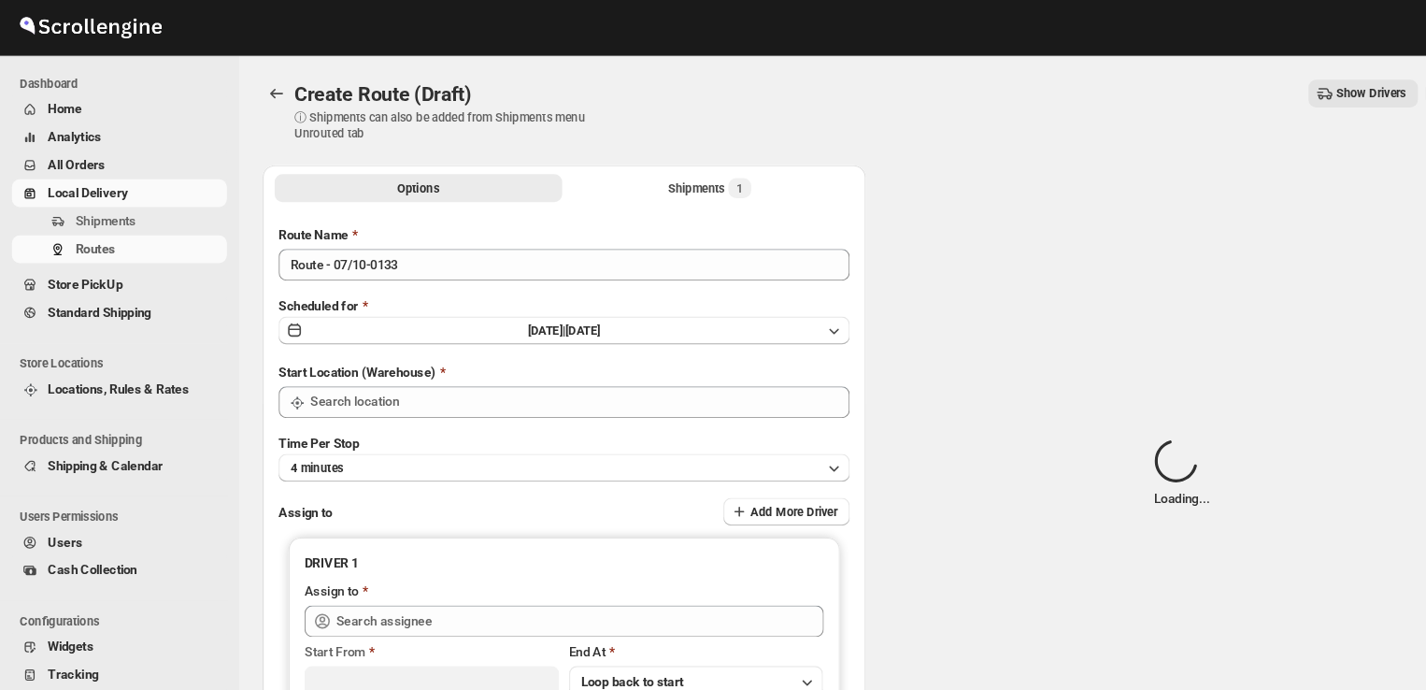
type input "DS03 Kengeri"
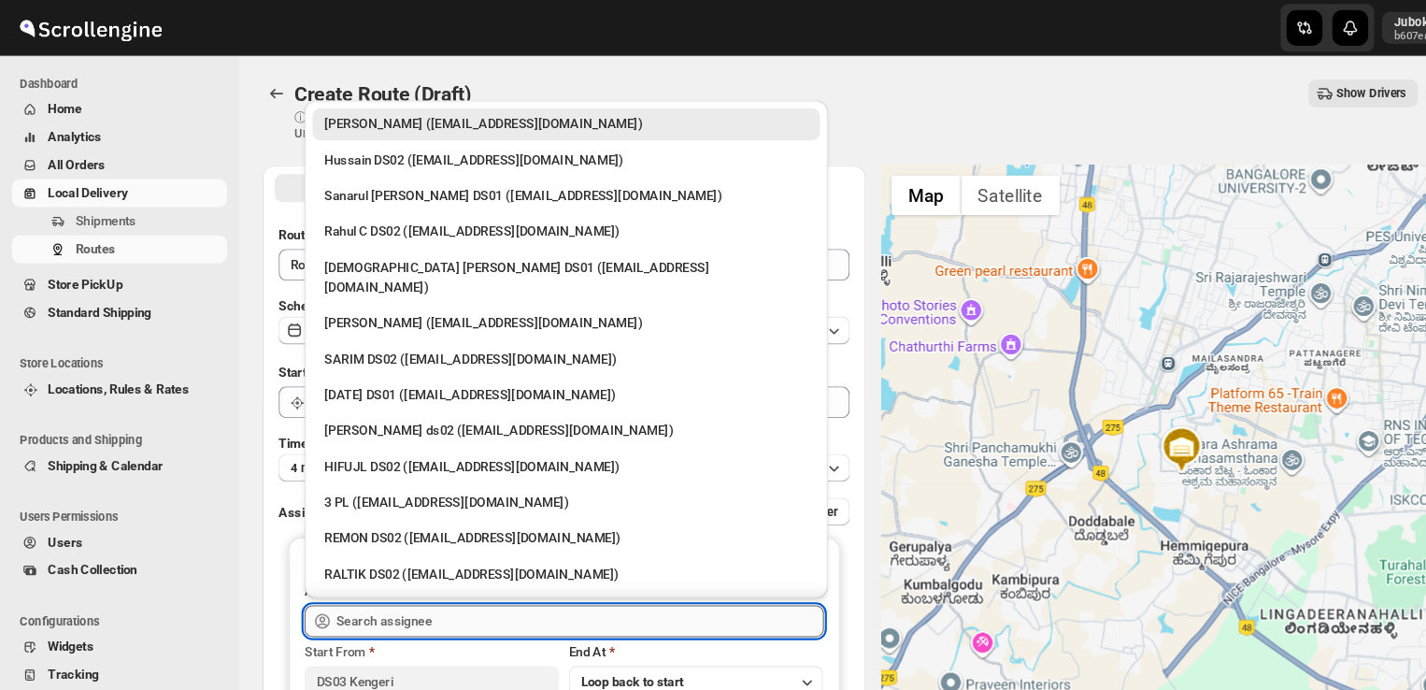
click at [416, 579] on input "text" at bounding box center [545, 583] width 458 height 30
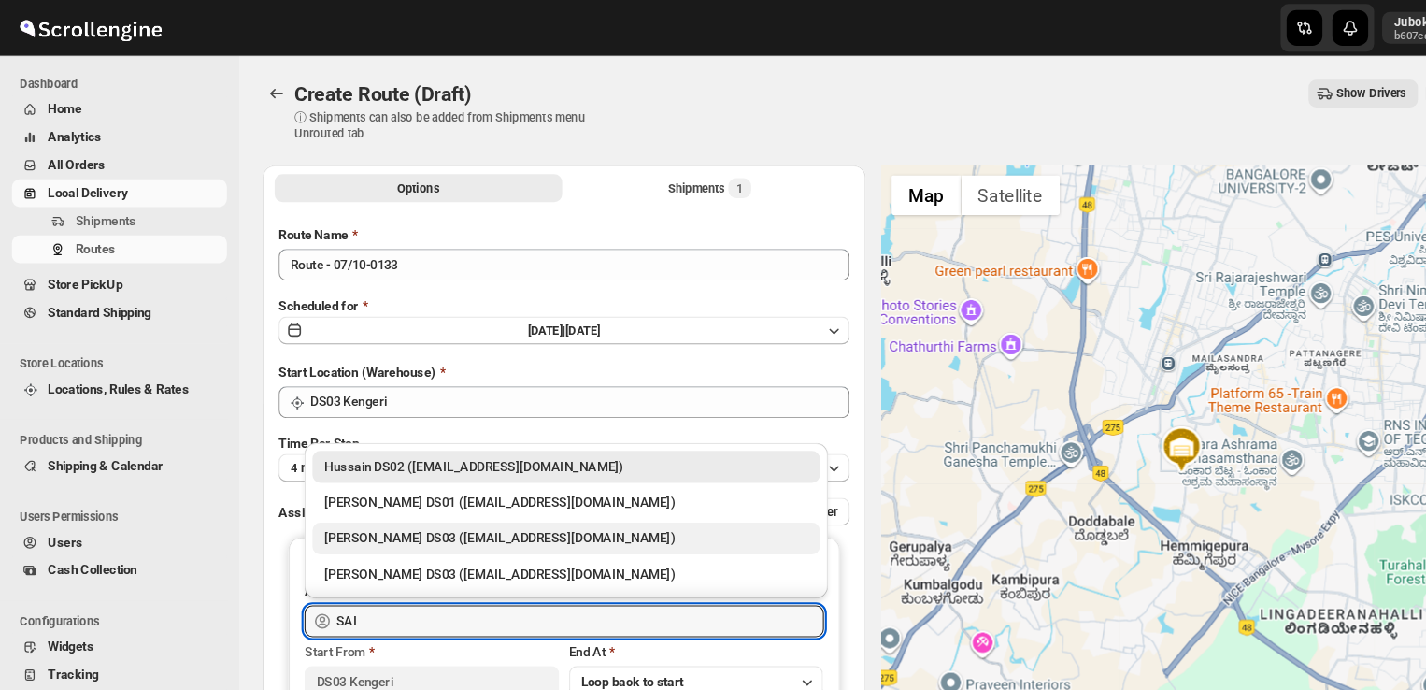
click at [417, 497] on div "[PERSON_NAME] DS03 ([EMAIL_ADDRESS][DOMAIN_NAME])" at bounding box center [532, 505] width 454 height 19
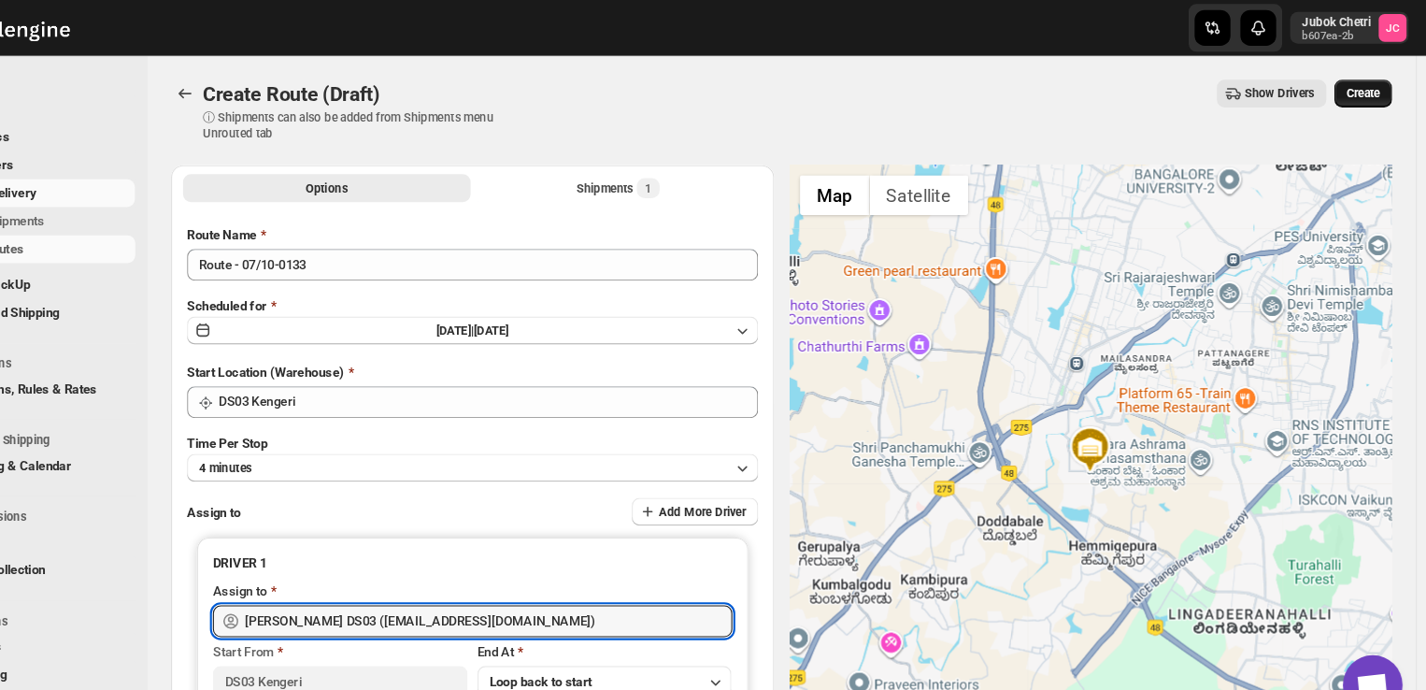
type input "[PERSON_NAME] DS03 ([EMAIL_ADDRESS][DOMAIN_NAME])"
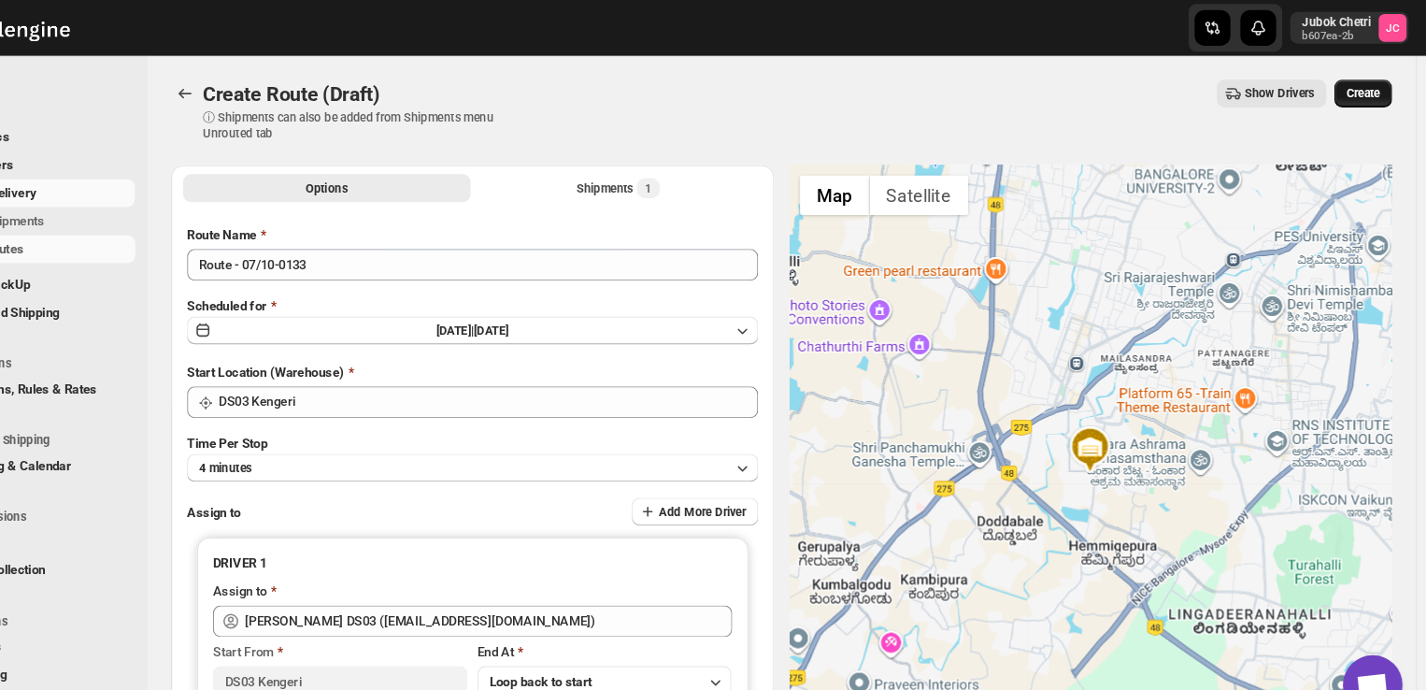
click at [1382, 84] on span "Create" at bounding box center [1366, 87] width 32 height 15
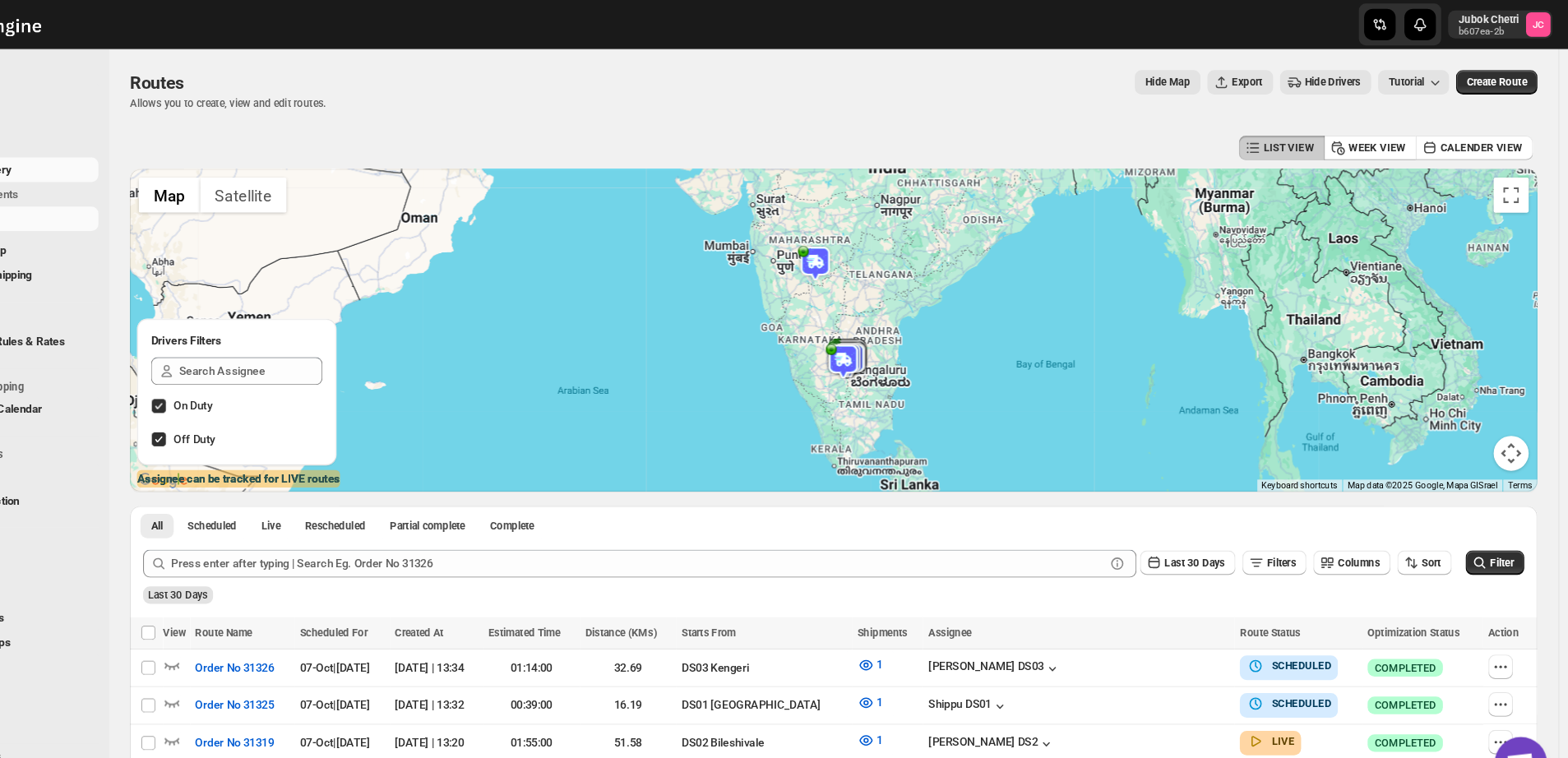
drag, startPoint x: 1248, startPoint y: 0, endPoint x: 1136, endPoint y: 387, distance: 402.9
click at [1136, 387] on div at bounding box center [878, 310] width 1322 height 304
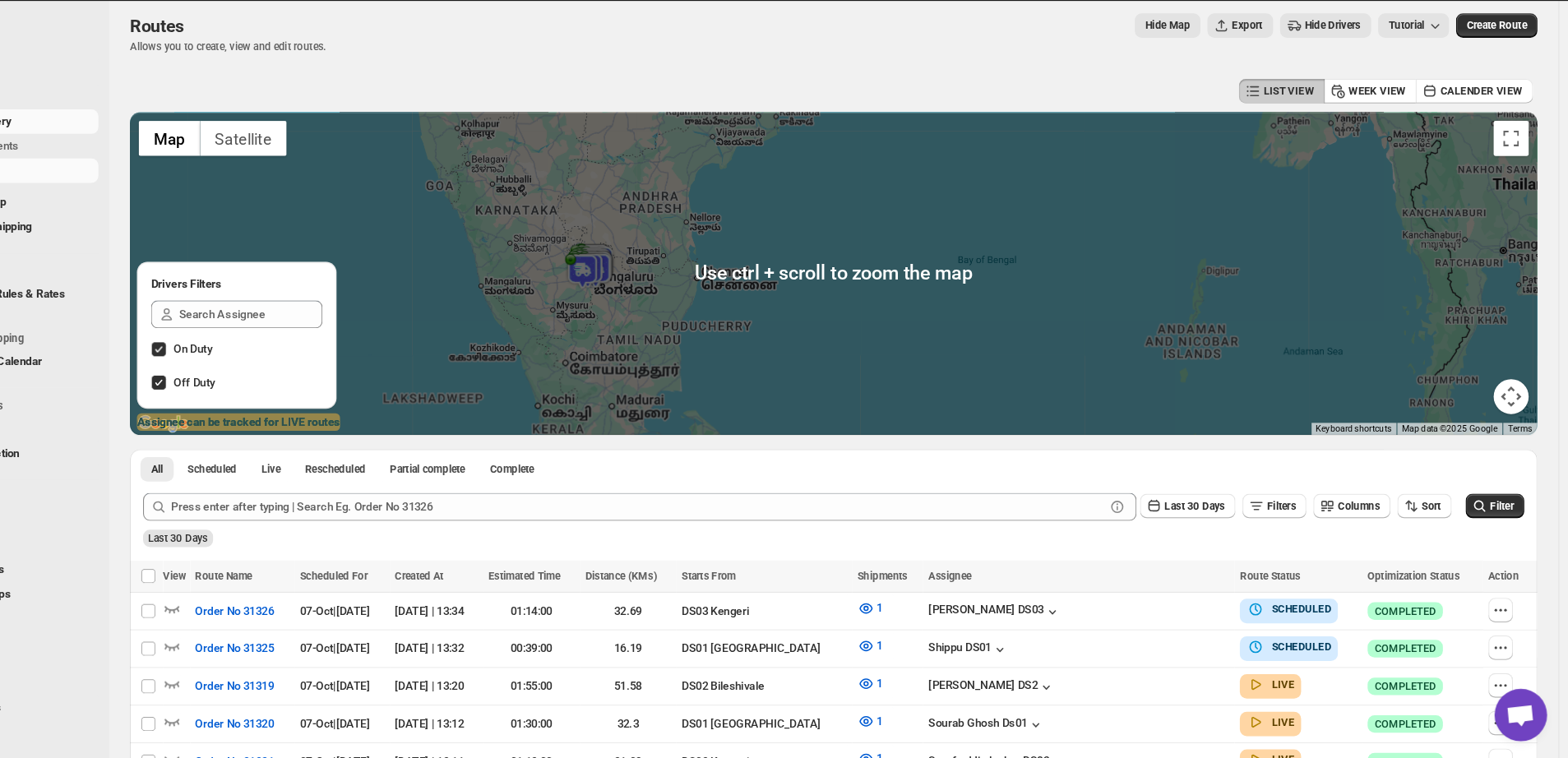
scroll to position [11, 0]
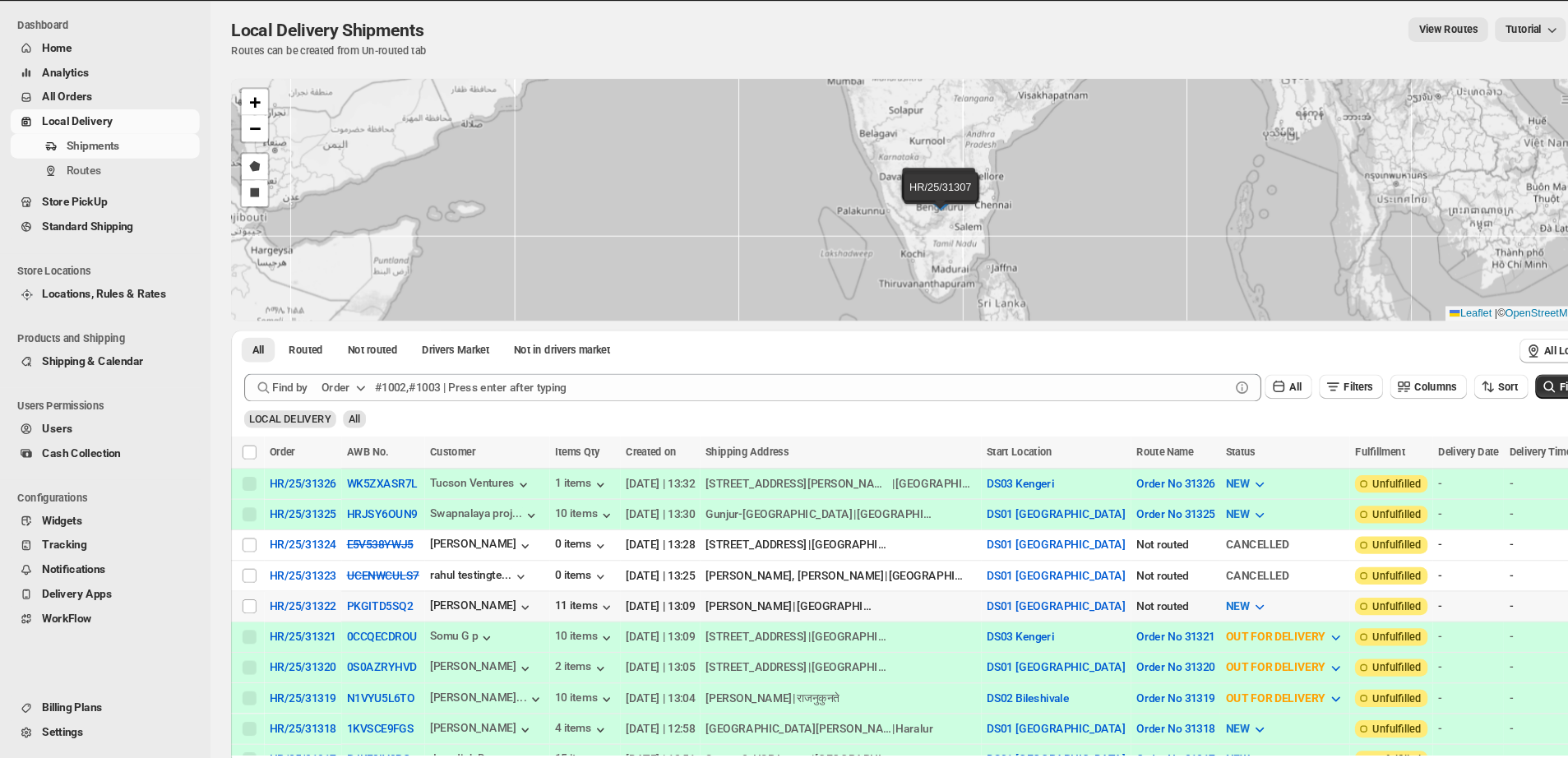
scroll to position [5, 0]
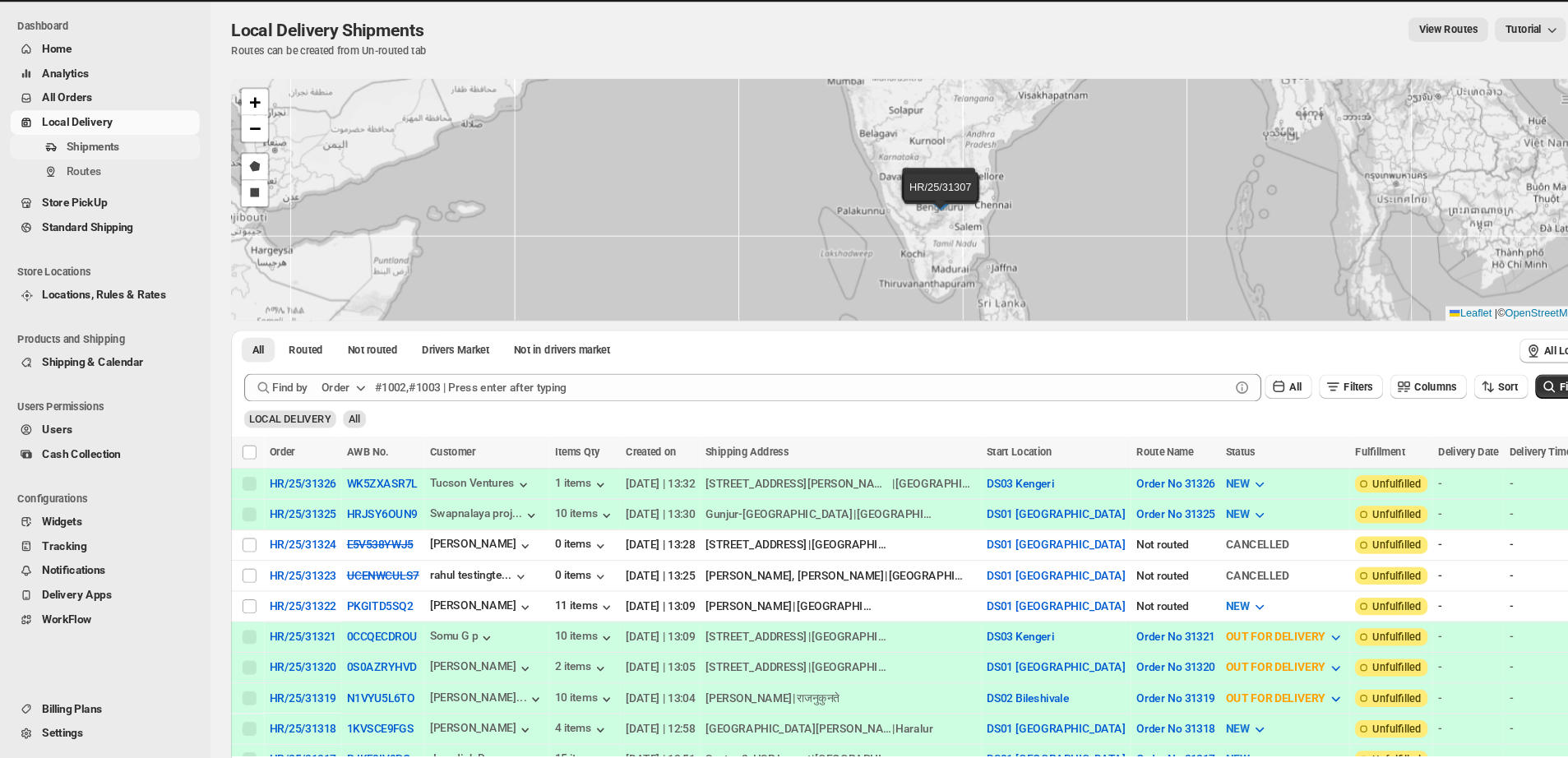
click at [80, 181] on span "Shipments" at bounding box center [87, 182] width 50 height 12
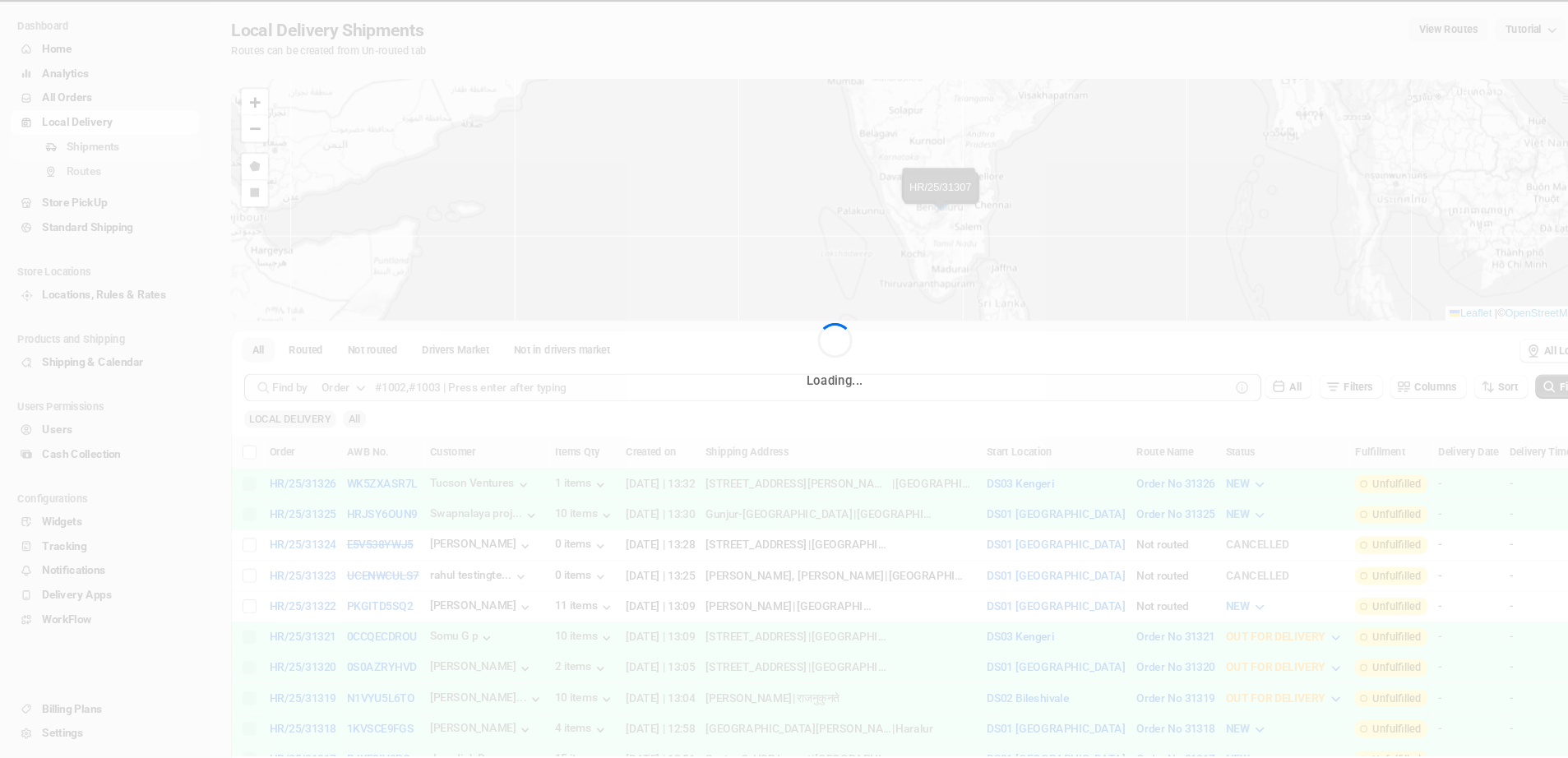
scroll to position [0, 0]
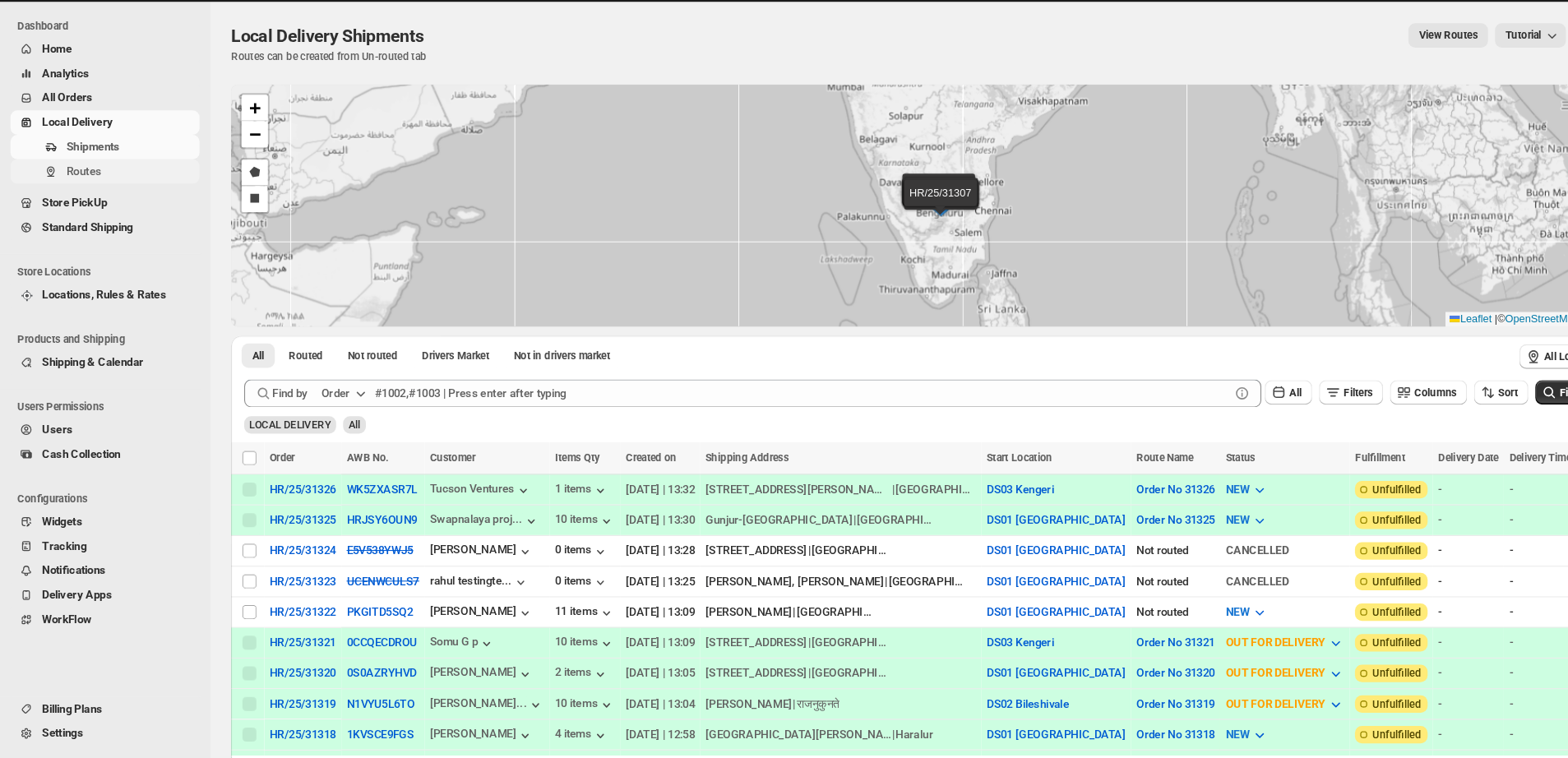
click at [80, 204] on span "Routes" at bounding box center [78, 205] width 33 height 12
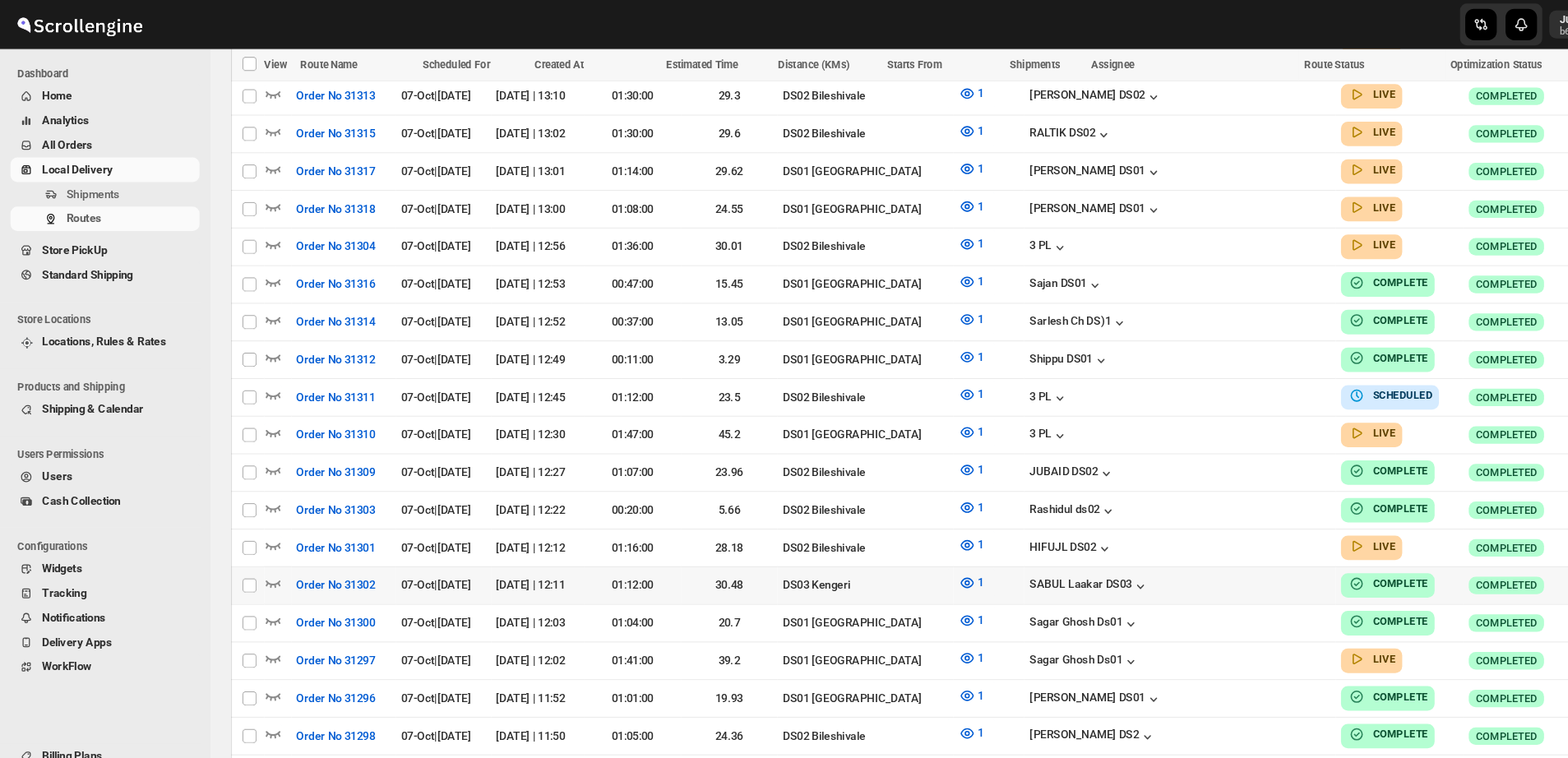
scroll to position [708, 0]
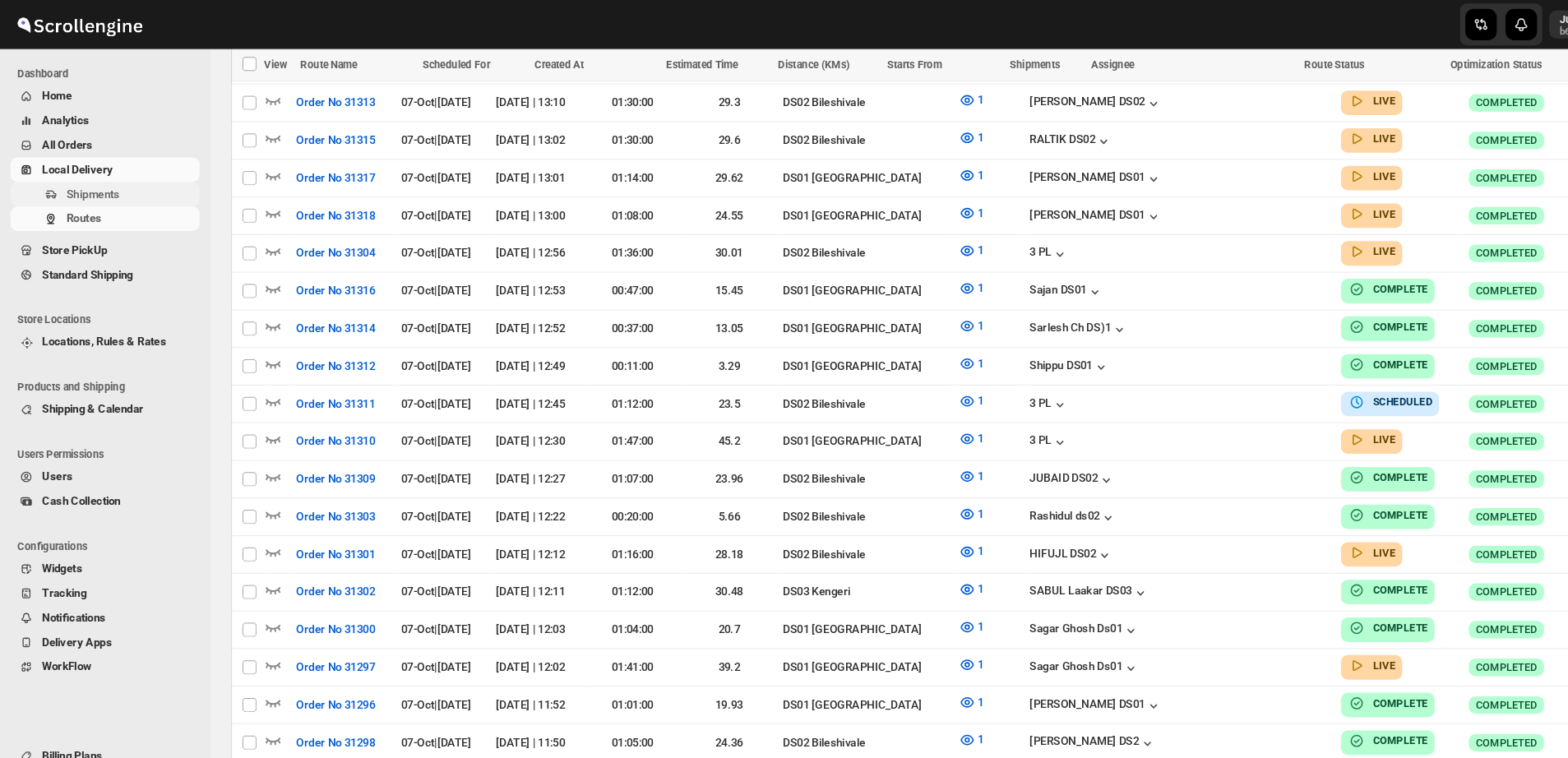
click at [106, 176] on span "Shipments" at bounding box center [87, 182] width 50 height 12
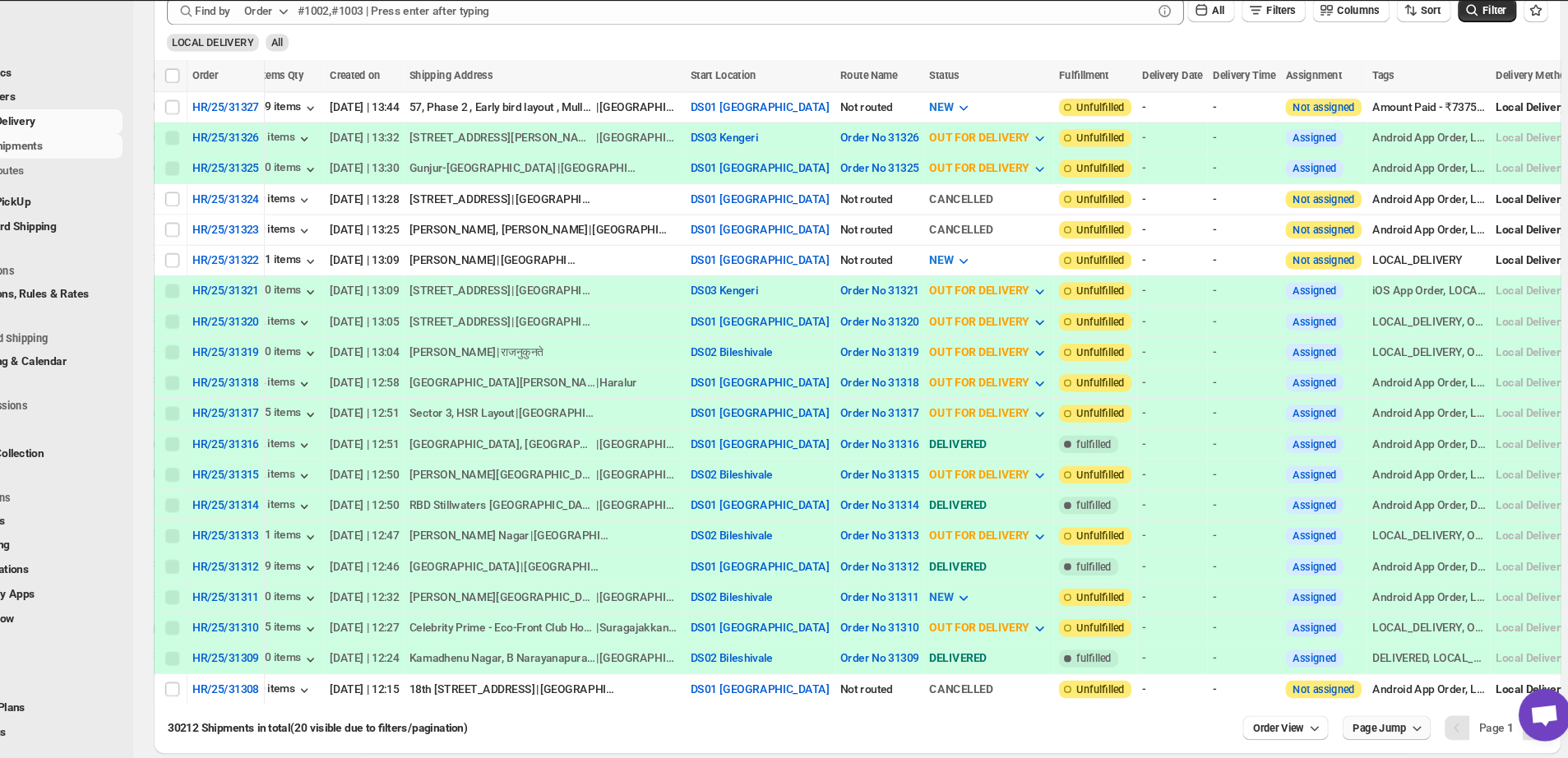
scroll to position [357, 0]
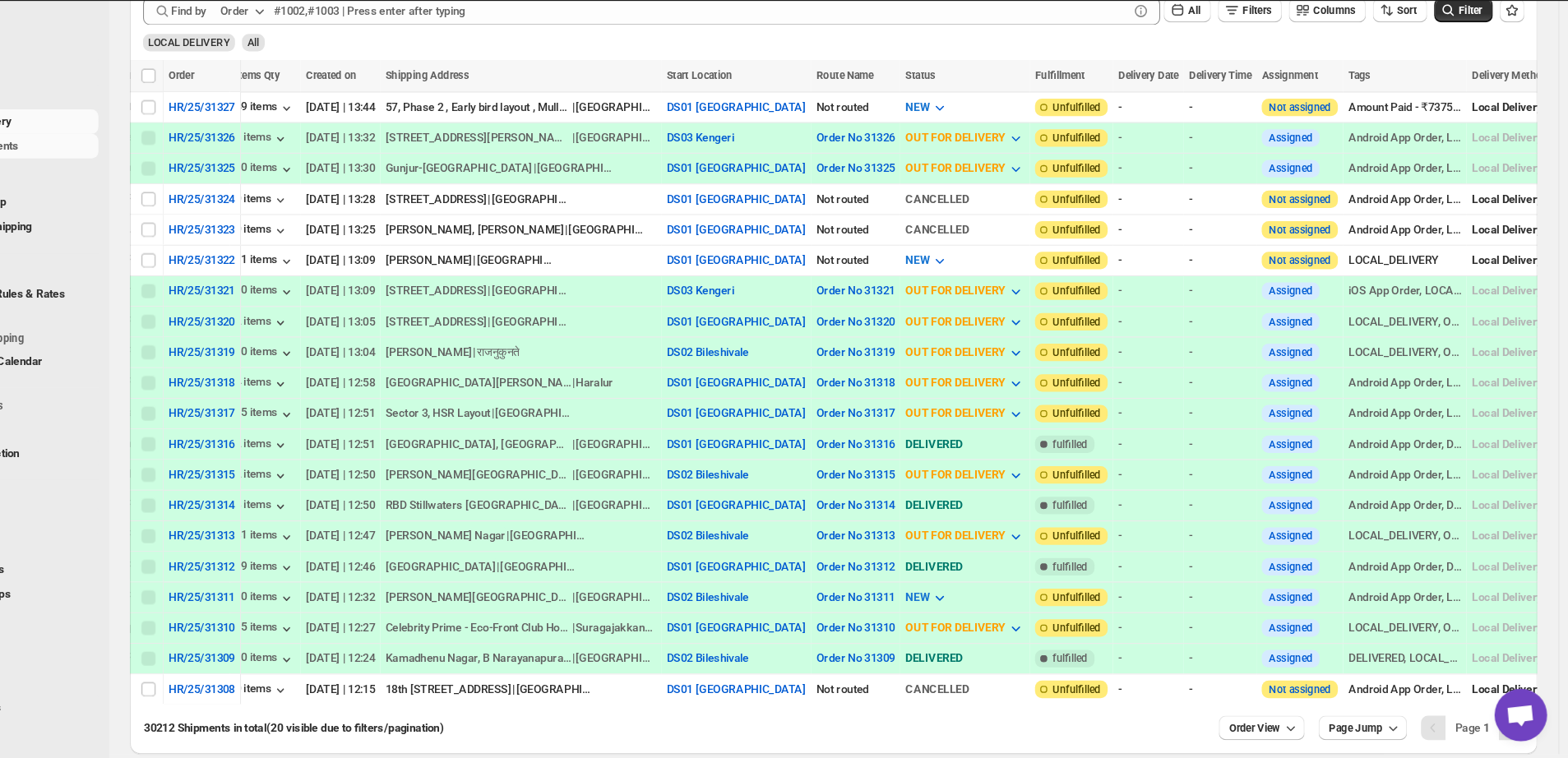
click at [1254, 607] on span "Open chat" at bounding box center [1522, 719] width 27 height 23
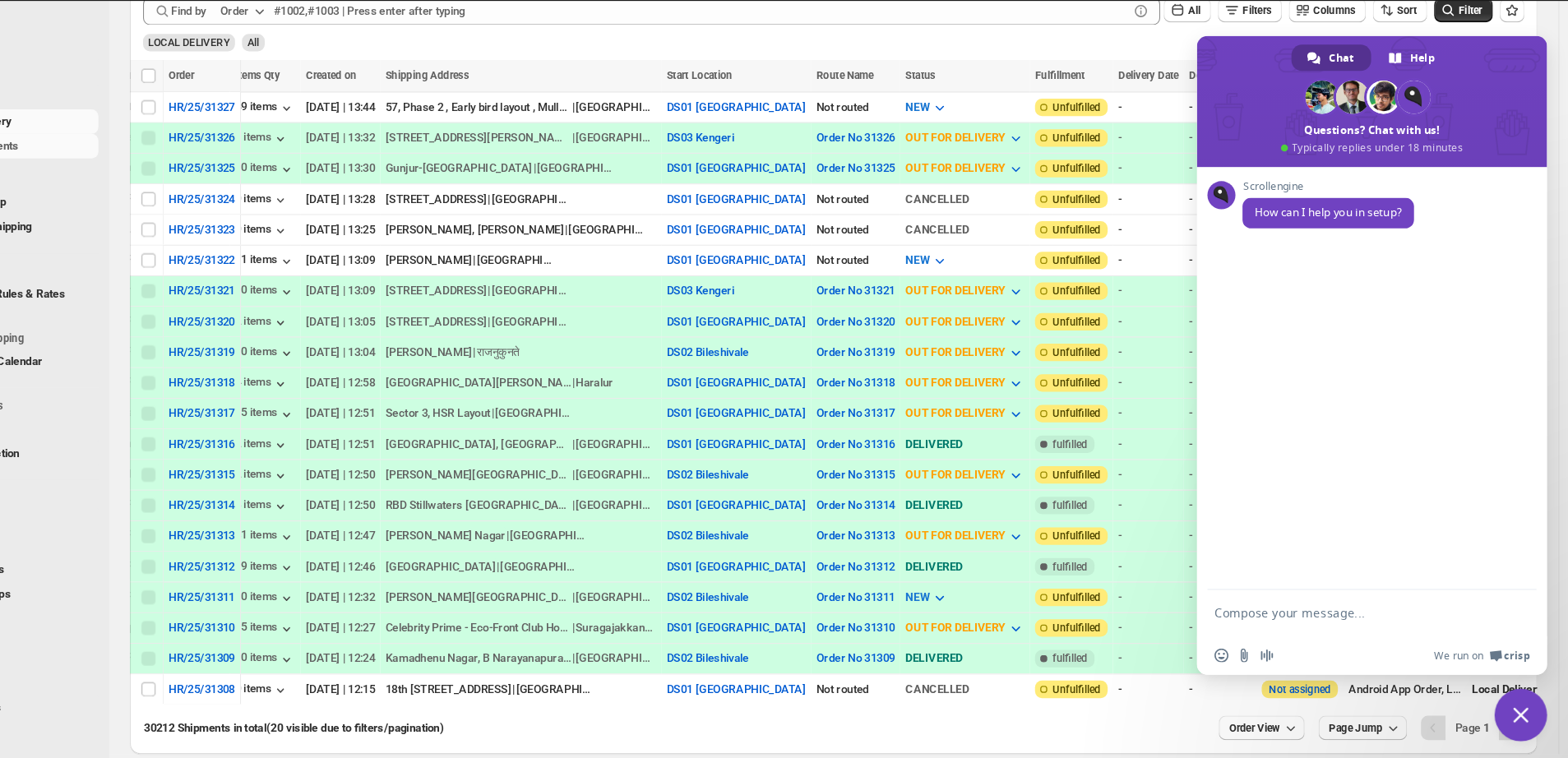
click at [1254, 607] on b "1" at bounding box center [1491, 729] width 6 height 12
click at [1254, 607] on span "Close chat" at bounding box center [1523, 717] width 15 height 15
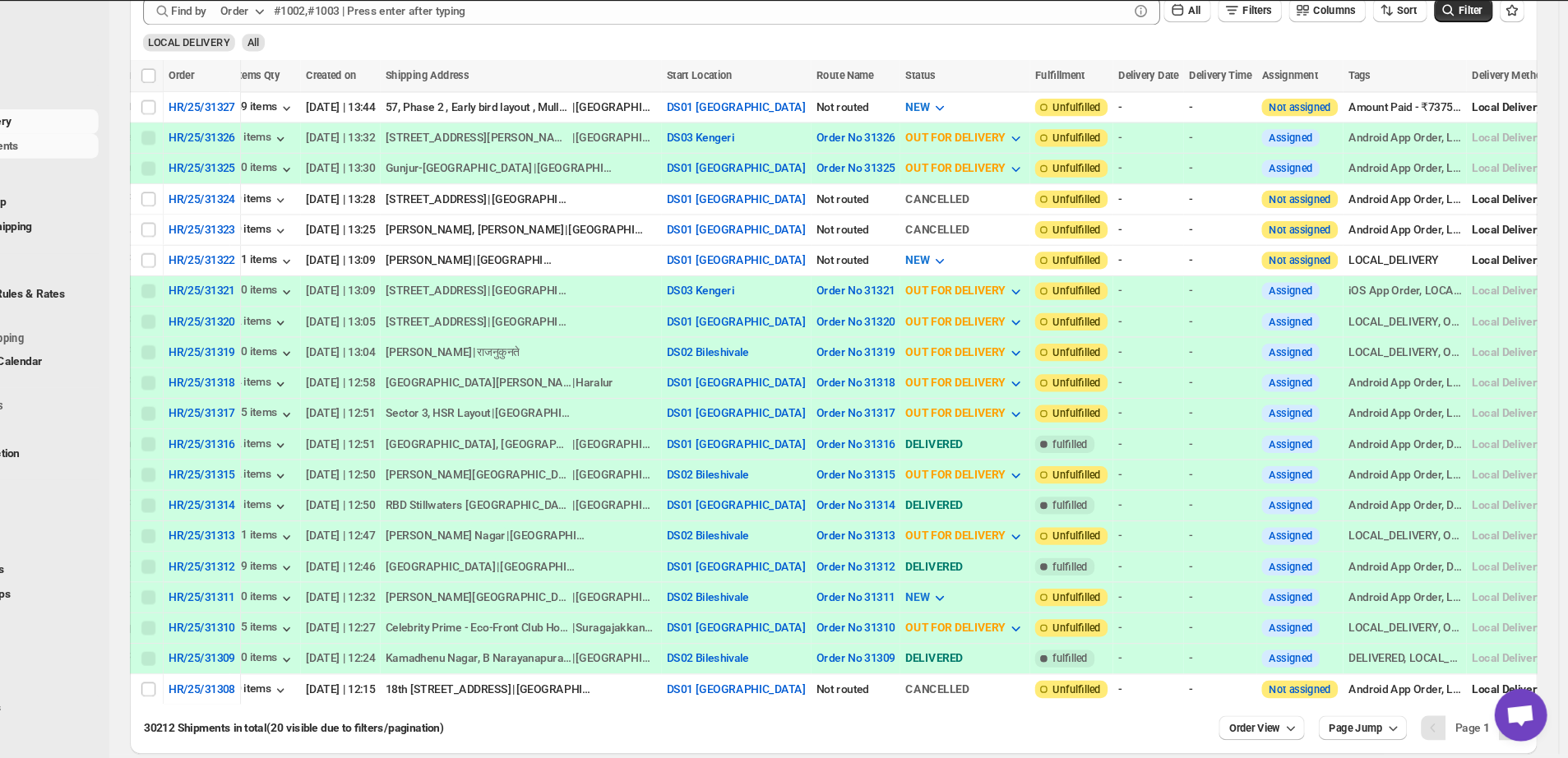
drag, startPoint x: 1520, startPoint y: 720, endPoint x: 1430, endPoint y: 742, distance: 92.6
click at [1254, 401] on body "Skip to content Jubok Chetri b607ea-2b JC Dashboard Home Analytics All Orders L…" at bounding box center [784, 21] width 1568 height 758
click at [1254, 607] on icon "button" at bounding box center [1403, 729] width 17 height 17
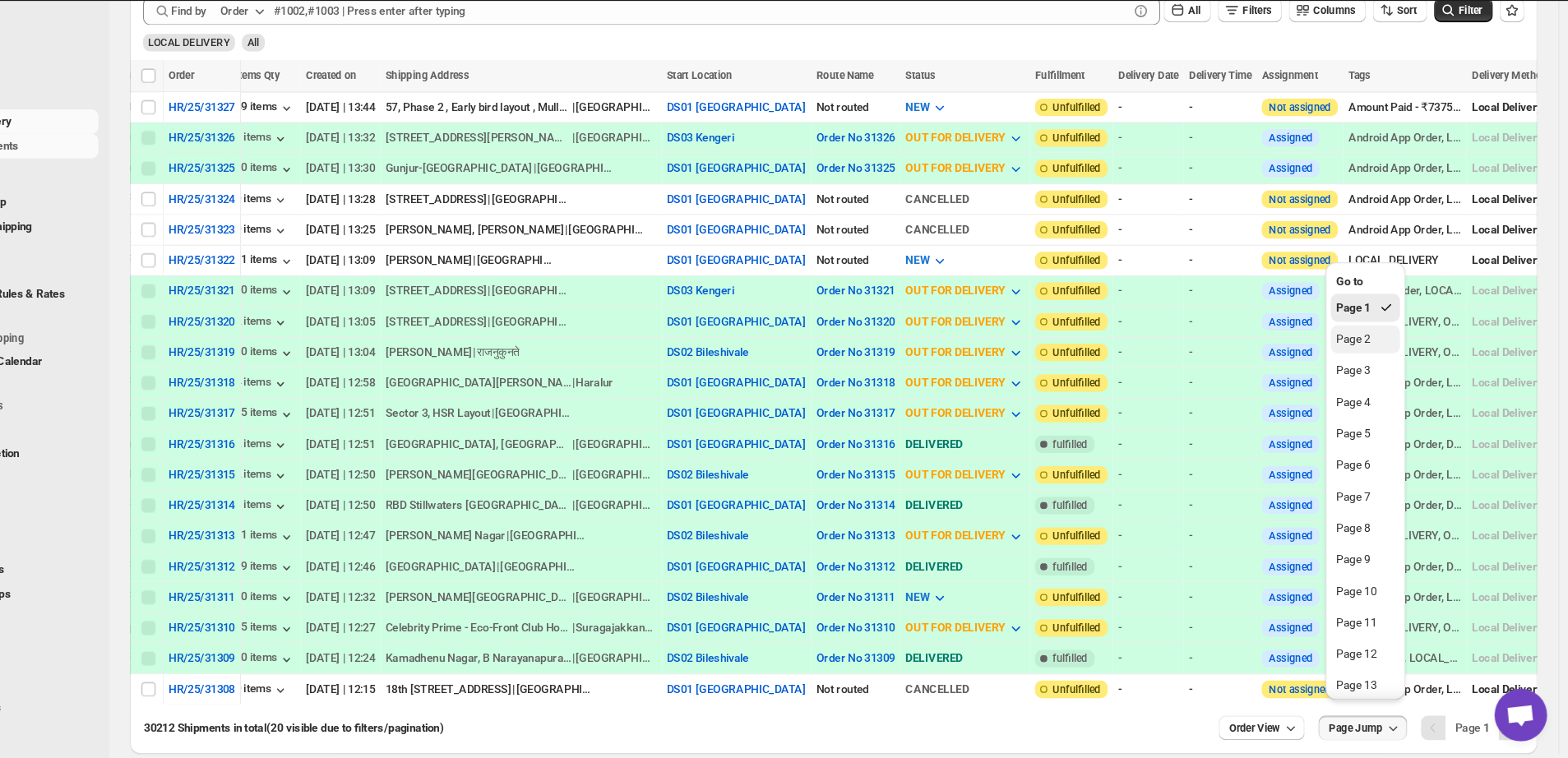
click at [1254, 373] on button "Page 2" at bounding box center [1378, 364] width 65 height 26
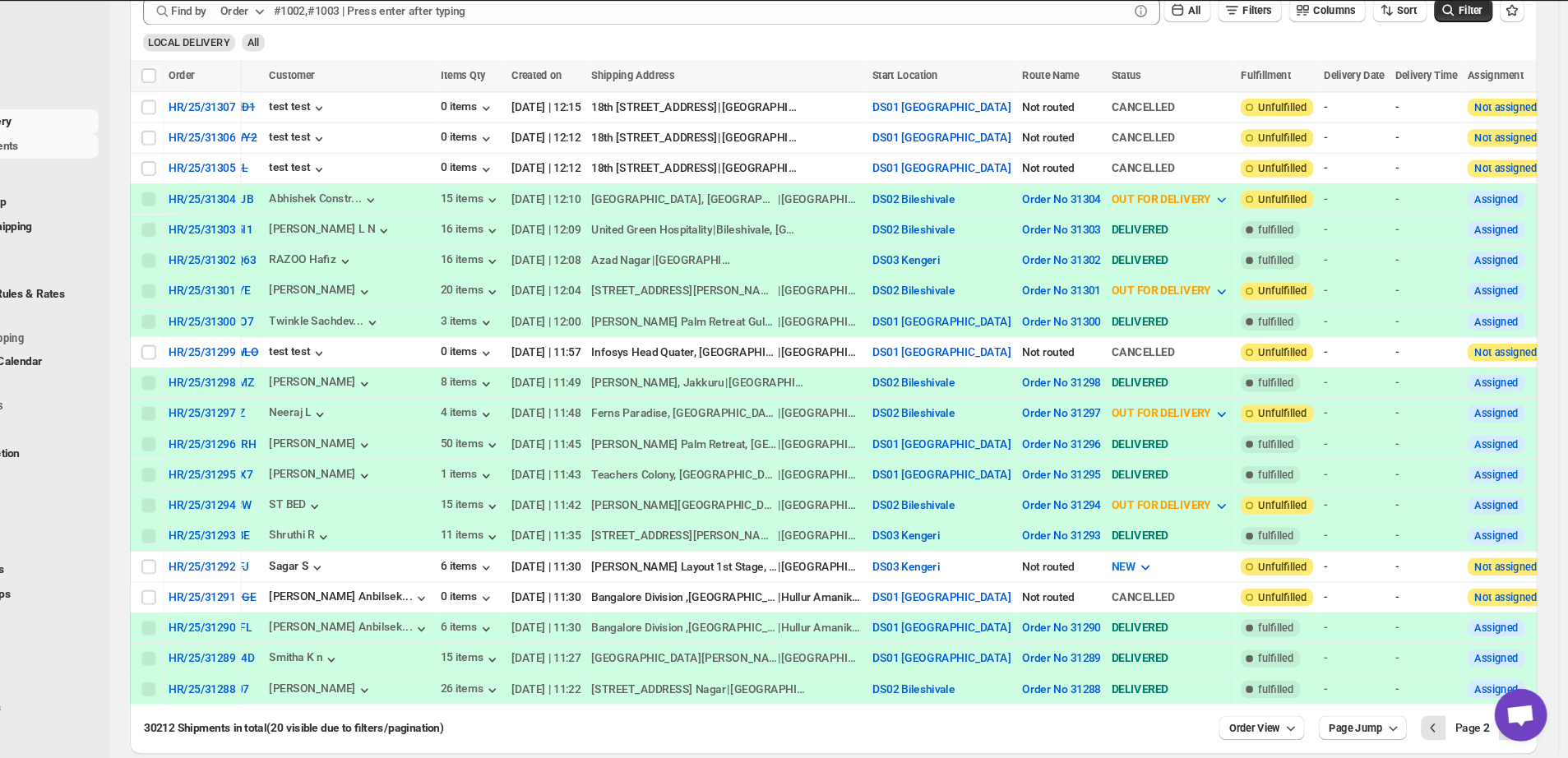
scroll to position [0, 51]
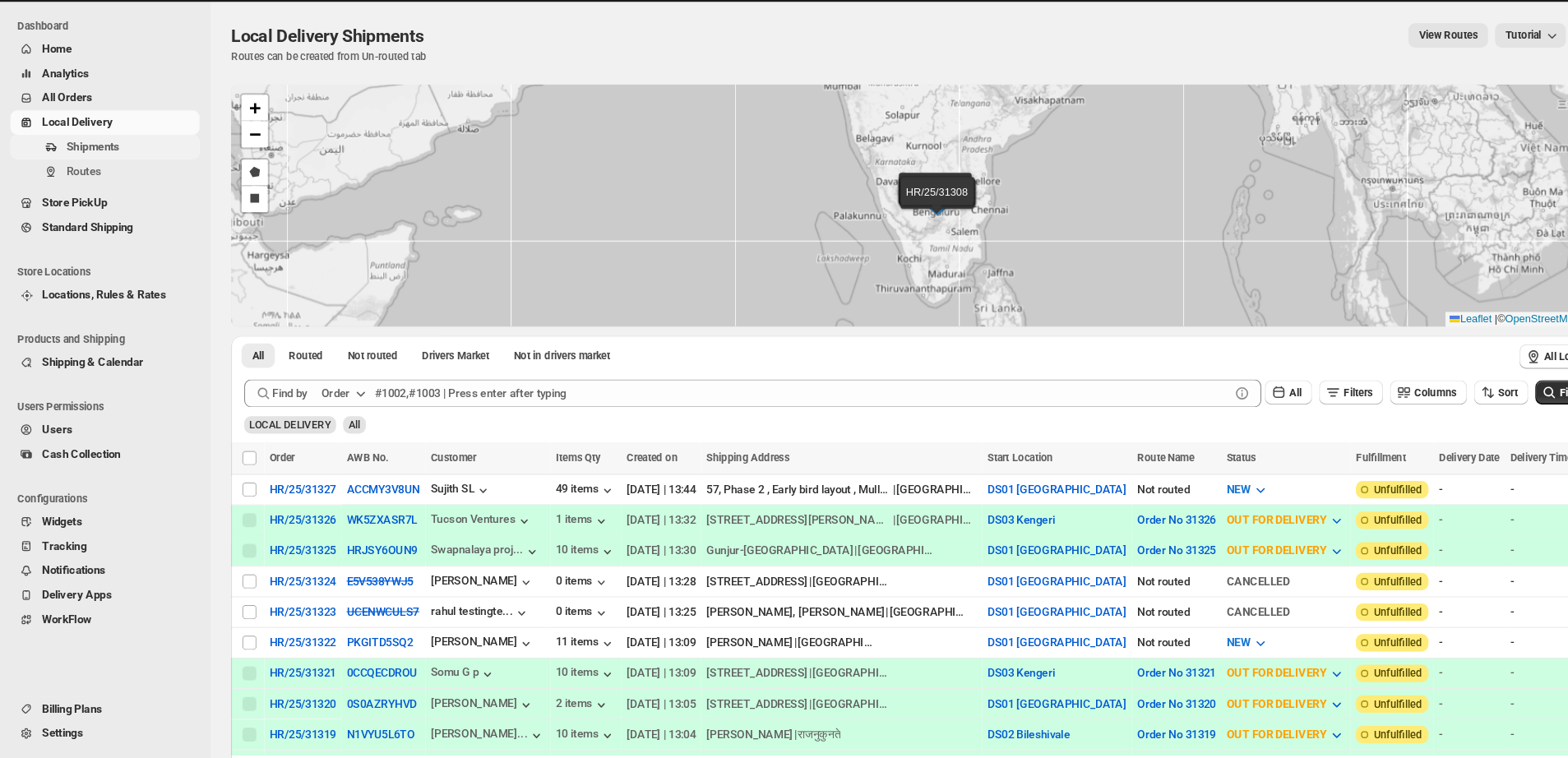
click at [93, 188] on span "Shipments" at bounding box center [87, 182] width 50 height 12
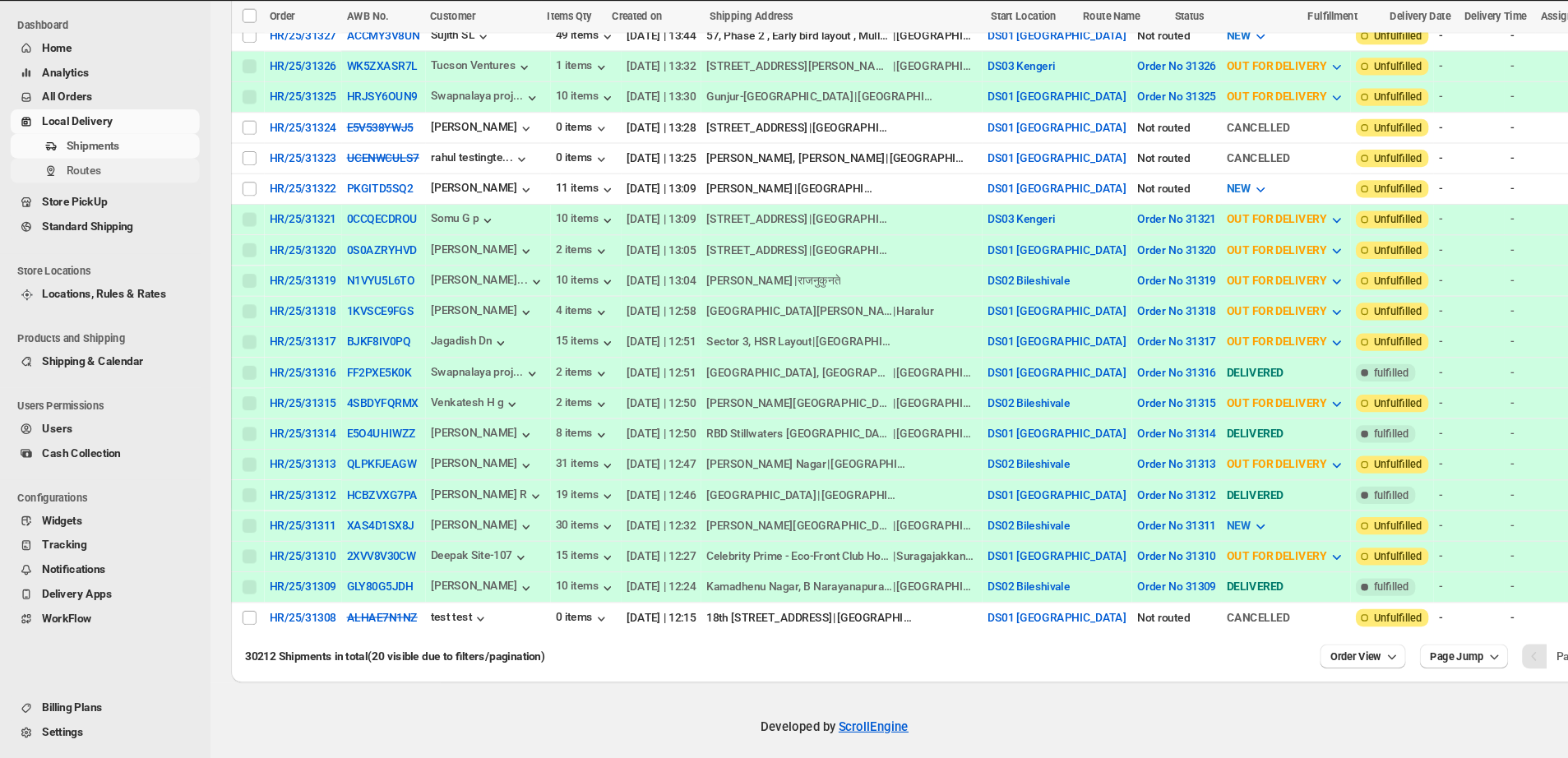
click at [82, 200] on span "Routes" at bounding box center [78, 205] width 33 height 12
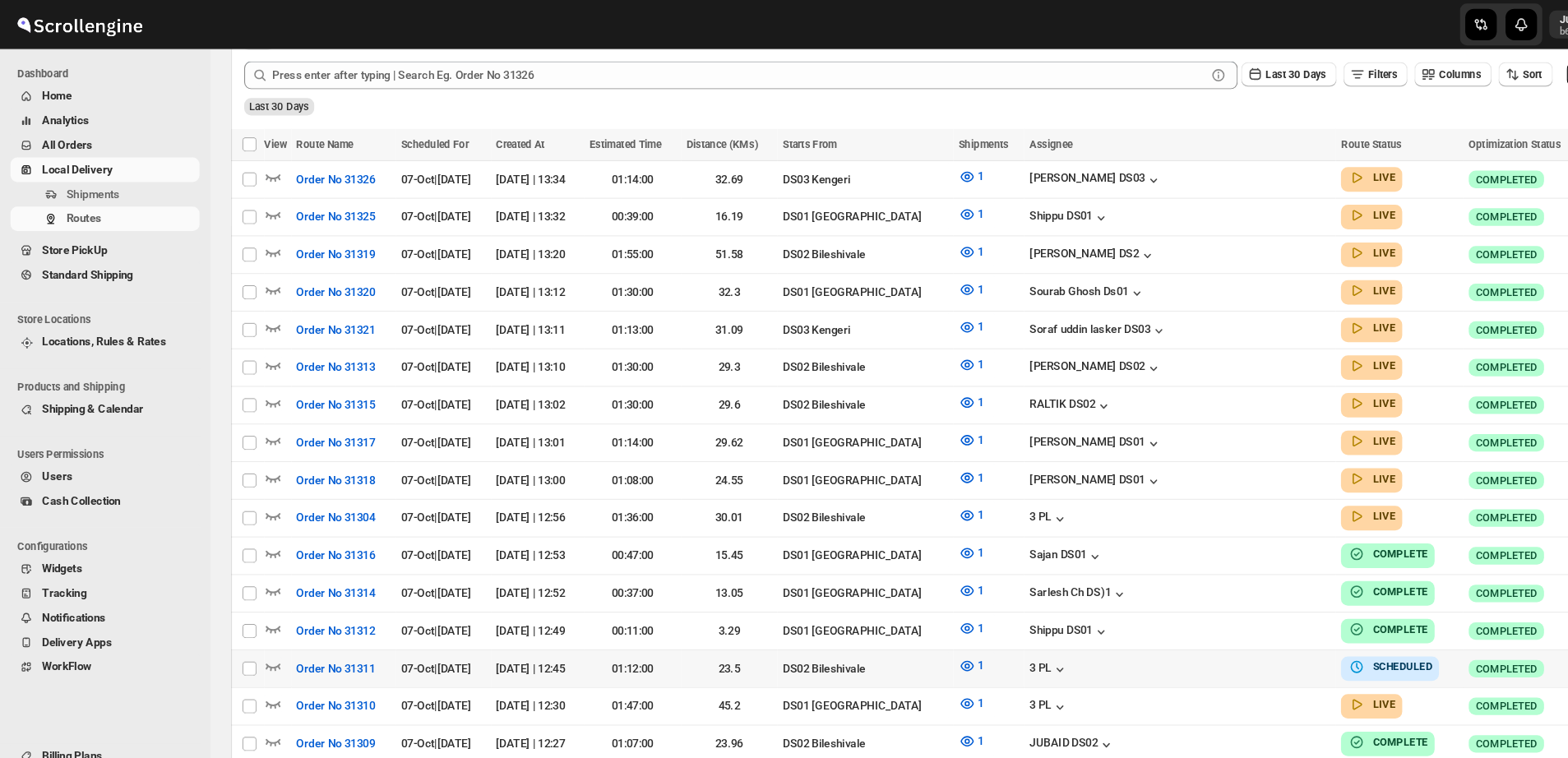
scroll to position [452, 0]
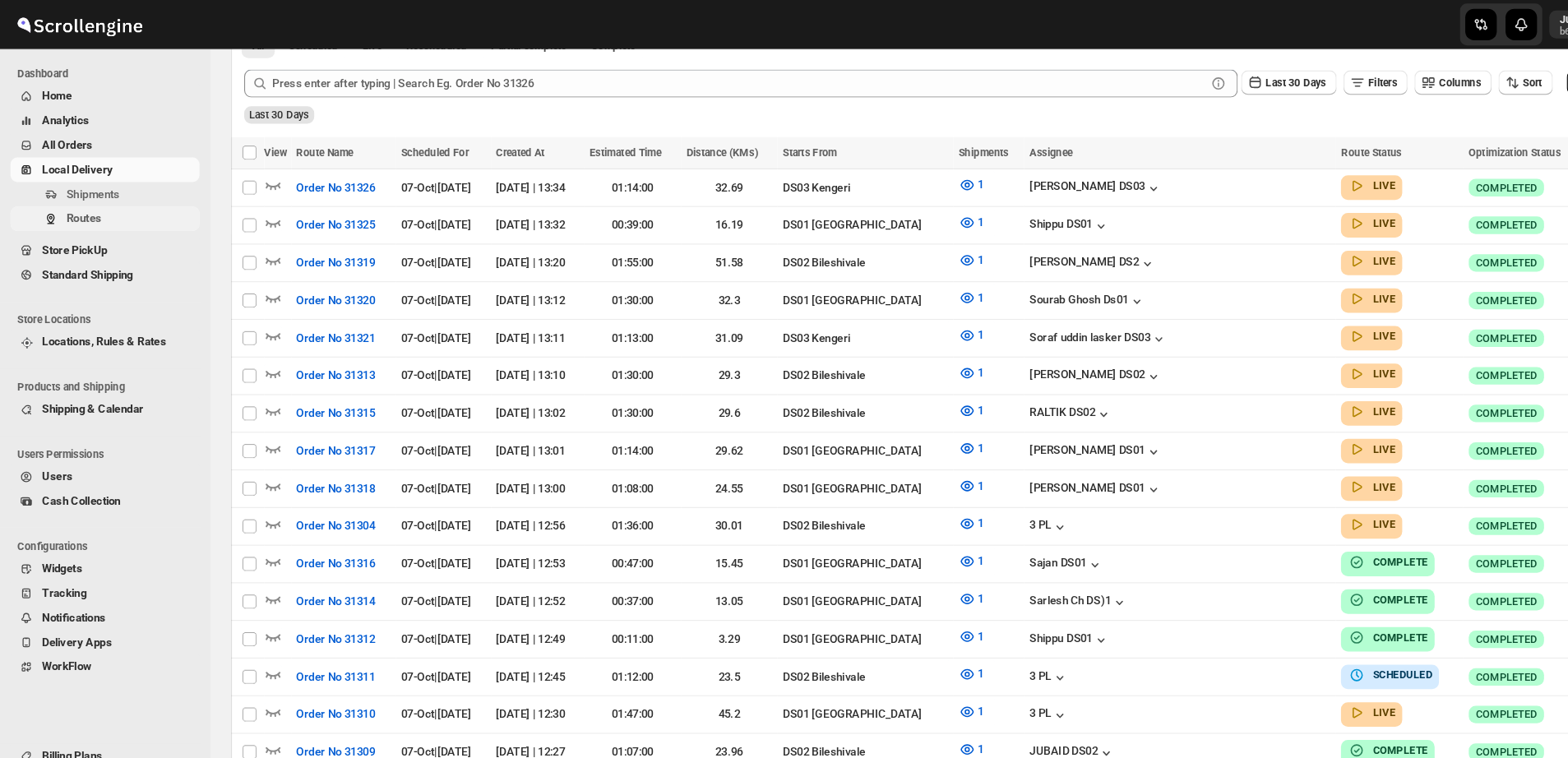
click at [108, 202] on span "Routes" at bounding box center [123, 205] width 121 height 17
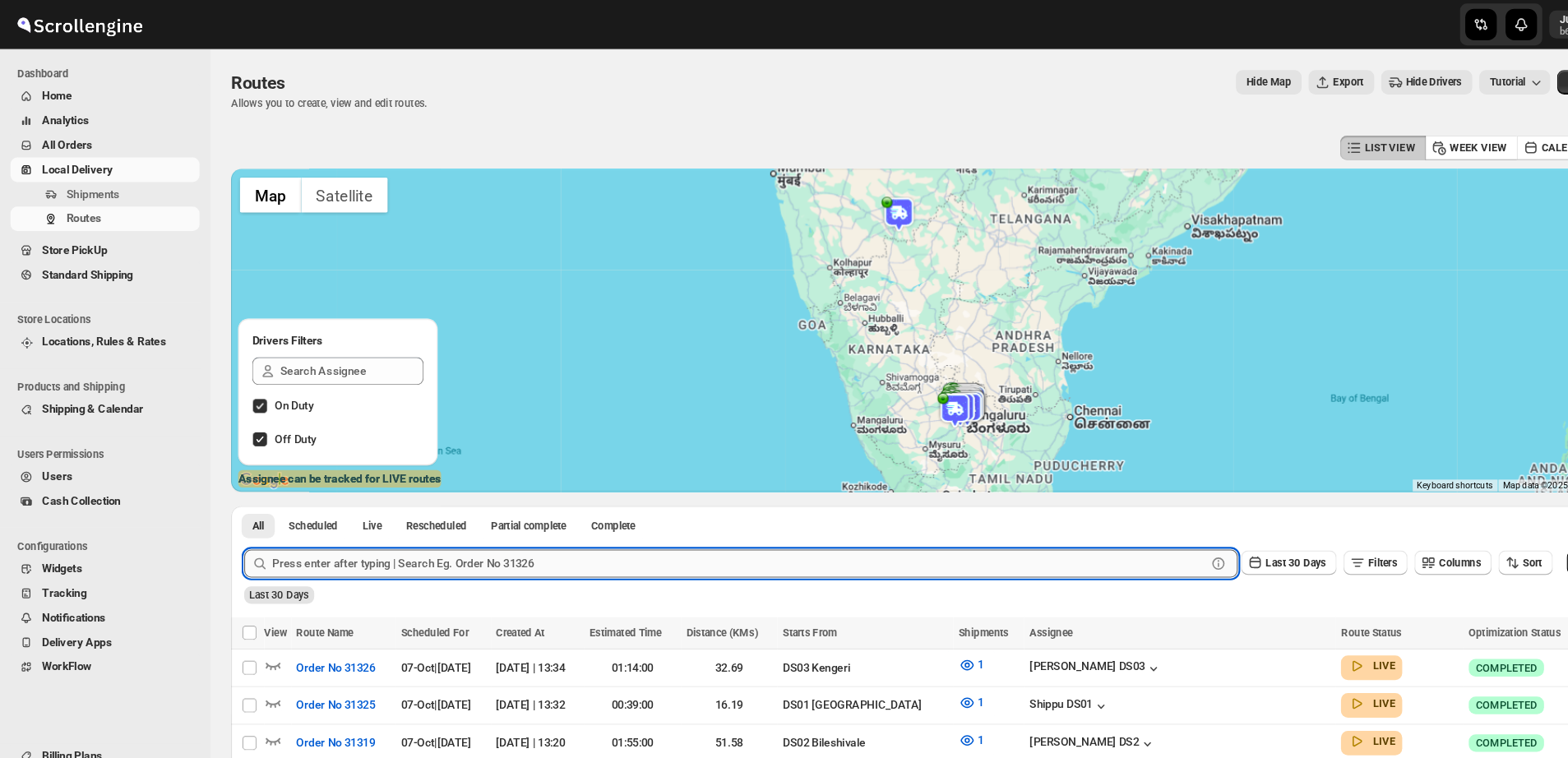
click at [339, 532] on input "text" at bounding box center [694, 530] width 877 height 26
click at [230, 475] on button "Submit" at bounding box center [253, 484] width 47 height 18
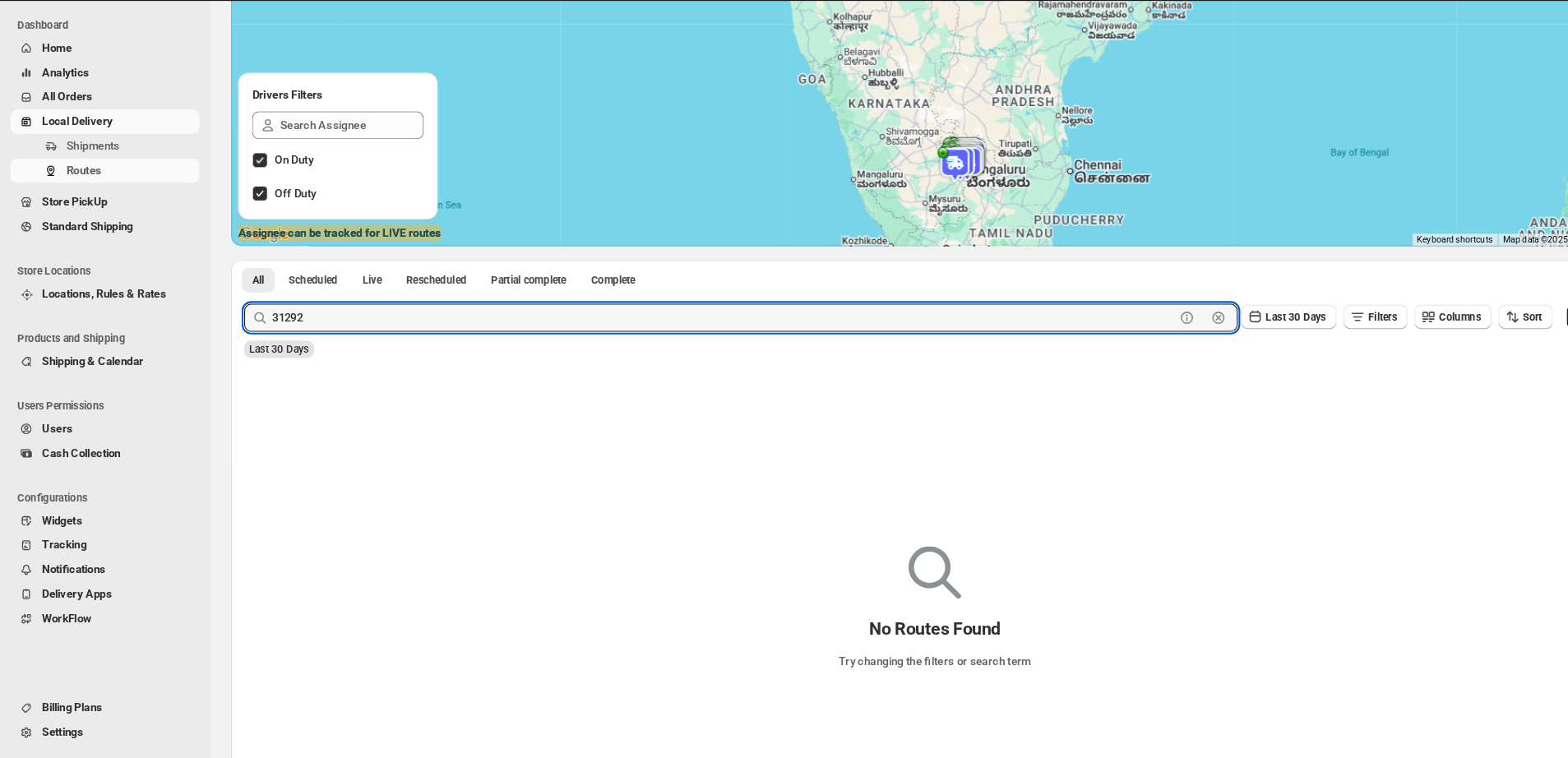
scroll to position [113, 0]
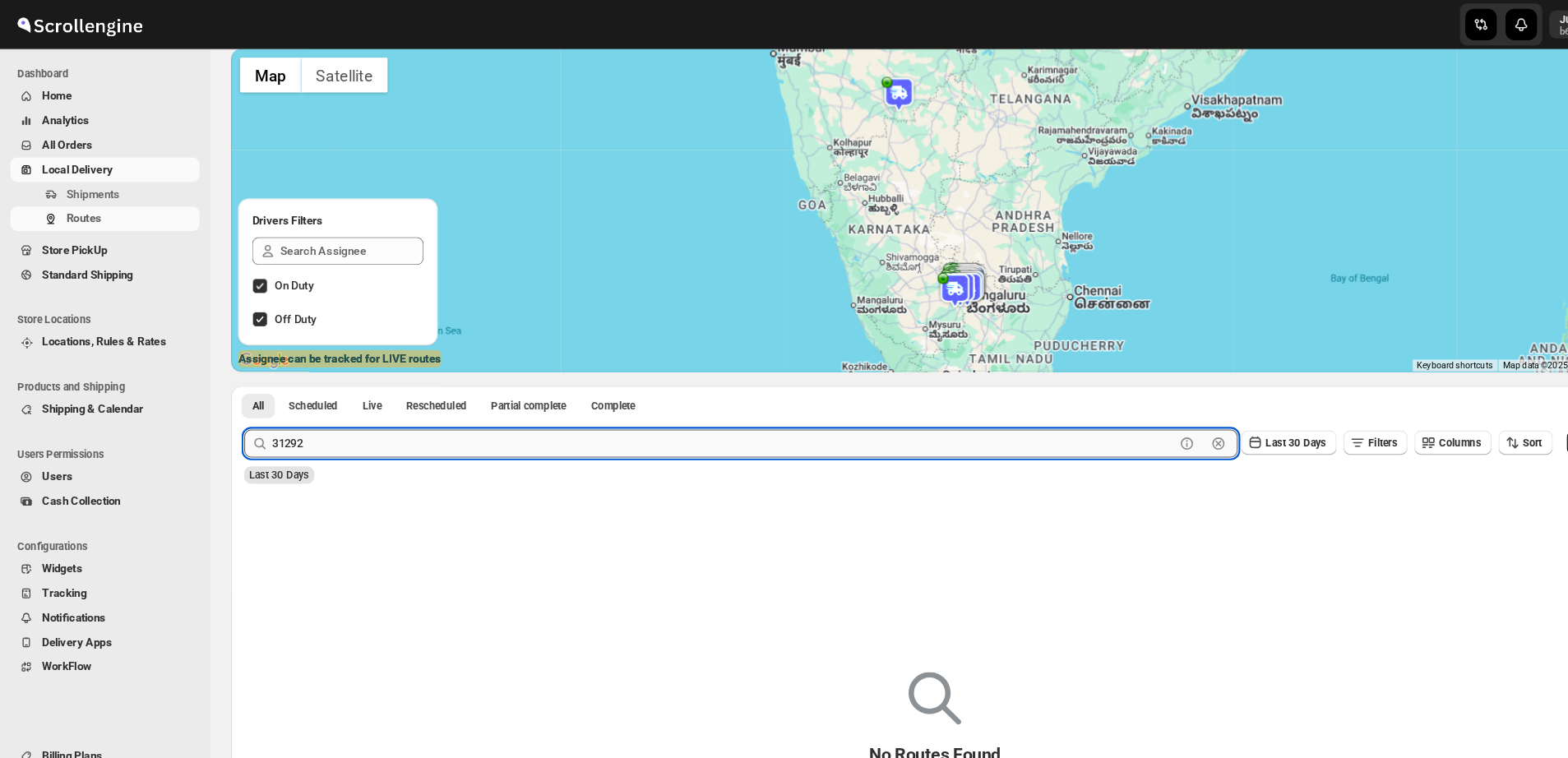
click at [317, 427] on input "31292" at bounding box center [679, 417] width 847 height 26
type input "3"
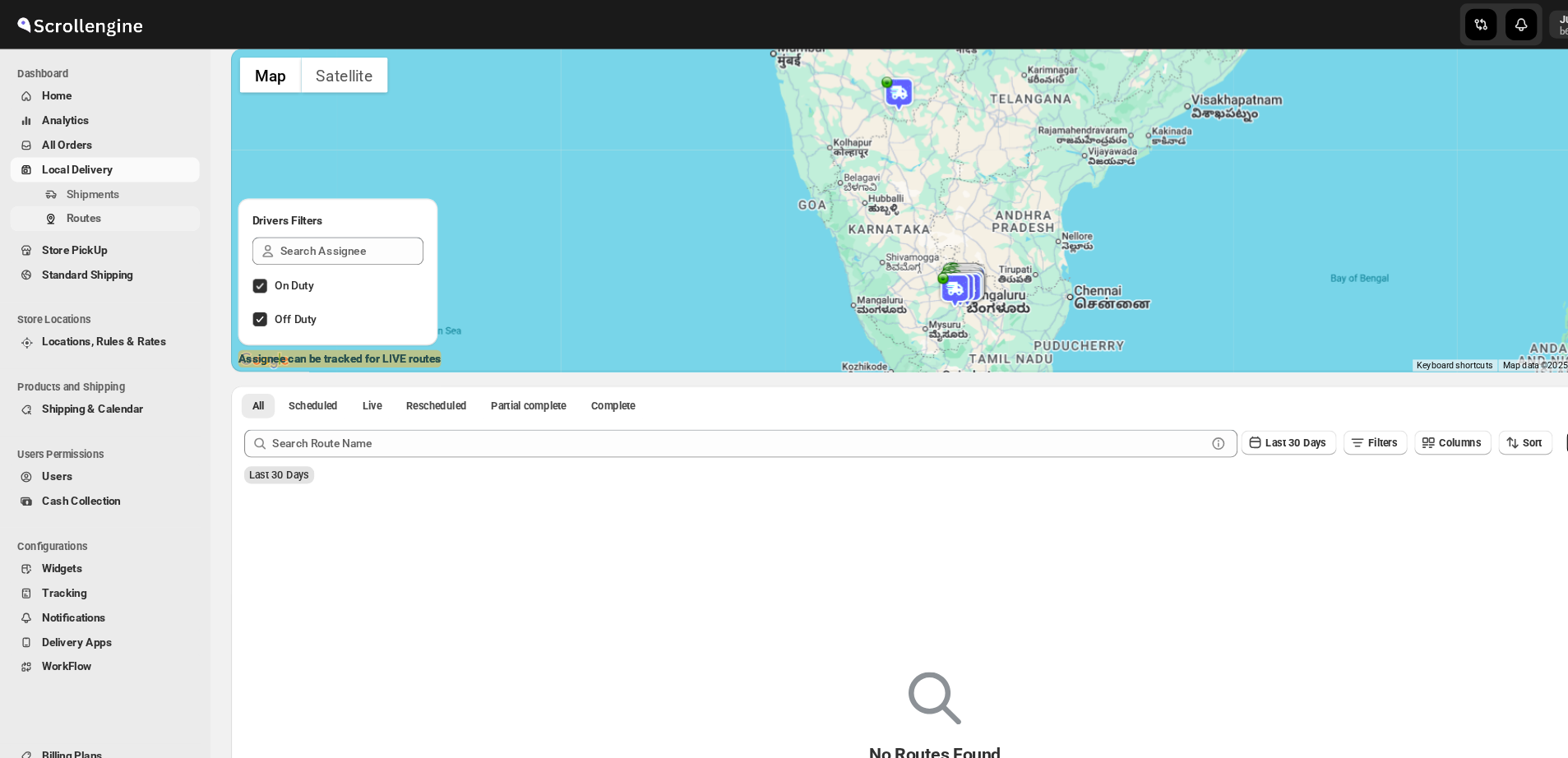
click at [84, 200] on span "Routes" at bounding box center [78, 205] width 33 height 12
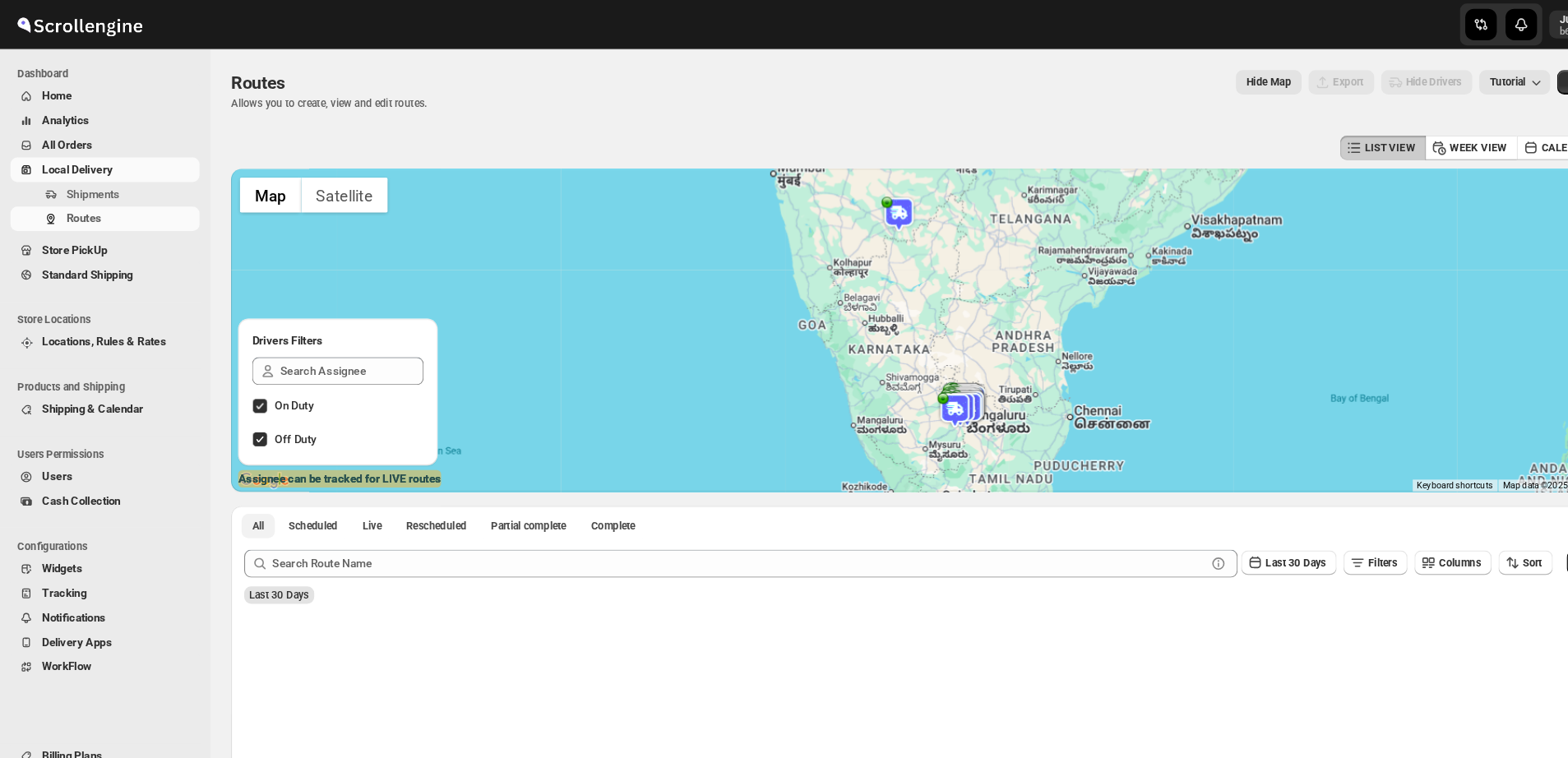
click at [244, 496] on span "All" at bounding box center [242, 494] width 11 height 13
click at [269, 557] on span "Last 30 Days" at bounding box center [262, 559] width 56 height 11
click at [275, 561] on span "Last 30 Days" at bounding box center [262, 559] width 56 height 11
click at [107, 183] on span "Shipments" at bounding box center [87, 182] width 50 height 12
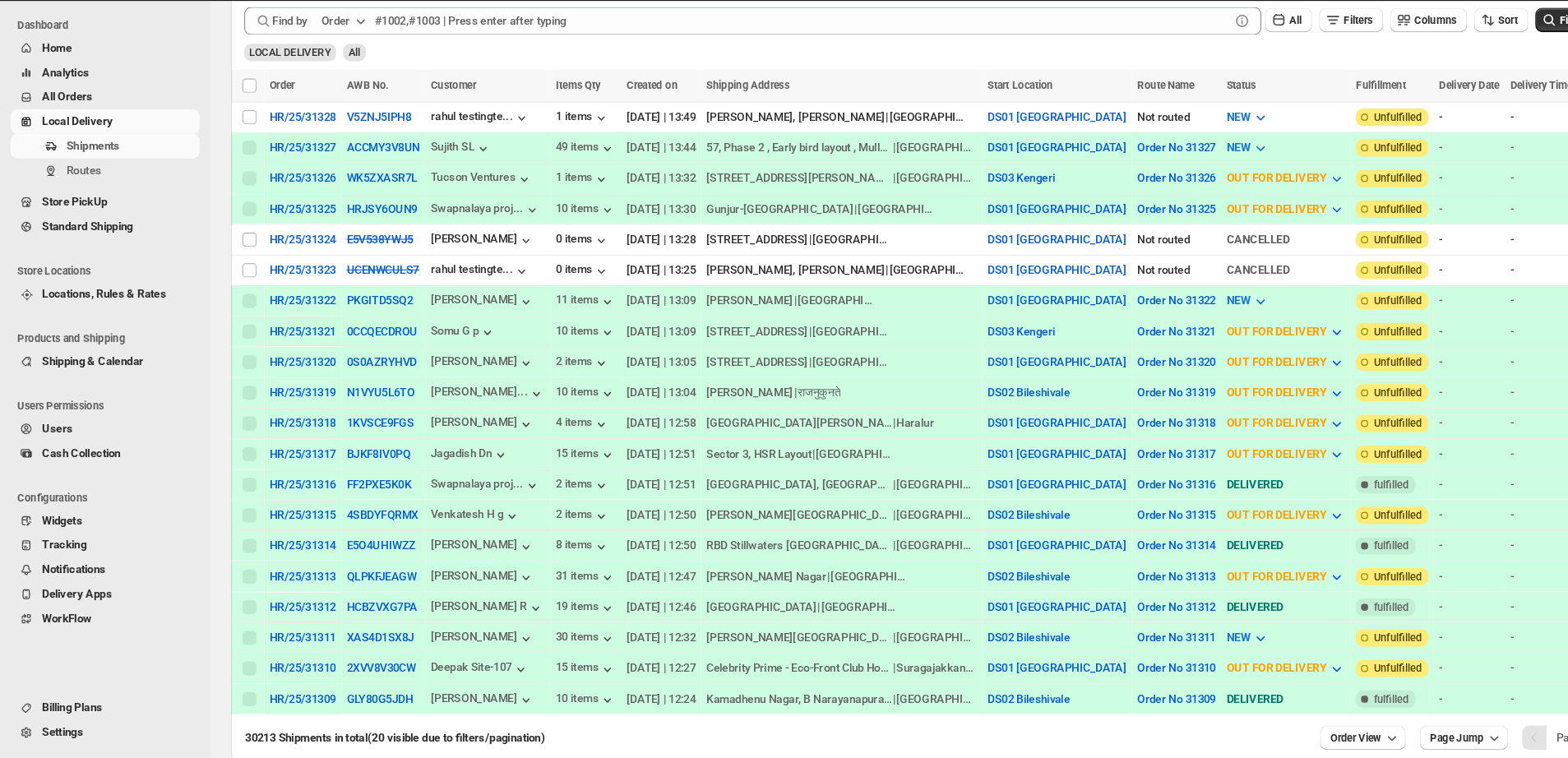
scroll to position [365, 0]
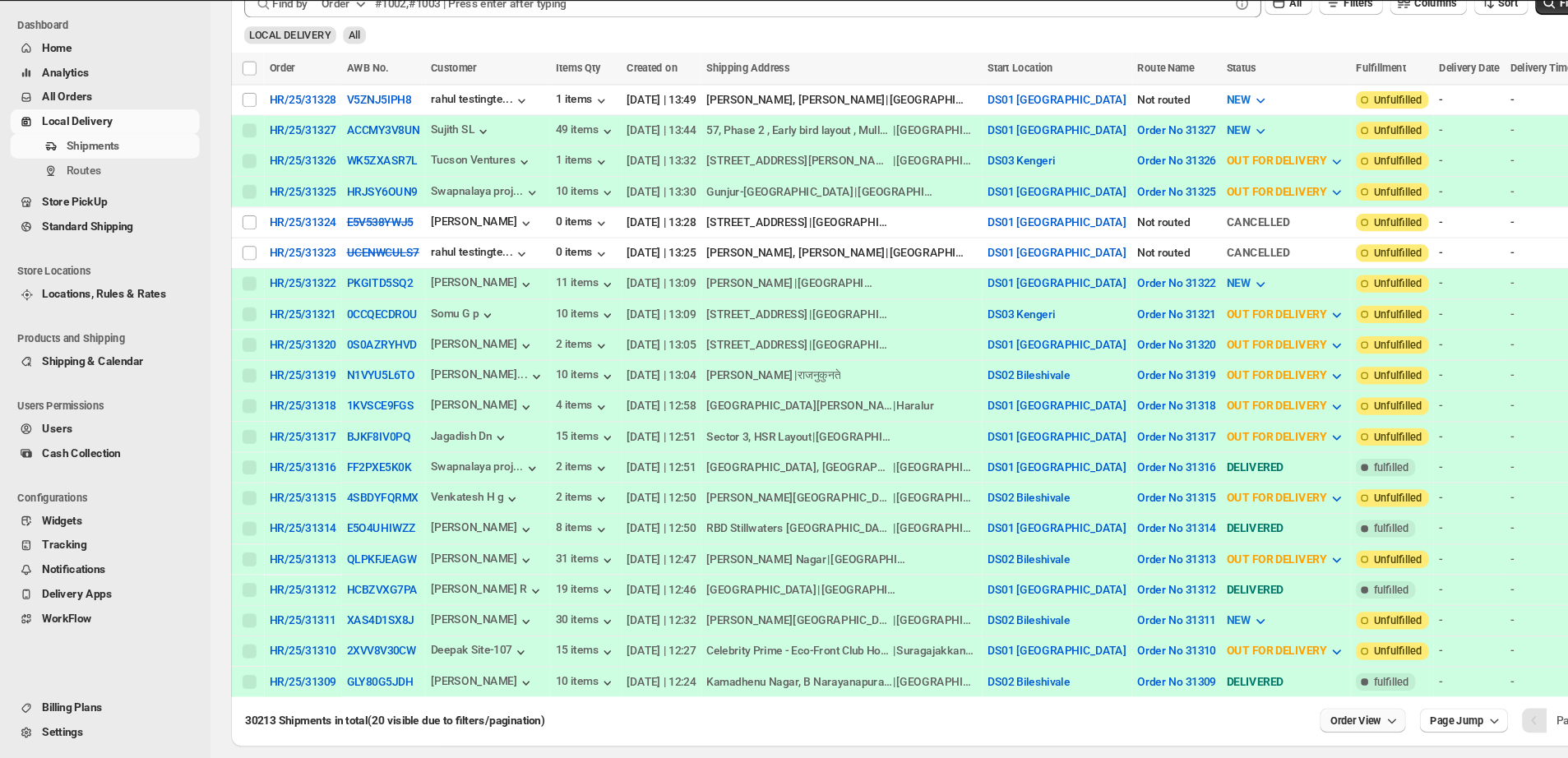
click at [1254, 607] on icon "button" at bounding box center [1307, 722] width 17 height 17
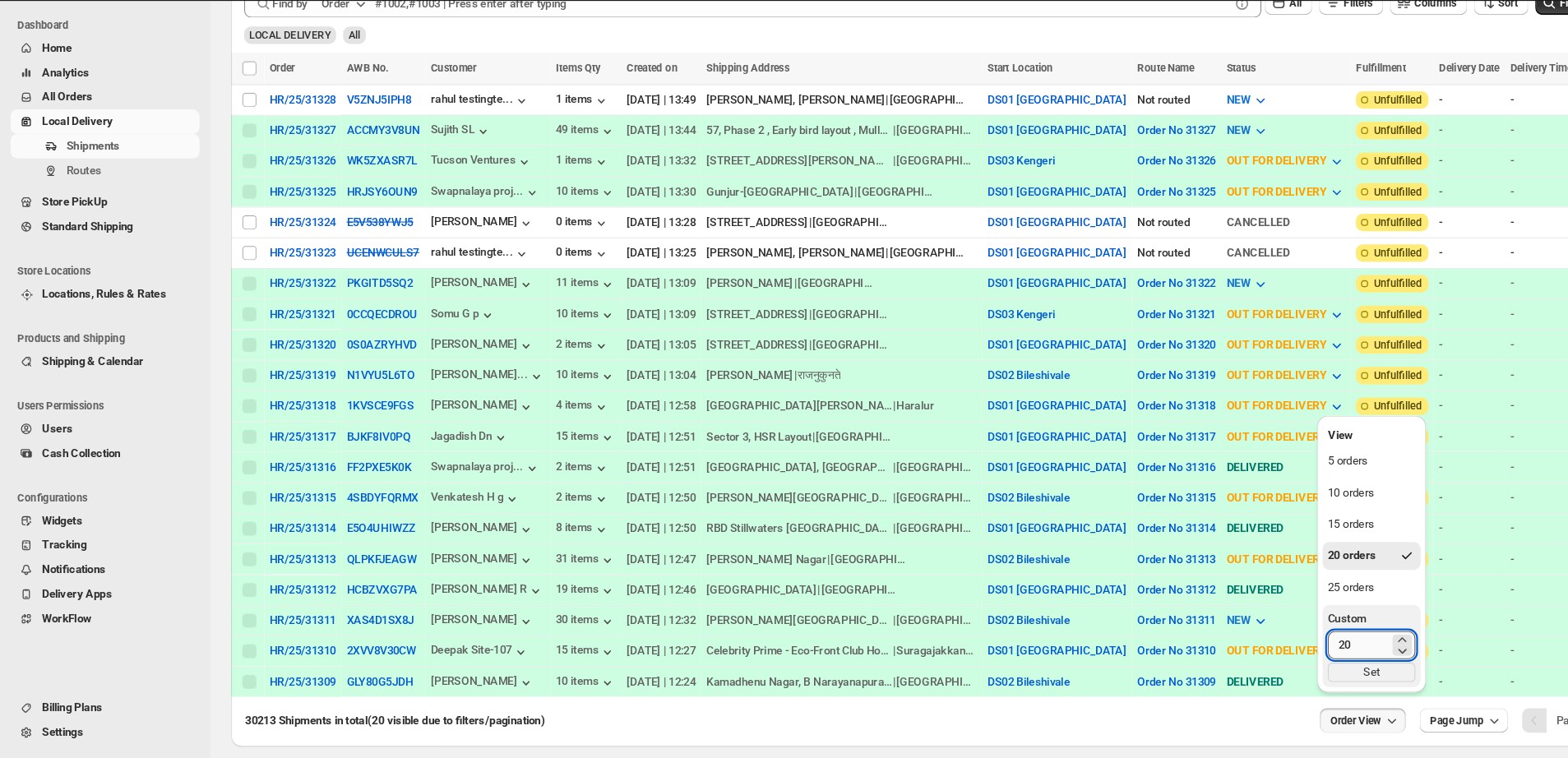
click at [1254, 607] on input "20" at bounding box center [1275, 651] width 57 height 26
type input "2"
type input "50"
click at [1254, 607] on div "Set" at bounding box center [1287, 677] width 82 height 18
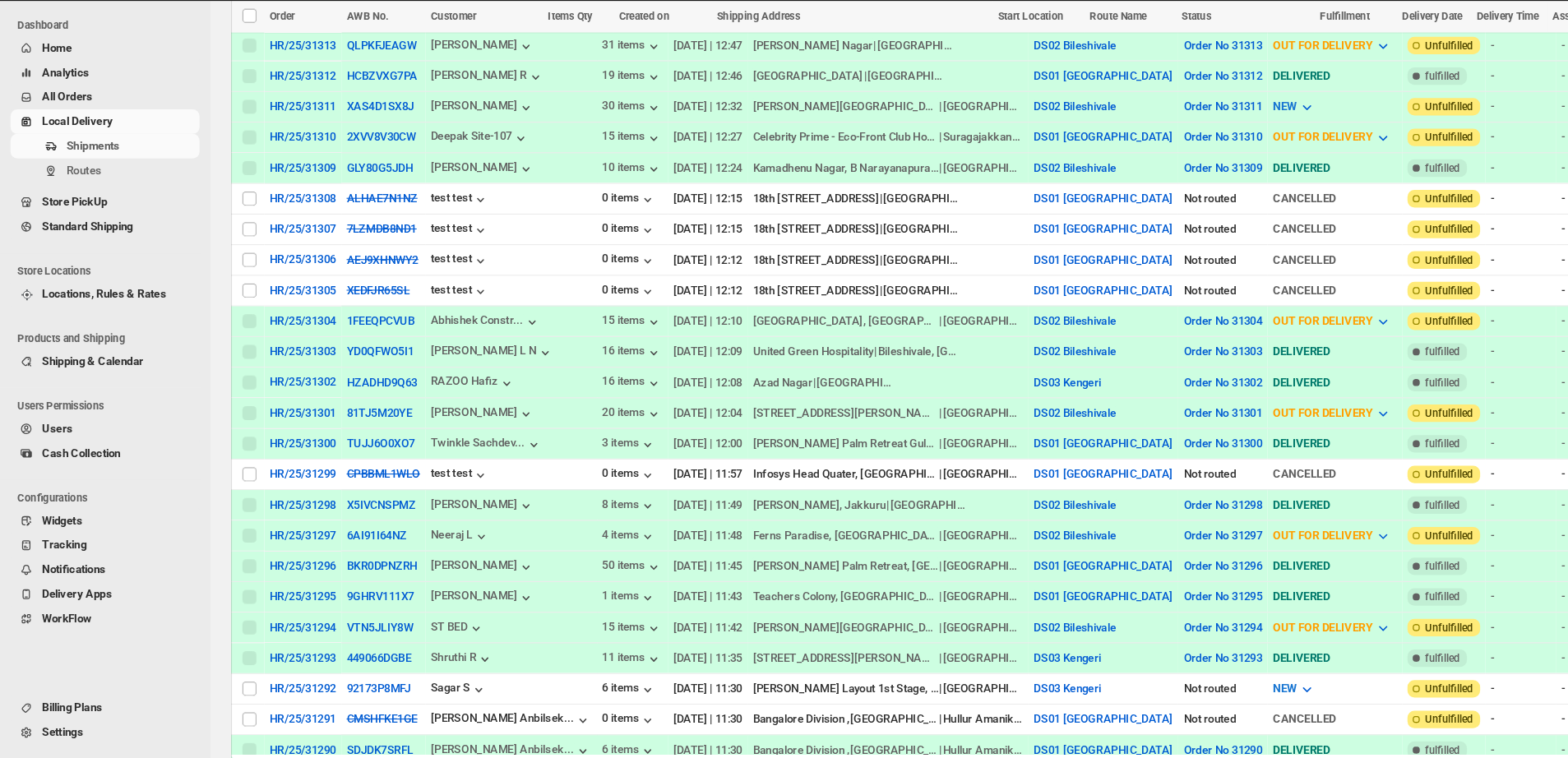
scroll to position [849, 0]
click at [232, 607] on input "Select shipment" at bounding box center [234, 691] width 13 height 13
checkbox input "true"
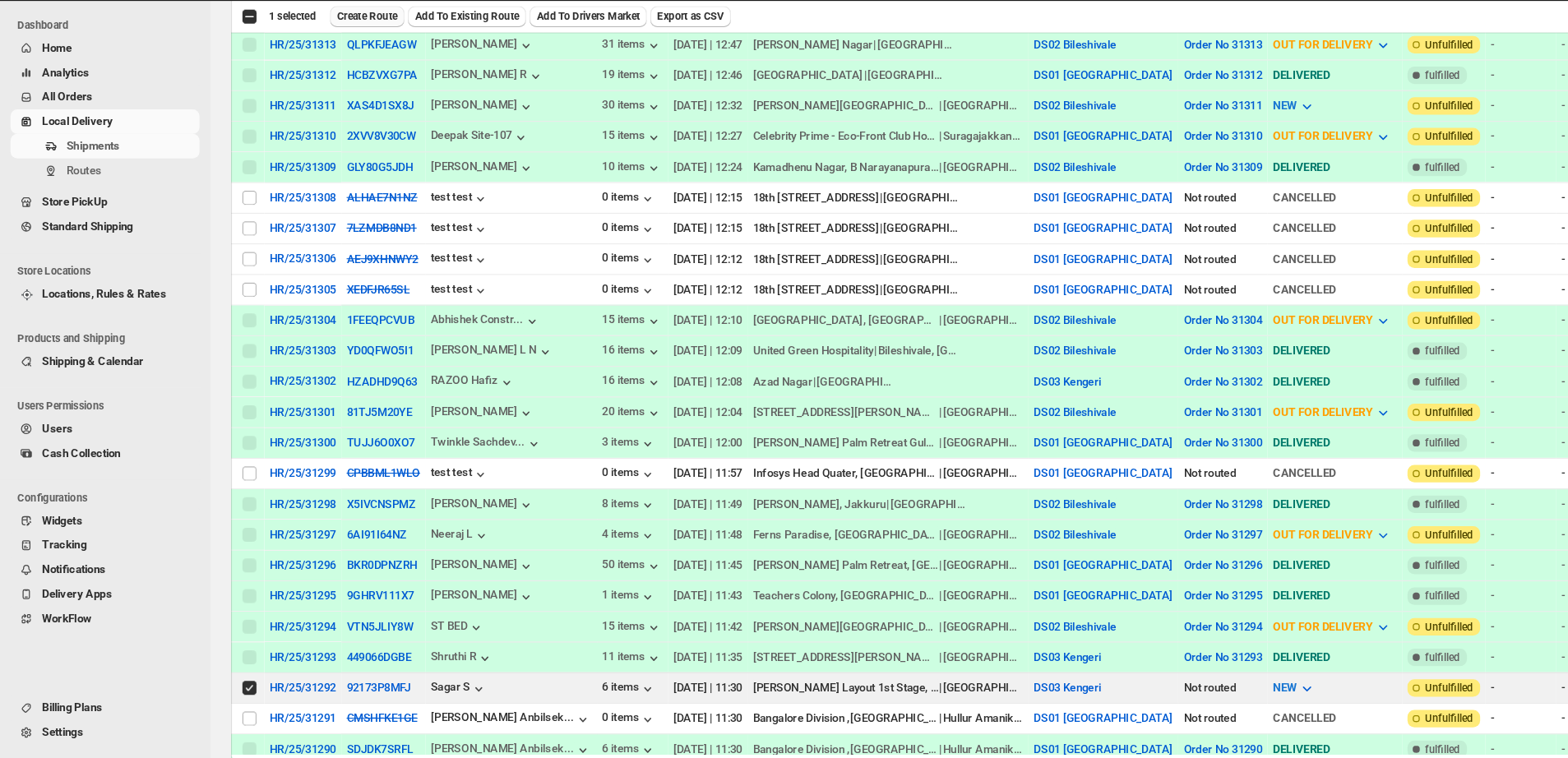
click at [334, 59] on span "Create Route" at bounding box center [345, 61] width 56 height 13
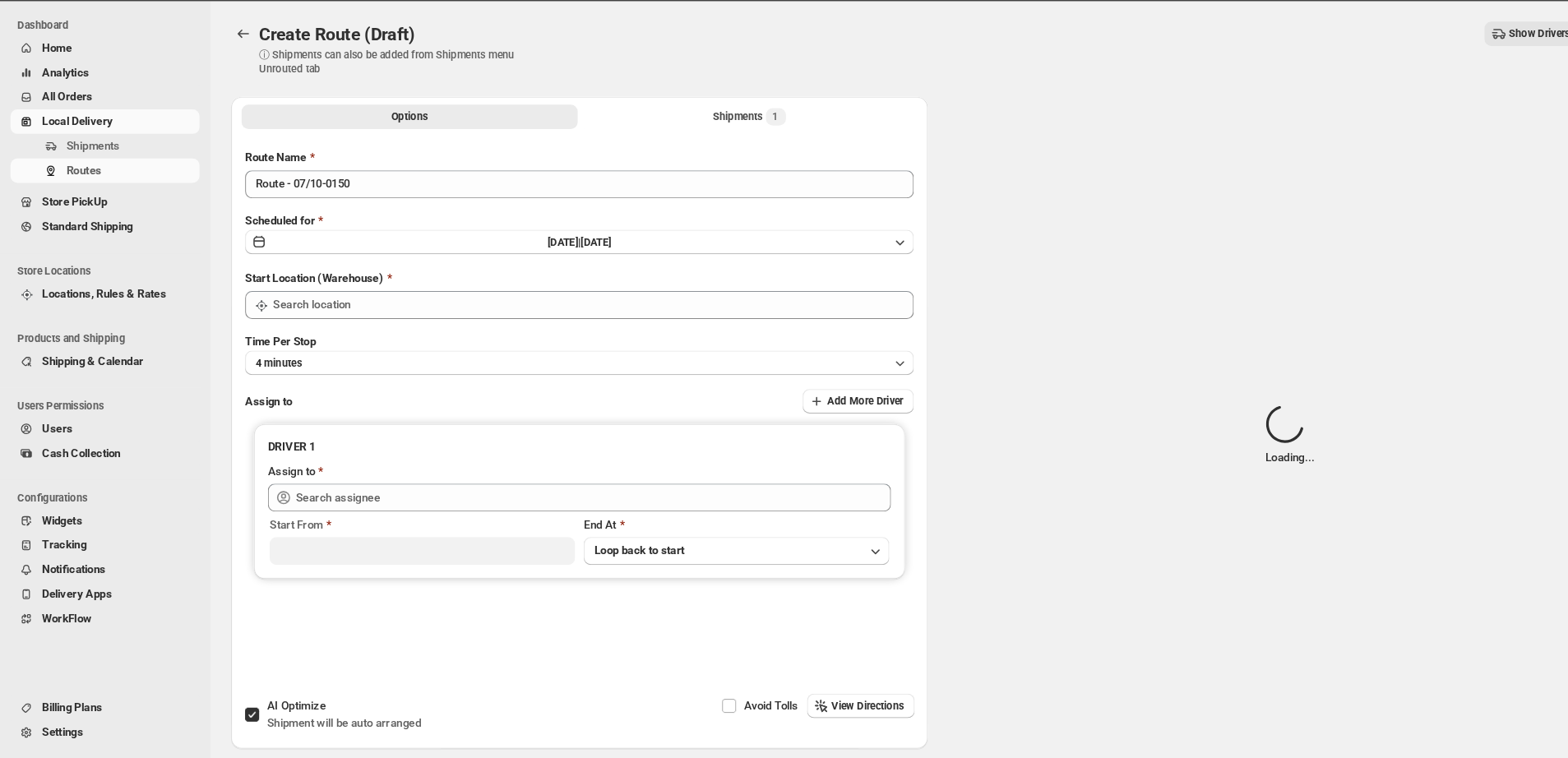
type input "DS03 Kengeri"
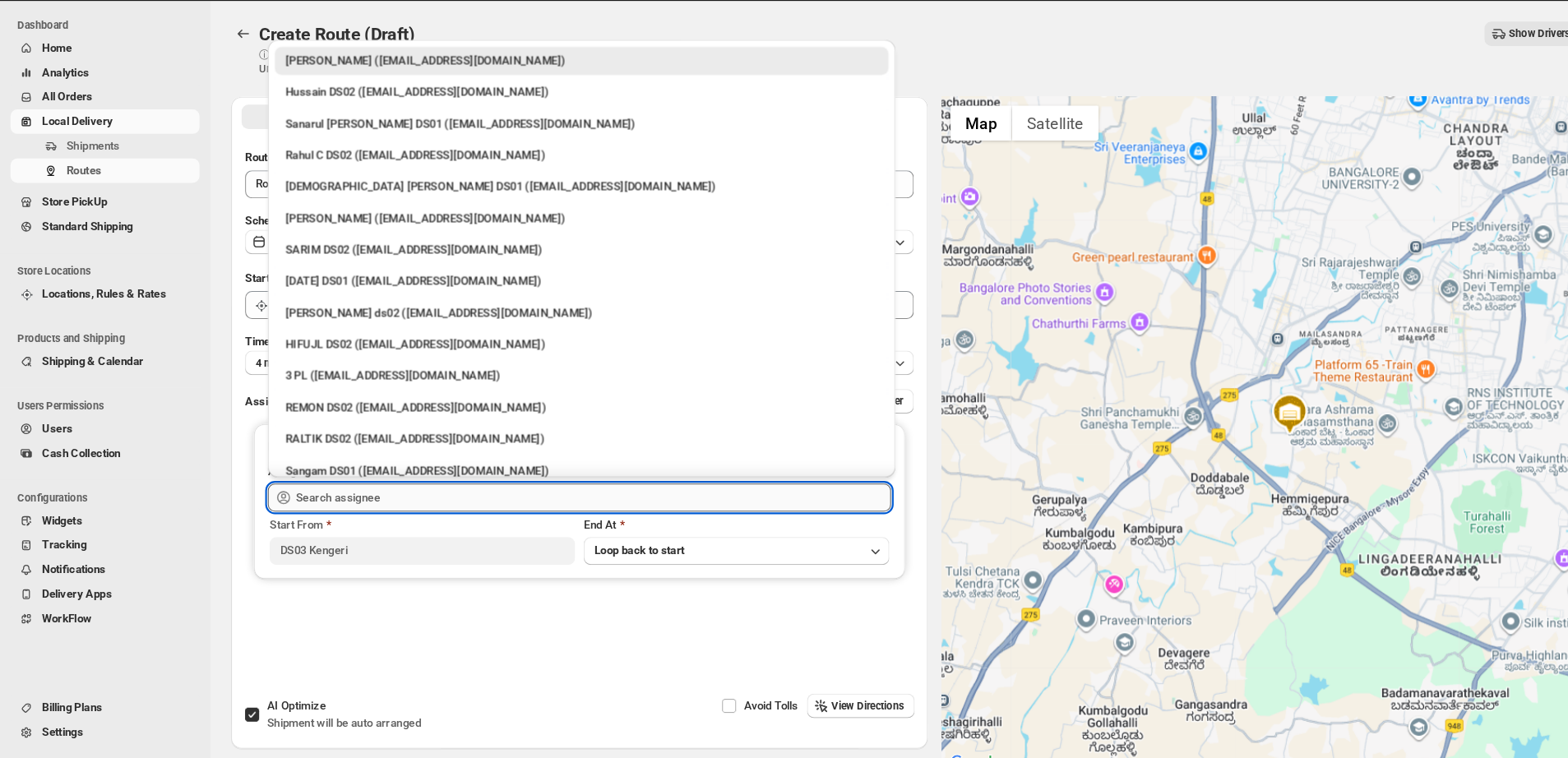
click at [407, 511] on input "text" at bounding box center [557, 513] width 559 height 26
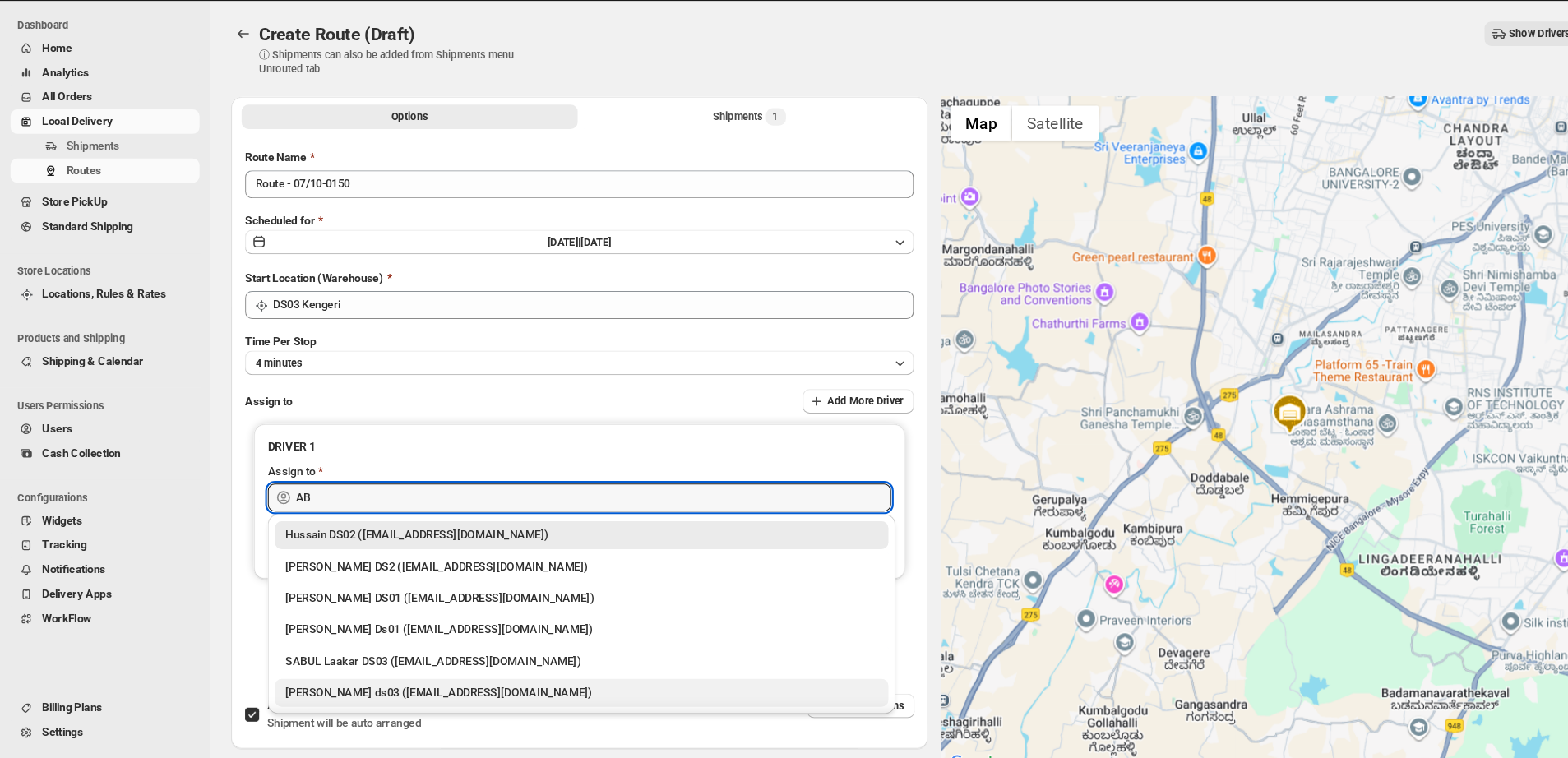
click at [400, 607] on div "[PERSON_NAME] ds03 ([EMAIL_ADDRESS][DOMAIN_NAME])" at bounding box center [546, 696] width 557 height 17
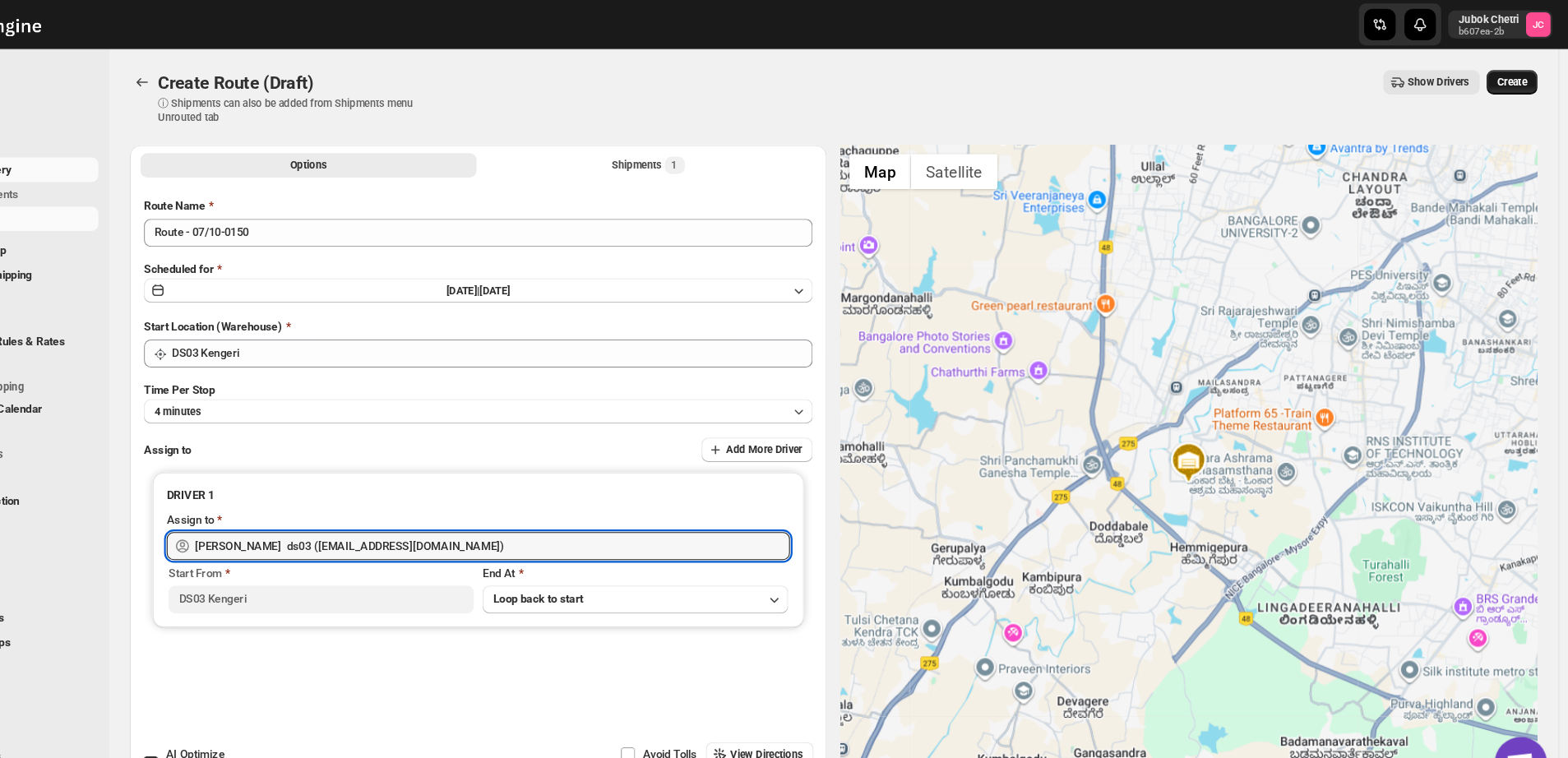
type input "[PERSON_NAME] ds03 ([EMAIL_ADDRESS][DOMAIN_NAME])"
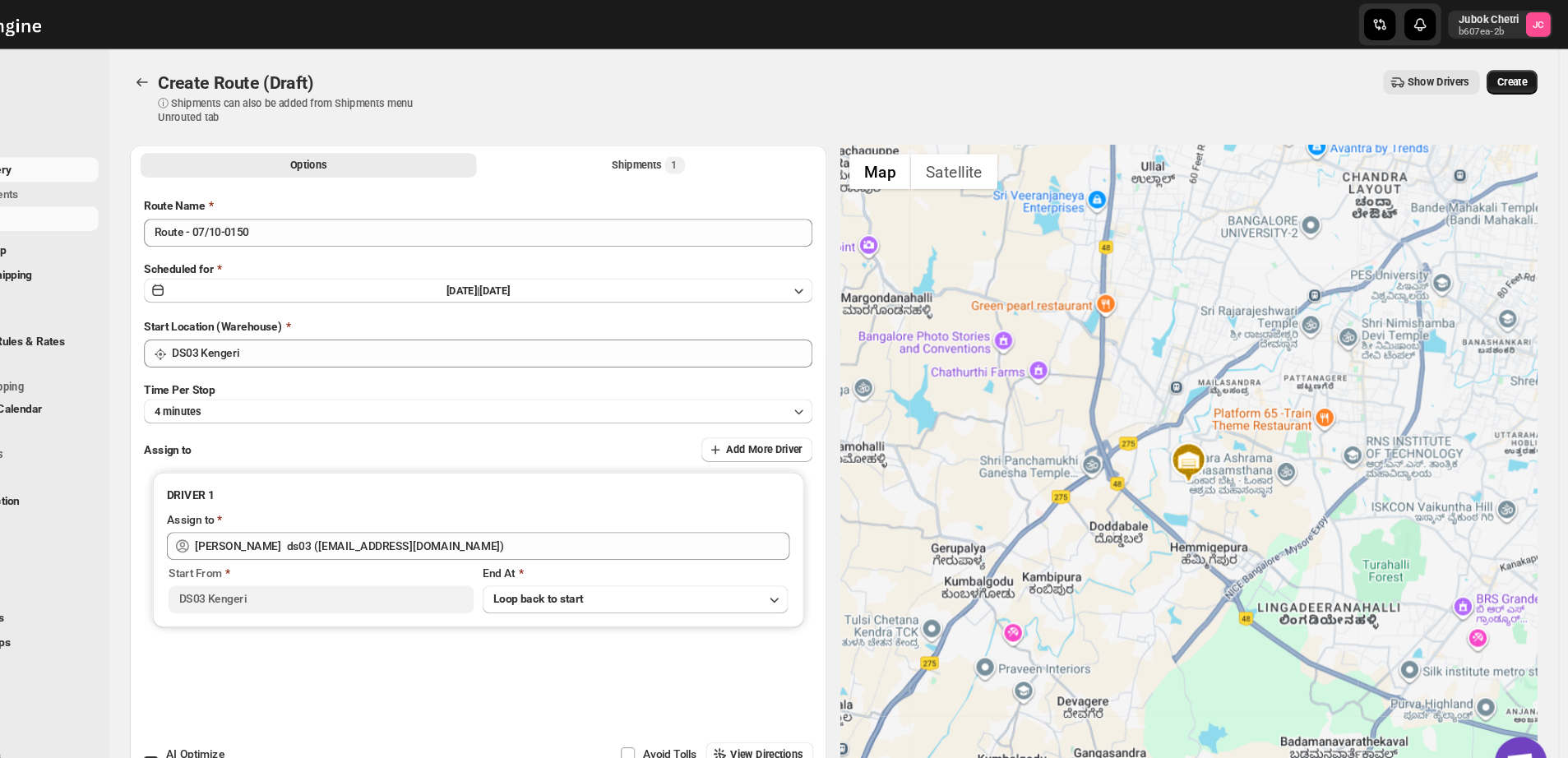
click at [1254, 70] on button "Create" at bounding box center [1515, 77] width 48 height 23
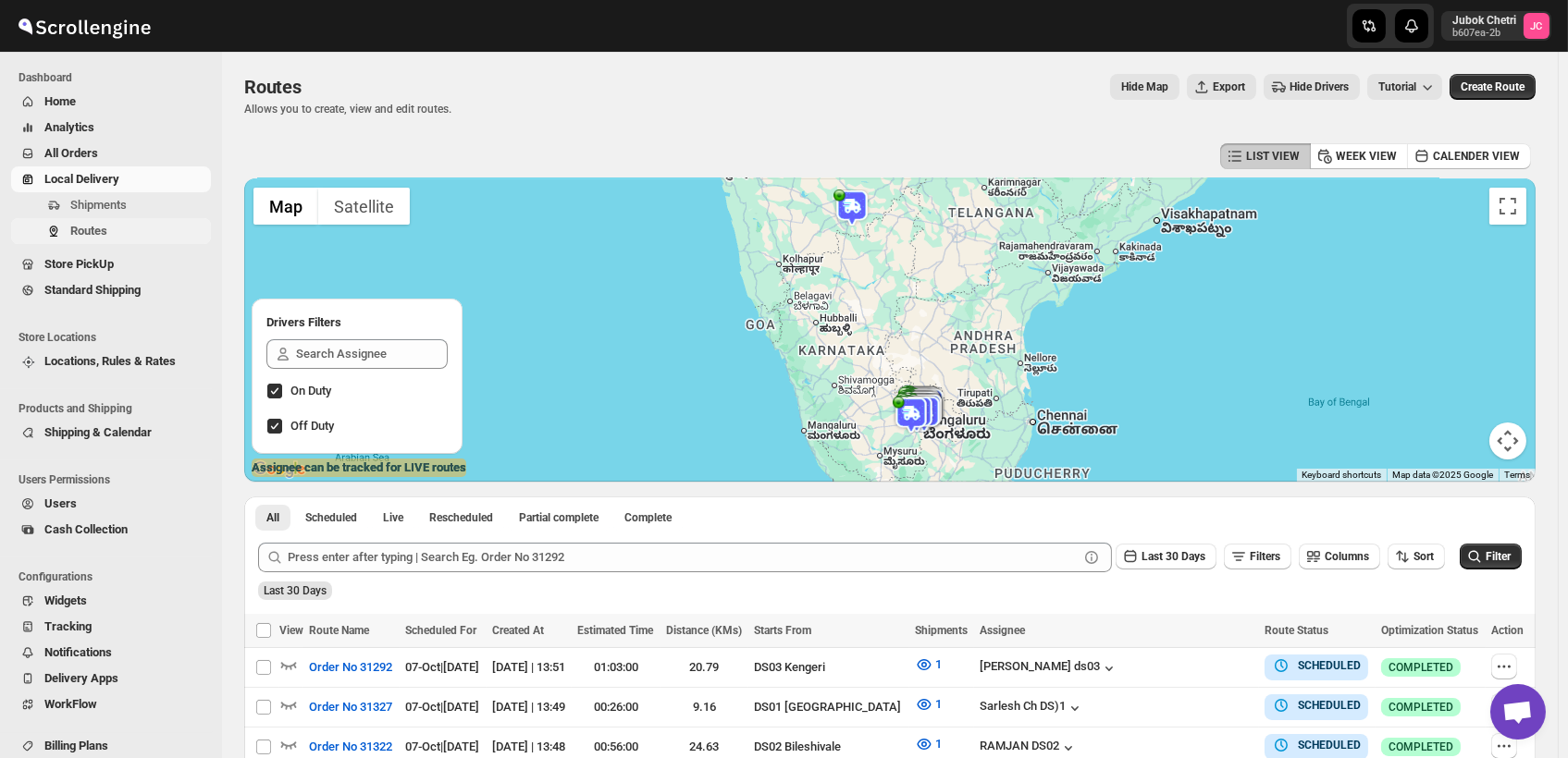
drag, startPoint x: 1775, startPoint y: 0, endPoint x: 88, endPoint y: 237, distance: 1703.6
click at [88, 237] on span "Routes" at bounding box center [88, 231] width 37 height 14
drag, startPoint x: 88, startPoint y: 237, endPoint x: 529, endPoint y: 597, distance: 569.3
